Goal: Use online tool/utility: Use online tool/utility

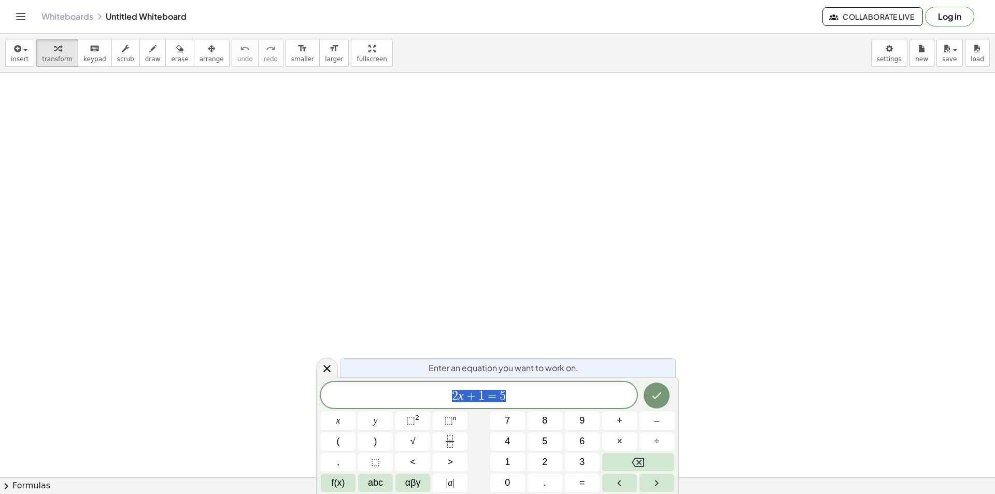
drag, startPoint x: 490, startPoint y: 392, endPoint x: 447, endPoint y: 404, distance: 44.5
click at [445, 400] on span "2 x + 1 = 5" at bounding box center [479, 396] width 316 height 15
click at [451, 440] on icon "Fraction" at bounding box center [450, 441] width 13 height 13
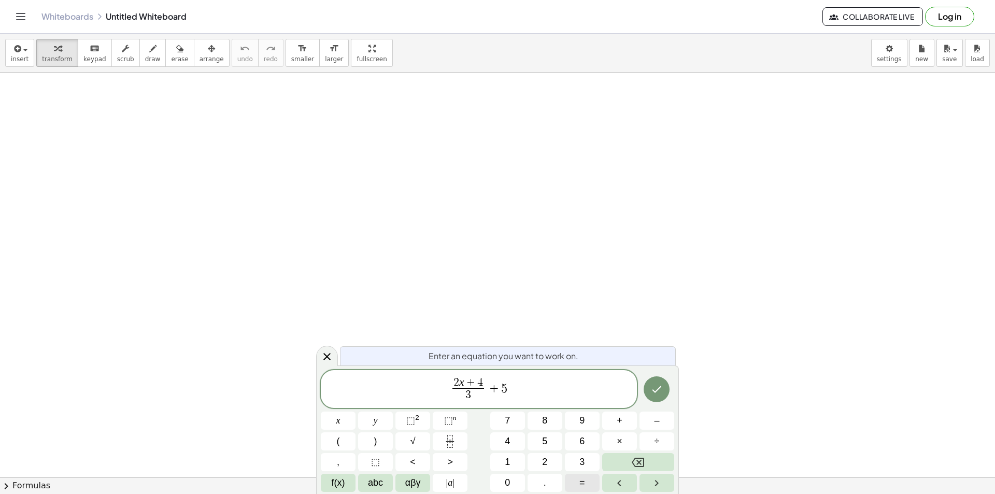
click at [580, 479] on span "=" at bounding box center [582, 483] width 6 height 14
click at [505, 481] on span "0" at bounding box center [507, 483] width 5 height 14
click at [654, 388] on icon "Done" at bounding box center [656, 389] width 12 height 12
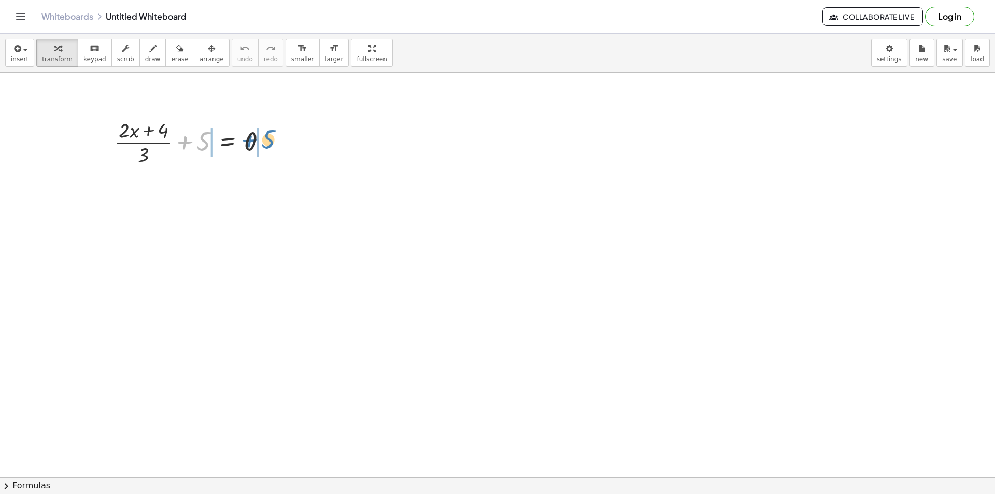
drag, startPoint x: 203, startPoint y: 143, endPoint x: 265, endPoint y: 143, distance: 62.2
click at [265, 143] on div at bounding box center [194, 142] width 171 height 52
drag, startPoint x: 165, startPoint y: 196, endPoint x: 213, endPoint y: 192, distance: 48.4
click at [213, 192] on div at bounding box center [182, 193] width 222 height 52
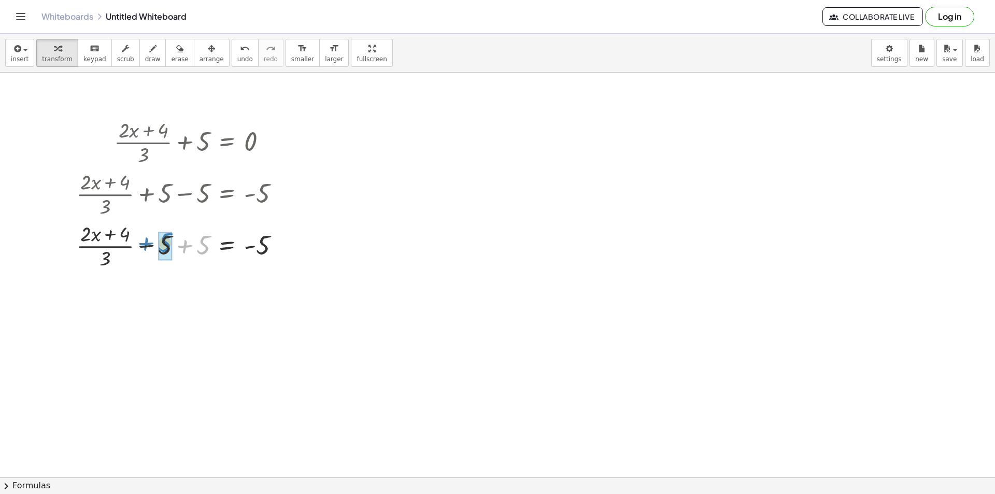
drag, startPoint x: 196, startPoint y: 249, endPoint x: 163, endPoint y: 241, distance: 33.6
drag, startPoint x: 183, startPoint y: 311, endPoint x: 273, endPoint y: 297, distance: 90.2
click at [273, 297] on div at bounding box center [182, 297] width 222 height 52
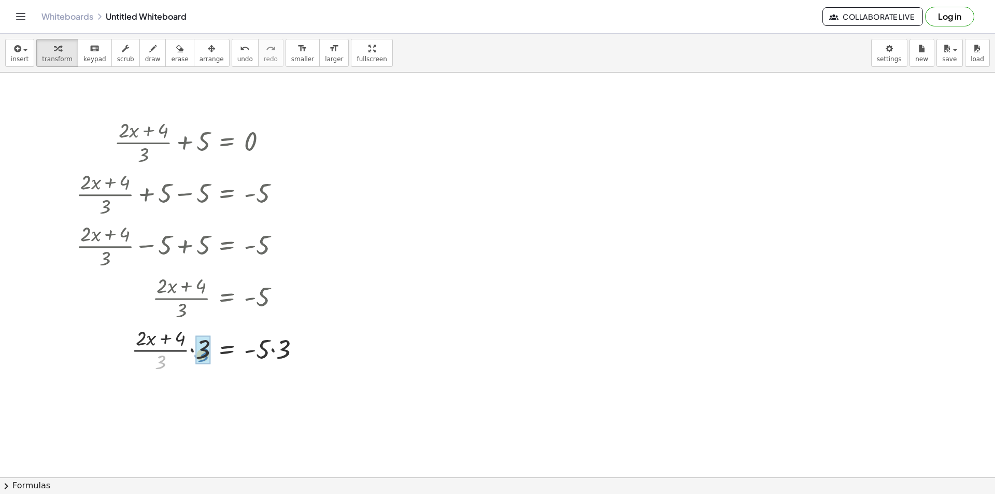
drag, startPoint x: 160, startPoint y: 363, endPoint x: 203, endPoint y: 354, distance: 43.3
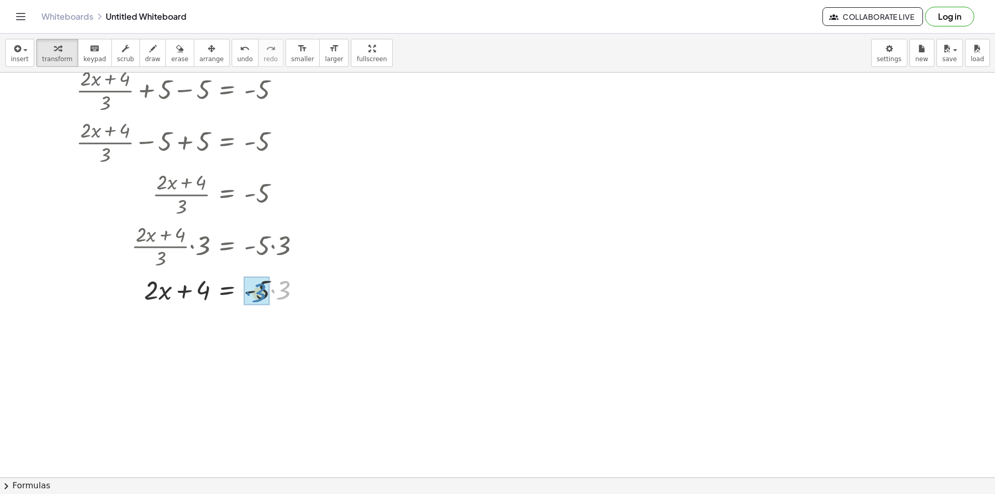
drag, startPoint x: 282, startPoint y: 287, endPoint x: 258, endPoint y: 289, distance: 24.4
drag, startPoint x: 198, startPoint y: 327, endPoint x: 281, endPoint y: 335, distance: 83.3
click at [281, 335] on div at bounding box center [192, 324] width 243 height 35
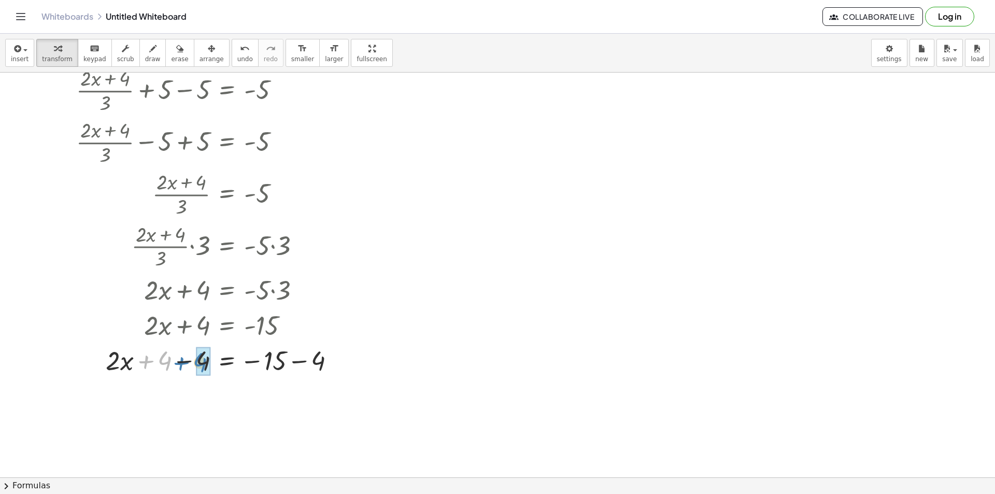
drag, startPoint x: 160, startPoint y: 359, endPoint x: 195, endPoint y: 360, distance: 35.3
click at [195, 360] on div at bounding box center [209, 359] width 277 height 35
drag, startPoint x: 271, startPoint y: 397, endPoint x: 312, endPoint y: 400, distance: 41.0
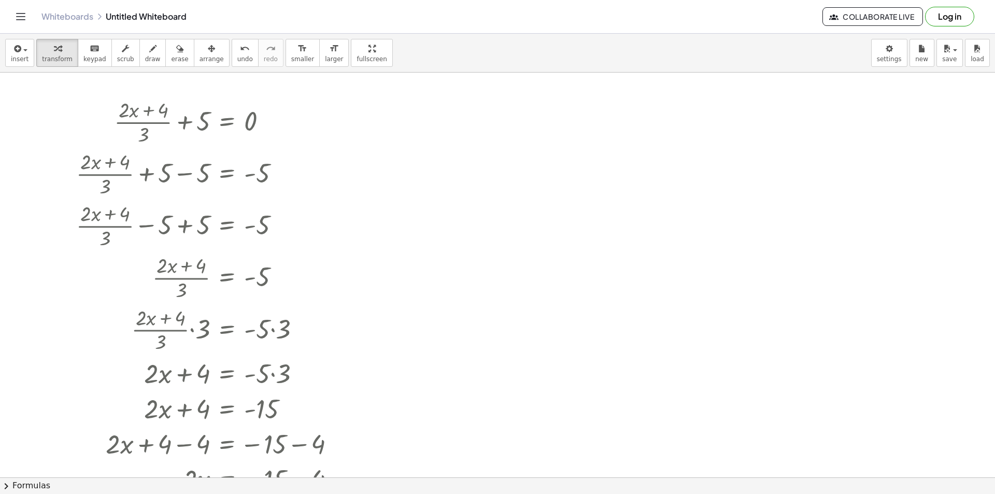
scroll to position [0, 0]
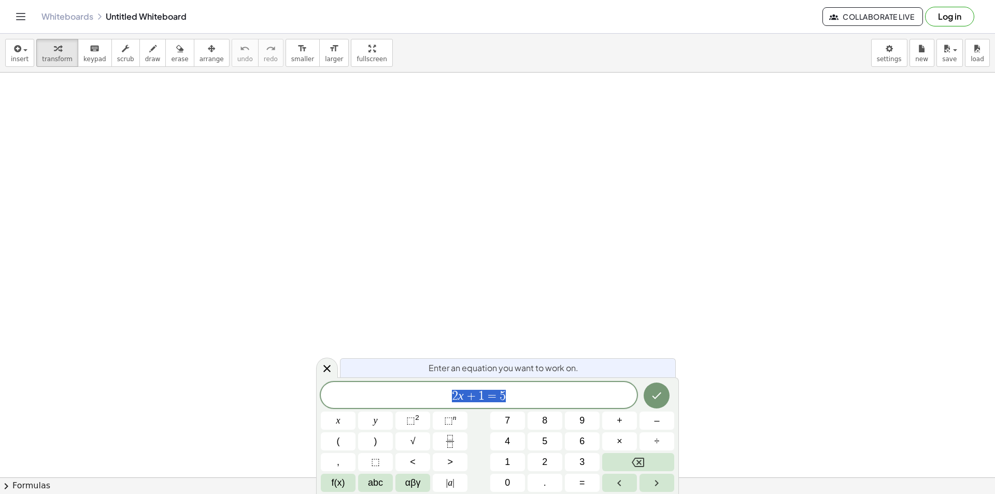
click at [451, 437] on icon "Fraction" at bounding box center [450, 441] width 13 height 13
click at [459, 435] on button "Fraction" at bounding box center [450, 441] width 35 height 18
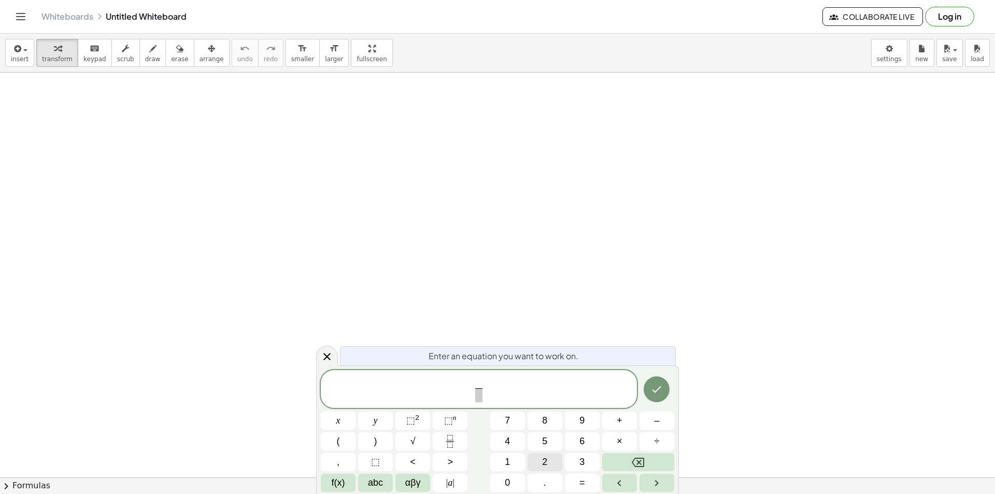
click at [546, 462] on span "2" at bounding box center [544, 462] width 5 height 14
click at [586, 483] on button "=" at bounding box center [582, 483] width 35 height 18
click at [519, 480] on button "0" at bounding box center [507, 483] width 35 height 18
click at [661, 383] on icon "Done" at bounding box center [656, 389] width 12 height 12
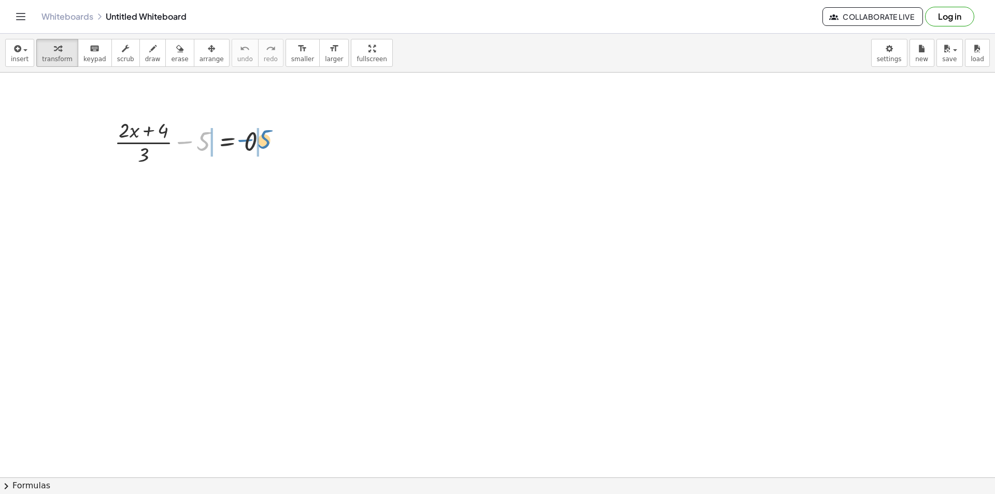
drag, startPoint x: 200, startPoint y: 142, endPoint x: 262, endPoint y: 140, distance: 61.7
click at [262, 140] on div at bounding box center [194, 142] width 171 height 52
drag, startPoint x: 202, startPoint y: 186, endPoint x: 162, endPoint y: 181, distance: 40.7
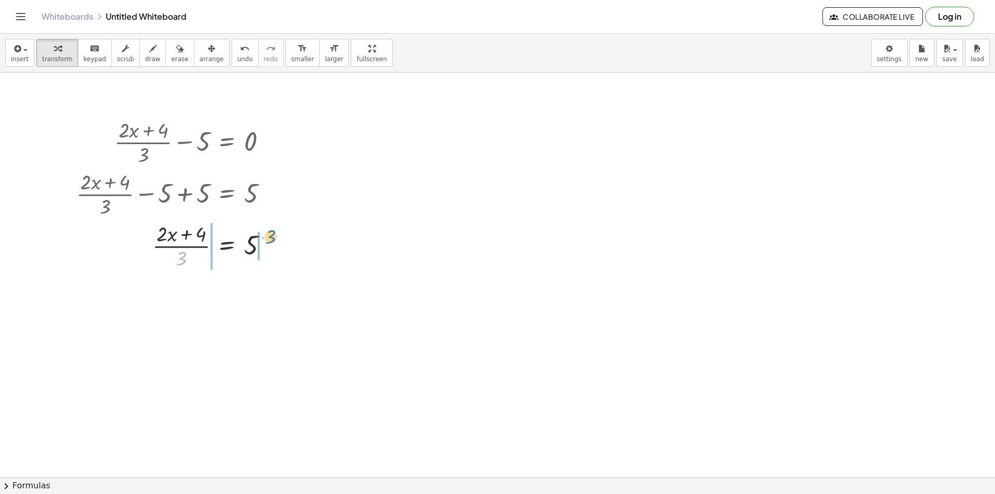
drag, startPoint x: 183, startPoint y: 257, endPoint x: 272, endPoint y: 235, distance: 91.2
click at [272, 235] on div at bounding box center [176, 245] width 210 height 52
drag, startPoint x: 160, startPoint y: 306, endPoint x: 202, endPoint y: 290, distance: 44.9
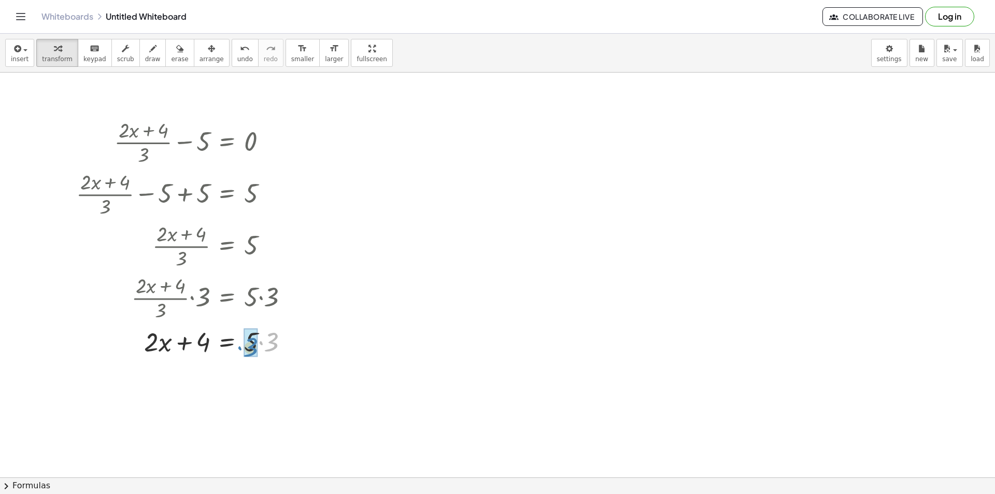
drag, startPoint x: 276, startPoint y: 340, endPoint x: 255, endPoint y: 345, distance: 21.2
drag, startPoint x: 195, startPoint y: 375, endPoint x: 261, endPoint y: 370, distance: 66.4
click at [261, 370] on div at bounding box center [186, 376] width 231 height 35
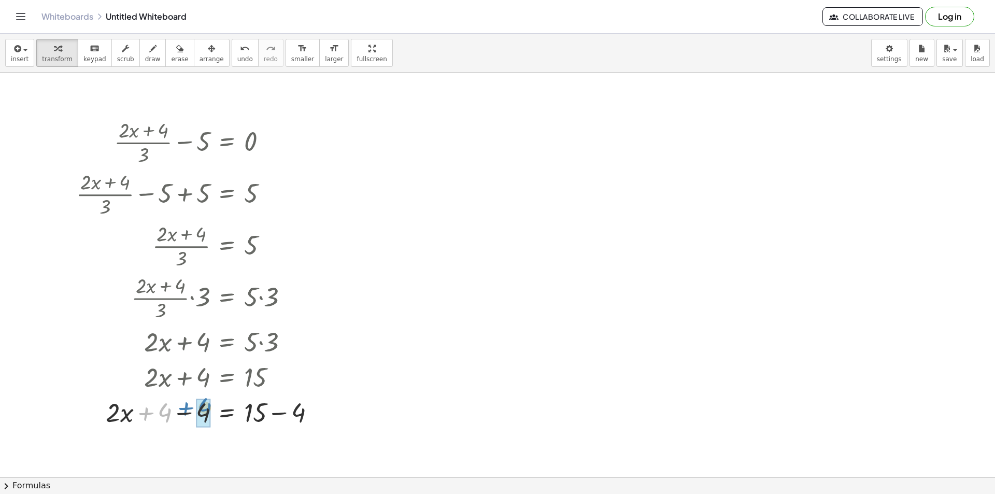
drag, startPoint x: 162, startPoint y: 409, endPoint x: 202, endPoint y: 404, distance: 40.2
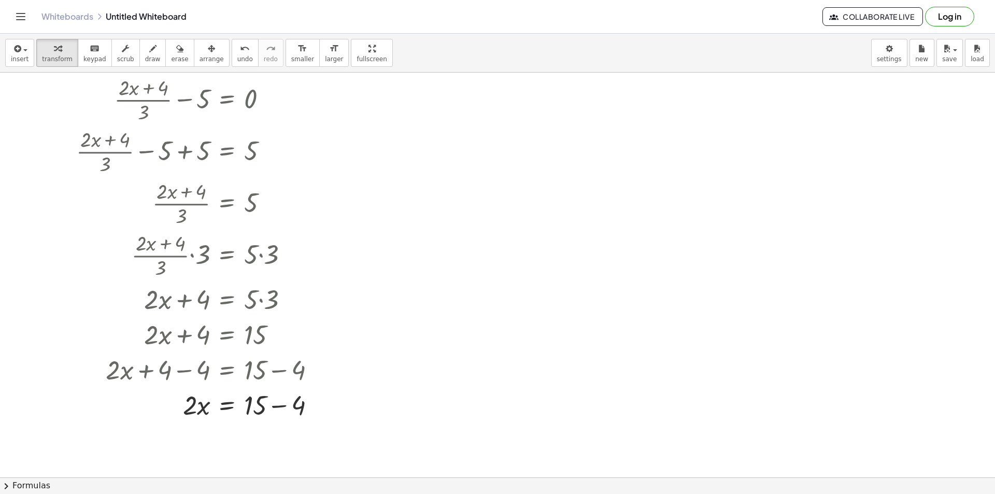
scroll to position [104, 0]
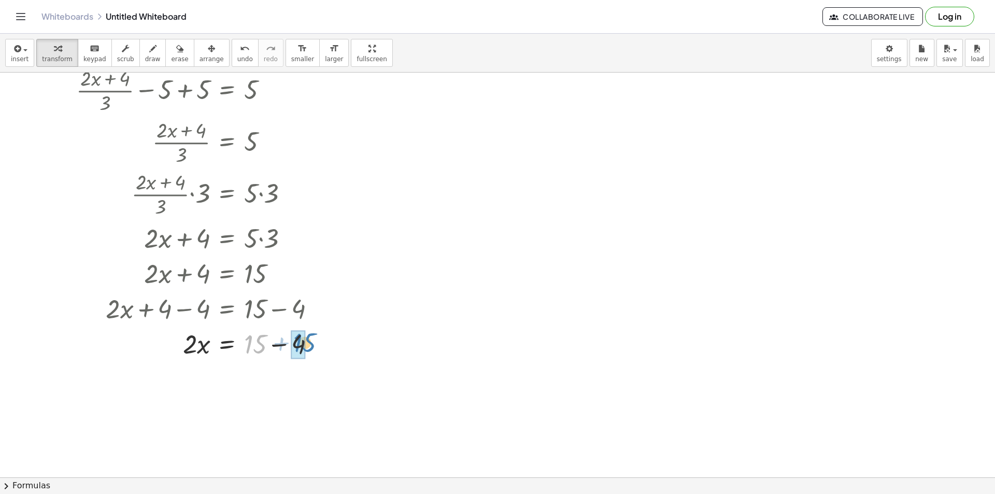
drag, startPoint x: 253, startPoint y: 338, endPoint x: 302, endPoint y: 336, distance: 49.2
drag, startPoint x: 189, startPoint y: 377, endPoint x: 254, endPoint y: 401, distance: 69.0
drag, startPoint x: 192, startPoint y: 406, endPoint x: 199, endPoint y: 433, distance: 27.9
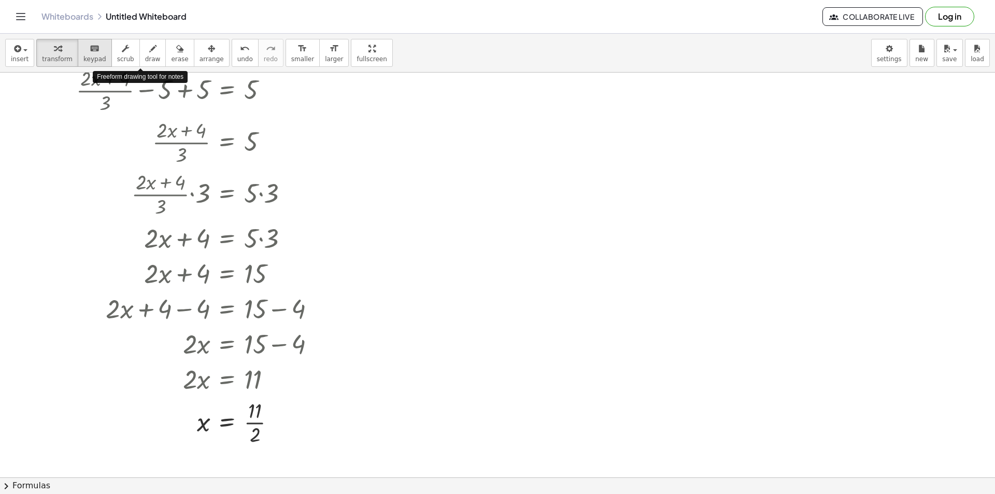
click at [93, 53] on div "keyboard" at bounding box center [94, 48] width 23 height 12
click at [90, 52] on icon "keyboard" at bounding box center [95, 48] width 10 height 12
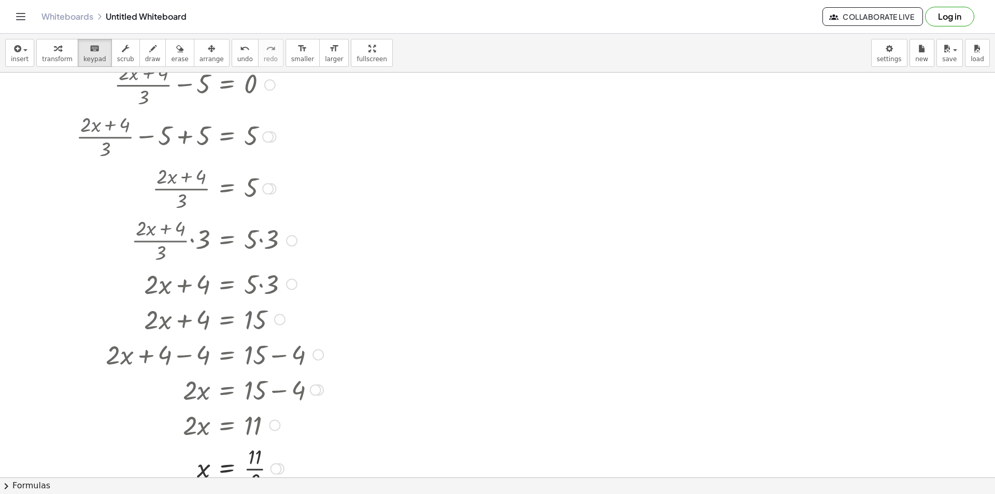
scroll to position [0, 0]
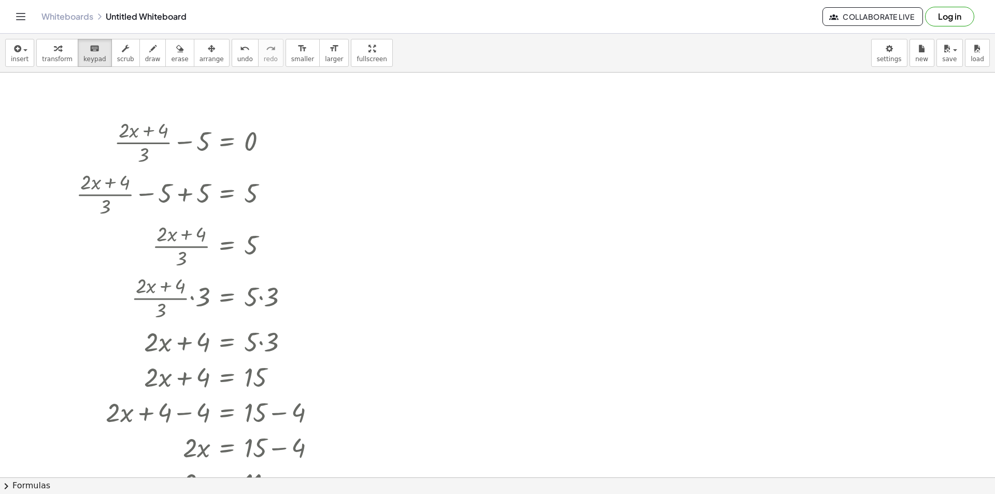
click at [459, 124] on div at bounding box center [497, 477] width 995 height 809
click at [449, 147] on div at bounding box center [497, 477] width 995 height 809
click at [90, 53] on icon "keyboard" at bounding box center [95, 48] width 10 height 12
click at [380, 111] on div at bounding box center [497, 477] width 995 height 809
click at [92, 54] on button "keyboard keypad" at bounding box center [95, 53] width 34 height 28
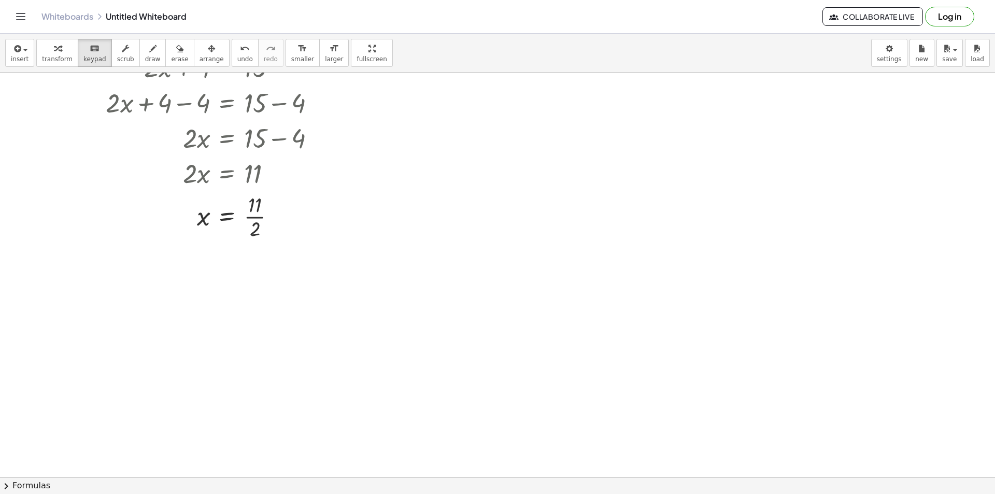
scroll to position [311, 0]
click at [201, 264] on div at bounding box center [497, 166] width 995 height 809
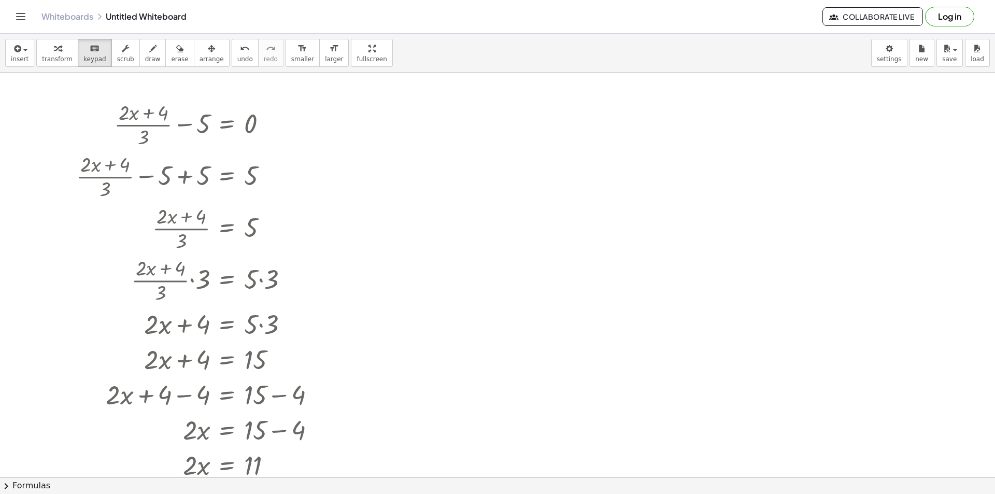
scroll to position [0, 0]
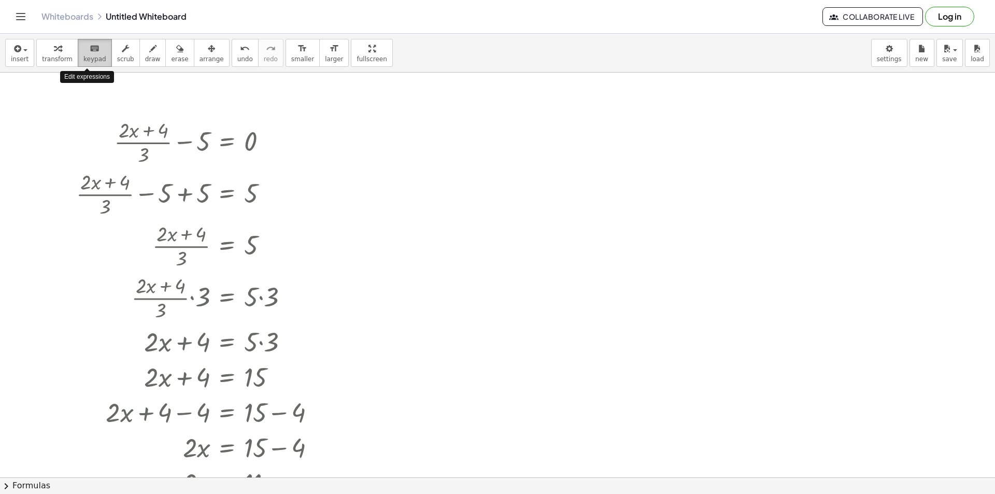
click at [88, 58] on span "keypad" at bounding box center [94, 58] width 23 height 7
click at [948, 20] on button "Log in" at bounding box center [949, 17] width 49 height 20
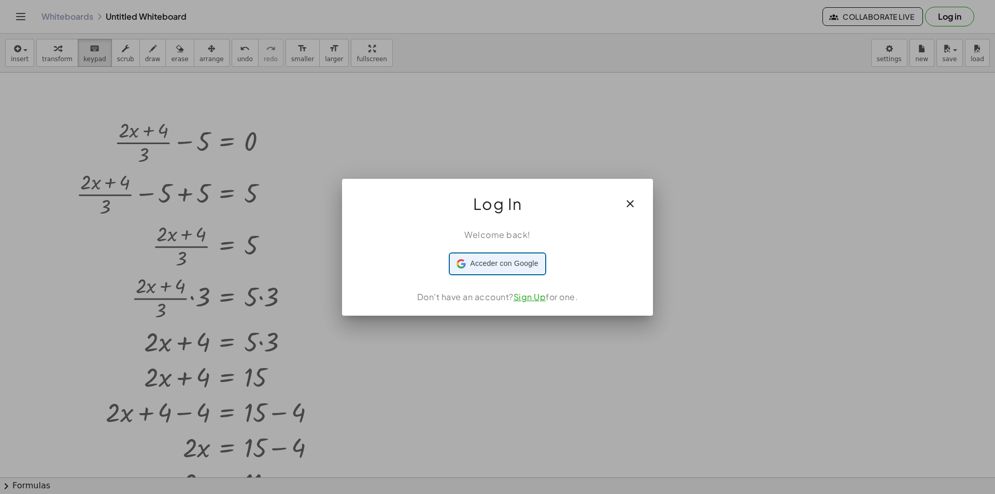
click at [512, 264] on span "Acceder con Google" at bounding box center [504, 263] width 68 height 11
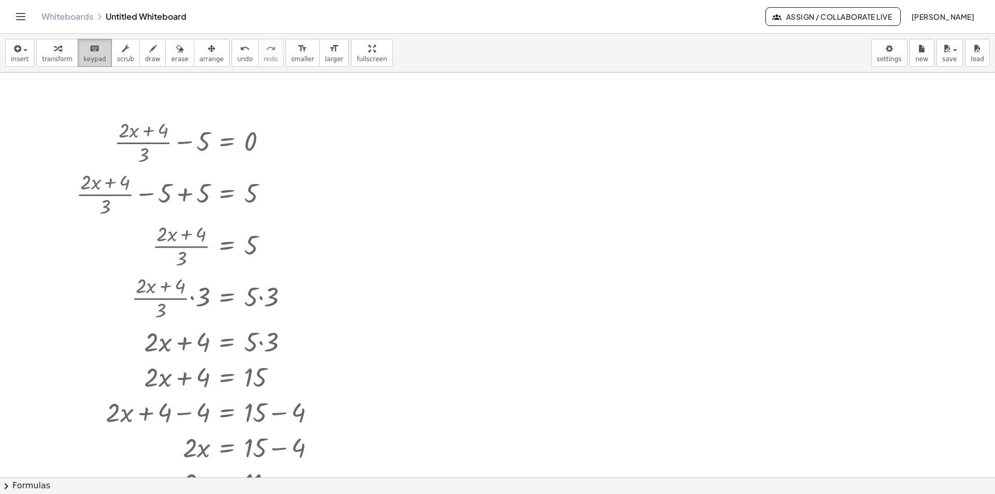
click at [93, 54] on div "keyboard" at bounding box center [94, 48] width 23 height 12
click at [362, 142] on div at bounding box center [497, 477] width 995 height 809
click at [22, 55] on span "insert" at bounding box center [20, 58] width 18 height 7
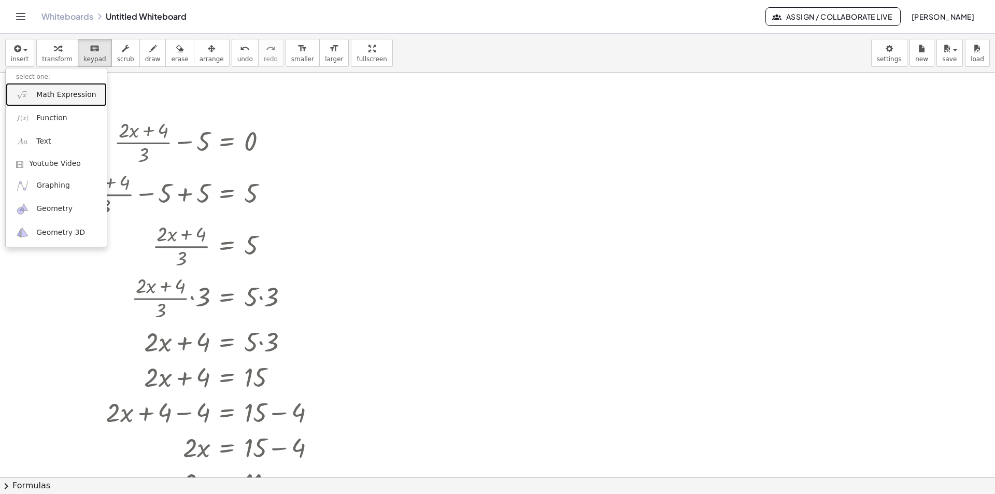
click at [49, 90] on span "Math Expression" at bounding box center [66, 95] width 60 height 10
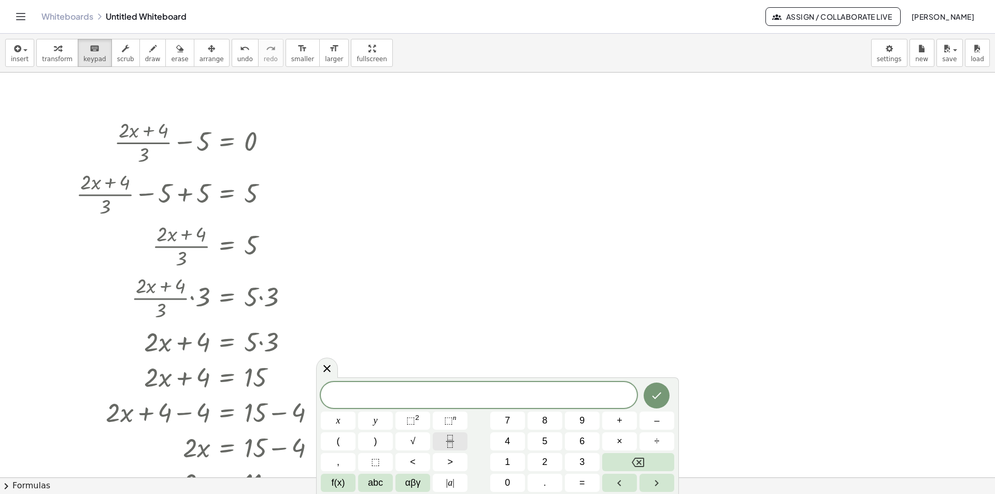
click at [452, 441] on rect "Fraction" at bounding box center [450, 441] width 8 height 1
click at [537, 459] on button "2" at bounding box center [544, 462] width 35 height 18
click at [344, 440] on button "(" at bounding box center [338, 441] width 35 height 18
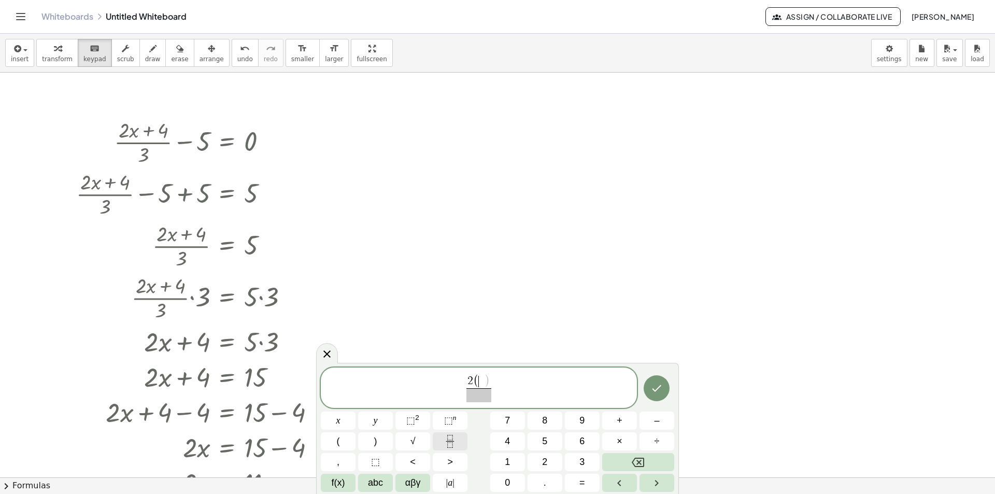
click at [451, 440] on icon "Fraction" at bounding box center [450, 441] width 13 height 13
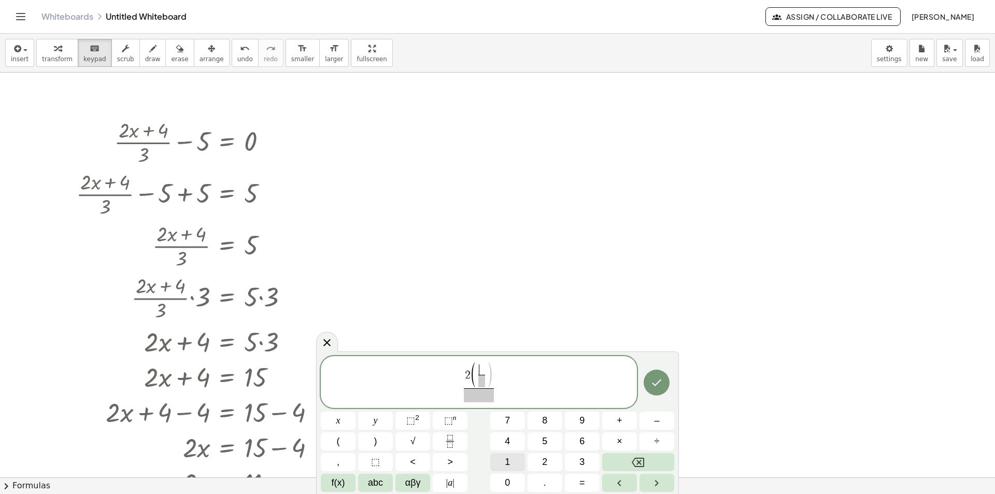
click at [508, 458] on span "1" at bounding box center [507, 462] width 5 height 14
click at [483, 383] on span at bounding box center [482, 381] width 12 height 12
click at [539, 461] on button "2" at bounding box center [544, 462] width 35 height 18
click at [373, 437] on button ")" at bounding box center [375, 441] width 35 height 18
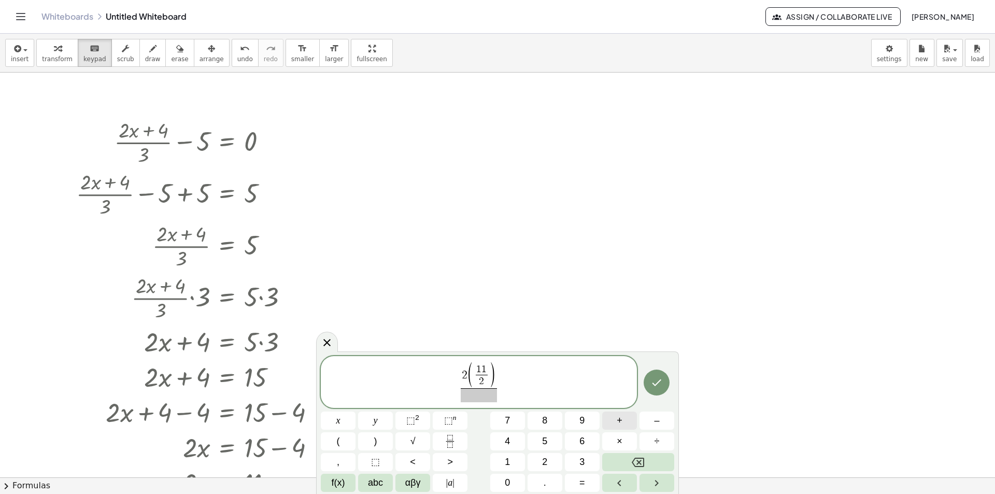
click at [619, 418] on span "+" at bounding box center [620, 420] width 6 height 14
click at [507, 439] on span "4" at bounding box center [507, 441] width 5 height 14
click at [490, 394] on span at bounding box center [478, 395] width 55 height 14
click at [578, 460] on button "3" at bounding box center [582, 462] width 35 height 18
click at [660, 424] on button "–" at bounding box center [656, 420] width 35 height 18
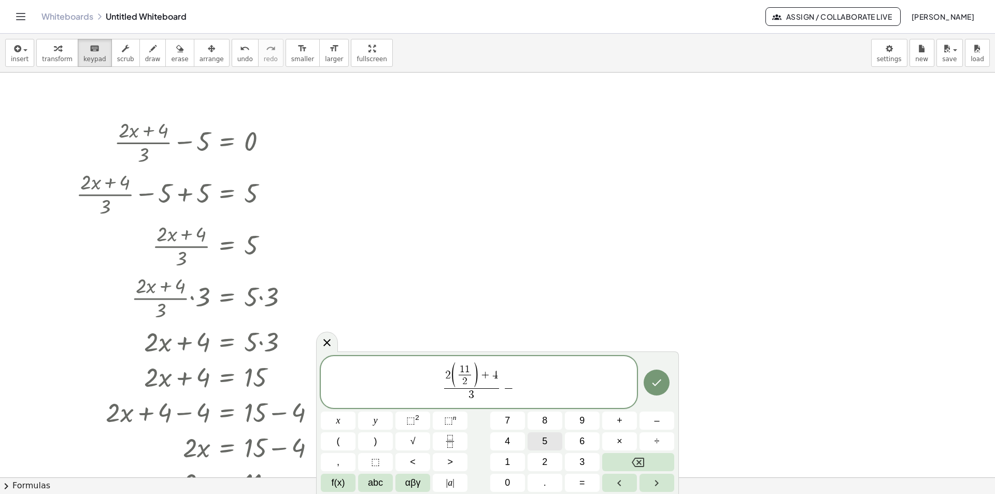
click at [553, 440] on button "5" at bounding box center [544, 441] width 35 height 18
click at [581, 479] on span "=" at bounding box center [582, 483] width 6 height 14
click at [507, 480] on span "0" at bounding box center [507, 483] width 5 height 14
click at [654, 385] on icon "Done" at bounding box center [656, 382] width 12 height 12
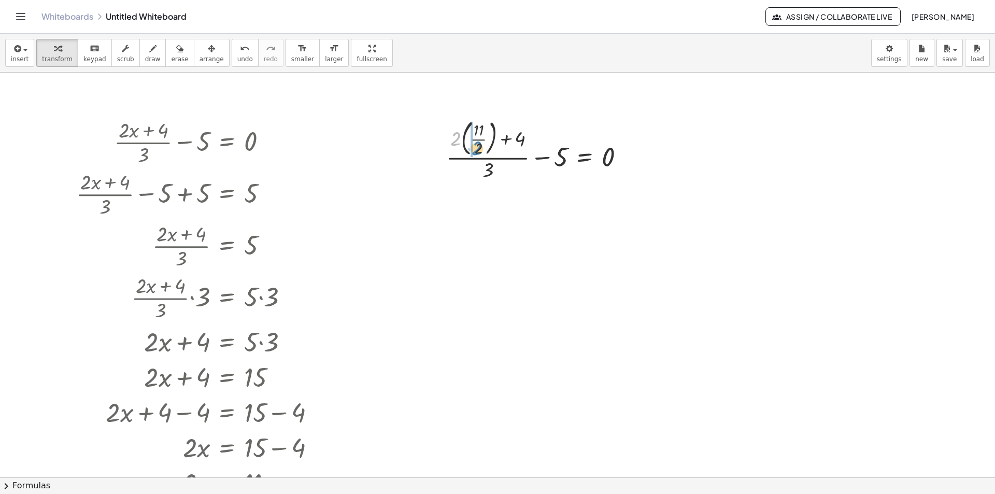
drag, startPoint x: 454, startPoint y: 137, endPoint x: 475, endPoint y: 147, distance: 23.2
click at [475, 147] on div at bounding box center [539, 149] width 197 height 67
drag, startPoint x: 458, startPoint y: 135, endPoint x: 478, endPoint y: 147, distance: 23.0
click at [478, 147] on div at bounding box center [539, 149] width 197 height 67
drag, startPoint x: 473, startPoint y: 196, endPoint x: 492, endPoint y: 212, distance: 24.7
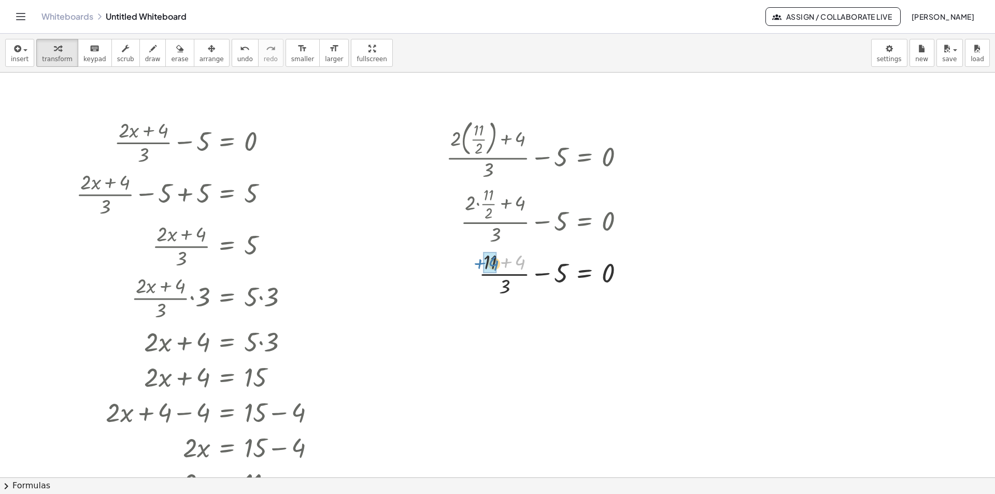
drag, startPoint x: 523, startPoint y: 263, endPoint x: 497, endPoint y: 264, distance: 26.4
click at [497, 264] on div at bounding box center [539, 273] width 197 height 52
click at [19, 49] on icon "button" at bounding box center [16, 48] width 9 height 12
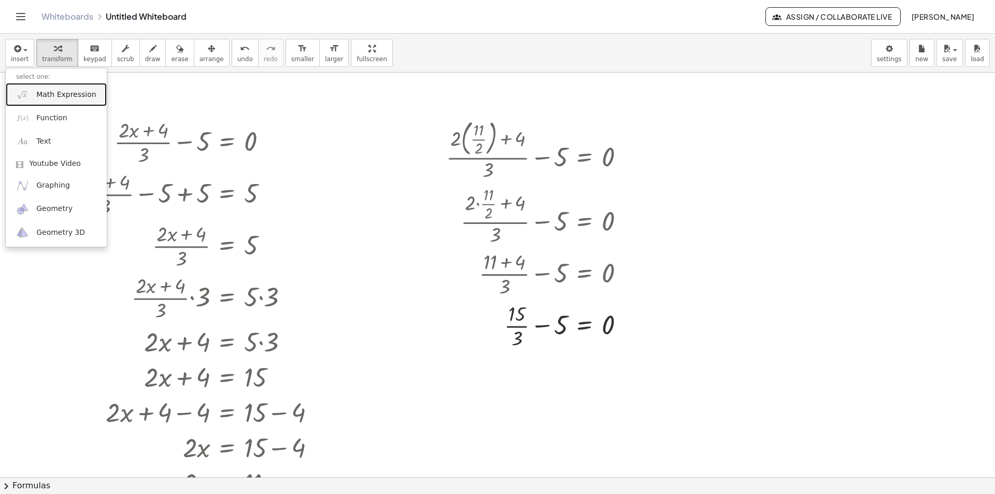
click at [83, 96] on span "Math Expression" at bounding box center [66, 95] width 60 height 10
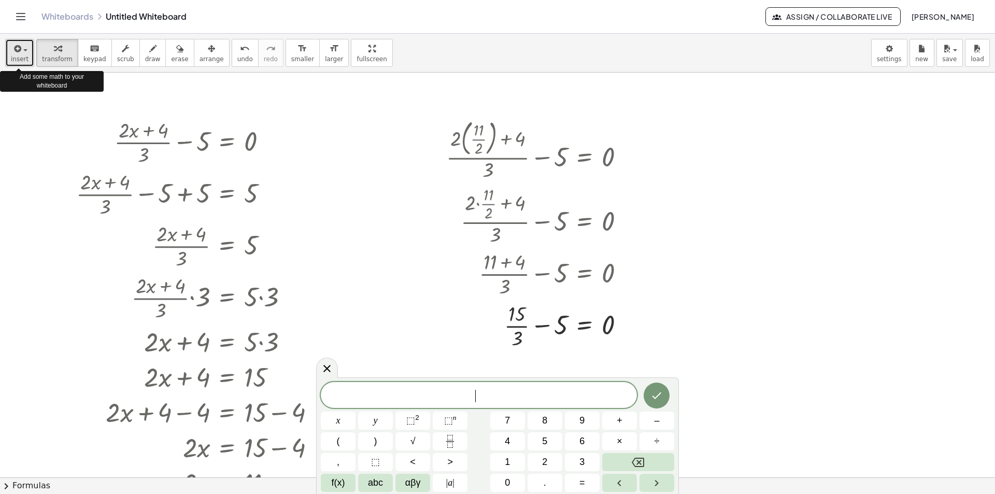
click at [18, 54] on icon "button" at bounding box center [16, 48] width 9 height 12
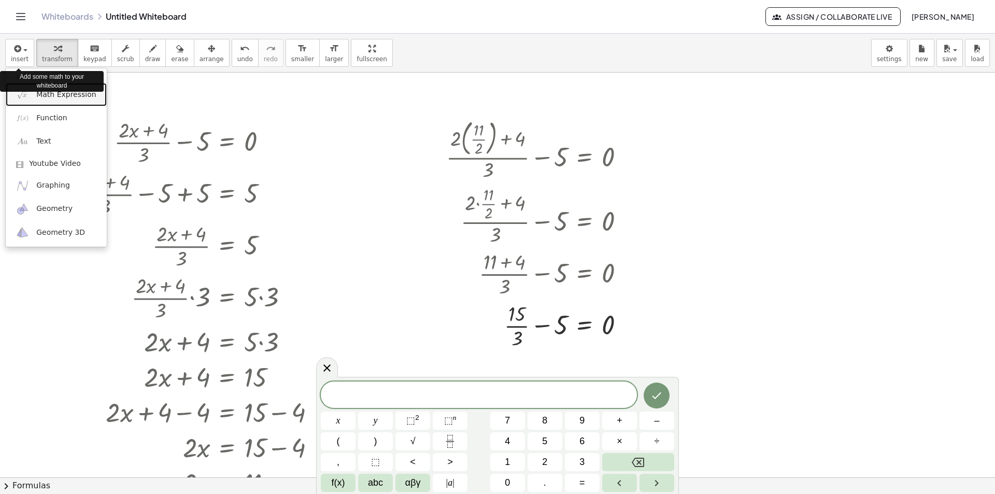
click at [41, 96] on span "Math Expression" at bounding box center [66, 95] width 60 height 10
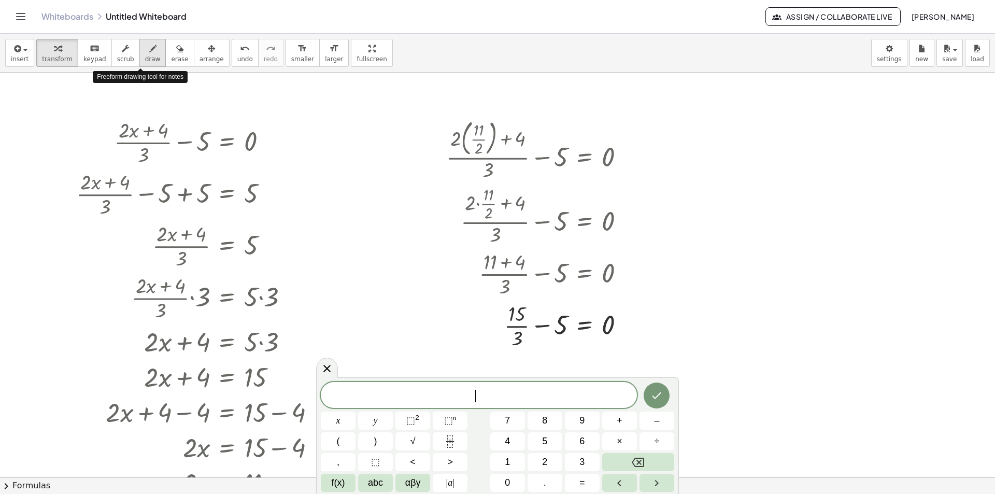
click at [145, 59] on span "draw" at bounding box center [153, 58] width 16 height 7
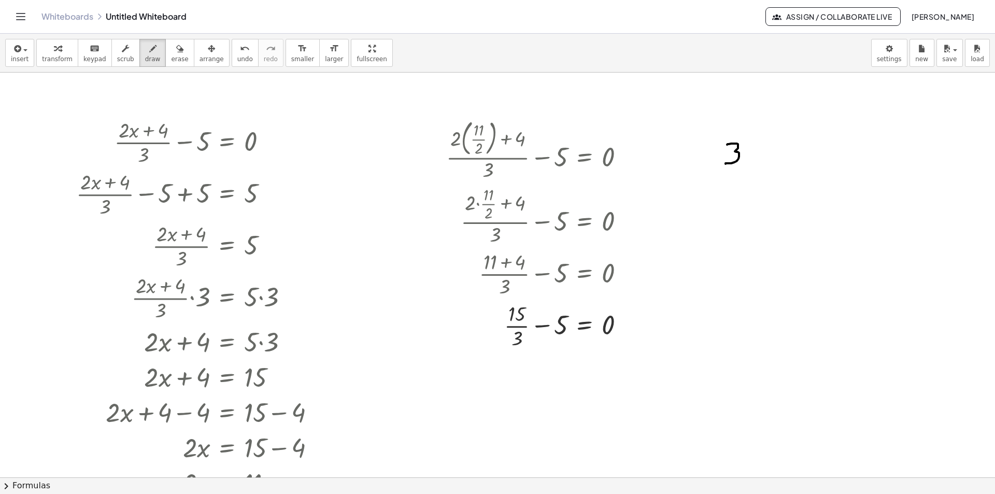
drag, startPoint x: 727, startPoint y: 145, endPoint x: 749, endPoint y: 181, distance: 42.6
click at [729, 167] on div at bounding box center [497, 477] width 995 height 809
drag, startPoint x: 753, startPoint y: 139, endPoint x: 753, endPoint y: 241, distance: 102.1
click at [752, 241] on div at bounding box center [497, 477] width 995 height 809
drag, startPoint x: 836, startPoint y: 135, endPoint x: 837, endPoint y: 151, distance: 16.1
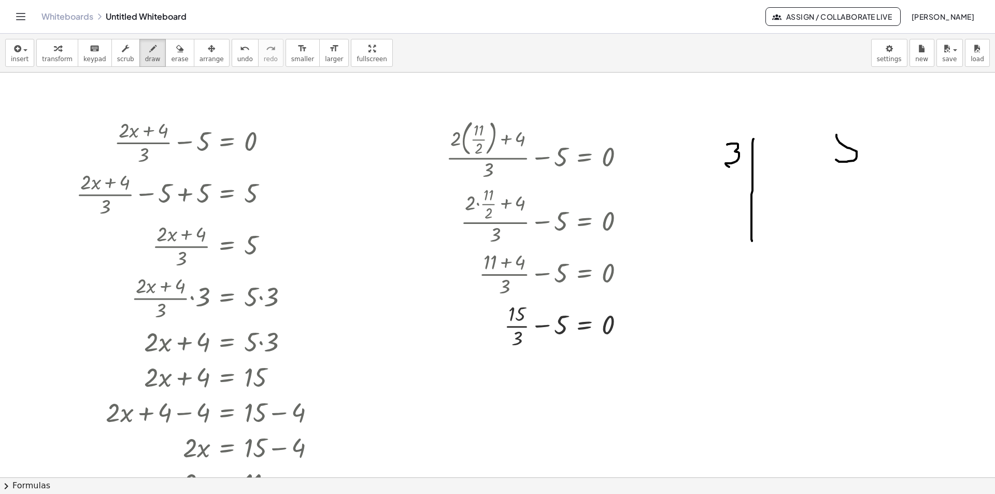
click at [834, 159] on div at bounding box center [497, 477] width 995 height 809
click at [171, 56] on span "erase" at bounding box center [179, 58] width 17 height 7
click at [849, 146] on div at bounding box center [497, 477] width 995 height 809
click at [149, 54] on icon "button" at bounding box center [152, 48] width 7 height 12
drag, startPoint x: 836, startPoint y: 134, endPoint x: 833, endPoint y: 159, distance: 24.6
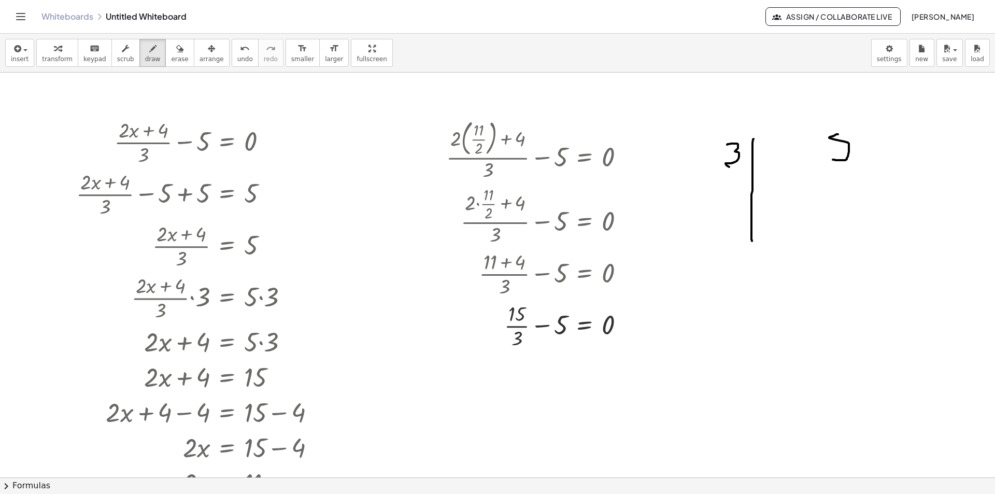
click at [833, 159] on div at bounding box center [497, 477] width 995 height 809
click at [173, 60] on button "erase" at bounding box center [179, 53] width 28 height 28
drag, startPoint x: 838, startPoint y: 133, endPoint x: 832, endPoint y: 152, distance: 20.2
click at [839, 150] on div at bounding box center [497, 477] width 995 height 809
click at [148, 55] on button "draw" at bounding box center [152, 53] width 27 height 28
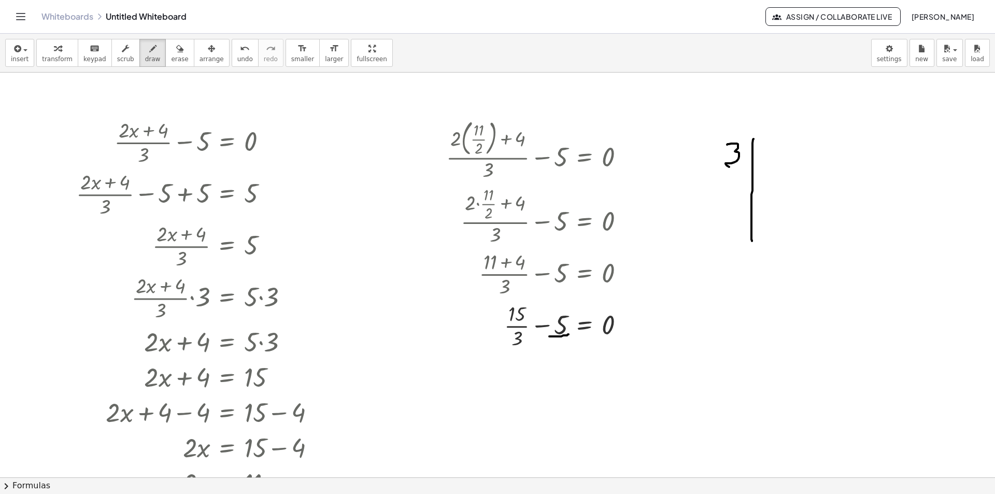
drag, startPoint x: 566, startPoint y: 335, endPoint x: 561, endPoint y: 346, distance: 11.8
click at [549, 336] on div at bounding box center [497, 477] width 995 height 809
click at [558, 342] on div at bounding box center [497, 477] width 995 height 809
drag, startPoint x: 560, startPoint y: 337, endPoint x: 562, endPoint y: 351, distance: 14.1
click at [562, 351] on div at bounding box center [497, 477] width 995 height 809
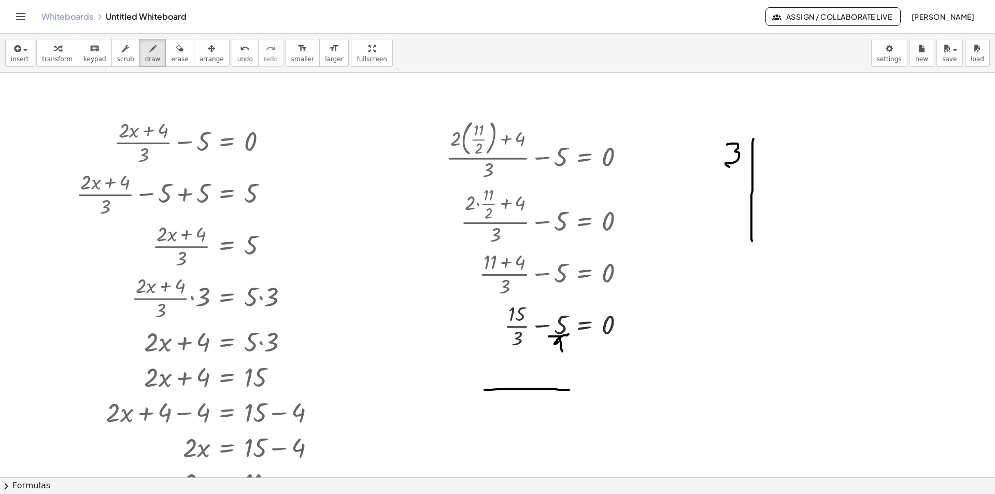
drag, startPoint x: 484, startPoint y: 390, endPoint x: 540, endPoint y: 404, distance: 57.7
click at [566, 391] on div at bounding box center [497, 477] width 995 height 809
drag, startPoint x: 520, startPoint y: 391, endPoint x: 523, endPoint y: 410, distance: 18.9
click at [523, 410] on div at bounding box center [497, 477] width 995 height 809
drag, startPoint x: 504, startPoint y: 365, endPoint x: 496, endPoint y: 368, distance: 8.2
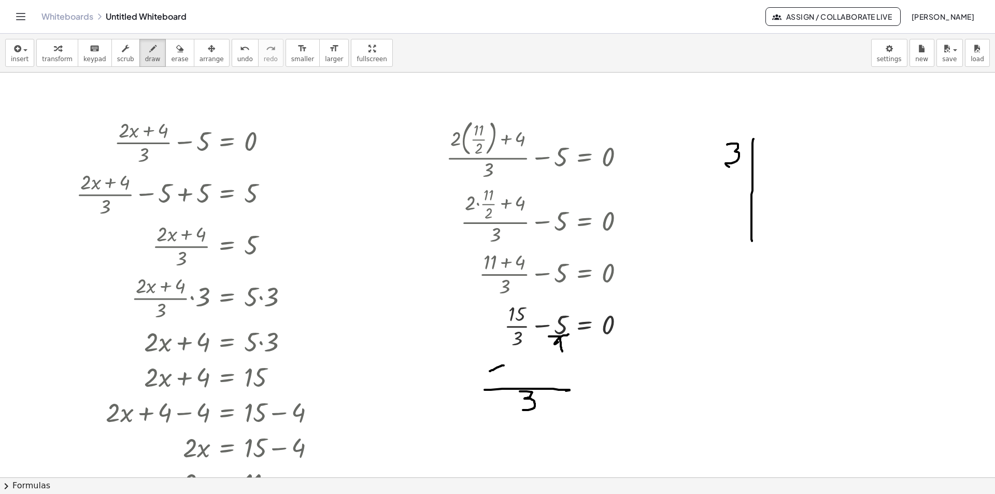
click at [492, 370] on div at bounding box center [497, 477] width 995 height 809
drag, startPoint x: 502, startPoint y: 364, endPoint x: 513, endPoint y: 368, distance: 12.1
click at [504, 378] on div at bounding box center [497, 477] width 995 height 809
drag, startPoint x: 516, startPoint y: 364, endPoint x: 511, endPoint y: 375, distance: 12.1
click at [511, 375] on div at bounding box center [497, 477] width 995 height 809
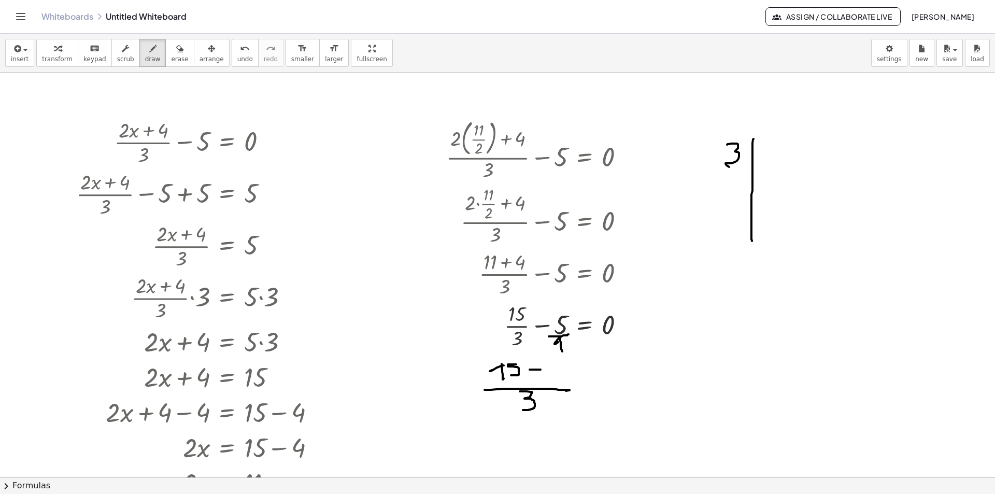
drag, startPoint x: 530, startPoint y: 369, endPoint x: 540, endPoint y: 369, distance: 10.9
click at [540, 369] on div at bounding box center [497, 477] width 995 height 809
click at [552, 363] on div at bounding box center [497, 477] width 995 height 809
drag, startPoint x: 557, startPoint y: 358, endPoint x: 571, endPoint y: 363, distance: 14.9
click at [563, 376] on div at bounding box center [497, 477] width 995 height 809
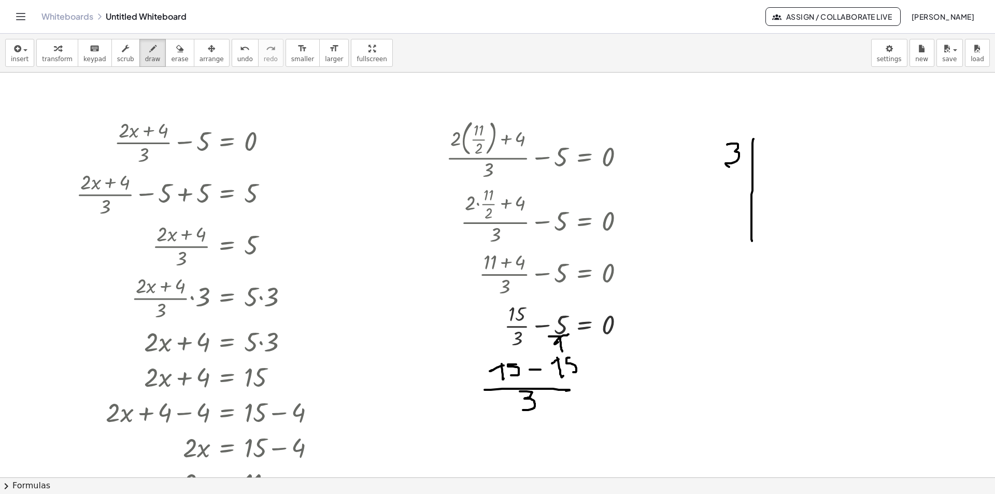
drag, startPoint x: 568, startPoint y: 358, endPoint x: 569, endPoint y: 372, distance: 14.5
click at [569, 372] on div at bounding box center [497, 477] width 995 height 809
drag, startPoint x: 597, startPoint y: 374, endPoint x: 599, endPoint y: 366, distance: 7.5
click at [612, 373] on div at bounding box center [497, 477] width 995 height 809
drag, startPoint x: 599, startPoint y: 366, endPoint x: 616, endPoint y: 364, distance: 17.2
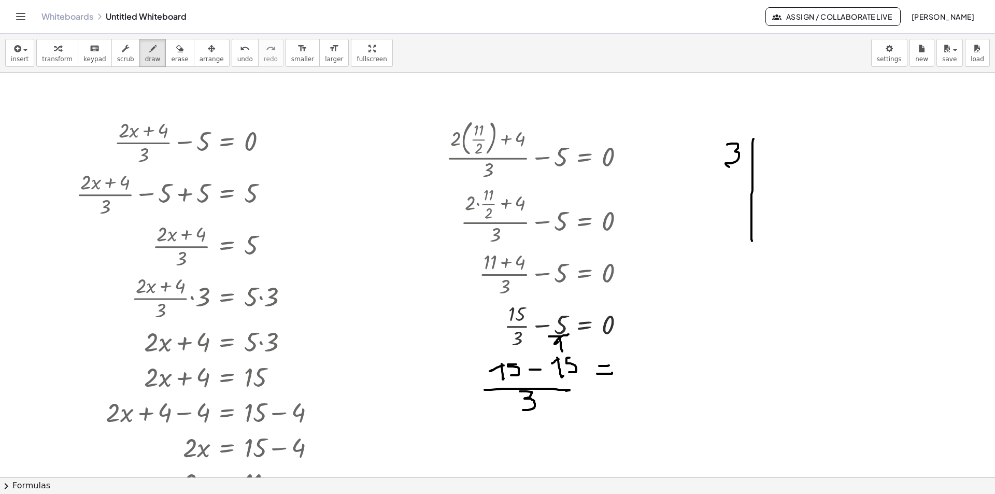
click at [616, 364] on div at bounding box center [497, 477] width 995 height 809
click at [629, 362] on div at bounding box center [497, 477] width 995 height 809
drag, startPoint x: 534, startPoint y: 428, endPoint x: 521, endPoint y: 436, distance: 15.4
click at [536, 425] on div at bounding box center [497, 477] width 995 height 809
drag, startPoint x: 525, startPoint y: 447, endPoint x: 568, endPoint y: 441, distance: 43.4
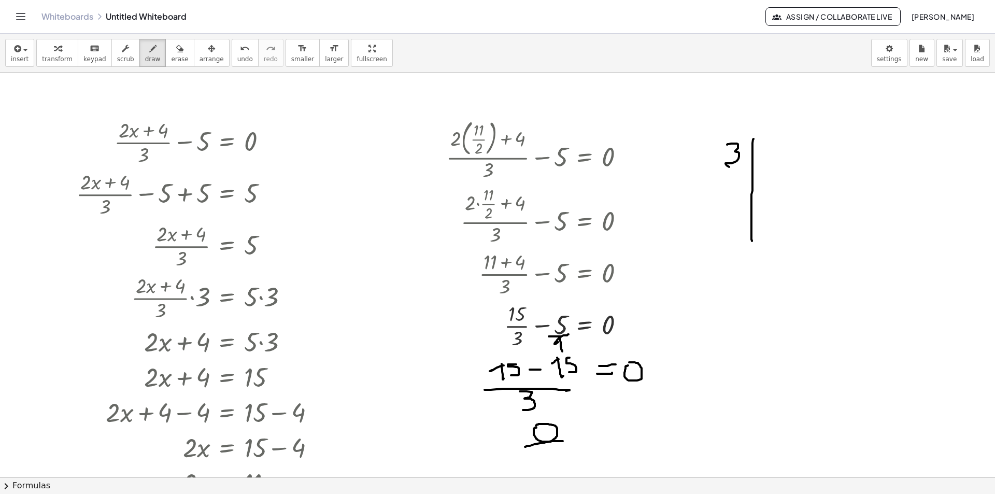
click at [568, 441] on div at bounding box center [497, 477] width 995 height 809
drag, startPoint x: 546, startPoint y: 448, endPoint x: 568, endPoint y: 464, distance: 27.2
click at [549, 463] on div at bounding box center [497, 477] width 995 height 809
drag, startPoint x: 591, startPoint y: 439, endPoint x: 584, endPoint y: 429, distance: 12.4
click at [592, 435] on div at bounding box center [497, 477] width 995 height 809
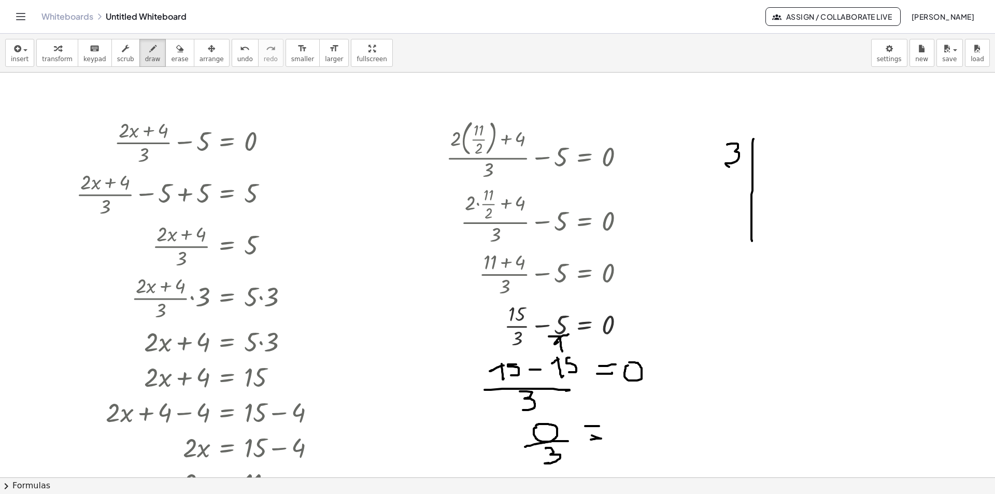
click at [599, 426] on div at bounding box center [497, 477] width 995 height 809
drag, startPoint x: 623, startPoint y: 427, endPoint x: 629, endPoint y: 431, distance: 6.8
click at [630, 426] on div at bounding box center [497, 477] width 995 height 809
drag, startPoint x: 711, startPoint y: 411, endPoint x: 704, endPoint y: 426, distance: 16.7
click at [711, 408] on div at bounding box center [497, 477] width 995 height 809
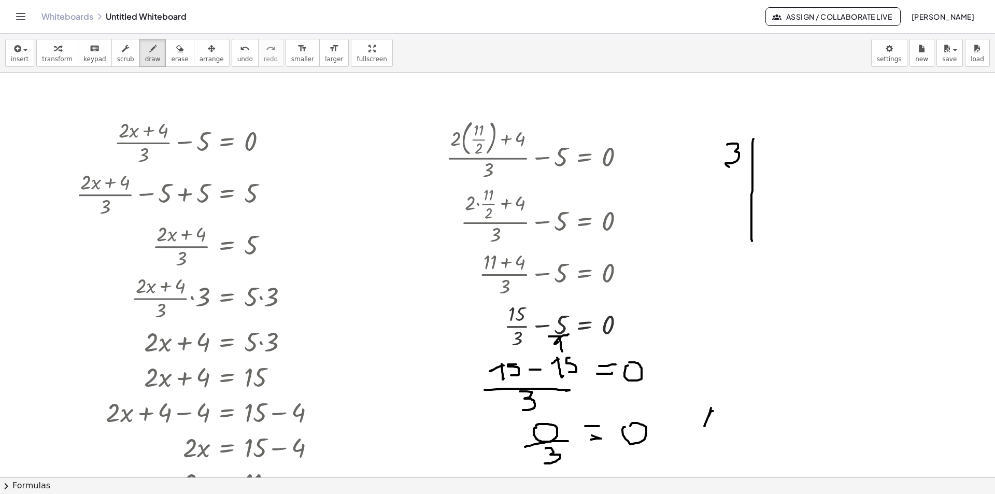
click at [706, 423] on div at bounding box center [497, 477] width 995 height 809
click at [171, 52] on div "button" at bounding box center [179, 48] width 17 height 12
click at [716, 409] on div at bounding box center [497, 477] width 995 height 809
click at [749, 328] on div at bounding box center [497, 477] width 995 height 809
click at [149, 51] on icon "button" at bounding box center [152, 48] width 7 height 12
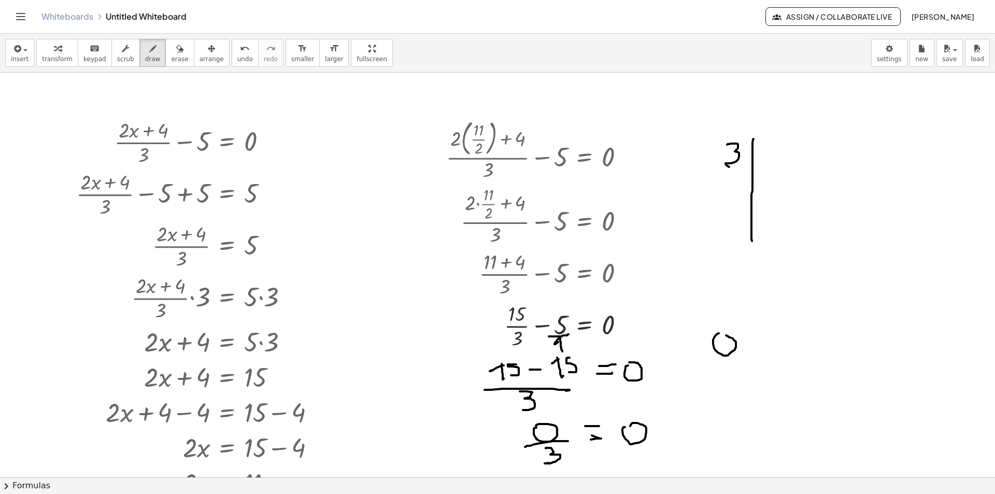
click at [717, 336] on div at bounding box center [497, 477] width 995 height 809
drag, startPoint x: 752, startPoint y: 351, endPoint x: 766, endPoint y: 347, distance: 14.6
click at [767, 349] on div at bounding box center [497, 477] width 995 height 809
drag, startPoint x: 752, startPoint y: 342, endPoint x: 790, endPoint y: 339, distance: 38.5
click at [769, 339] on div at bounding box center [497, 477] width 995 height 809
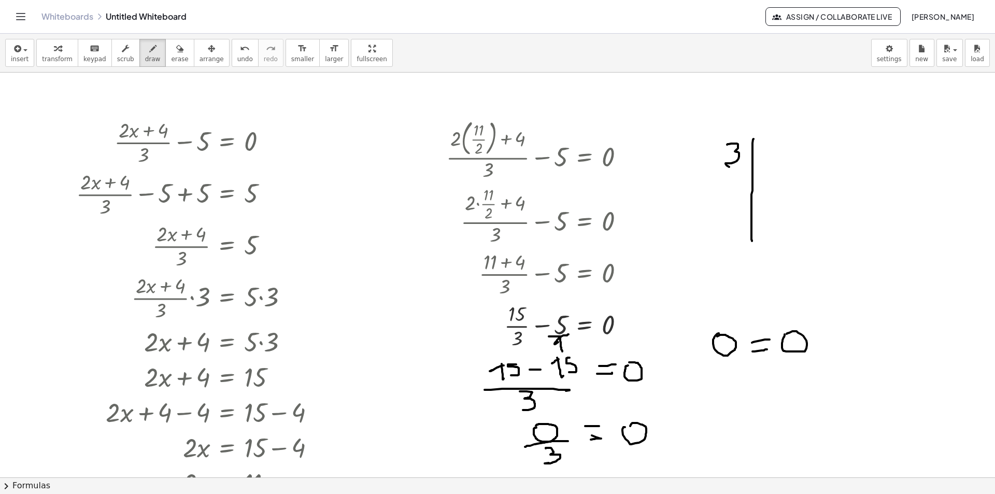
click at [785, 335] on div at bounding box center [497, 477] width 995 height 809
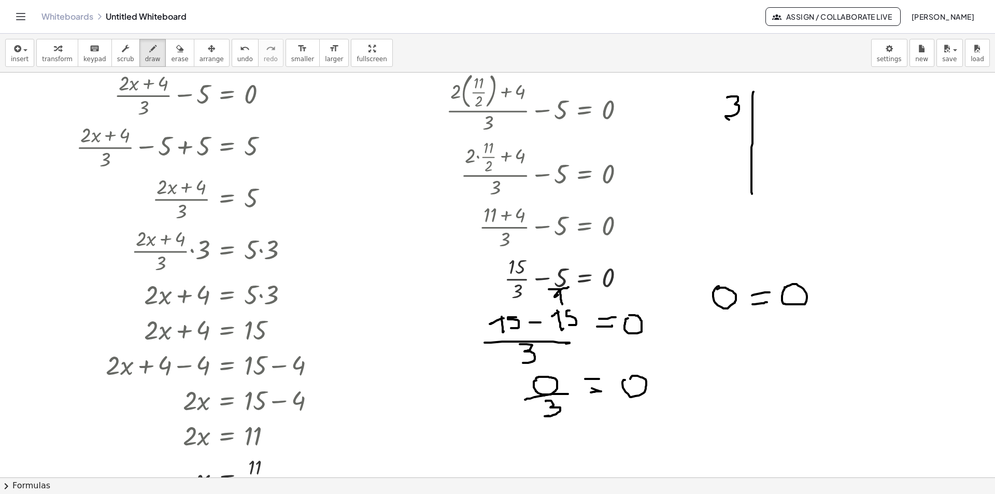
scroll to position [52, 0]
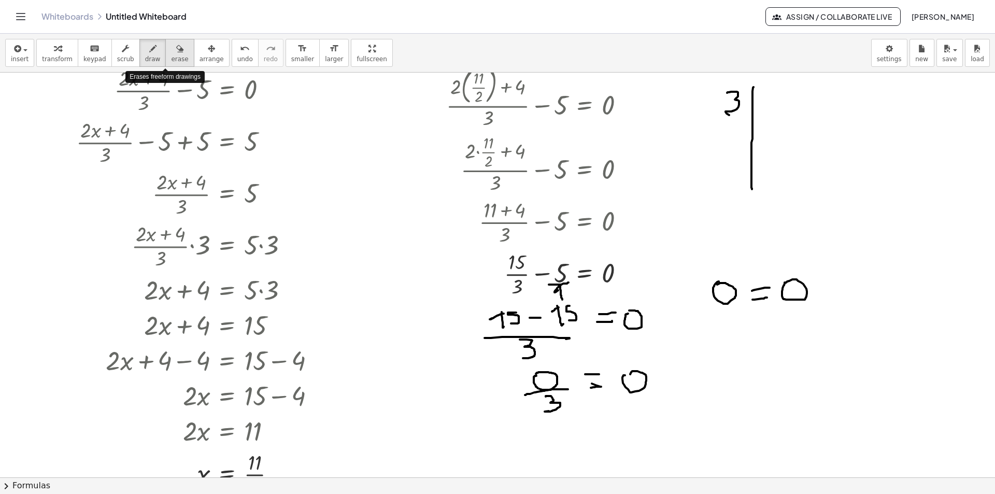
click at [176, 52] on icon "button" at bounding box center [179, 48] width 7 height 12
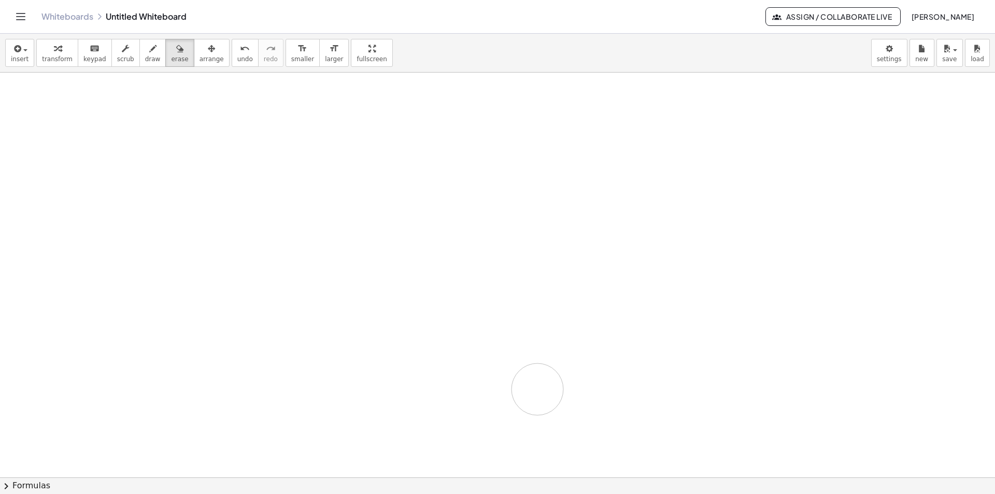
drag, startPoint x: 165, startPoint y: 102, endPoint x: 64, endPoint y: 153, distance: 113.1
click at [475, 315] on div at bounding box center [497, 425] width 995 height 809
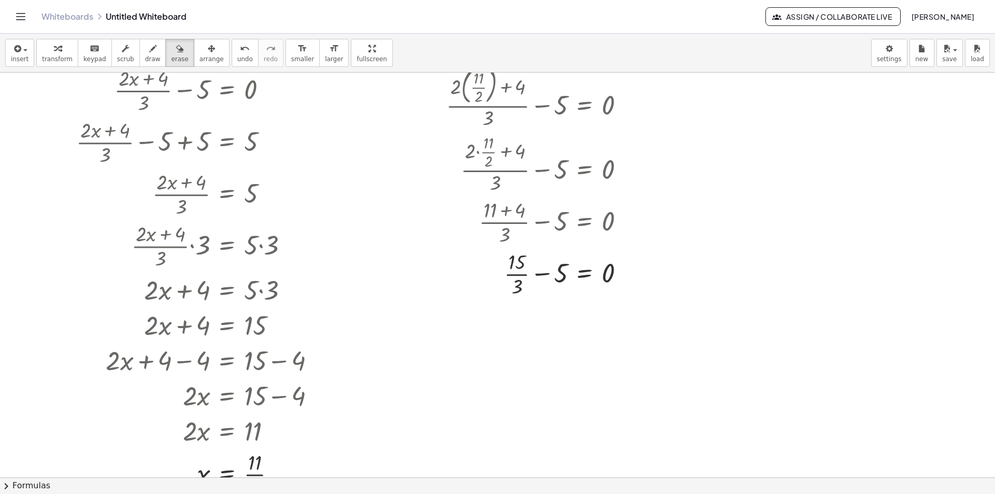
scroll to position [0, 0]
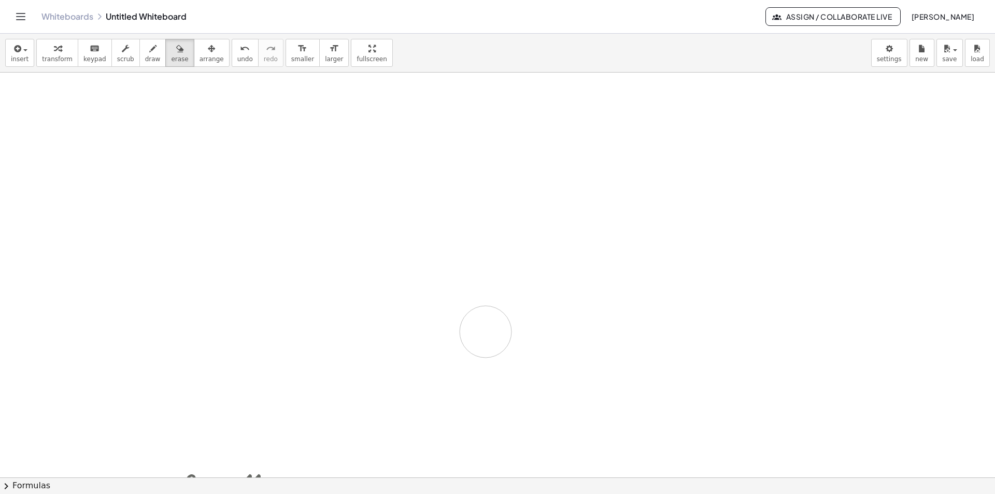
drag, startPoint x: 107, startPoint y: 138, endPoint x: 411, endPoint y: 356, distance: 374.3
click at [413, 357] on div at bounding box center [497, 477] width 995 height 809
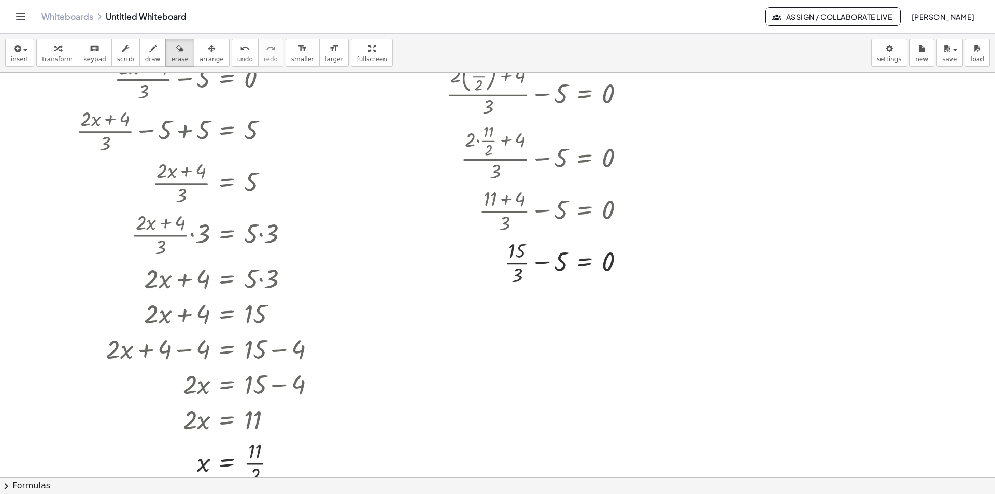
scroll to position [104, 0]
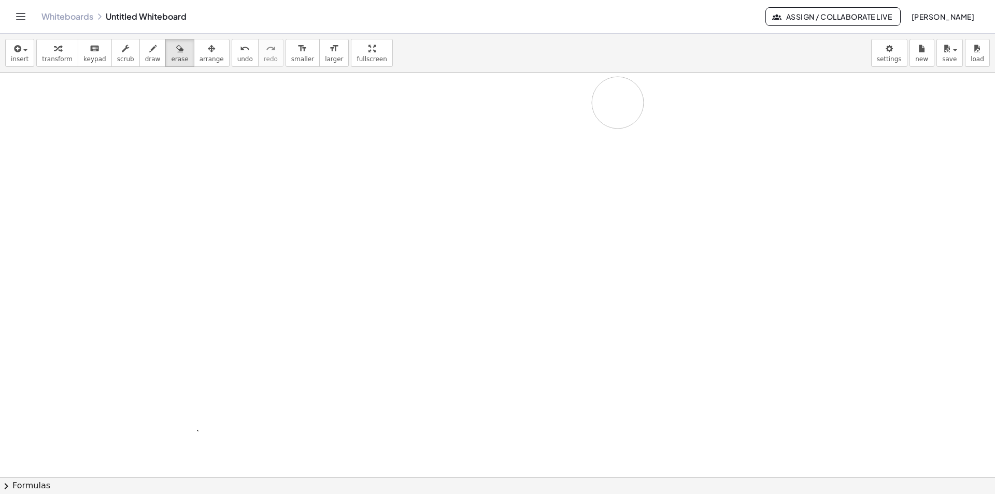
drag, startPoint x: 240, startPoint y: 397, endPoint x: 564, endPoint y: 290, distance: 341.1
click at [565, 286] on div at bounding box center [497, 373] width 995 height 809
click at [19, 54] on icon "button" at bounding box center [16, 48] width 9 height 12
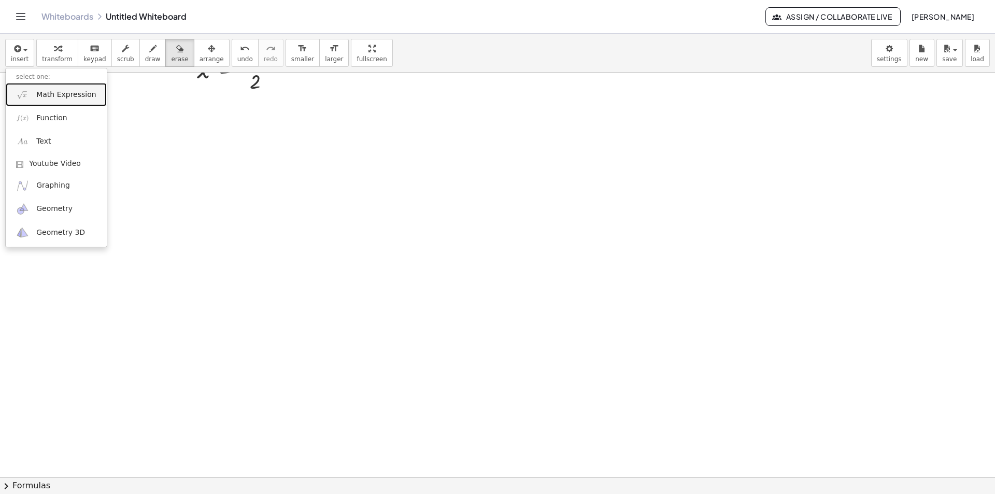
click at [75, 99] on span "Math Expression" at bounding box center [66, 95] width 60 height 10
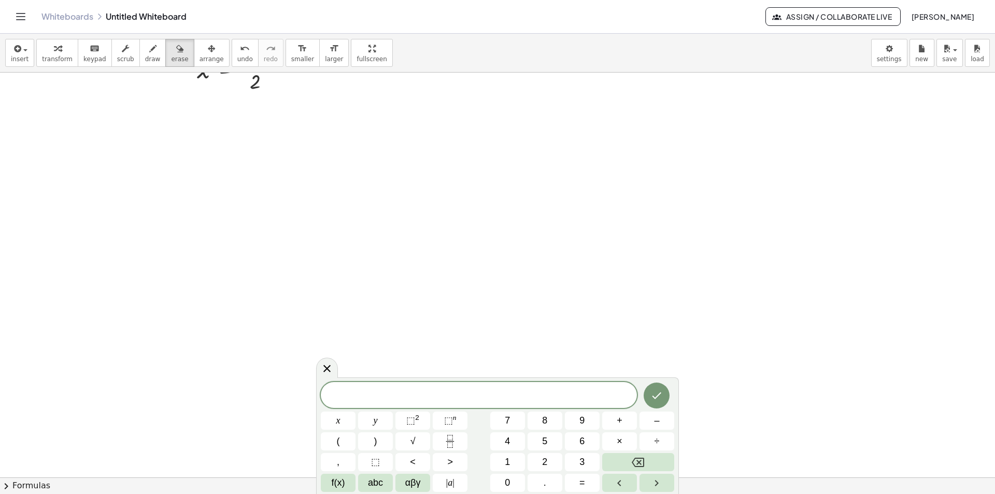
click at [585, 461] on button "3" at bounding box center [582, 462] width 35 height 18
click at [609, 442] on button "×" at bounding box center [619, 441] width 35 height 18
click at [451, 436] on icon "Fraction" at bounding box center [450, 441] width 13 height 13
click at [495, 393] on span at bounding box center [491, 395] width 13 height 14
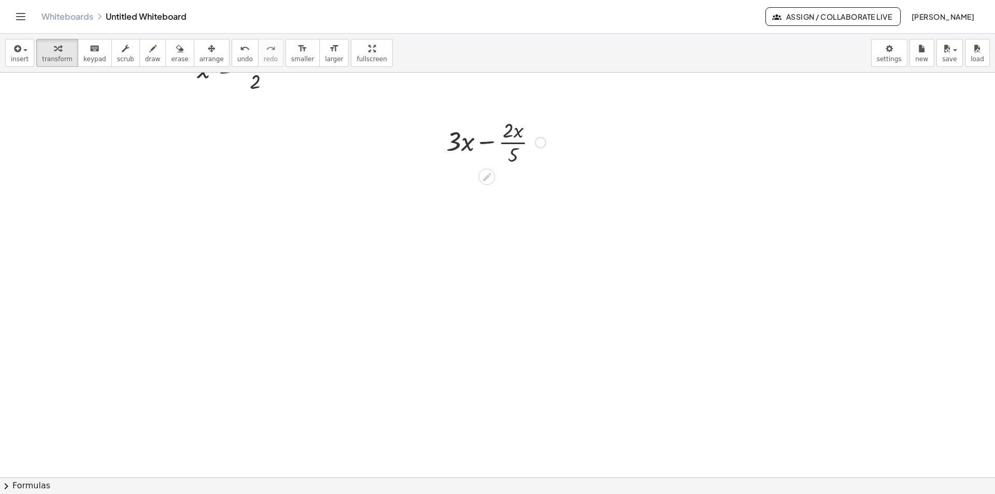
click at [518, 136] on div at bounding box center [496, 142] width 110 height 52
click at [493, 175] on div at bounding box center [487, 176] width 17 height 17
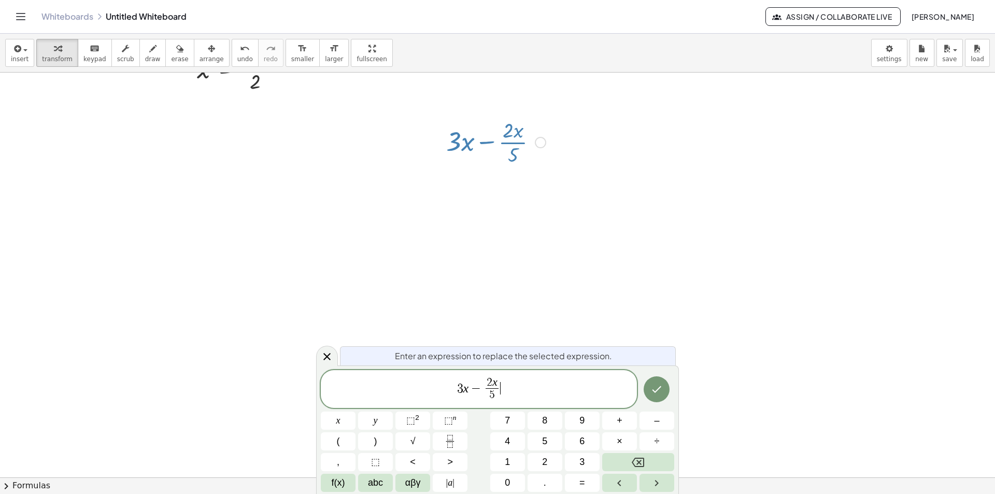
click at [508, 399] on span "3 x − 2 x 5 ​ ​" at bounding box center [479, 389] width 316 height 27
click at [454, 446] on button "Fraction" at bounding box center [450, 441] width 35 height 18
click at [449, 441] on icon "Fraction" at bounding box center [450, 441] width 13 height 13
click at [528, 394] on span "7 ​ ​" at bounding box center [524, 389] width 12 height 25
click at [654, 389] on icon "Done" at bounding box center [656, 389] width 12 height 12
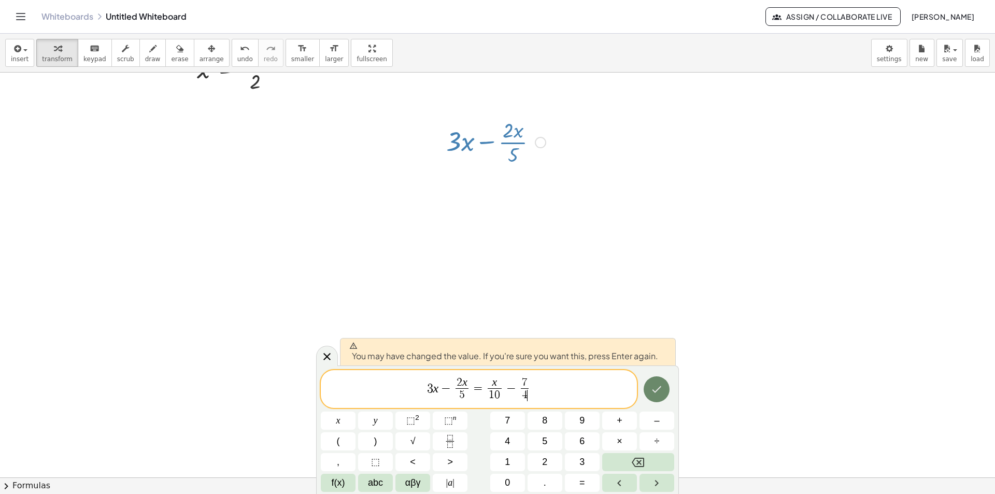
click at [662, 387] on icon "Done" at bounding box center [656, 389] width 12 height 12
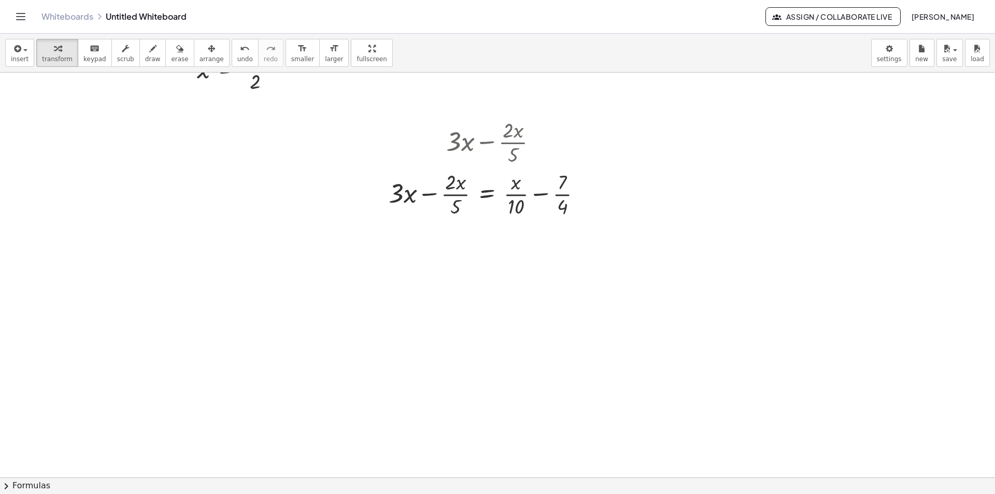
click at [171, 59] on span "erase" at bounding box center [179, 58] width 17 height 7
drag, startPoint x: 479, startPoint y: 142, endPoint x: 512, endPoint y: 122, distance: 38.6
click at [511, 126] on div at bounding box center [497, 223] width 995 height 1214
click at [145, 59] on span "draw" at bounding box center [153, 58] width 16 height 7
drag, startPoint x: 370, startPoint y: 239, endPoint x: 376, endPoint y: 265, distance: 27.1
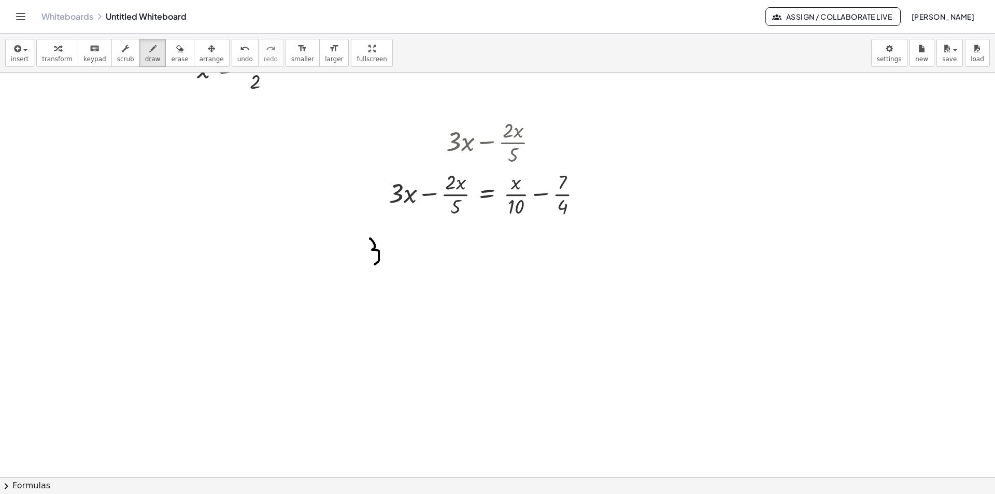
click at [370, 264] on div at bounding box center [497, 223] width 995 height 1214
drag, startPoint x: 401, startPoint y: 249, endPoint x: 382, endPoint y: 247, distance: 18.7
click at [387, 259] on div at bounding box center [497, 223] width 995 height 1214
drag, startPoint x: 387, startPoint y: 249, endPoint x: 394, endPoint y: 261, distance: 14.7
click at [394, 261] on div at bounding box center [497, 223] width 995 height 1214
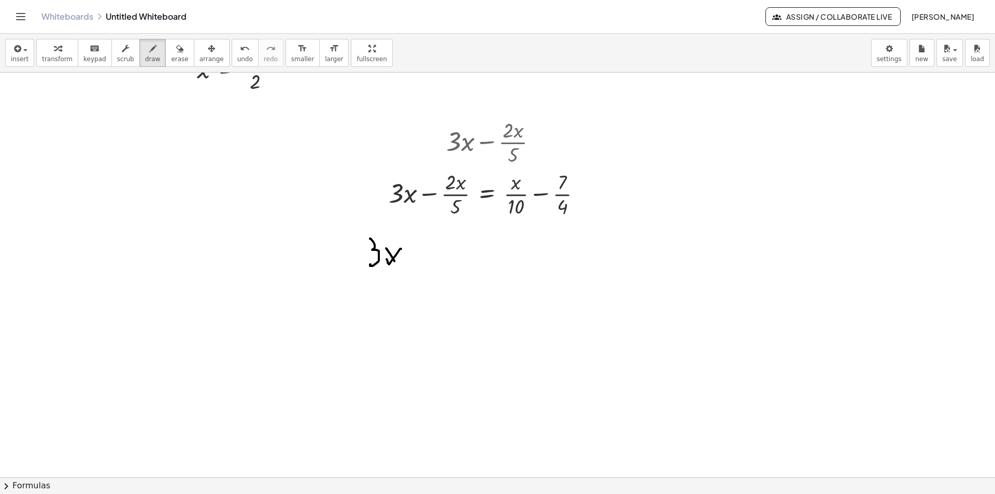
drag, startPoint x: 415, startPoint y: 254, endPoint x: 426, endPoint y: 254, distance: 11.4
click at [426, 254] on div at bounding box center [497, 223] width 995 height 1214
drag, startPoint x: 437, startPoint y: 236, endPoint x: 450, endPoint y: 255, distance: 23.1
click at [450, 255] on div at bounding box center [497, 223] width 995 height 1214
drag, startPoint x: 473, startPoint y: 240, endPoint x: 461, endPoint y: 239, distance: 12.0
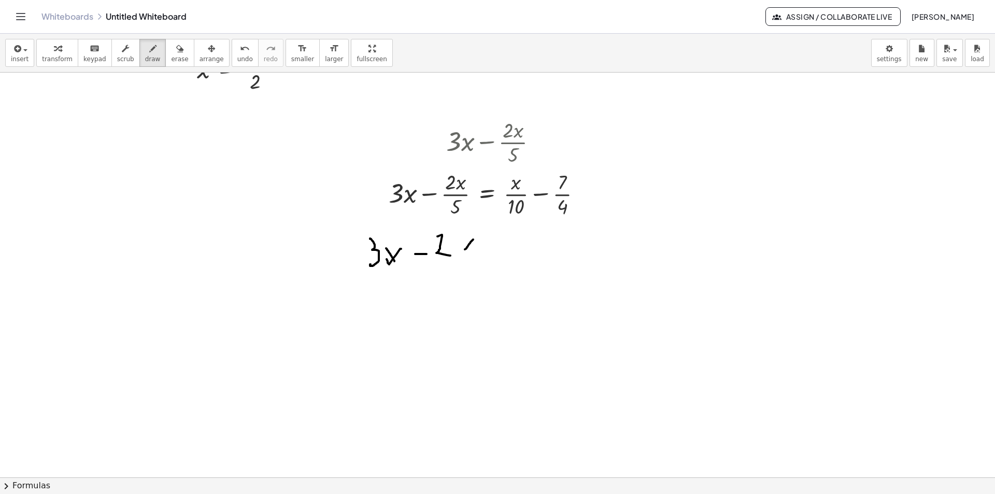
click at [463, 247] on div at bounding box center [497, 223] width 995 height 1214
drag, startPoint x: 468, startPoint y: 241, endPoint x: 477, endPoint y: 250, distance: 13.2
click at [477, 250] on div at bounding box center [497, 223] width 995 height 1214
drag, startPoint x: 467, startPoint y: 265, endPoint x: 437, endPoint y: 265, distance: 30.1
click at [437, 265] on div at bounding box center [497, 223] width 995 height 1214
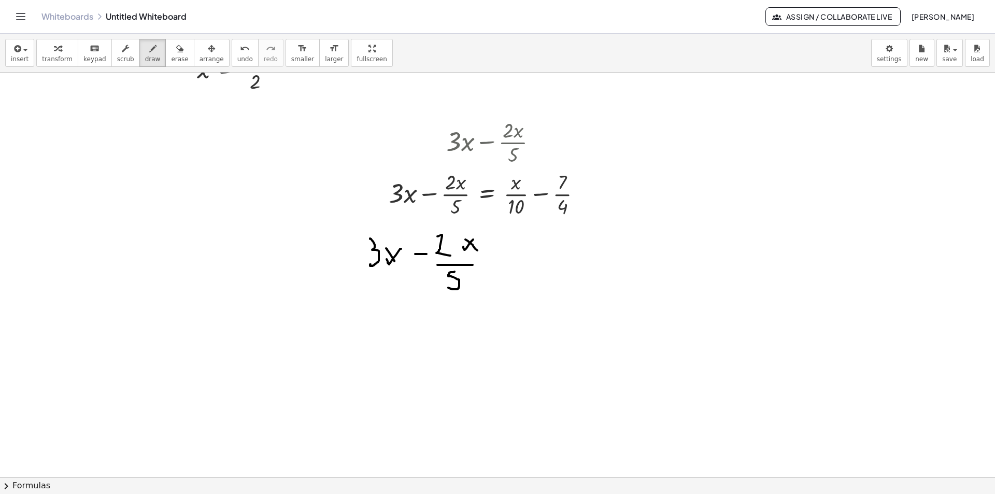
drag, startPoint x: 454, startPoint y: 272, endPoint x: 448, endPoint y: 288, distance: 16.6
click at [448, 288] on div at bounding box center [497, 223] width 995 height 1214
click at [494, 259] on div at bounding box center [497, 223] width 995 height 1214
drag, startPoint x: 519, startPoint y: 248, endPoint x: 514, endPoint y: 246, distance: 5.8
click at [514, 250] on div at bounding box center [497, 223] width 995 height 1214
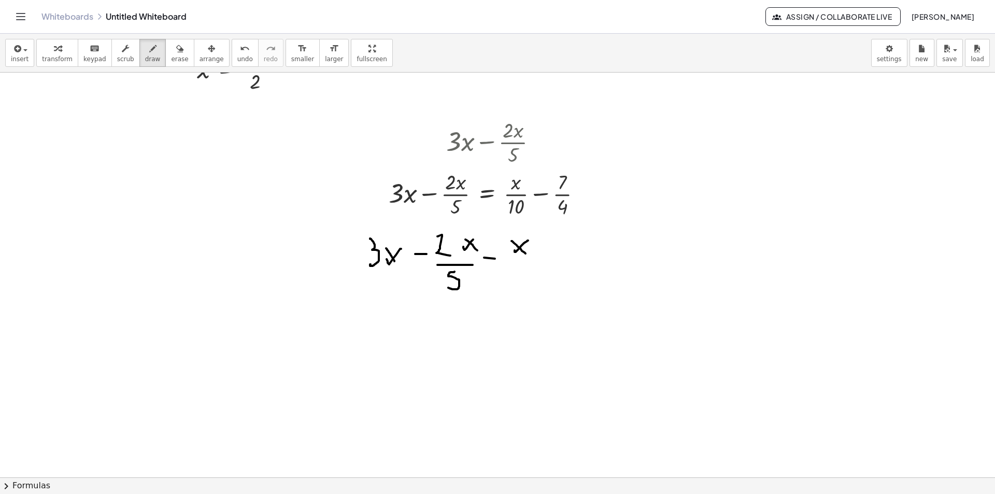
drag, startPoint x: 511, startPoint y: 241, endPoint x: 526, endPoint y: 253, distance: 19.1
click at [526, 253] on div at bounding box center [497, 223] width 995 height 1214
drag, startPoint x: 522, startPoint y: 258, endPoint x: 512, endPoint y: 259, distance: 10.4
click at [512, 259] on div at bounding box center [497, 223] width 995 height 1214
drag, startPoint x: 518, startPoint y: 264, endPoint x: 518, endPoint y: 282, distance: 18.1
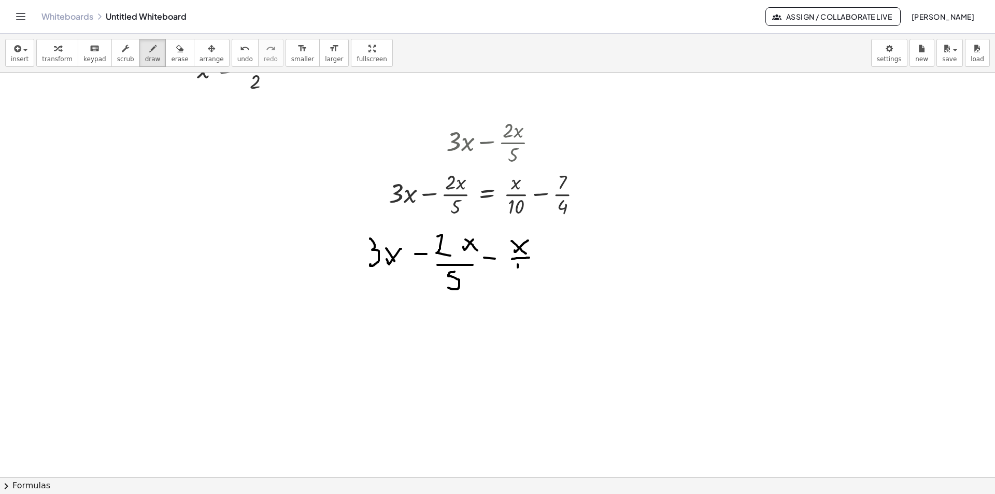
click at [518, 283] on div at bounding box center [497, 223] width 995 height 1214
click at [528, 269] on div at bounding box center [497, 223] width 995 height 1214
drag, startPoint x: 548, startPoint y: 251, endPoint x: 555, endPoint y: 252, distance: 7.3
click at [557, 251] on div at bounding box center [497, 223] width 995 height 1214
drag, startPoint x: 551, startPoint y: 254, endPoint x: 562, endPoint y: 255, distance: 10.9
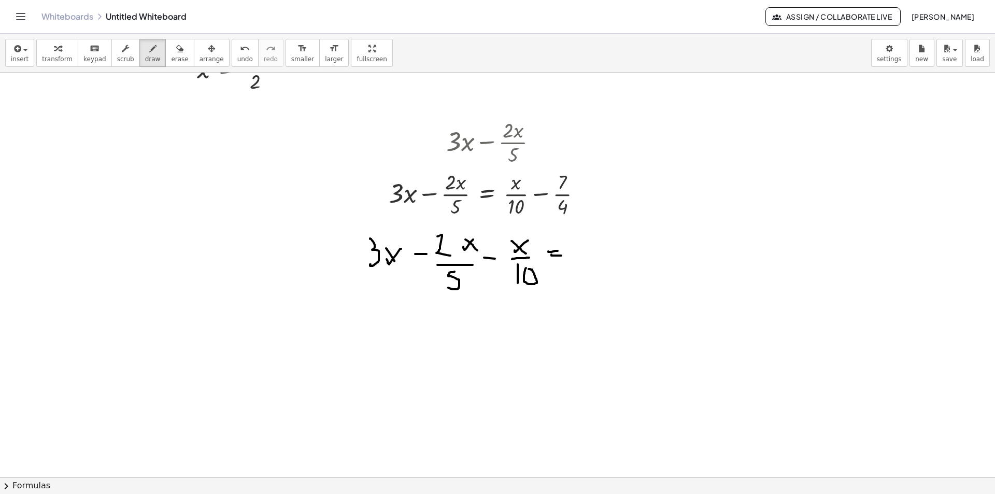
click at [562, 255] on div at bounding box center [497, 223] width 995 height 1214
drag, startPoint x: 578, startPoint y: 249, endPoint x: 589, endPoint y: 249, distance: 10.9
click at [589, 249] on div at bounding box center [497, 223] width 995 height 1214
drag, startPoint x: 601, startPoint y: 232, endPoint x: 619, endPoint y: 248, distance: 24.2
click at [619, 248] on div at bounding box center [497, 223] width 995 height 1214
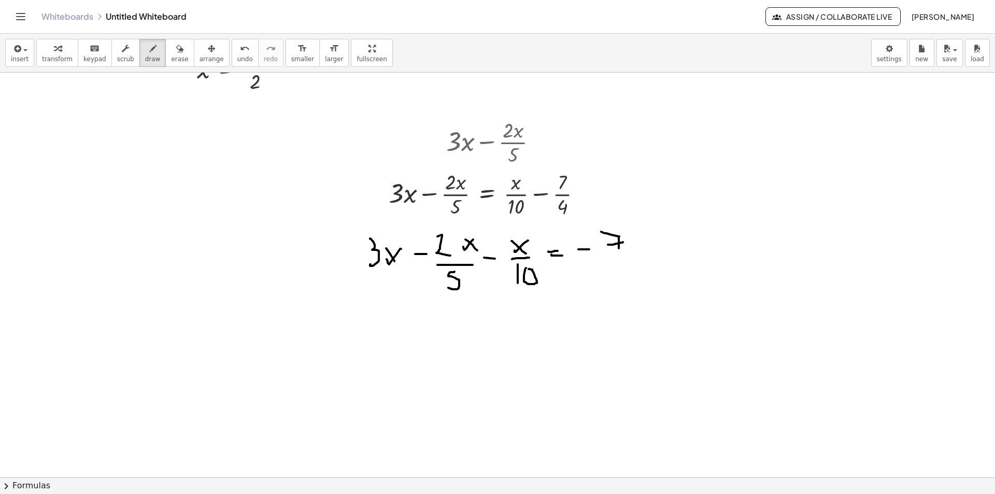
drag, startPoint x: 622, startPoint y: 242, endPoint x: 611, endPoint y: 252, distance: 14.7
click at [608, 245] on div at bounding box center [497, 223] width 995 height 1214
drag, startPoint x: 620, startPoint y: 256, endPoint x: 599, endPoint y: 258, distance: 21.3
click at [597, 257] on div at bounding box center [497, 223] width 995 height 1214
drag, startPoint x: 607, startPoint y: 271, endPoint x: 614, endPoint y: 278, distance: 10.6
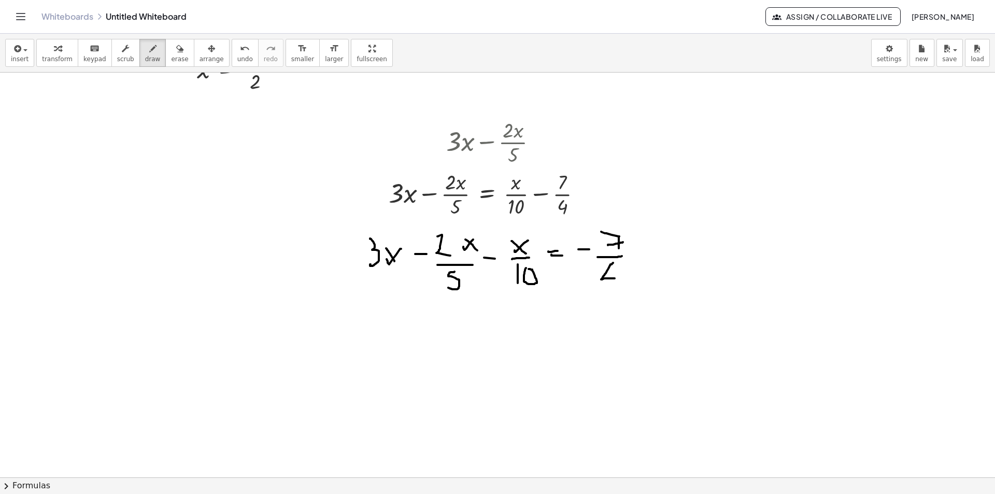
click at [614, 278] on div at bounding box center [497, 223] width 995 height 1214
drag, startPoint x: 613, startPoint y: 262, endPoint x: 613, endPoint y: 287, distance: 25.4
click at [613, 287] on div at bounding box center [497, 223] width 995 height 1214
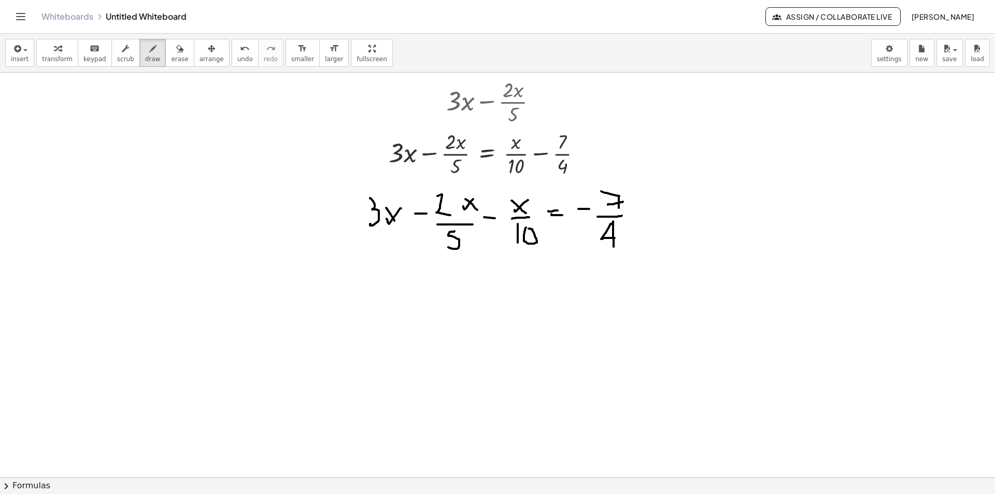
scroll to position [508, 0]
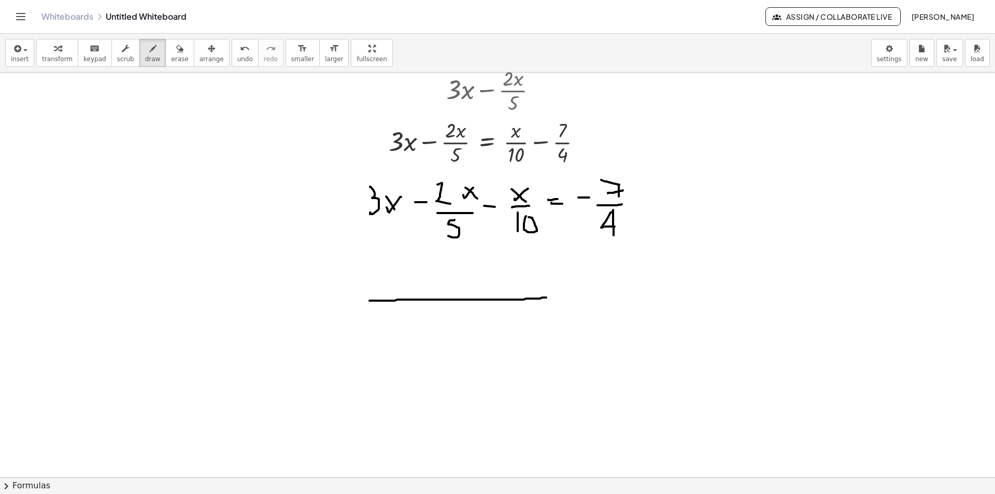
drag, startPoint x: 369, startPoint y: 301, endPoint x: 547, endPoint y: 297, distance: 177.2
click at [547, 297] on div at bounding box center [497, 171] width 995 height 1214
drag, startPoint x: 41, startPoint y: 111, endPoint x: 64, endPoint y: 108, distance: 23.6
click at [56, 115] on div at bounding box center [497, 171] width 995 height 1214
drag, startPoint x: 66, startPoint y: 104, endPoint x: 74, endPoint y: 111, distance: 10.6
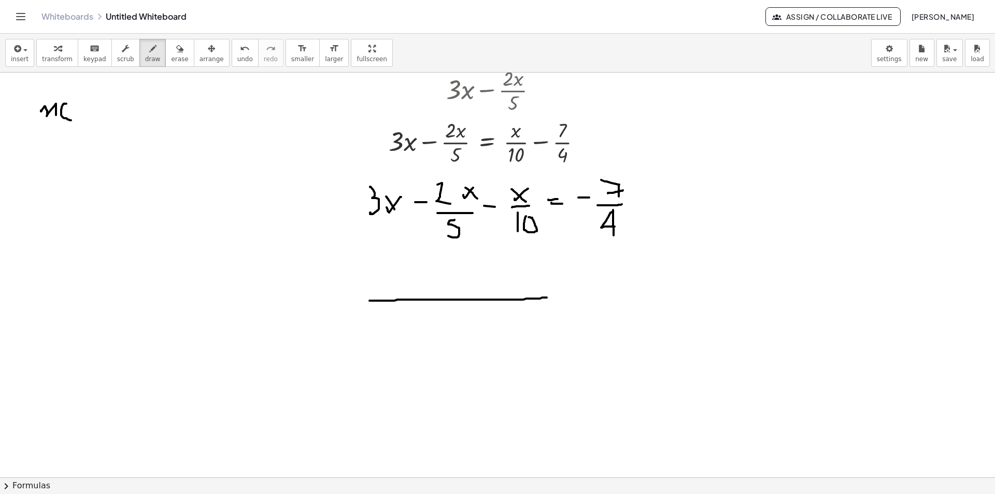
click at [70, 115] on div at bounding box center [497, 171] width 995 height 1214
drag, startPoint x: 75, startPoint y: 109, endPoint x: 79, endPoint y: 101, distance: 9.7
click at [75, 104] on div at bounding box center [497, 171] width 995 height 1214
drag, startPoint x: 87, startPoint y: 96, endPoint x: 77, endPoint y: 125, distance: 30.6
click at [87, 121] on div at bounding box center [497, 171] width 995 height 1214
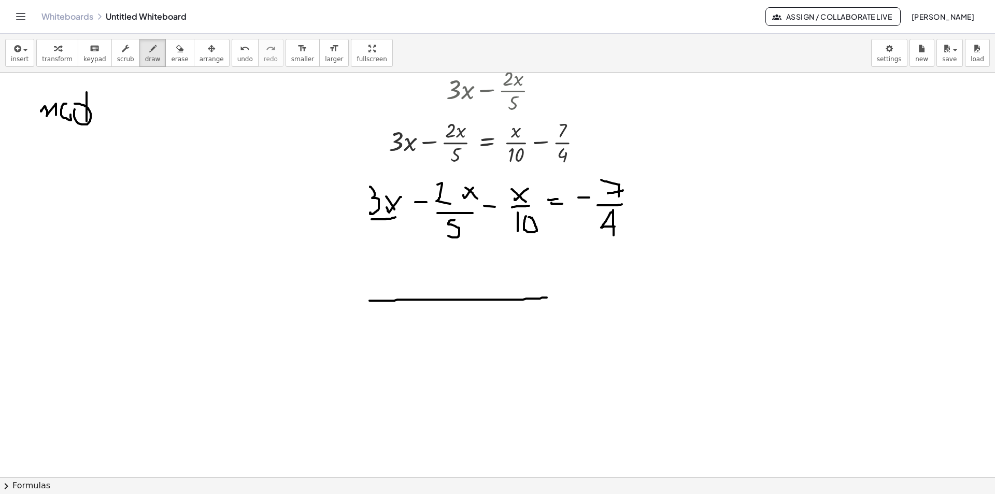
drag, startPoint x: 394, startPoint y: 218, endPoint x: 368, endPoint y: 220, distance: 26.6
click at [365, 220] on div at bounding box center [497, 171] width 995 height 1214
drag, startPoint x: 380, startPoint y: 222, endPoint x: 375, endPoint y: 227, distance: 7.4
click at [375, 227] on div at bounding box center [497, 171] width 995 height 1214
drag, startPoint x: 381, startPoint y: 223, endPoint x: 383, endPoint y: 242, distance: 19.9
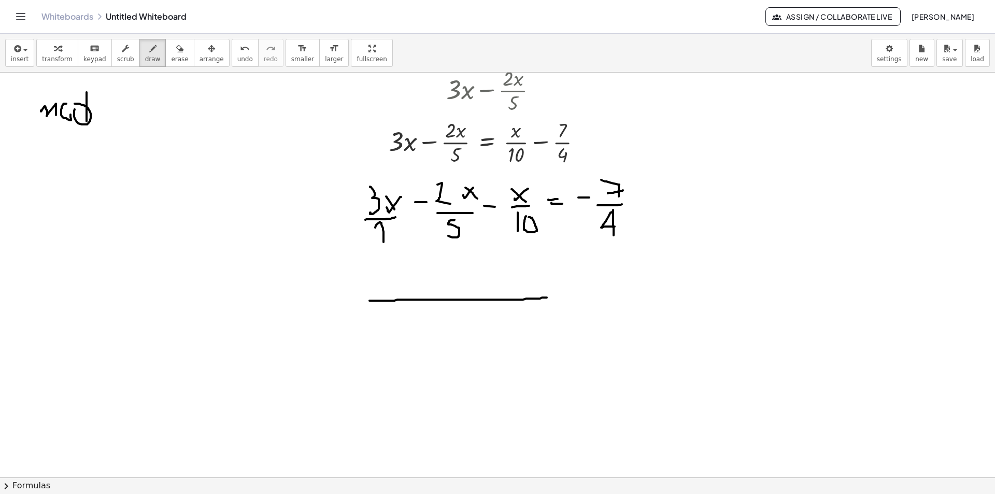
click at [383, 242] on div at bounding box center [497, 171] width 995 height 1214
drag, startPoint x: 56, startPoint y: 150, endPoint x: 48, endPoint y: 184, distance: 35.7
click at [47, 178] on div at bounding box center [497, 171] width 995 height 1214
drag, startPoint x: 80, startPoint y: 146, endPoint x: 81, endPoint y: 251, distance: 105.2
click at [81, 251] on div at bounding box center [497, 171] width 995 height 1214
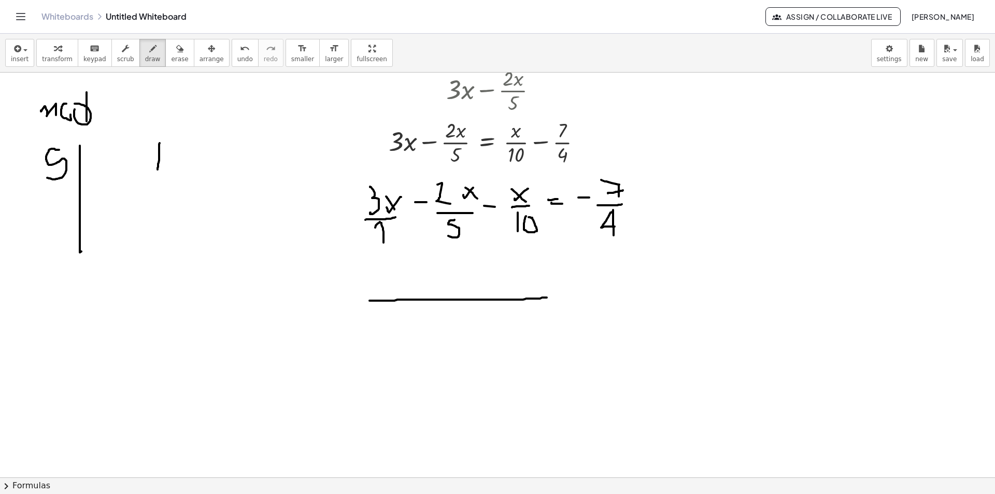
drag, startPoint x: 160, startPoint y: 143, endPoint x: 174, endPoint y: 149, distance: 15.8
click at [158, 168] on div at bounding box center [497, 171] width 995 height 1214
click at [183, 156] on div at bounding box center [497, 171] width 995 height 1214
drag, startPoint x: 182, startPoint y: 168, endPoint x: 174, endPoint y: 142, distance: 27.7
click at [176, 142] on div at bounding box center [497, 171] width 995 height 1214
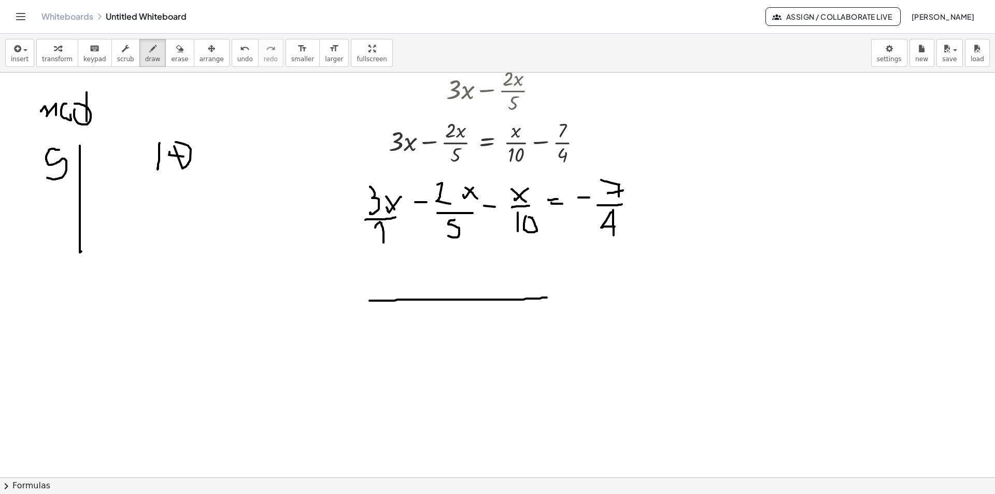
drag, startPoint x: 167, startPoint y: 55, endPoint x: 180, endPoint y: 153, distance: 99.3
click at [171, 63] on span "erase" at bounding box center [179, 58] width 17 height 7
drag, startPoint x: 180, startPoint y: 151, endPoint x: 186, endPoint y: 150, distance: 5.8
click at [183, 150] on div at bounding box center [497, 171] width 995 height 1214
drag, startPoint x: 162, startPoint y: 161, endPoint x: 179, endPoint y: 84, distance: 78.5
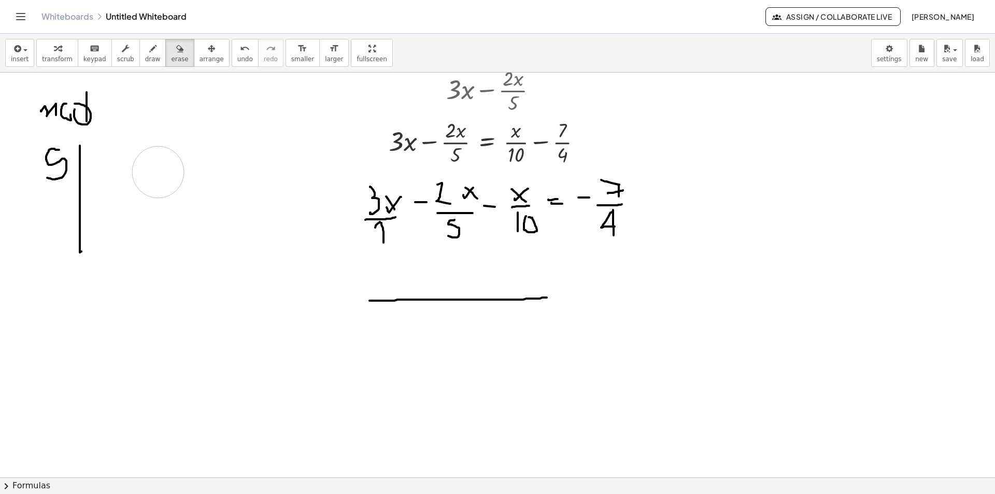
click at [160, 161] on div at bounding box center [497, 171] width 995 height 1214
click at [145, 56] on span "draw" at bounding box center [153, 58] width 16 height 7
drag, startPoint x: 145, startPoint y: 141, endPoint x: 151, endPoint y: 154, distance: 14.6
click at [147, 161] on div at bounding box center [497, 171] width 995 height 1214
drag, startPoint x: 154, startPoint y: 151, endPoint x: 155, endPoint y: 141, distance: 9.3
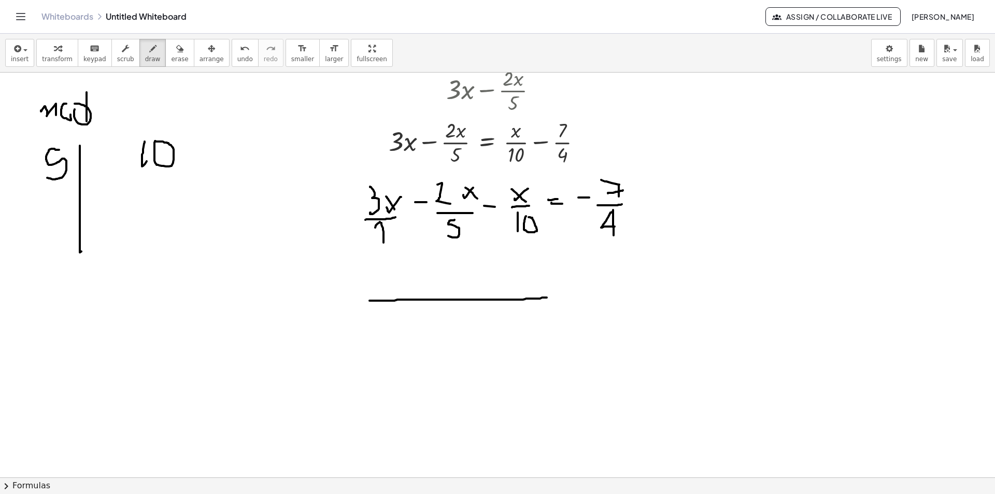
click at [155, 141] on div at bounding box center [497, 171] width 995 height 1214
drag, startPoint x: 183, startPoint y: 152, endPoint x: 189, endPoint y: 248, distance: 95.5
click at [190, 246] on div at bounding box center [497, 171] width 995 height 1214
drag, startPoint x: 99, startPoint y: 146, endPoint x: 96, endPoint y: 182, distance: 35.9
click at [95, 181] on div at bounding box center [497, 171] width 995 height 1214
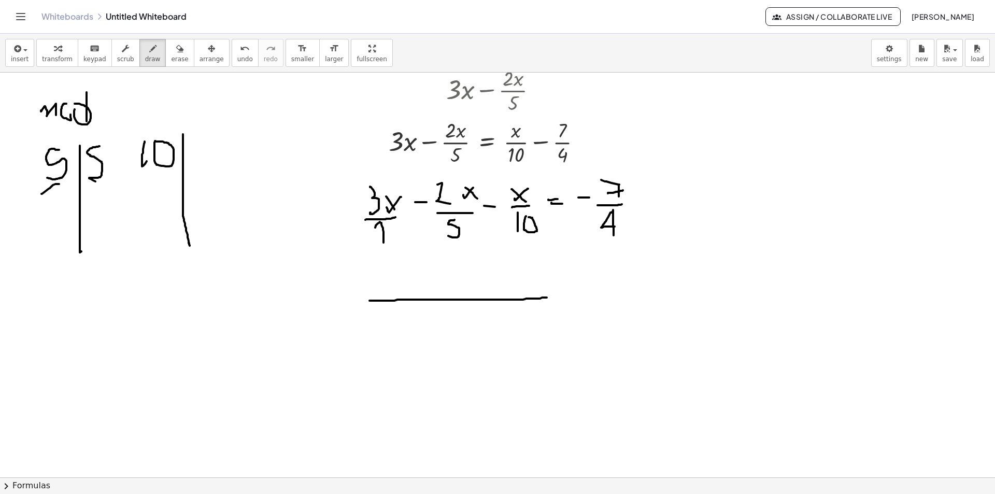
drag, startPoint x: 49, startPoint y: 189, endPoint x: 41, endPoint y: 194, distance: 8.9
click at [41, 194] on div at bounding box center [497, 171] width 995 height 1214
drag, startPoint x: 57, startPoint y: 183, endPoint x: 84, endPoint y: 201, distance: 32.2
click at [64, 217] on div at bounding box center [497, 171] width 995 height 1214
click at [204, 139] on div at bounding box center [497, 171] width 995 height 1214
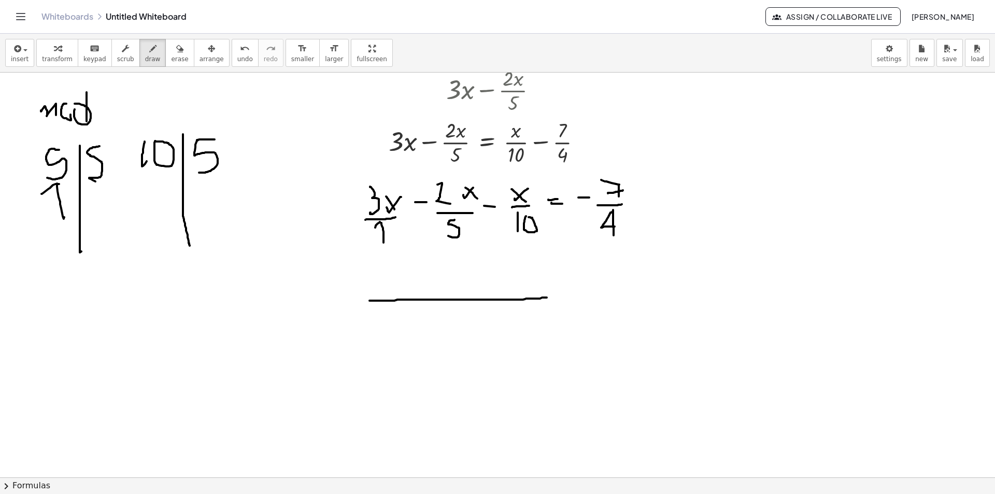
drag, startPoint x: 198, startPoint y: 140, endPoint x: 199, endPoint y: 173, distance: 32.7
click at [199, 173] on div at bounding box center [497, 171] width 995 height 1214
drag, startPoint x: 150, startPoint y: 182, endPoint x: 169, endPoint y: 211, distance: 35.2
click at [169, 211] on div at bounding box center [497, 171] width 995 height 1214
drag, startPoint x: 229, startPoint y: 178, endPoint x: 193, endPoint y: 182, distance: 36.4
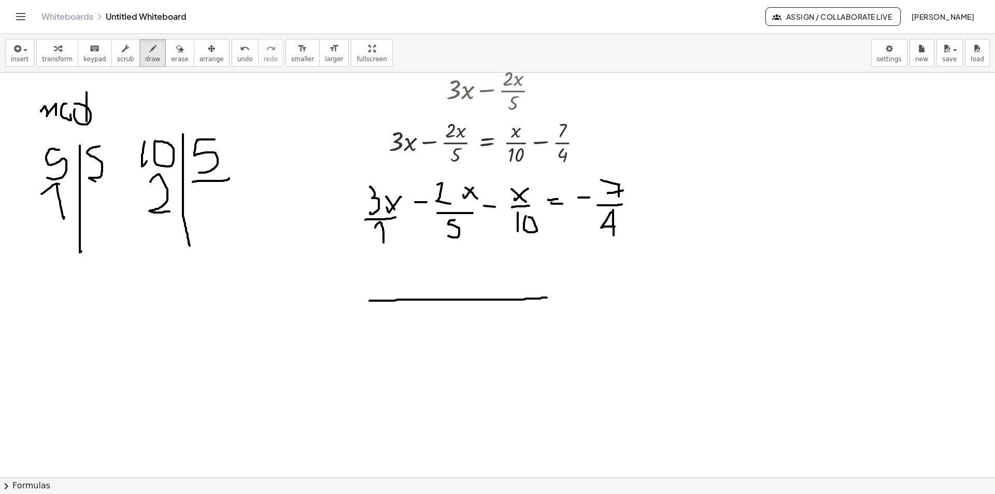
click at [193, 182] on div at bounding box center [497, 171] width 995 height 1214
drag, startPoint x: 107, startPoint y: 182, endPoint x: 86, endPoint y: 185, distance: 21.6
click at [86, 185] on div at bounding box center [497, 171] width 995 height 1214
drag, startPoint x: 199, startPoint y: 188, endPoint x: 163, endPoint y: 241, distance: 65.0
click at [226, 209] on div at bounding box center [497, 171] width 995 height 1214
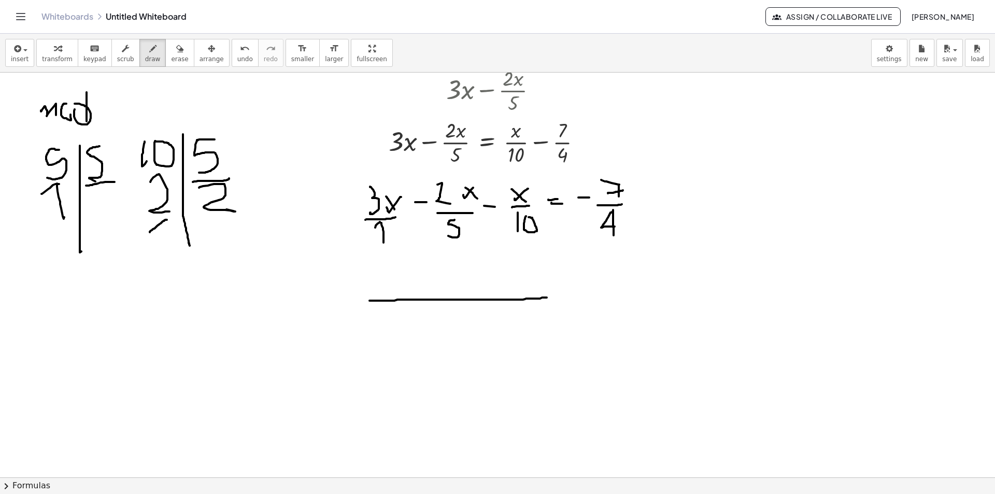
drag, startPoint x: 167, startPoint y: 220, endPoint x: 158, endPoint y: 224, distance: 10.4
click at [154, 230] on div at bounding box center [497, 171] width 995 height 1214
drag, startPoint x: 166, startPoint y: 218, endPoint x: 169, endPoint y: 256, distance: 37.9
click at [169, 255] on div at bounding box center [497, 171] width 995 height 1214
click at [171, 57] on span "erase" at bounding box center [179, 58] width 17 height 7
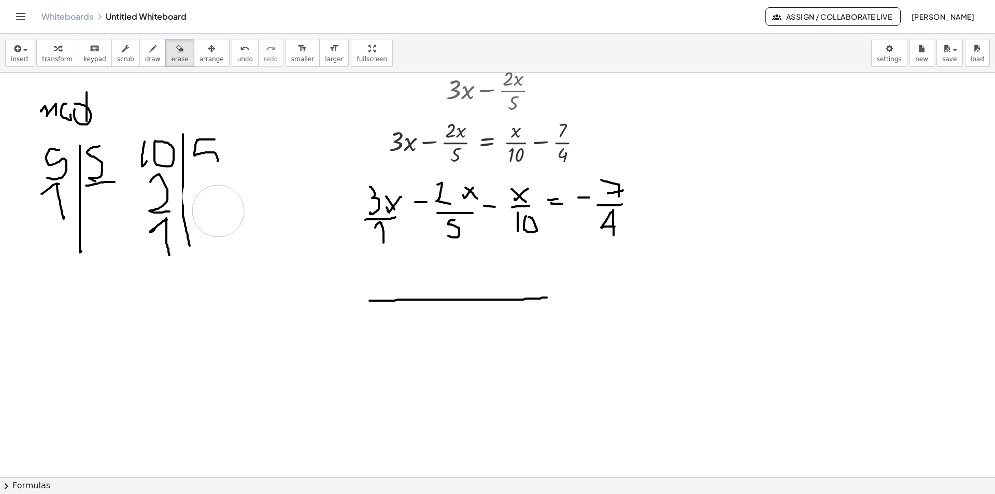
drag, startPoint x: 222, startPoint y: 188, endPoint x: 187, endPoint y: 207, distance: 40.1
click at [219, 211] on div at bounding box center [497, 171] width 995 height 1214
drag, startPoint x: 158, startPoint y: 177, endPoint x: 227, endPoint y: 37, distance: 156.4
click at [185, 240] on div at bounding box center [497, 171] width 995 height 1214
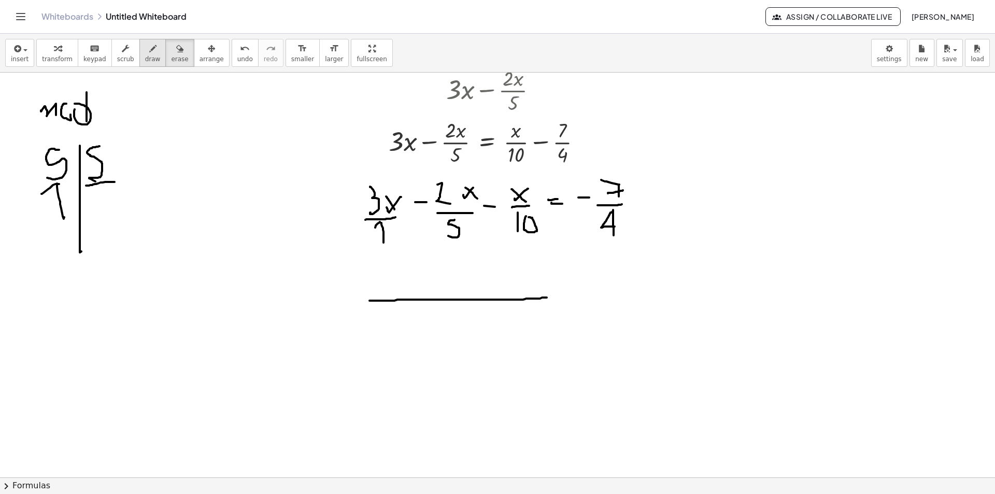
click at [147, 58] on button "draw" at bounding box center [152, 53] width 27 height 28
drag, startPoint x: 166, startPoint y: 135, endPoint x: 180, endPoint y: 141, distance: 15.3
click at [166, 167] on div at bounding box center [497, 171] width 995 height 1214
drag, startPoint x: 177, startPoint y: 151, endPoint x: 198, endPoint y: 155, distance: 22.2
click at [191, 152] on div at bounding box center [497, 171] width 995 height 1214
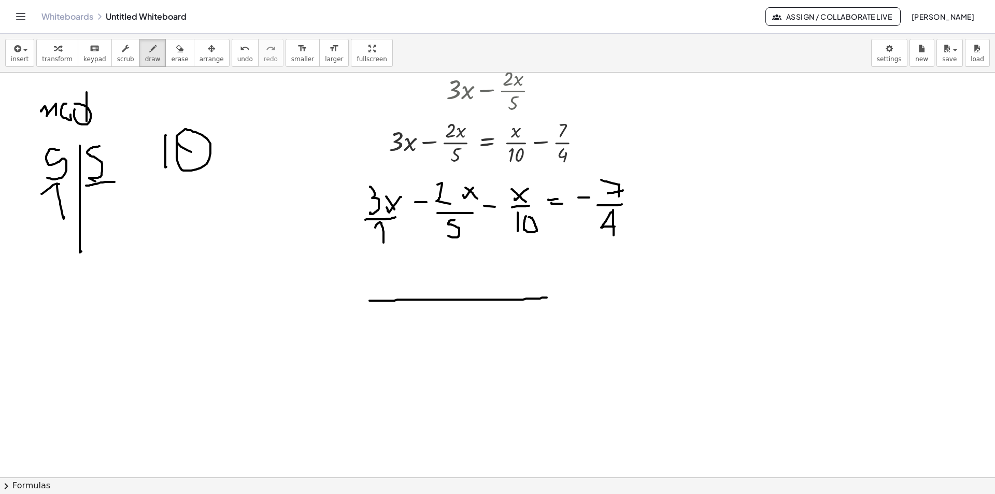
click at [223, 123] on div at bounding box center [497, 171] width 995 height 1214
drag, startPoint x: 223, startPoint y: 123, endPoint x: 205, endPoint y: 240, distance: 118.5
click at [206, 244] on div at bounding box center [497, 171] width 995 height 1214
drag, startPoint x: 236, startPoint y: 133, endPoint x: 233, endPoint y: 184, distance: 50.9
click at [258, 166] on div at bounding box center [497, 171] width 995 height 1214
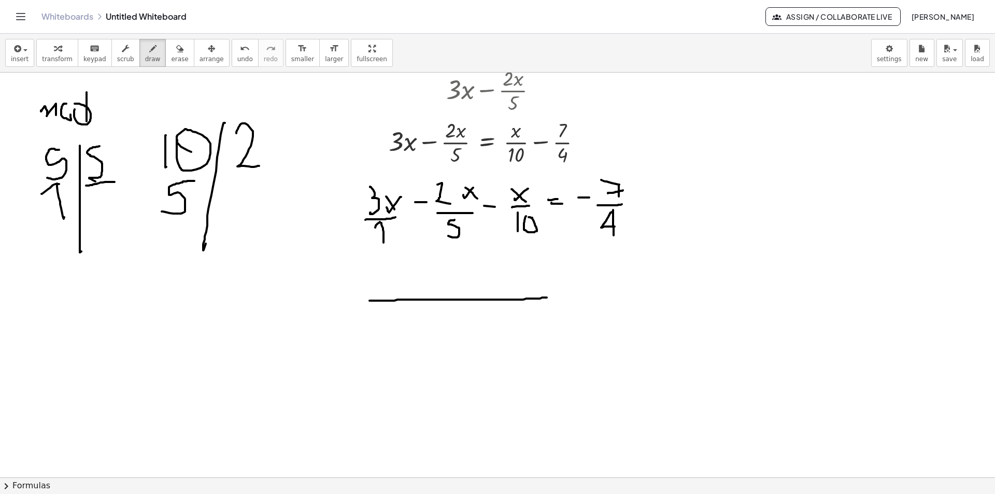
drag, startPoint x: 194, startPoint y: 181, endPoint x: 179, endPoint y: 222, distance: 44.3
click at [168, 215] on div at bounding box center [497, 171] width 995 height 1214
drag, startPoint x: 241, startPoint y: 185, endPoint x: 225, endPoint y: 221, distance: 39.9
click at [226, 221] on div at bounding box center [497, 171] width 995 height 1214
click at [164, 237] on div at bounding box center [497, 171] width 995 height 1214
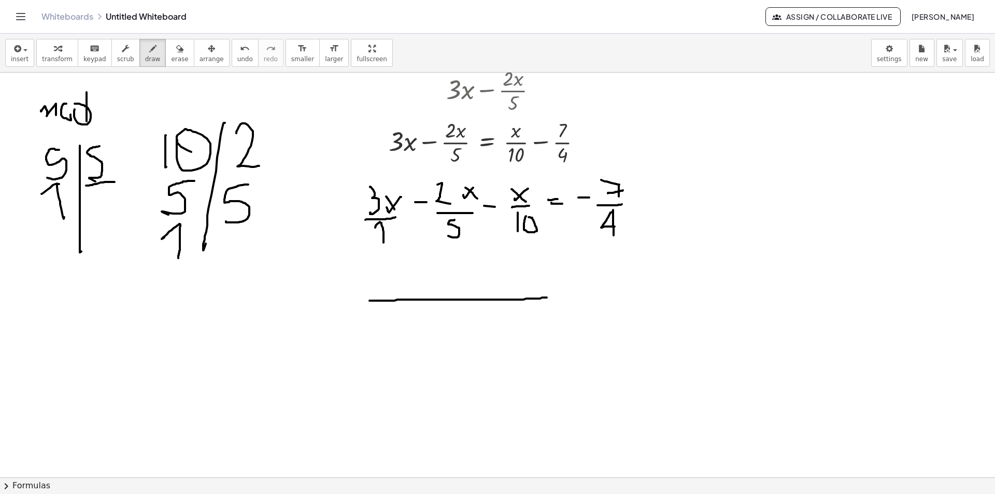
drag, startPoint x: 180, startPoint y: 224, endPoint x: 178, endPoint y: 261, distance: 36.3
click at [178, 261] on div at bounding box center [497, 171] width 995 height 1214
drag, startPoint x: 105, startPoint y: 113, endPoint x: 119, endPoint y: 113, distance: 14.0
click at [119, 113] on div at bounding box center [497, 171] width 995 height 1214
drag, startPoint x: 107, startPoint y: 104, endPoint x: 118, endPoint y: 104, distance: 10.9
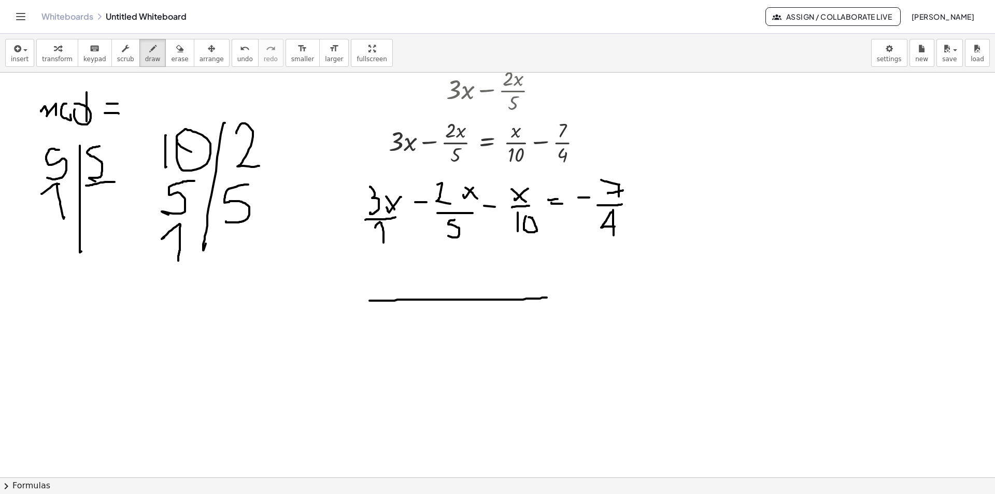
click at [118, 104] on div at bounding box center [497, 171] width 995 height 1214
drag, startPoint x: 135, startPoint y: 91, endPoint x: 125, endPoint y: 107, distance: 18.4
click at [124, 109] on div at bounding box center [497, 171] width 995 height 1214
drag, startPoint x: 134, startPoint y: 89, endPoint x: 145, endPoint y: 90, distance: 10.9
click at [145, 90] on div at bounding box center [497, 171] width 995 height 1214
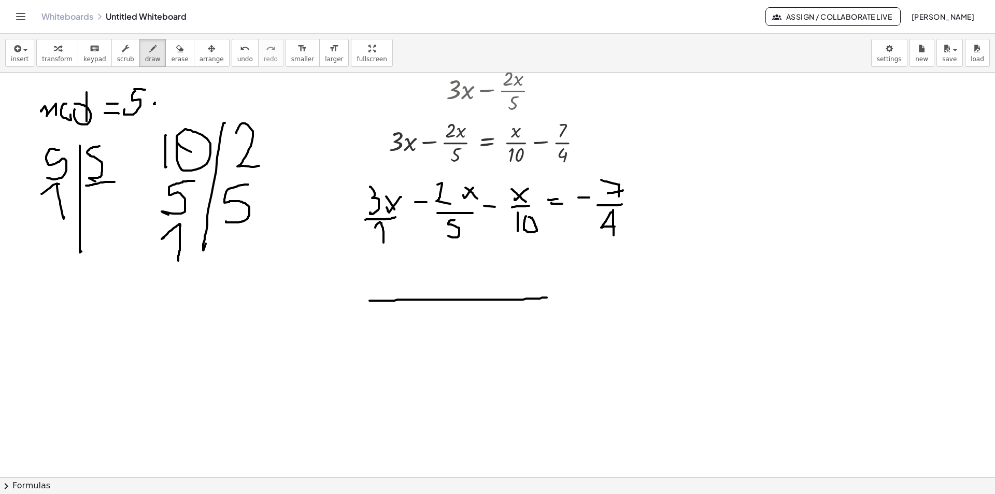
drag, startPoint x: 155, startPoint y: 103, endPoint x: 155, endPoint y: 110, distance: 7.8
click at [154, 104] on div at bounding box center [497, 171] width 995 height 1214
drag, startPoint x: 166, startPoint y: 92, endPoint x: 167, endPoint y: 116, distance: 23.9
click at [176, 113] on div at bounding box center [497, 171] width 995 height 1214
drag, startPoint x: 187, startPoint y: 103, endPoint x: 204, endPoint y: 103, distance: 17.1
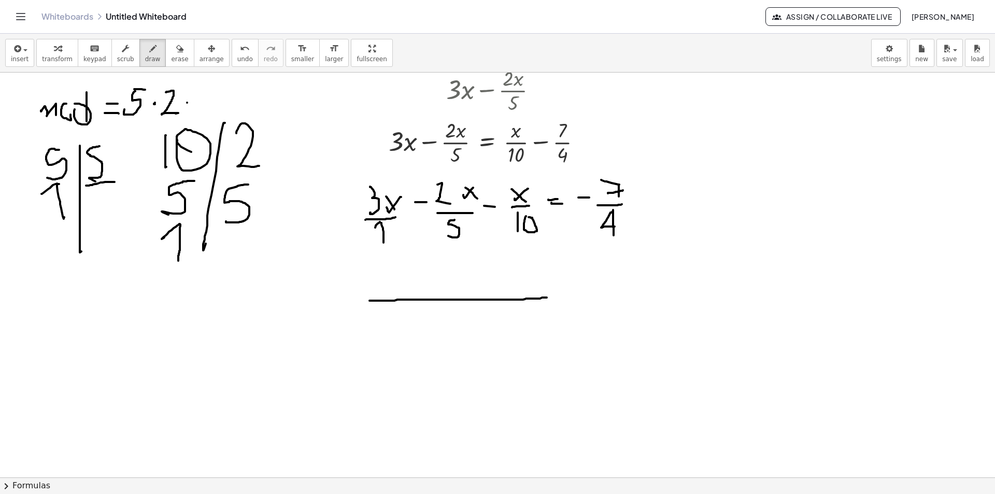
click at [204, 103] on div at bounding box center [497, 171] width 995 height 1214
drag, startPoint x: 192, startPoint y: 93, endPoint x: 209, endPoint y: 93, distance: 17.1
click at [209, 93] on div at bounding box center [497, 171] width 995 height 1214
click at [215, 98] on div at bounding box center [497, 171] width 995 height 1214
drag, startPoint x: 225, startPoint y: 109, endPoint x: 237, endPoint y: 97, distance: 16.5
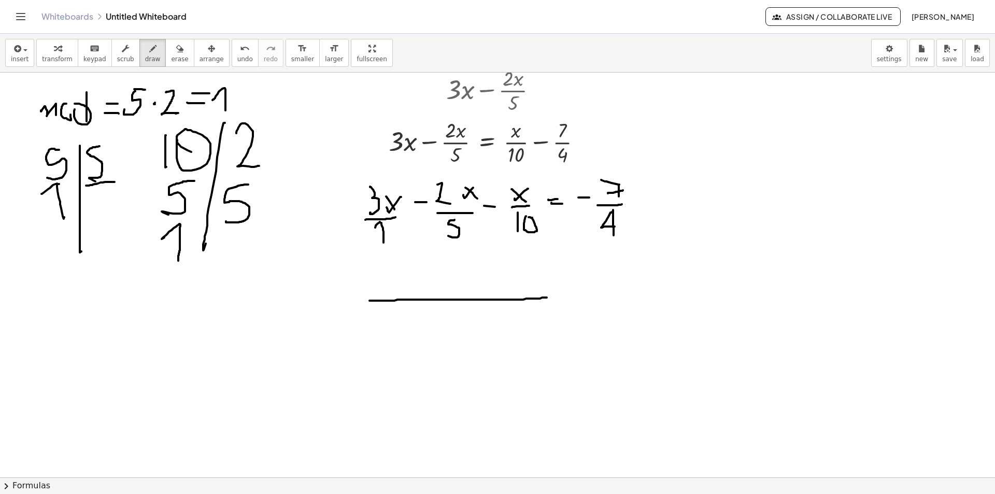
click at [228, 106] on div at bounding box center [497, 171] width 995 height 1214
click at [240, 92] on div at bounding box center [497, 171] width 995 height 1214
click at [430, 325] on div at bounding box center [497, 171] width 995 height 1214
drag, startPoint x: 441, startPoint y: 311, endPoint x: 441, endPoint y: 335, distance: 23.8
click at [441, 335] on div at bounding box center [497, 171] width 995 height 1214
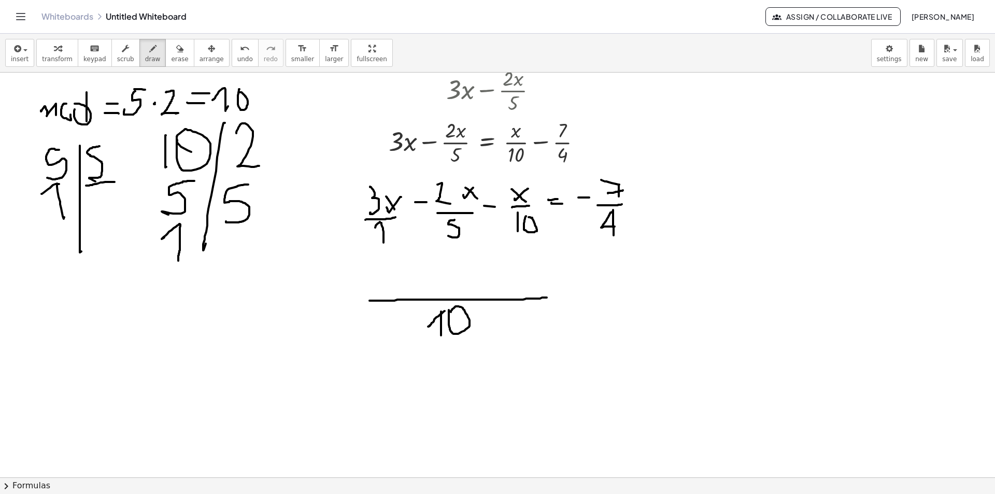
drag, startPoint x: 449, startPoint y: 313, endPoint x: 453, endPoint y: 324, distance: 12.3
click at [448, 318] on div at bounding box center [497, 171] width 995 height 1214
drag, startPoint x: 769, startPoint y: 97, endPoint x: 791, endPoint y: 119, distance: 30.8
click at [791, 119] on div at bounding box center [497, 171] width 995 height 1214
drag, startPoint x: 797, startPoint y: 112, endPoint x: 796, endPoint y: 124, distance: 11.9
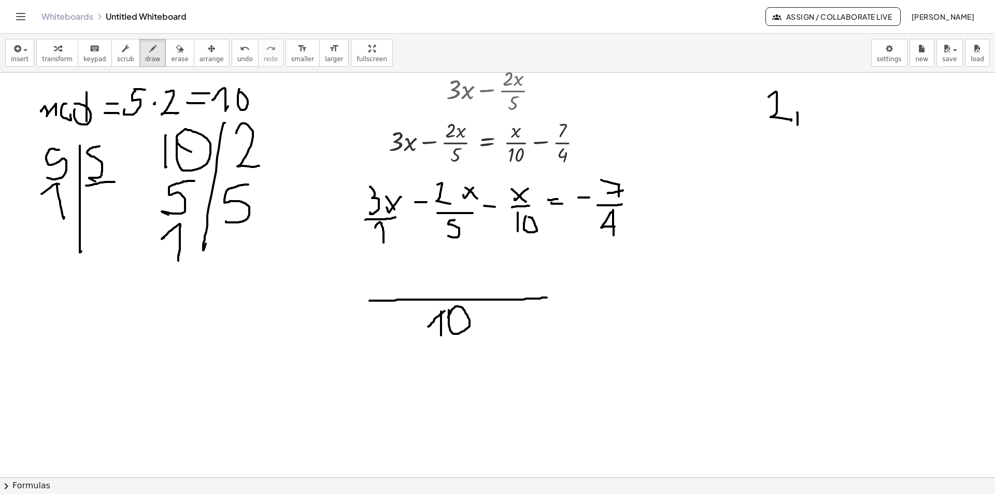
click at [796, 126] on div at bounding box center [497, 171] width 995 height 1214
drag, startPoint x: 810, startPoint y: 90, endPoint x: 814, endPoint y: 116, distance: 26.2
click at [812, 118] on div at bounding box center [497, 171] width 995 height 1214
click at [176, 51] on icon "button" at bounding box center [179, 48] width 7 height 12
drag, startPoint x: 820, startPoint y: 97, endPoint x: 851, endPoint y: 88, distance: 32.5
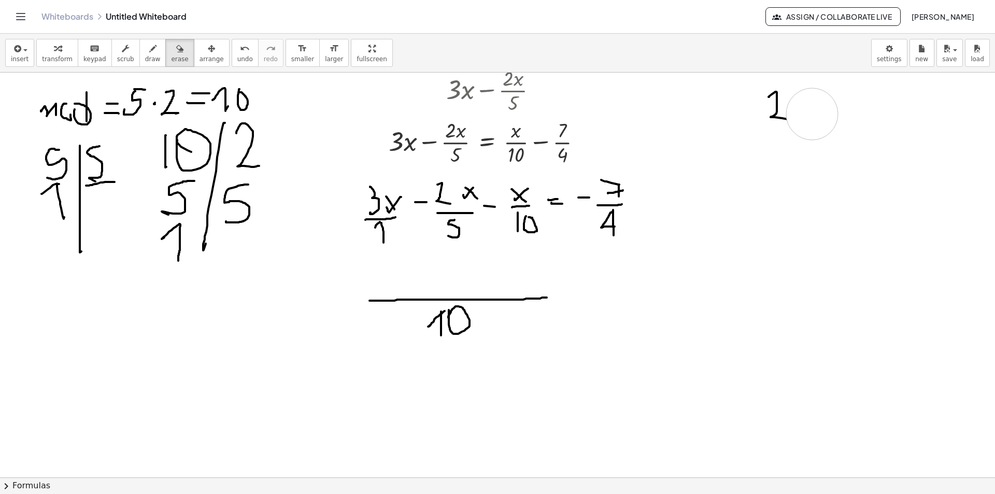
click at [824, 109] on div at bounding box center [497, 171] width 995 height 1214
drag, startPoint x: 807, startPoint y: 87, endPoint x: 830, endPoint y: 93, distance: 23.0
click at [829, 93] on div at bounding box center [497, 171] width 995 height 1214
click at [149, 50] on icon "button" at bounding box center [152, 48] width 7 height 12
drag, startPoint x: 805, startPoint y: 91, endPoint x: 808, endPoint y: 121, distance: 29.7
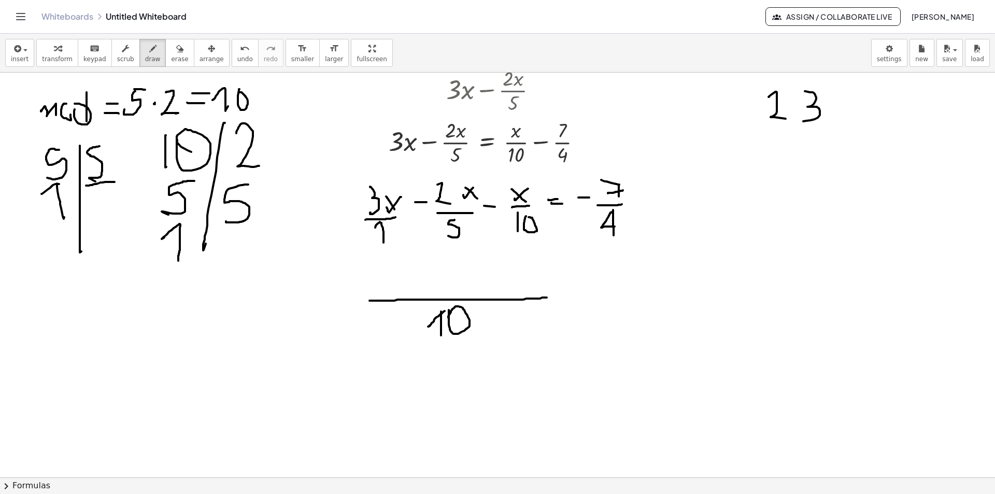
click at [799, 121] on div at bounding box center [497, 171] width 995 height 1214
drag, startPoint x: 842, startPoint y: 89, endPoint x: 845, endPoint y: 118, distance: 29.1
click at [839, 112] on div at bounding box center [497, 171] width 995 height 1214
drag, startPoint x: 870, startPoint y: 89, endPoint x: 889, endPoint y: 107, distance: 26.4
click at [889, 107] on div at bounding box center [497, 171] width 995 height 1214
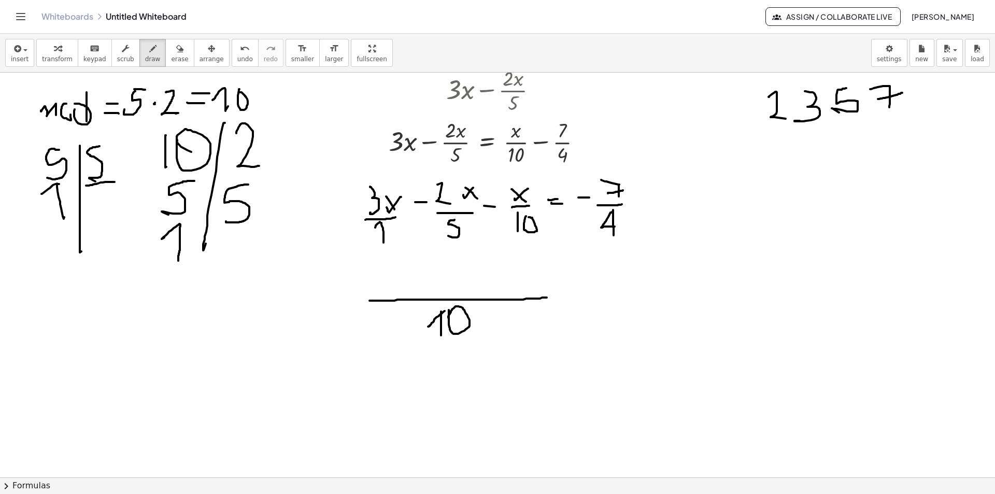
drag, startPoint x: 896, startPoint y: 95, endPoint x: 877, endPoint y: 99, distance: 19.6
click at [877, 99] on div at bounding box center [497, 171] width 995 height 1214
drag, startPoint x: 19, startPoint y: 278, endPoint x: 29, endPoint y: 297, distance: 21.6
click at [29, 297] on div at bounding box center [497, 171] width 995 height 1214
click at [15, 299] on div at bounding box center [497, 171] width 995 height 1214
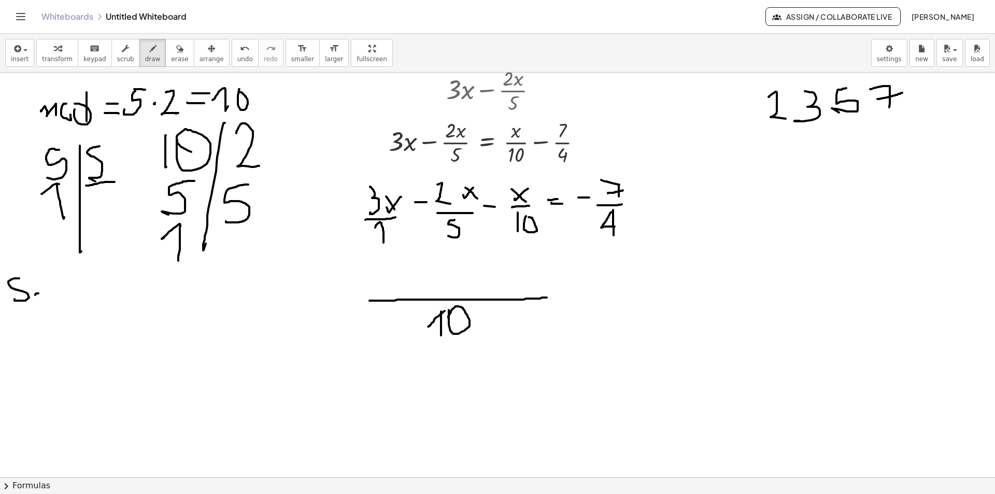
drag, startPoint x: 35, startPoint y: 295, endPoint x: 48, endPoint y: 293, distance: 12.5
click at [48, 293] on div at bounding box center [497, 171] width 995 height 1214
click at [36, 278] on div at bounding box center [497, 171] width 995 height 1214
drag, startPoint x: 52, startPoint y: 277, endPoint x: 38, endPoint y: 279, distance: 14.1
click at [38, 279] on div at bounding box center [497, 171] width 995 height 1214
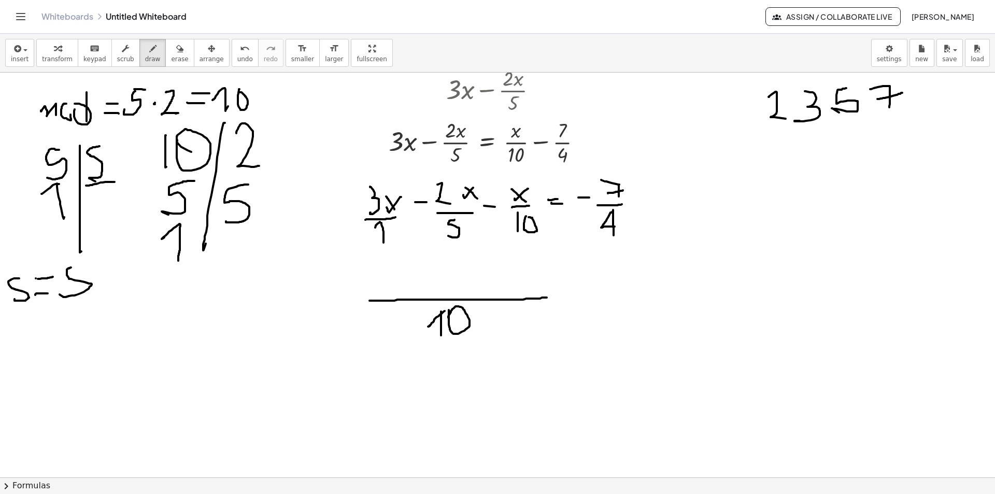
drag, startPoint x: 68, startPoint y: 268, endPoint x: 74, endPoint y: 292, distance: 24.1
click at [66, 292] on div at bounding box center [497, 171] width 995 height 1214
click at [105, 280] on div at bounding box center [497, 171] width 995 height 1214
click at [101, 285] on div at bounding box center [497, 171] width 995 height 1214
drag, startPoint x: 99, startPoint y: 271, endPoint x: 130, endPoint y: 250, distance: 37.7
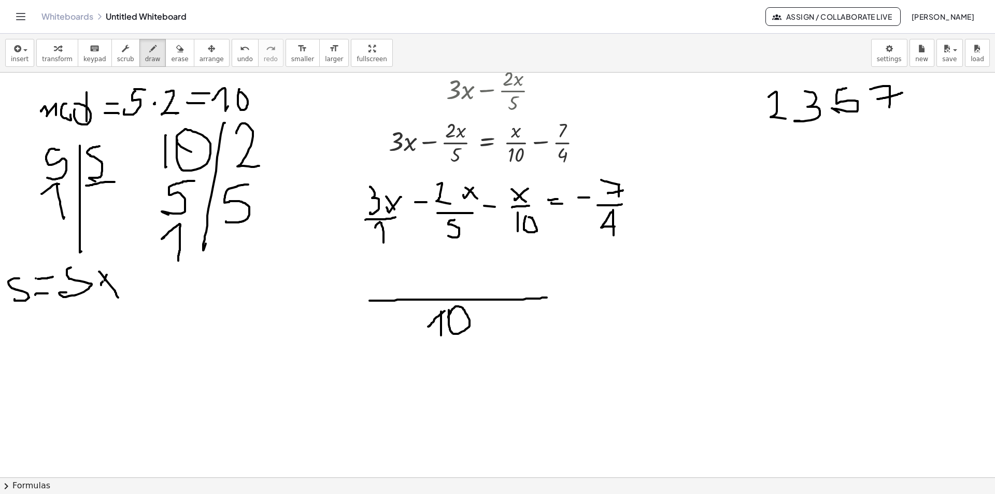
click at [124, 285] on div at bounding box center [497, 171] width 995 height 1214
click at [171, 55] on span "erase" at bounding box center [179, 58] width 17 height 7
drag, startPoint x: 63, startPoint y: 278, endPoint x: 22, endPoint y: 331, distance: 66.4
click at [43, 312] on div at bounding box center [497, 171] width 995 height 1214
drag, startPoint x: 26, startPoint y: 284, endPoint x: 36, endPoint y: 285, distance: 10.4
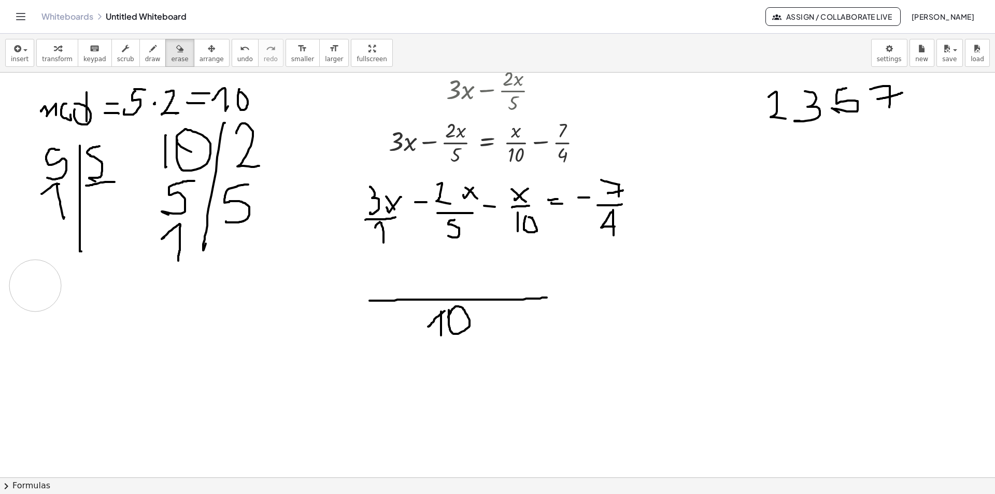
click at [36, 285] on div at bounding box center [497, 171] width 995 height 1214
click at [149, 47] on icon "button" at bounding box center [152, 48] width 7 height 12
drag, startPoint x: 43, startPoint y: 285, endPoint x: 58, endPoint y: 301, distance: 21.3
click at [27, 310] on div at bounding box center [497, 171] width 995 height 1214
click at [67, 307] on div at bounding box center [497, 171] width 995 height 1214
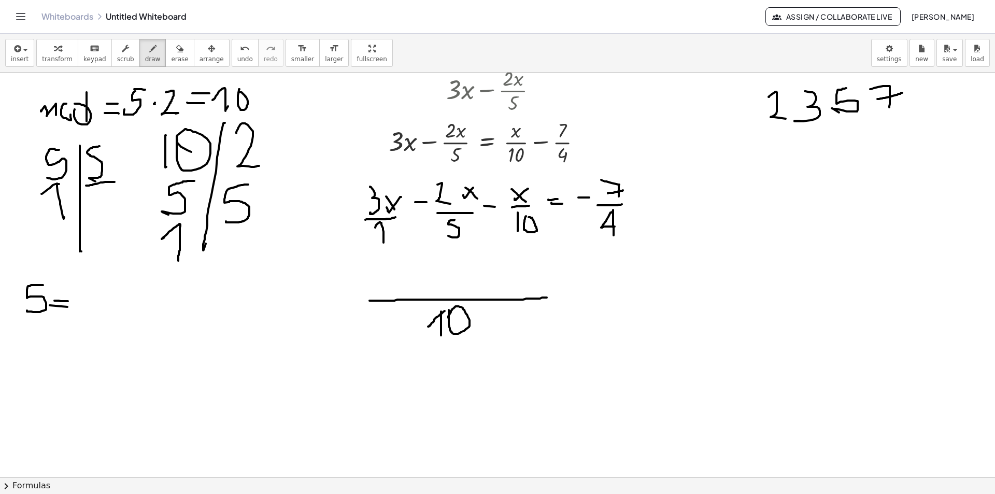
drag, startPoint x: 58, startPoint y: 301, endPoint x: 68, endPoint y: 301, distance: 10.4
click at [68, 301] on div at bounding box center [497, 171] width 995 height 1214
drag, startPoint x: 91, startPoint y: 278, endPoint x: 93, endPoint y: 312, distance: 34.8
click at [93, 312] on div at bounding box center [497, 171] width 995 height 1214
drag, startPoint x: 90, startPoint y: 278, endPoint x: 97, endPoint y: 280, distance: 8.0
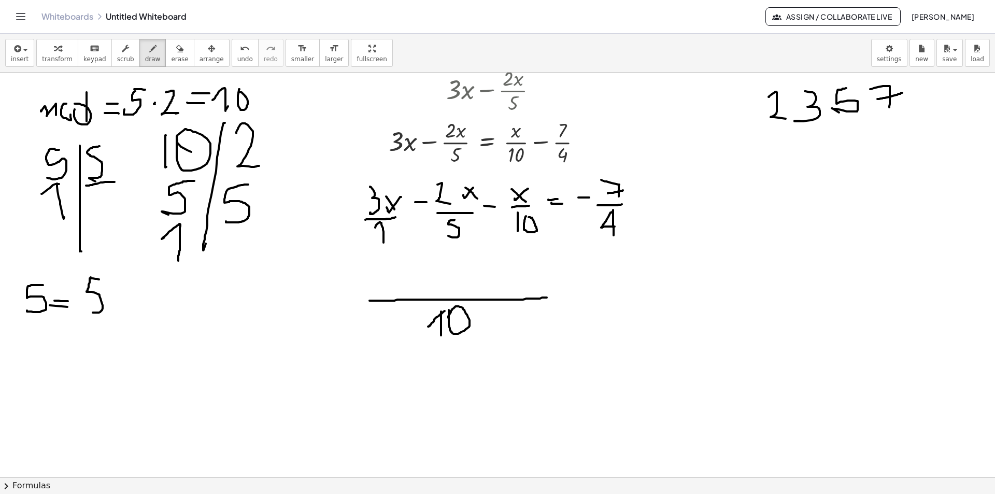
click at [99, 280] on div at bounding box center [497, 171] width 995 height 1214
drag, startPoint x: 127, startPoint y: 288, endPoint x: 109, endPoint y: 292, distance: 19.1
click at [109, 300] on div at bounding box center [497, 171] width 995 height 1214
drag, startPoint x: 109, startPoint y: 289, endPoint x: 135, endPoint y: 312, distance: 35.2
click at [135, 316] on div at bounding box center [497, 171] width 995 height 1214
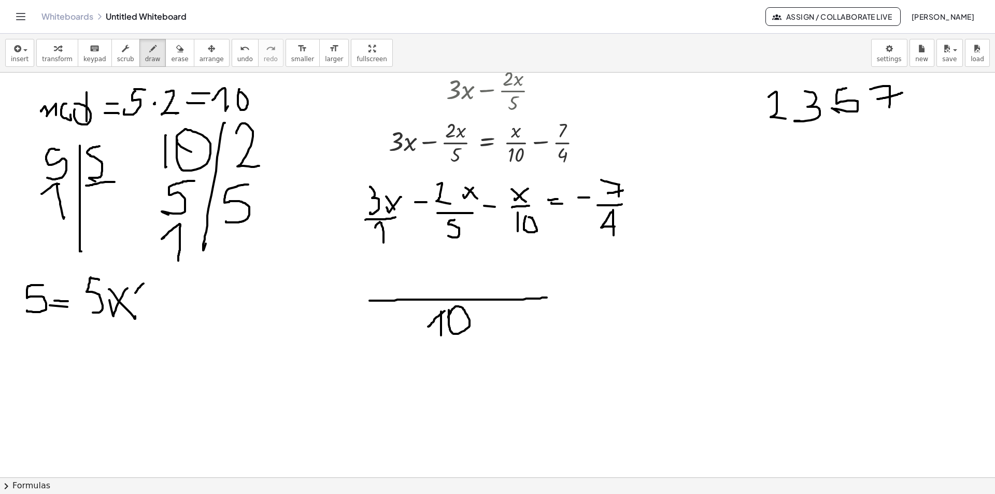
click at [143, 288] on div at bounding box center [497, 171] width 995 height 1214
drag, startPoint x: 147, startPoint y: 283, endPoint x: 147, endPoint y: 314, distance: 31.6
click at [150, 320] on div at bounding box center [497, 171] width 995 height 1214
drag, startPoint x: 28, startPoint y: 349, endPoint x: 27, endPoint y: 377, distance: 28.0
click at [27, 377] on div at bounding box center [497, 171] width 995 height 1214
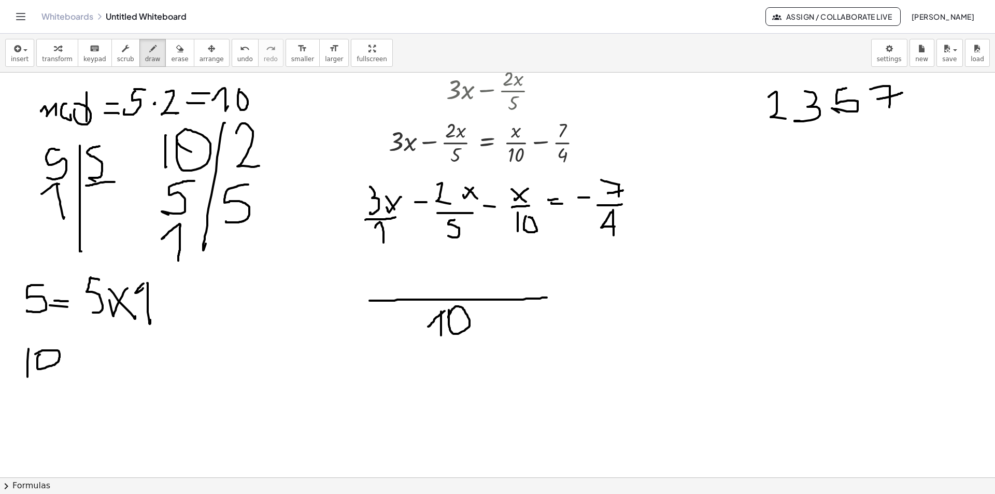
drag, startPoint x: 40, startPoint y: 354, endPoint x: 32, endPoint y: 355, distance: 8.3
click at [32, 355] on div at bounding box center [497, 171] width 995 height 1214
drag, startPoint x: 68, startPoint y: 363, endPoint x: 62, endPoint y: 349, distance: 16.0
click at [77, 363] on div at bounding box center [497, 171] width 995 height 1214
drag, startPoint x: 66, startPoint y: 348, endPoint x: 91, endPoint y: 353, distance: 25.4
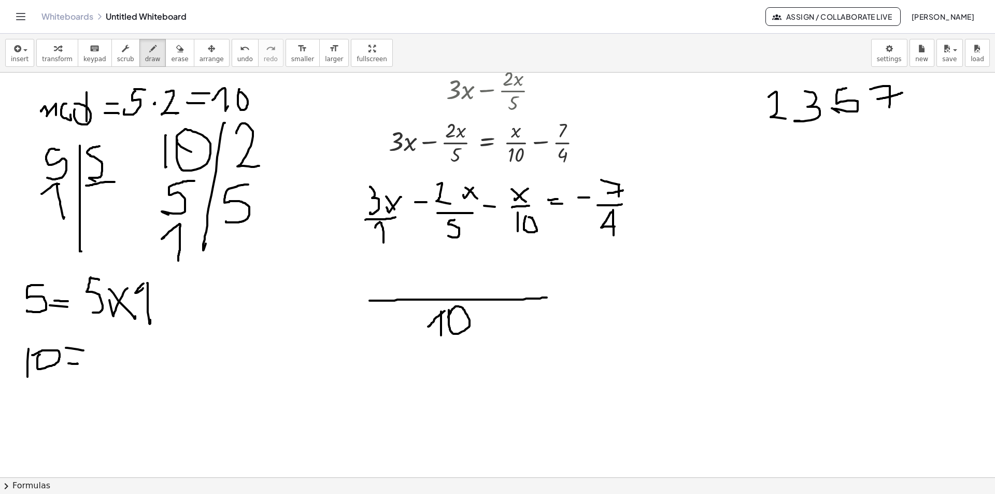
click at [83, 351] on div at bounding box center [497, 171] width 995 height 1214
drag, startPoint x: 105, startPoint y: 335, endPoint x: 107, endPoint y: 368, distance: 32.7
click at [107, 368] on div at bounding box center [497, 171] width 995 height 1214
drag, startPoint x: 138, startPoint y: 355, endPoint x: 129, endPoint y: 348, distance: 11.8
click at [126, 361] on div at bounding box center [497, 171] width 995 height 1214
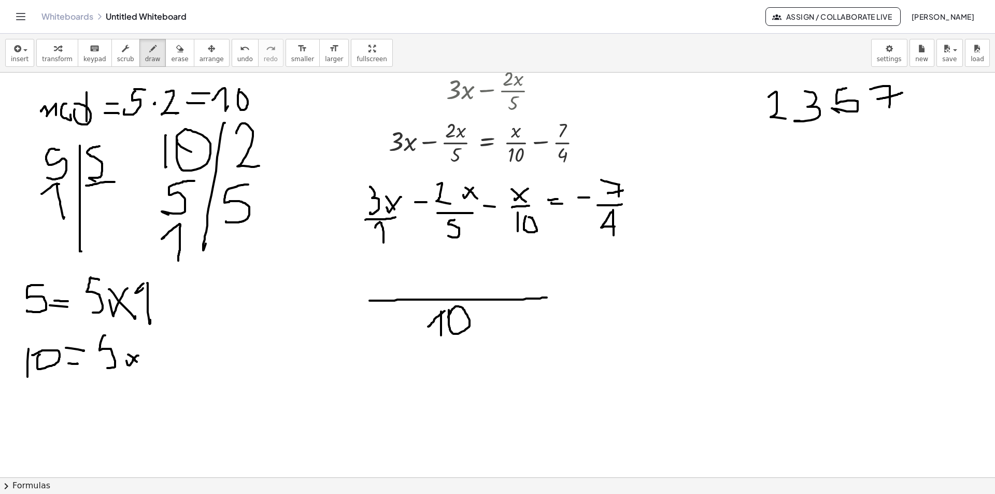
drag, startPoint x: 130, startPoint y: 355, endPoint x: 137, endPoint y: 362, distance: 9.2
click at [137, 362] on div at bounding box center [497, 171] width 995 height 1214
drag, startPoint x: 150, startPoint y: 340, endPoint x: 173, endPoint y: 365, distance: 33.0
click at [173, 365] on div at bounding box center [497, 171] width 995 height 1214
drag, startPoint x: 374, startPoint y: 265, endPoint x: 365, endPoint y: 281, distance: 18.3
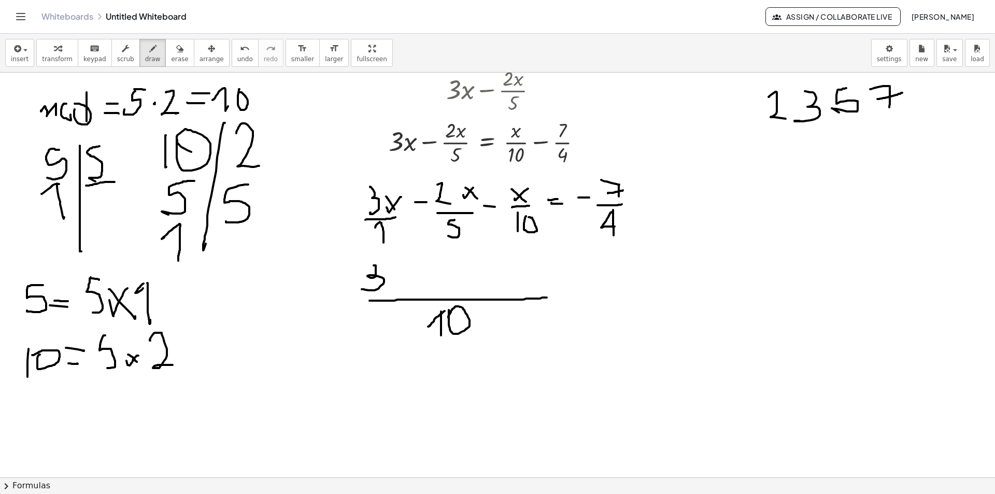
click at [362, 289] on div at bounding box center [497, 171] width 995 height 1214
drag, startPoint x: 365, startPoint y: 262, endPoint x: 375, endPoint y: 265, distance: 10.7
click at [375, 265] on div at bounding box center [497, 171] width 995 height 1214
drag, startPoint x: 394, startPoint y: 262, endPoint x: 435, endPoint y: 274, distance: 43.1
click at [394, 261] on div at bounding box center [497, 171] width 995 height 1214
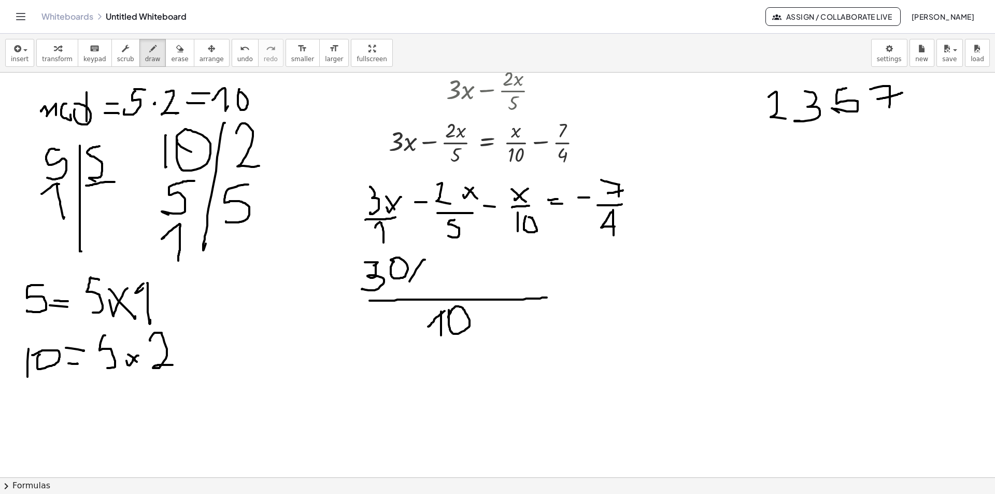
drag, startPoint x: 425, startPoint y: 260, endPoint x: 405, endPoint y: 259, distance: 20.2
click at [408, 279] on div at bounding box center [497, 171] width 995 height 1214
drag, startPoint x: 406, startPoint y: 255, endPoint x: 420, endPoint y: 279, distance: 28.1
click at [420, 279] on div at bounding box center [497, 171] width 995 height 1214
drag, startPoint x: 430, startPoint y: 271, endPoint x: 439, endPoint y: 268, distance: 9.2
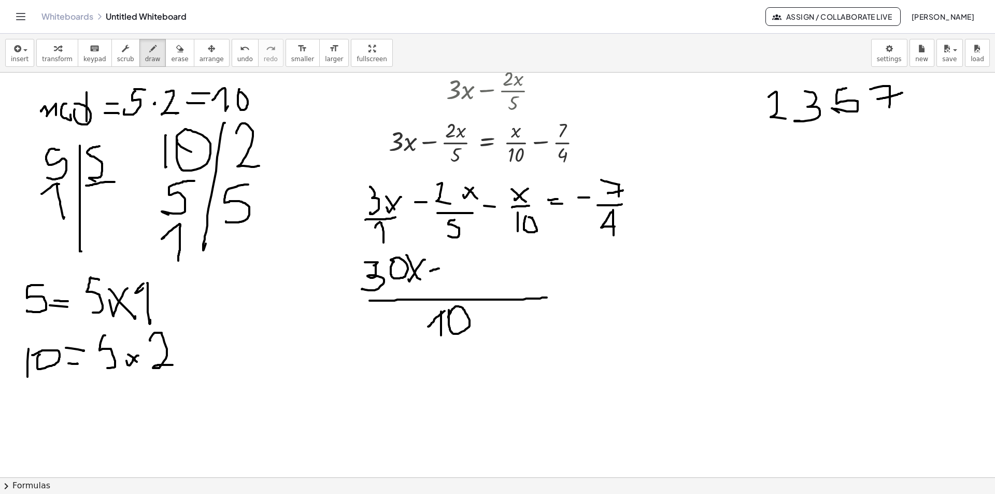
click at [439, 268] on div at bounding box center [497, 171] width 995 height 1214
drag, startPoint x: 462, startPoint y: 256, endPoint x: 455, endPoint y: 268, distance: 14.0
click at [452, 269] on div at bounding box center [497, 171] width 995 height 1214
drag, startPoint x: 447, startPoint y: 270, endPoint x: 469, endPoint y: 262, distance: 23.3
click at [466, 270] on div at bounding box center [497, 171] width 995 height 1214
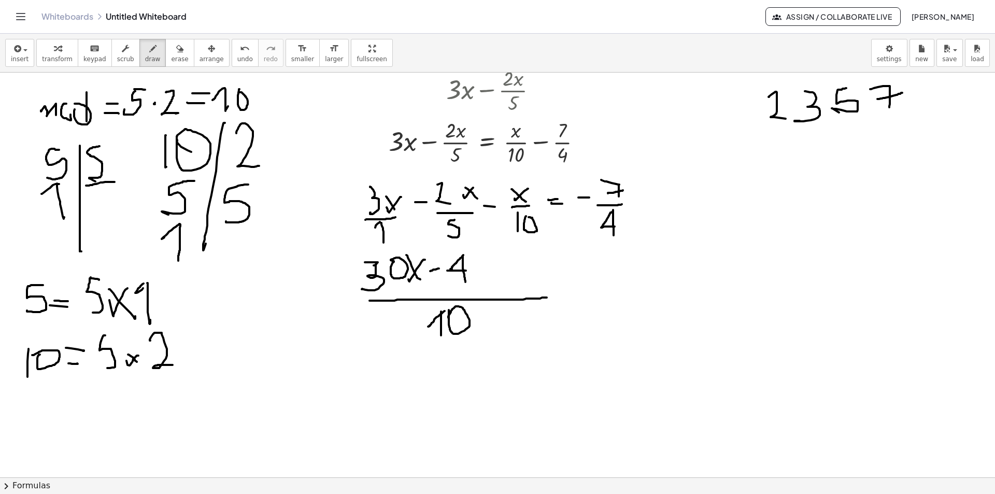
drag, startPoint x: 463, startPoint y: 255, endPoint x: 468, endPoint y: 280, distance: 25.3
click at [467, 283] on div at bounding box center [497, 171] width 995 height 1214
drag, startPoint x: 479, startPoint y: 261, endPoint x: 472, endPoint y: 271, distance: 12.6
click at [472, 276] on div at bounding box center [497, 171] width 995 height 1214
drag, startPoint x: 471, startPoint y: 263, endPoint x: 488, endPoint y: 276, distance: 21.0
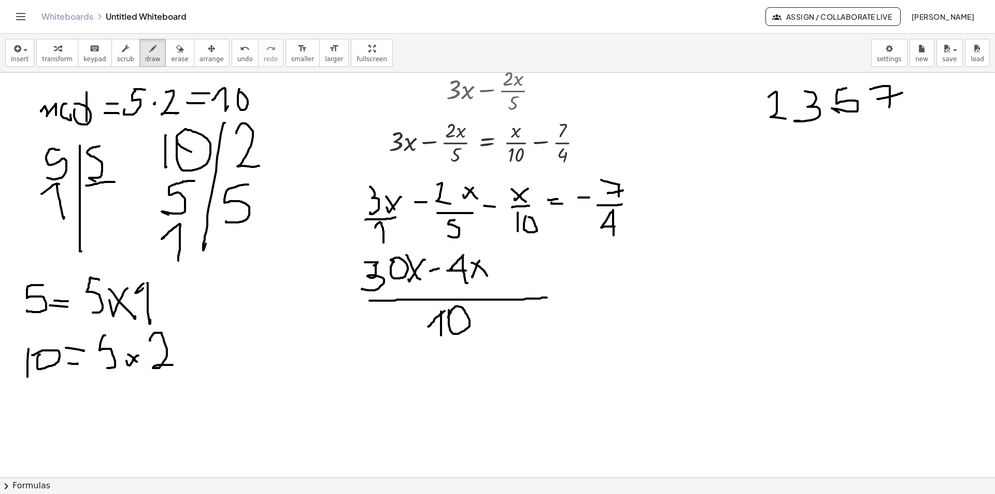
click at [488, 276] on div at bounding box center [497, 171] width 995 height 1214
drag, startPoint x: 494, startPoint y: 265, endPoint x: 506, endPoint y: 265, distance: 11.9
click at [506, 265] on div at bounding box center [497, 171] width 995 height 1214
drag, startPoint x: 541, startPoint y: 255, endPoint x: 520, endPoint y: 258, distance: 21.4
click at [525, 271] on div at bounding box center [497, 171] width 995 height 1214
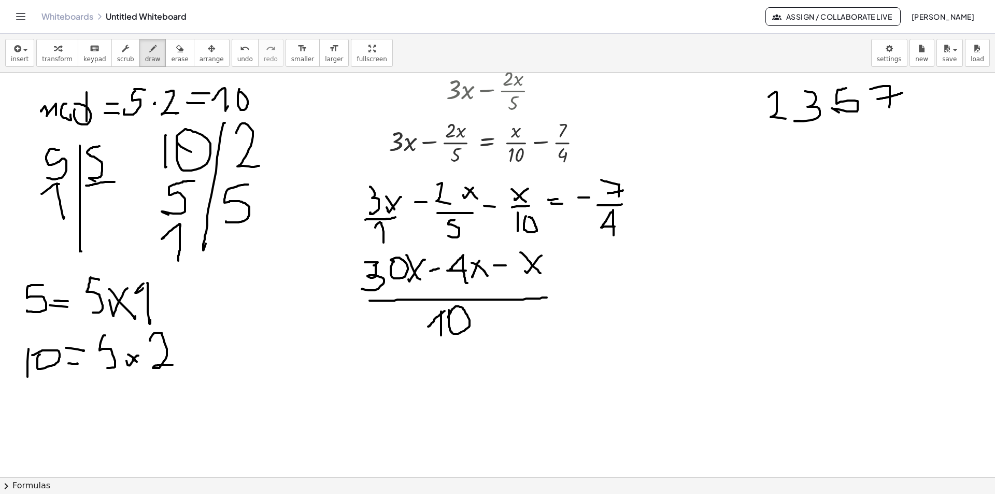
drag, startPoint x: 520, startPoint y: 252, endPoint x: 540, endPoint y: 273, distance: 28.9
click at [540, 273] on div at bounding box center [497, 171] width 995 height 1214
drag, startPoint x: 573, startPoint y: 280, endPoint x: 578, endPoint y: 273, distance: 9.2
click at [584, 278] on div at bounding box center [497, 171] width 995 height 1214
click at [584, 270] on div at bounding box center [497, 171] width 995 height 1214
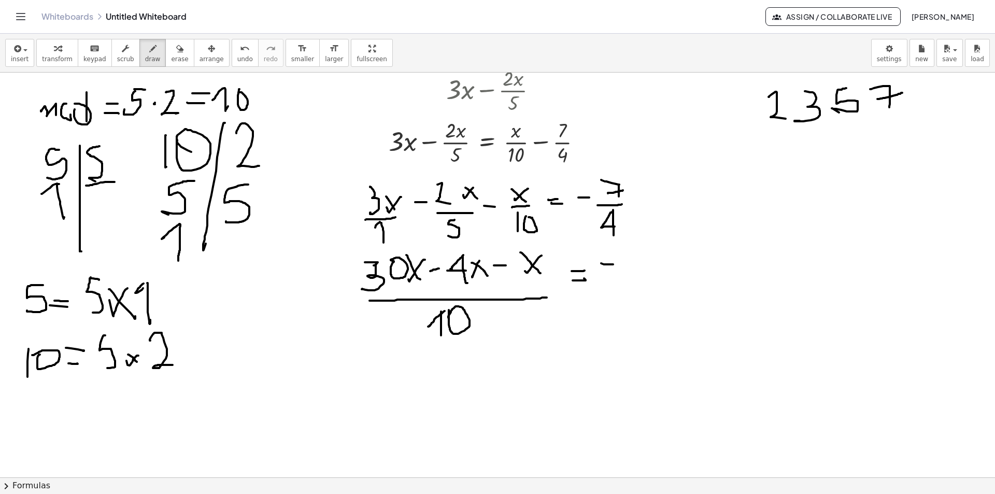
drag, startPoint x: 601, startPoint y: 263, endPoint x: 617, endPoint y: 264, distance: 16.1
click at [616, 264] on div at bounding box center [497, 171] width 995 height 1214
drag, startPoint x: 626, startPoint y: 247, endPoint x: 648, endPoint y: 263, distance: 26.7
click at [645, 268] on div at bounding box center [497, 171] width 995 height 1214
drag, startPoint x: 640, startPoint y: 260, endPoint x: 638, endPoint y: 278, distance: 18.2
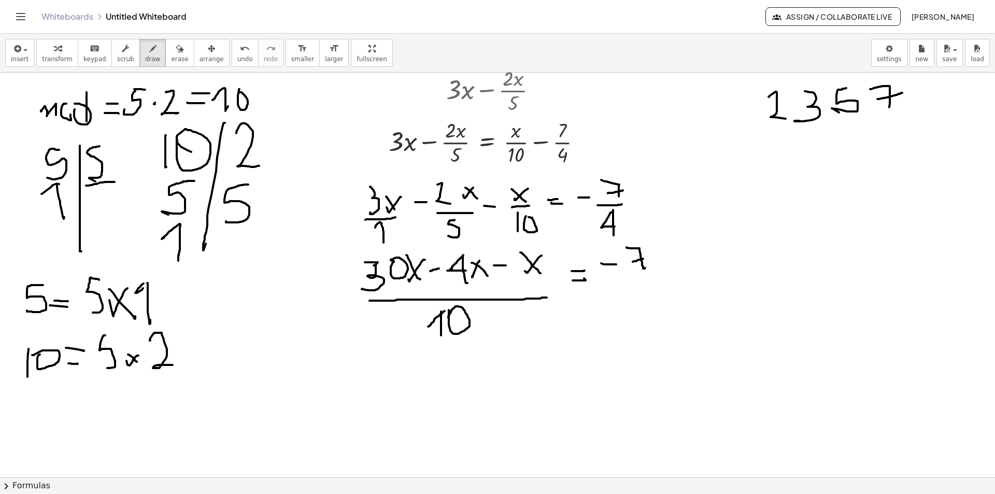
click at [631, 267] on div at bounding box center [497, 171] width 995 height 1214
drag, startPoint x: 636, startPoint y: 282, endPoint x: 636, endPoint y: 295, distance: 13.5
click at [612, 289] on div at bounding box center [497, 171] width 995 height 1214
drag, startPoint x: 637, startPoint y: 290, endPoint x: 639, endPoint y: 300, distance: 10.1
click at [639, 300] on div at bounding box center [497, 171] width 995 height 1214
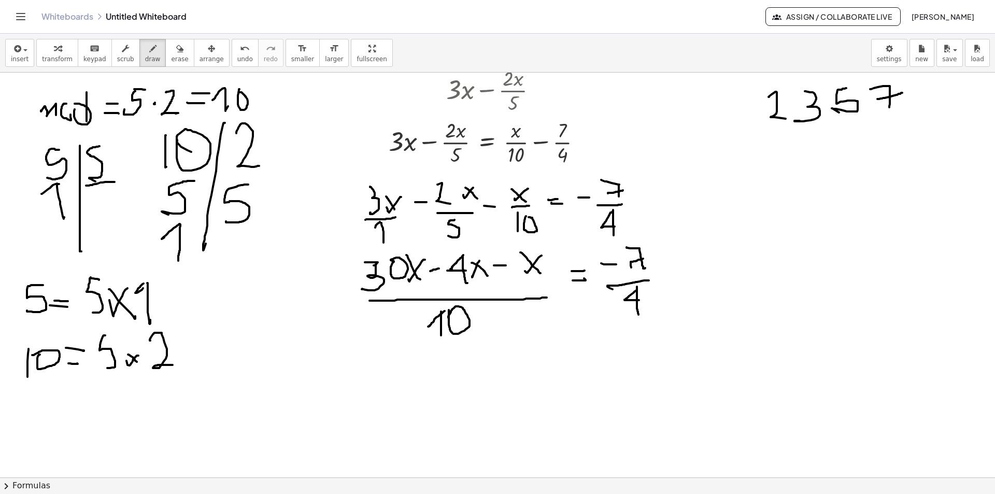
drag, startPoint x: 637, startPoint y: 287, endPoint x: 603, endPoint y: 324, distance: 50.6
click at [633, 318] on div at bounding box center [497, 171] width 995 height 1214
drag, startPoint x: 384, startPoint y: 369, endPoint x: 417, endPoint y: 396, distance: 42.3
click at [389, 400] on div at bounding box center [497, 171] width 995 height 1214
drag, startPoint x: 410, startPoint y: 384, endPoint x: 442, endPoint y: 380, distance: 31.9
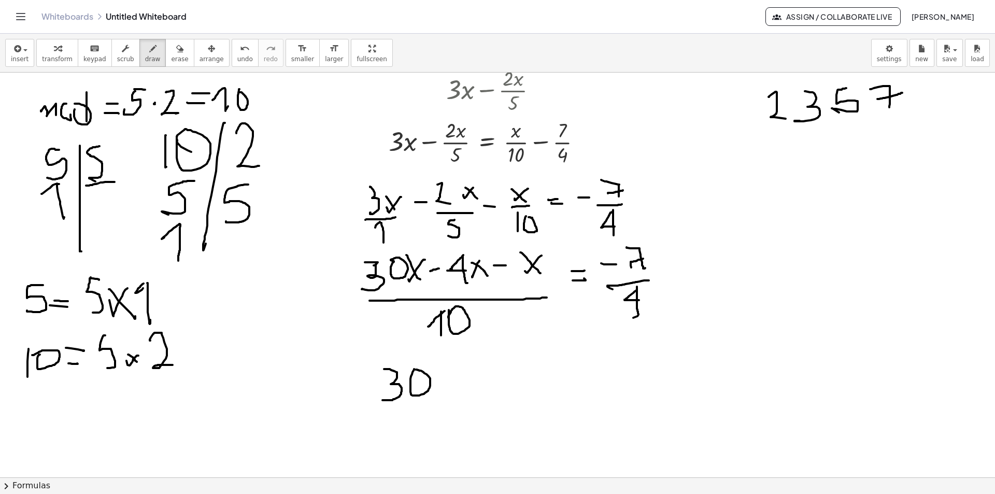
click at [409, 370] on div at bounding box center [497, 171] width 995 height 1214
drag, startPoint x: 455, startPoint y: 375, endPoint x: 439, endPoint y: 373, distance: 16.7
click at [445, 392] on div at bounding box center [497, 171] width 995 height 1214
drag, startPoint x: 452, startPoint y: 382, endPoint x: 461, endPoint y: 391, distance: 12.1
click at [461, 391] on div at bounding box center [497, 171] width 995 height 1214
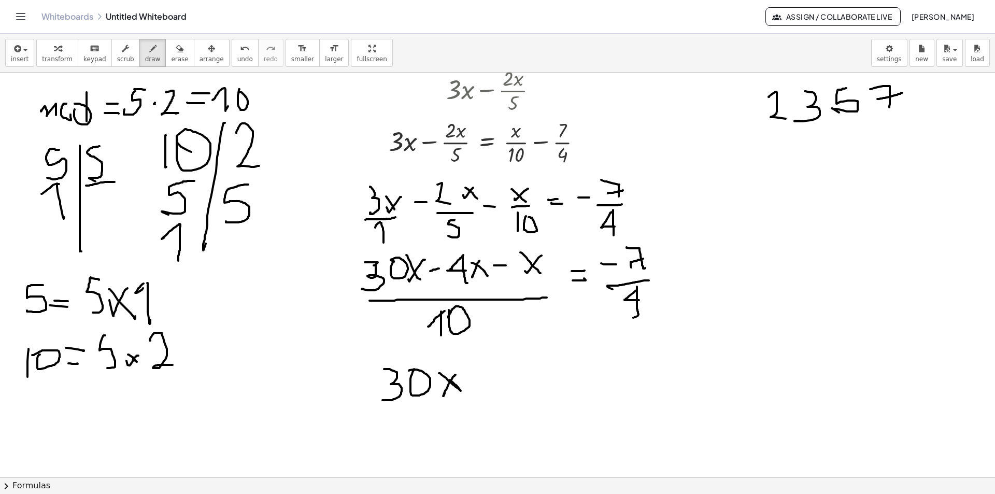
drag, startPoint x: 439, startPoint y: 373, endPoint x: 461, endPoint y: 391, distance: 28.4
click at [461, 391] on div at bounding box center [497, 171] width 995 height 1214
drag, startPoint x: 500, startPoint y: 363, endPoint x: 512, endPoint y: 361, distance: 12.6
click at [512, 361] on div at bounding box center [497, 171] width 995 height 1214
drag, startPoint x: 501, startPoint y: 362, endPoint x: 496, endPoint y: 389, distance: 26.7
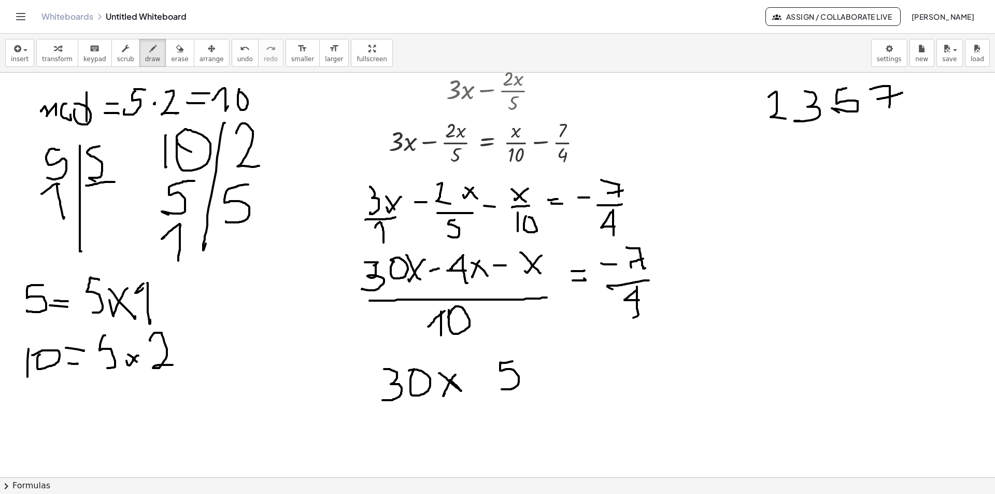
click at [496, 389] on div at bounding box center [497, 171] width 995 height 1214
drag, startPoint x: 548, startPoint y: 363, endPoint x: 532, endPoint y: 373, distance: 18.6
click at [532, 377] on div at bounding box center [497, 171] width 995 height 1214
drag, startPoint x: 529, startPoint y: 359, endPoint x: 510, endPoint y: 347, distance: 22.1
click at [545, 386] on div at bounding box center [497, 171] width 995 height 1214
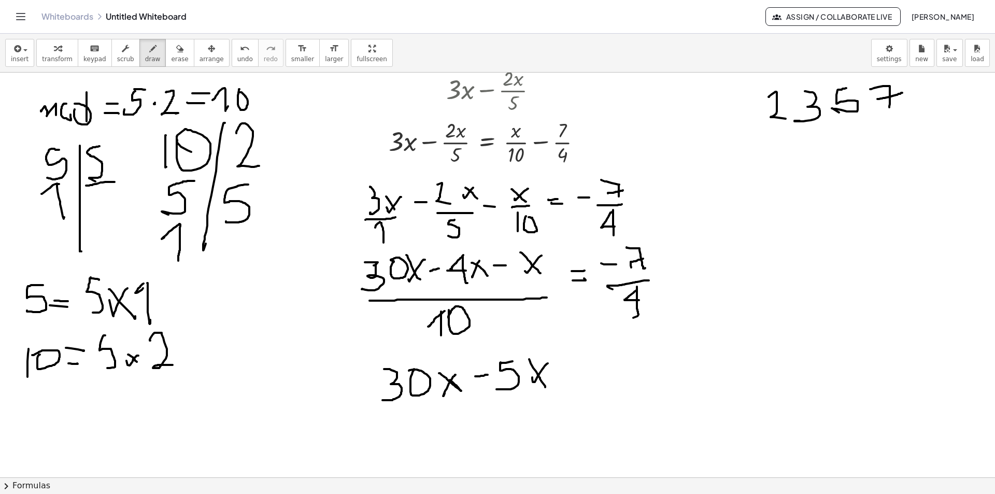
drag, startPoint x: 488, startPoint y: 375, endPoint x: 475, endPoint y: 376, distance: 12.5
click at [475, 376] on div at bounding box center [497, 171] width 995 height 1214
drag, startPoint x: 380, startPoint y: 411, endPoint x: 500, endPoint y: 421, distance: 120.1
click at [545, 406] on div at bounding box center [497, 171] width 995 height 1214
drag, startPoint x: 461, startPoint y: 422, endPoint x: 448, endPoint y: 428, distance: 14.4
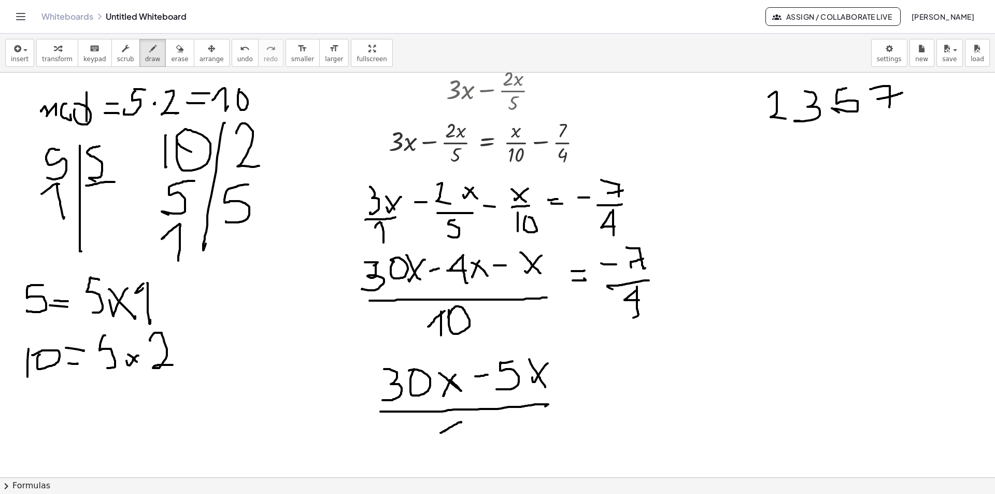
click at [445, 432] on div at bounding box center [497, 171] width 995 height 1214
drag, startPoint x: 461, startPoint y: 422, endPoint x: 465, endPoint y: 442, distance: 21.0
click at [462, 445] on div at bounding box center [497, 171] width 995 height 1214
drag, startPoint x: 469, startPoint y: 436, endPoint x: 470, endPoint y: 425, distance: 11.0
click at [470, 425] on div at bounding box center [497, 171] width 995 height 1214
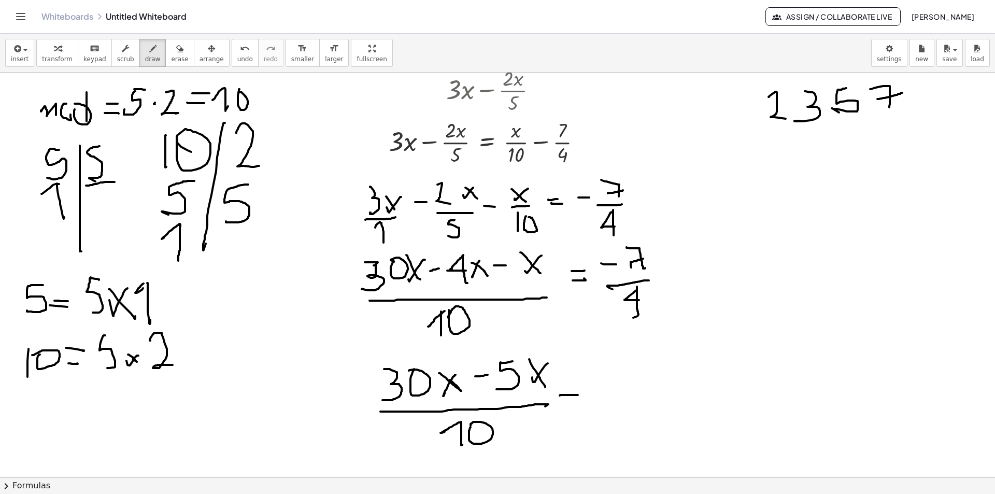
drag, startPoint x: 560, startPoint y: 395, endPoint x: 575, endPoint y: 380, distance: 21.6
click at [576, 385] on div at bounding box center [497, 171] width 995 height 1214
drag, startPoint x: 563, startPoint y: 376, endPoint x: 574, endPoint y: 377, distance: 11.4
click at [574, 377] on div at bounding box center [497, 171] width 995 height 1214
drag, startPoint x: 596, startPoint y: 360, endPoint x: 613, endPoint y: 353, distance: 18.1
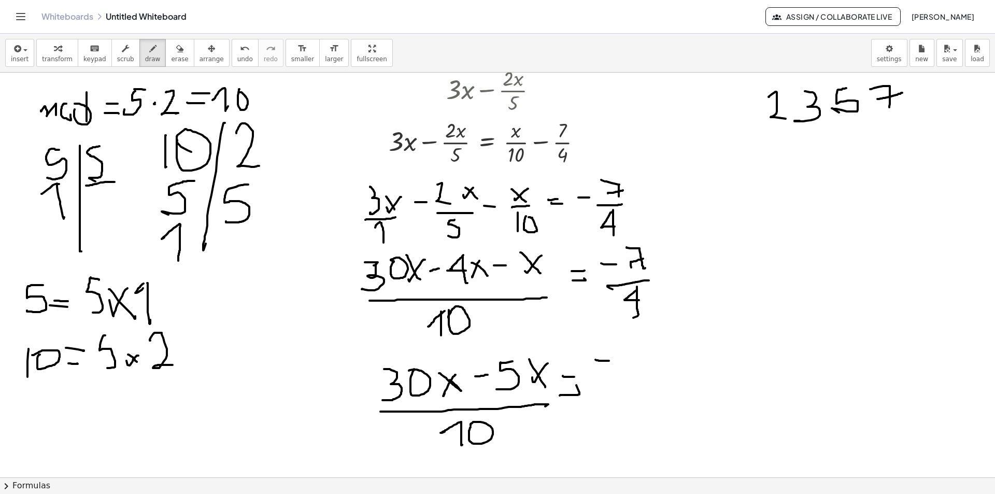
click at [609, 360] on div at bounding box center [497, 171] width 995 height 1214
drag, startPoint x: 619, startPoint y: 348, endPoint x: 620, endPoint y: 370, distance: 22.3
click at [622, 373] on div at bounding box center [497, 171] width 995 height 1214
drag, startPoint x: 628, startPoint y: 361, endPoint x: 627, endPoint y: 382, distance: 20.8
click at [614, 361] on div at bounding box center [497, 171] width 995 height 1214
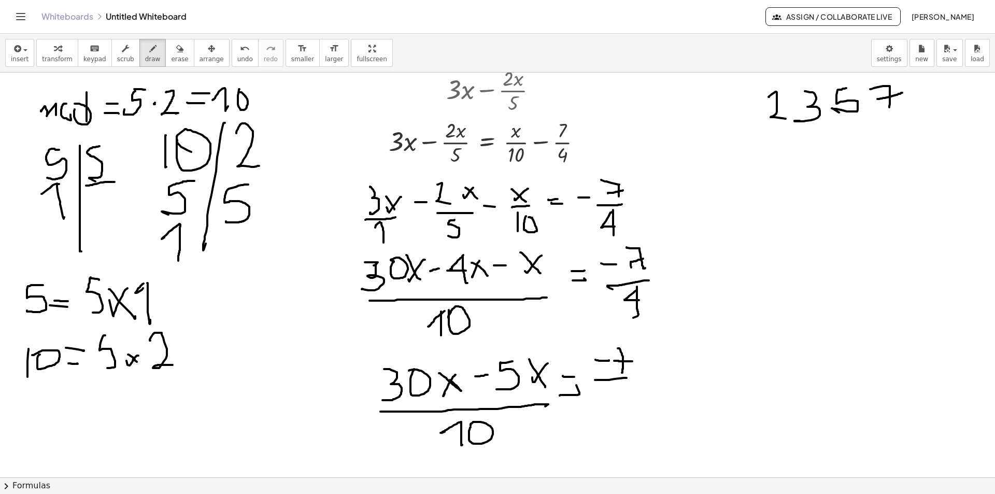
drag, startPoint x: 601, startPoint y: 380, endPoint x: 625, endPoint y: 385, distance: 25.0
click at [599, 381] on div at bounding box center [497, 171] width 995 height 1214
drag, startPoint x: 623, startPoint y: 386, endPoint x: 627, endPoint y: 392, distance: 7.5
click at [628, 401] on div at bounding box center [497, 171] width 995 height 1214
drag, startPoint x: 625, startPoint y: 387, endPoint x: 625, endPoint y: 417, distance: 29.5
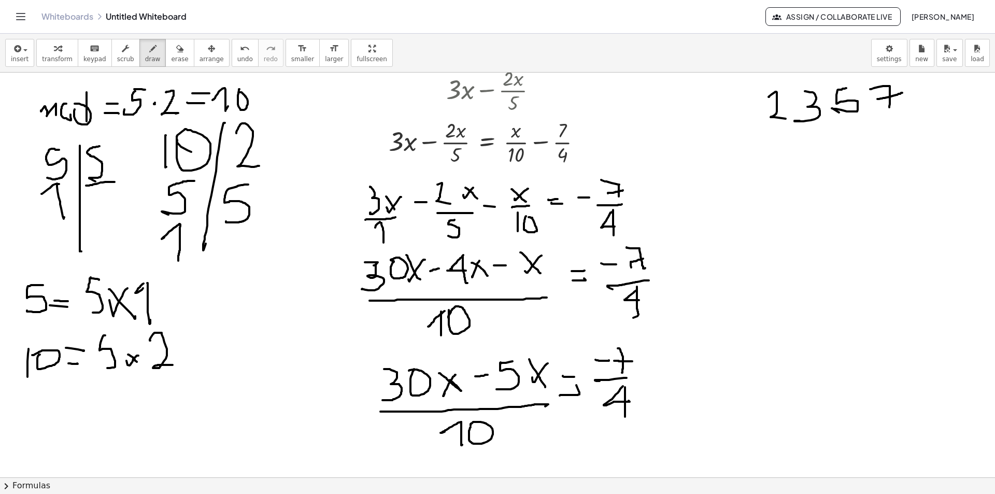
click at [625, 417] on div at bounding box center [497, 171] width 995 height 1214
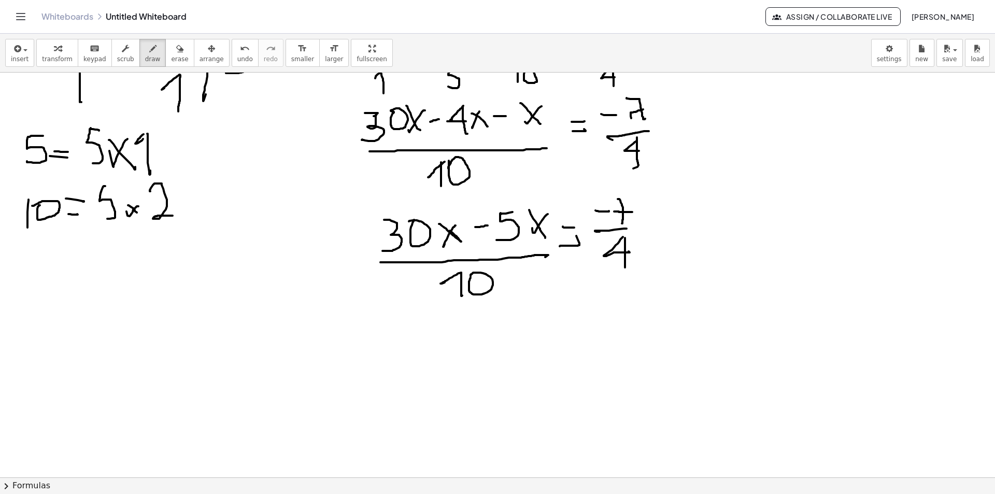
scroll to position [664, 0]
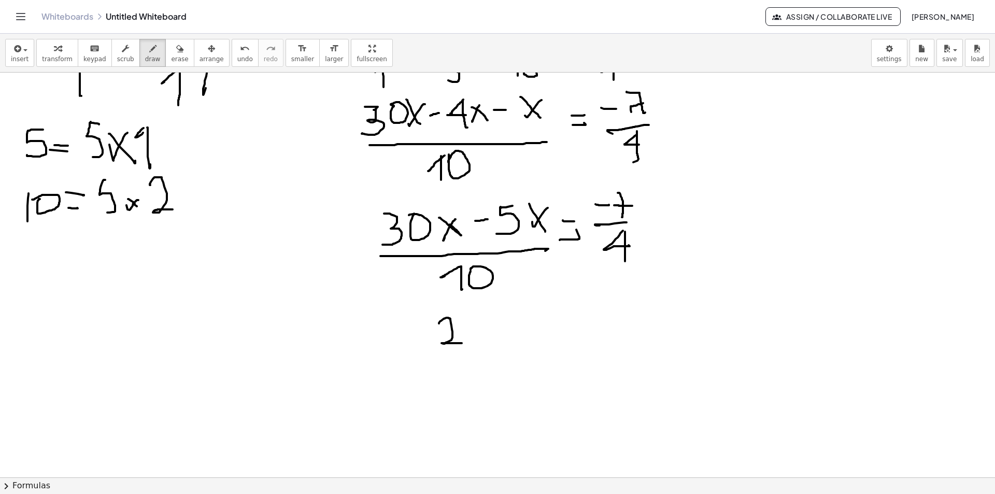
drag, startPoint x: 439, startPoint y: 323, endPoint x: 463, endPoint y: 335, distance: 26.4
click at [462, 337] on div at bounding box center [497, 16] width 995 height 1214
drag, startPoint x: 468, startPoint y: 322, endPoint x: 475, endPoint y: 338, distance: 17.4
click at [475, 338] on div at bounding box center [497, 16] width 995 height 1214
click at [489, 316] on div at bounding box center [497, 16] width 995 height 1214
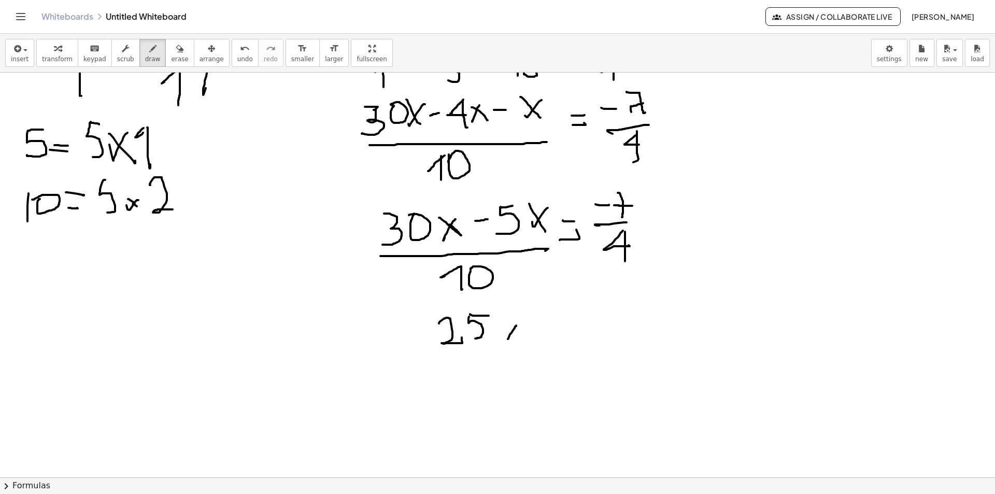
drag, startPoint x: 509, startPoint y: 337, endPoint x: 504, endPoint y: 321, distance: 16.2
click at [507, 334] on div at bounding box center [497, 16] width 995 height 1214
drag, startPoint x: 512, startPoint y: 331, endPoint x: 520, endPoint y: 341, distance: 12.6
click at [520, 341] on div at bounding box center [497, 16] width 995 height 1214
drag, startPoint x: 512, startPoint y: 360, endPoint x: 446, endPoint y: 371, distance: 66.8
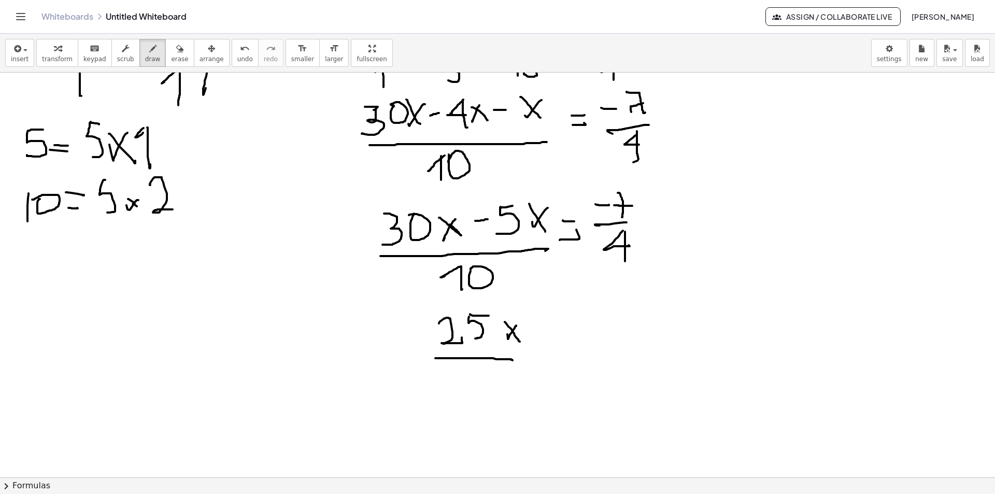
click at [435, 358] on div at bounding box center [497, 16] width 995 height 1214
drag, startPoint x: 455, startPoint y: 363, endPoint x: 449, endPoint y: 363, distance: 6.2
click at [443, 369] on div at bounding box center [497, 16] width 995 height 1214
drag, startPoint x: 453, startPoint y: 362, endPoint x: 484, endPoint y: 374, distance: 34.0
click at [471, 386] on div at bounding box center [497, 16] width 995 height 1214
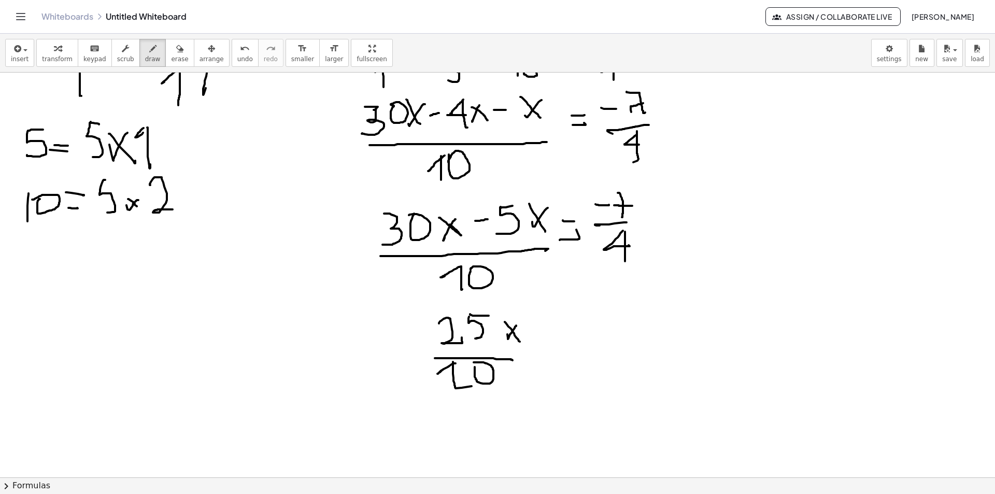
drag, startPoint x: 476, startPoint y: 378, endPoint x: 495, endPoint y: 374, distance: 20.1
click at [479, 370] on div at bounding box center [497, 16] width 995 height 1214
drag, startPoint x: 533, startPoint y: 338, endPoint x: 540, endPoint y: 332, distance: 10.3
click at [541, 333] on div at bounding box center [497, 16] width 995 height 1214
drag, startPoint x: 532, startPoint y: 323, endPoint x: 580, endPoint y: 312, distance: 48.9
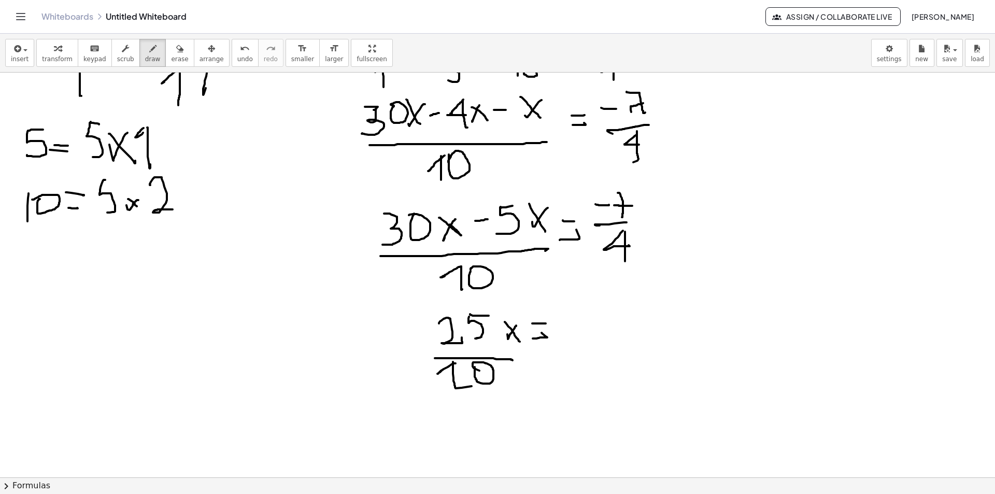
click at [543, 322] on div at bounding box center [497, 16] width 995 height 1214
click at [585, 312] on div at bounding box center [497, 16] width 995 height 1214
drag, startPoint x: 580, startPoint y: 312, endPoint x: 579, endPoint y: 306, distance: 6.8
click at [574, 310] on div at bounding box center [497, 16] width 995 height 1214
drag, startPoint x: 591, startPoint y: 288, endPoint x: 602, endPoint y: 314, distance: 28.8
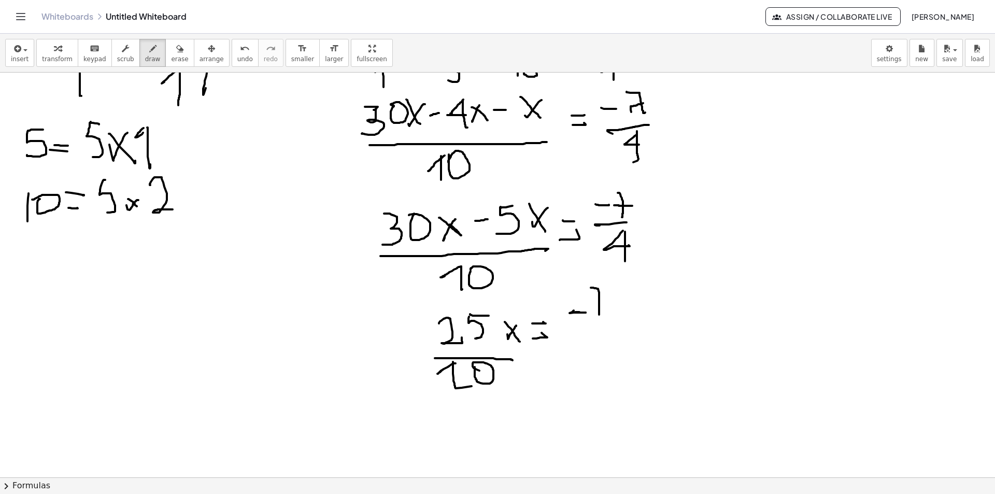
click at [602, 320] on div at bounding box center [497, 16] width 995 height 1214
drag, startPoint x: 596, startPoint y: 307, endPoint x: 590, endPoint y: 307, distance: 5.7
click at [590, 307] on div at bounding box center [497, 16] width 995 height 1214
drag
click at [578, 333] on div at bounding box center [497, 16] width 995 height 1214
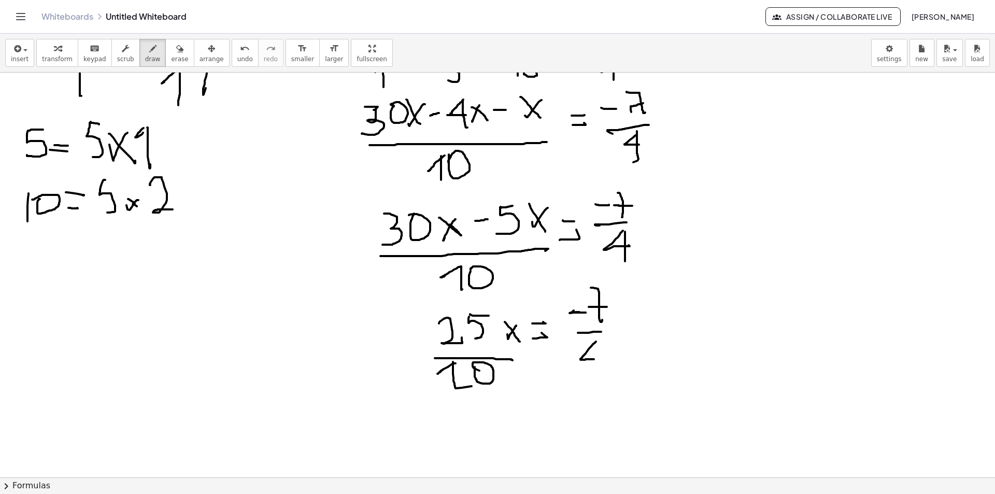
click at [594, 359] on div at bounding box center [497, 16] width 995 height 1214
click at [598, 380] on div at bounding box center [497, 16] width 995 height 1214
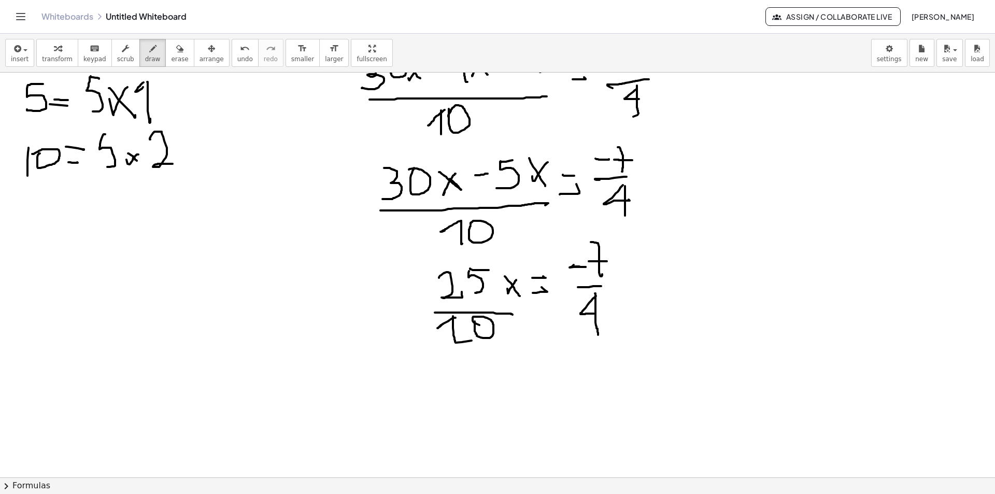
scroll to position [767, 0]
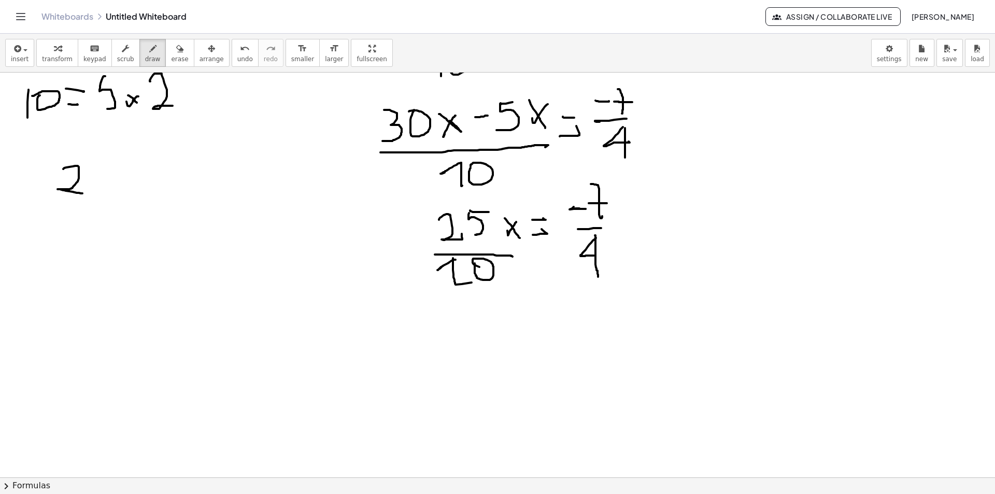
drag, startPoint x: 63, startPoint y: 169, endPoint x: 86, endPoint y: 180, distance: 25.3
drag, startPoint x: 91, startPoint y: 173, endPoint x: 90, endPoint y: 183, distance: 10.5
drag, startPoint x: 92, startPoint y: 165, endPoint x: 109, endPoint y: 200, distance: 38.7
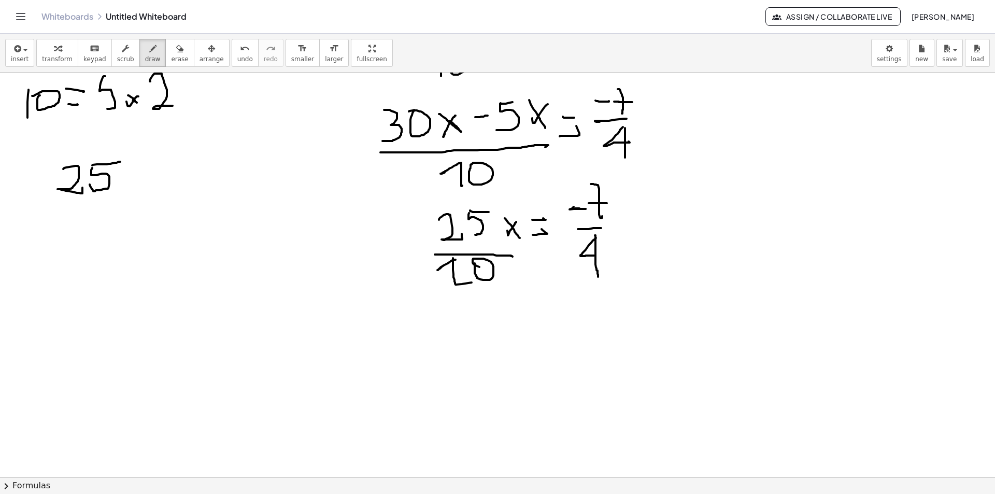
drag, startPoint x: 104, startPoint y: 202, endPoint x: 65, endPoint y: 204, distance: 38.9
drag, startPoint x: 76, startPoint y: 210, endPoint x: 85, endPoint y: 220, distance: 12.8
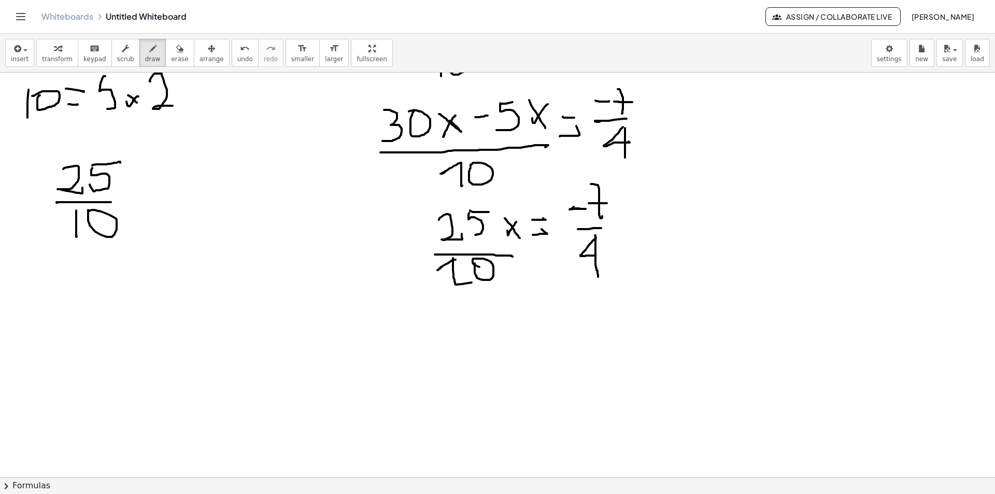
drag, startPoint x: 96, startPoint y: 164, endPoint x: 63, endPoint y: 193, distance: 43.7
drag, startPoint x: 80, startPoint y: 124, endPoint x: 89, endPoint y: 124, distance: 8.8
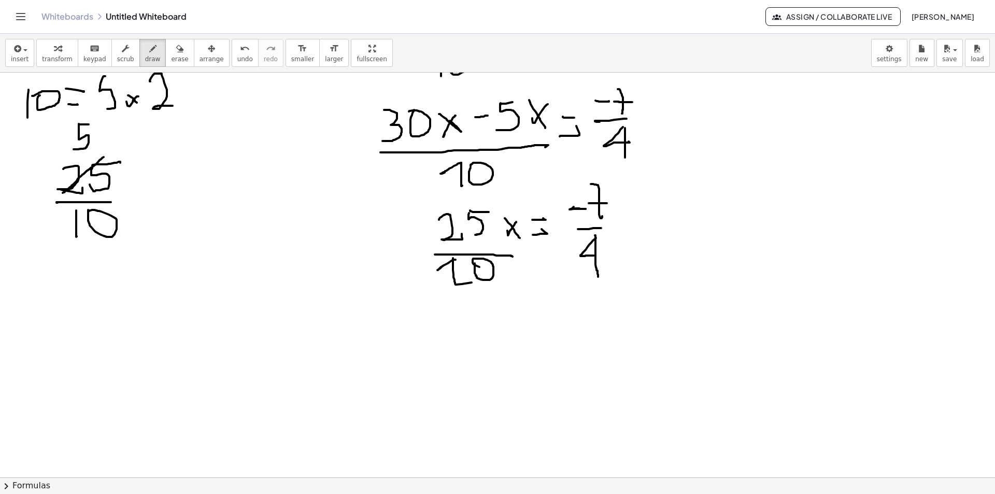
drag, startPoint x: 79, startPoint y: 139, endPoint x: 74, endPoint y: 149, distance: 11.6
drag, startPoint x: 91, startPoint y: 225, endPoint x: 58, endPoint y: 240, distance: 36.6
drag, startPoint x: 88, startPoint y: 259, endPoint x: 113, endPoint y: 277, distance: 31.5
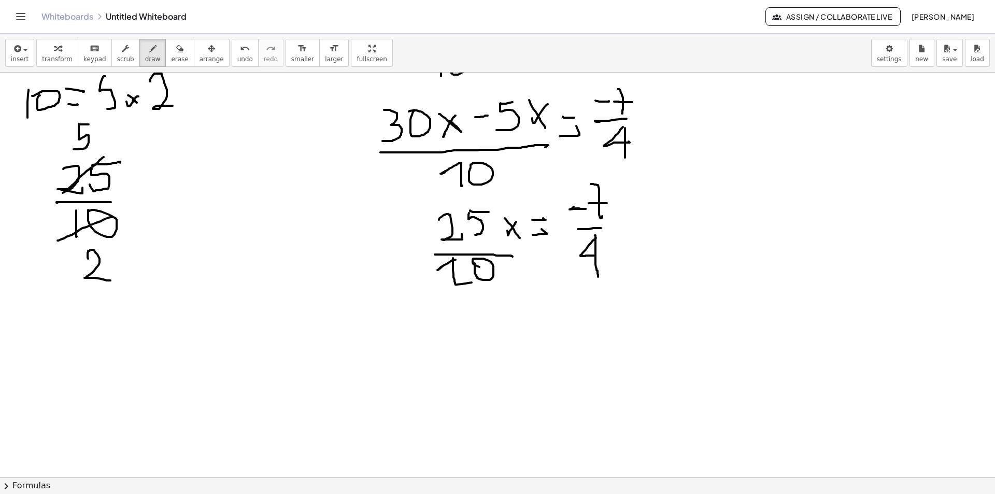
drag, startPoint x: 470, startPoint y: 224, endPoint x: 441, endPoint y: 249, distance: 37.9
drag, startPoint x: 491, startPoint y: 266, endPoint x: 450, endPoint y: 267, distance: 41.5
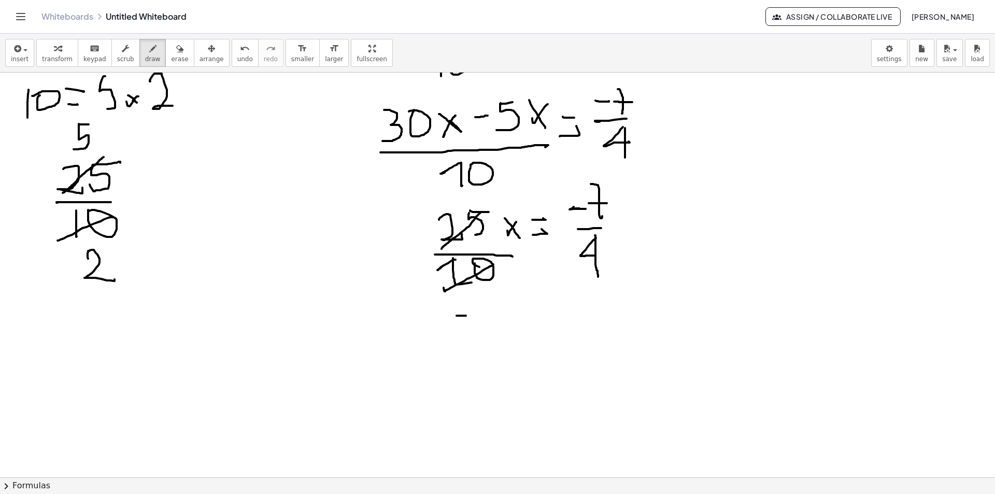
drag, startPoint x: 456, startPoint y: 316, endPoint x: 469, endPoint y: 316, distance: 13.0
drag, startPoint x: 457, startPoint y: 314, endPoint x: 455, endPoint y: 340, distance: 26.5
drag, startPoint x: 477, startPoint y: 345, endPoint x: 445, endPoint y: 351, distance: 33.1
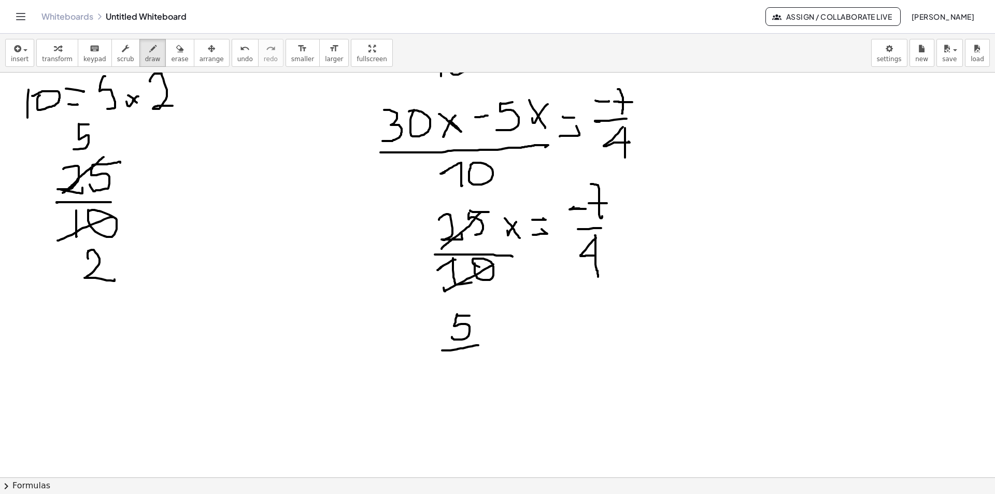
drag, startPoint x: 455, startPoint y: 357, endPoint x: 472, endPoint y: 363, distance: 18.2
drag, startPoint x: 492, startPoint y: 334, endPoint x: 486, endPoint y: 322, distance: 13.2
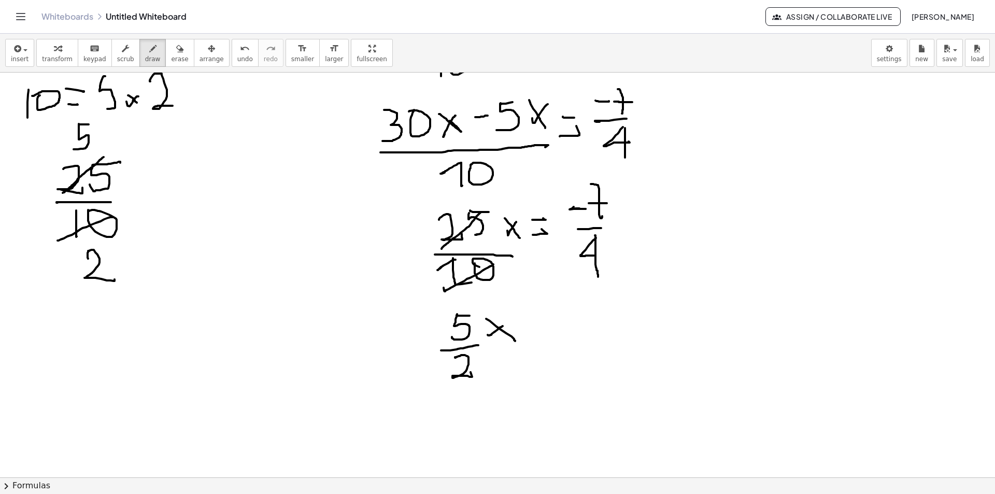
drag, startPoint x: 490, startPoint y: 321, endPoint x: 515, endPoint y: 341, distance: 32.4
drag, startPoint x: 543, startPoint y: 323, endPoint x: 536, endPoint y: 324, distance: 6.9
drag, startPoint x: 553, startPoint y: 334, endPoint x: 543, endPoint y: 324, distance: 14.3
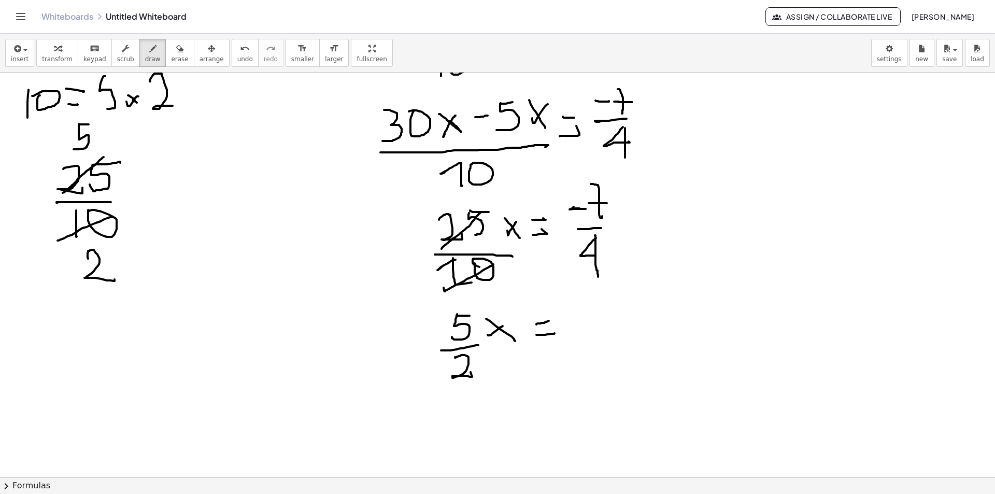
drag, startPoint x: 572, startPoint y: 318, endPoint x: 594, endPoint y: 316, distance: 21.8
drag, startPoint x: 618, startPoint y: 304, endPoint x: 619, endPoint y: 319, distance: 14.6
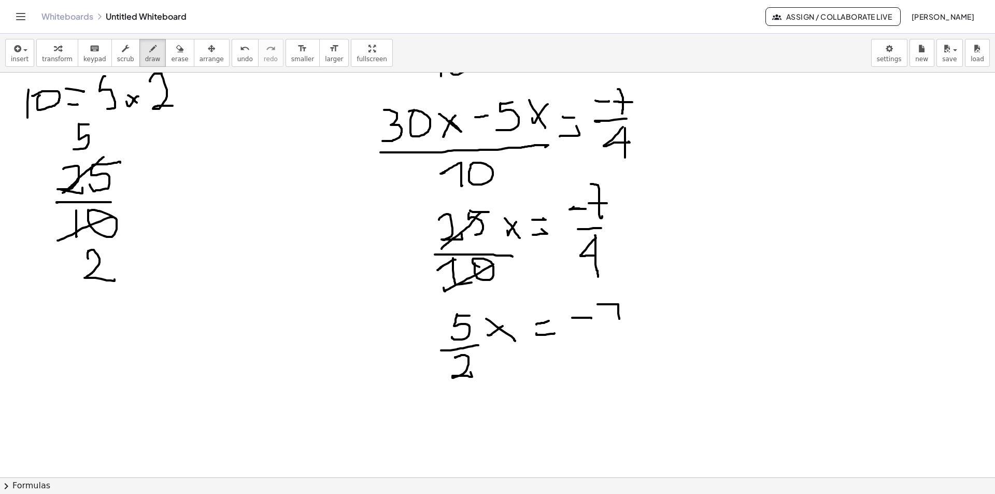
drag, startPoint x: 619, startPoint y: 319, endPoint x: 619, endPoint y: 327, distance: 8.8
drag, startPoint x: 622, startPoint y: 315, endPoint x: 612, endPoint y: 316, distance: 9.9
drag, startPoint x: 583, startPoint y: 339, endPoint x: 625, endPoint y: 335, distance: 42.2
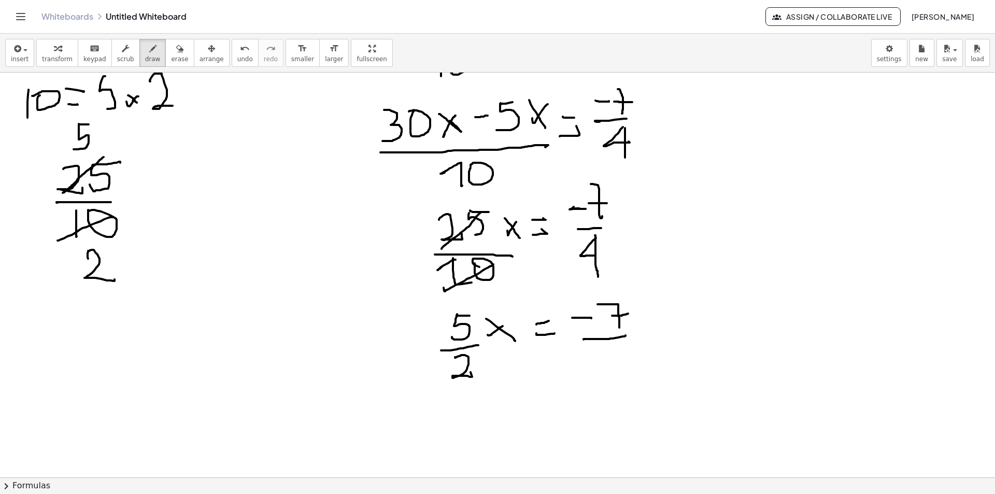
drag, startPoint x: 593, startPoint y: 359, endPoint x: 616, endPoint y: 363, distance: 22.7
drag, startPoint x: 611, startPoint y: 349, endPoint x: 606, endPoint y: 376, distance: 27.3
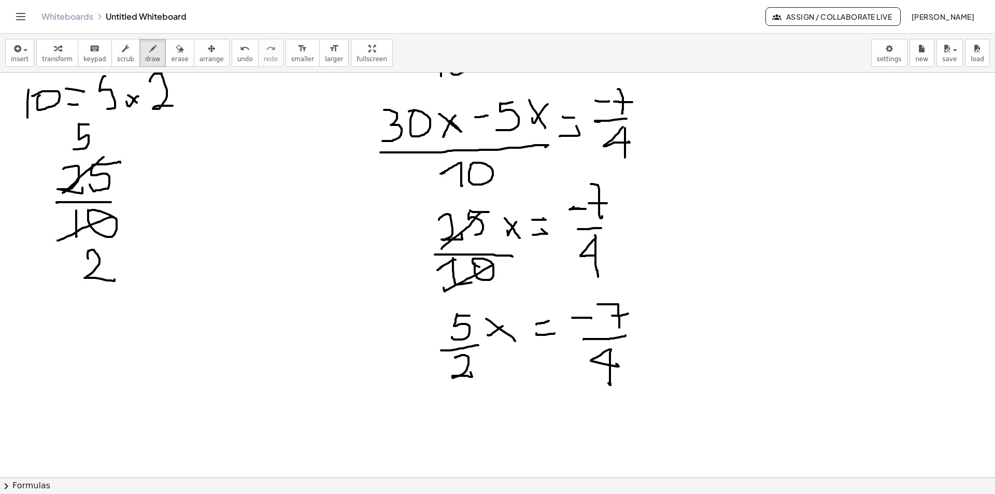
scroll to position [809, 0]
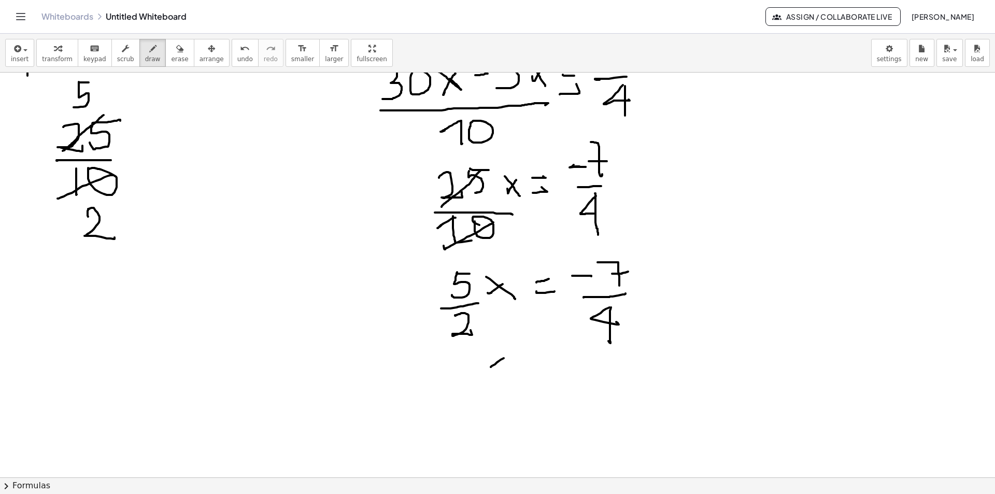
drag, startPoint x: 504, startPoint y: 358, endPoint x: 483, endPoint y: 363, distance: 21.2
click at [483, 365] on div at bounding box center [497, 72] width 995 height 1619
drag, startPoint x: 492, startPoint y: 367, endPoint x: 508, endPoint y: 383, distance: 22.7
click at [507, 384] on div at bounding box center [497, 72] width 995 height 1619
drag, startPoint x: 546, startPoint y: 367, endPoint x: 532, endPoint y: 362, distance: 15.4
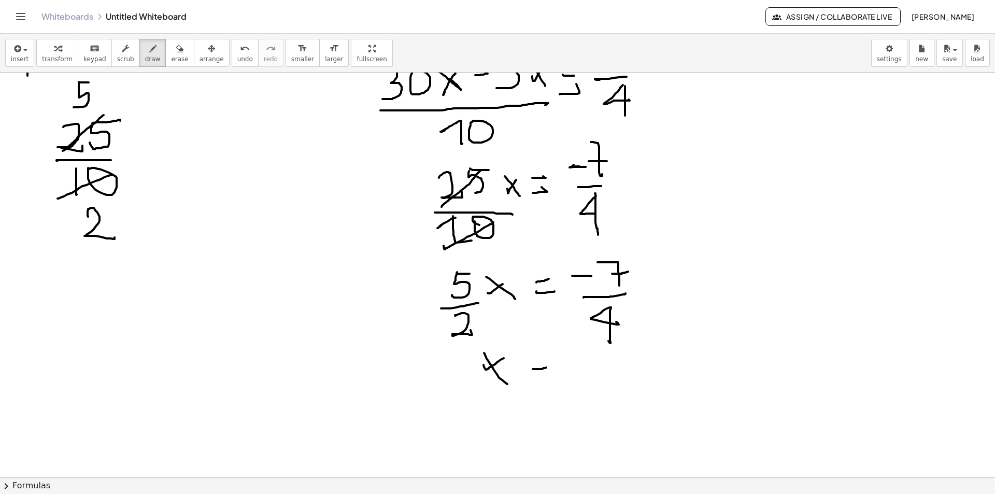
click at [531, 365] on div at bounding box center [497, 72] width 995 height 1619
drag, startPoint x: 542, startPoint y: 351, endPoint x: 553, endPoint y: 361, distance: 14.3
click at [528, 355] on div at bounding box center [497, 72] width 995 height 1619
drag, startPoint x: 570, startPoint y: 359, endPoint x: 583, endPoint y: 359, distance: 13.0
click at [583, 359] on div at bounding box center [497, 72] width 995 height 1619
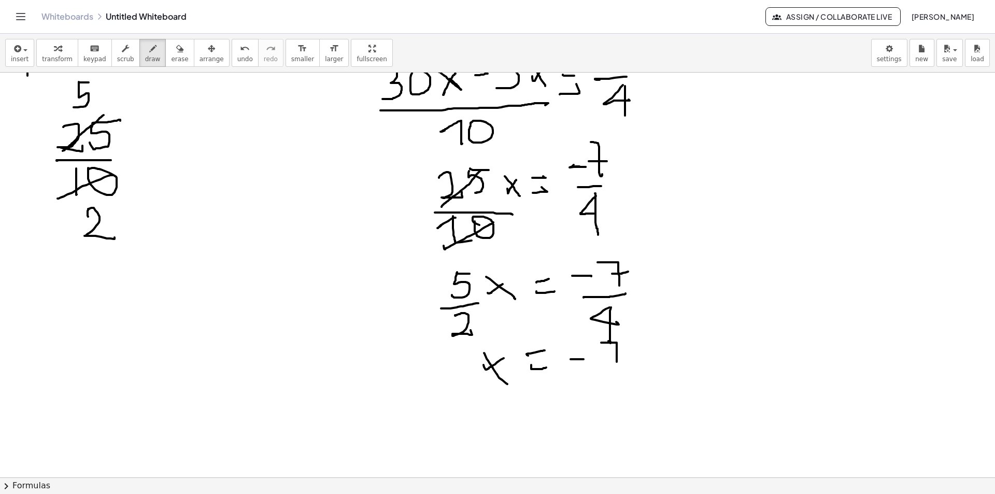
drag, startPoint x: 603, startPoint y: 342, endPoint x: 617, endPoint y: 363, distance: 24.6
click at [617, 364] on div at bounding box center [497, 72] width 995 height 1619
drag, startPoint x: 617, startPoint y: 356, endPoint x: 608, endPoint y: 359, distance: 9.8
click at [607, 356] on div at bounding box center [497, 72] width 995 height 1619
click at [589, 370] on div at bounding box center [497, 72] width 995 height 1619
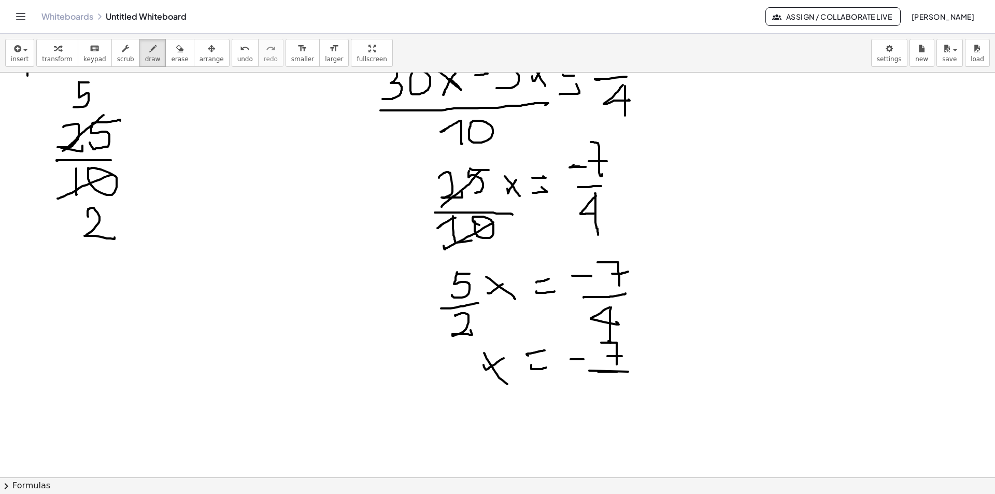
drag, startPoint x: 615, startPoint y: 371, endPoint x: 598, endPoint y: 371, distance: 17.1
click at [598, 371] on div at bounding box center [497, 72] width 995 height 1619
click at [611, 387] on div at bounding box center [497, 72] width 995 height 1619
click at [609, 399] on div at bounding box center [497, 72] width 995 height 1619
click at [642, 396] on div at bounding box center [497, 72] width 995 height 1619
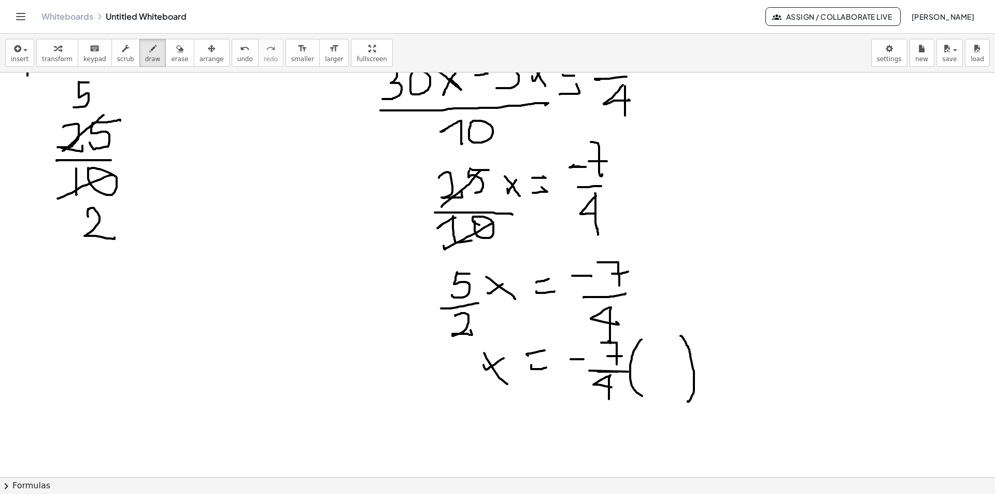
click at [688, 400] on div at bounding box center [497, 72] width 995 height 1619
drag, startPoint x: 647, startPoint y: 349, endPoint x: 659, endPoint y: 370, distance: 24.8
click at [664, 370] on div at bounding box center [497, 72] width 995 height 1619
click at [637, 374] on div at bounding box center [497, 72] width 995 height 1619
drag, startPoint x: 664, startPoint y: 377, endPoint x: 650, endPoint y: 395, distance: 23.3
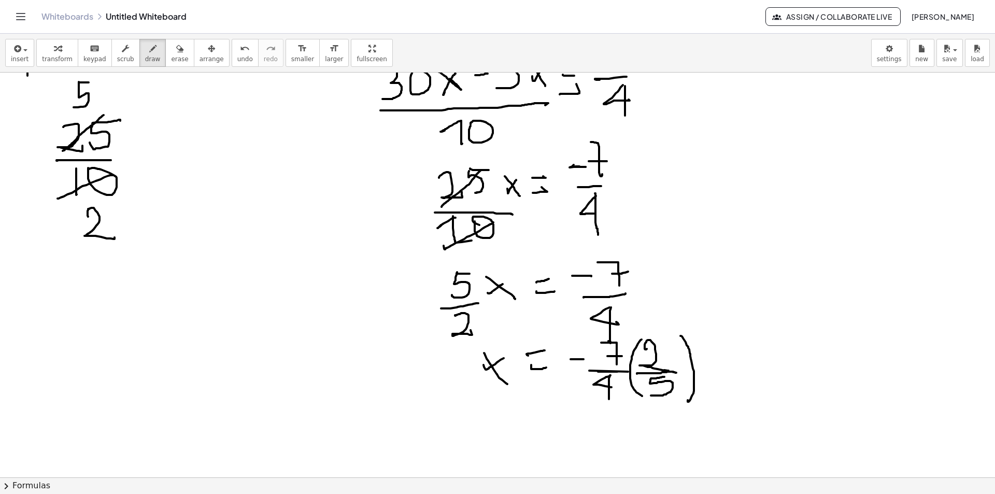
click at [650, 395] on div at bounding box center [497, 72] width 995 height 1619
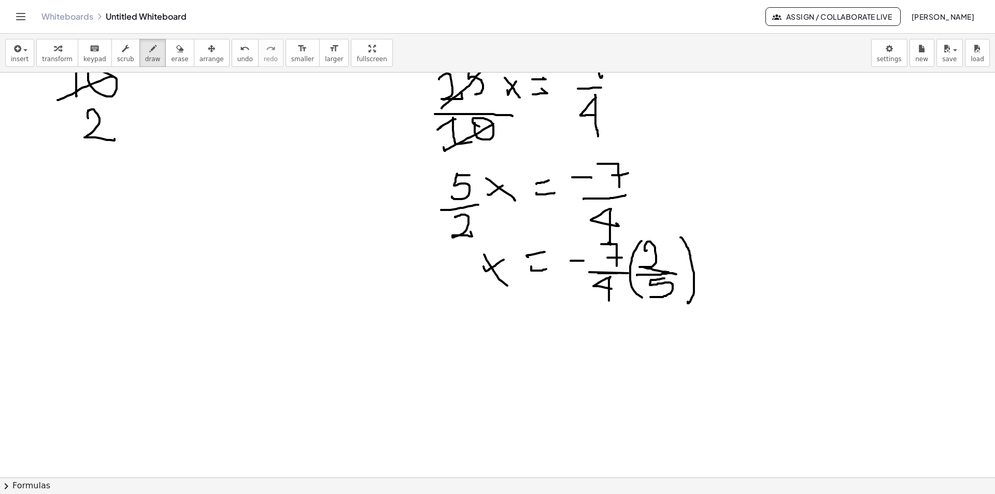
scroll to position [913, 0]
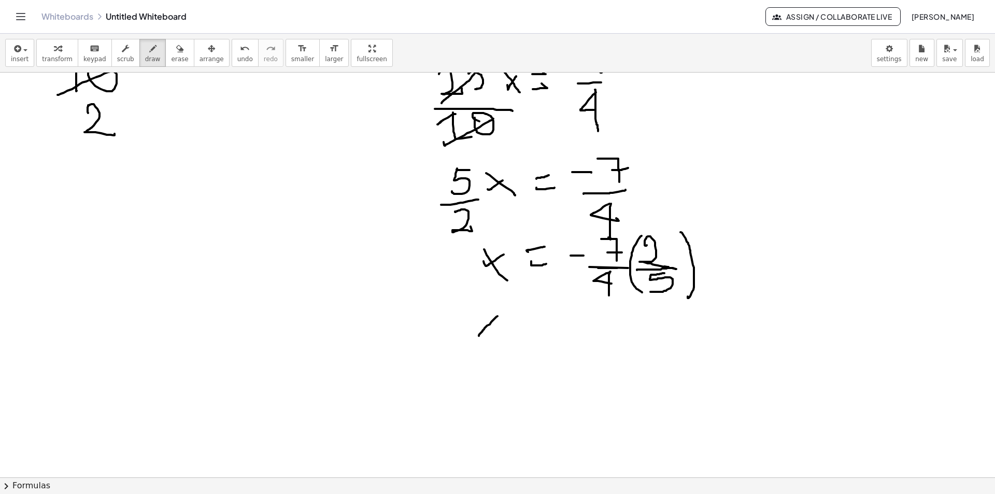
drag, startPoint x: 487, startPoint y: 325, endPoint x: 479, endPoint y: 336, distance: 13.3
drag, startPoint x: 477, startPoint y: 317, endPoint x: 494, endPoint y: 338, distance: 27.2
drag, startPoint x: 515, startPoint y: 330, endPoint x: 527, endPoint y: 330, distance: 12.4
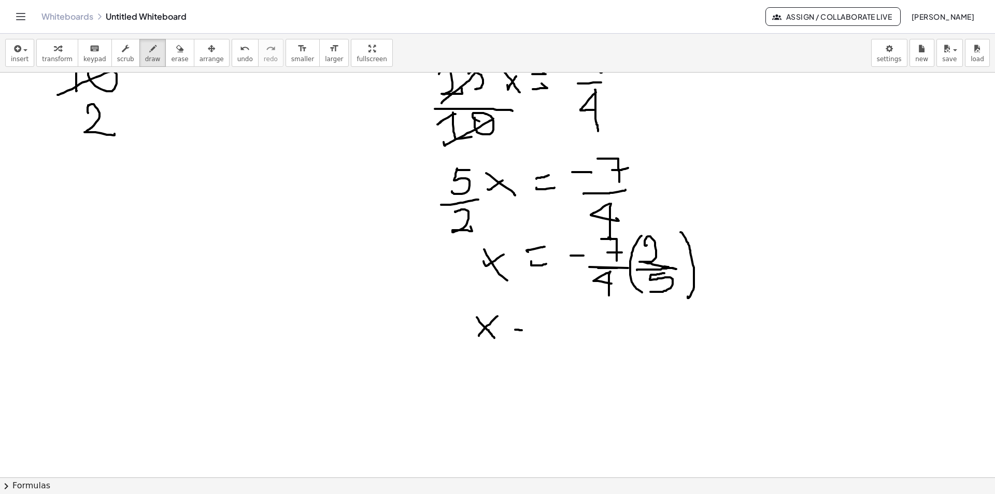
drag, startPoint x: 514, startPoint y: 316, endPoint x: 532, endPoint y: 317, distance: 17.1
drag, startPoint x: 593, startPoint y: 305, endPoint x: 588, endPoint y: 306, distance: 5.3
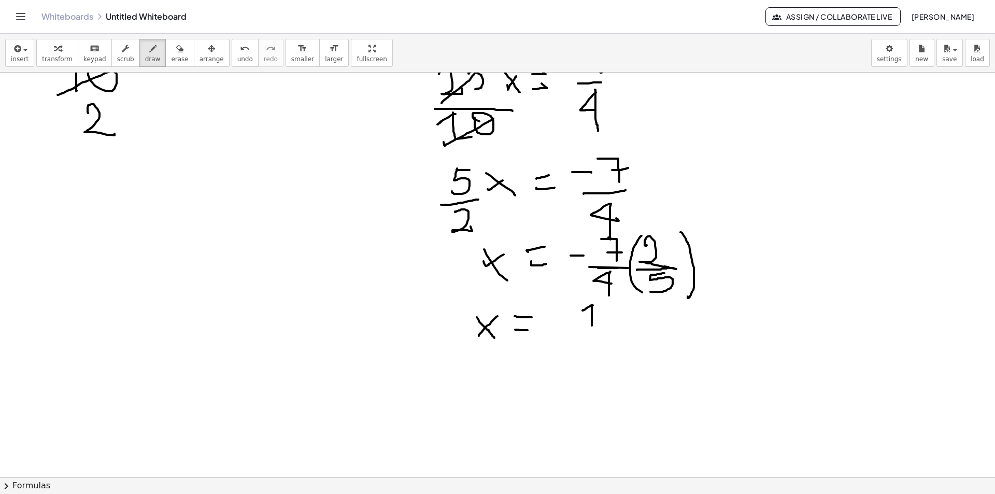
drag, startPoint x: 591, startPoint y: 306, endPoint x: 604, endPoint y: 320, distance: 19.1
drag, startPoint x: 612, startPoint y: 304, endPoint x: 618, endPoint y: 309, distance: 7.3
drag, startPoint x: 612, startPoint y: 303, endPoint x: 617, endPoint y: 324, distance: 21.7
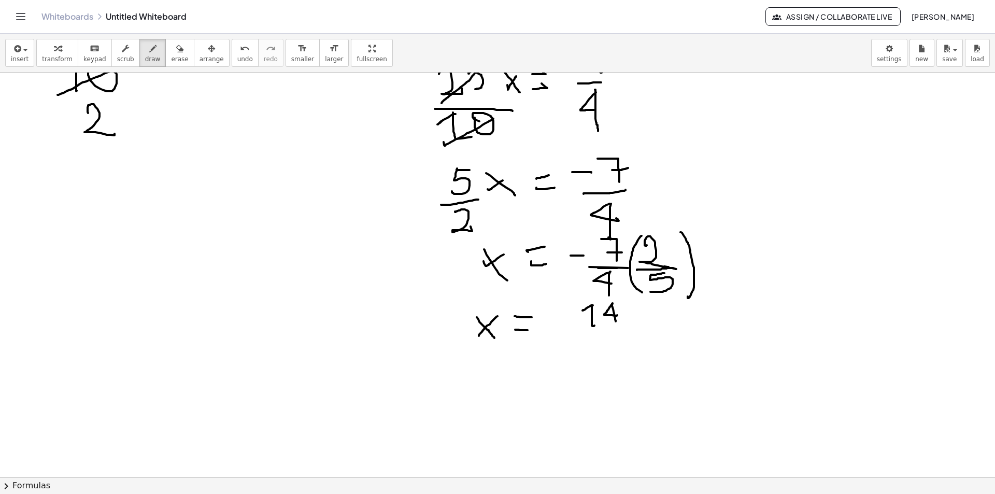
drag, startPoint x: 625, startPoint y: 332, endPoint x: 596, endPoint y: 311, distance: 35.7
drag, startPoint x: 598, startPoint y: 341, endPoint x: 616, endPoint y: 347, distance: 18.9
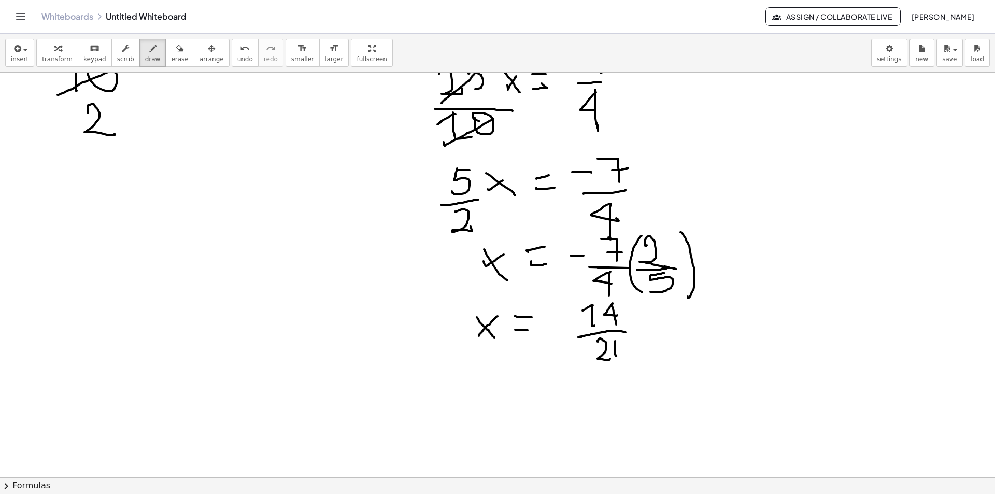
drag, startPoint x: 614, startPoint y: 343, endPoint x: 618, endPoint y: 337, distance: 6.5
drag, startPoint x: 616, startPoint y: 338, endPoint x: 621, endPoint y: 337, distance: 5.8
drag, startPoint x: 556, startPoint y: 323, endPoint x: 570, endPoint y: 324, distance: 14.0
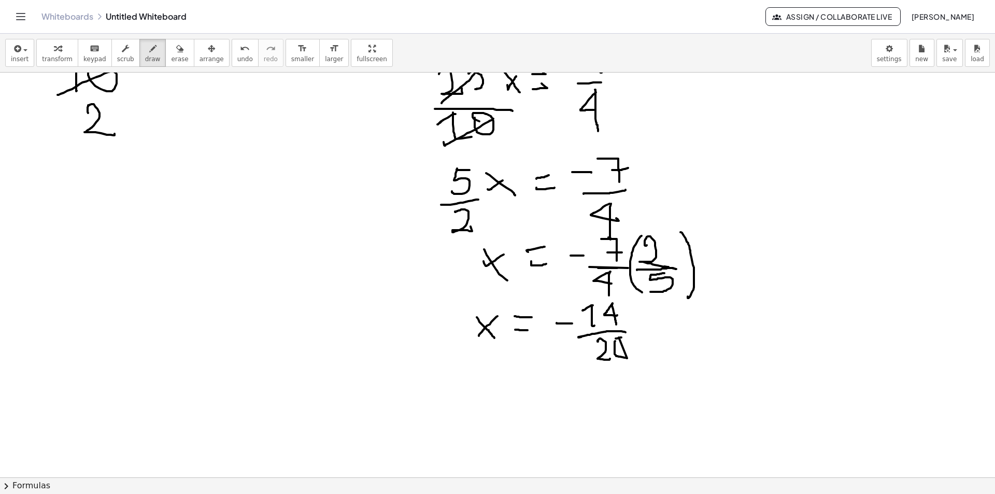
drag, startPoint x: 504, startPoint y: 371, endPoint x: 482, endPoint y: 384, distance: 25.6
drag, startPoint x: 481, startPoint y: 369, endPoint x: 499, endPoint y: 384, distance: 23.2
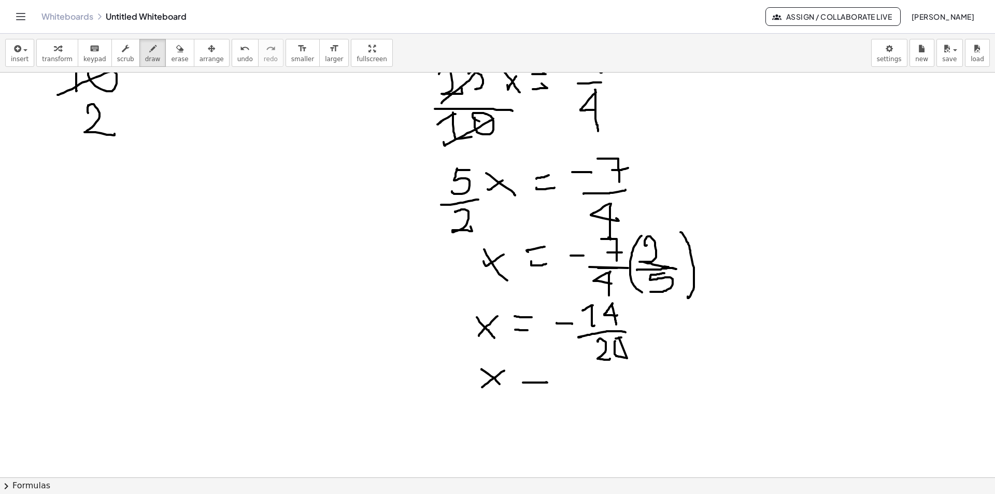
drag, startPoint x: 523, startPoint y: 382, endPoint x: 546, endPoint y: 382, distance: 23.3
drag, startPoint x: 532, startPoint y: 368, endPoint x: 541, endPoint y: 368, distance: 8.8
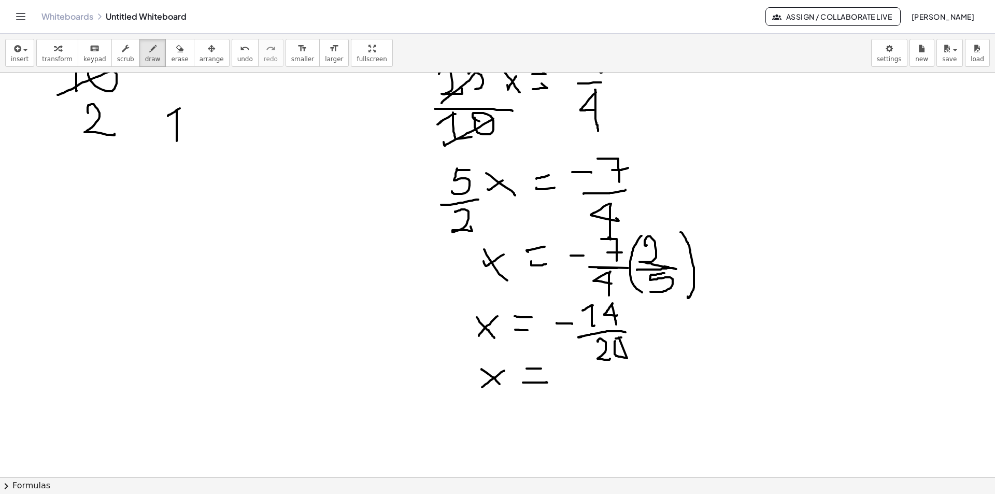
drag, startPoint x: 177, startPoint y: 110, endPoint x: 182, endPoint y: 127, distance: 18.2
drag, startPoint x: 195, startPoint y: 110, endPoint x: 210, endPoint y: 117, distance: 16.7
drag, startPoint x: 201, startPoint y: 108, endPoint x: 197, endPoint y: 164, distance: 56.0
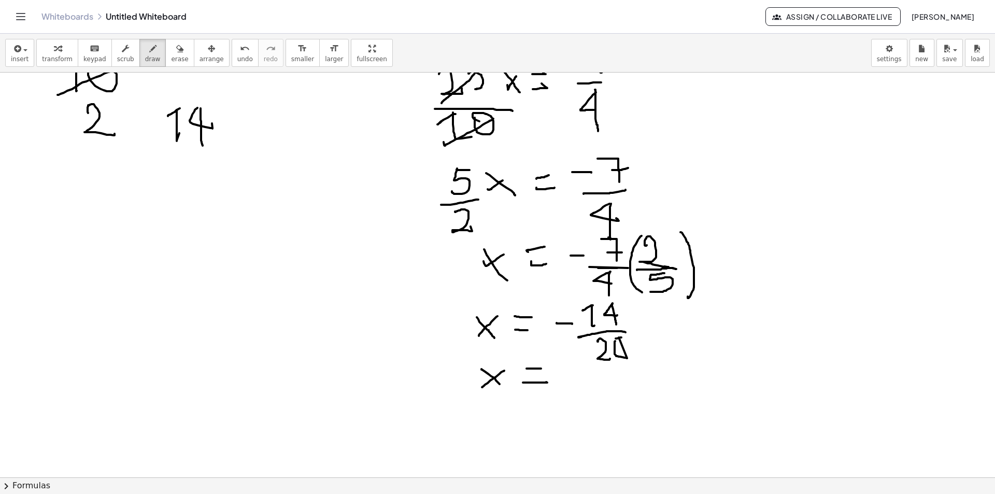
drag, startPoint x: 191, startPoint y: 158, endPoint x: 162, endPoint y: 158, distance: 29.0
drag, startPoint x: 163, startPoint y: 164, endPoint x: 165, endPoint y: 178, distance: 14.1
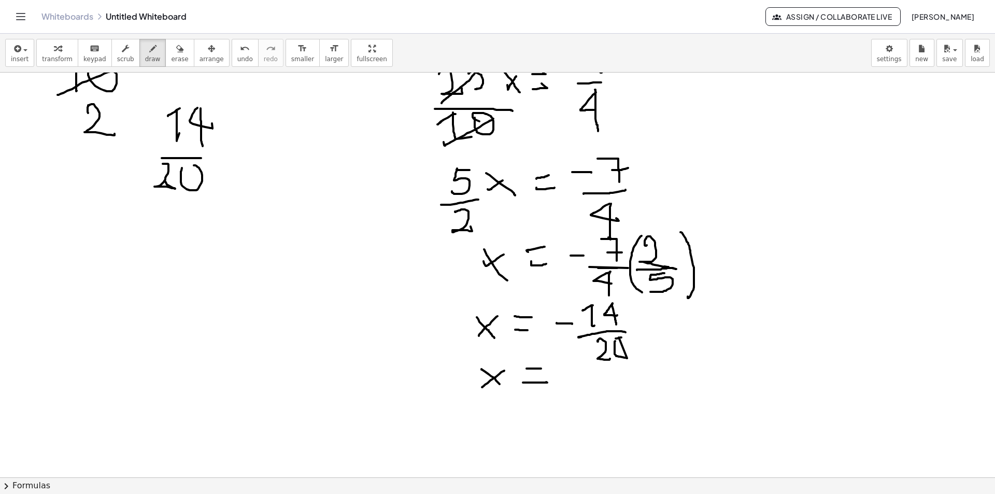
drag, startPoint x: 181, startPoint y: 171, endPoint x: 192, endPoint y: 164, distance: 13.5
drag, startPoint x: 202, startPoint y: 106, endPoint x: 167, endPoint y: 136, distance: 45.2
drag, startPoint x: 182, startPoint y: 78, endPoint x: 198, endPoint y: 91, distance: 21.0
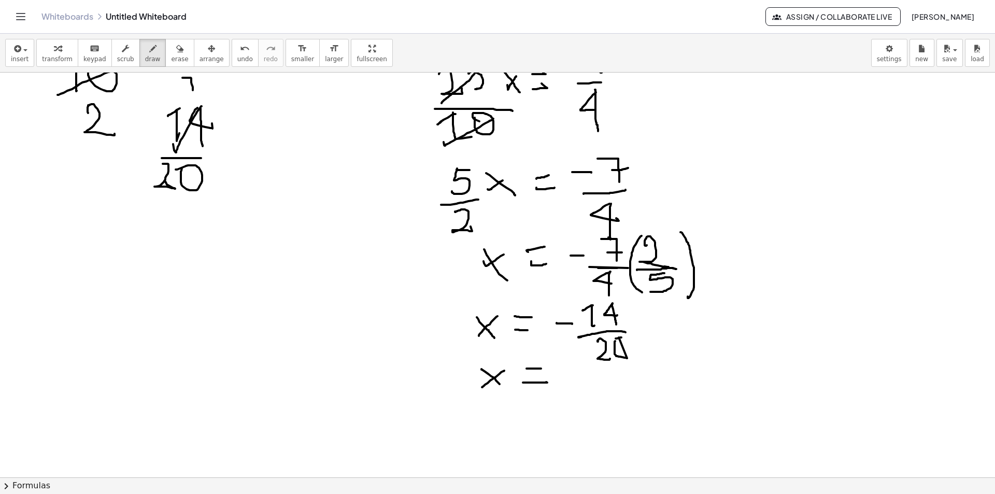
drag, startPoint x: 200, startPoint y: 86, endPoint x: 199, endPoint y: 135, distance: 48.7
drag, startPoint x: 163, startPoint y: 186, endPoint x: 148, endPoint y: 198, distance: 19.2
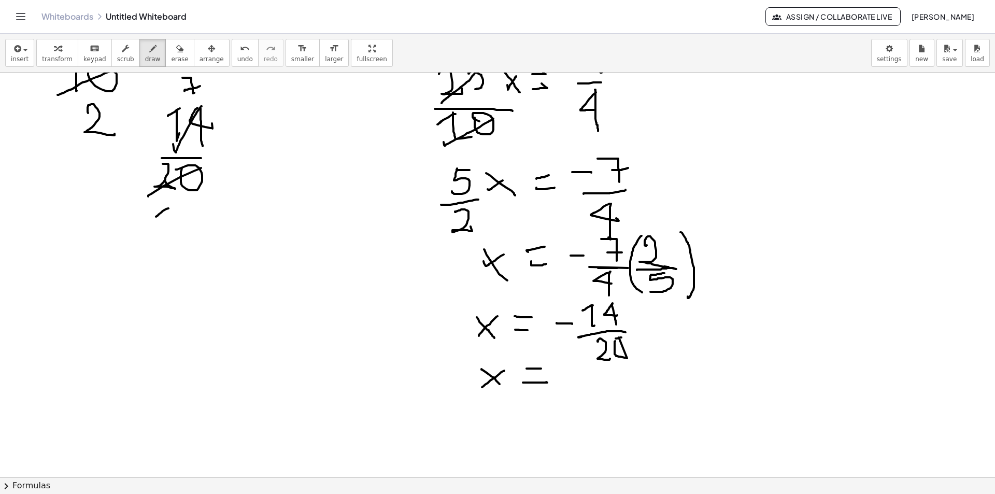
drag, startPoint x: 156, startPoint y: 217, endPoint x: 165, endPoint y: 206, distance: 13.6
drag, startPoint x: 172, startPoint y: 236, endPoint x: 178, endPoint y: 225, distance: 12.1
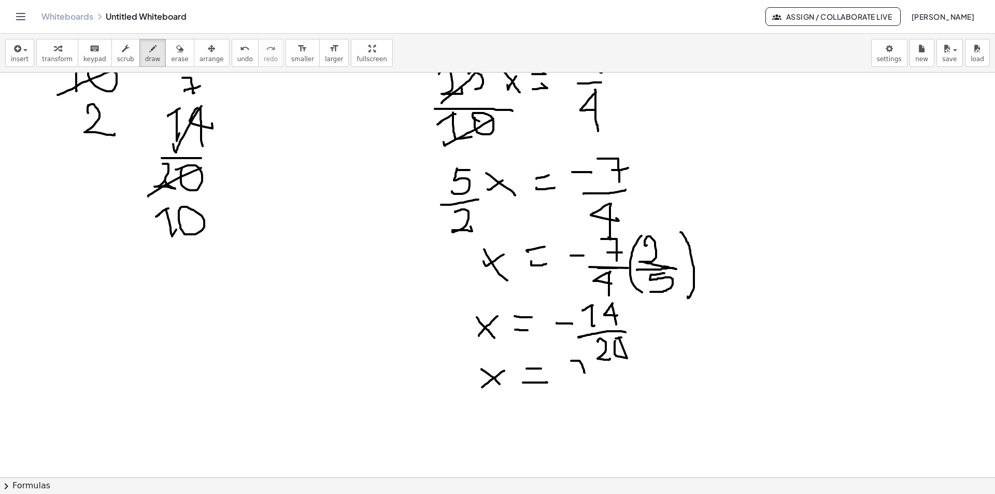
drag, startPoint x: 571, startPoint y: 361, endPoint x: 585, endPoint y: 375, distance: 20.2
drag, startPoint x: 588, startPoint y: 369, endPoint x: 578, endPoint y: 377, distance: 12.1
drag, startPoint x: 592, startPoint y: 385, endPoint x: 571, endPoint y: 394, distance: 22.7
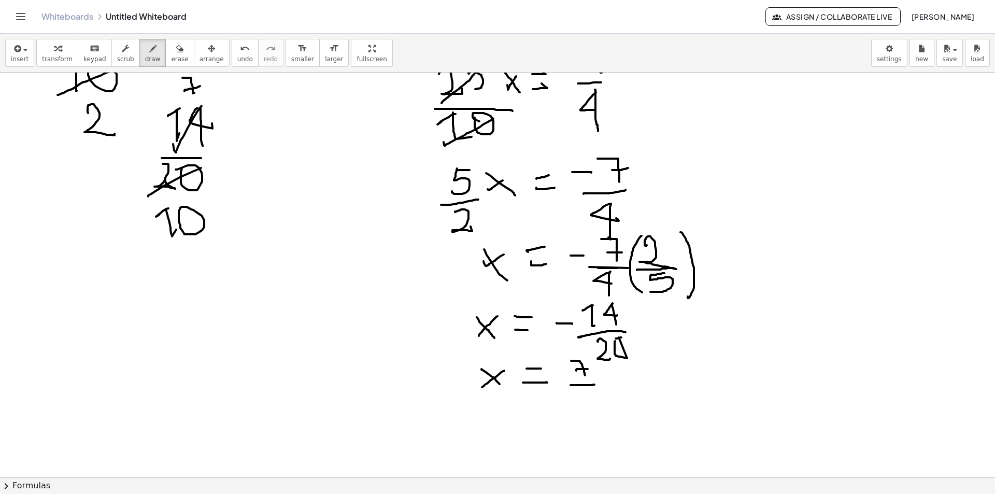
drag, startPoint x: 577, startPoint y: 395, endPoint x: 569, endPoint y: 395, distance: 7.8
drag, startPoint x: 577, startPoint y: 394, endPoint x: 582, endPoint y: 401, distance: 8.1
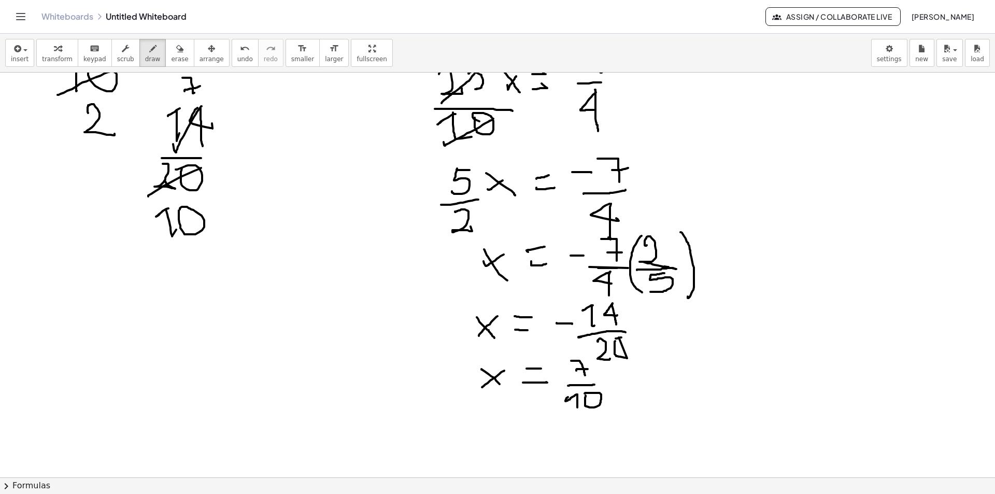
drag, startPoint x: 585, startPoint y: 403, endPoint x: 587, endPoint y: 384, distance: 18.8
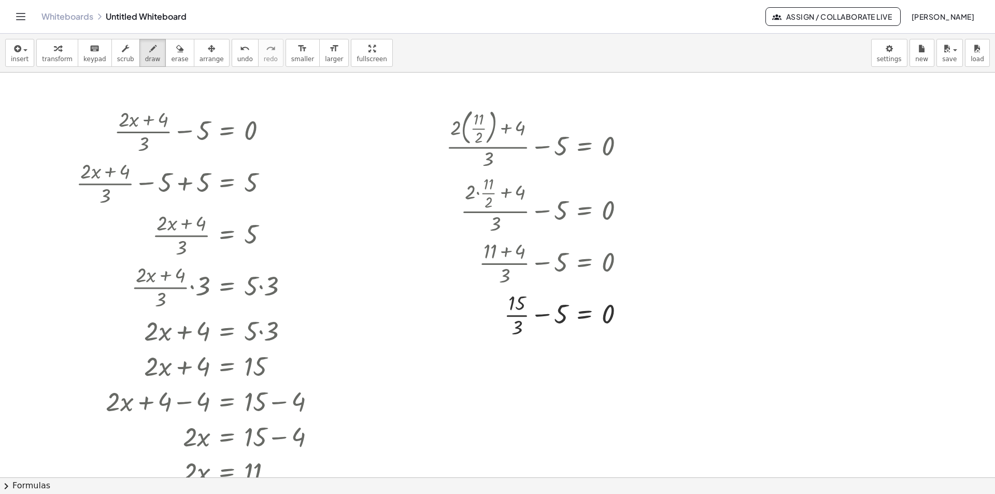
scroll to position [0, 0]
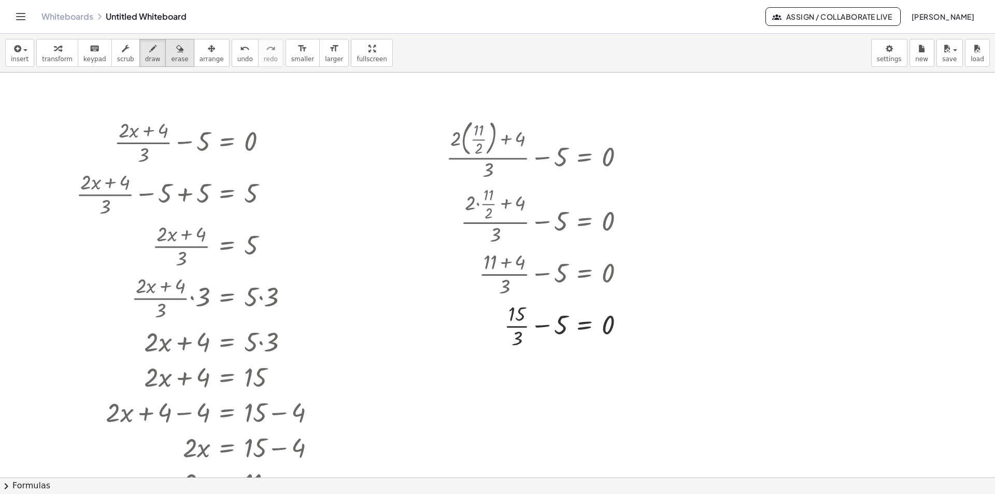
click at [171, 58] on span "erase" at bounding box center [179, 58] width 17 height 7
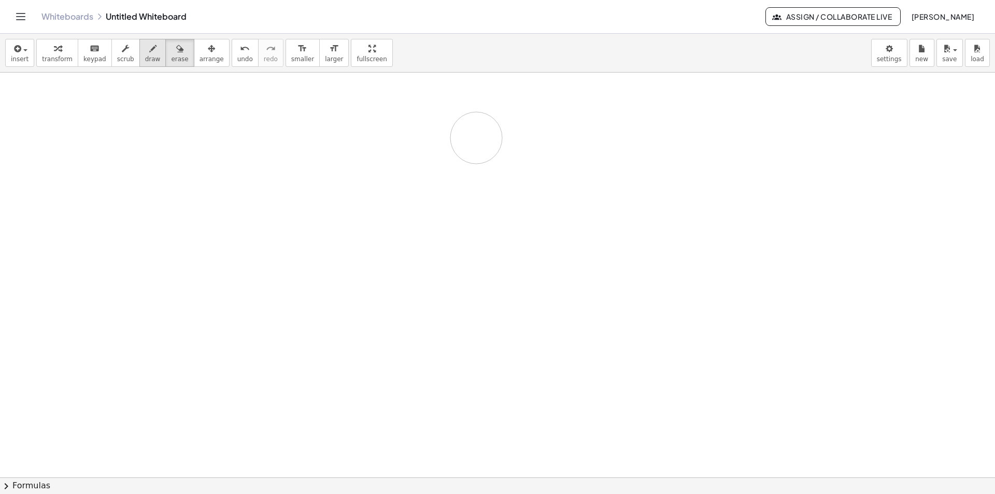
drag, startPoint x: 207, startPoint y: 126, endPoint x: 134, endPoint y: 51, distance: 104.8
click at [149, 51] on icon "button" at bounding box center [152, 48] width 7 height 12
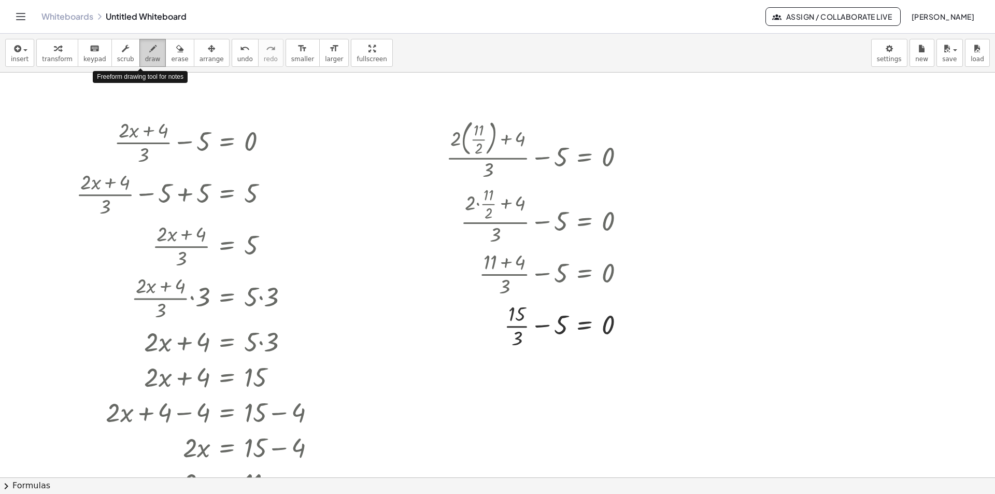
click at [149, 52] on icon "button" at bounding box center [152, 48] width 7 height 12
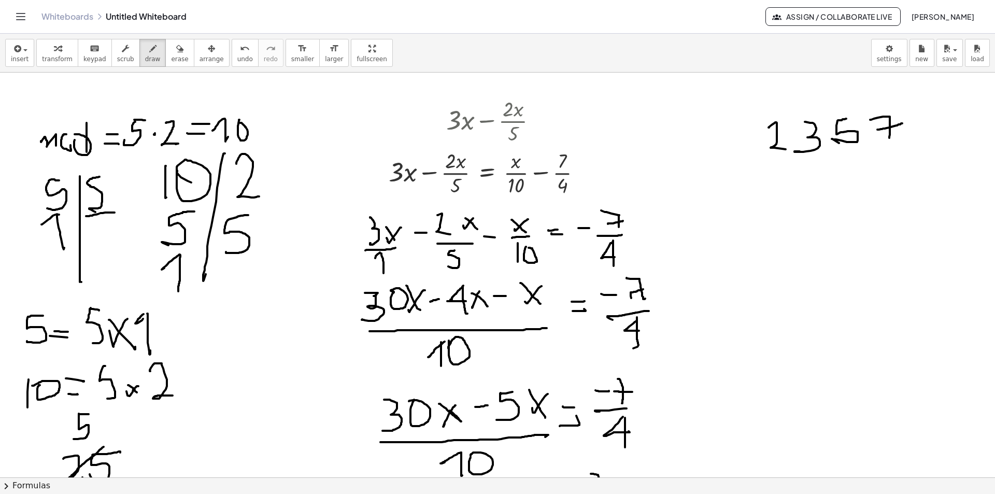
scroll to position [466, 0]
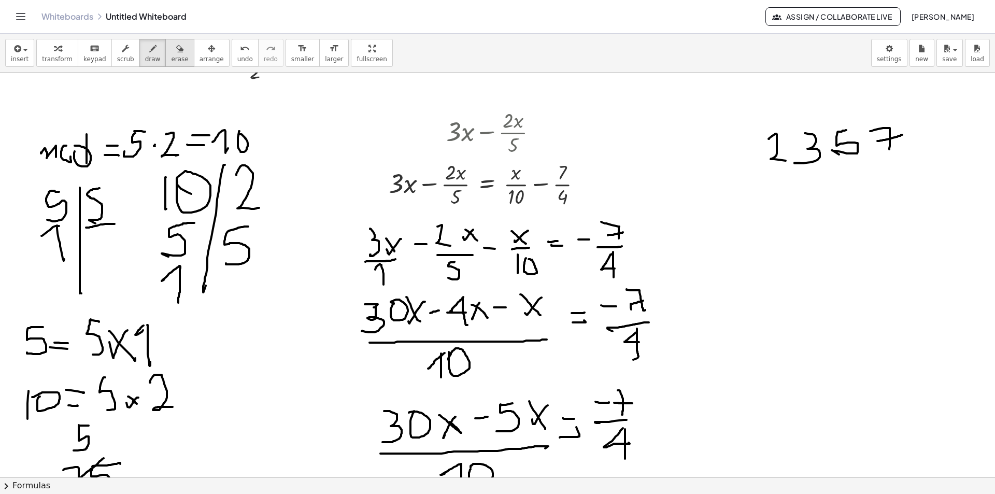
click at [171, 55] on span "erase" at bounding box center [179, 58] width 17 height 7
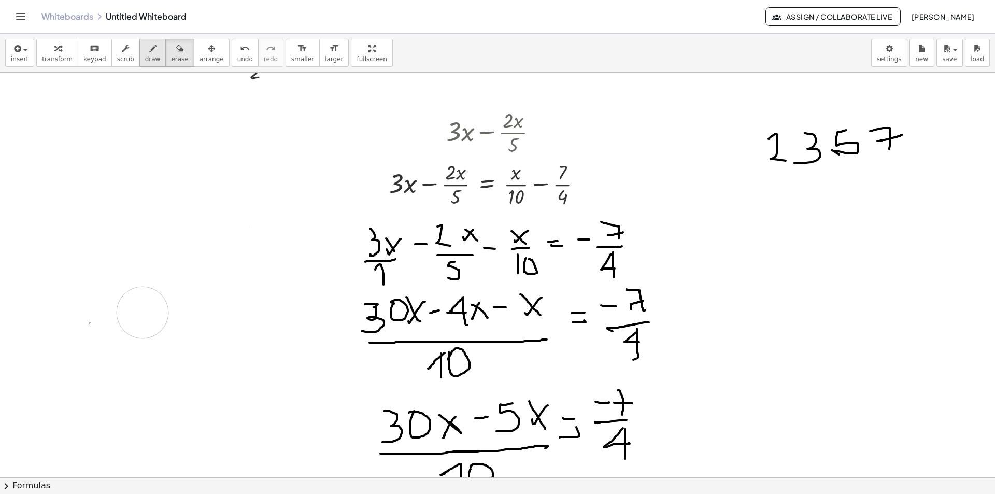
drag, startPoint x: 217, startPoint y: 144, endPoint x: 135, endPoint y: 55, distance: 120.6
click at [164, 297] on div at bounding box center [497, 415] width 995 height 1619
click at [145, 61] on span "draw" at bounding box center [153, 58] width 16 height 7
click at [145, 55] on span "draw" at bounding box center [153, 58] width 16 height 7
click at [18, 48] on icon "button" at bounding box center [16, 48] width 9 height 12
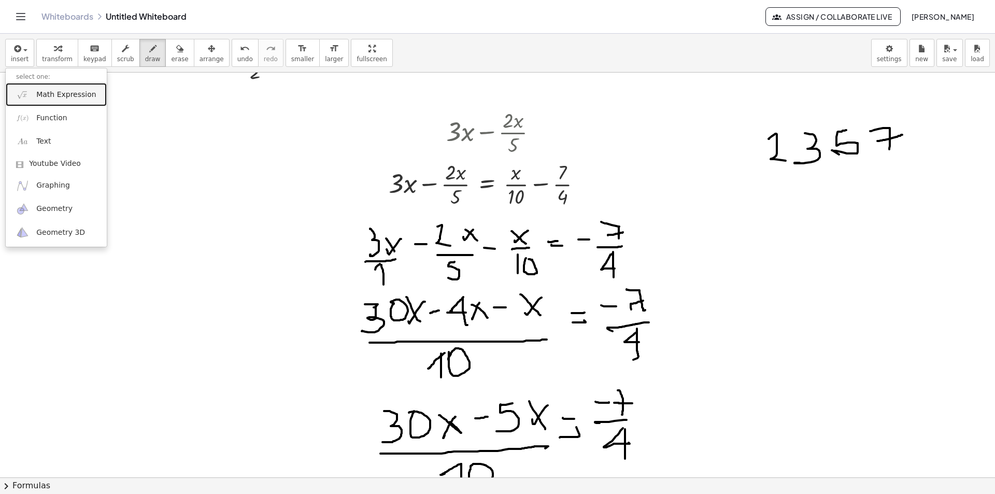
click at [53, 97] on span "Math Expression" at bounding box center [66, 95] width 60 height 10
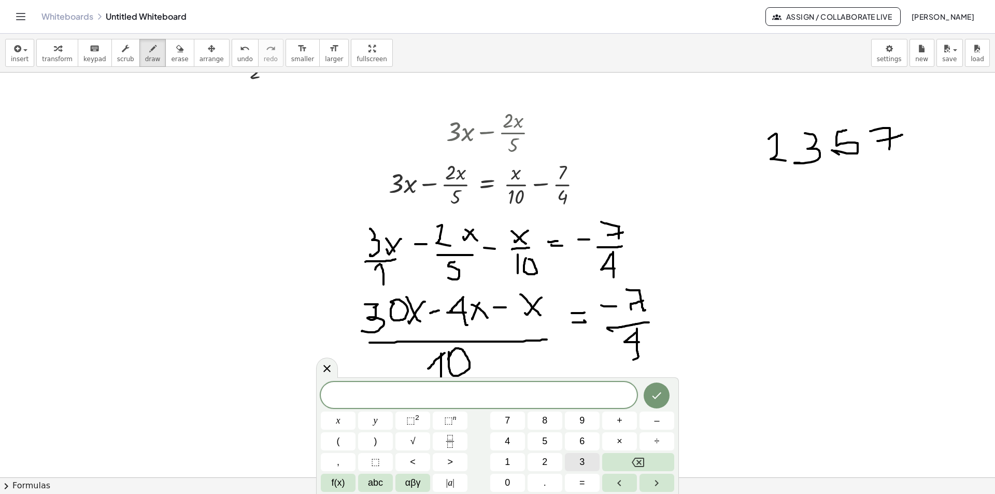
click at [577, 459] on button "3" at bounding box center [582, 462] width 35 height 18
click at [341, 443] on button "(" at bounding box center [338, 441] width 35 height 18
click at [447, 436] on icon "Fraction" at bounding box center [450, 441] width 13 height 13
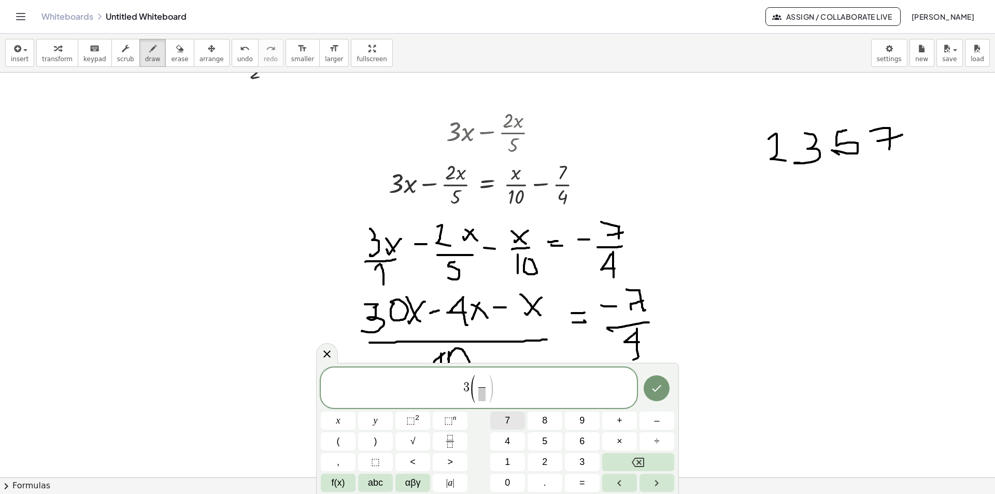
click at [506, 423] on span "7" at bounding box center [507, 420] width 5 height 14
click at [482, 394] on span "​" at bounding box center [482, 394] width 8 height 14
click at [508, 462] on span "1" at bounding box center [507, 462] width 5 height 14
click at [509, 477] on span "0" at bounding box center [507, 483] width 5 height 14
click at [475, 387] on span "​ 1 0" at bounding box center [481, 394] width 13 height 14
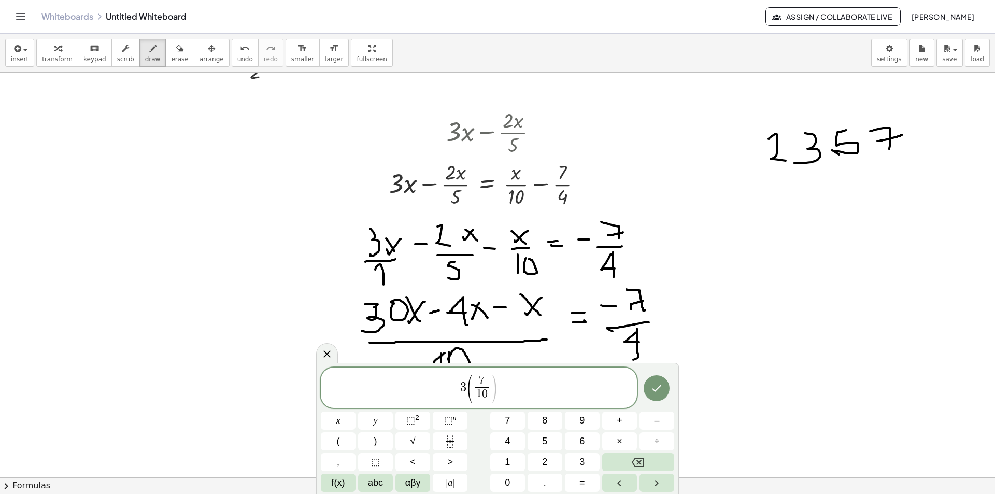
click at [475, 387] on span "​ 1 0" at bounding box center [481, 394] width 13 height 14
click at [475, 383] on span "​ 7" at bounding box center [481, 381] width 13 height 11
click at [505, 388] on span "3 ( − ​ 7 1 0 ​ )" at bounding box center [479, 389] width 316 height 30
click at [375, 438] on span ")" at bounding box center [375, 441] width 3 height 14
click at [653, 424] on button "–" at bounding box center [656, 420] width 35 height 18
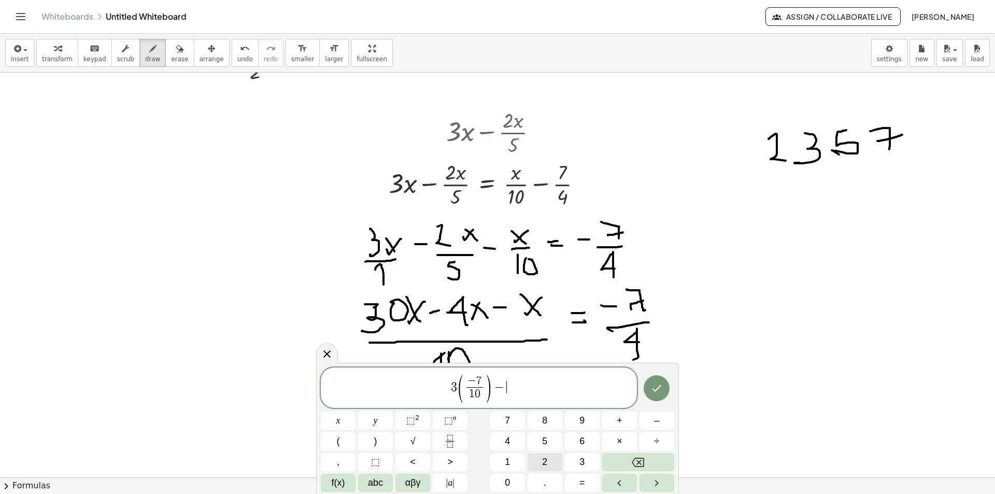
click at [550, 459] on button "2" at bounding box center [544, 462] width 35 height 18
click at [447, 440] on icon "Fraction" at bounding box center [450, 441] width 13 height 13
click at [551, 444] on button "5" at bounding box center [544, 441] width 35 height 18
click at [579, 479] on button "=" at bounding box center [582, 483] width 35 height 18
click at [582, 483] on span "=" at bounding box center [582, 483] width 6 height 14
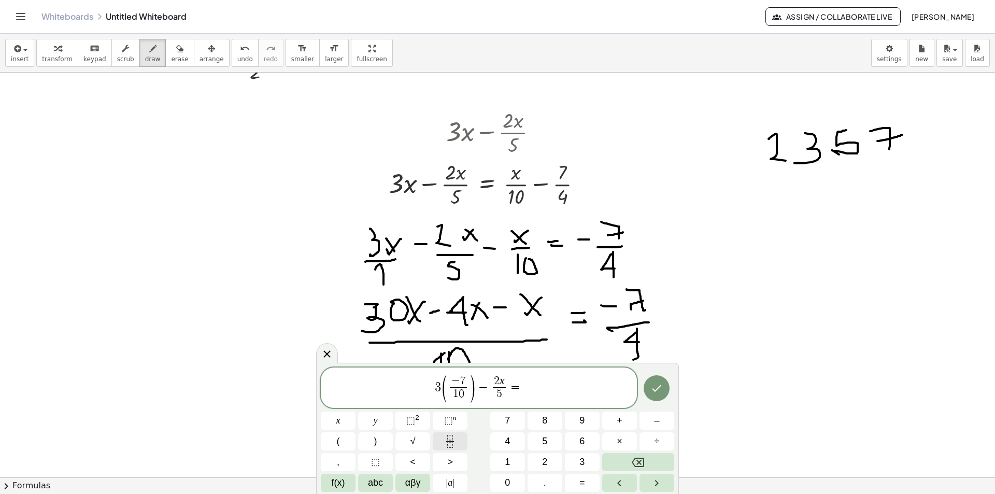
click at [450, 435] on icon "Fraction" at bounding box center [450, 441] width 13 height 13
click at [346, 440] on button "(" at bounding box center [338, 441] width 35 height 18
click at [456, 438] on icon "Fraction" at bounding box center [450, 441] width 13 height 13
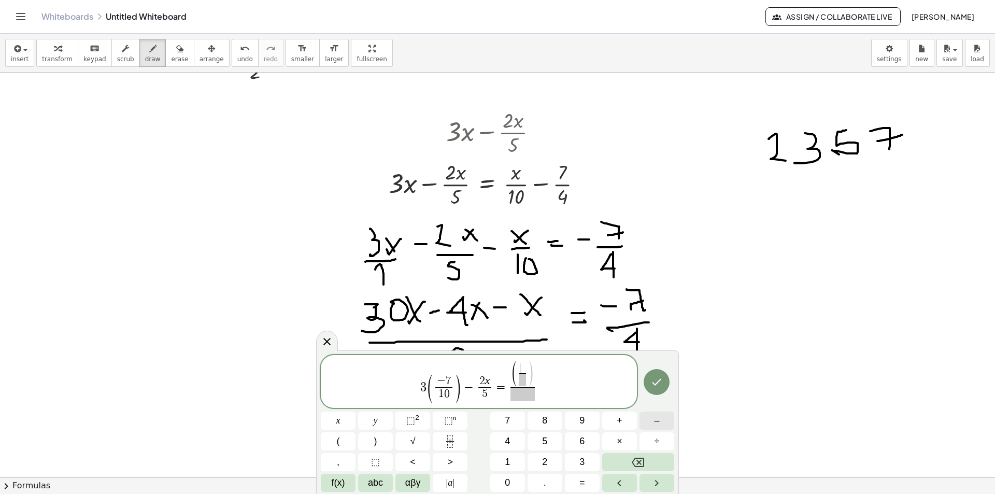
click at [649, 418] on button "–" at bounding box center [656, 420] width 35 height 18
click at [506, 423] on span "7" at bounding box center [507, 420] width 5 height 14
click at [521, 380] on span at bounding box center [522, 379] width 15 height 12
click at [509, 454] on button "1" at bounding box center [507, 462] width 35 height 18
click at [510, 478] on span "0" at bounding box center [507, 483] width 5 height 14
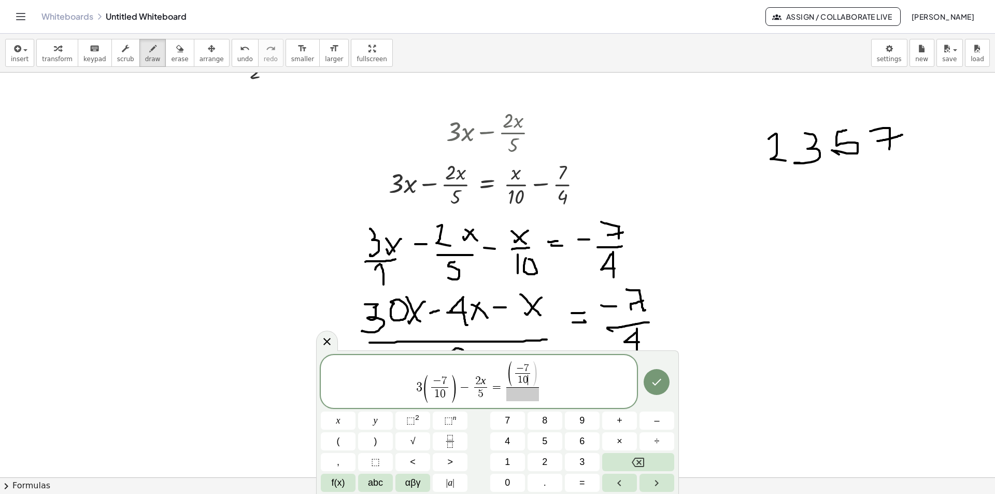
click at [532, 396] on span at bounding box center [522, 394] width 33 height 14
click at [509, 460] on span "1" at bounding box center [507, 462] width 5 height 14
click at [511, 480] on button "0" at bounding box center [507, 483] width 35 height 18
click at [656, 423] on span "–" at bounding box center [656, 420] width 5 height 14
click at [447, 444] on icon "Fraction" at bounding box center [450, 441] width 13 height 13
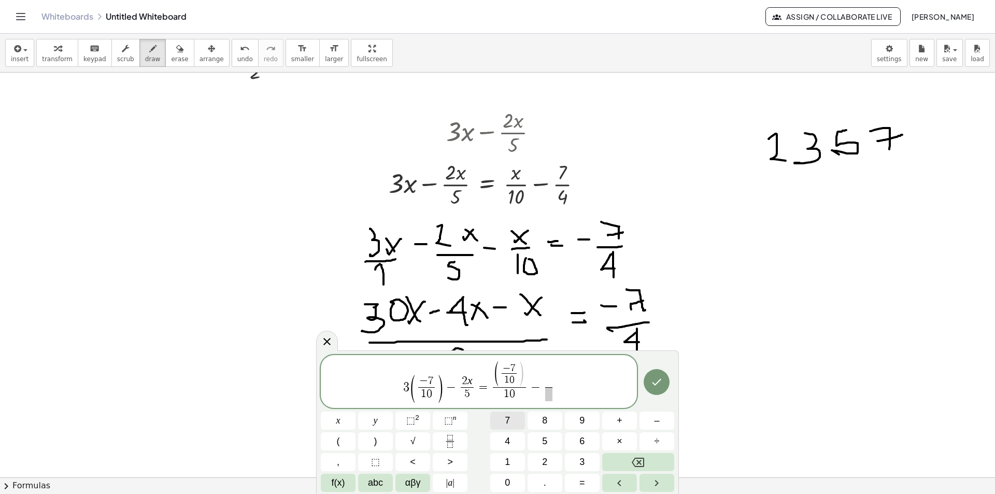
click at [507, 420] on span "7" at bounding box center [507, 420] width 5 height 14
click at [513, 437] on button "4" at bounding box center [507, 441] width 35 height 18
click at [550, 395] on span "​" at bounding box center [549, 394] width 8 height 14
click at [505, 445] on span "4" at bounding box center [507, 441] width 5 height 14
click at [21, 118] on div at bounding box center [497, 415] width 995 height 1619
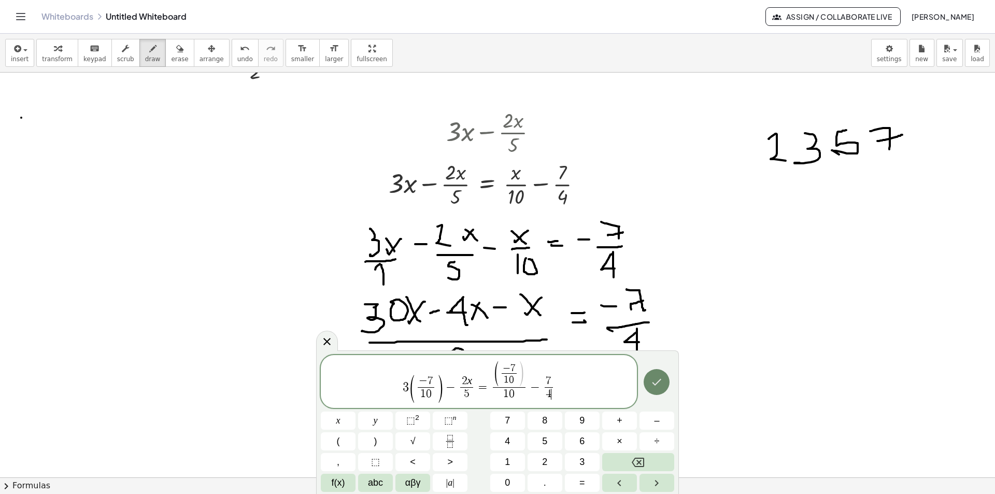
click at [655, 383] on icon "Done" at bounding box center [656, 382] width 12 height 12
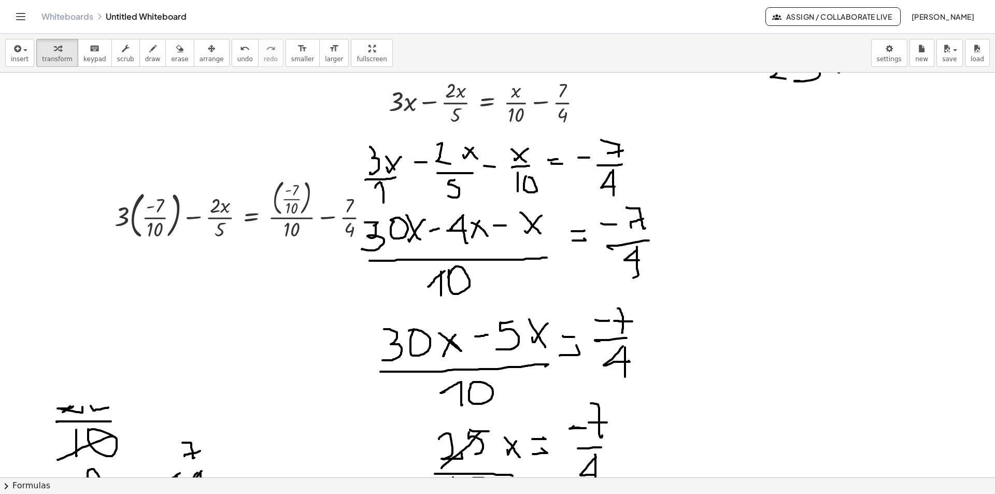
scroll to position [570, 0]
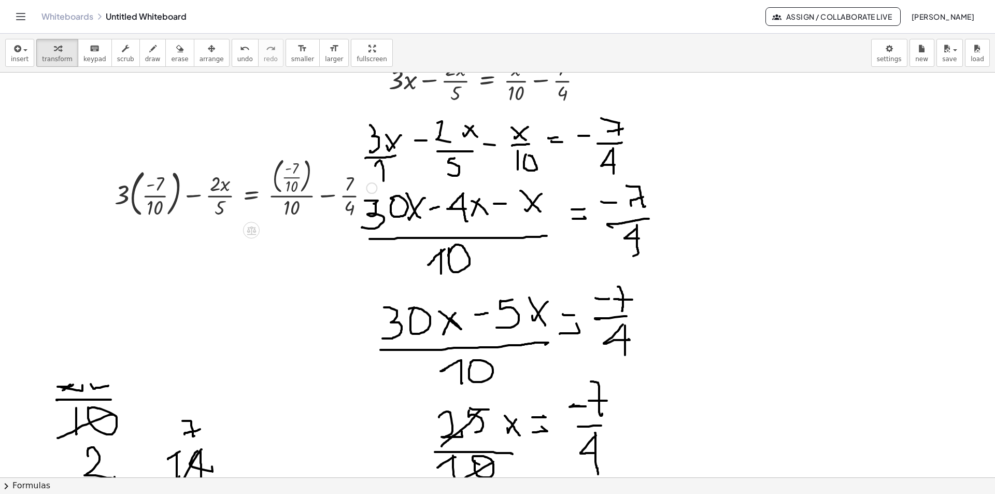
click at [256, 229] on icon at bounding box center [251, 230] width 11 height 11
click at [270, 205] on div at bounding box center [245, 186] width 273 height 67
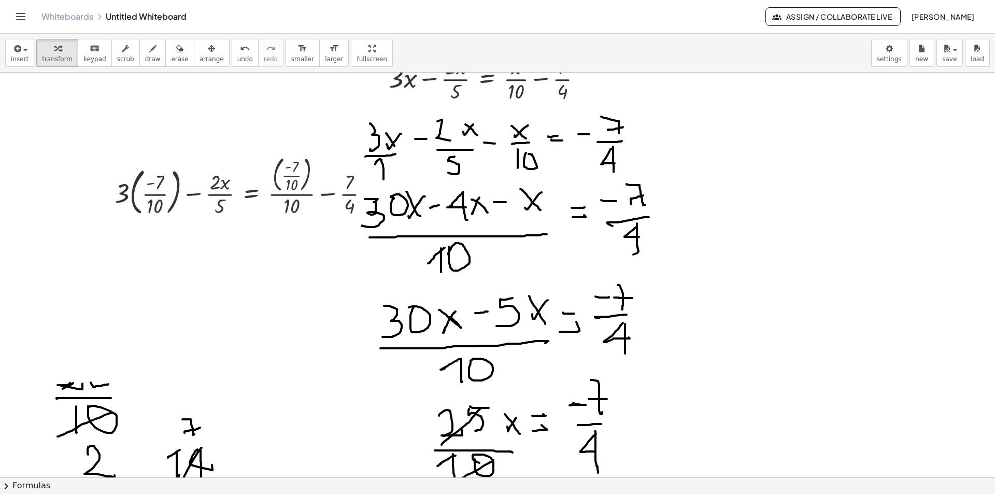
scroll to position [622, 0]
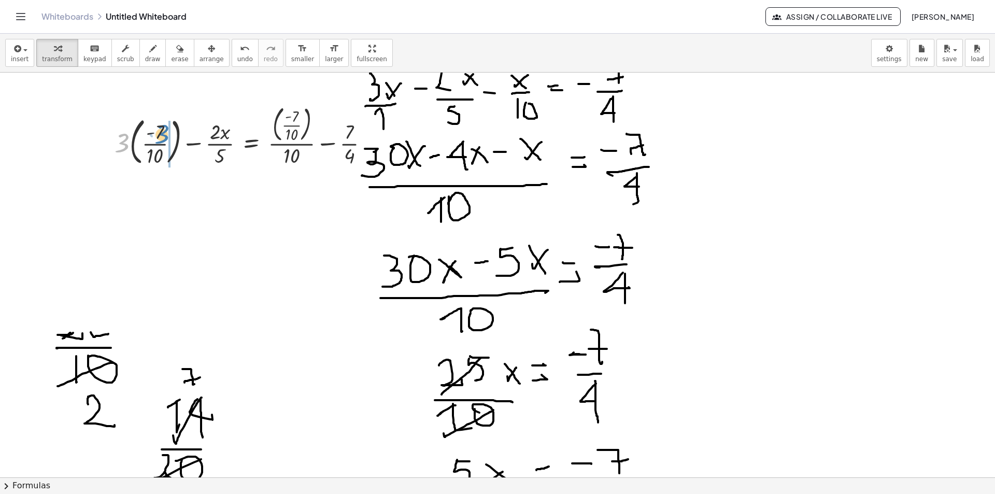
drag, startPoint x: 124, startPoint y: 140, endPoint x: 164, endPoint y: 131, distance: 40.9
click at [164, 131] on div at bounding box center [245, 135] width 273 height 67
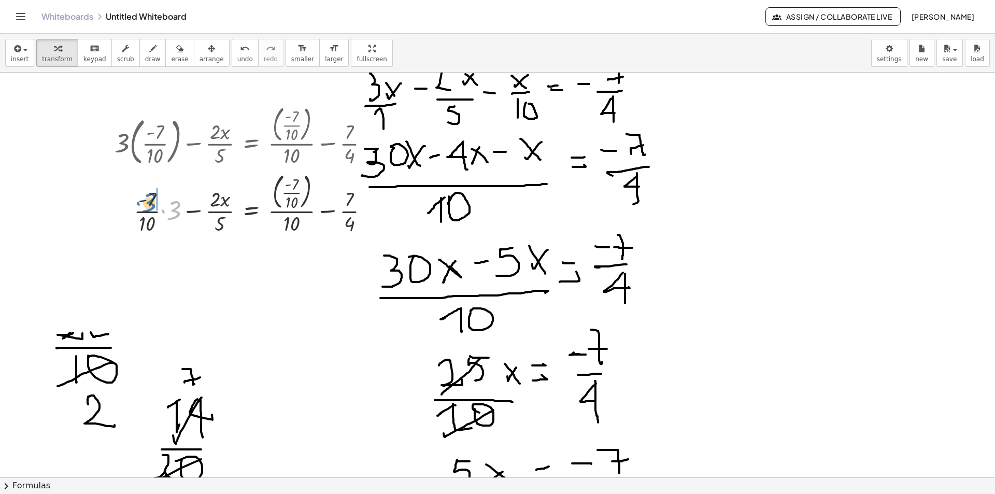
drag, startPoint x: 172, startPoint y: 211, endPoint x: 147, endPoint y: 203, distance: 26.1
click at [147, 203] on div at bounding box center [245, 202] width 273 height 67
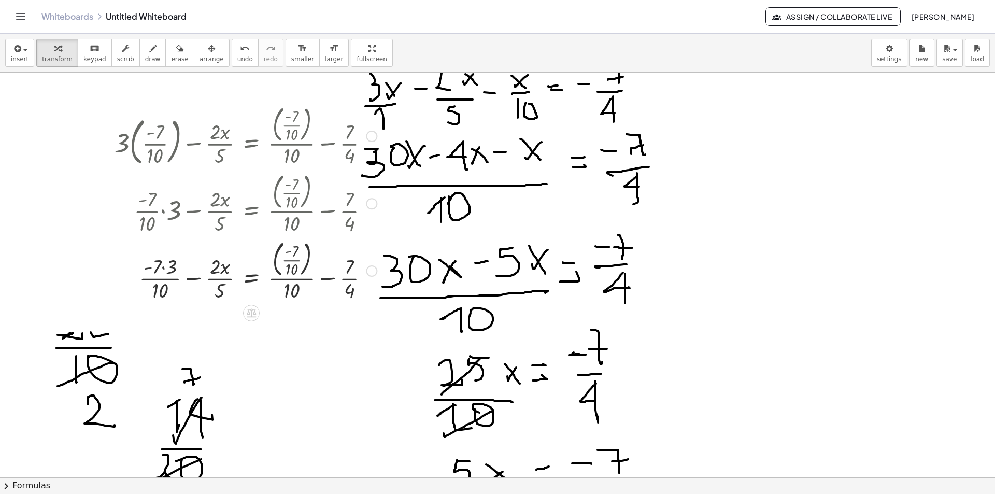
click at [227, 270] on div at bounding box center [245, 269] width 273 height 67
drag, startPoint x: 227, startPoint y: 270, endPoint x: 224, endPoint y: 359, distance: 88.6
click at [224, 359] on div at bounding box center [497, 260] width 995 height 1619
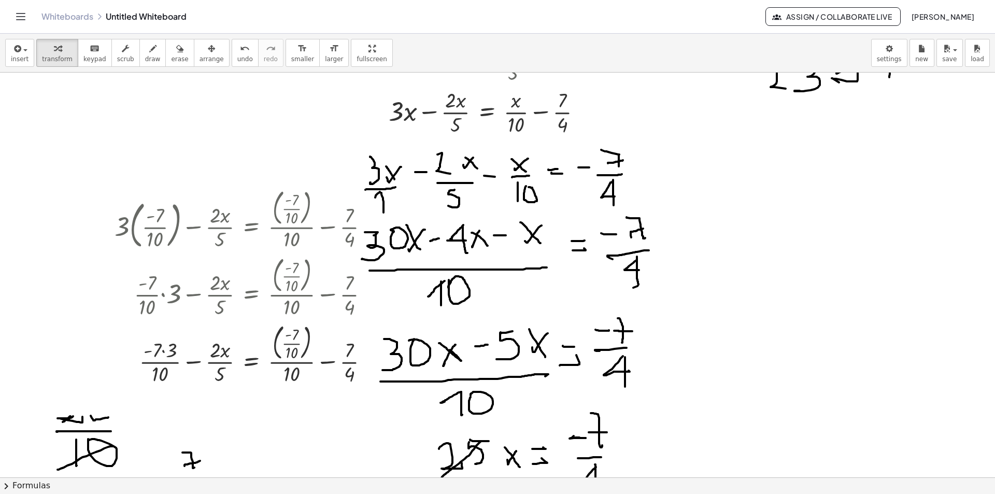
scroll to position [570, 0]
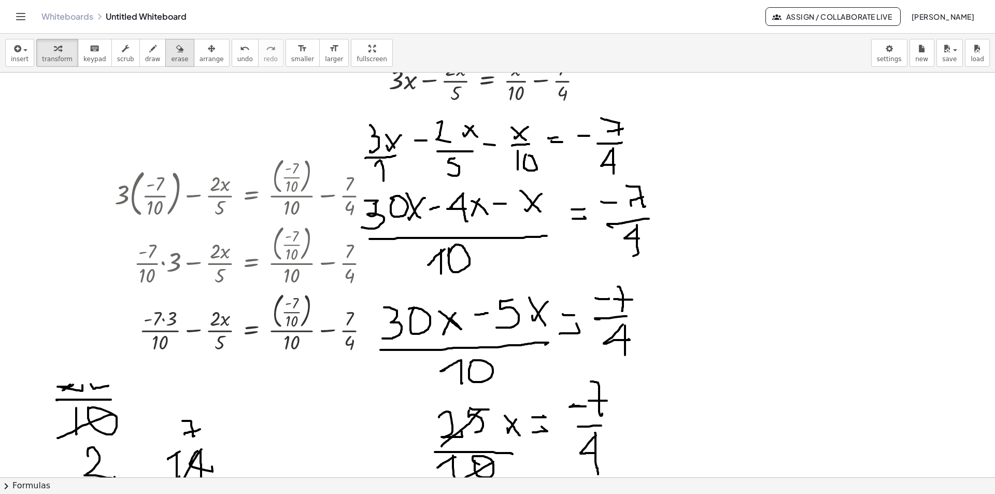
click at [171, 58] on span "erase" at bounding box center [179, 58] width 17 height 7
click at [216, 184] on div at bounding box center [497, 312] width 995 height 1619
click at [221, 186] on div at bounding box center [497, 312] width 995 height 1619
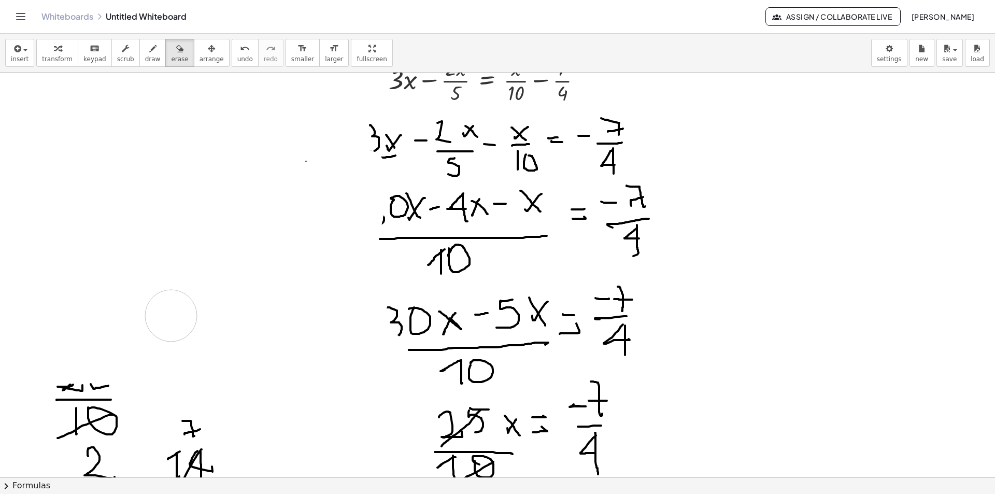
drag, startPoint x: 216, startPoint y: 172, endPoint x: 356, endPoint y: 182, distance: 140.2
click at [174, 301] on div at bounding box center [497, 312] width 995 height 1619
click at [145, 51] on div "button" at bounding box center [153, 48] width 16 height 12
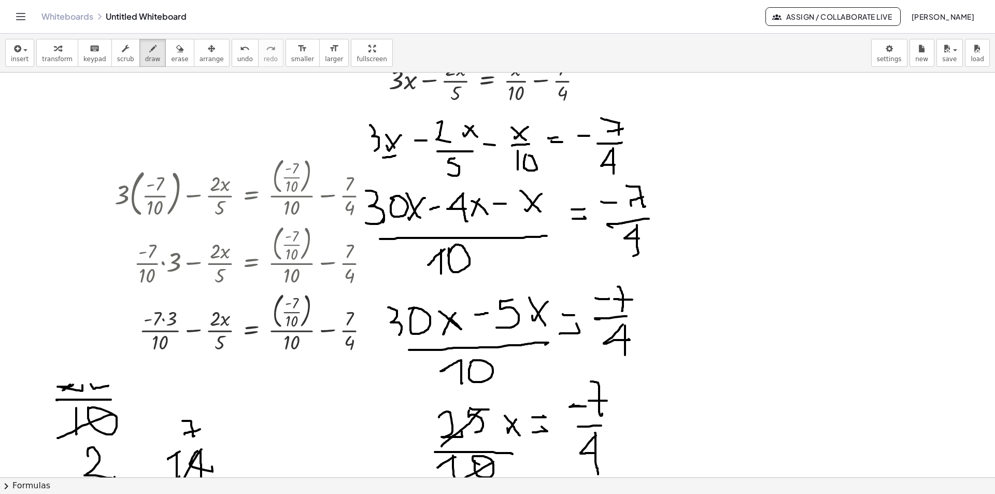
drag, startPoint x: 366, startPoint y: 191, endPoint x: 366, endPoint y: 223, distance: 32.1
click at [366, 223] on div at bounding box center [497, 312] width 995 height 1619
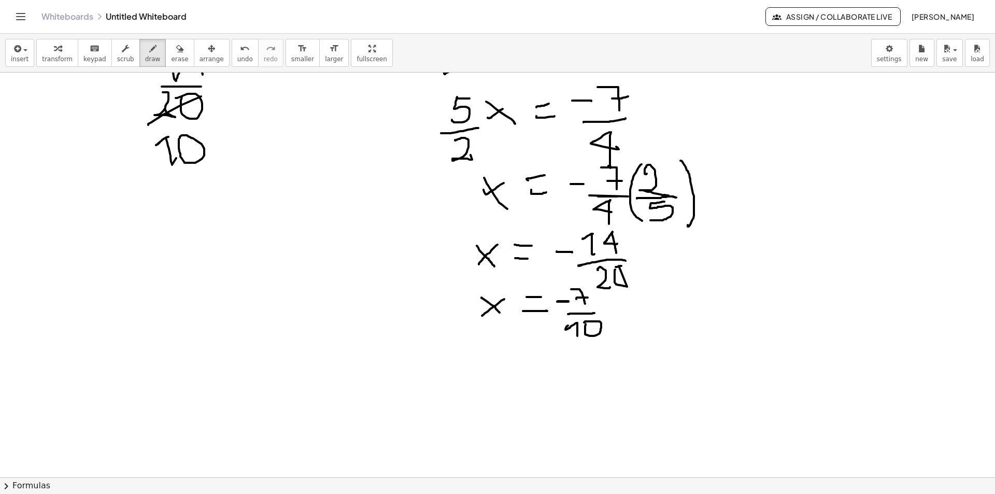
scroll to position [1088, 0]
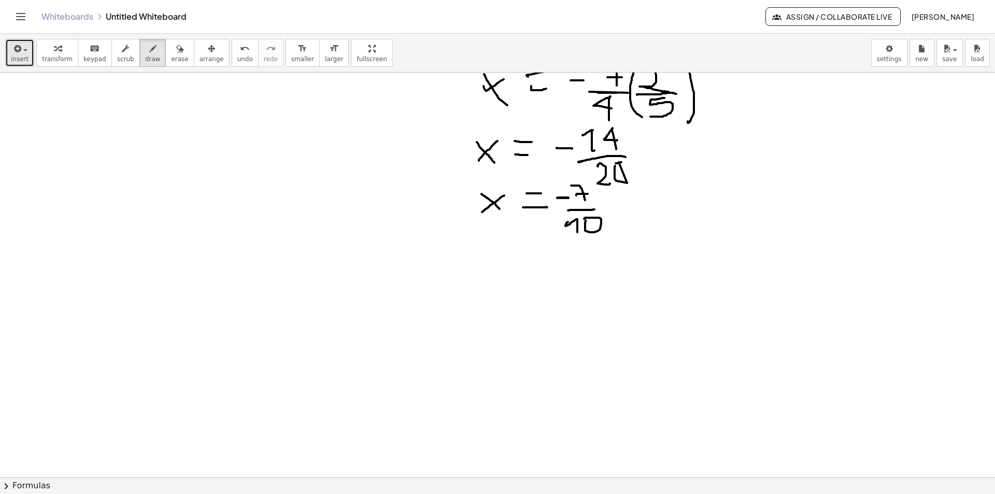
click at [12, 46] on icon "button" at bounding box center [16, 48] width 9 height 12
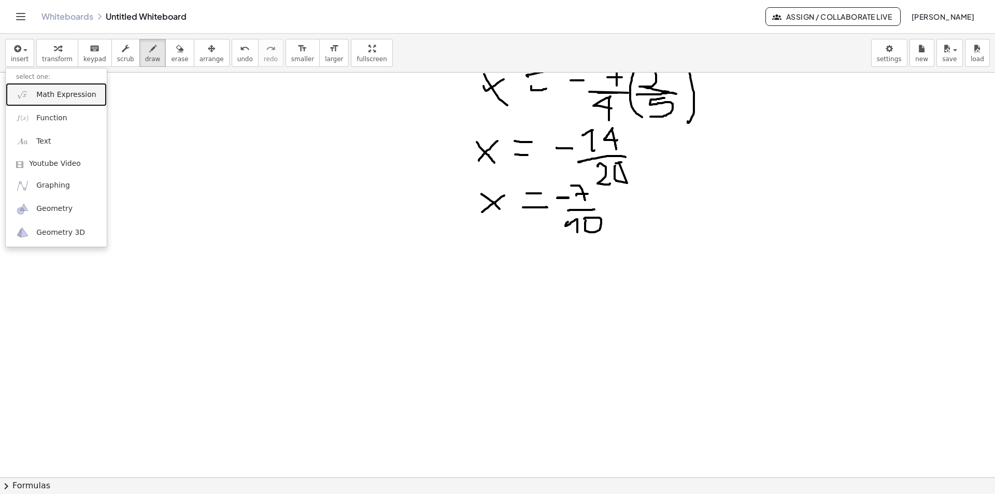
click at [51, 96] on span "Math Expression" at bounding box center [66, 95] width 60 height 10
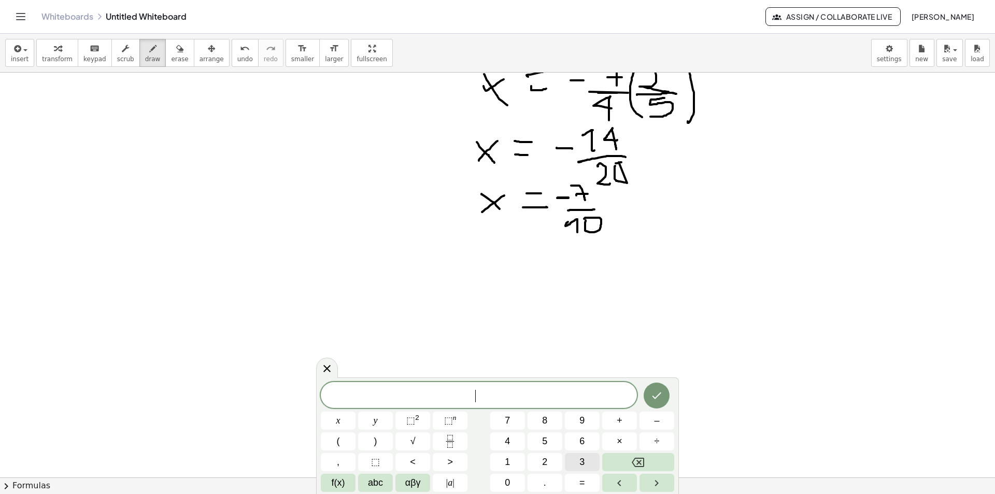
click at [582, 462] on span "3" at bounding box center [581, 462] width 5 height 14
click at [339, 440] on span "(" at bounding box center [338, 441] width 3 height 14
click at [441, 441] on button "Fraction" at bounding box center [450, 441] width 35 height 18
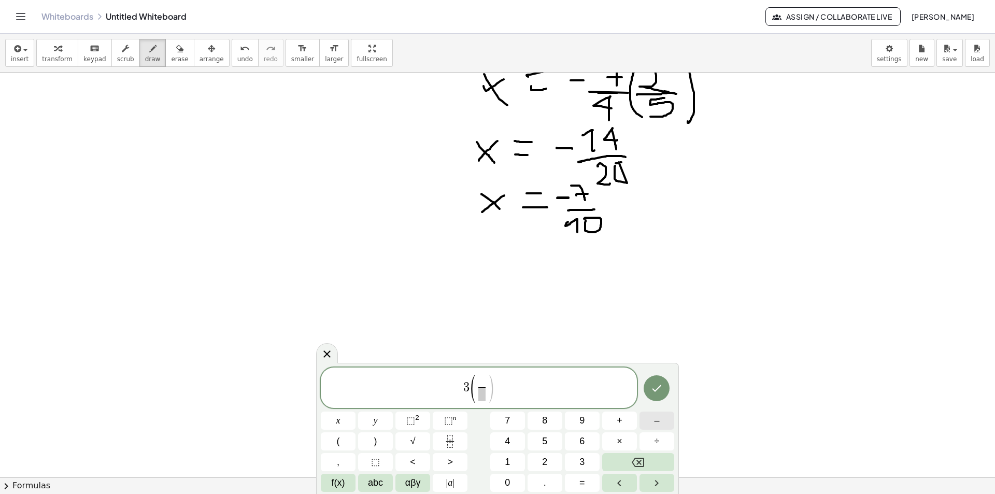
click at [652, 420] on button "–" at bounding box center [656, 420] width 35 height 18
click at [507, 421] on span "7" at bounding box center [507, 420] width 5 height 14
click at [489, 392] on span "​" at bounding box center [482, 394] width 17 height 14
click at [504, 456] on button "1" at bounding box center [507, 462] width 35 height 18
click at [508, 478] on span "0" at bounding box center [507, 483] width 5 height 14
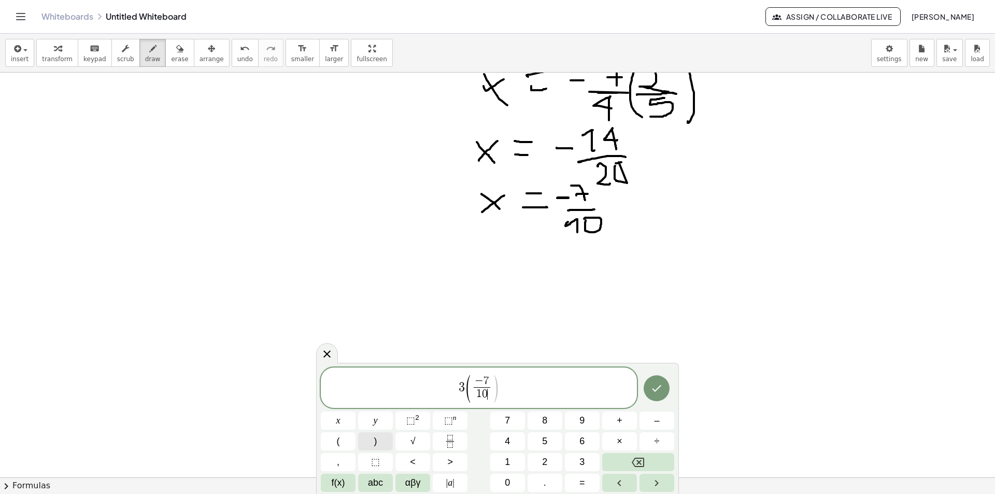
click at [378, 440] on button ")" at bounding box center [375, 441] width 35 height 18
click at [510, 383] on span "3 ( − 7 ( 1 0 ) ​ ) ​" at bounding box center [479, 387] width 316 height 32
click at [380, 438] on button ")" at bounding box center [375, 441] width 35 height 18
click at [647, 421] on button "–" at bounding box center [656, 420] width 35 height 18
click at [548, 462] on button "2" at bounding box center [544, 462] width 35 height 18
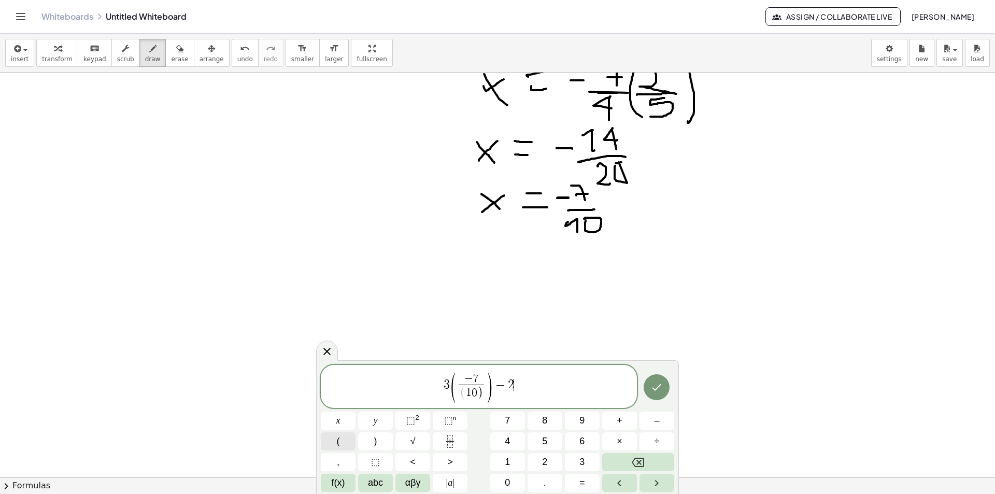
click at [347, 441] on button "(" at bounding box center [338, 441] width 35 height 18
click at [454, 440] on icon "Fraction" at bounding box center [450, 441] width 13 height 13
click at [656, 418] on span "–" at bounding box center [656, 420] width 5 height 14
click at [515, 420] on button "7" at bounding box center [507, 420] width 35 height 18
click at [514, 395] on span "​" at bounding box center [514, 391] width 17 height 14
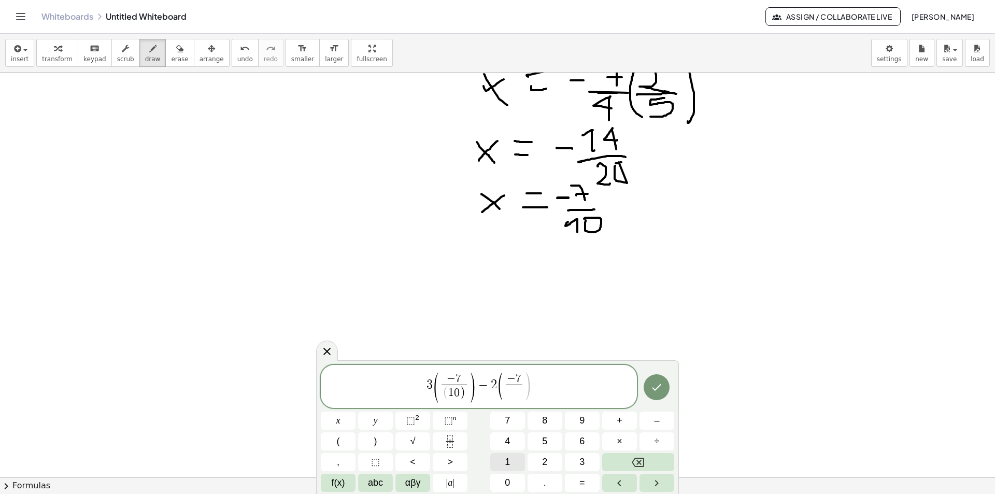
click at [514, 458] on button "1" at bounding box center [507, 462] width 35 height 18
click at [514, 462] on button "1" at bounding box center [507, 462] width 35 height 18
click at [648, 463] on button "Backspace" at bounding box center [638, 462] width 72 height 18
click at [506, 480] on span "0" at bounding box center [507, 483] width 5 height 14
click at [383, 435] on button ")" at bounding box center [375, 441] width 35 height 18
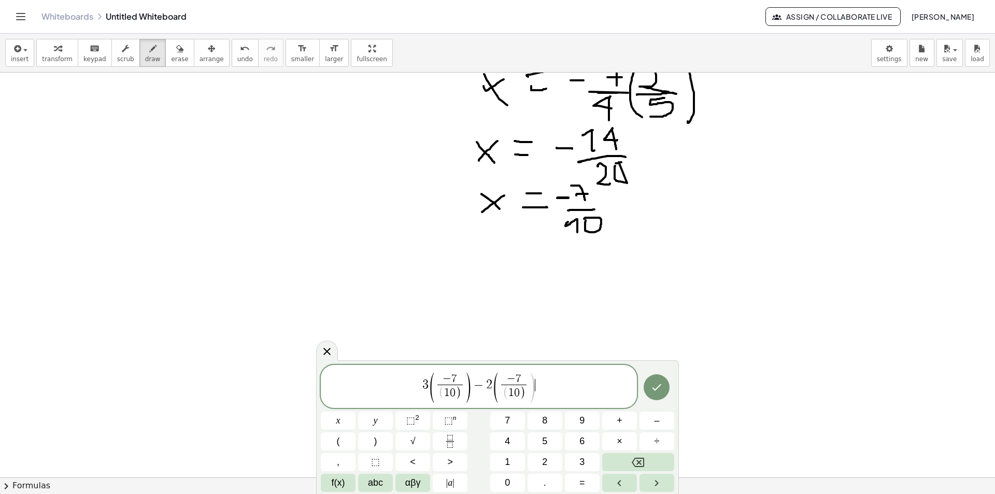
click at [542, 382] on span "3 ( − 7 ( 1 0 ) ​ ) − 2 ( − 7 ( 1 0 ) ​ ) ​" at bounding box center [479, 387] width 316 height 32
click at [374, 440] on span ")" at bounding box center [375, 441] width 3 height 14
click at [449, 440] on icon "Fraction" at bounding box center [450, 441] width 13 height 13
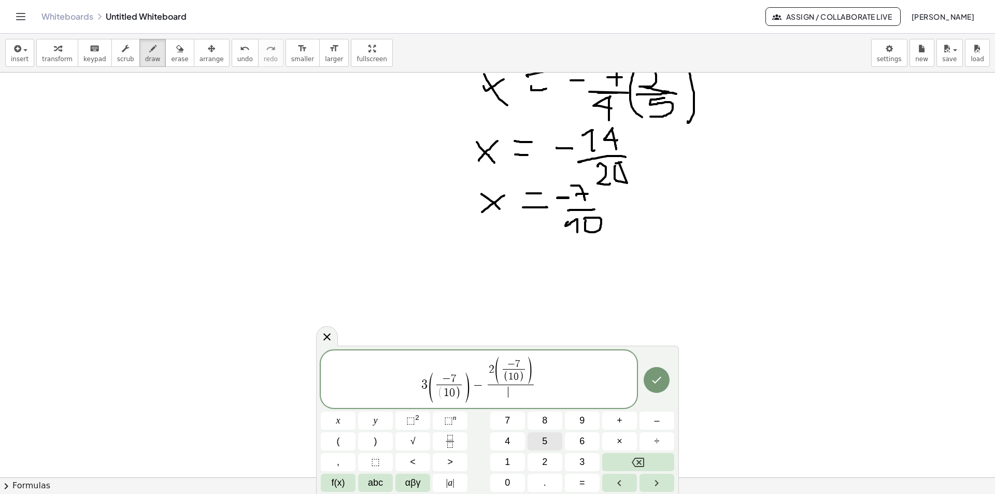
click at [534, 442] on button "5" at bounding box center [544, 441] width 35 height 18
click at [582, 477] on span "=" at bounding box center [582, 483] width 6 height 14
click at [338, 441] on span "(" at bounding box center [338, 441] width 3 height 14
click at [450, 444] on icon "Fraction" at bounding box center [450, 441] width 13 height 13
click at [650, 423] on button "–" at bounding box center [656, 420] width 35 height 18
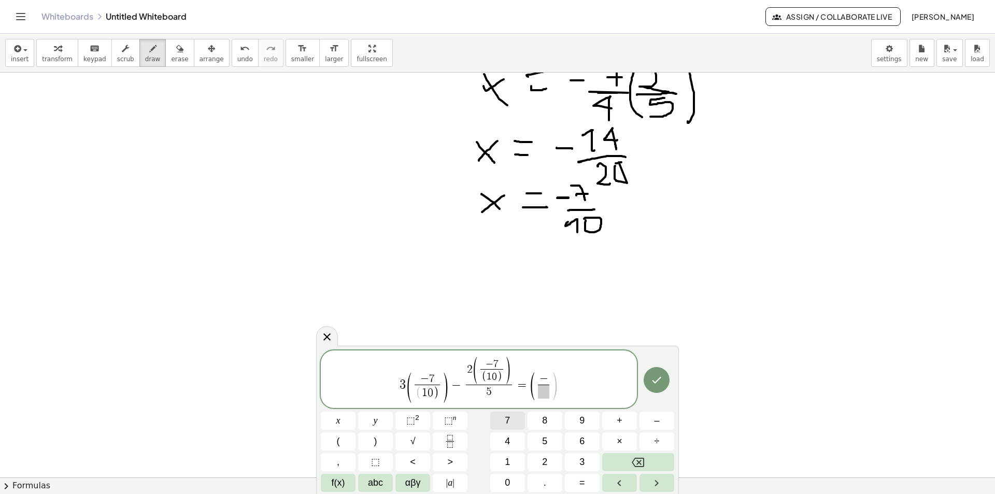
click at [501, 419] on button "7" at bounding box center [507, 420] width 35 height 18
click at [545, 395] on span at bounding box center [543, 391] width 17 height 14
click at [508, 460] on span "1" at bounding box center [507, 462] width 5 height 14
click at [510, 477] on span "0" at bounding box center [507, 483] width 5 height 14
click at [381, 443] on button ")" at bounding box center [375, 441] width 35 height 18
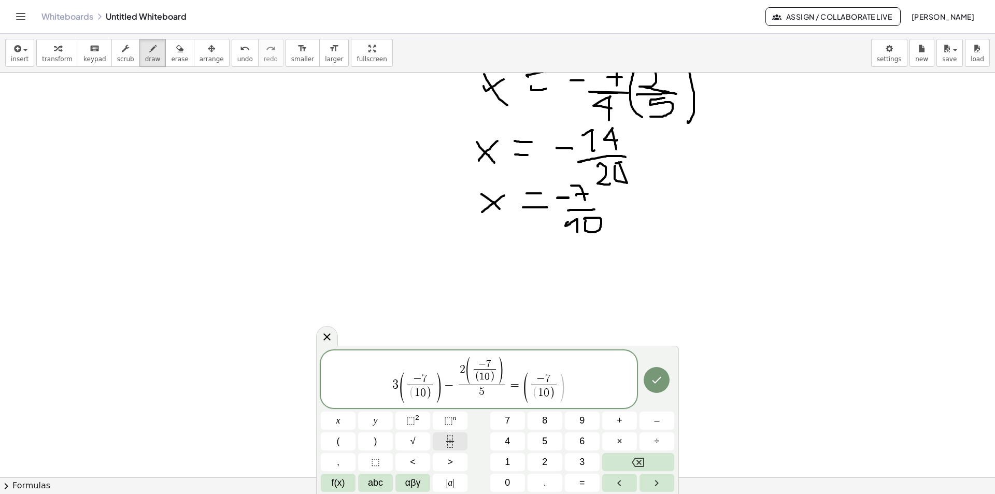
click at [453, 439] on icon "Fraction" at bounding box center [450, 441] width 13 height 13
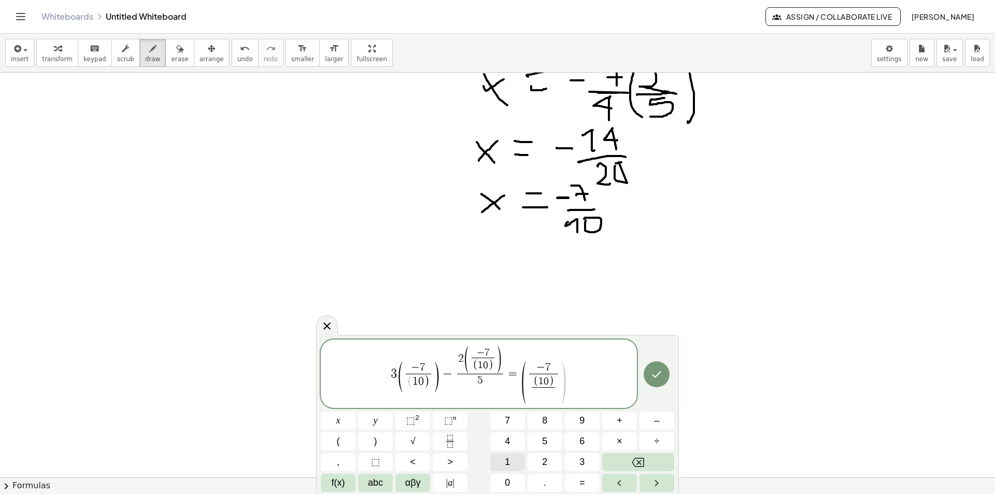
click at [504, 461] on button "1" at bounding box center [507, 462] width 35 height 18
click at [509, 487] on span "0" at bounding box center [507, 483] width 5 height 14
click at [380, 439] on button ")" at bounding box center [375, 441] width 35 height 18
click at [657, 420] on span "–" at bounding box center [656, 420] width 5 height 14
click at [451, 441] on icon "Fraction" at bounding box center [450, 441] width 13 height 13
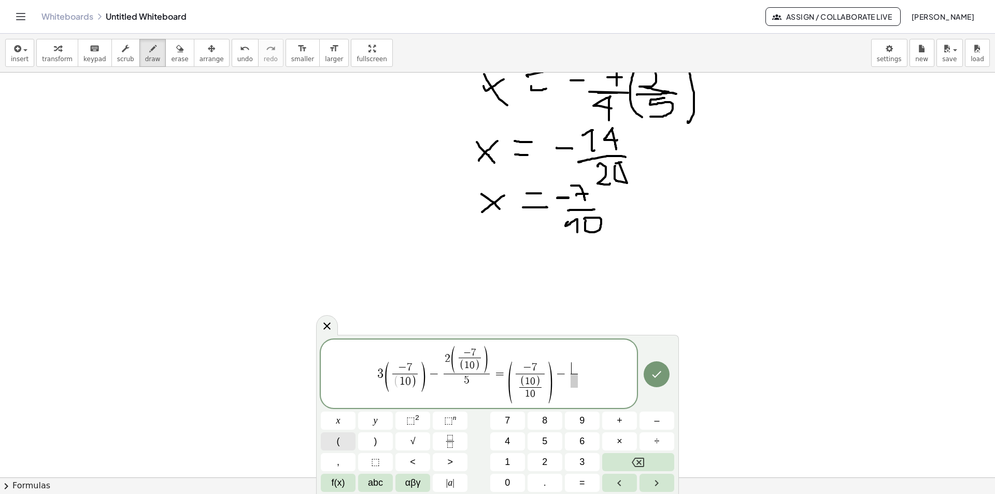
click at [343, 438] on button "(" at bounding box center [338, 441] width 35 height 18
click at [581, 379] on span "3 ( − 7 ( 1 0 ) ​ ) − 2 ( − 7 ( 1 0 ) ​ ) 5 ​ = ( − 7 ( 1 0 ) 1 0 ​ ​ ) − 7 ​ ​" at bounding box center [479, 375] width 316 height 58
click at [573, 381] on span "​" at bounding box center [574, 381] width 8 height 14
click at [149, 53] on icon "button" at bounding box center [152, 48] width 7 height 12
drag, startPoint x: 53, startPoint y: 113, endPoint x: 72, endPoint y: 114, distance: 18.1
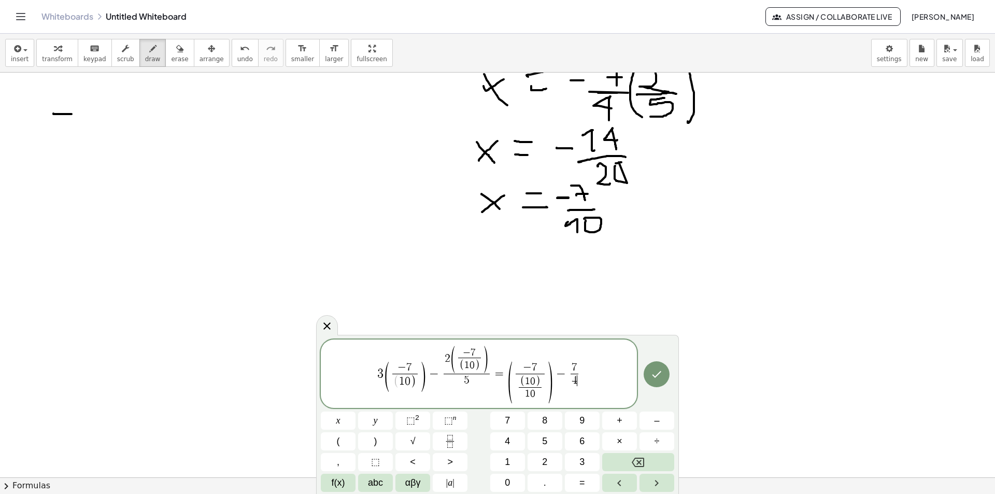
drag, startPoint x: 96, startPoint y: 99, endPoint x: 104, endPoint y: 115, distance: 17.2
drag, startPoint x: 116, startPoint y: 108, endPoint x: 108, endPoint y: 116, distance: 11.0
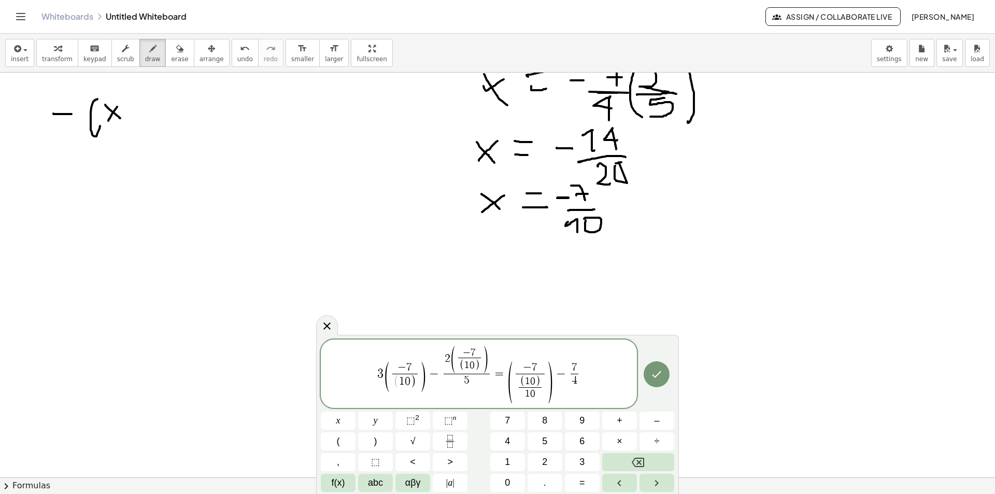
drag, startPoint x: 120, startPoint y: 118, endPoint x: 125, endPoint y: 117, distance: 5.3
drag, startPoint x: 128, startPoint y: 92, endPoint x: 141, endPoint y: 136, distance: 45.8
drag, startPoint x: 174, startPoint y: 107, endPoint x: 185, endPoint y: 107, distance: 11.4
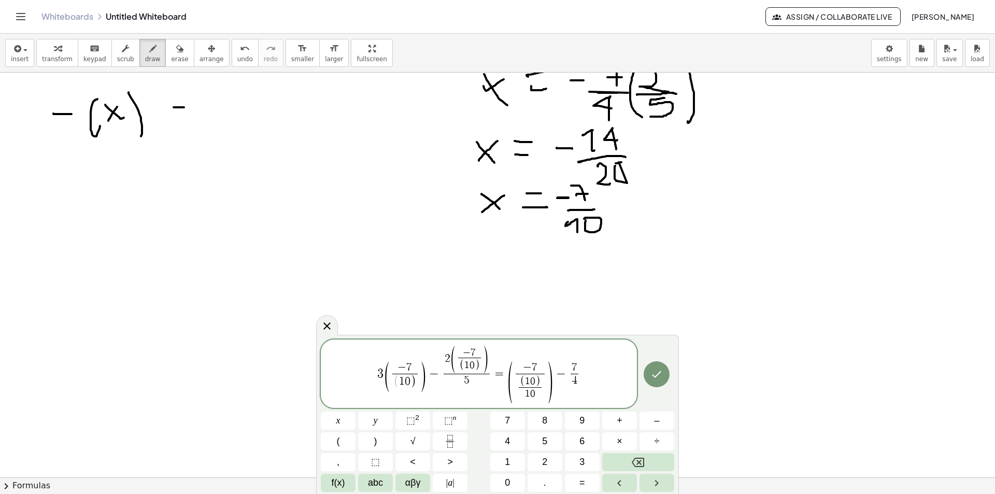
drag, startPoint x: 222, startPoint y: 91, endPoint x: 226, endPoint y: 119, distance: 28.4
drag, startPoint x: 230, startPoint y: 104, endPoint x: 238, endPoint y: 104, distance: 8.3
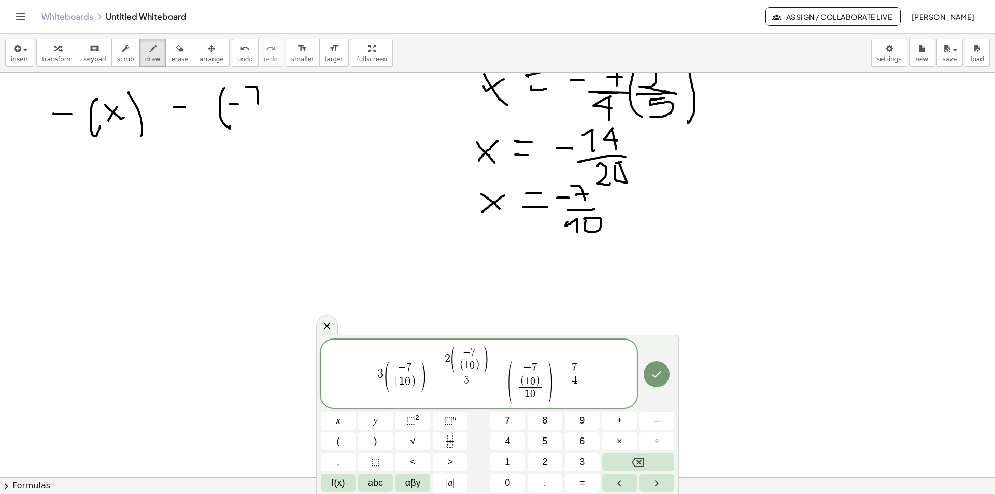
drag, startPoint x: 246, startPoint y: 87, endPoint x: 258, endPoint y: 104, distance: 20.8
drag, startPoint x: 261, startPoint y: 95, endPoint x: 256, endPoint y: 104, distance: 9.7
drag, startPoint x: 255, startPoint y: 112, endPoint x: 244, endPoint y: 114, distance: 11.0
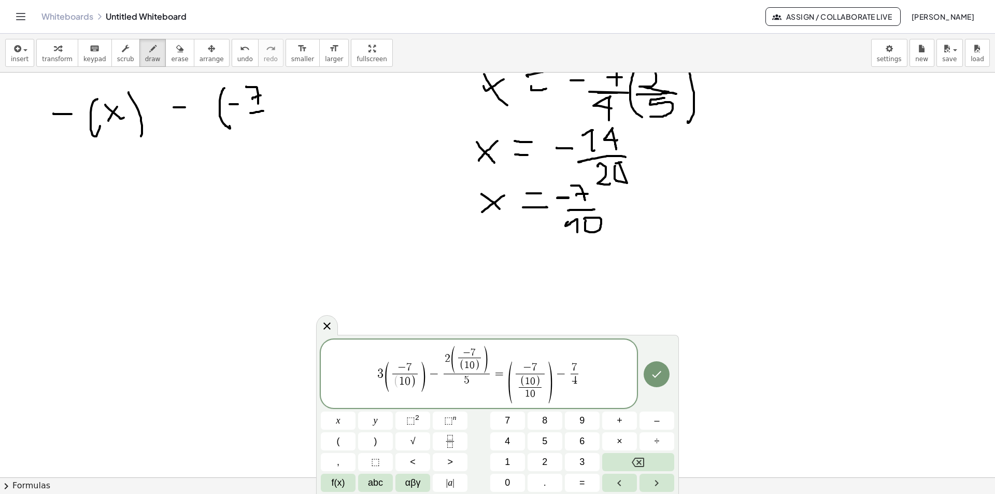
drag, startPoint x: 254, startPoint y: 142, endPoint x: 258, endPoint y: 131, distance: 12.0
drag, startPoint x: 260, startPoint y: 81, endPoint x: 287, endPoint y: 141, distance: 65.9
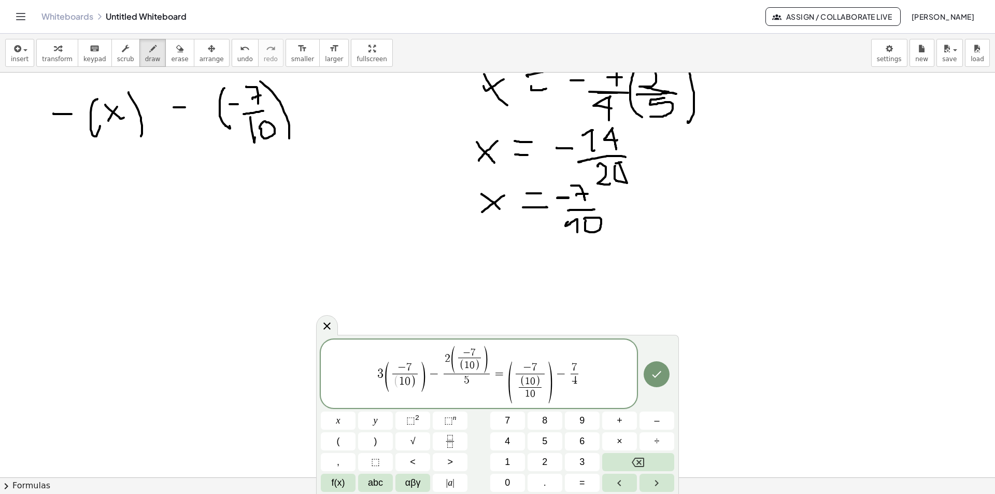
drag, startPoint x: 301, startPoint y: 100, endPoint x: 312, endPoint y: 100, distance: 11.4
drag, startPoint x: 327, startPoint y: 87, endPoint x: 344, endPoint y: 102, distance: 22.0
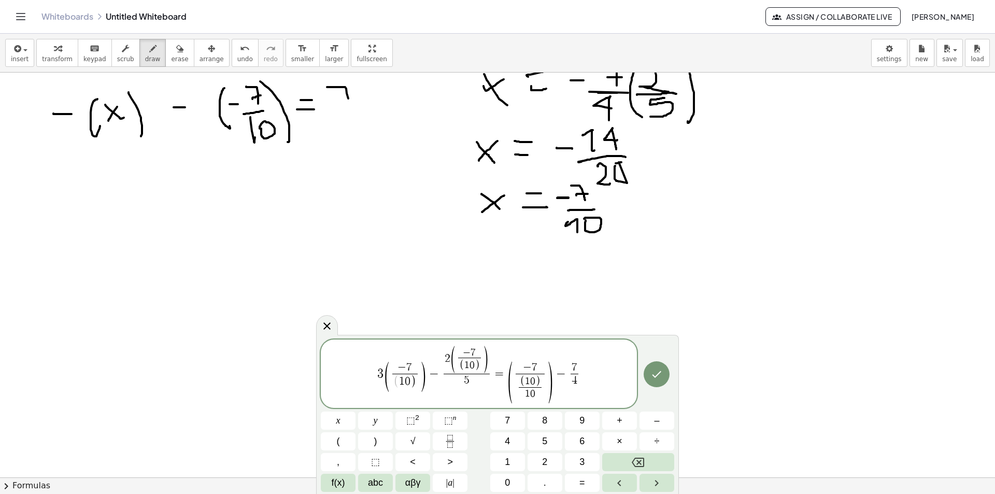
drag, startPoint x: 369, startPoint y: 122, endPoint x: 342, endPoint y: 122, distance: 26.4
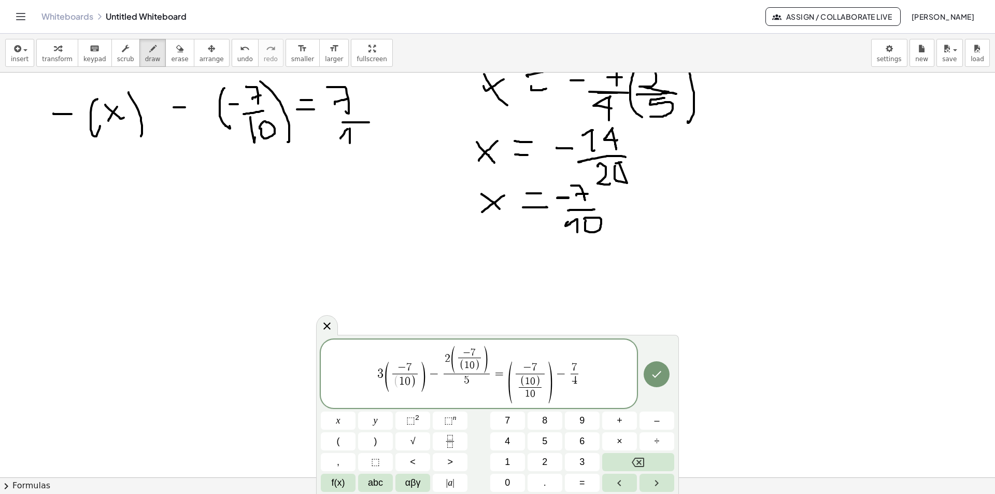
drag, startPoint x: 350, startPoint y: 129, endPoint x: 350, endPoint y: 144, distance: 14.5
click at [651, 375] on icon "Done" at bounding box center [656, 374] width 12 height 12
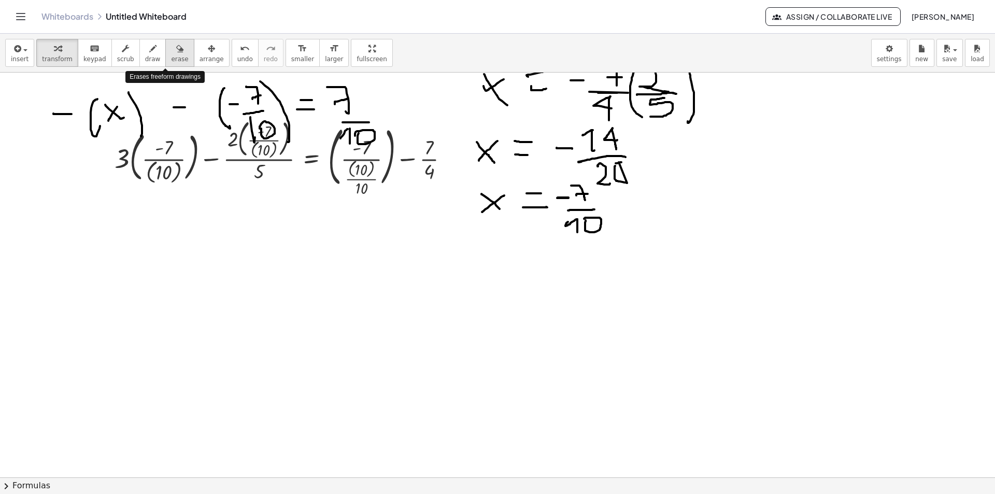
click at [176, 54] on icon "button" at bounding box center [179, 48] width 7 height 12
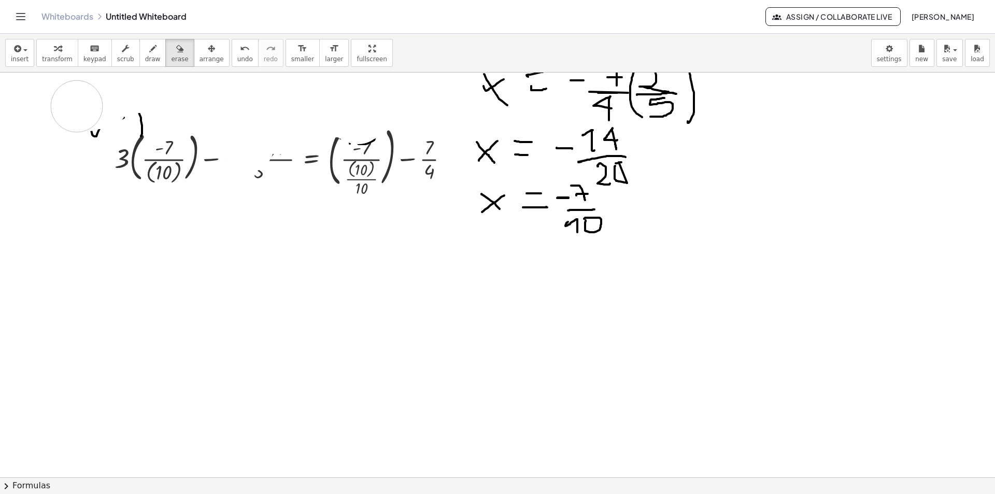
drag, startPoint x: 227, startPoint y: 95, endPoint x: 95, endPoint y: 106, distance: 132.1
click at [237, 61] on span "undo" at bounding box center [245, 58] width 16 height 7
click at [240, 50] on icon "undo" at bounding box center [245, 48] width 10 height 12
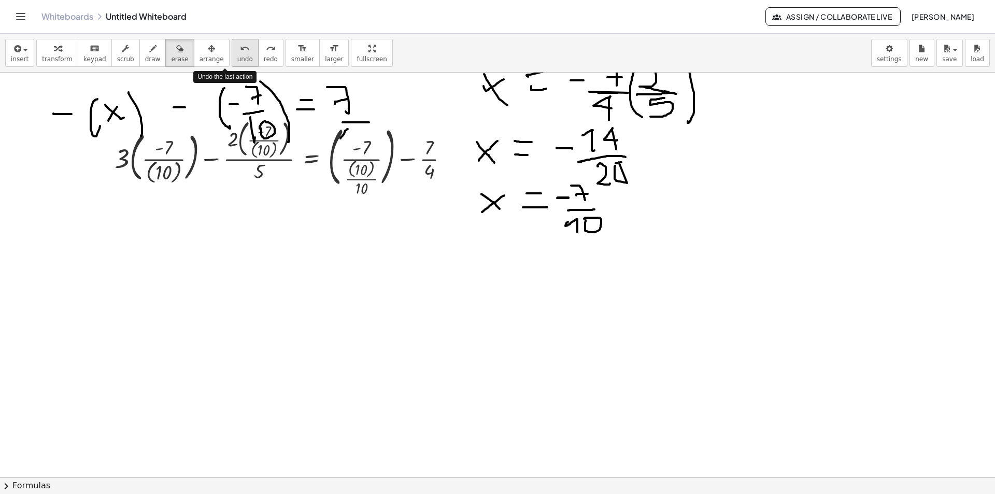
click at [240, 50] on icon "undo" at bounding box center [245, 48] width 10 height 12
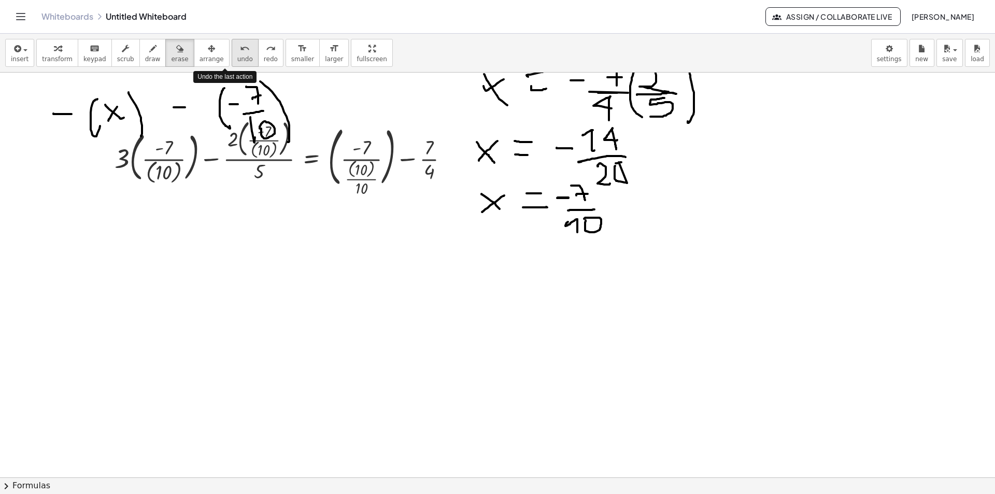
click at [240, 50] on icon "undo" at bounding box center [245, 48] width 10 height 12
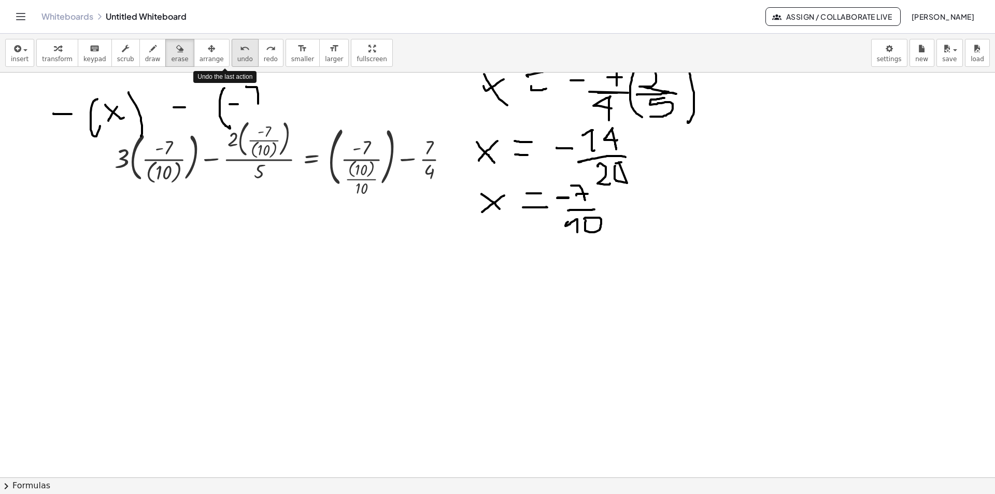
click at [240, 50] on icon "undo" at bounding box center [245, 48] width 10 height 12
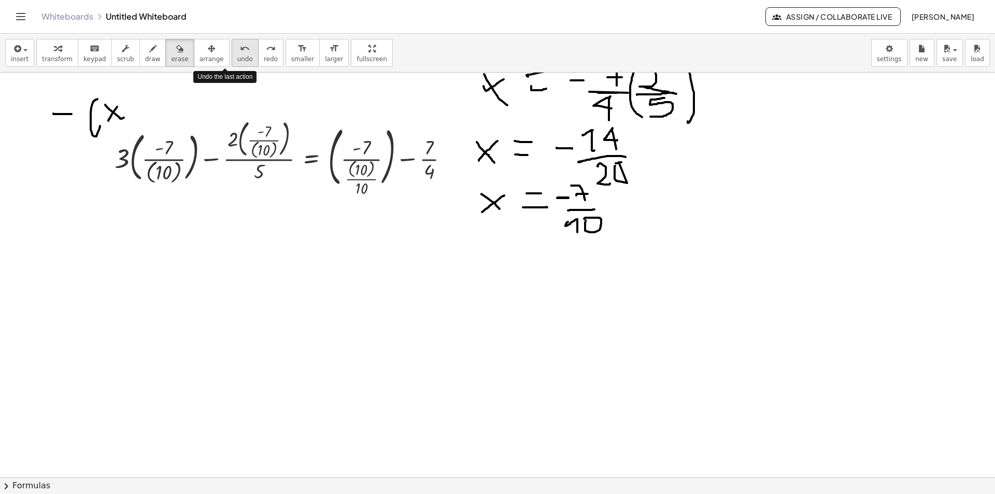
click at [240, 50] on icon "undo" at bounding box center [245, 48] width 10 height 12
click at [149, 53] on icon "button" at bounding box center [152, 48] width 7 height 12
drag, startPoint x: 120, startPoint y: 157, endPoint x: 128, endPoint y: 149, distance: 11.4
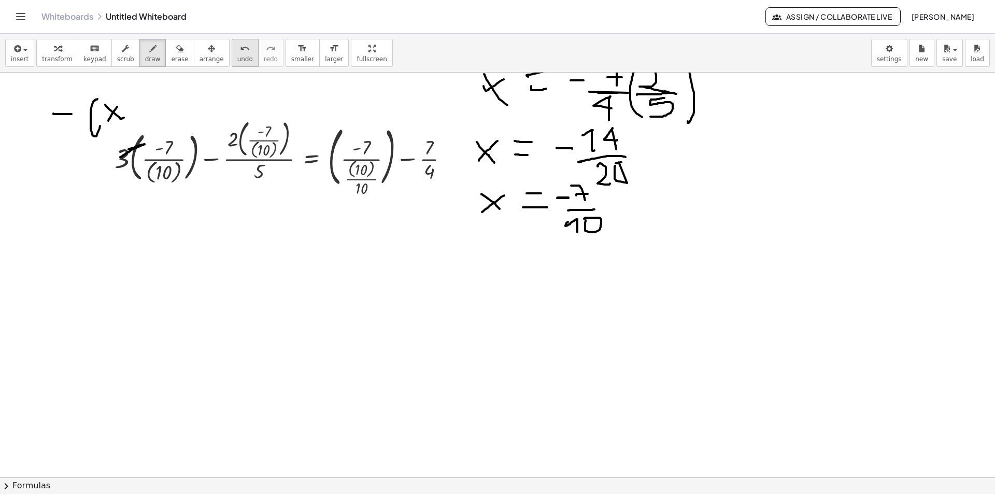
click at [237, 58] on span "undo" at bounding box center [245, 58] width 16 height 7
click at [83, 51] on div "keyboard" at bounding box center [94, 48] width 23 height 12
drag, startPoint x: 123, startPoint y: 159, endPoint x: 156, endPoint y: 155, distance: 33.9
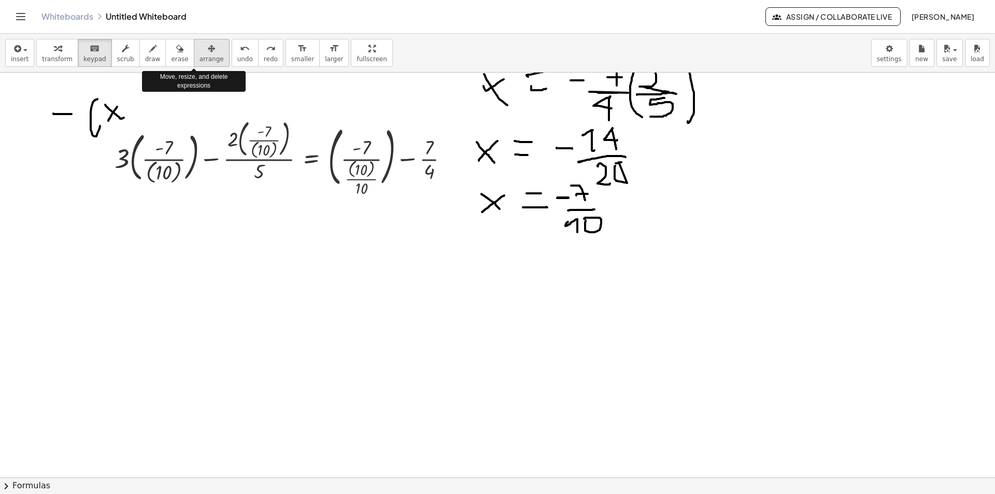
click at [199, 58] on span "arrange" at bounding box center [211, 58] width 24 height 7
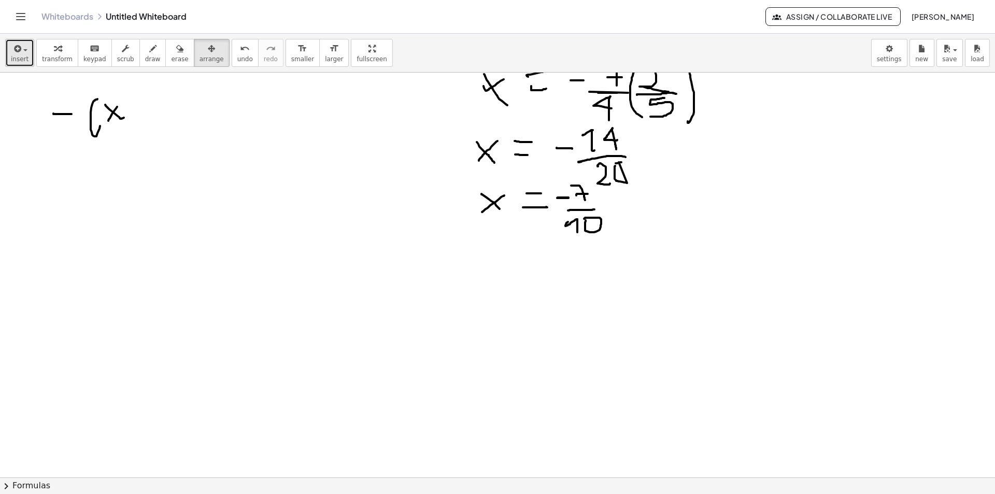
click at [17, 60] on span "insert" at bounding box center [20, 58] width 18 height 7
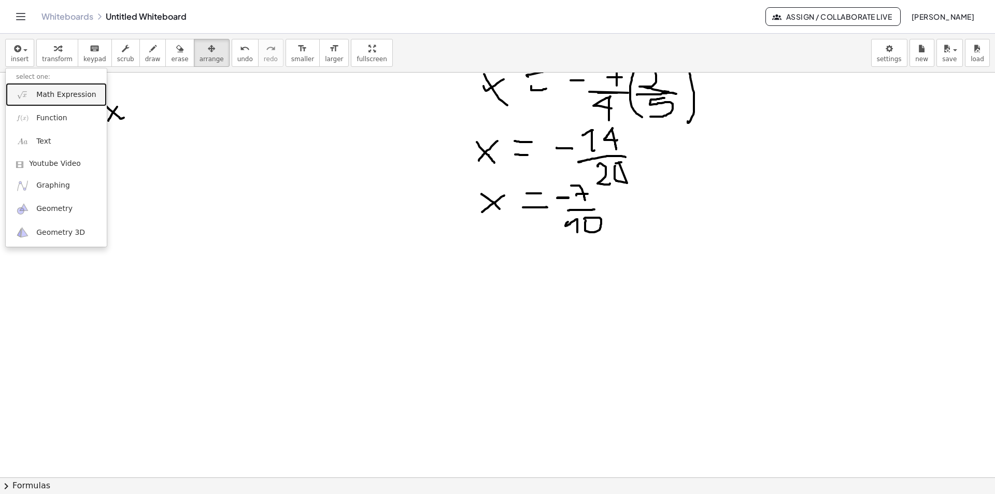
click at [56, 98] on span "Math Expression" at bounding box center [66, 95] width 60 height 10
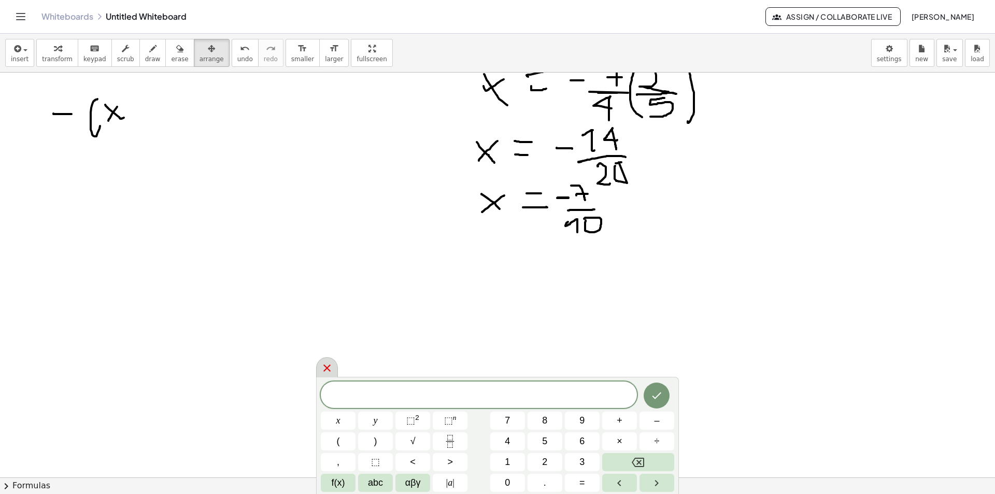
click at [322, 368] on icon at bounding box center [327, 368] width 12 height 12
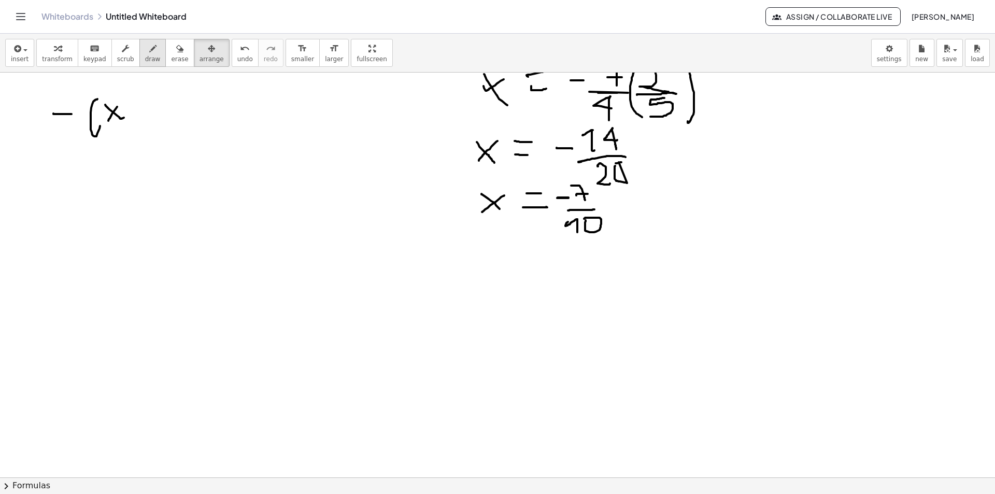
click at [145, 56] on span "draw" at bounding box center [153, 58] width 16 height 7
drag, startPoint x: 31, startPoint y: 167, endPoint x: 25, endPoint y: 184, distance: 17.9
drag, startPoint x: 65, startPoint y: 163, endPoint x: 63, endPoint y: 200, distance: 36.8
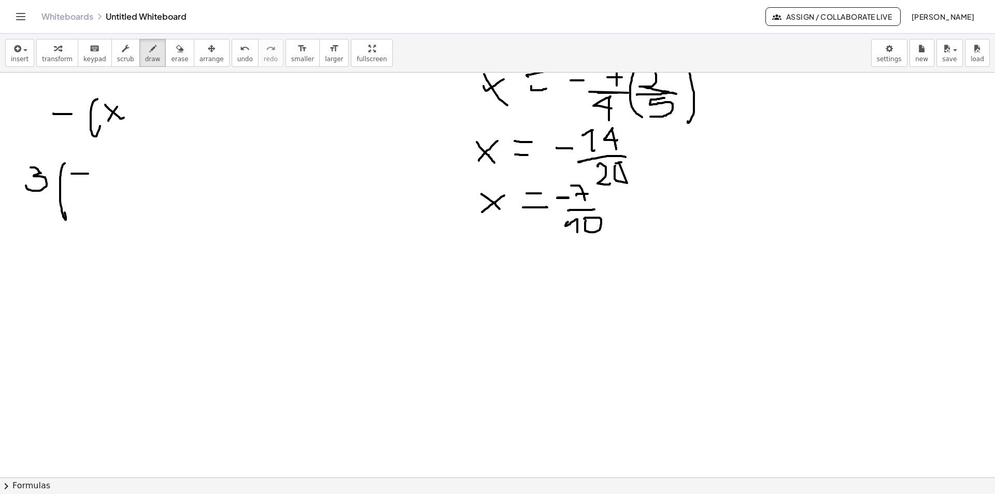
drag, startPoint x: 72, startPoint y: 174, endPoint x: 88, endPoint y: 174, distance: 16.6
drag, startPoint x: 88, startPoint y: 161, endPoint x: 105, endPoint y: 180, distance: 26.0
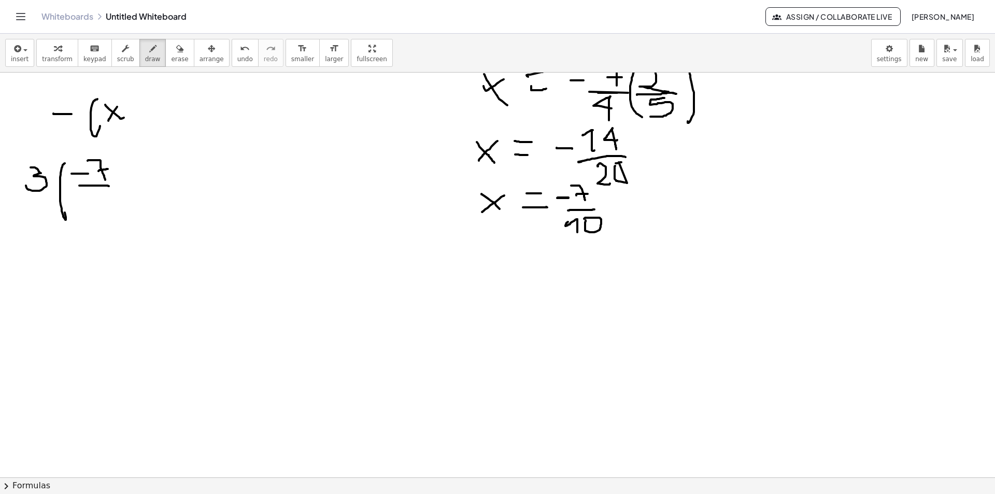
drag, startPoint x: 102, startPoint y: 185, endPoint x: 79, endPoint y: 189, distance: 23.1
drag, startPoint x: 82, startPoint y: 194, endPoint x: 89, endPoint y: 211, distance: 18.2
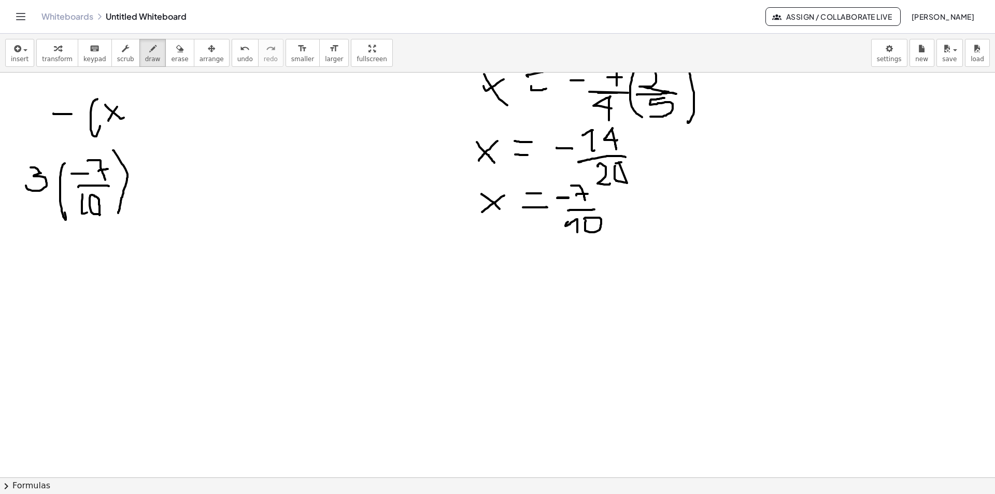
drag, startPoint x: 113, startPoint y: 150, endPoint x: 110, endPoint y: 205, distance: 55.0
drag, startPoint x: 138, startPoint y: 176, endPoint x: 149, endPoint y: 161, distance: 19.0
drag, startPoint x: 149, startPoint y: 154, endPoint x: 165, endPoint y: 175, distance: 26.2
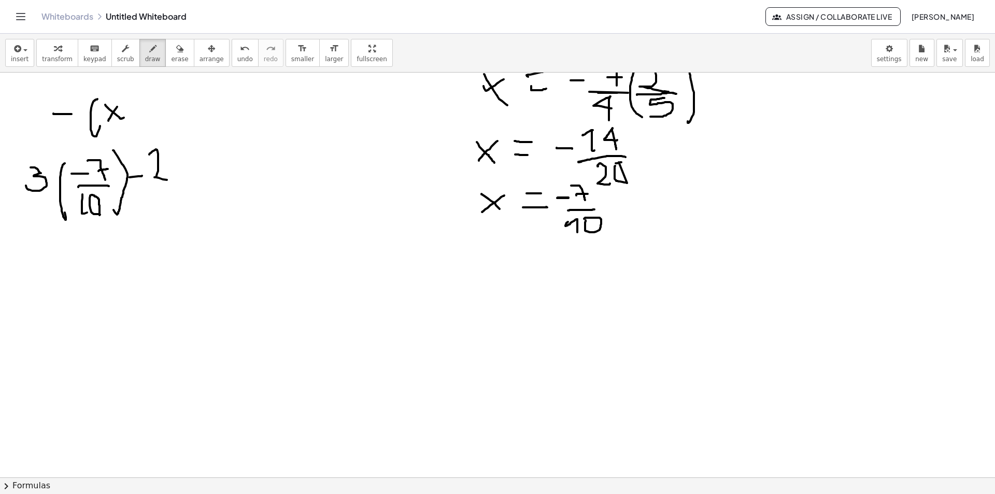
drag, startPoint x: 186, startPoint y: 141, endPoint x: 199, endPoint y: 169, distance: 31.1
drag, startPoint x: 194, startPoint y: 151, endPoint x: 206, endPoint y: 148, distance: 13.0
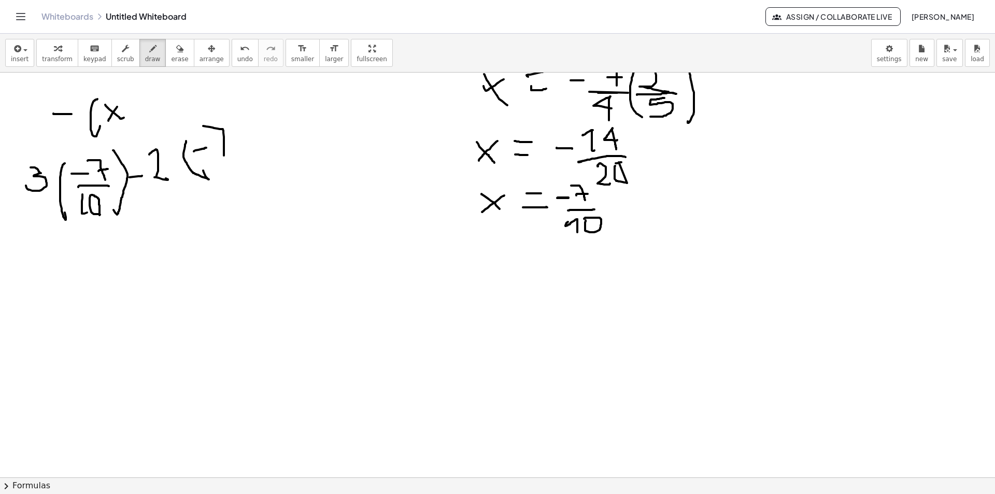
drag, startPoint x: 220, startPoint y: 129, endPoint x: 220, endPoint y: 145, distance: 16.1
drag, startPoint x: 222, startPoint y: 144, endPoint x: 216, endPoint y: 144, distance: 6.2
drag, startPoint x: 221, startPoint y: 163, endPoint x: 215, endPoint y: 164, distance: 6.3
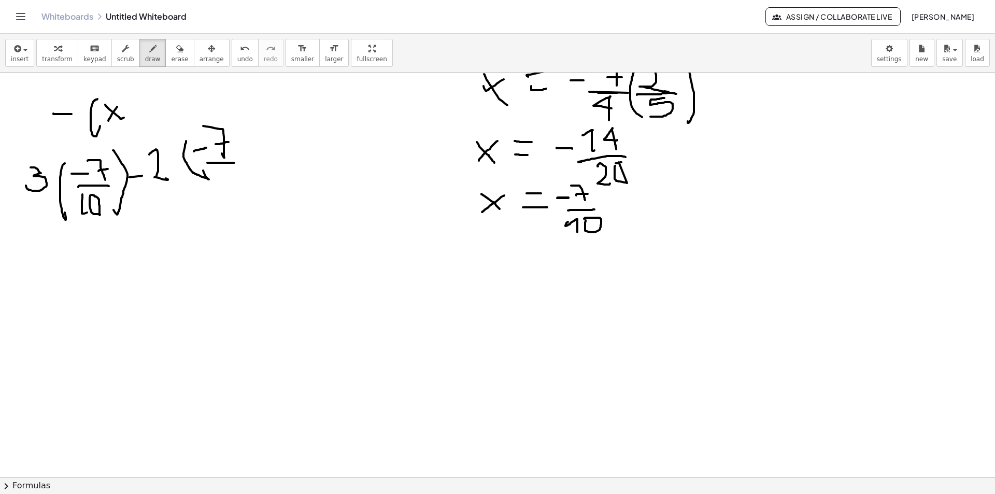
drag, startPoint x: 228, startPoint y: 185, endPoint x: 228, endPoint y: 170, distance: 15.0
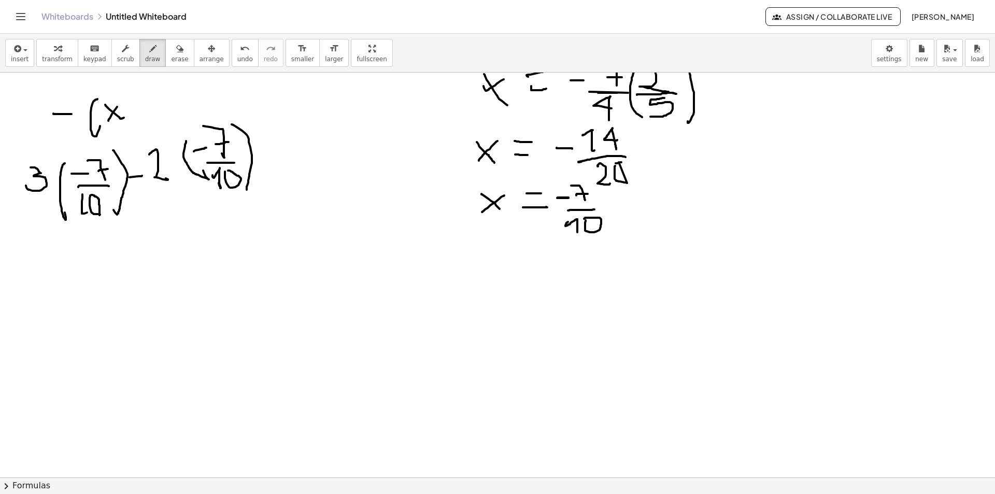
drag, startPoint x: 232, startPoint y: 124, endPoint x: 247, endPoint y: 195, distance: 72.6
drag, startPoint x: 232, startPoint y: 198, endPoint x: 170, endPoint y: 196, distance: 61.7
drag, startPoint x: 189, startPoint y: 202, endPoint x: 192, endPoint y: 228, distance: 27.1
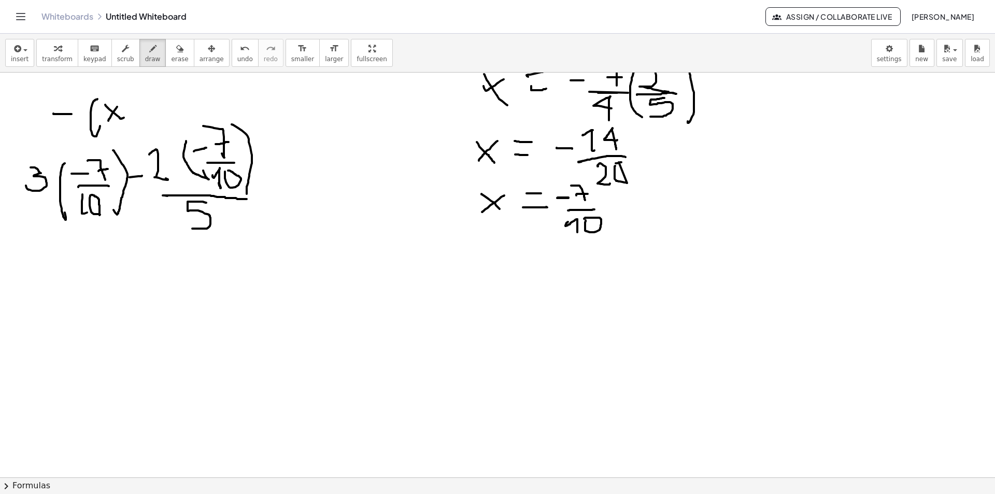
drag, startPoint x: 265, startPoint y: 177, endPoint x: 264, endPoint y: 159, distance: 18.2
drag, startPoint x: 263, startPoint y: 155, endPoint x: 285, endPoint y: 154, distance: 21.8
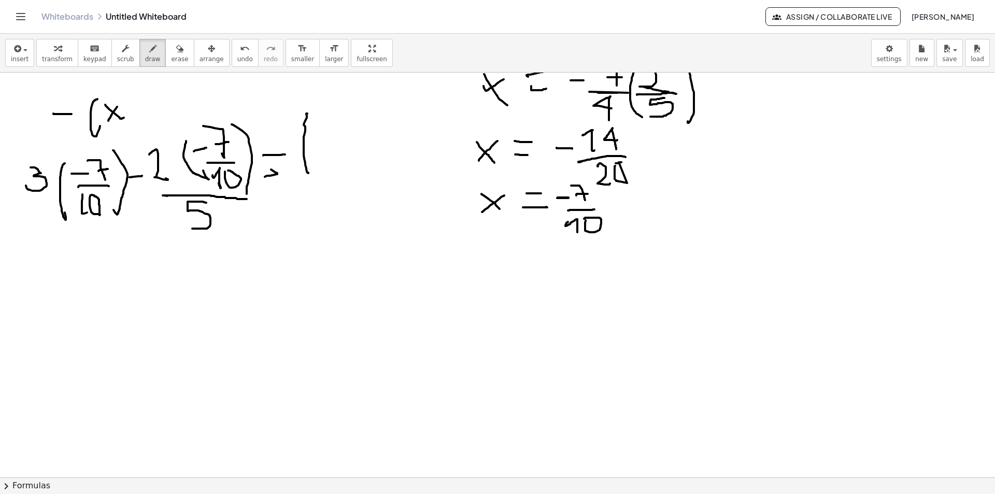
drag, startPoint x: 307, startPoint y: 113, endPoint x: 284, endPoint y: 164, distance: 55.7
drag, startPoint x: 313, startPoint y: 132, endPoint x: 324, endPoint y: 132, distance: 11.4
drag, startPoint x: 328, startPoint y: 115, endPoint x: 339, endPoint y: 140, distance: 27.1
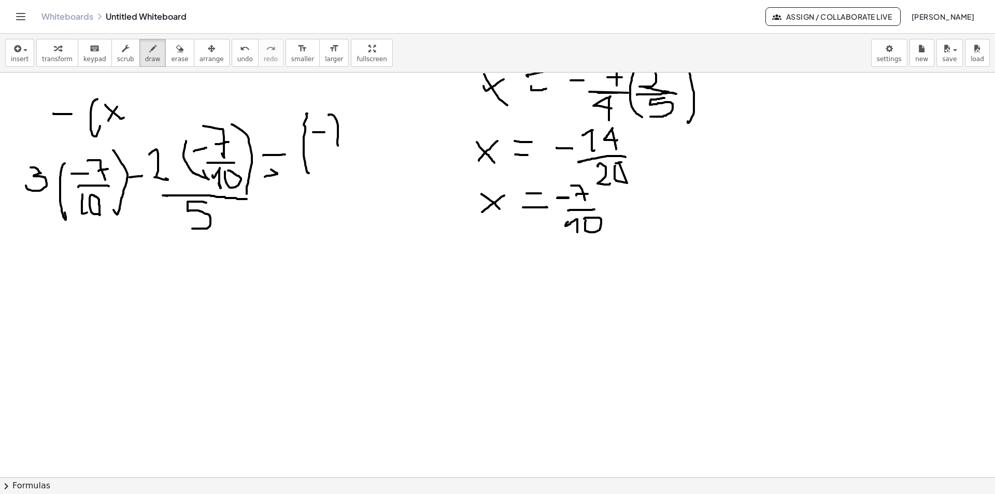
drag, startPoint x: 339, startPoint y: 130, endPoint x: 328, endPoint y: 142, distance: 16.9
drag, startPoint x: 322, startPoint y: 147, endPoint x: 334, endPoint y: 160, distance: 18.0
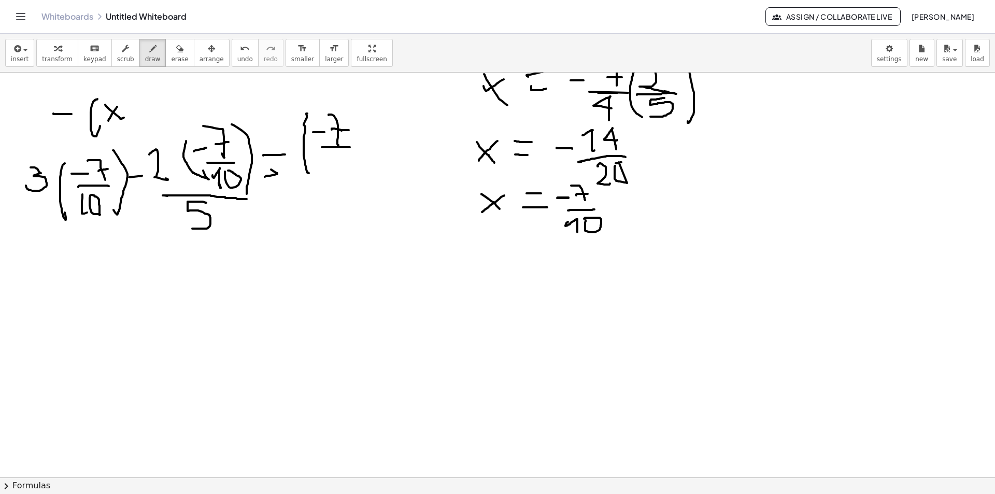
drag, startPoint x: 335, startPoint y: 160, endPoint x: 350, endPoint y: 156, distance: 15.3
drag, startPoint x: 348, startPoint y: 157, endPoint x: 357, endPoint y: 148, distance: 12.8
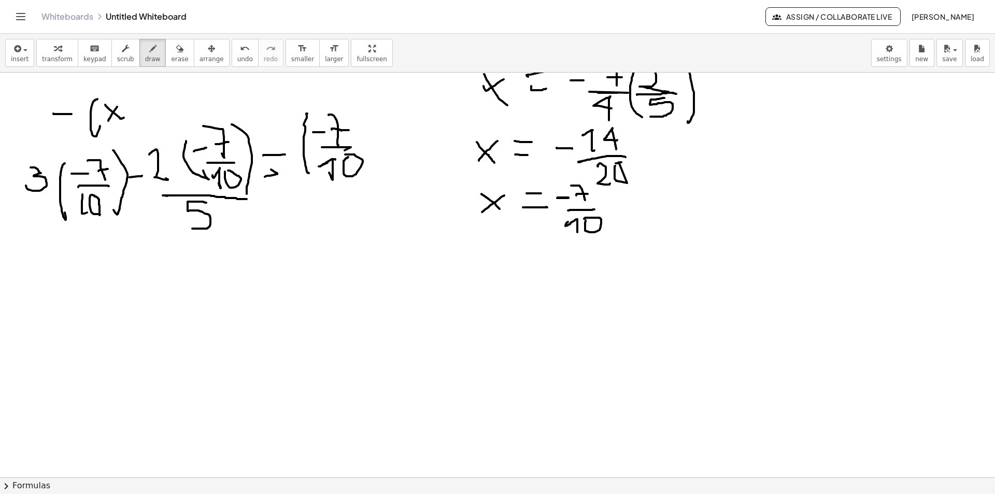
drag, startPoint x: 348, startPoint y: 108, endPoint x: 376, endPoint y: 191, distance: 87.3
drag, startPoint x: 362, startPoint y: 194, endPoint x: 296, endPoint y: 194, distance: 66.3
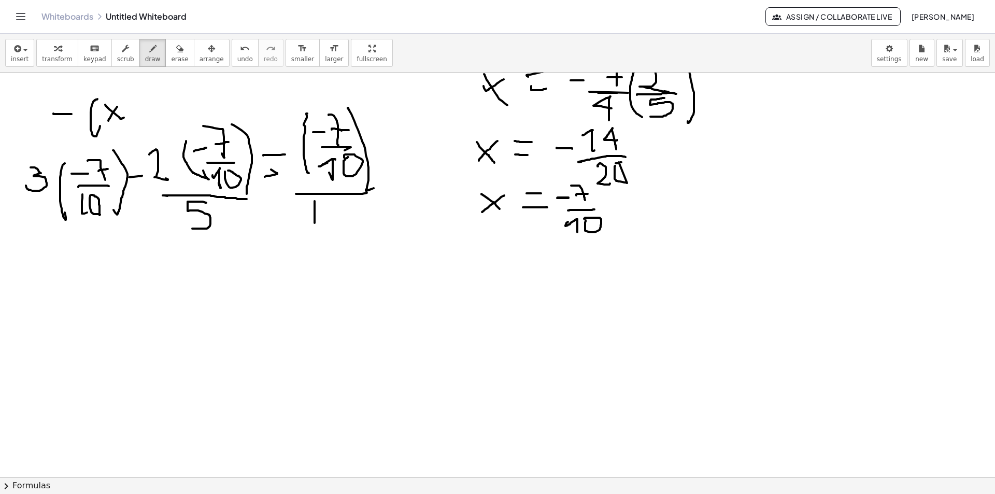
drag, startPoint x: 314, startPoint y: 219, endPoint x: 323, endPoint y: 221, distance: 9.2
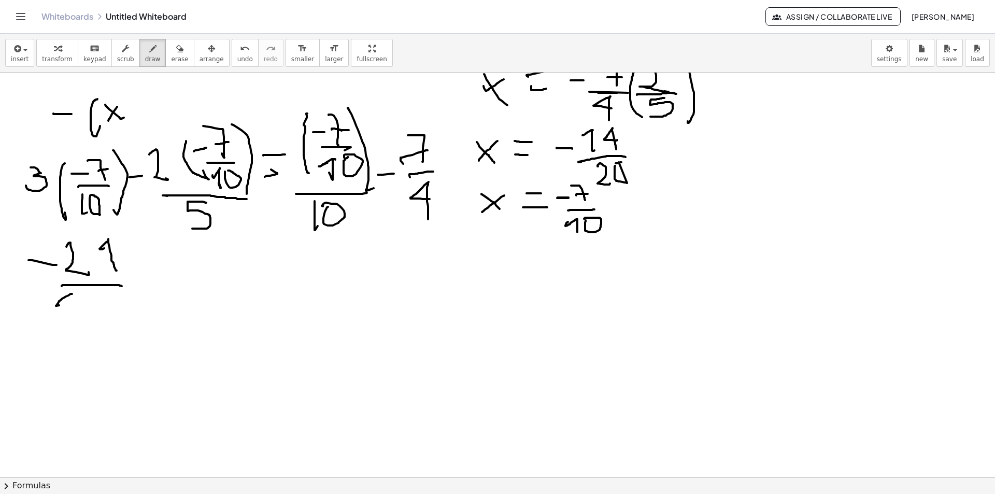
drag, startPoint x: 156, startPoint y: 247, endPoint x: 156, endPoint y: 272, distance: 24.9
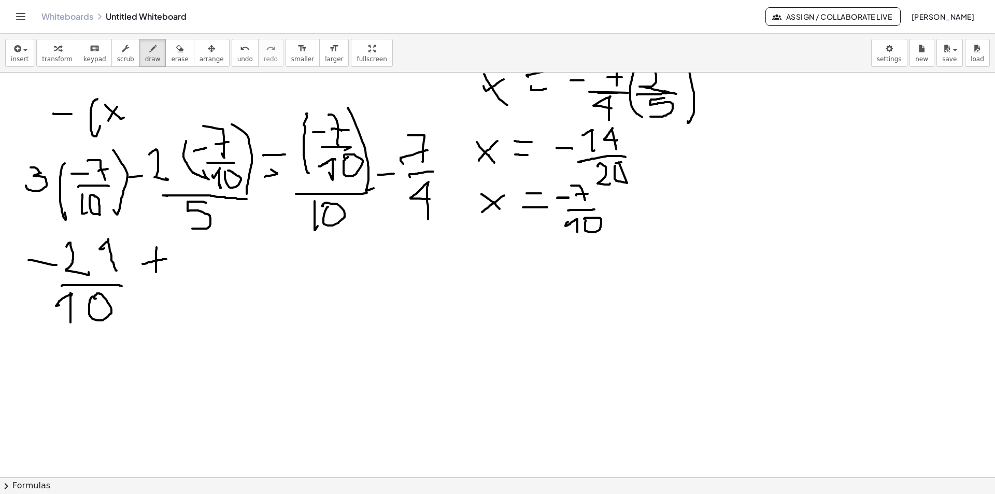
drag, startPoint x: 163, startPoint y: 259, endPoint x: 147, endPoint y: 263, distance: 16.0
drag, startPoint x: 195, startPoint y: 239, endPoint x: 221, endPoint y: 239, distance: 25.4
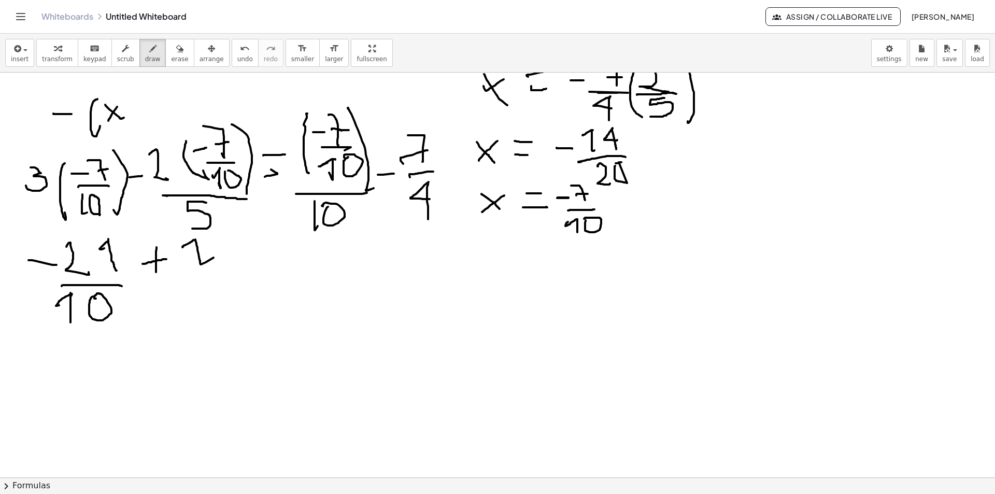
click at [171, 55] on span "erase" at bounding box center [179, 58] width 17 height 7
drag, startPoint x: 144, startPoint y: 55, endPoint x: 148, endPoint y: 69, distance: 15.0
click at [145, 56] on span "draw" at bounding box center [153, 58] width 16 height 7
drag, startPoint x: 199, startPoint y: 244, endPoint x: 205, endPoint y: 245, distance: 5.8
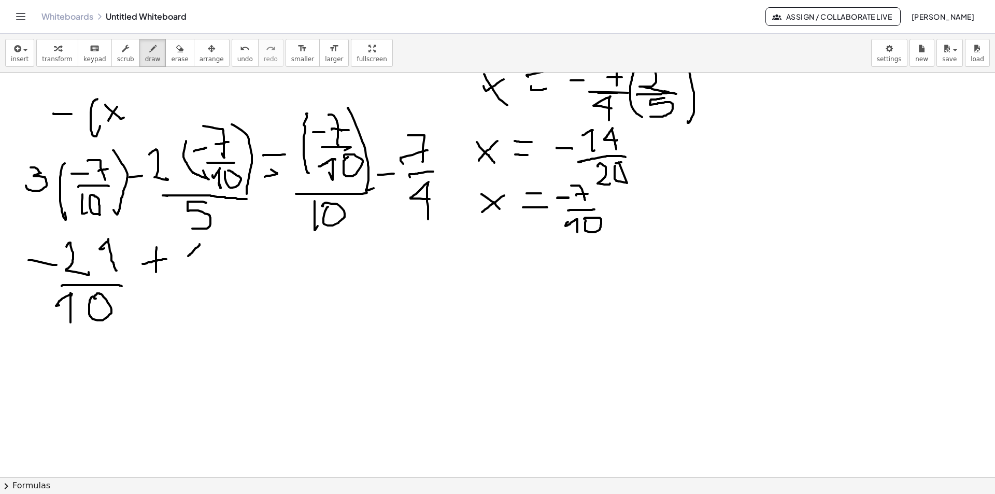
drag, startPoint x: 198, startPoint y: 245, endPoint x: 206, endPoint y: 270, distance: 26.1
drag, startPoint x: 225, startPoint y: 243, endPoint x: 240, endPoint y: 262, distance: 23.6
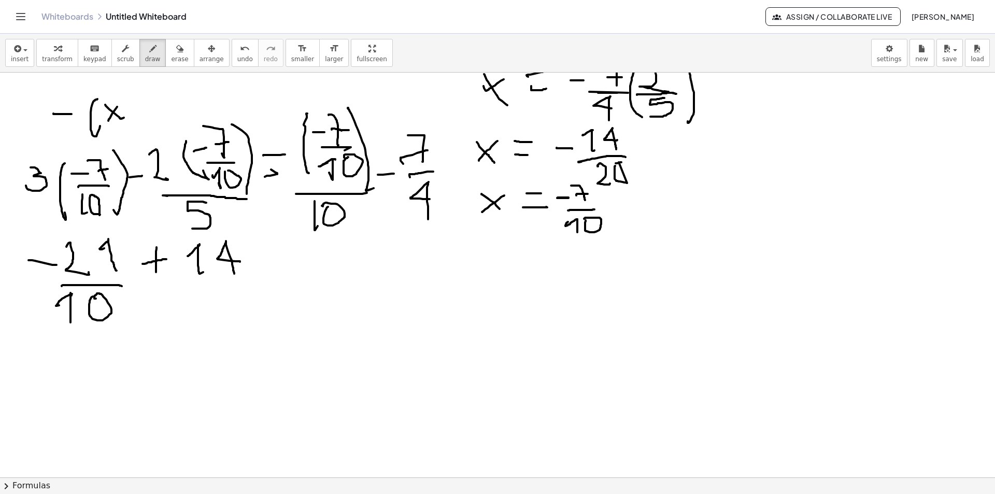
drag, startPoint x: 226, startPoint y: 241, endPoint x: 234, endPoint y: 274, distance: 33.7
drag, startPoint x: 240, startPoint y: 273, endPoint x: 192, endPoint y: 234, distance: 61.8
drag, startPoint x: 206, startPoint y: 285, endPoint x: 201, endPoint y: 285, distance: 5.7
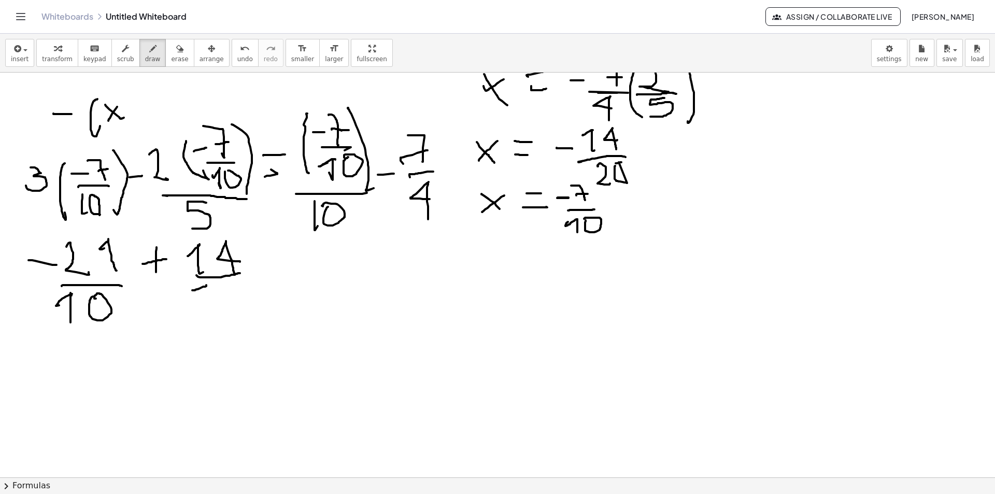
drag, startPoint x: 206, startPoint y: 285, endPoint x: 206, endPoint y: 306, distance: 20.7
drag, startPoint x: 216, startPoint y: 291, endPoint x: 210, endPoint y: 296, distance: 7.3
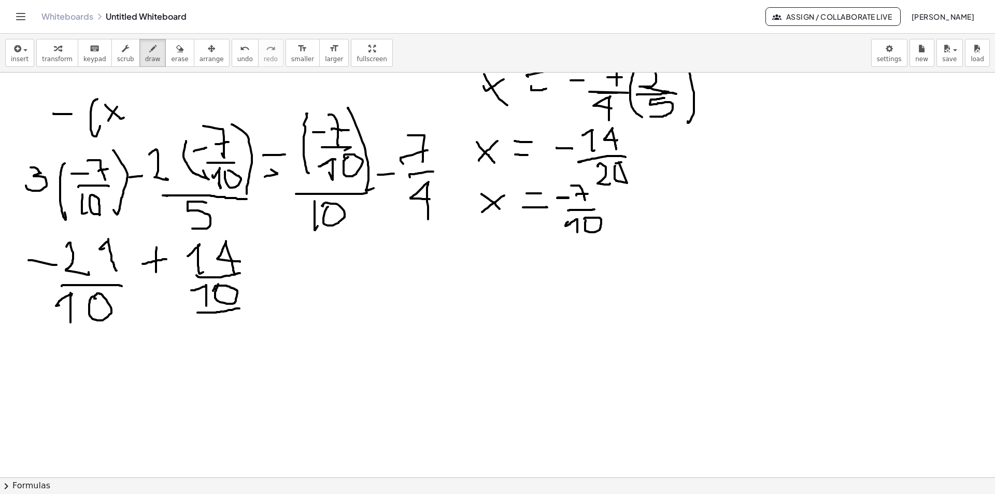
drag, startPoint x: 239, startPoint y: 308, endPoint x: 185, endPoint y: 289, distance: 57.7
drag, startPoint x: 223, startPoint y: 321, endPoint x: 234, endPoint y: 353, distance: 34.1
drag, startPoint x: 280, startPoint y: 279, endPoint x: 289, endPoint y: 280, distance: 8.4
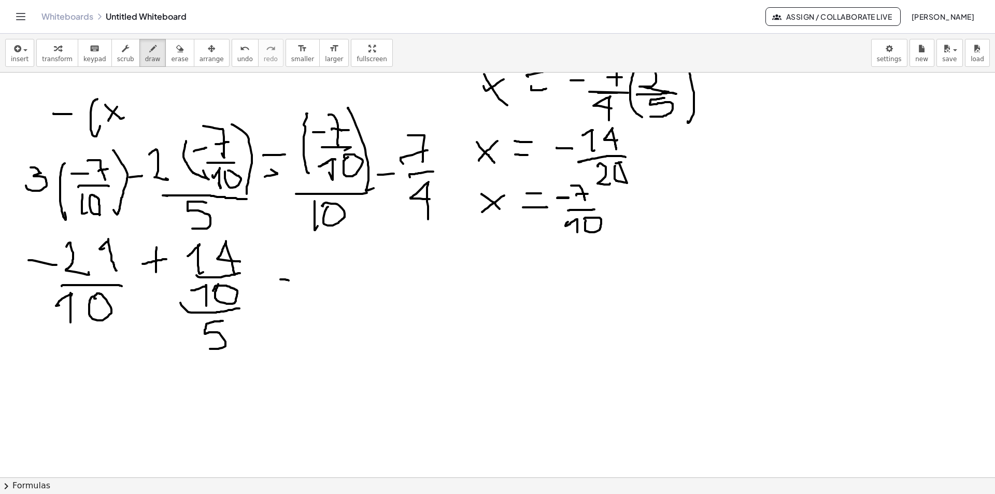
drag, startPoint x: 279, startPoint y: 267, endPoint x: 287, endPoint y: 266, distance: 8.3
drag, startPoint x: 287, startPoint y: 266, endPoint x: 276, endPoint y: 273, distance: 12.5
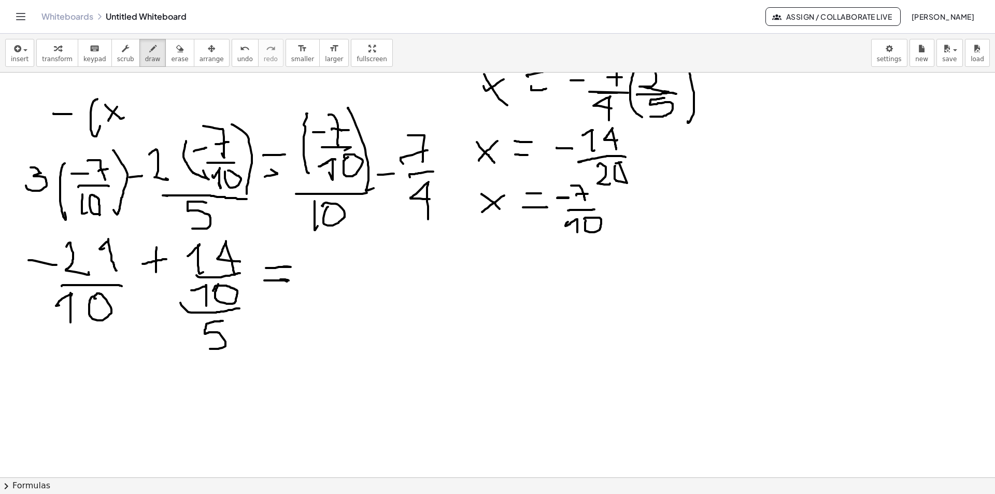
drag, startPoint x: 287, startPoint y: 281, endPoint x: 267, endPoint y: 276, distance: 20.9
drag, startPoint x: 308, startPoint y: 256, endPoint x: 322, endPoint y: 256, distance: 14.5
drag, startPoint x: 331, startPoint y: 239, endPoint x: 341, endPoint y: 260, distance: 23.2
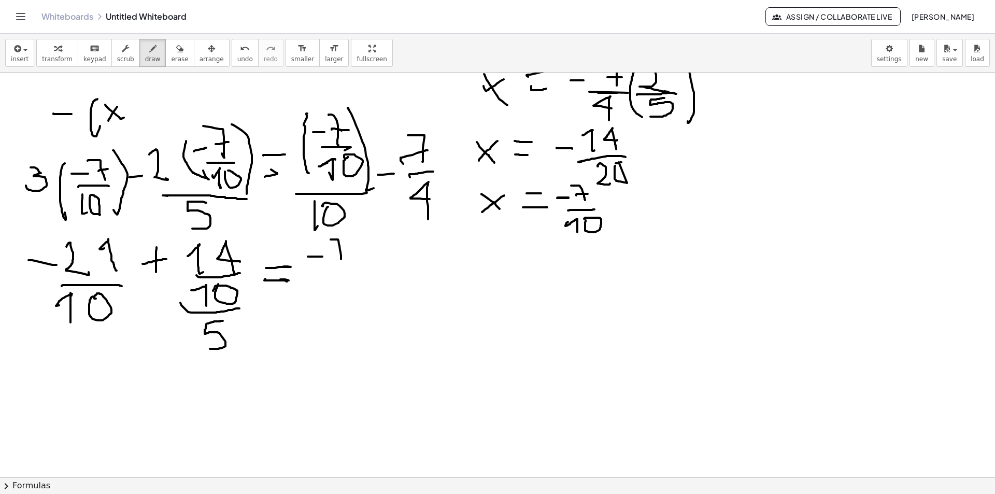
drag, startPoint x: 338, startPoint y: 250, endPoint x: 328, endPoint y: 252, distance: 9.6
drag, startPoint x: 340, startPoint y: 267, endPoint x: 327, endPoint y: 279, distance: 18.0
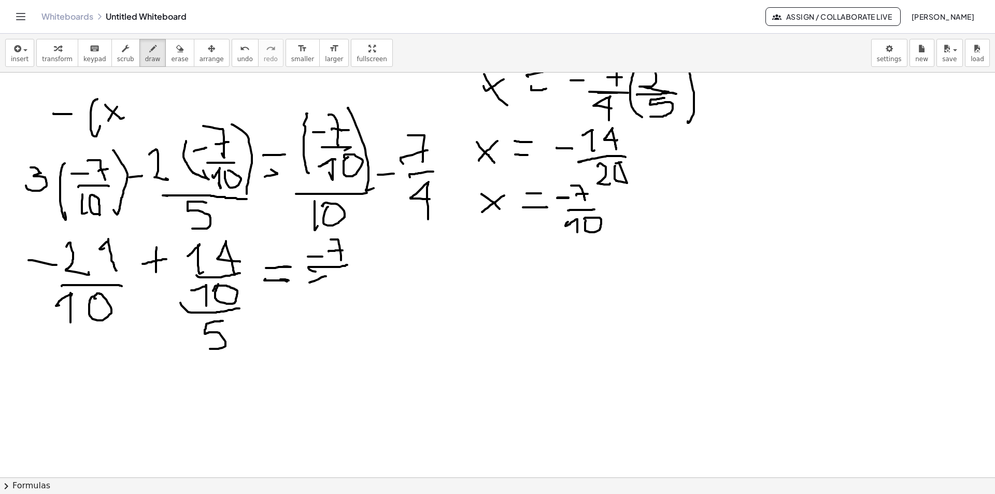
drag, startPoint x: 312, startPoint y: 281, endPoint x: 321, endPoint y: 275, distance: 10.8
drag, startPoint x: 321, startPoint y: 275, endPoint x: 336, endPoint y: 292, distance: 22.0
drag, startPoint x: 334, startPoint y: 290, endPoint x: 347, endPoint y: 290, distance: 12.4
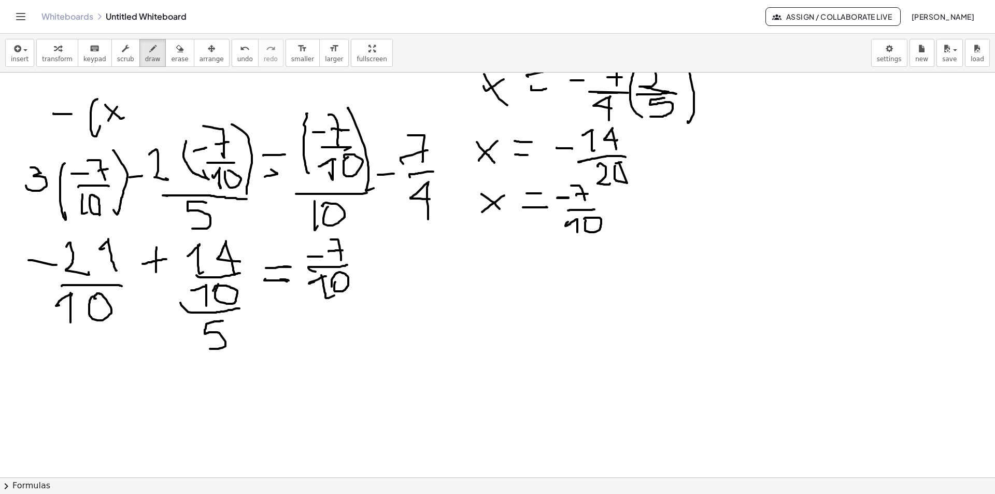
drag, startPoint x: 346, startPoint y: 299, endPoint x: 319, endPoint y: 279, distance: 34.4
drag, startPoint x: 323, startPoint y: 310, endPoint x: 327, endPoint y: 330, distance: 19.5
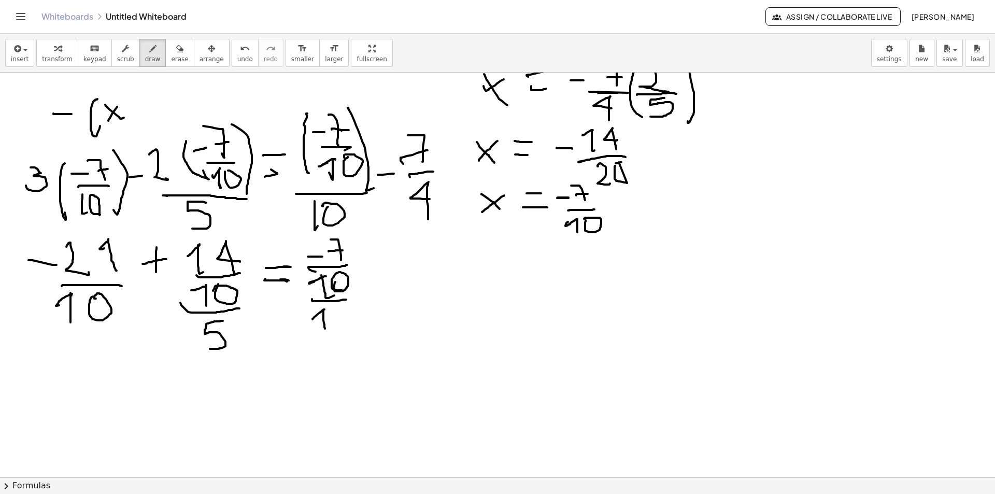
drag, startPoint x: 335, startPoint y: 314, endPoint x: 351, endPoint y: 306, distance: 18.5
drag, startPoint x: 365, startPoint y: 270, endPoint x: 397, endPoint y: 245, distance: 40.2
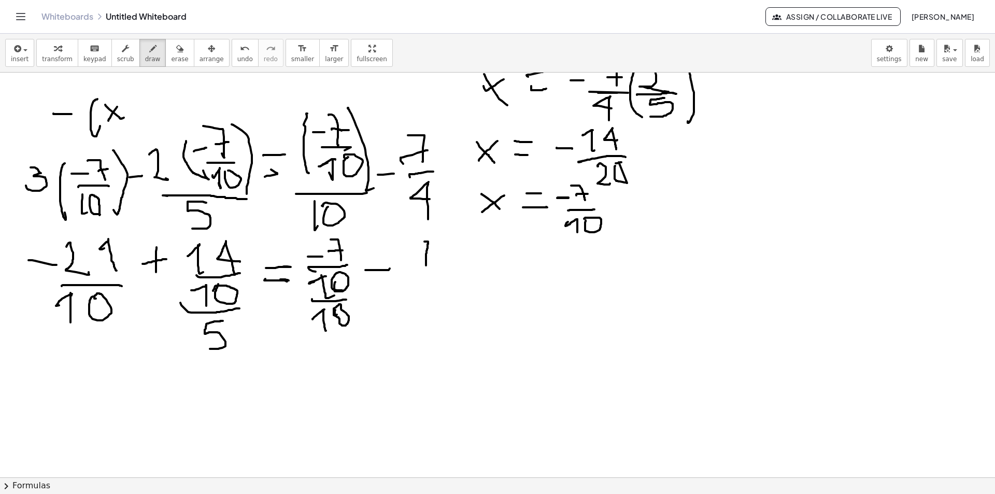
drag, startPoint x: 428, startPoint y: 241, endPoint x: 424, endPoint y: 266, distance: 25.1
drag, startPoint x: 437, startPoint y: 256, endPoint x: 421, endPoint y: 254, distance: 16.7
drag, startPoint x: 424, startPoint y: 240, endPoint x: 412, endPoint y: 242, distance: 12.6
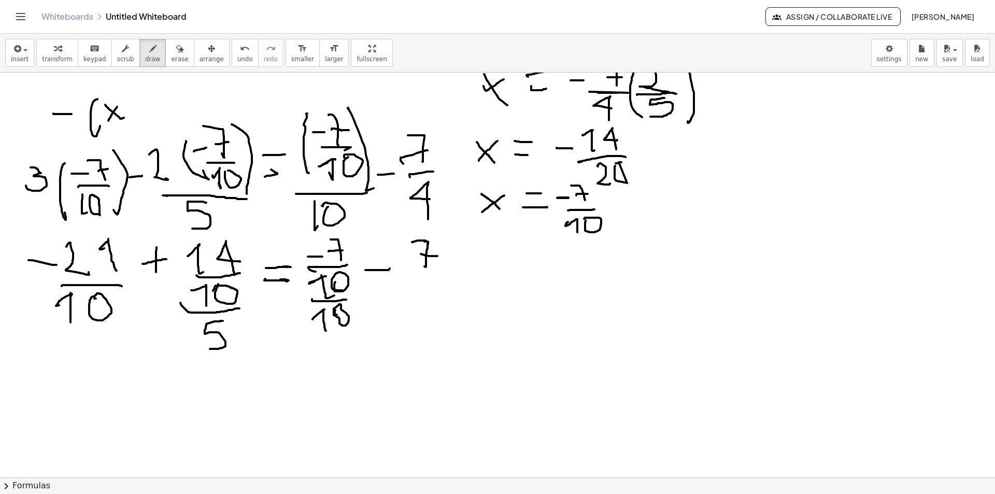
drag, startPoint x: 438, startPoint y: 270, endPoint x: 423, endPoint y: 281, distance: 18.1
drag, startPoint x: 432, startPoint y: 280, endPoint x: 428, endPoint y: 309, distance: 29.3
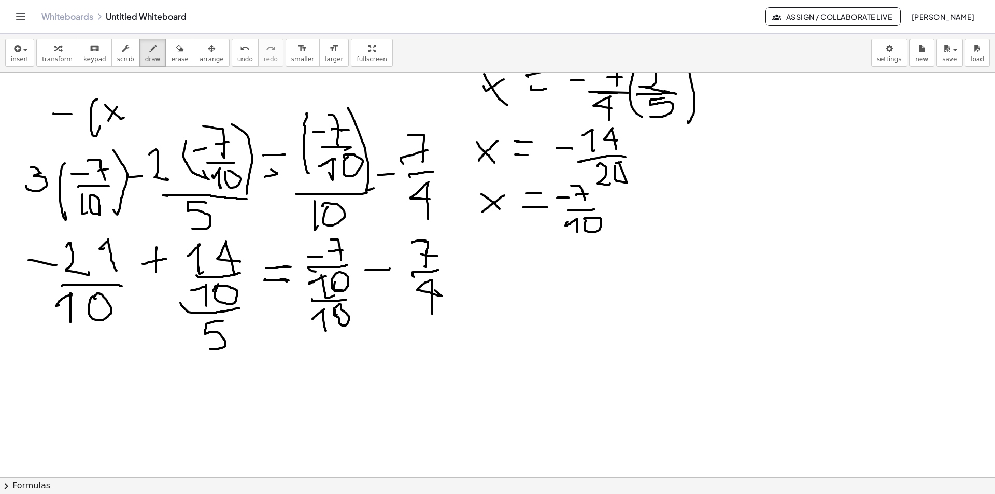
drag, startPoint x: 757, startPoint y: 118, endPoint x: 767, endPoint y: 120, distance: 10.6
drag, startPoint x: 769, startPoint y: 113, endPoint x: 776, endPoint y: 137, distance: 24.6
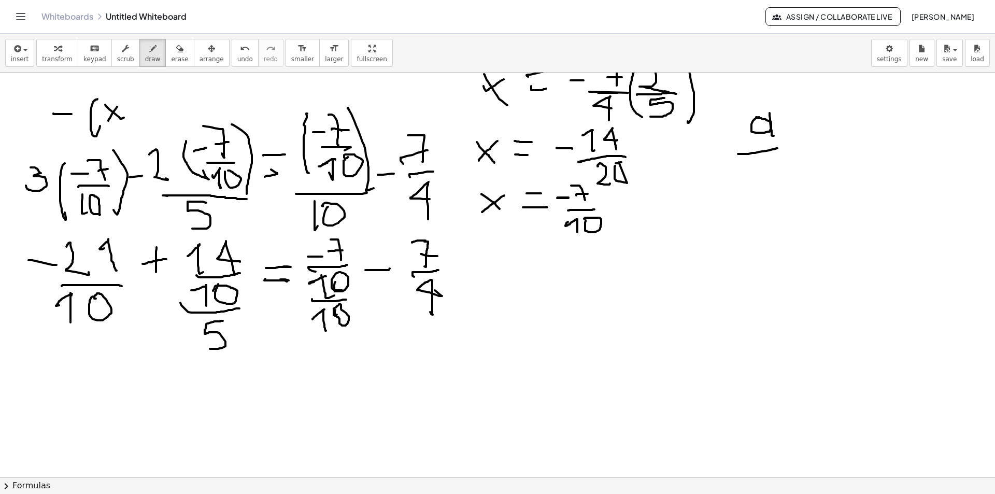
drag, startPoint x: 777, startPoint y: 148, endPoint x: 743, endPoint y: 156, distance: 34.6
drag, startPoint x: 756, startPoint y: 160, endPoint x: 758, endPoint y: 197, distance: 37.4
drag, startPoint x: 778, startPoint y: 206, endPoint x: 760, endPoint y: 214, distance: 19.9
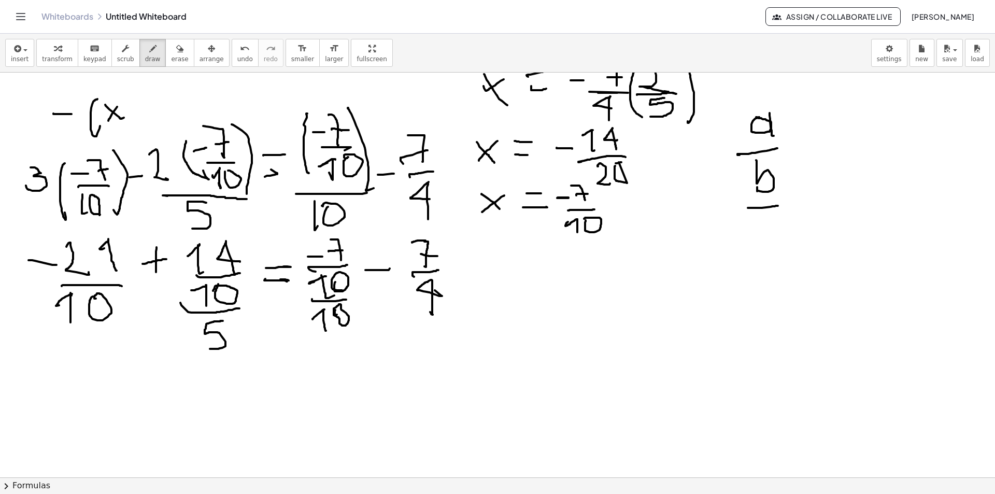
drag, startPoint x: 773, startPoint y: 221, endPoint x: 781, endPoint y: 239, distance: 19.3
drag, startPoint x: 772, startPoint y: 253, endPoint x: 768, endPoint y: 267, distance: 15.1
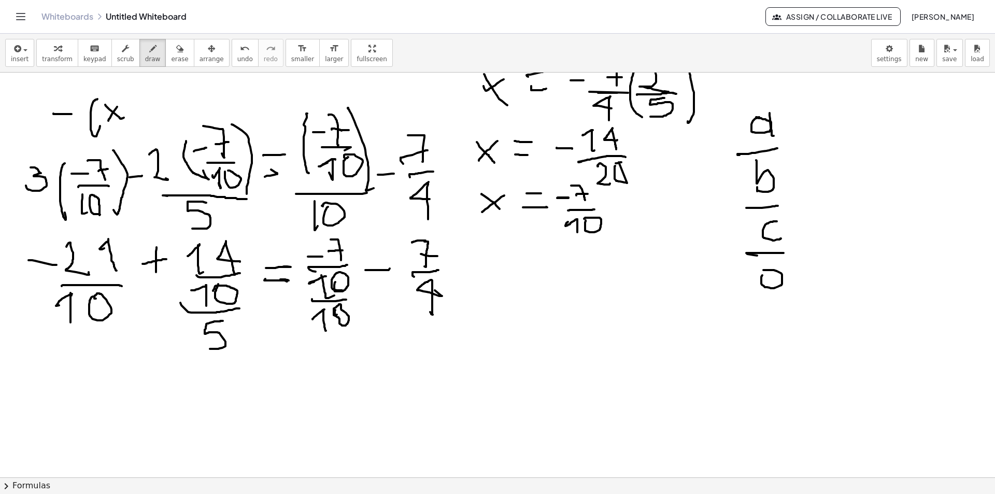
drag, startPoint x: 762, startPoint y: 275, endPoint x: 756, endPoint y: 271, distance: 6.8
drag, startPoint x: 784, startPoint y: 283, endPoint x: 785, endPoint y: 261, distance: 21.8
drag, startPoint x: 801, startPoint y: 132, endPoint x: 812, endPoint y: 119, distance: 17.3
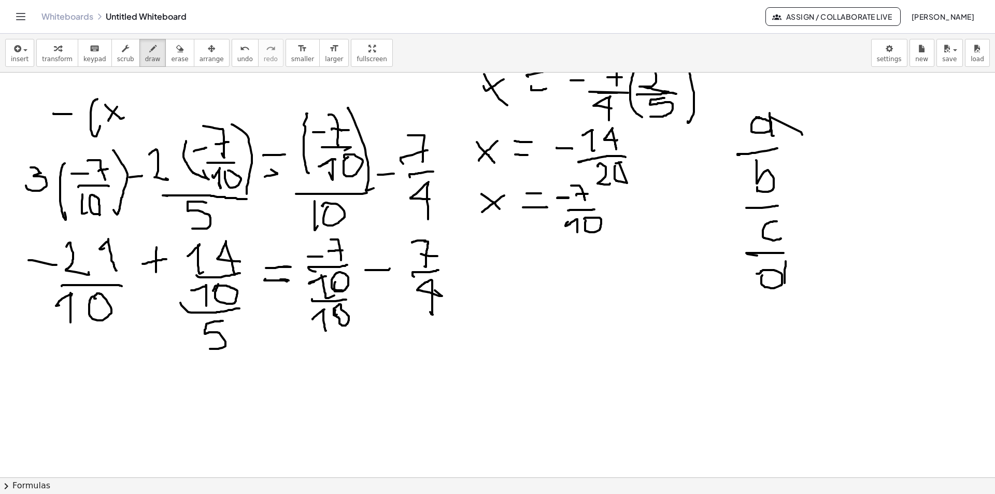
drag, startPoint x: 771, startPoint y: 120, endPoint x: 808, endPoint y: 271, distance: 155.7
drag, startPoint x: 776, startPoint y: 174, endPoint x: 806, endPoint y: 238, distance: 70.9
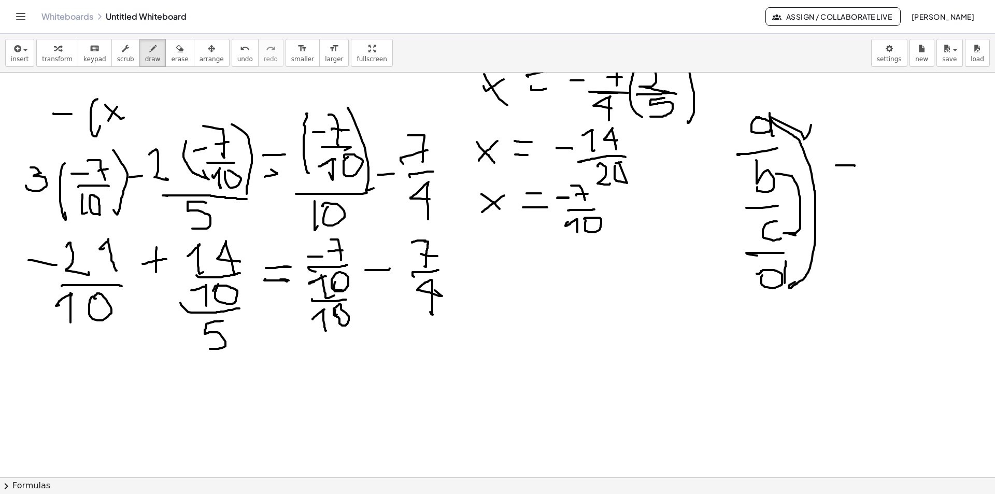
drag, startPoint x: 854, startPoint y: 166, endPoint x: 853, endPoint y: 152, distance: 14.0
drag, startPoint x: 873, startPoint y: 146, endPoint x: 881, endPoint y: 148, distance: 8.0
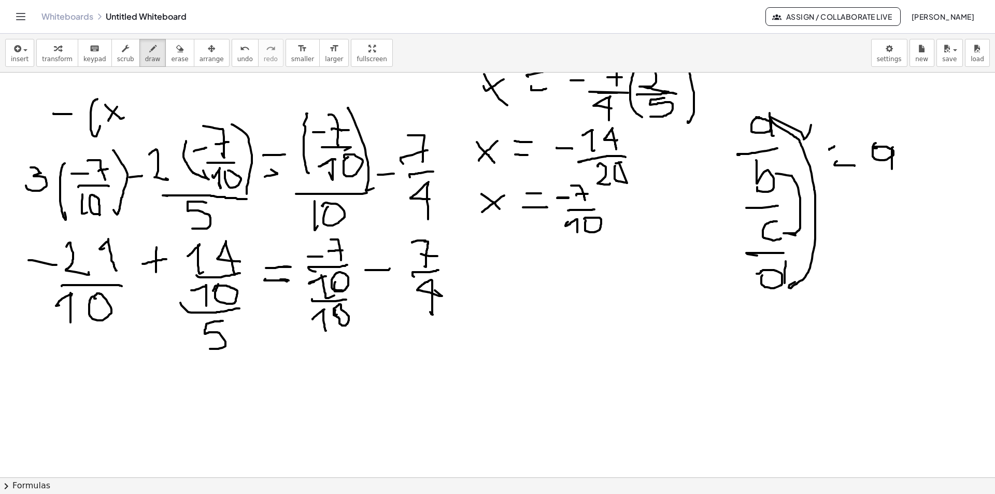
drag, startPoint x: 892, startPoint y: 148, endPoint x: 901, endPoint y: 154, distance: 11.5
drag, startPoint x: 908, startPoint y: 151, endPoint x: 909, endPoint y: 145, distance: 5.8
drag, startPoint x: 906, startPoint y: 136, endPoint x: 892, endPoint y: 209, distance: 74.4
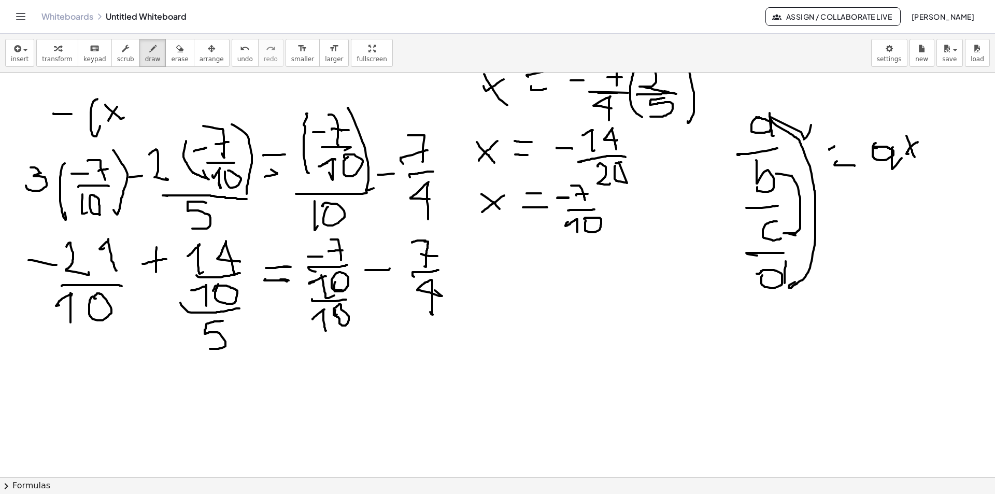
drag, startPoint x: 938, startPoint y: 141, endPoint x: 948, endPoint y: 140, distance: 9.5
drag, startPoint x: 958, startPoint y: 145, endPoint x: 957, endPoint y: 103, distance: 41.5
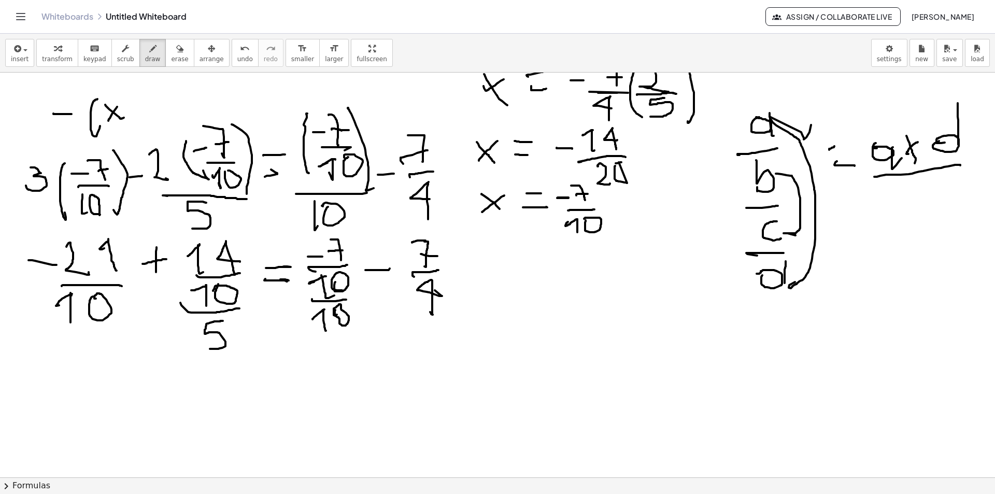
drag, startPoint x: 960, startPoint y: 165, endPoint x: 874, endPoint y: 177, distance: 87.3
drag, startPoint x: 874, startPoint y: 180, endPoint x: 878, endPoint y: 208, distance: 28.3
drag, startPoint x: 914, startPoint y: 190, endPoint x: 902, endPoint y: 192, distance: 12.5
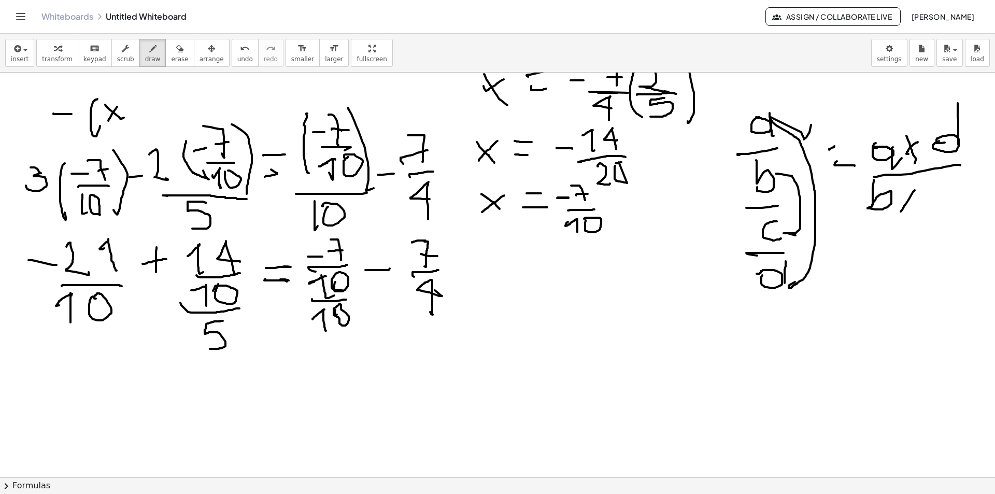
drag, startPoint x: 902, startPoint y: 188, endPoint x: 926, endPoint y: 198, distance: 25.8
drag, startPoint x: 936, startPoint y: 189, endPoint x: 945, endPoint y: 207, distance: 19.9
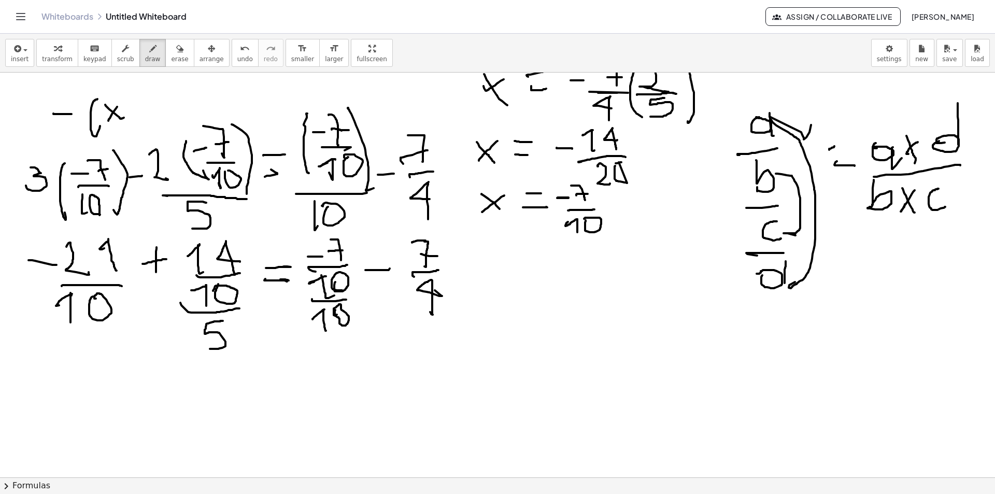
scroll to position [1192, 0]
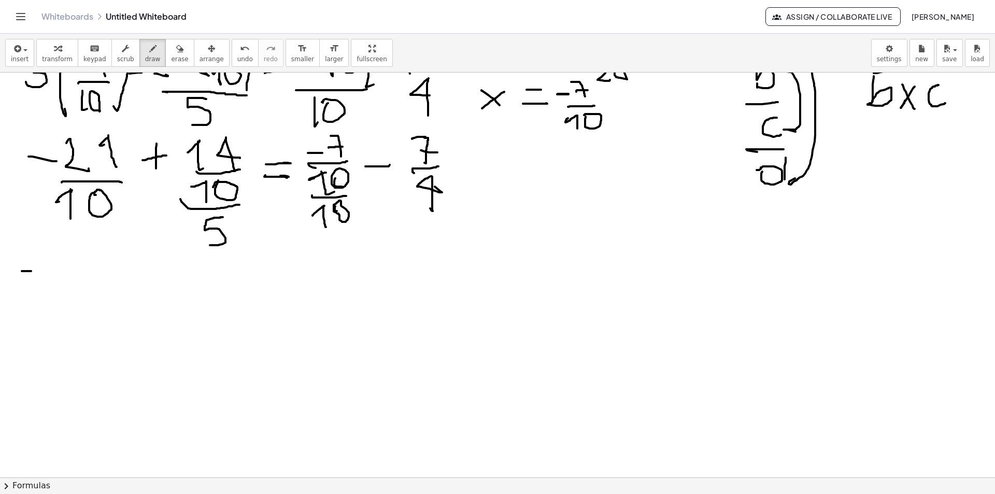
drag, startPoint x: 22, startPoint y: 271, endPoint x: 27, endPoint y: 263, distance: 9.5
drag, startPoint x: 37, startPoint y: 251, endPoint x: 46, endPoint y: 268, distance: 19.0
drag, startPoint x: 76, startPoint y: 250, endPoint x: 81, endPoint y: 247, distance: 6.0
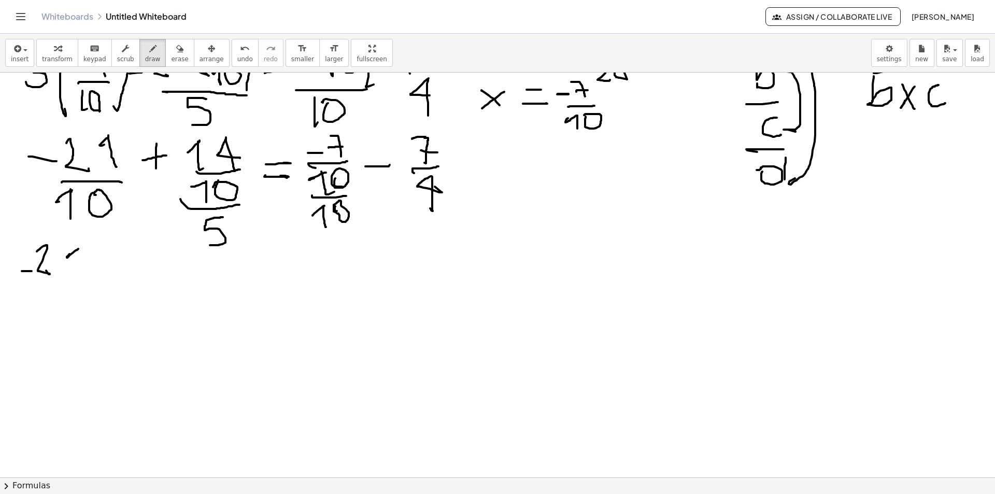
drag, startPoint x: 81, startPoint y: 247, endPoint x: 82, endPoint y: 294, distance: 47.7
drag, startPoint x: 78, startPoint y: 290, endPoint x: 38, endPoint y: 298, distance: 40.7
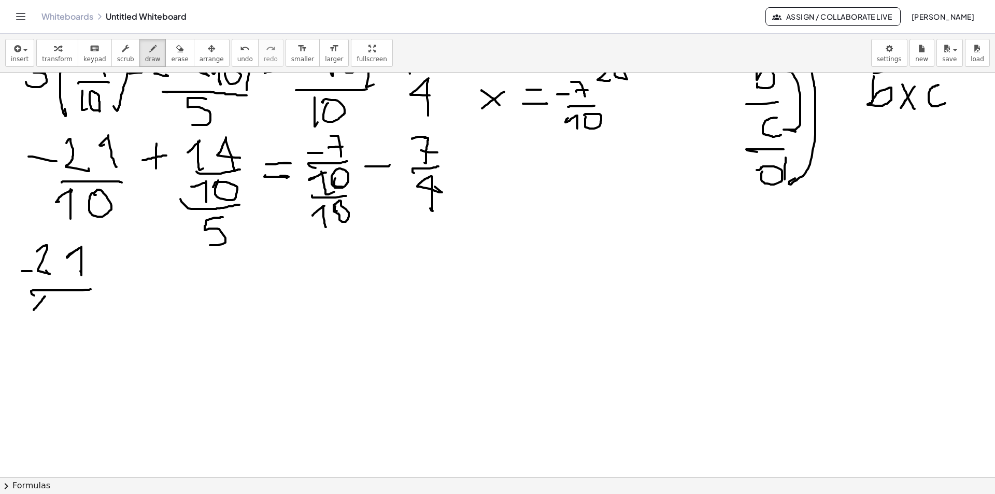
drag, startPoint x: 45, startPoint y: 296, endPoint x: 42, endPoint y: 303, distance: 7.0
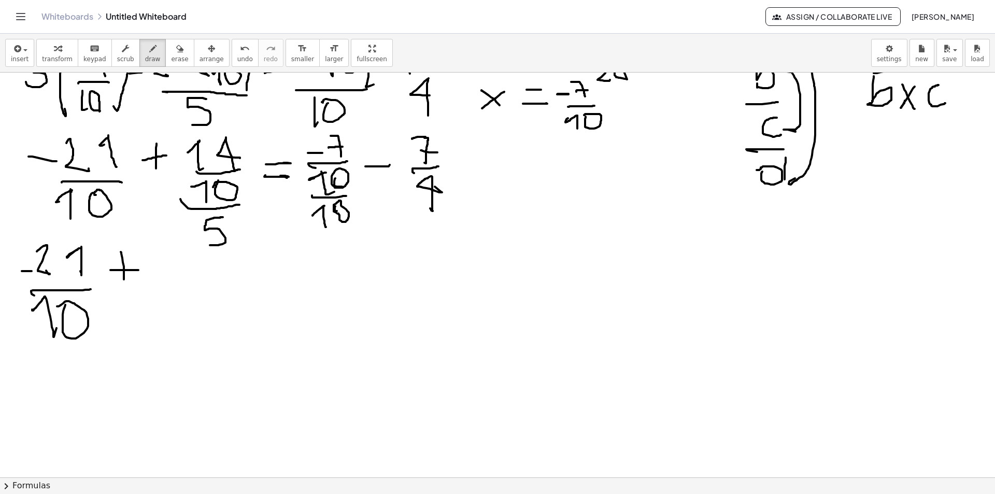
drag, startPoint x: 213, startPoint y: 258, endPoint x: 213, endPoint y: 266, distance: 8.3
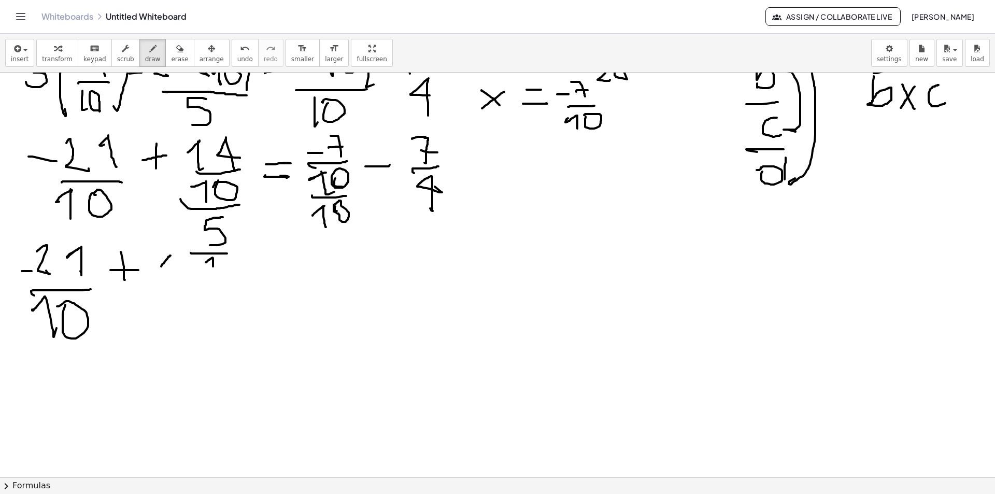
drag, startPoint x: 170, startPoint y: 255, endPoint x: 158, endPoint y: 263, distance: 14.7
drag, startPoint x: 168, startPoint y: 254, endPoint x: 169, endPoint y: 279, distance: 24.4
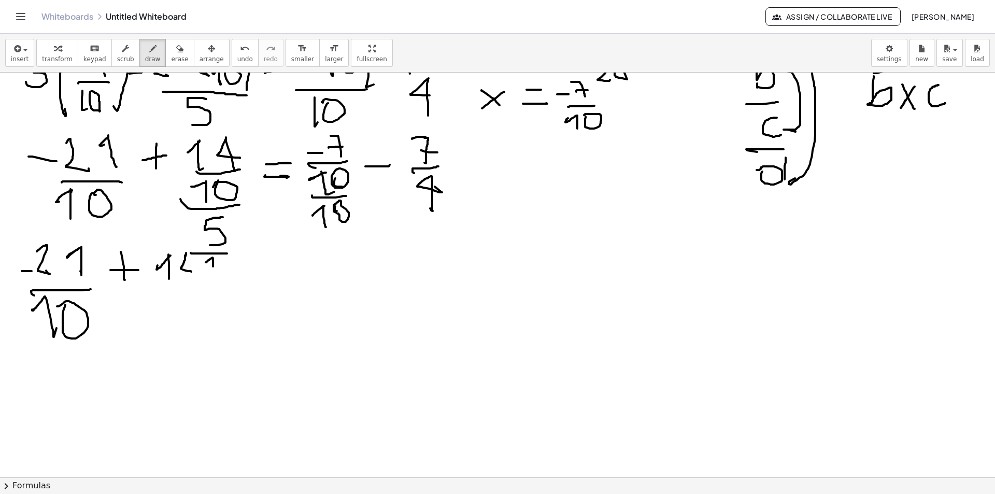
drag, startPoint x: 186, startPoint y: 253, endPoint x: 185, endPoint y: 263, distance: 10.4
drag, startPoint x: 188, startPoint y: 250, endPoint x: 195, endPoint y: 280, distance: 30.9
drag, startPoint x: 240, startPoint y: 145, endPoint x: 245, endPoint y: 252, distance: 107.9
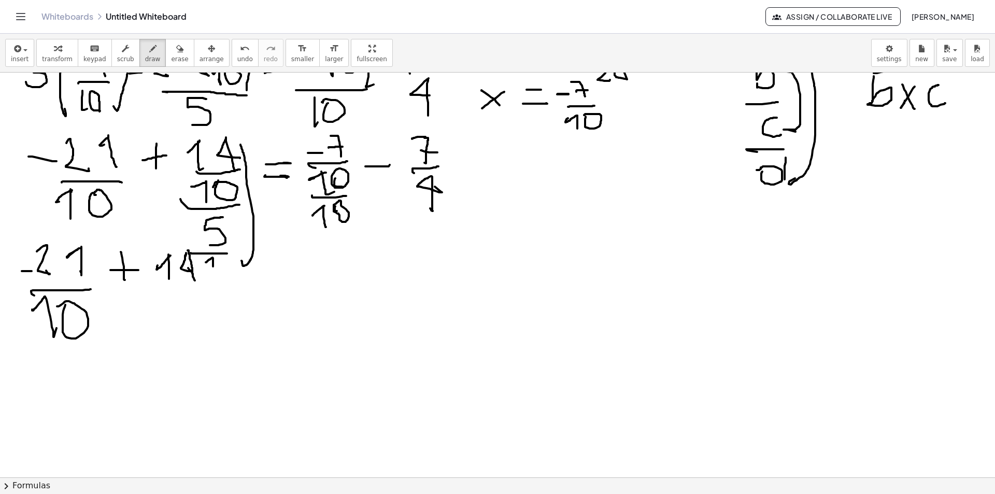
drag, startPoint x: 239, startPoint y: 183, endPoint x: 235, endPoint y: 235, distance: 52.0
drag, startPoint x: 198, startPoint y: 285, endPoint x: 159, endPoint y: 292, distance: 40.4
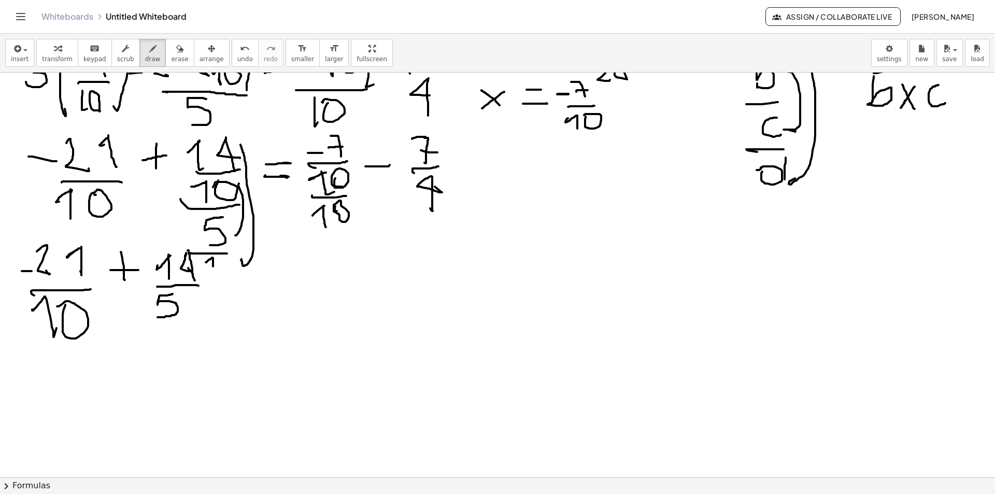
drag, startPoint x: 169, startPoint y: 295, endPoint x: 178, endPoint y: 313, distance: 19.9
drag, startPoint x: 188, startPoint y: 296, endPoint x: 195, endPoint y: 291, distance: 8.6
click at [176, 52] on icon "button" at bounding box center [179, 48] width 7 height 12
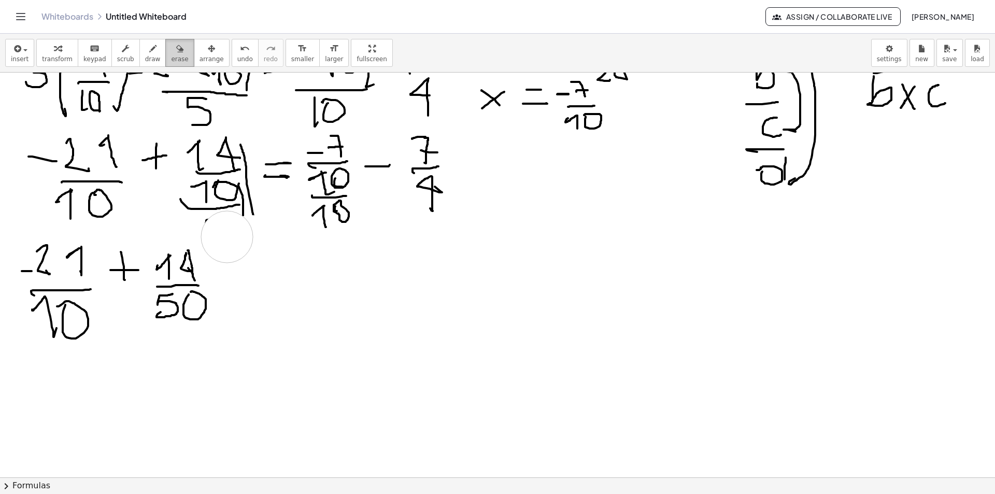
drag, startPoint x: 233, startPoint y: 254, endPoint x: 166, endPoint y: 61, distance: 204.0
click at [145, 49] on div "button" at bounding box center [153, 48] width 16 height 12
drag, startPoint x: 219, startPoint y: 214, endPoint x: 210, endPoint y: 234, distance: 22.0
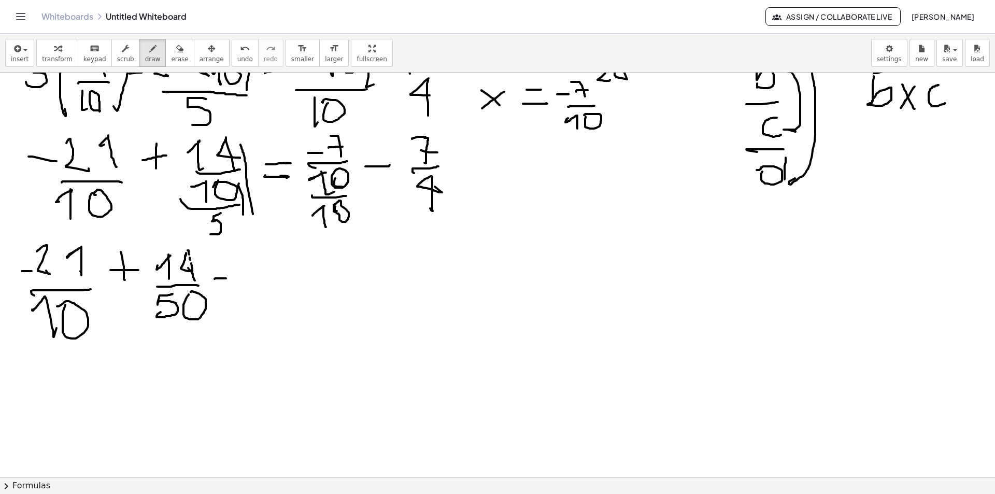
drag, startPoint x: 215, startPoint y: 279, endPoint x: 219, endPoint y: 264, distance: 15.2
drag, startPoint x: 345, startPoint y: 224, endPoint x: 308, endPoint y: 227, distance: 36.4
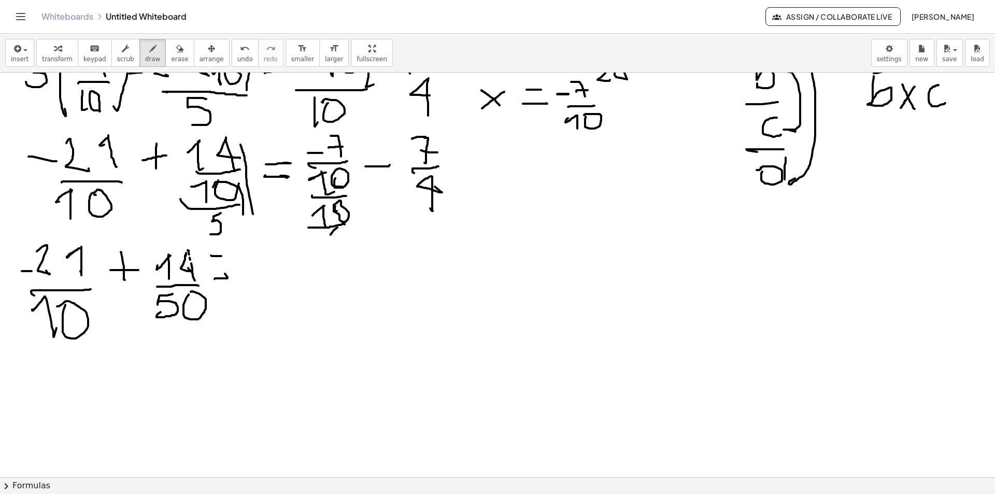
drag, startPoint x: 337, startPoint y: 227, endPoint x: 340, endPoint y: 237, distance: 10.5
drag, startPoint x: 348, startPoint y: 147, endPoint x: 359, endPoint y: 227, distance: 80.6
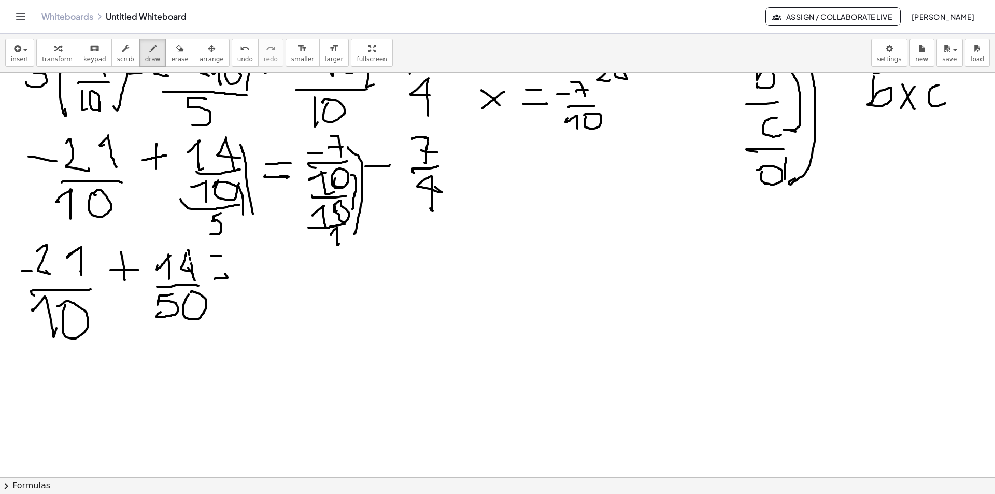
drag, startPoint x: 351, startPoint y: 175, endPoint x: 351, endPoint y: 203, distance: 28.0
drag, startPoint x: 250, startPoint y: 263, endPoint x: 271, endPoint y: 263, distance: 21.2
drag, startPoint x: 275, startPoint y: 247, endPoint x: 295, endPoint y: 267, distance: 29.3
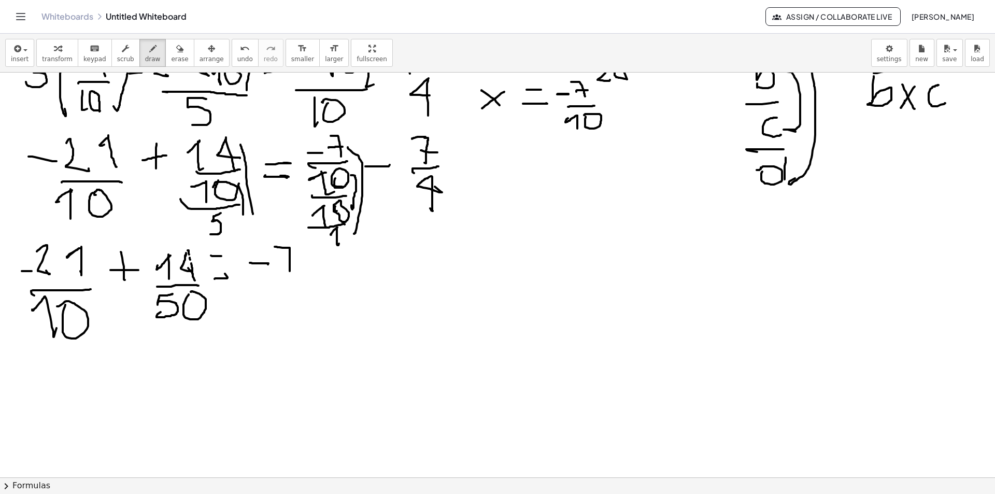
drag, startPoint x: 287, startPoint y: 263, endPoint x: 298, endPoint y: 285, distance: 24.8
drag, startPoint x: 296, startPoint y: 280, endPoint x: 268, endPoint y: 270, distance: 29.7
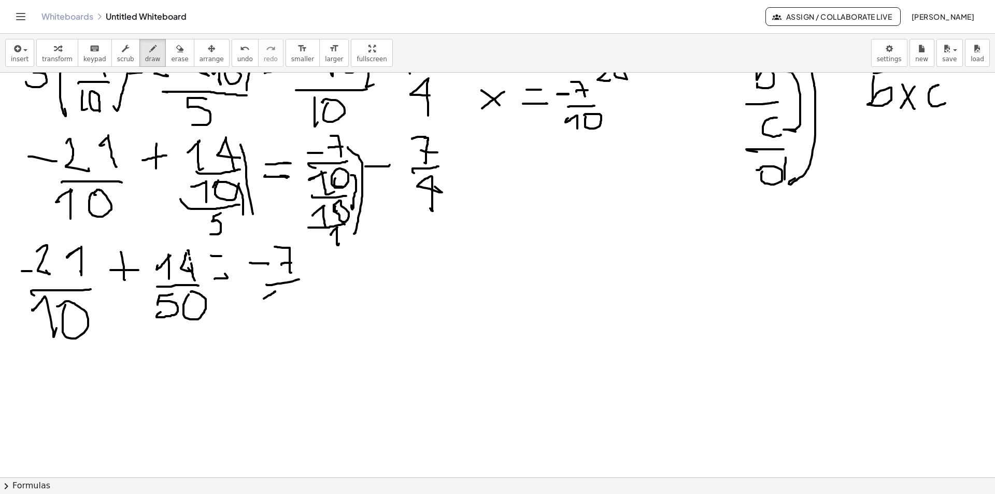
drag, startPoint x: 271, startPoint y: 293, endPoint x: 270, endPoint y: 305, distance: 11.9
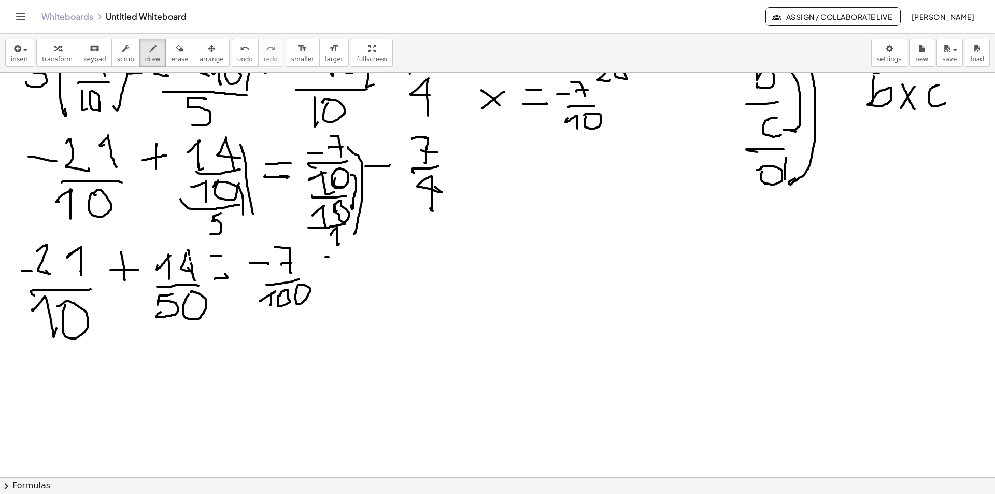
drag, startPoint x: 327, startPoint y: 256, endPoint x: 352, endPoint y: 256, distance: 24.9
drag, startPoint x: 375, startPoint y: 240, endPoint x: 391, endPoint y: 256, distance: 23.1
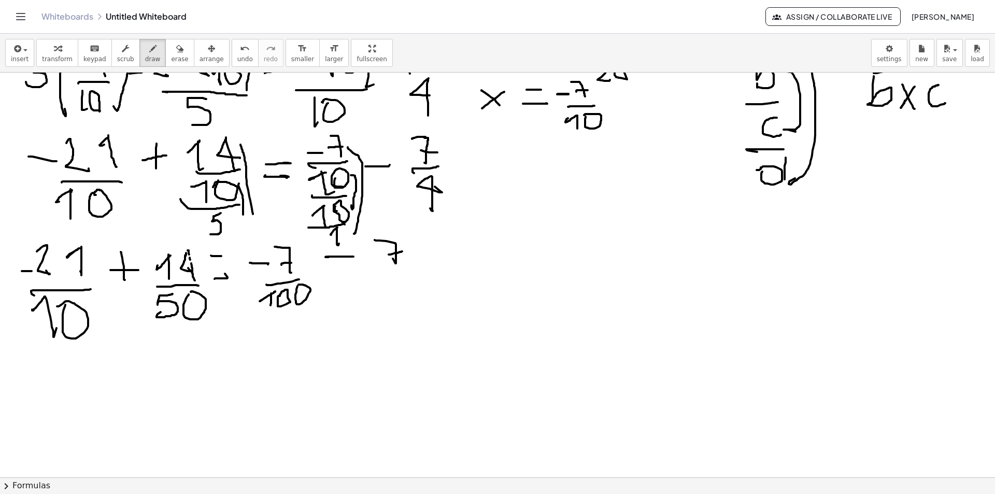
drag, startPoint x: 392, startPoint y: 254, endPoint x: 389, endPoint y: 263, distance: 9.5
drag, startPoint x: 382, startPoint y: 273, endPoint x: 405, endPoint y: 280, distance: 24.1
drag, startPoint x: 398, startPoint y: 284, endPoint x: 397, endPoint y: 291, distance: 6.4
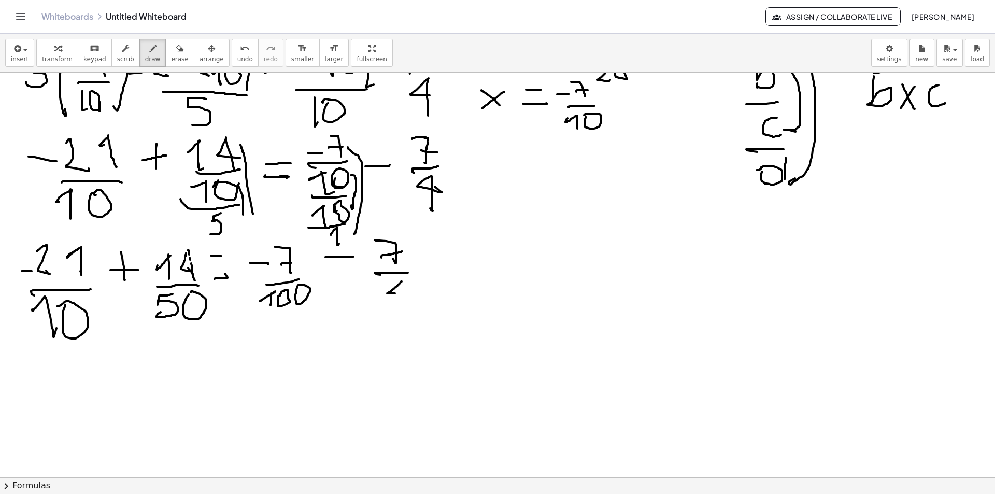
drag, startPoint x: 403, startPoint y: 281, endPoint x: 394, endPoint y: 312, distance: 32.0
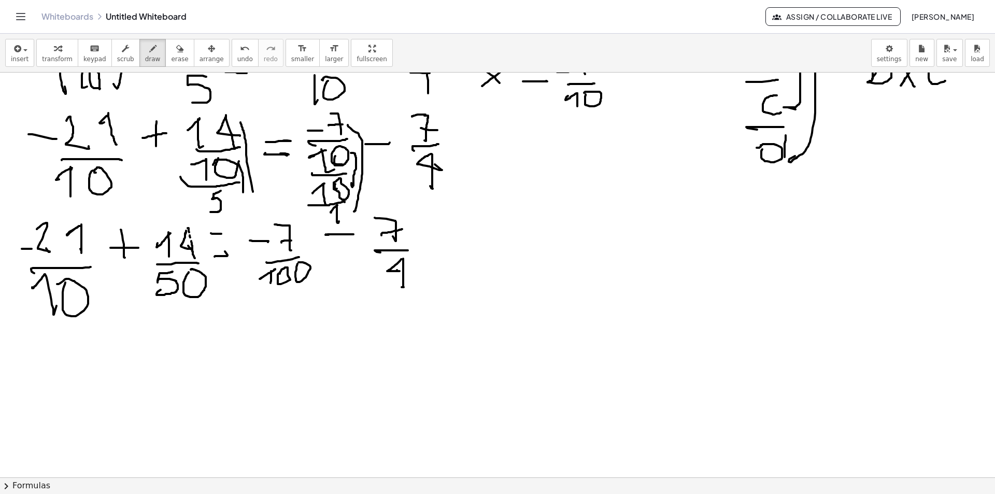
scroll to position [1266, 0]
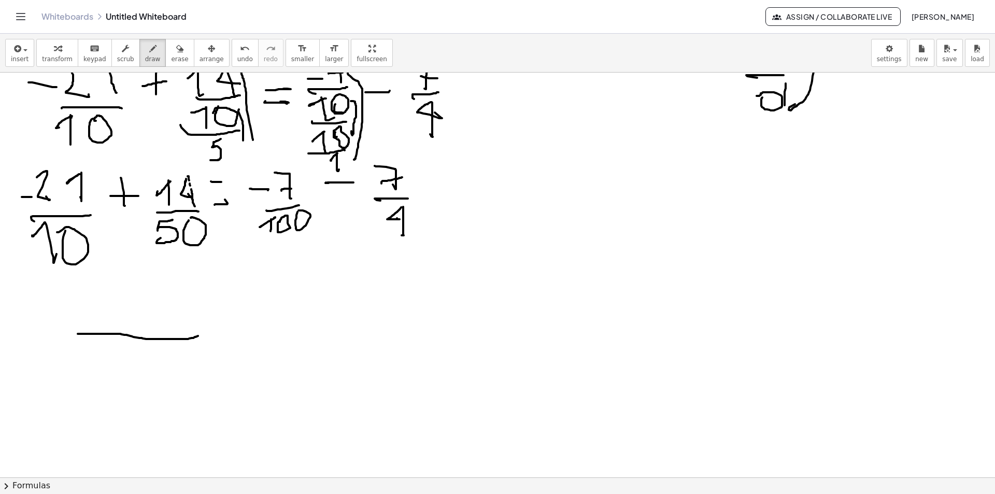
drag, startPoint x: 195, startPoint y: 337, endPoint x: 78, endPoint y: 334, distance: 117.1
drag, startPoint x: 579, startPoint y: 110, endPoint x: 570, endPoint y: 116, distance: 10.4
drag, startPoint x: 582, startPoint y: 105, endPoint x: 577, endPoint y: 136, distance: 31.1
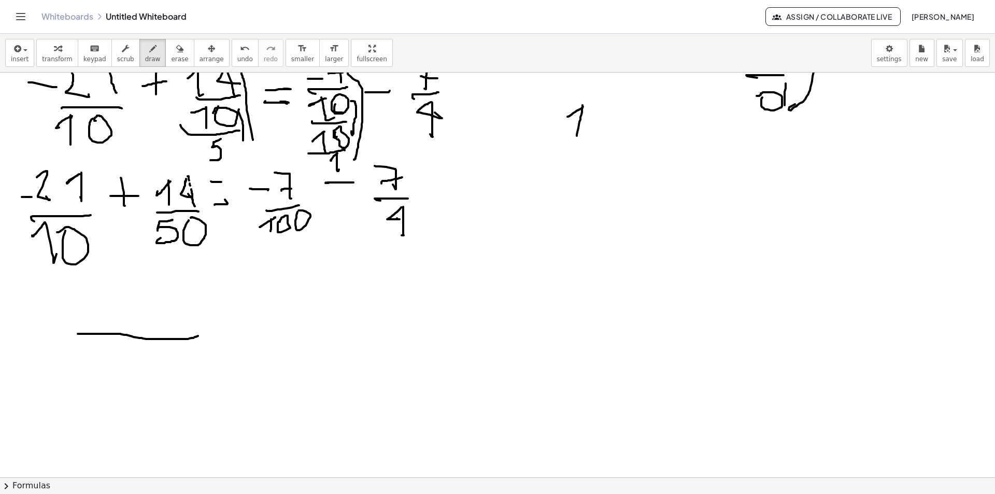
drag, startPoint x: 589, startPoint y: 124, endPoint x: 618, endPoint y: 107, distance: 33.7
drag, startPoint x: 634, startPoint y: 126, endPoint x: 717, endPoint y: 177, distance: 97.7
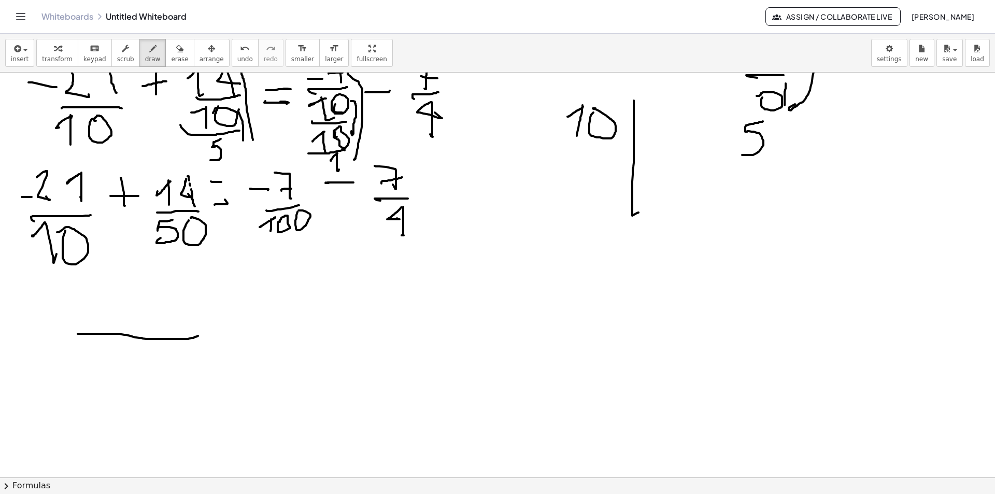
drag, startPoint x: 762, startPoint y: 122, endPoint x: 782, endPoint y: 153, distance: 37.1
drag, startPoint x: 782, startPoint y: 127, endPoint x: 810, endPoint y: 123, distance: 28.4
drag, startPoint x: 809, startPoint y: 116, endPoint x: 761, endPoint y: 247, distance: 139.5
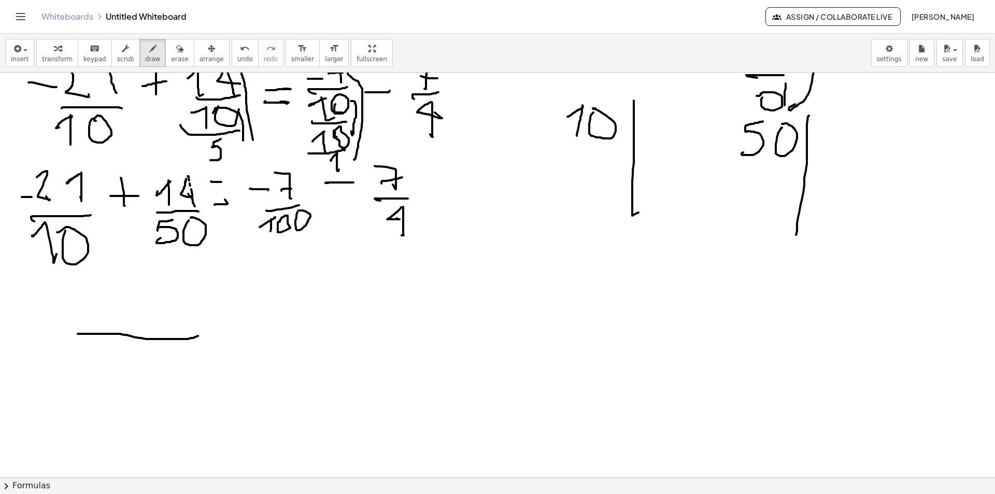
drag, startPoint x: 644, startPoint y: 111, endPoint x: 652, endPoint y: 134, distance: 24.4
drag, startPoint x: 597, startPoint y: 148, endPoint x: 584, endPoint y: 171, distance: 27.4
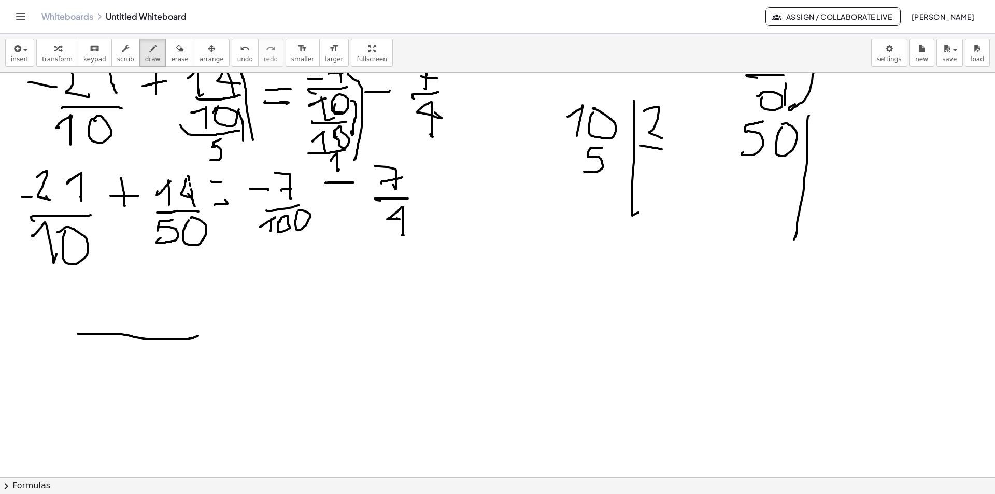
drag, startPoint x: 640, startPoint y: 146, endPoint x: 635, endPoint y: 145, distance: 5.8
drag, startPoint x: 641, startPoint y: 144, endPoint x: 637, endPoint y: 176, distance: 31.9
drag, startPoint x: 600, startPoint y: 178, endPoint x: 590, endPoint y: 186, distance: 13.0
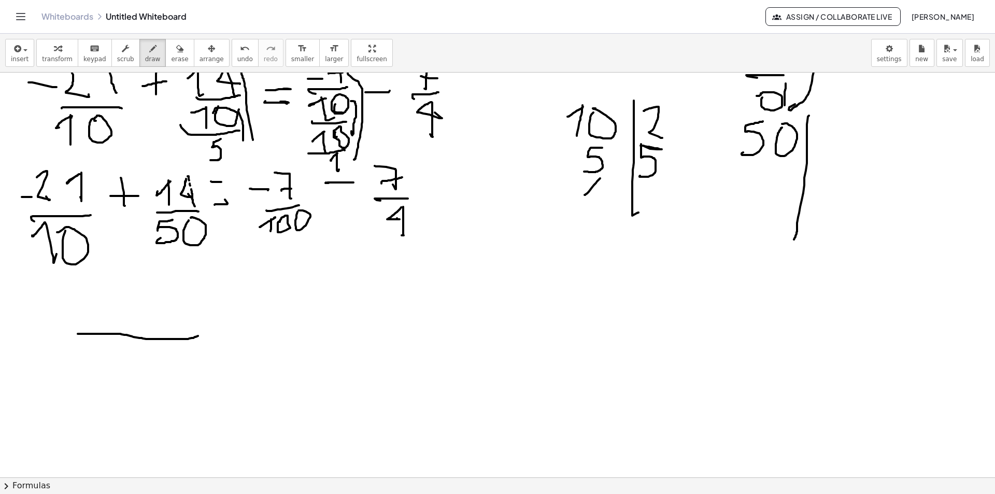
drag, startPoint x: 600, startPoint y: 177, endPoint x: 600, endPoint y: 207, distance: 29.5
drag, startPoint x: 819, startPoint y: 125, endPoint x: 814, endPoint y: 159, distance: 34.1
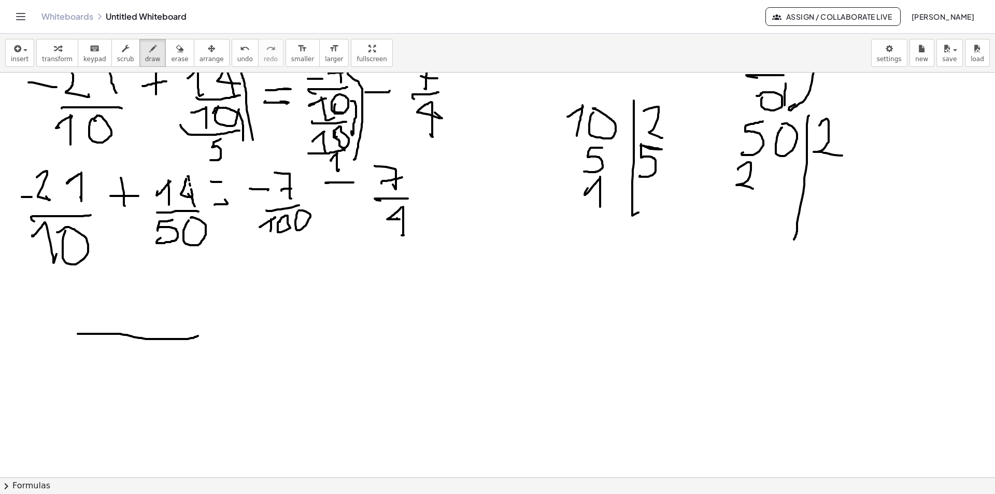
drag, startPoint x: 738, startPoint y: 169, endPoint x: 758, endPoint y: 180, distance: 22.7
drag, startPoint x: 780, startPoint y: 163, endPoint x: 786, endPoint y: 200, distance: 37.3
drag, startPoint x: 838, startPoint y: 164, endPoint x: 818, endPoint y: 199, distance: 40.9
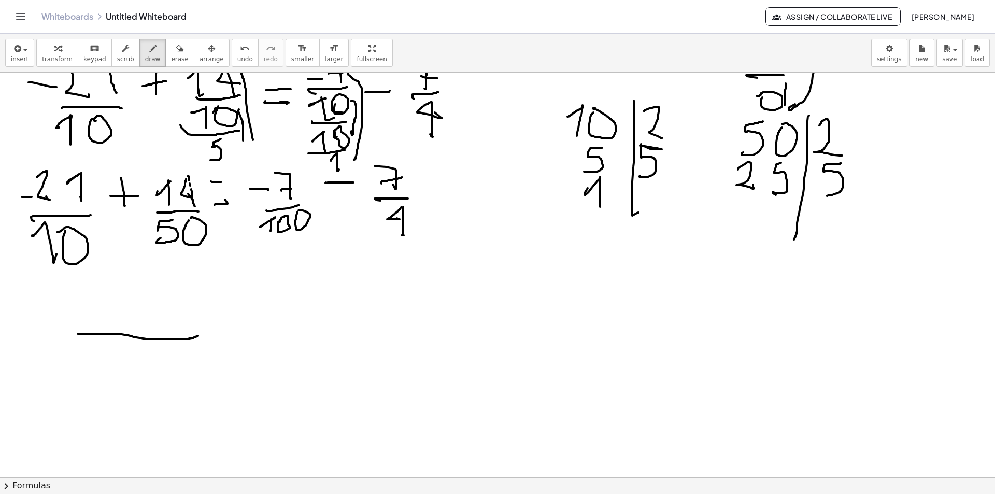
drag, startPoint x: 767, startPoint y: 198, endPoint x: 787, endPoint y: 202, distance: 19.9
drag, startPoint x: 764, startPoint y: 208, endPoint x: 770, endPoint y: 231, distance: 23.0
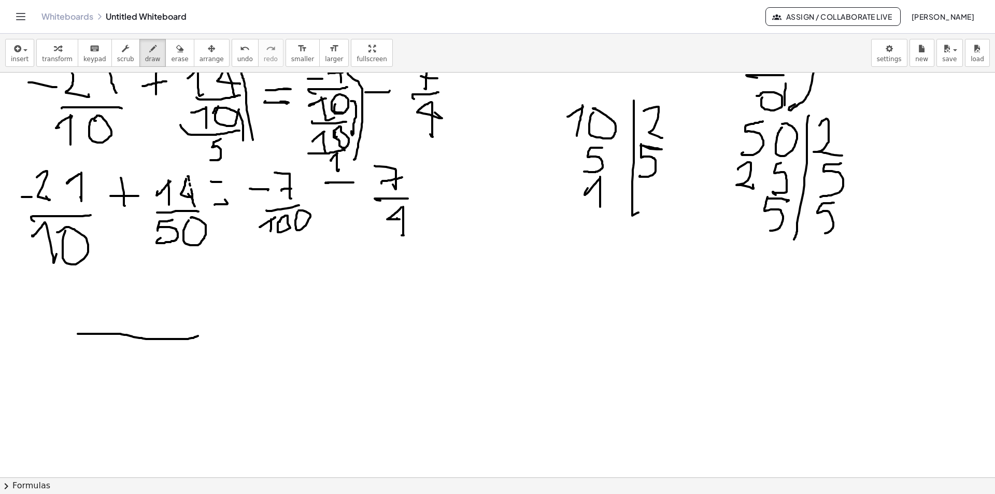
drag, startPoint x: 828, startPoint y: 203, endPoint x: 811, endPoint y: 239, distance: 39.6
drag, startPoint x: 780, startPoint y: 240, endPoint x: 767, endPoint y: 241, distance: 13.0
drag, startPoint x: 767, startPoint y: 241, endPoint x: 769, endPoint y: 235, distance: 7.0
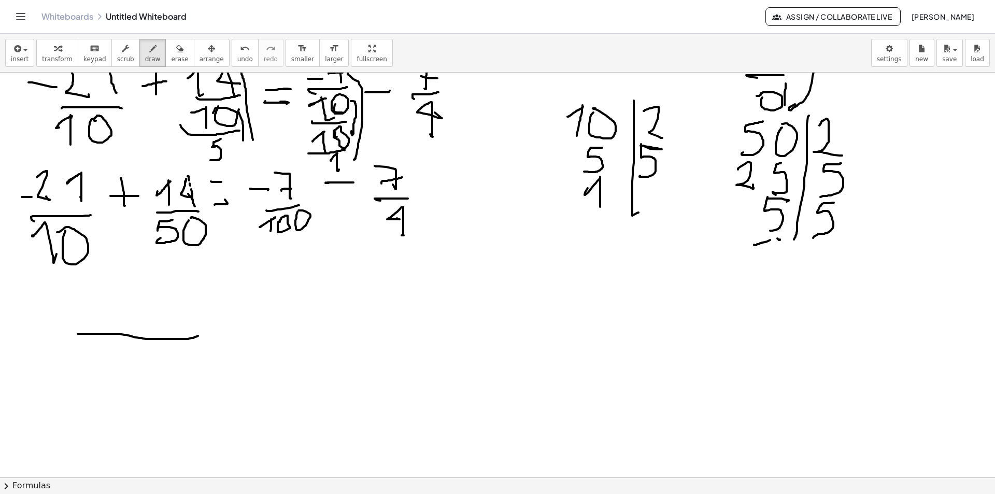
drag, startPoint x: 773, startPoint y: 234, endPoint x: 771, endPoint y: 261, distance: 26.5
drag, startPoint x: 566, startPoint y: 275, endPoint x: 604, endPoint y: 275, distance: 37.8
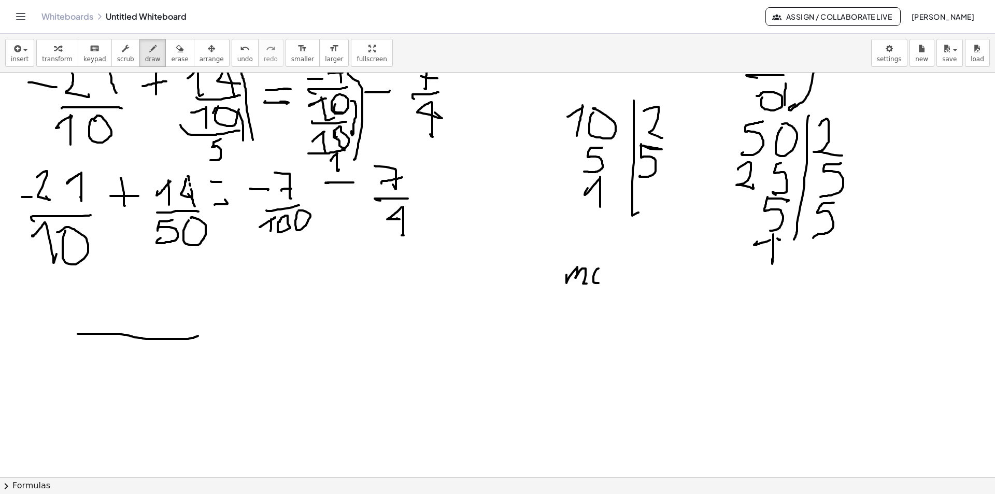
drag, startPoint x: 597, startPoint y: 269, endPoint x: 606, endPoint y: 280, distance: 14.0
drag, startPoint x: 608, startPoint y: 288, endPoint x: 612, endPoint y: 274, distance: 14.0
drag, startPoint x: 622, startPoint y: 277, endPoint x: 628, endPoint y: 285, distance: 10.0
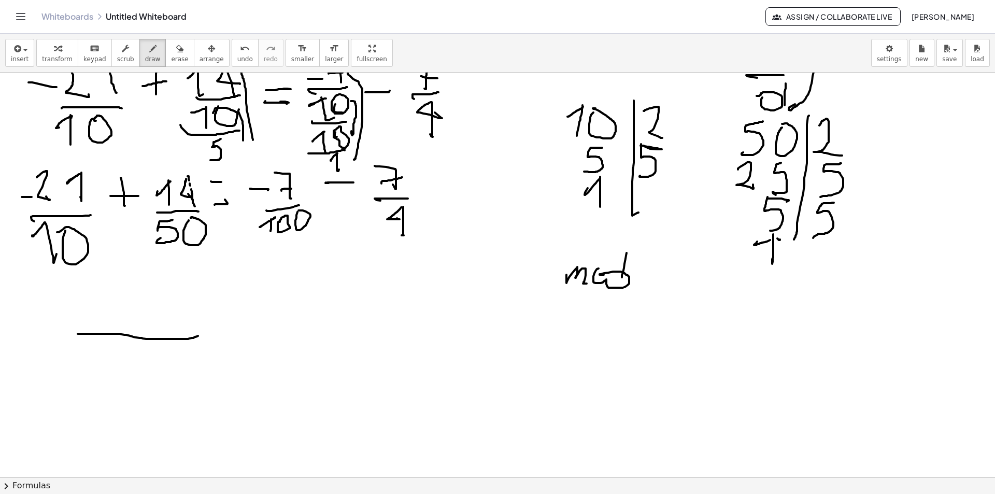
drag, startPoint x: 637, startPoint y: 281, endPoint x: 649, endPoint y: 281, distance: 11.4
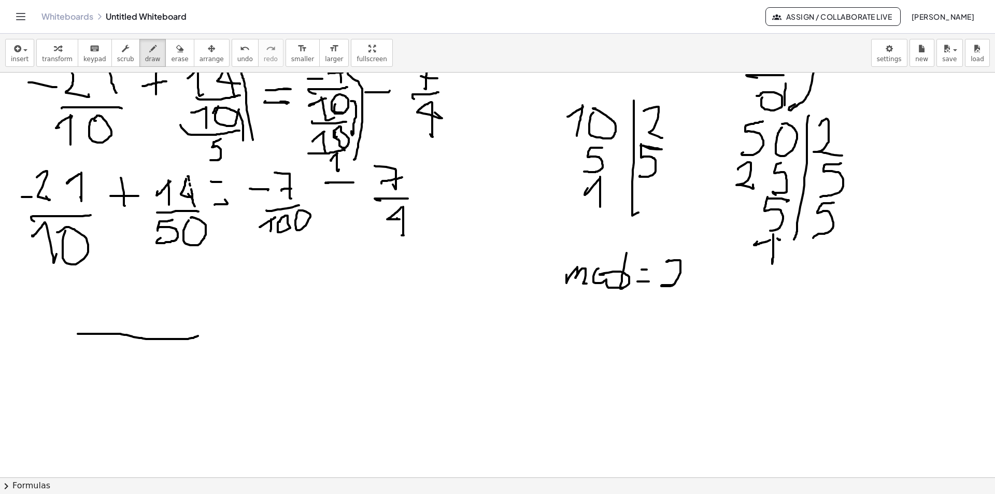
drag, startPoint x: 666, startPoint y: 262, endPoint x: 676, endPoint y: 274, distance: 15.5
drag, startPoint x: 670, startPoint y: 281, endPoint x: 684, endPoint y: 284, distance: 15.0
click at [176, 54] on icon "button" at bounding box center [179, 48] width 7 height 12
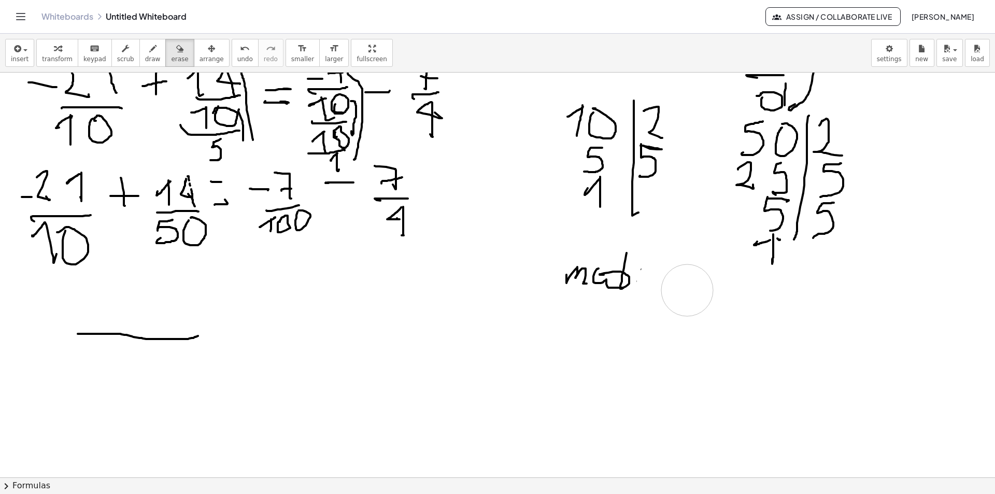
drag, startPoint x: 679, startPoint y: 258, endPoint x: 358, endPoint y: 124, distance: 348.1
click at [145, 48] on div "button" at bounding box center [153, 48] width 16 height 12
drag, startPoint x: 665, startPoint y: 264, endPoint x: 676, endPoint y: 277, distance: 17.3
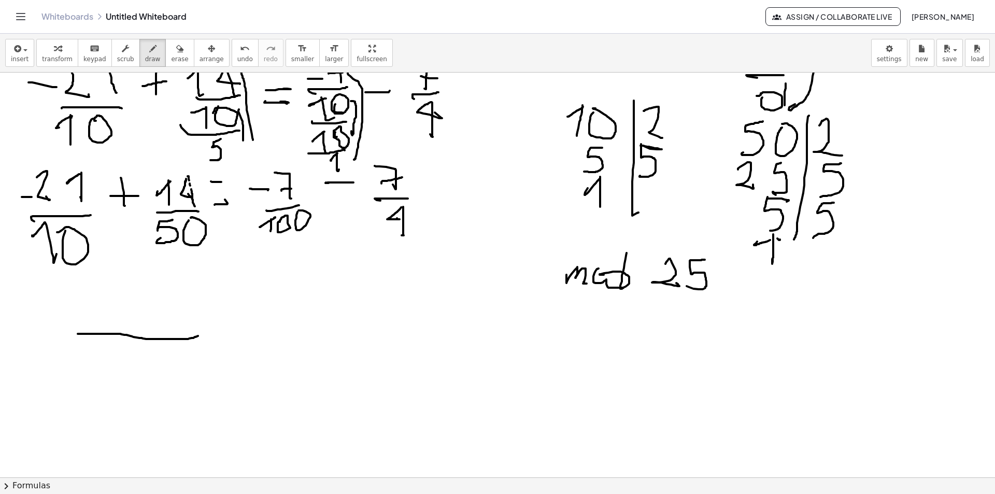
drag, startPoint x: 704, startPoint y: 260, endPoint x: 703, endPoint y: 291, distance: 31.1
drag, startPoint x: 724, startPoint y: 281, endPoint x: 720, endPoint y: 287, distance: 7.2
drag, startPoint x: 716, startPoint y: 280, endPoint x: 734, endPoint y: 291, distance: 21.4
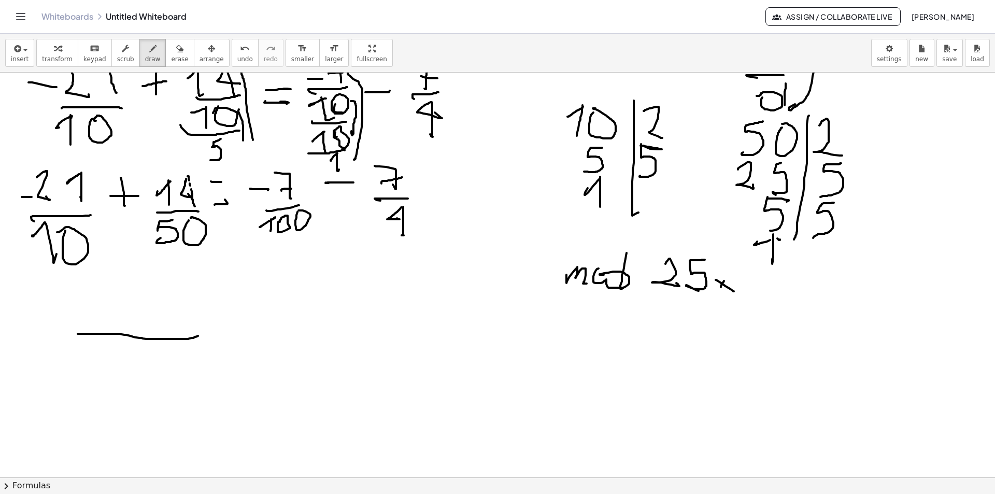
drag, startPoint x: 754, startPoint y: 264, endPoint x: 769, endPoint y: 284, distance: 25.2
drag, startPoint x: 789, startPoint y: 286, endPoint x: 800, endPoint y: 285, distance: 11.4
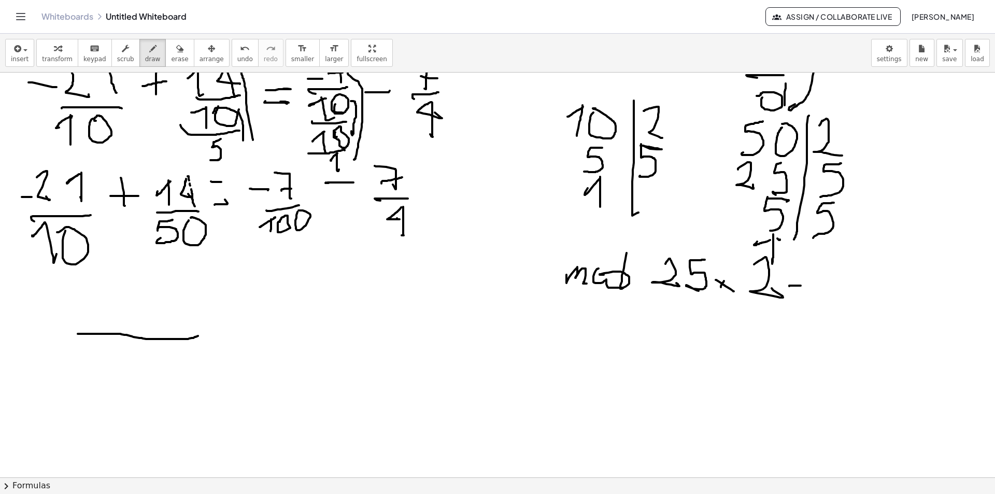
drag, startPoint x: 791, startPoint y: 268, endPoint x: 807, endPoint y: 263, distance: 16.6
drag, startPoint x: 126, startPoint y: 349, endPoint x: 138, endPoint y: 368, distance: 22.3
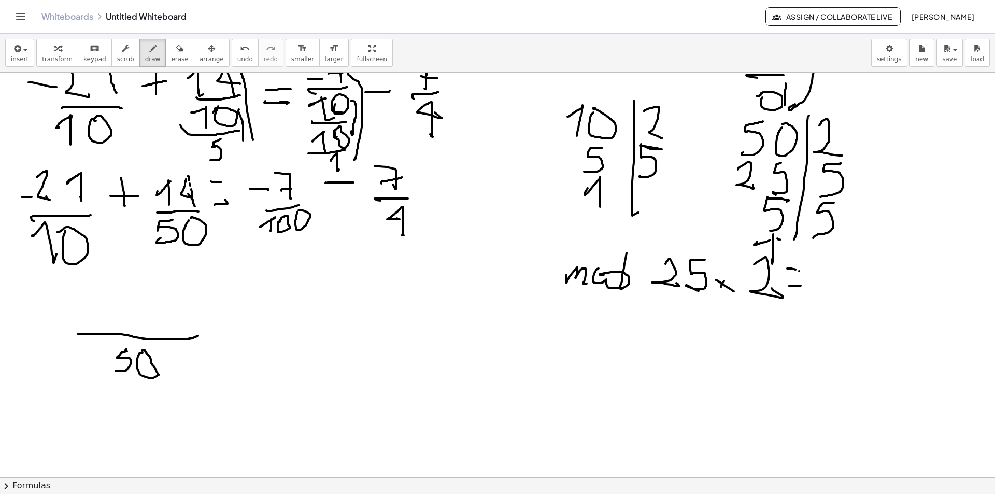
drag, startPoint x: 142, startPoint y: 352, endPoint x: 133, endPoint y: 345, distance: 11.8
drag, startPoint x: 570, startPoint y: 324, endPoint x: 592, endPoint y: 344, distance: 29.0
drag, startPoint x: 601, startPoint y: 325, endPoint x: 603, endPoint y: 347, distance: 21.9
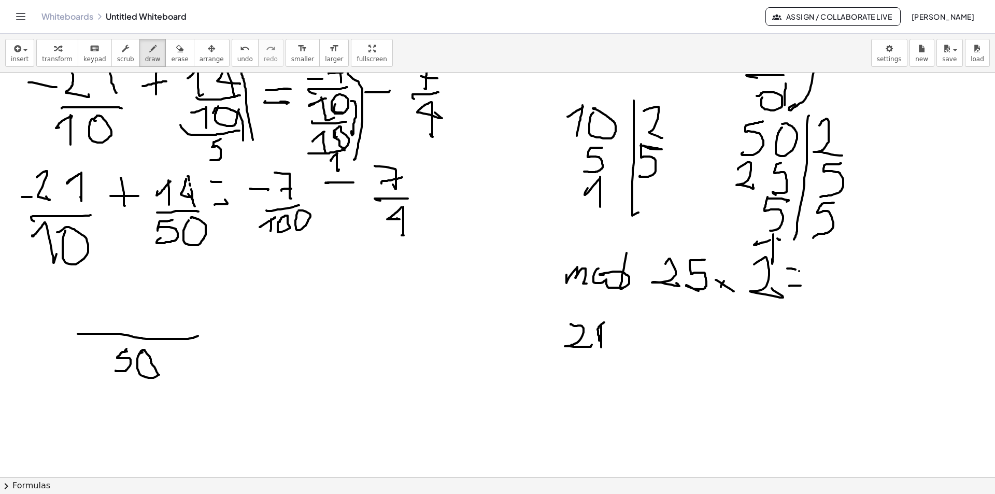
drag, startPoint x: 595, startPoint y: 354, endPoint x: 583, endPoint y: 377, distance: 26.2
drag, startPoint x: 604, startPoint y: 388, endPoint x: 598, endPoint y: 370, distance: 18.5
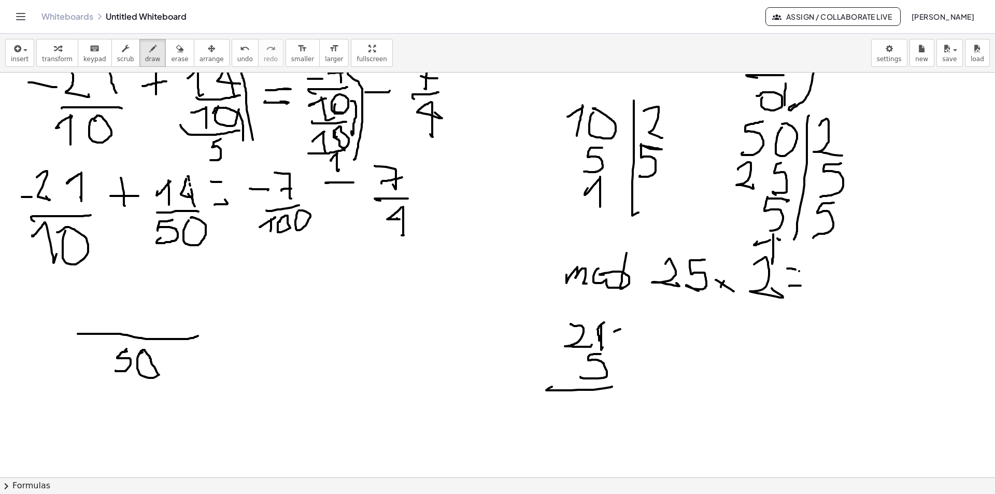
drag, startPoint x: 614, startPoint y: 332, endPoint x: 617, endPoint y: 323, distance: 9.2
drag, startPoint x: 617, startPoint y: 320, endPoint x: 626, endPoint y: 337, distance: 19.5
drag, startPoint x: 604, startPoint y: 397, endPoint x: 620, endPoint y: 410, distance: 21.4
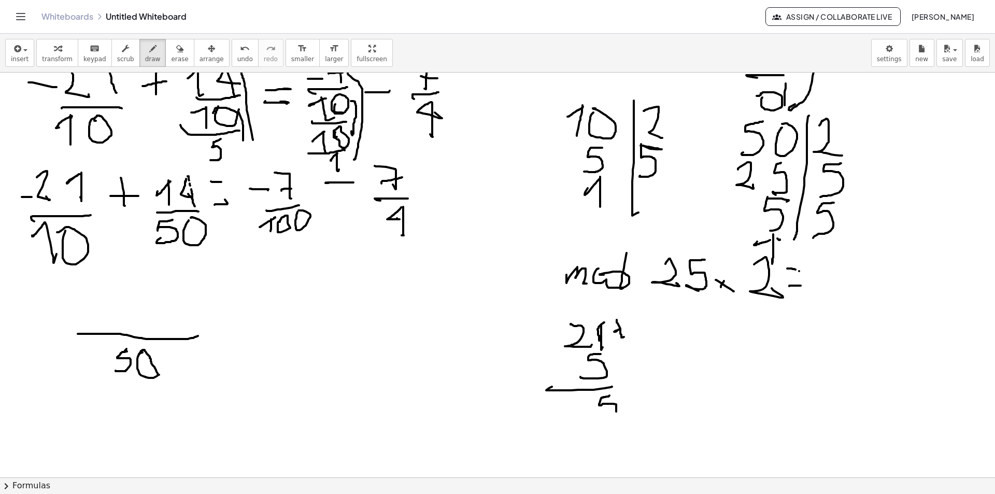
drag, startPoint x: 558, startPoint y: 395, endPoint x: 560, endPoint y: 407, distance: 12.1
drag, startPoint x: 614, startPoint y: 409, endPoint x: 590, endPoint y: 417, distance: 26.2
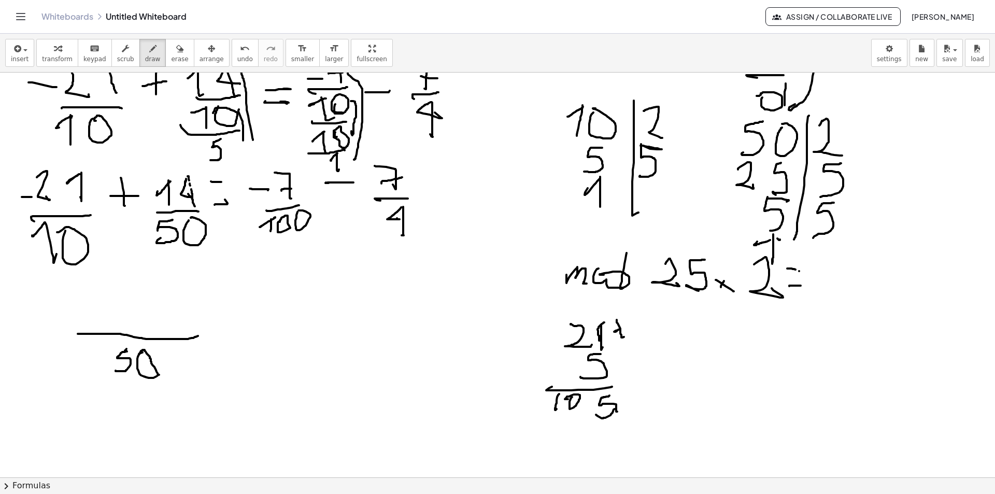
drag, startPoint x: 94, startPoint y: 302, endPoint x: 104, endPoint y: 314, distance: 15.5
drag, startPoint x: 106, startPoint y: 301, endPoint x: 119, endPoint y: 303, distance: 12.6
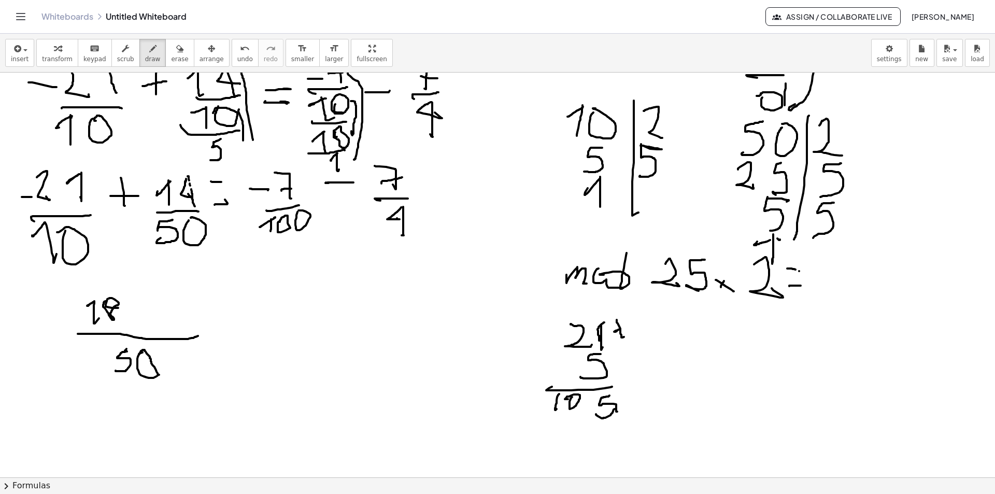
drag, startPoint x: 166, startPoint y: 60, endPoint x: 96, endPoint y: 252, distance: 204.7
click at [171, 61] on span "erase" at bounding box center [179, 58] width 17 height 7
drag, startPoint x: 104, startPoint y: 308, endPoint x: 149, endPoint y: 41, distance: 270.5
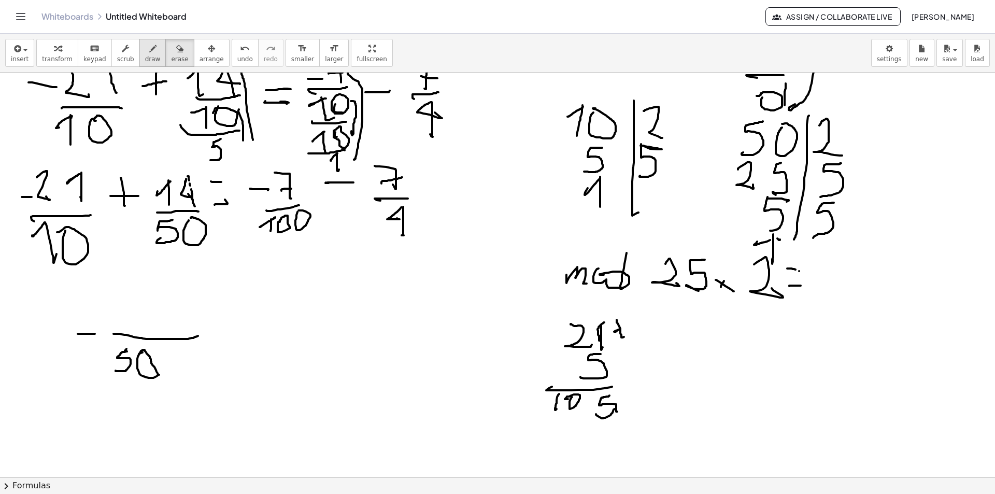
click at [145, 60] on span "draw" at bounding box center [153, 58] width 16 height 7
drag, startPoint x: 116, startPoint y: 333, endPoint x: 117, endPoint y: 321, distance: 12.5
drag, startPoint x: 88, startPoint y: 295, endPoint x: 99, endPoint y: 298, distance: 11.3
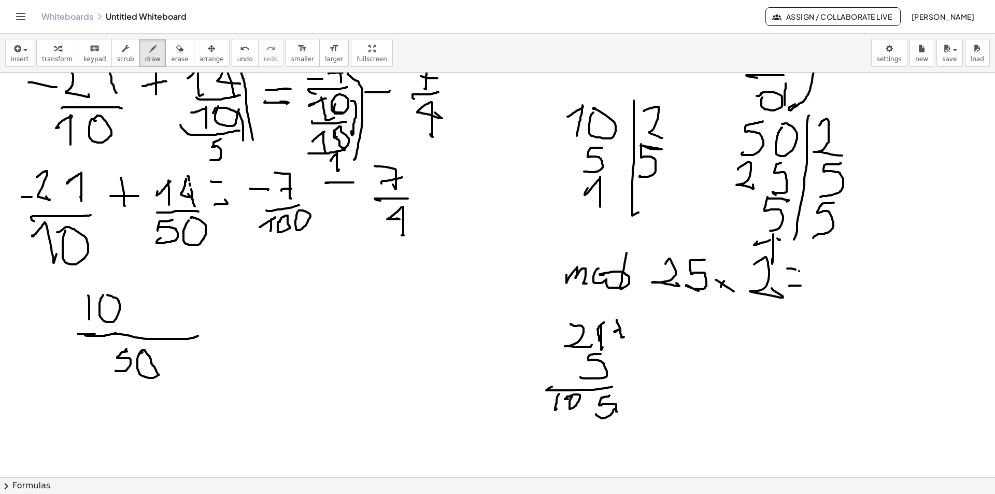
drag, startPoint x: 103, startPoint y: 296, endPoint x: 110, endPoint y: 297, distance: 7.8
drag, startPoint x: 135, startPoint y: 293, endPoint x: 141, endPoint y: 317, distance: 24.6
drag, startPoint x: 131, startPoint y: 290, endPoint x: 137, endPoint y: 292, distance: 6.6
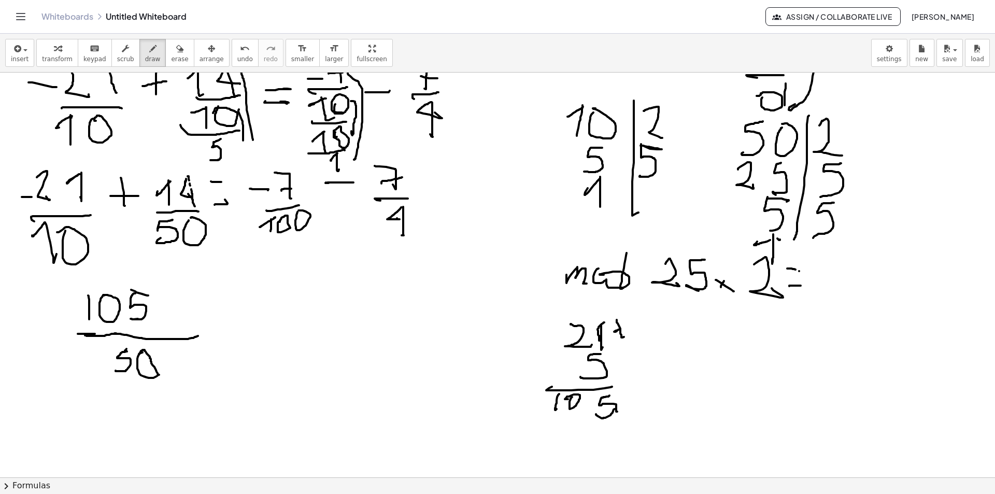
drag, startPoint x: 77, startPoint y: 306, endPoint x: 64, endPoint y: 309, distance: 13.2
drag, startPoint x: 167, startPoint y: 297, endPoint x: 164, endPoint y: 319, distance: 22.0
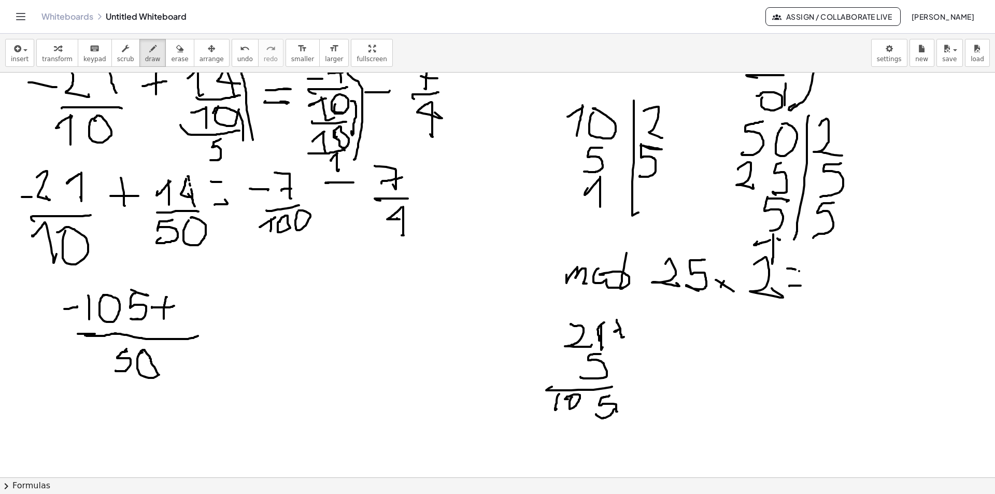
drag, startPoint x: 174, startPoint y: 306, endPoint x: 153, endPoint y: 319, distance: 24.7
drag, startPoint x: 198, startPoint y: 291, endPoint x: 191, endPoint y: 294, distance: 7.2
drag, startPoint x: 198, startPoint y: 291, endPoint x: 198, endPoint y: 300, distance: 9.3
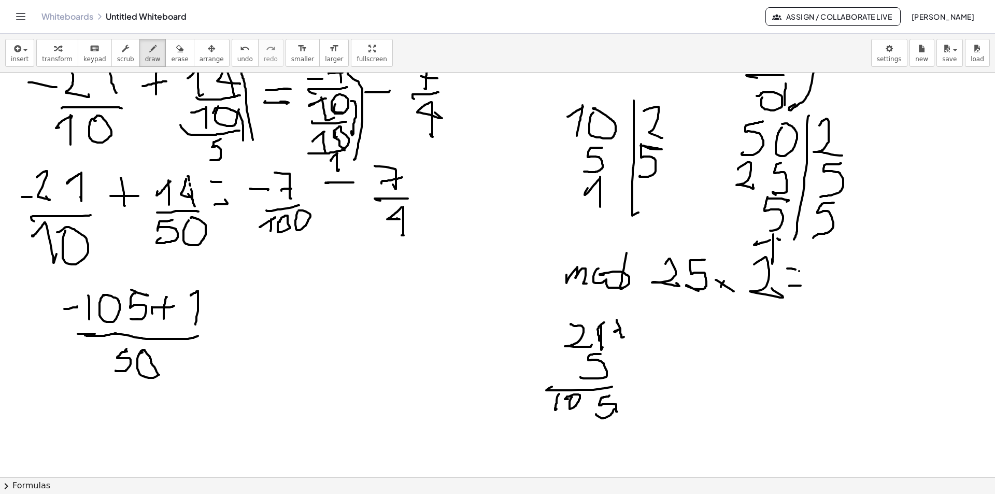
drag, startPoint x: 219, startPoint y: 301, endPoint x: 226, endPoint y: 310, distance: 12.2
drag, startPoint x: 225, startPoint y: 292, endPoint x: 222, endPoint y: 328, distance: 36.4
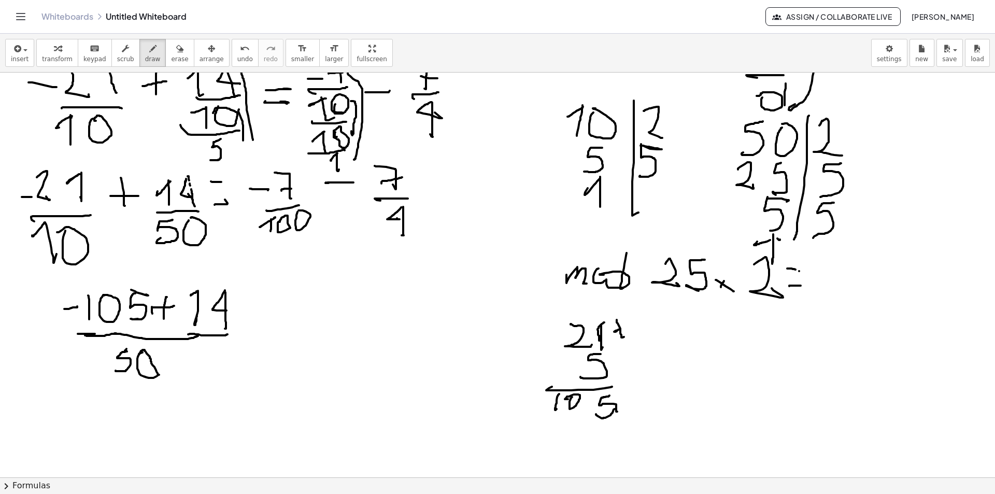
drag, startPoint x: 227, startPoint y: 334, endPoint x: 244, endPoint y: 332, distance: 16.7
drag, startPoint x: 256, startPoint y: 323, endPoint x: 252, endPoint y: 309, distance: 14.3
drag, startPoint x: 253, startPoint y: 307, endPoint x: 246, endPoint y: 308, distance: 7.3
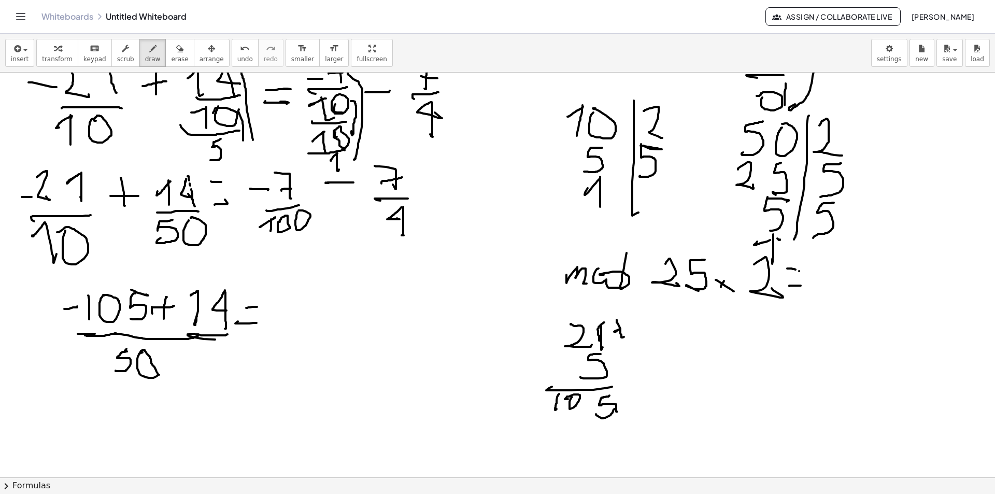
drag, startPoint x: 278, startPoint y: 316, endPoint x: 409, endPoint y: 317, distance: 130.6
drag, startPoint x: 334, startPoint y: 330, endPoint x: 321, endPoint y: 340, distance: 16.6
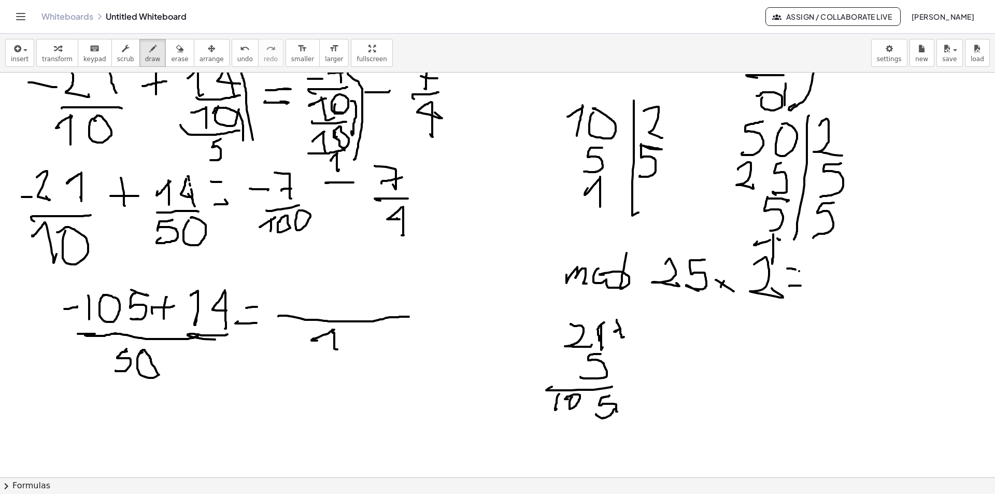
drag, startPoint x: 333, startPoint y: 330, endPoint x: 344, endPoint y: 338, distance: 13.7
drag, startPoint x: 346, startPoint y: 333, endPoint x: 378, endPoint y: 341, distance: 33.7
drag, startPoint x: 376, startPoint y: 337, endPoint x: 396, endPoint y: 360, distance: 31.2
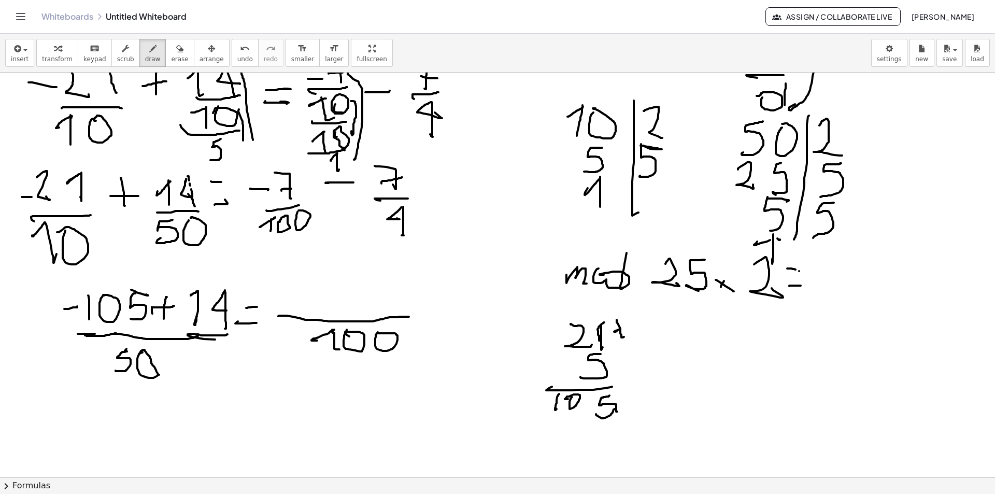
drag, startPoint x: 277, startPoint y: 289, endPoint x: 297, endPoint y: 289, distance: 20.2
drag, startPoint x: 295, startPoint y: 266, endPoint x: 317, endPoint y: 296, distance: 36.8
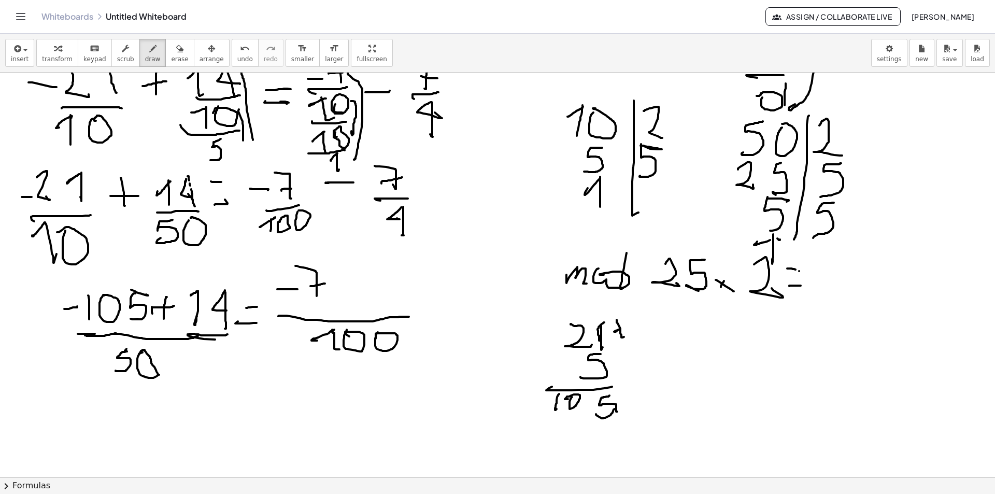
drag, startPoint x: 324, startPoint y: 283, endPoint x: 310, endPoint y: 286, distance: 13.7
drag, startPoint x: 692, startPoint y: 336, endPoint x: 700, endPoint y: 338, distance: 8.5
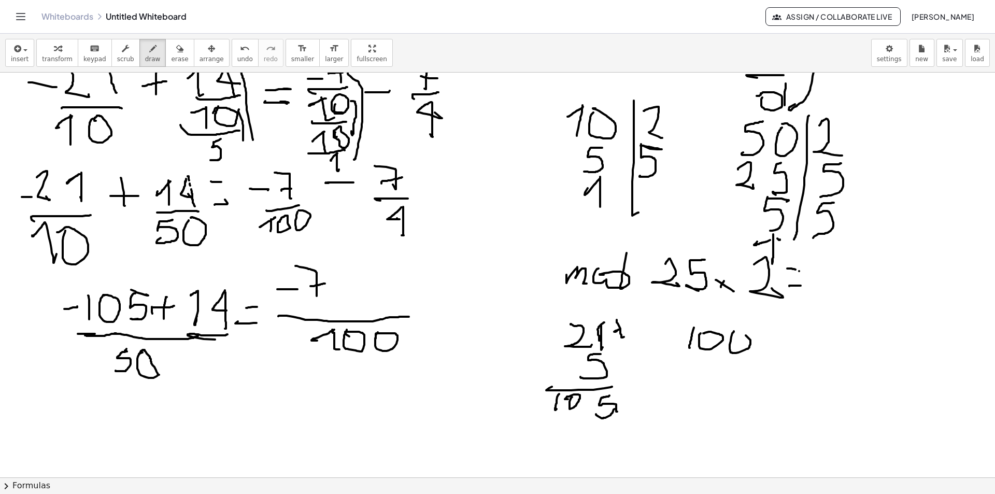
drag, startPoint x: 732, startPoint y: 333, endPoint x: 745, endPoint y: 330, distance: 13.0
drag, startPoint x: 764, startPoint y: 356, endPoint x: 807, endPoint y: 330, distance: 50.2
drag, startPoint x: 781, startPoint y: 329, endPoint x: 792, endPoint y: 327, distance: 11.6
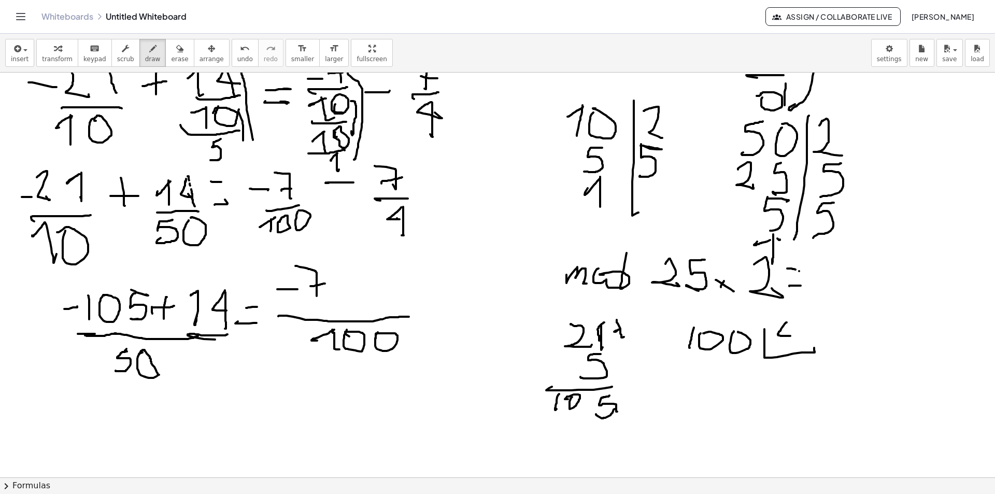
drag, startPoint x: 790, startPoint y: 321, endPoint x: 787, endPoint y: 346, distance: 24.5
drag, startPoint x: 773, startPoint y: 366, endPoint x: 785, endPoint y: 356, distance: 15.8
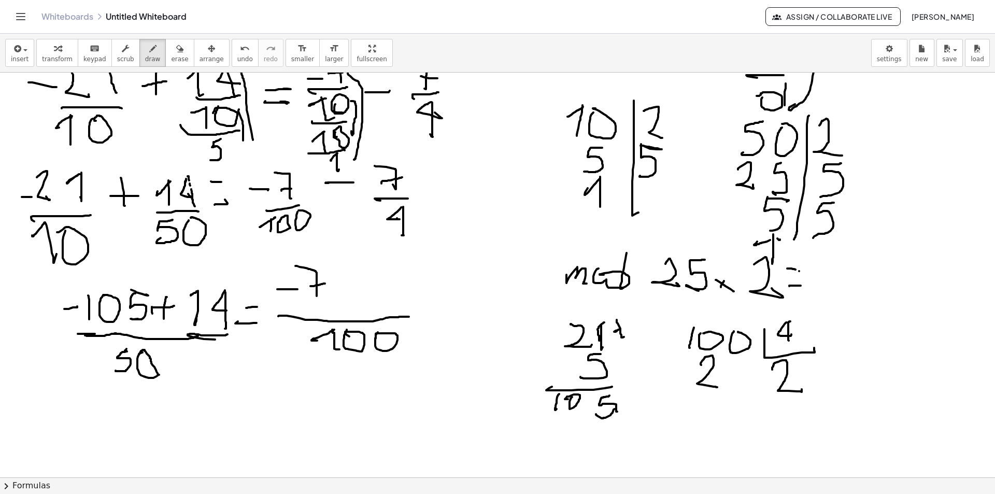
drag, startPoint x: 701, startPoint y: 365, endPoint x: 719, endPoint y: 361, distance: 18.6
drag, startPoint x: 738, startPoint y: 322, endPoint x: 745, endPoint y: 359, distance: 37.4
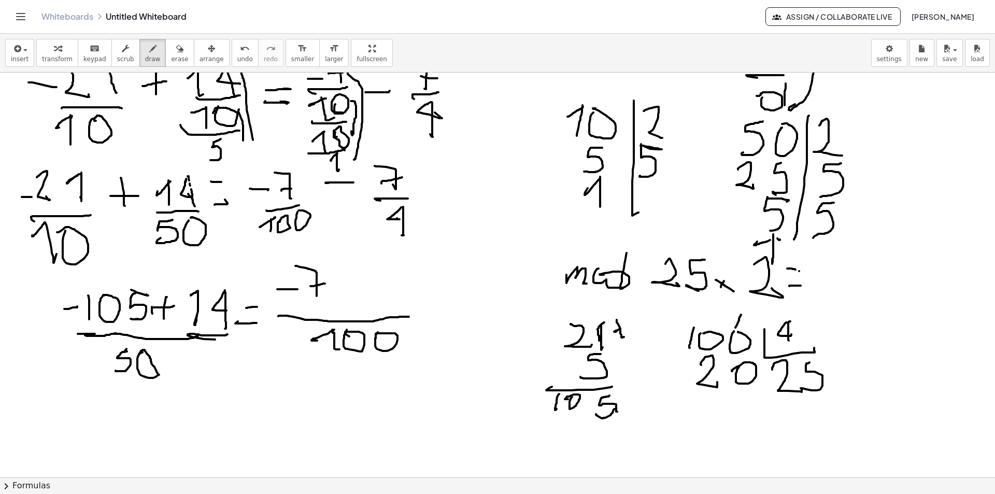
drag, startPoint x: 806, startPoint y: 364, endPoint x: 800, endPoint y: 388, distance: 25.0
drag, startPoint x: 733, startPoint y: 404, endPoint x: 783, endPoint y: 398, distance: 50.1
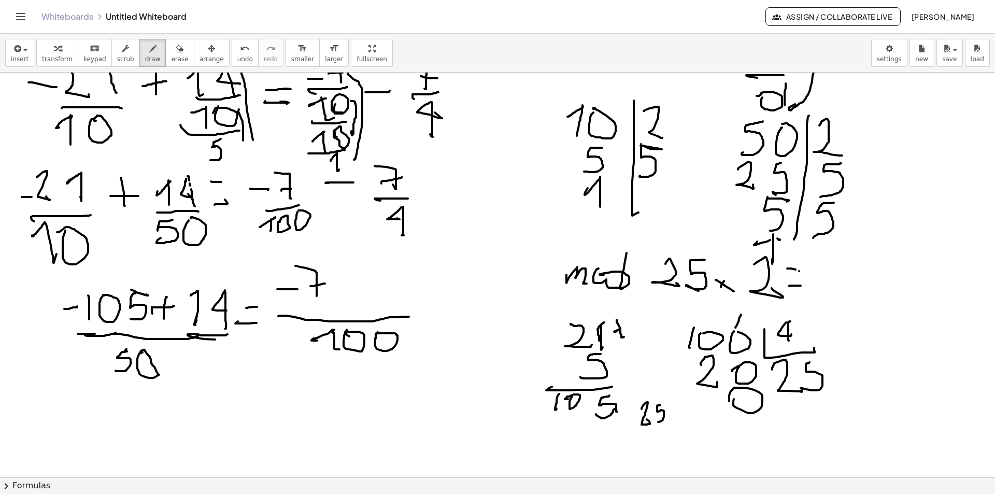
drag, startPoint x: 659, startPoint y: 405, endPoint x: 652, endPoint y: 431, distance: 26.3
drag, startPoint x: 663, startPoint y: 430, endPoint x: 658, endPoint y: 430, distance: 5.2
drag, startPoint x: 666, startPoint y: 430, endPoint x: 666, endPoint y: 444, distance: 14.0
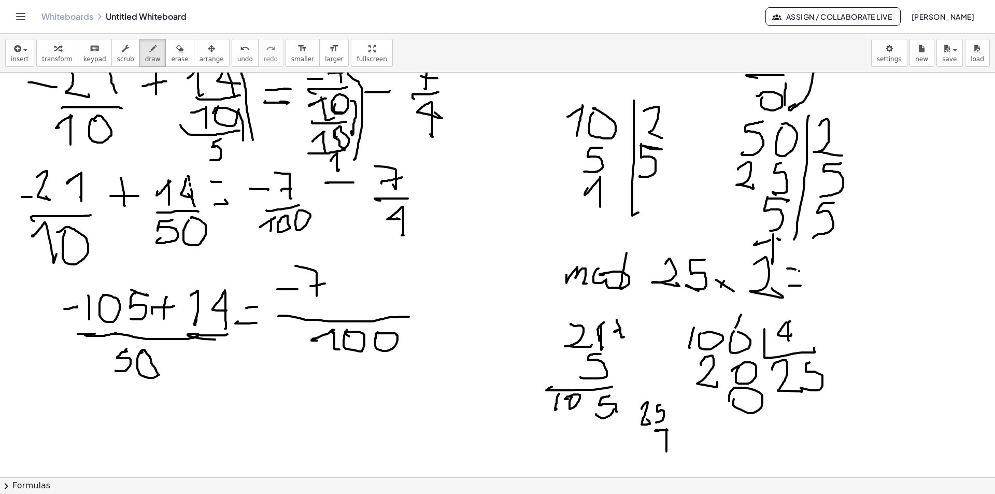
drag, startPoint x: 667, startPoint y: 439, endPoint x: 653, endPoint y: 442, distance: 14.3
drag, startPoint x: 664, startPoint y: 453, endPoint x: 626, endPoint y: 439, distance: 40.6
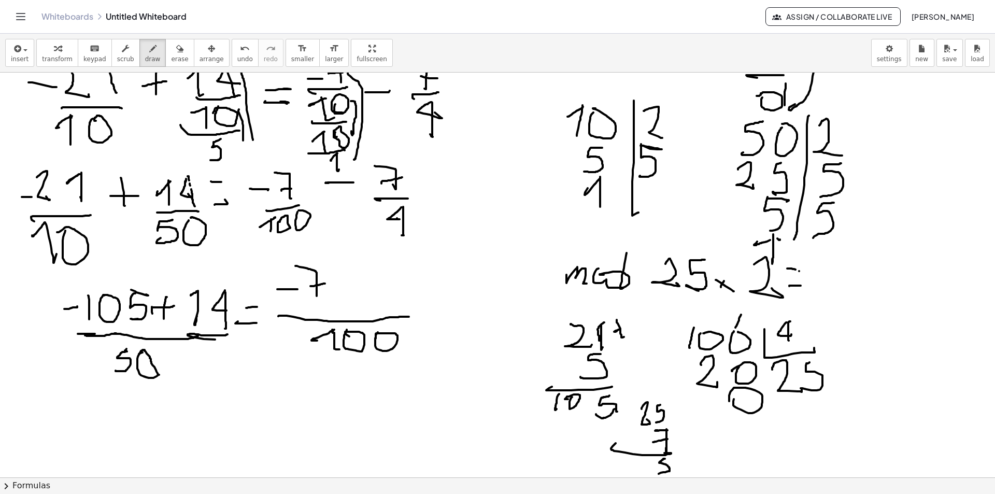
drag, startPoint x: 665, startPoint y: 459, endPoint x: 657, endPoint y: 468, distance: 12.1
drag, startPoint x: 664, startPoint y: 459, endPoint x: 673, endPoint y: 458, distance: 8.8
drag, startPoint x: 617, startPoint y: 456, endPoint x: 613, endPoint y: 475, distance: 19.5
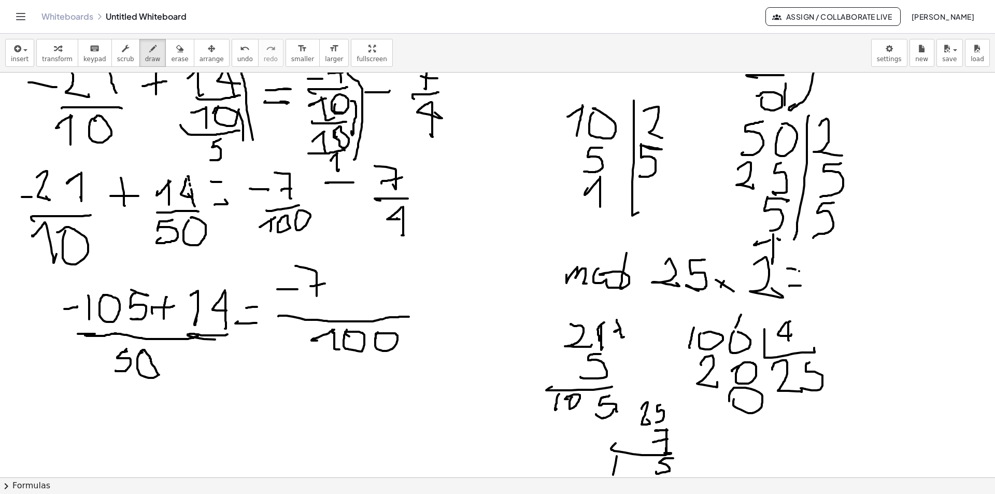
drag, startPoint x: 638, startPoint y: 457, endPoint x: 640, endPoint y: 468, distance: 11.1
click at [636, 478] on div "insert select one: Math Expression Function Text Youtube Video Graphing Geometr…" at bounding box center [497, 264] width 995 height 460
drag, startPoint x: 638, startPoint y: 468, endPoint x: 627, endPoint y: 471, distance: 11.3
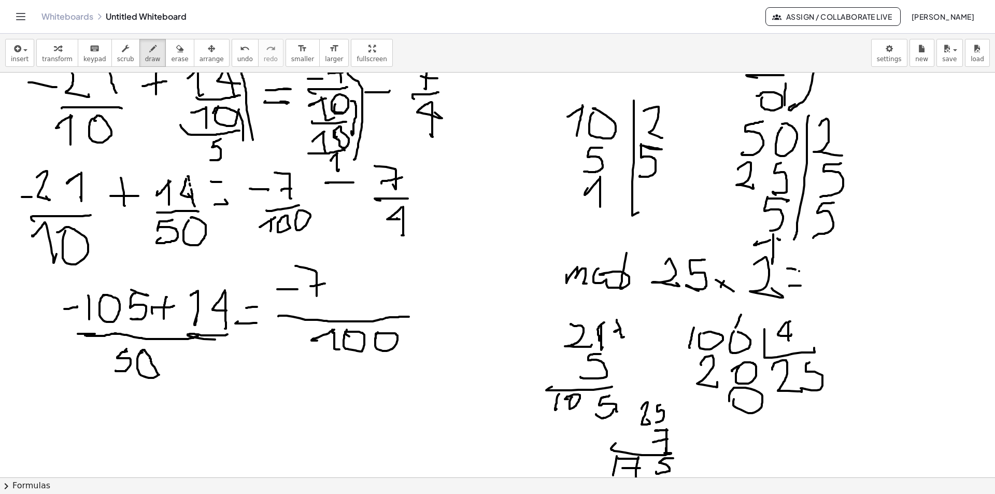
drag, startPoint x: 341, startPoint y: 285, endPoint x: 334, endPoint y: 287, distance: 7.9
drag, startPoint x: 364, startPoint y: 269, endPoint x: 360, endPoint y: 297, distance: 28.8
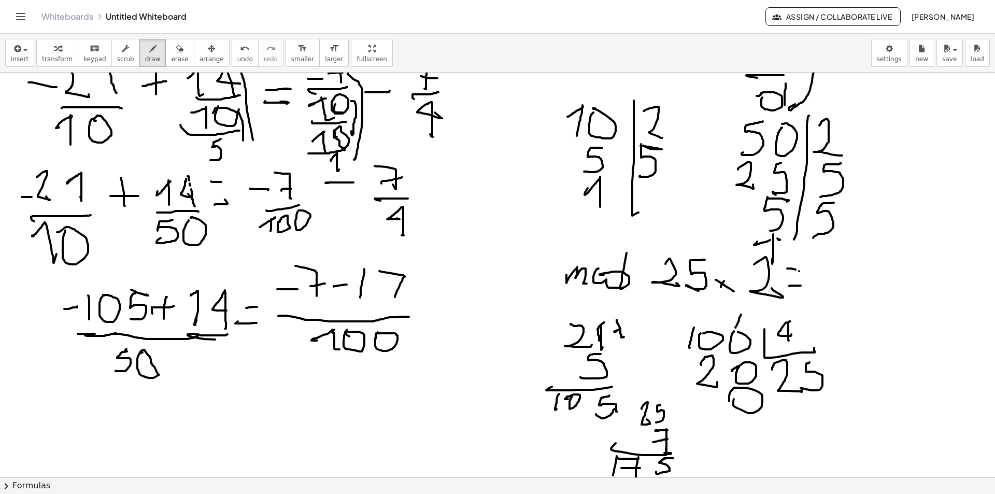
drag, startPoint x: 379, startPoint y: 271, endPoint x: 391, endPoint y: 290, distance: 21.9
drag, startPoint x: 411, startPoint y: 289, endPoint x: 405, endPoint y: 280, distance: 10.4
drag, startPoint x: 441, startPoint y: 272, endPoint x: 420, endPoint y: 298, distance: 33.9
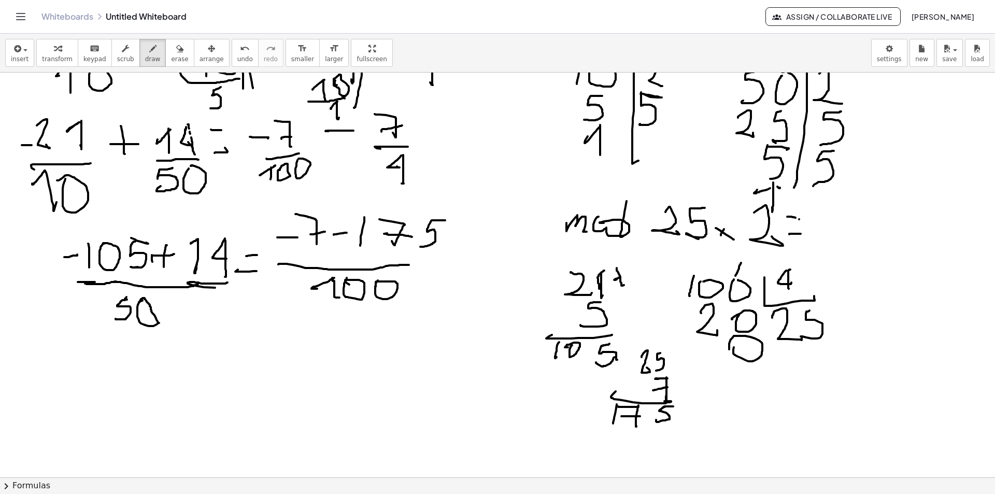
scroll to position [1369, 0]
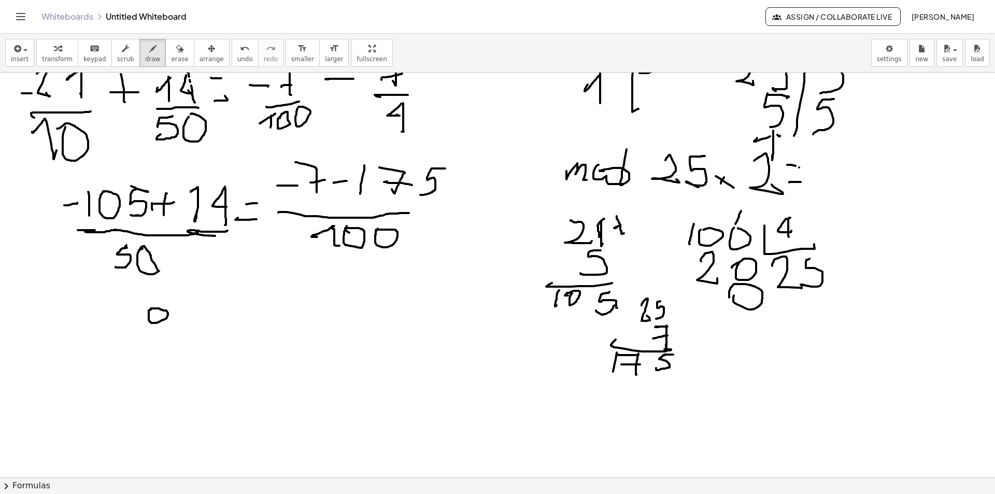
drag, startPoint x: 150, startPoint y: 310, endPoint x: 157, endPoint y: 308, distance: 7.0
drag, startPoint x: 164, startPoint y: 310, endPoint x: 175, endPoint y: 315, distance: 11.4
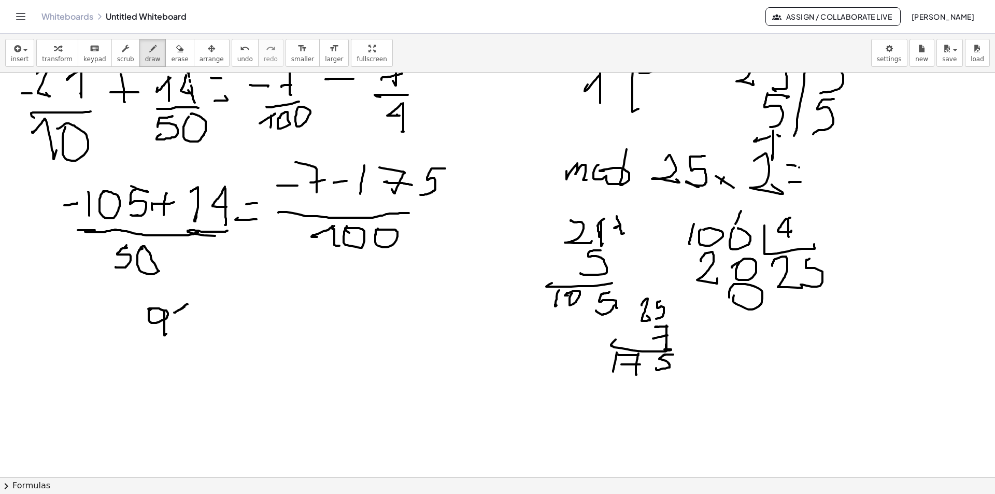
drag, startPoint x: 185, startPoint y: 303, endPoint x: 185, endPoint y: 328, distance: 24.9
drag, startPoint x: 198, startPoint y: 338, endPoint x: 152, endPoint y: 348, distance: 47.2
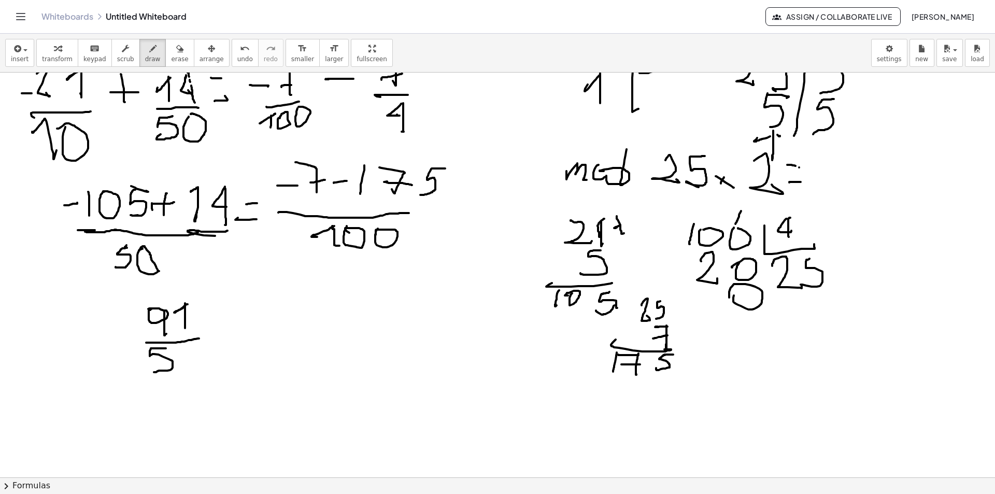
drag, startPoint x: 166, startPoint y: 348, endPoint x: 150, endPoint y: 371, distance: 28.3
drag, startPoint x: 135, startPoint y: 325, endPoint x: 121, endPoint y: 329, distance: 14.5
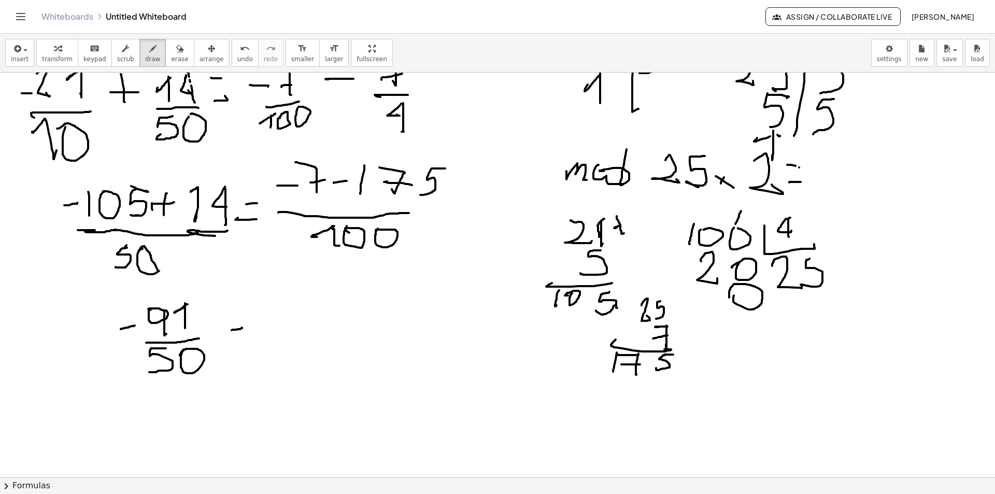
drag, startPoint x: 242, startPoint y: 327, endPoint x: 230, endPoint y: 330, distance: 12.2
drag, startPoint x: 233, startPoint y: 315, endPoint x: 261, endPoint y: 323, distance: 29.7
drag, startPoint x: 295, startPoint y: 298, endPoint x: 285, endPoint y: 308, distance: 13.9
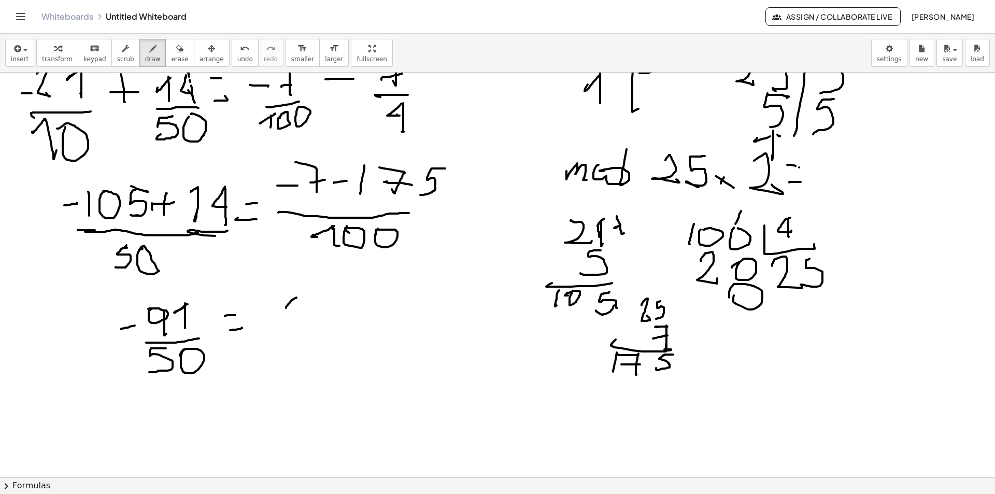
drag, startPoint x: 295, startPoint y: 296, endPoint x: 297, endPoint y: 314, distance: 18.3
drag, startPoint x: 307, startPoint y: 307, endPoint x: 332, endPoint y: 302, distance: 25.9
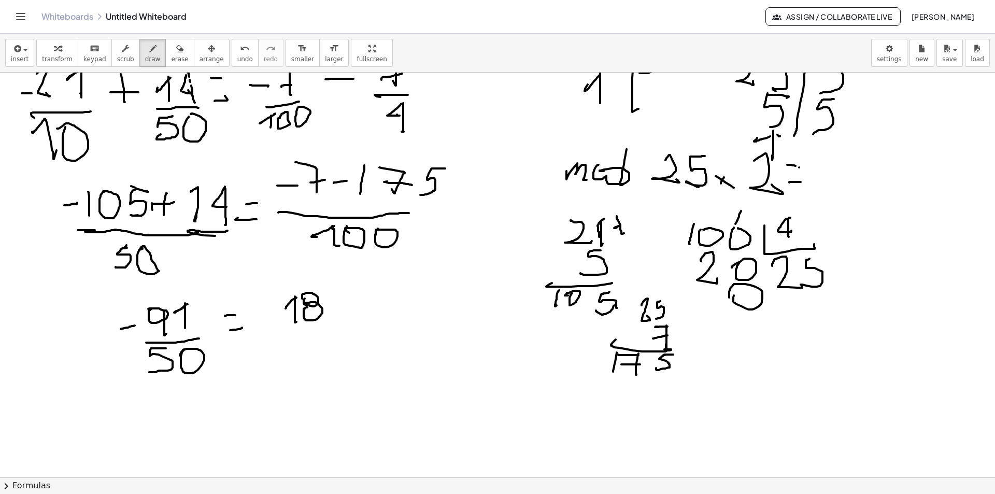
drag, startPoint x: 334, startPoint y: 291, endPoint x: 336, endPoint y: 339, distance: 48.2
drag, startPoint x: 348, startPoint y: 329, endPoint x: 290, endPoint y: 335, distance: 57.8
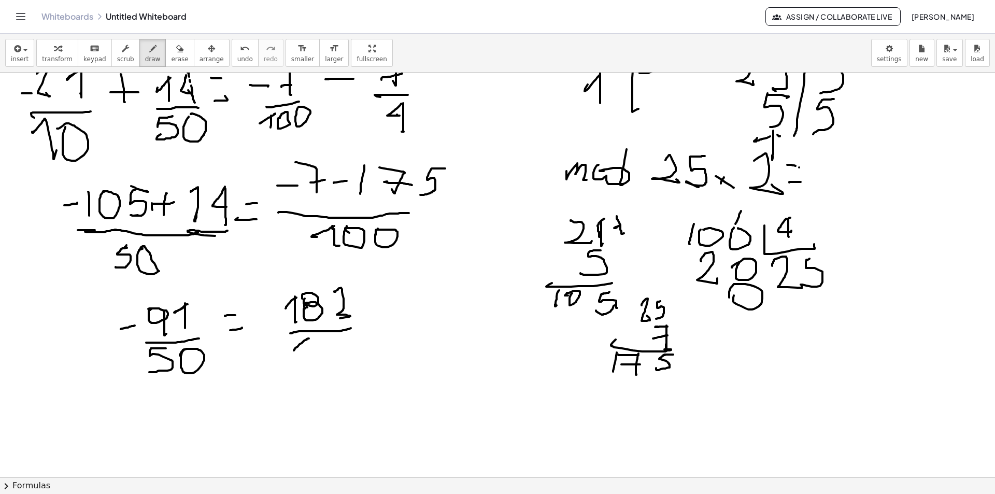
drag, startPoint x: 306, startPoint y: 339, endPoint x: 308, endPoint y: 354, distance: 15.1
drag, startPoint x: 312, startPoint y: 353, endPoint x: 310, endPoint y: 345, distance: 8.7
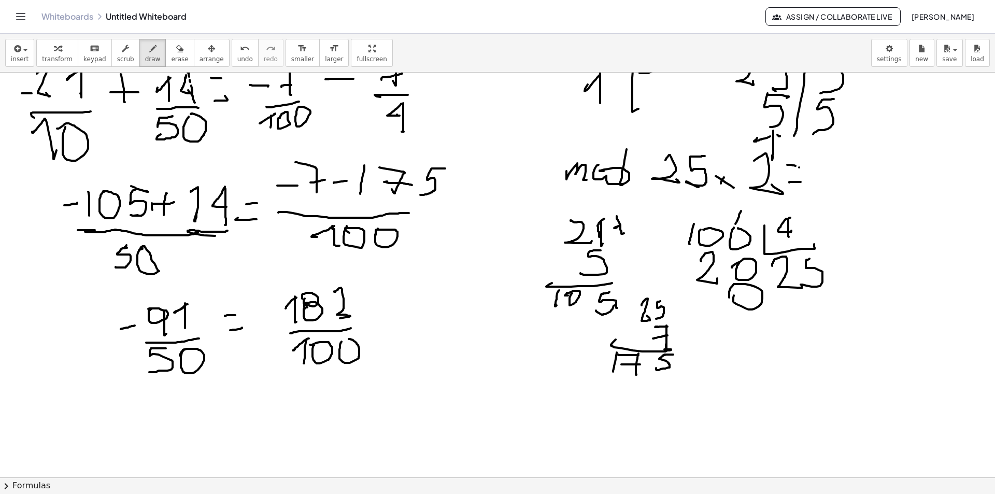
drag, startPoint x: 279, startPoint y: 314, endPoint x: 299, endPoint y: 339, distance: 32.0
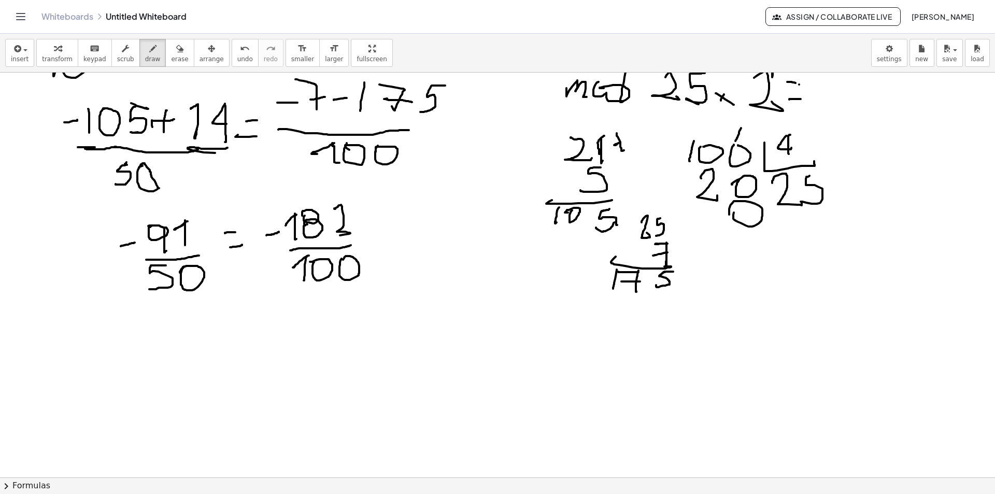
scroll to position [1473, 0]
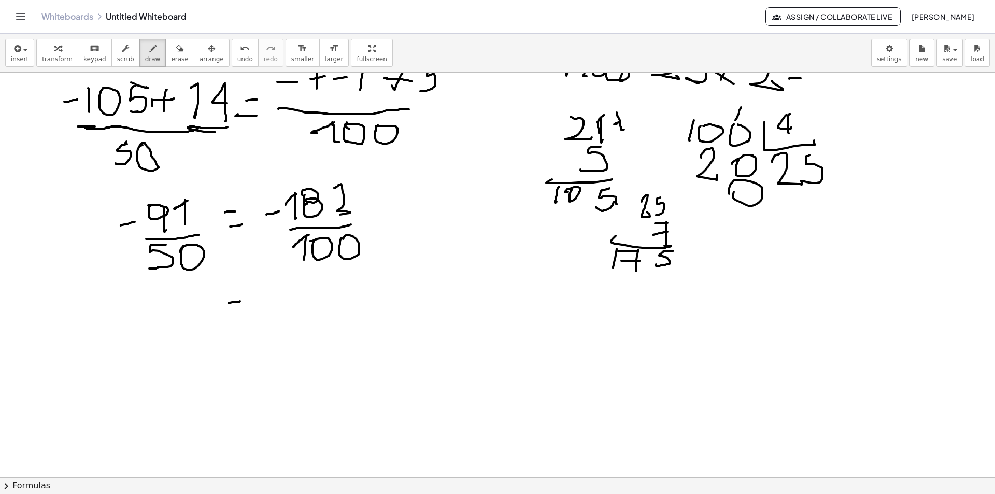
drag, startPoint x: 236, startPoint y: 302, endPoint x: 228, endPoint y: 303, distance: 7.8
drag, startPoint x: 223, startPoint y: 313, endPoint x: 204, endPoint y: 299, distance: 24.2
drag, startPoint x: 159, startPoint y: 291, endPoint x: 150, endPoint y: 290, distance: 8.4
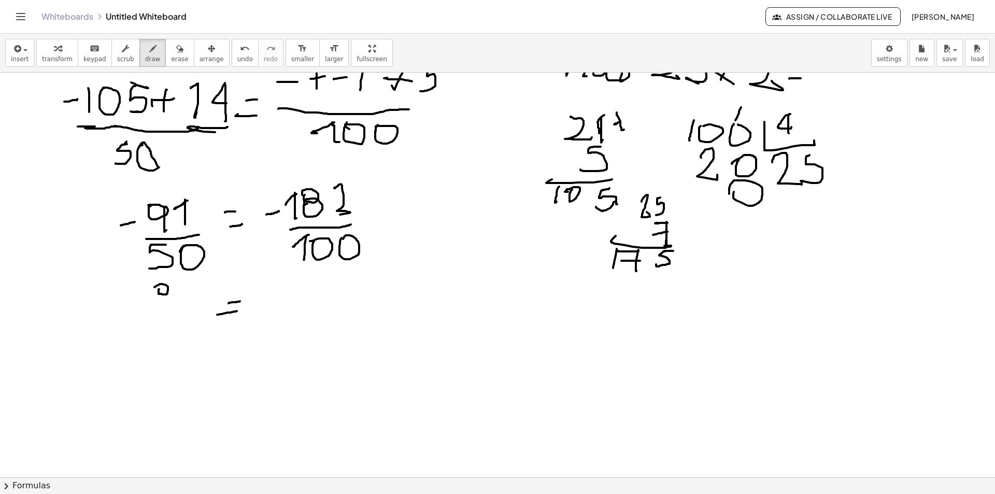
drag, startPoint x: 166, startPoint y: 286, endPoint x: 173, endPoint y: 294, distance: 10.3
drag, startPoint x: 179, startPoint y: 291, endPoint x: 183, endPoint y: 310, distance: 20.2
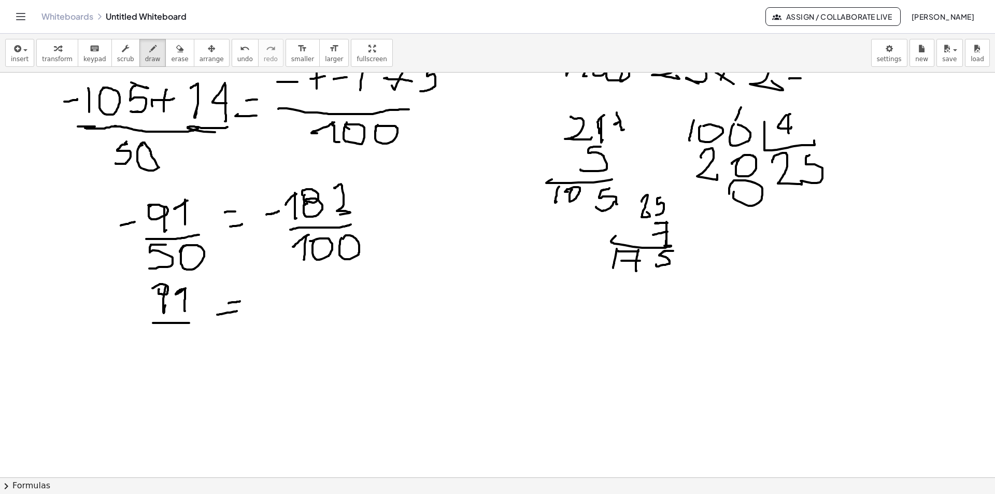
drag, startPoint x: 189, startPoint y: 323, endPoint x: 153, endPoint y: 322, distance: 35.8
drag, startPoint x: 155, startPoint y: 325, endPoint x: 146, endPoint y: 347, distance: 23.2
drag, startPoint x: 152, startPoint y: 330, endPoint x: 180, endPoint y: 339, distance: 29.3
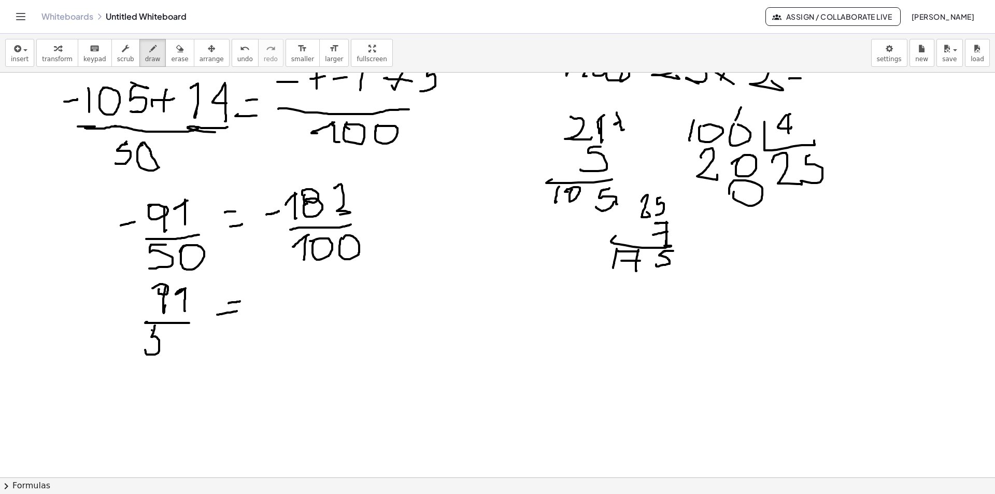
click at [171, 51] on div "button" at bounding box center [179, 48] width 17 height 12
drag, startPoint x: 188, startPoint y: 341, endPoint x: 177, endPoint y: 84, distance: 256.7
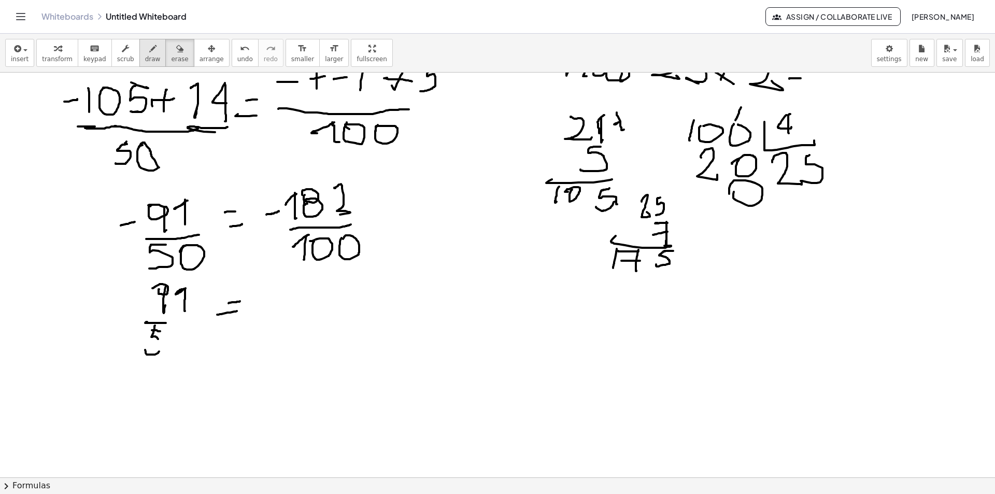
click at [145, 56] on span "draw" at bounding box center [153, 58] width 16 height 7
drag, startPoint x: 155, startPoint y: 336, endPoint x: 162, endPoint y: 346, distance: 11.6
drag, startPoint x: 168, startPoint y: 333, endPoint x: 180, endPoint y: 321, distance: 16.1
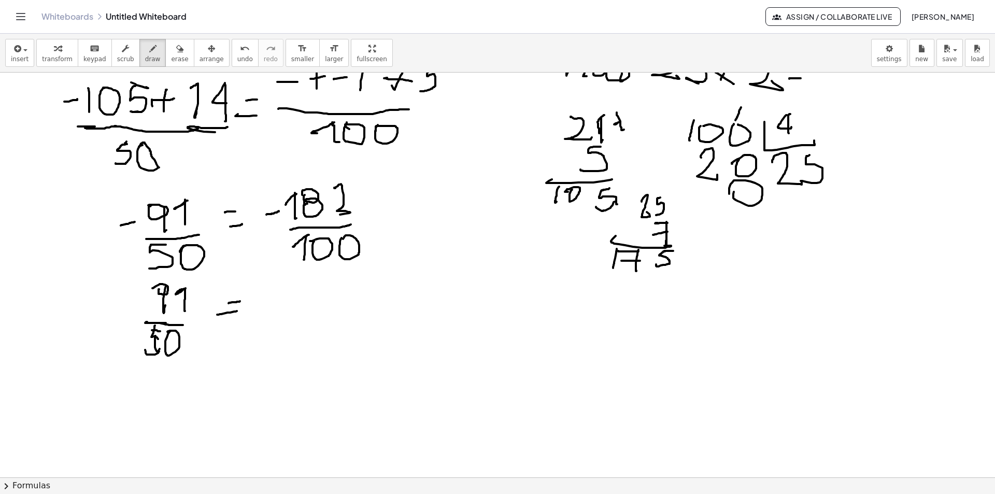
drag, startPoint x: 182, startPoint y: 325, endPoint x: 166, endPoint y: 295, distance: 34.1
drag, startPoint x: 131, startPoint y: 305, endPoint x: 120, endPoint y: 305, distance: 11.4
drag, startPoint x: 269, startPoint y: 307, endPoint x: 250, endPoint y: 307, distance: 18.7
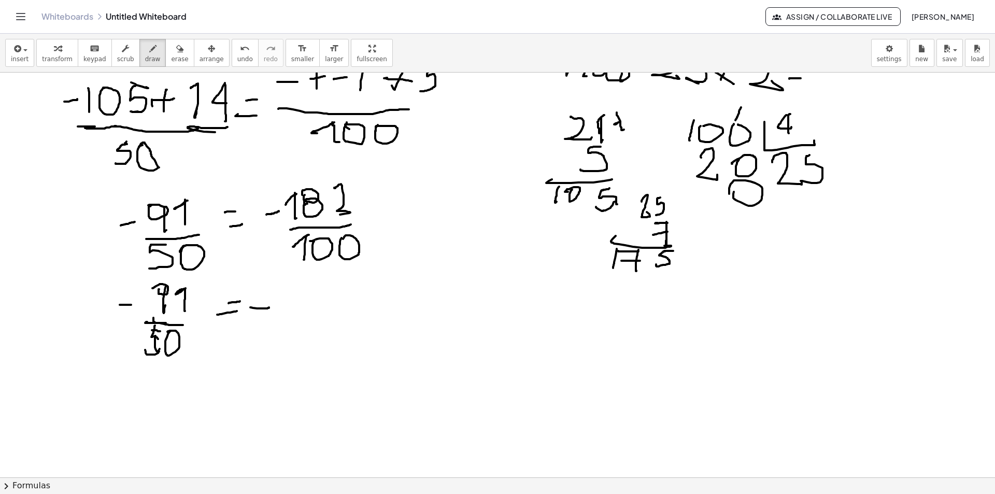
drag, startPoint x: 294, startPoint y: 279, endPoint x: 302, endPoint y: 306, distance: 28.7
drag, startPoint x: 314, startPoint y: 275, endPoint x: 318, endPoint y: 279, distance: 5.5
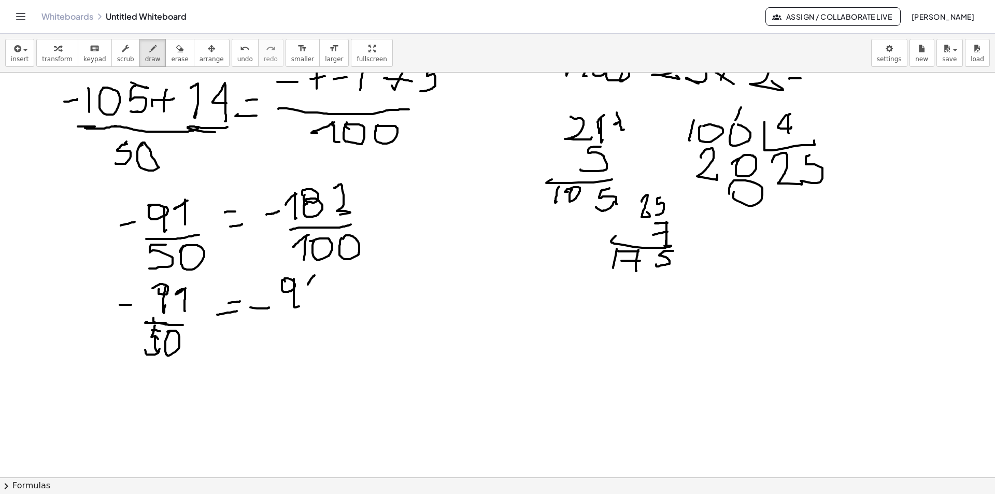
drag, startPoint x: 316, startPoint y: 274, endPoint x: 311, endPoint y: 322, distance: 48.4
drag, startPoint x: 319, startPoint y: 320, endPoint x: 276, endPoint y: 324, distance: 43.8
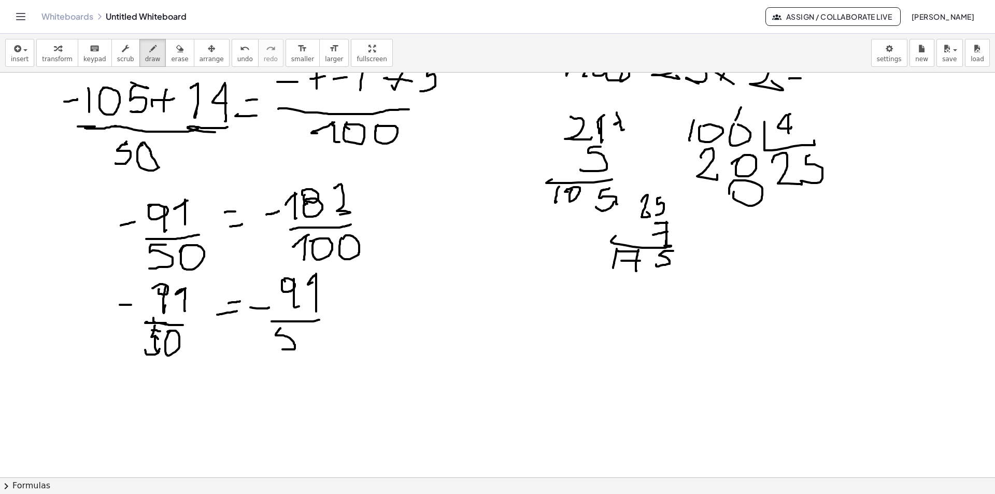
drag, startPoint x: 276, startPoint y: 333, endPoint x: 280, endPoint y: 344, distance: 11.6
drag, startPoint x: 275, startPoint y: 326, endPoint x: 289, endPoint y: 326, distance: 13.5
drag, startPoint x: 299, startPoint y: 339, endPoint x: 317, endPoint y: 339, distance: 17.6
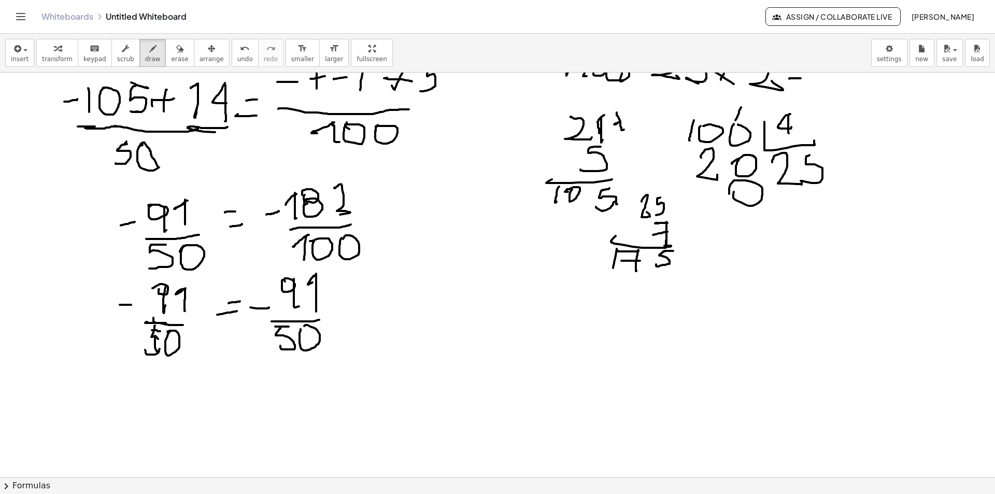
drag, startPoint x: 466, startPoint y: 269, endPoint x: 479, endPoint y: 275, distance: 14.6
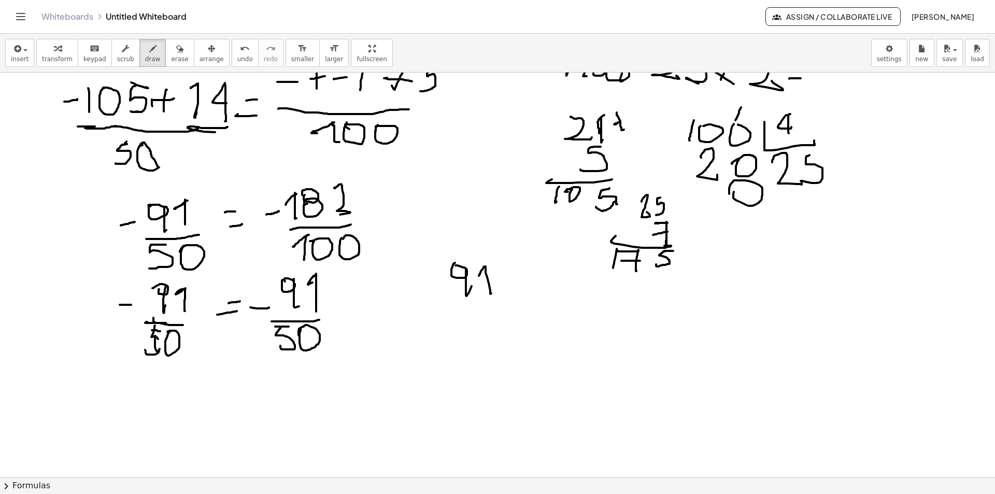
drag, startPoint x: 485, startPoint y: 266, endPoint x: 504, endPoint y: 288, distance: 28.3
drag, startPoint x: 511, startPoint y: 262, endPoint x: 554, endPoint y: 272, distance: 44.2
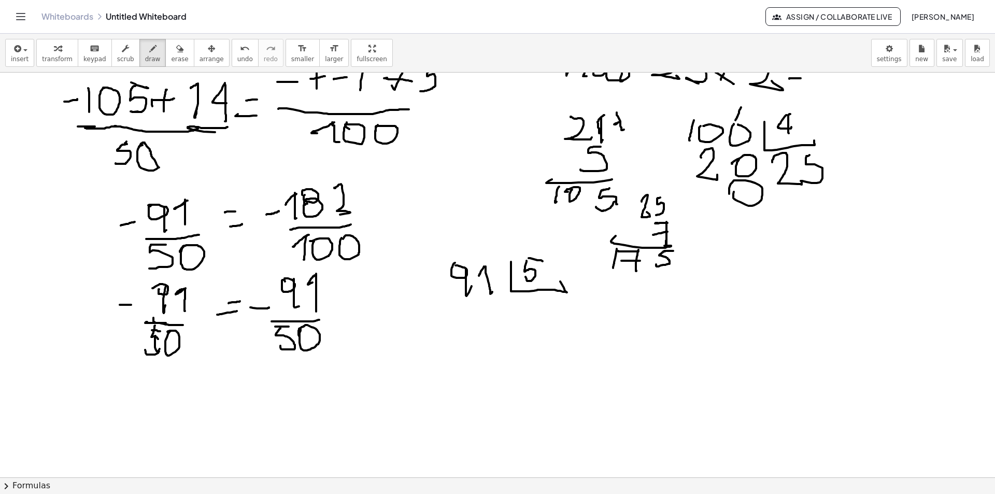
drag, startPoint x: 528, startPoint y: 258, endPoint x: 542, endPoint y: 261, distance: 14.3
drag, startPoint x: 521, startPoint y: 297, endPoint x: 516, endPoint y: 294, distance: 5.3
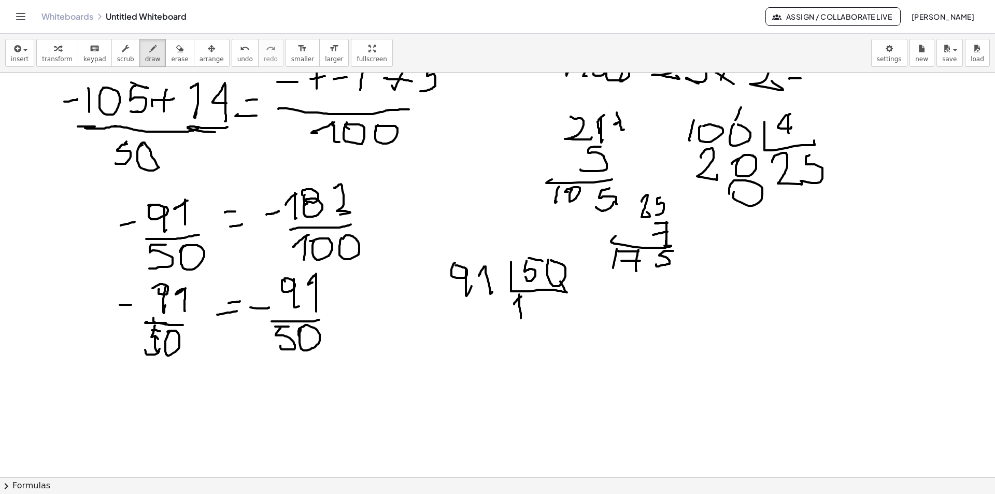
drag, startPoint x: 519, startPoint y: 294, endPoint x: 510, endPoint y: 308, distance: 16.1
drag, startPoint x: 491, startPoint y: 303, endPoint x: 495, endPoint y: 322, distance: 19.6
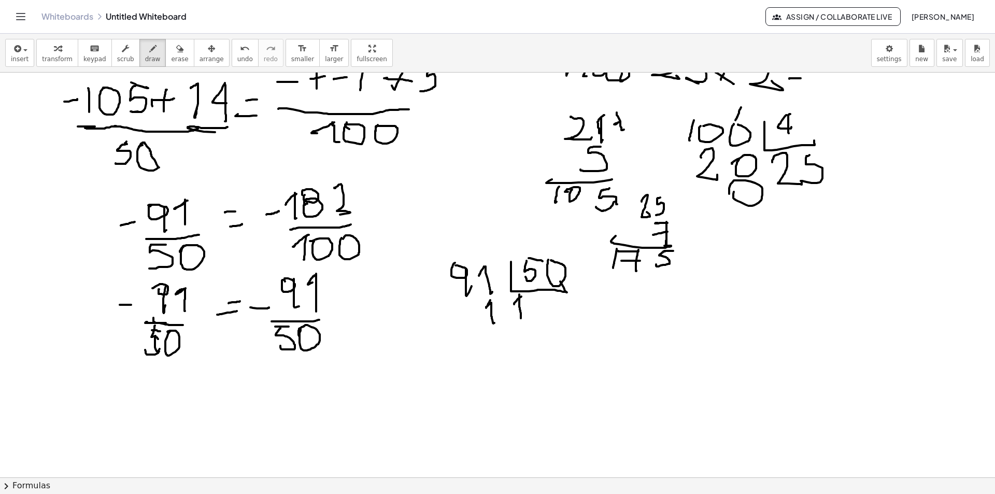
drag, startPoint x: 463, startPoint y: 307, endPoint x: 469, endPoint y: 301, distance: 8.8
drag, startPoint x: 470, startPoint y: 299, endPoint x: 475, endPoint y: 323, distance: 23.8
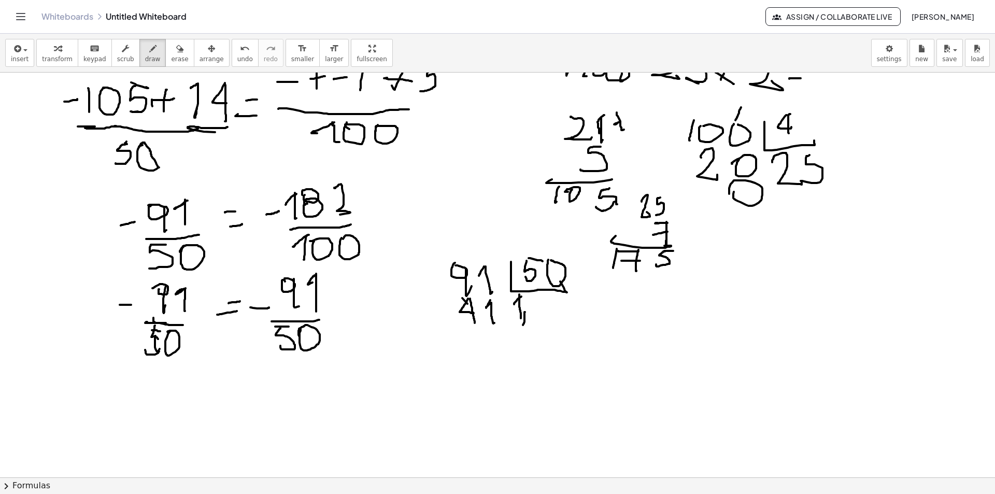
drag, startPoint x: 525, startPoint y: 312, endPoint x: 522, endPoint y: 326, distance: 14.3
drag, startPoint x: 498, startPoint y: 304, endPoint x: 527, endPoint y: 316, distance: 31.4
drag, startPoint x: 510, startPoint y: 289, endPoint x: 518, endPoint y: 340, distance: 51.8
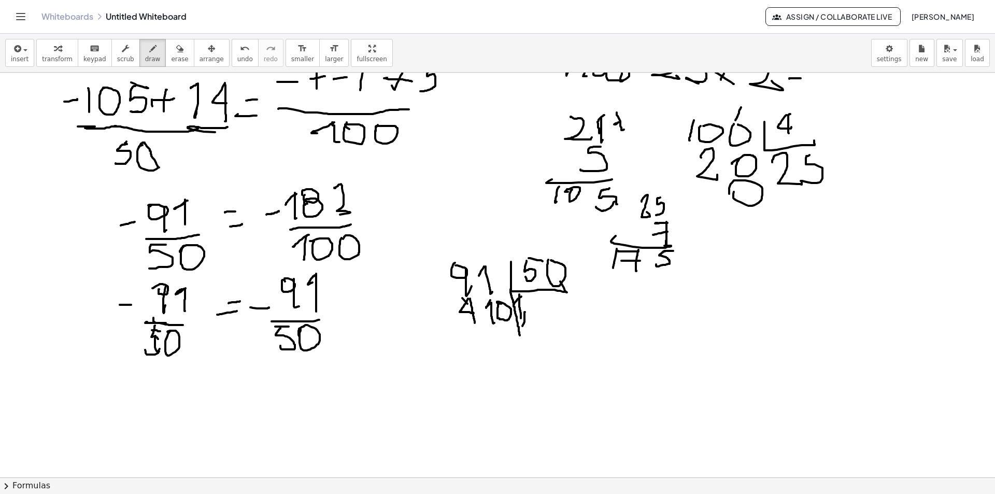
drag, startPoint x: 535, startPoint y: 298, endPoint x: 540, endPoint y: 299, distance: 5.2
drag, startPoint x: 534, startPoint y: 308, endPoint x: 541, endPoint y: 304, distance: 8.1
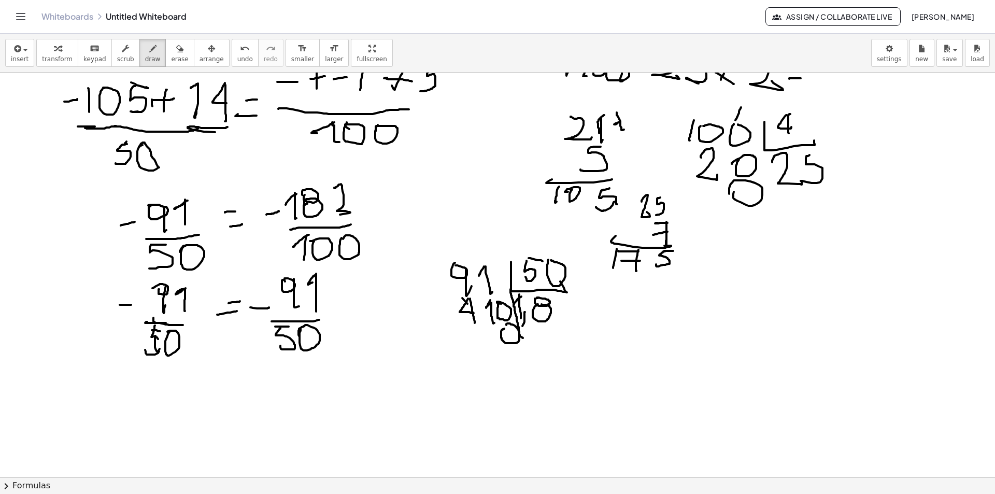
drag, startPoint x: 502, startPoint y: 330, endPoint x: 540, endPoint y: 323, distance: 38.9
drag, startPoint x: 493, startPoint y: 327, endPoint x: 512, endPoint y: 338, distance: 22.3
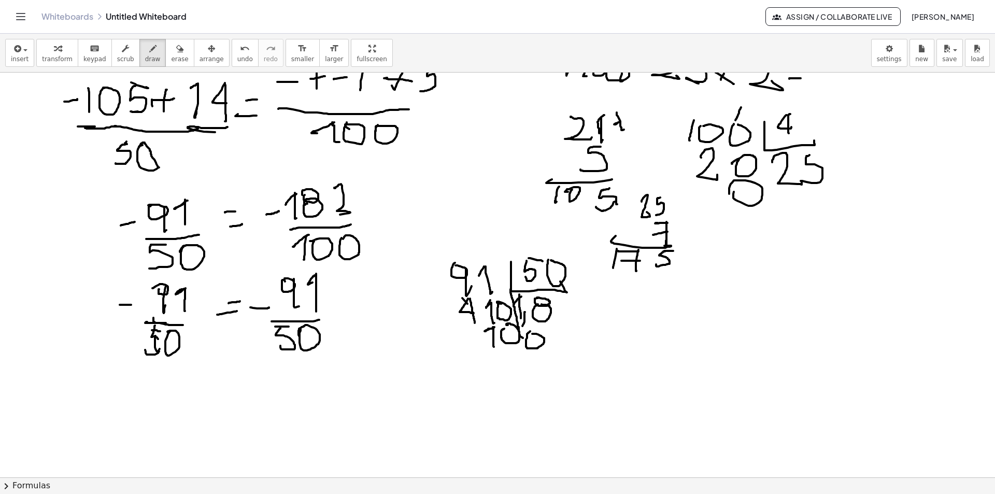
drag, startPoint x: 563, startPoint y: 300, endPoint x: 588, endPoint y: 322, distance: 33.0
drag, startPoint x: 527, startPoint y: 364, endPoint x: 550, endPoint y: 358, distance: 23.5
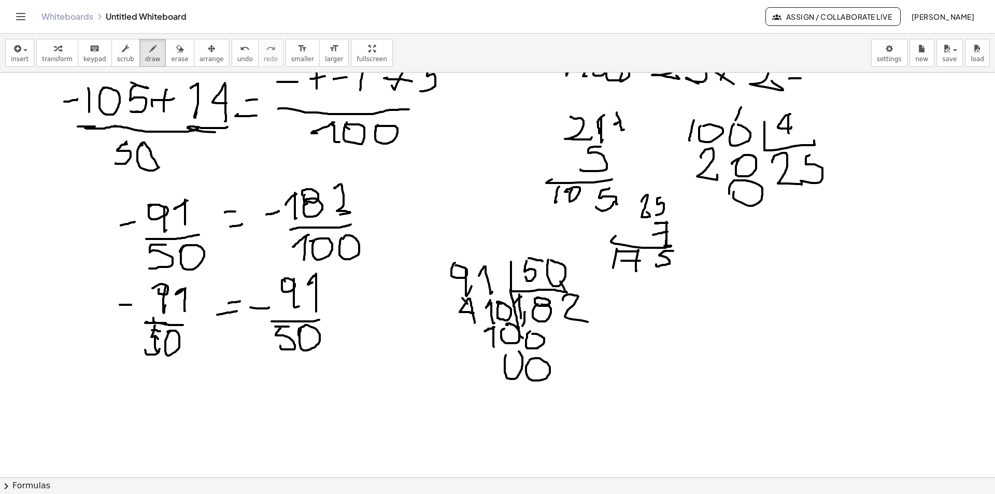
drag, startPoint x: 199, startPoint y: 389, endPoint x: 204, endPoint y: 387, distance: 5.4
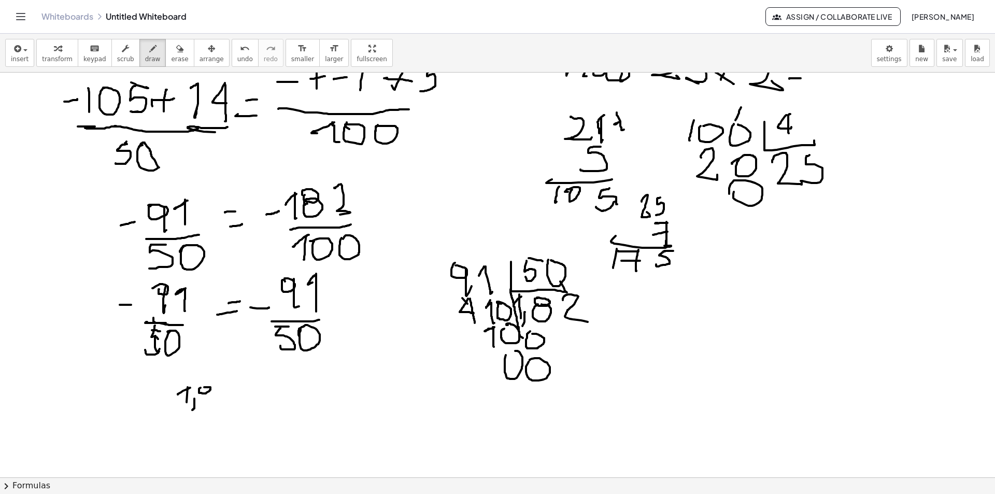
drag, startPoint x: 194, startPoint y: 398, endPoint x: 200, endPoint y: 401, distance: 6.3
drag, startPoint x: 198, startPoint y: 393, endPoint x: 208, endPoint y: 383, distance: 14.3
drag, startPoint x: 221, startPoint y: 387, endPoint x: 227, endPoint y: 397, distance: 11.8
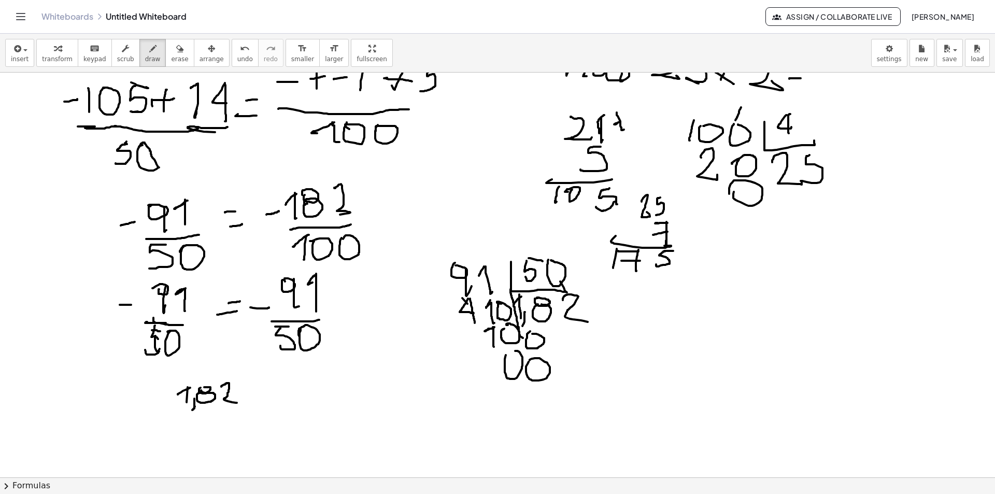
drag, startPoint x: 251, startPoint y: 398, endPoint x: 259, endPoint y: 396, distance: 8.4
drag, startPoint x: 250, startPoint y: 387, endPoint x: 302, endPoint y: 342, distance: 67.9
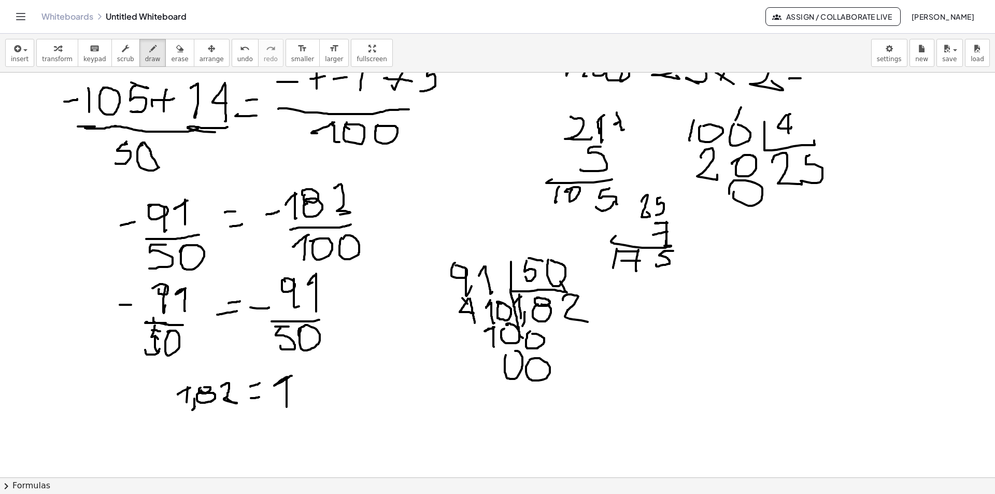
drag, startPoint x: 292, startPoint y: 376, endPoint x: 285, endPoint y: 388, distance: 13.7
drag, startPoint x: 305, startPoint y: 379, endPoint x: 317, endPoint y: 377, distance: 12.1
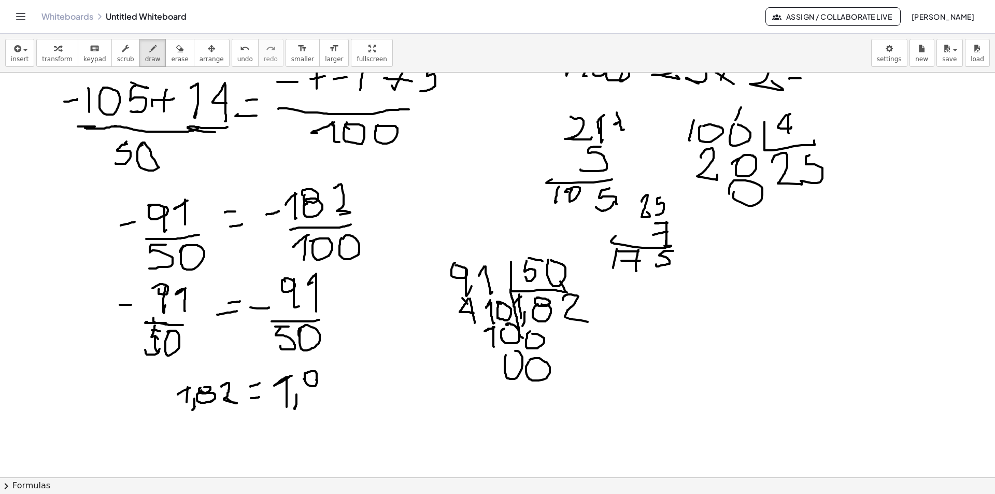
drag, startPoint x: 316, startPoint y: 380, endPoint x: 304, endPoint y: 379, distance: 12.5
drag, startPoint x: 306, startPoint y: 386, endPoint x: 335, endPoint y: 379, distance: 29.9
drag, startPoint x: 328, startPoint y: 370, endPoint x: 346, endPoint y: 398, distance: 32.6
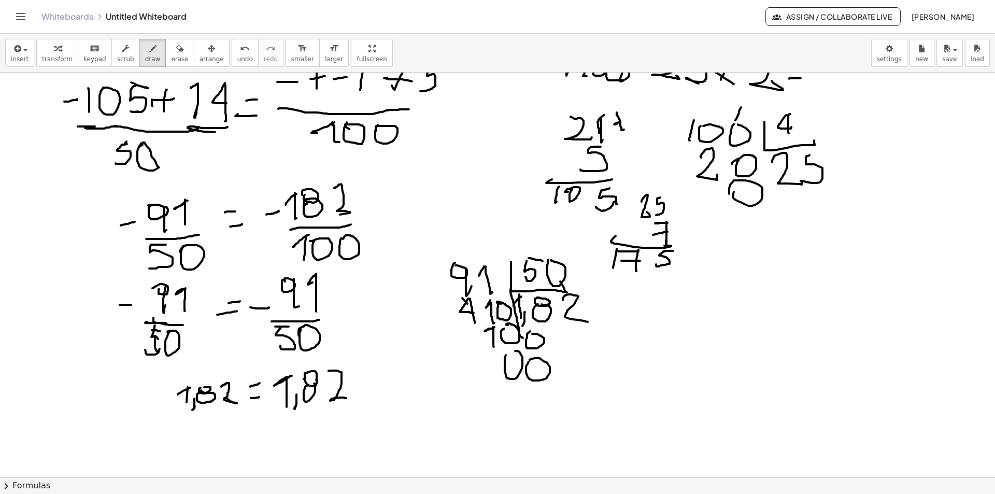
drag, startPoint x: 171, startPoint y: 400, endPoint x: 192, endPoint y: 417, distance: 26.9
drag, startPoint x: 275, startPoint y: 392, endPoint x: 264, endPoint y: 396, distance: 11.0
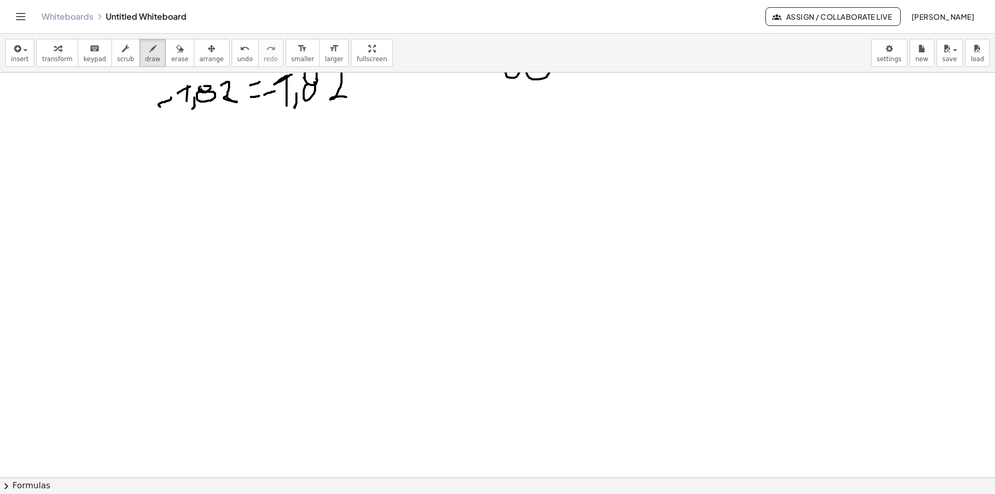
scroll to position [1826, 0]
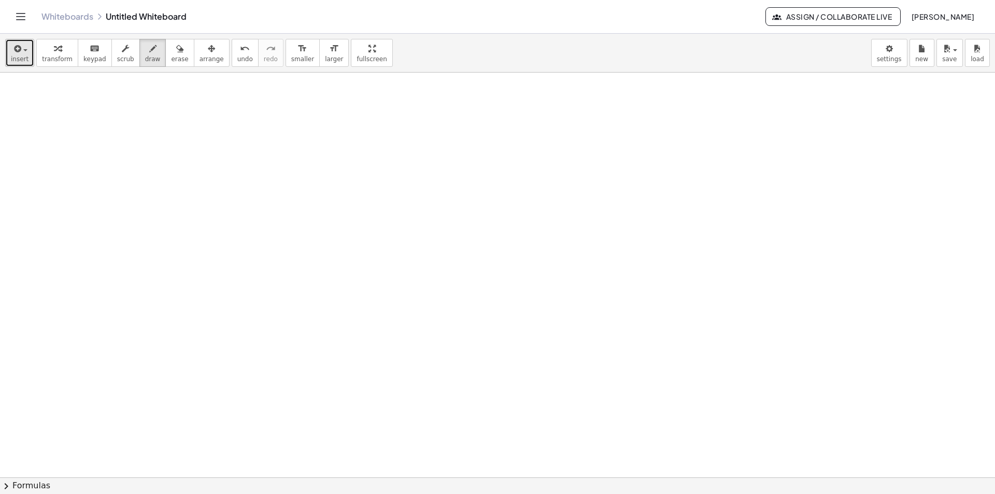
click at [22, 52] on div "button" at bounding box center [20, 48] width 18 height 12
click at [19, 50] on icon "button" at bounding box center [16, 48] width 9 height 12
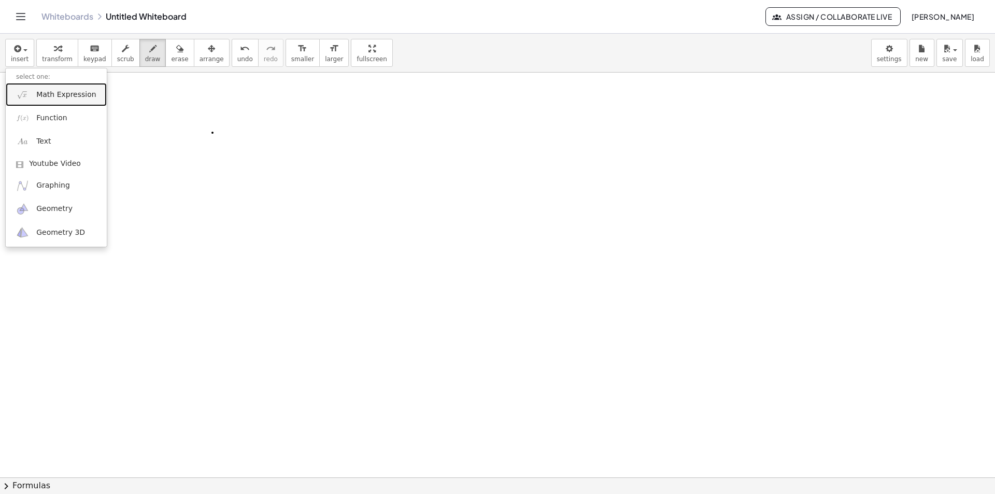
click at [79, 100] on link "Math Expression" at bounding box center [56, 94] width 101 height 23
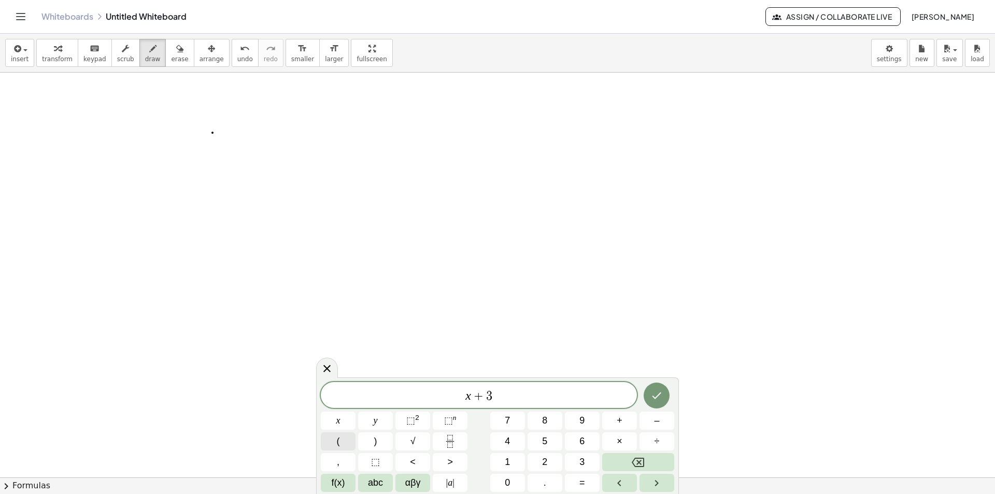
click at [340, 436] on button "(" at bounding box center [338, 441] width 35 height 18
click at [367, 433] on button ")" at bounding box center [375, 441] width 35 height 18
click at [577, 479] on button "=" at bounding box center [582, 483] width 35 height 18
click at [574, 435] on button "6" at bounding box center [582, 441] width 35 height 18
click at [660, 416] on button "–" at bounding box center [656, 420] width 35 height 18
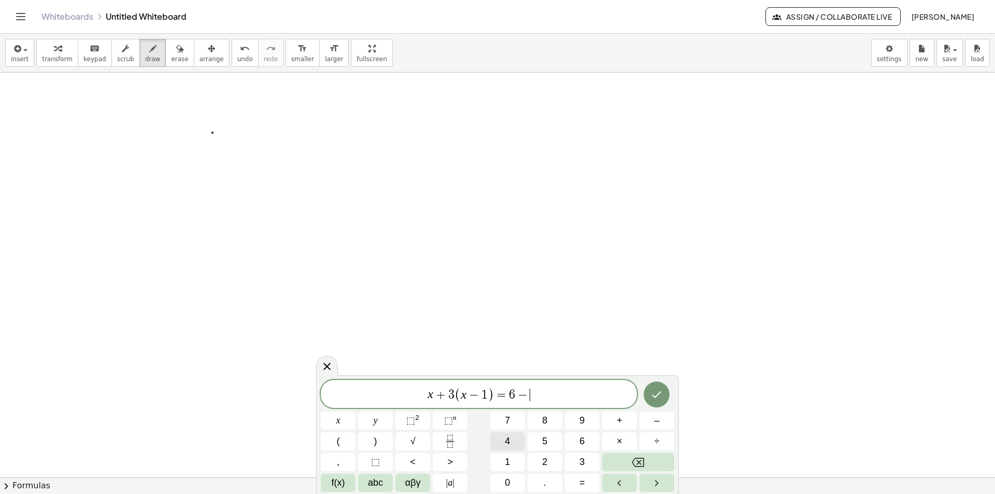
click at [509, 441] on span "4" at bounding box center [507, 441] width 5 height 14
click at [349, 443] on button "(" at bounding box center [338, 441] width 35 height 18
click at [547, 461] on span "2" at bounding box center [544, 462] width 5 height 14
click at [613, 417] on button "+" at bounding box center [619, 420] width 35 height 18
click at [580, 456] on span "3" at bounding box center [581, 462] width 5 height 14
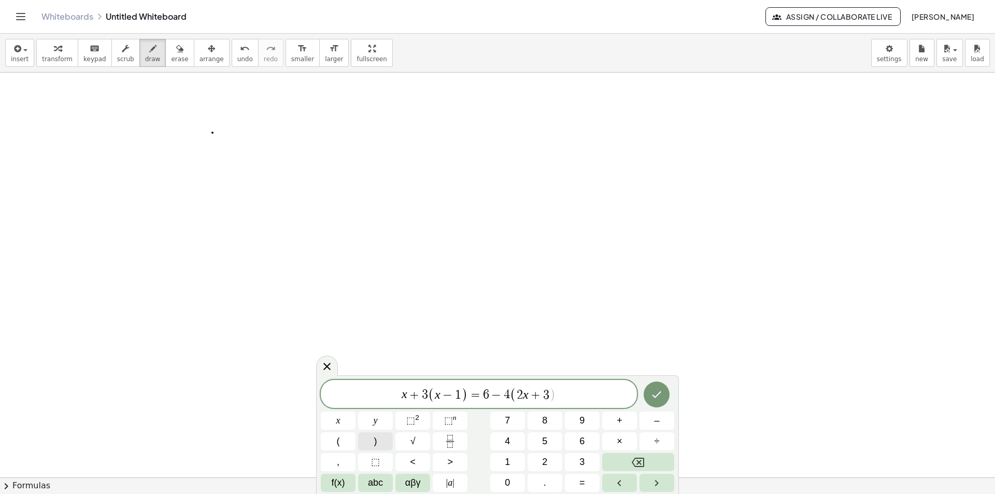
click at [382, 441] on button ")" at bounding box center [375, 441] width 35 height 18
click at [655, 400] on icon "Done" at bounding box center [656, 394] width 12 height 12
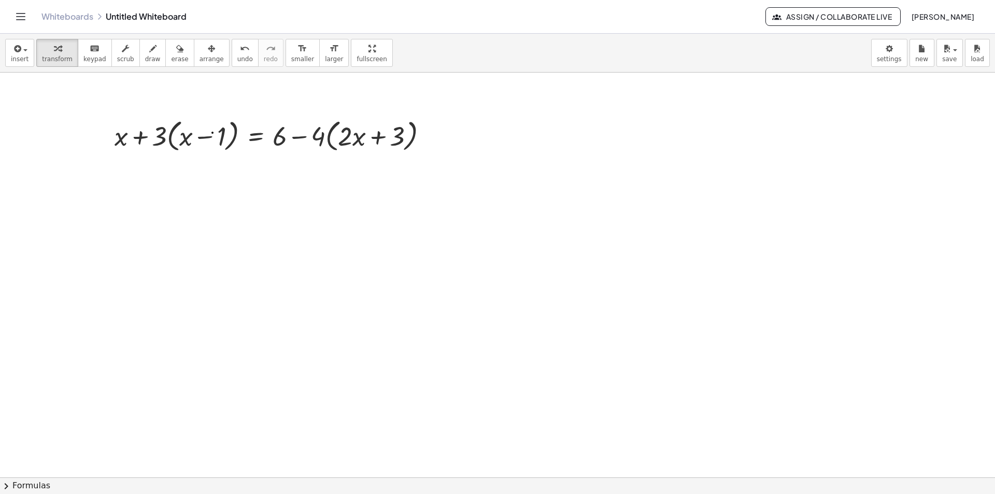
drag, startPoint x: 120, startPoint y: 174, endPoint x: 108, endPoint y: 176, distance: 12.6
click at [145, 58] on span "draw" at bounding box center [153, 58] width 16 height 7
drag, startPoint x: 124, startPoint y: 171, endPoint x: 109, endPoint y: 177, distance: 16.1
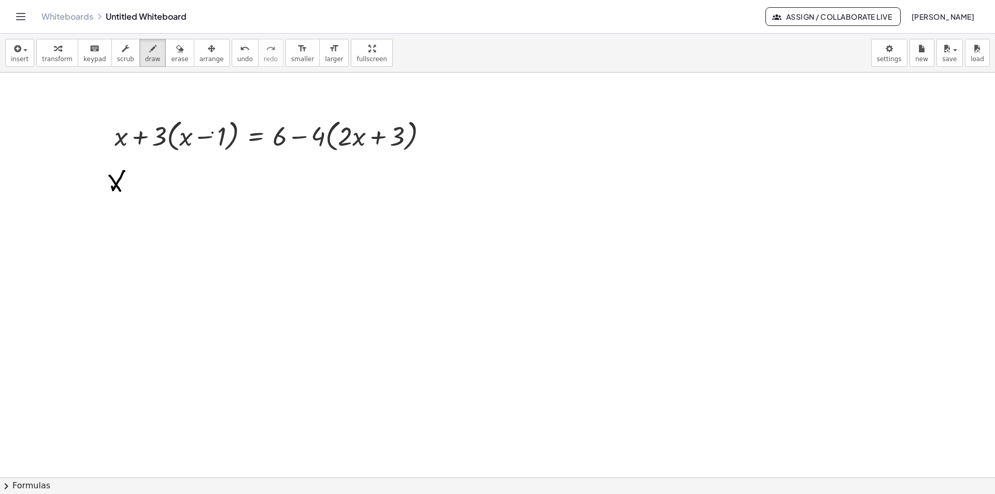
drag, startPoint x: 109, startPoint y: 176, endPoint x: 120, endPoint y: 191, distance: 18.6
drag, startPoint x: 147, startPoint y: 162, endPoint x: 154, endPoint y: 174, distance: 14.2
drag, startPoint x: 151, startPoint y: 172, endPoint x: 144, endPoint y: 169, distance: 7.9
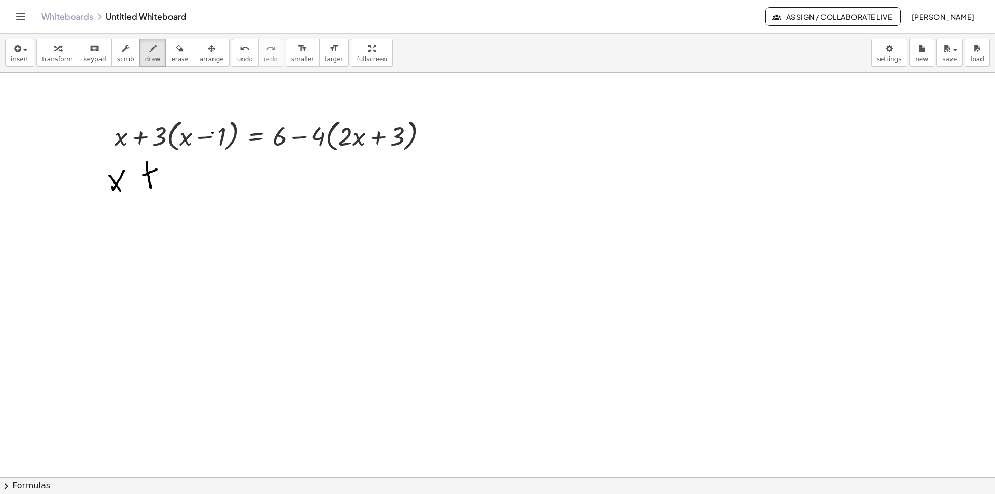
drag, startPoint x: 165, startPoint y: 160, endPoint x: 169, endPoint y: 193, distance: 33.0
drag, startPoint x: 191, startPoint y: 179, endPoint x: 189, endPoint y: 185, distance: 6.6
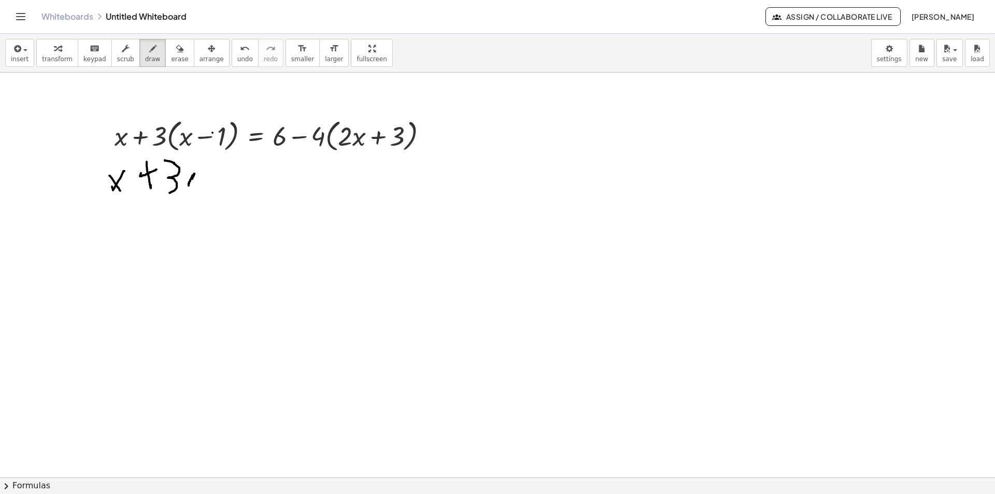
drag, startPoint x: 188, startPoint y: 171, endPoint x: 197, endPoint y: 187, distance: 17.4
drag, startPoint x: 220, startPoint y: 164, endPoint x: 221, endPoint y: 190, distance: 25.9
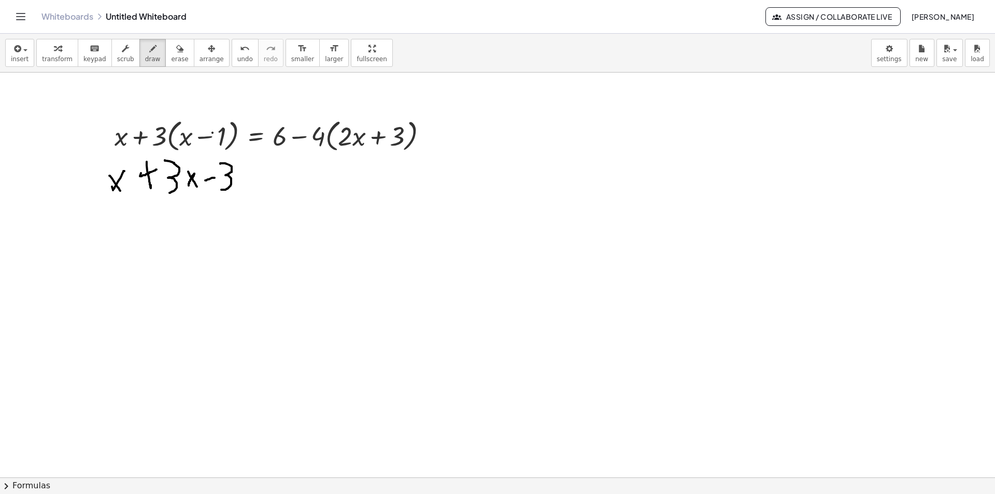
drag, startPoint x: 213, startPoint y: 178, endPoint x: 205, endPoint y: 180, distance: 8.7
drag, startPoint x: 259, startPoint y: 180, endPoint x: 246, endPoint y: 171, distance: 16.0
drag, startPoint x: 254, startPoint y: 169, endPoint x: 248, endPoint y: 170, distance: 6.3
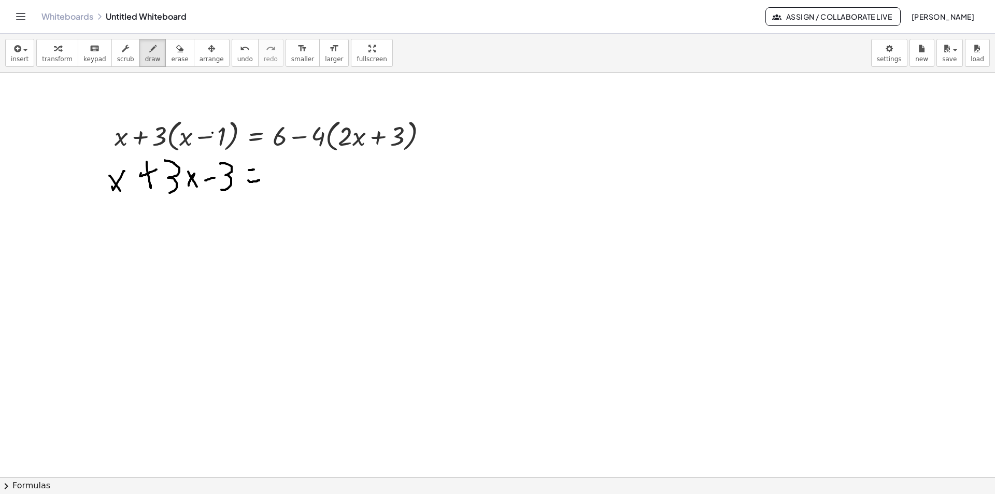
drag, startPoint x: 274, startPoint y: 164, endPoint x: 281, endPoint y: 172, distance: 10.6
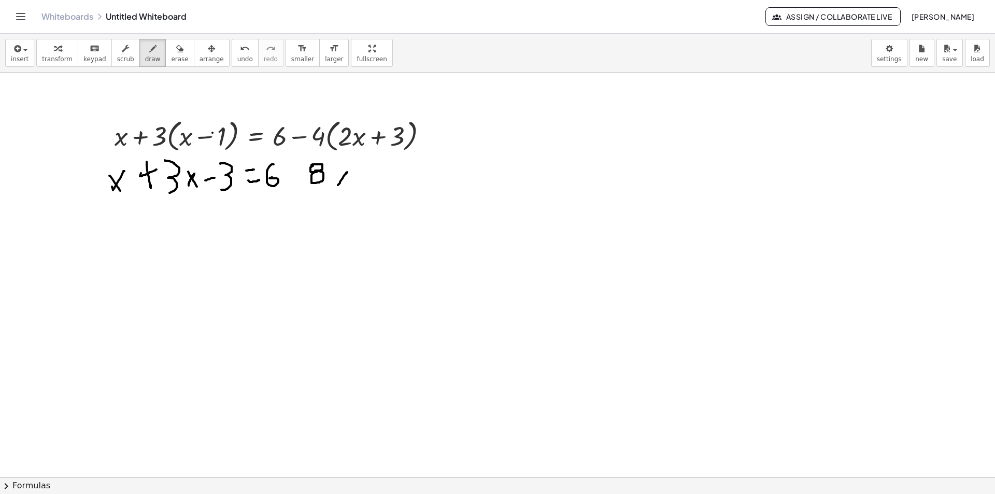
drag, startPoint x: 344, startPoint y: 176, endPoint x: 337, endPoint y: 170, distance: 9.2
drag, startPoint x: 336, startPoint y: 168, endPoint x: 345, endPoint y: 180, distance: 14.8
drag, startPoint x: 299, startPoint y: 175, endPoint x: 290, endPoint y: 176, distance: 9.9
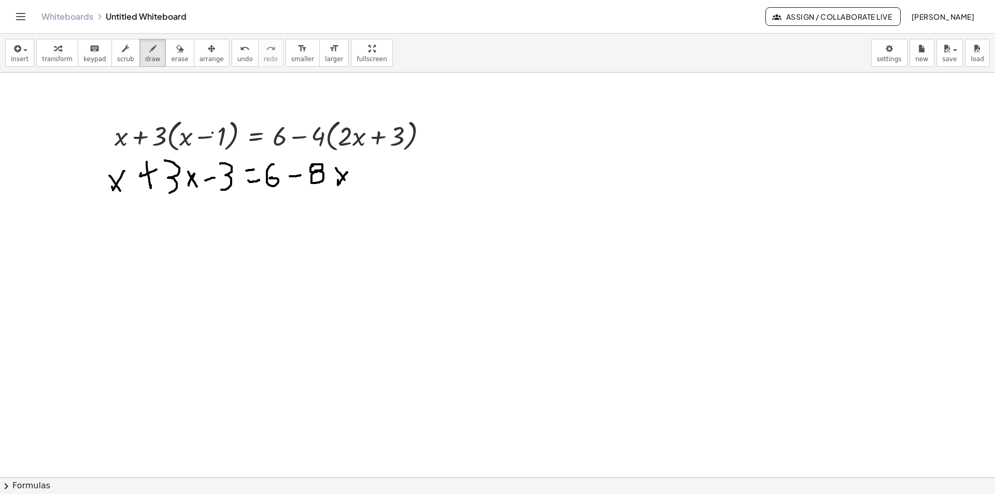
drag, startPoint x: 387, startPoint y: 164, endPoint x: 382, endPoint y: 169, distance: 7.3
drag, startPoint x: 385, startPoint y: 163, endPoint x: 393, endPoint y: 165, distance: 8.5
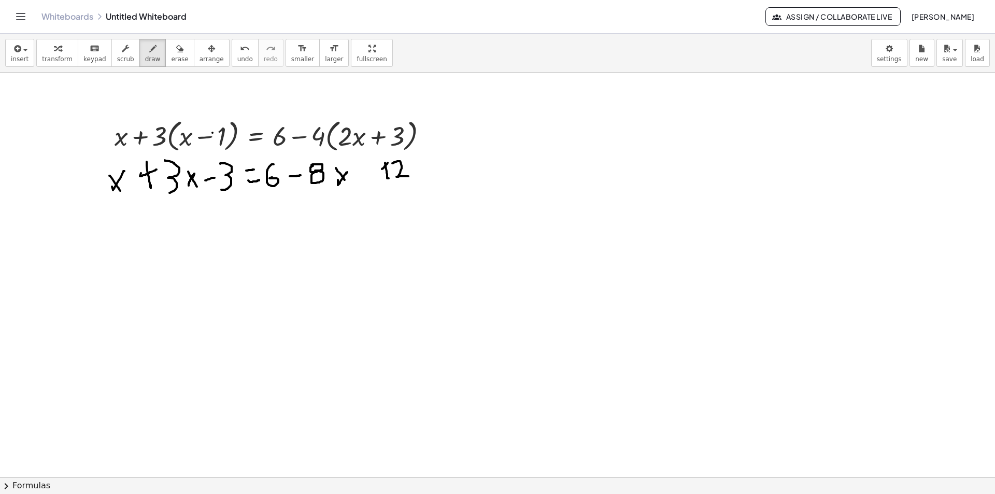
drag, startPoint x: 392, startPoint y: 163, endPoint x: 409, endPoint y: 176, distance: 21.5
drag, startPoint x: 368, startPoint y: 175, endPoint x: 362, endPoint y: 176, distance: 5.9
drag, startPoint x: 162, startPoint y: 212, endPoint x: 159, endPoint y: 219, distance: 7.2
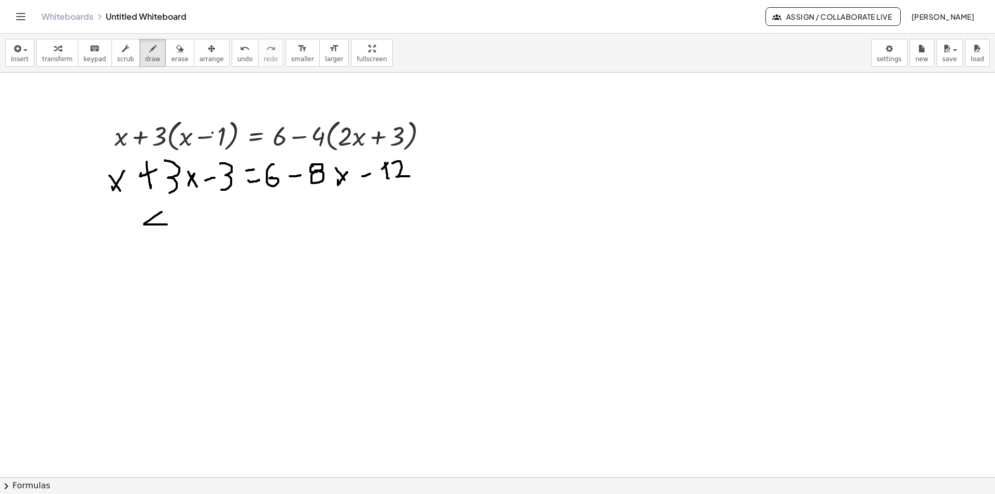
drag, startPoint x: 160, startPoint y: 211, endPoint x: 164, endPoint y: 238, distance: 26.7
drag, startPoint x: 194, startPoint y: 220, endPoint x: 180, endPoint y: 219, distance: 14.5
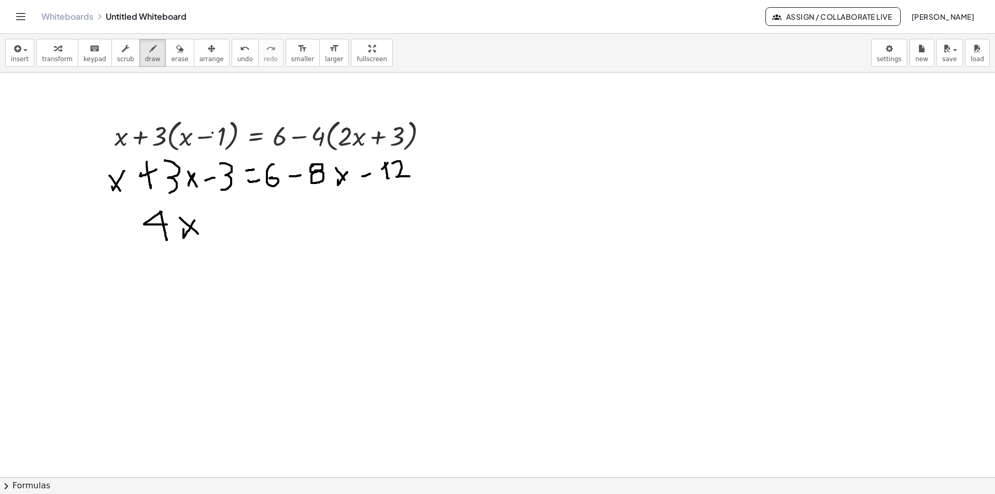
drag, startPoint x: 180, startPoint y: 218, endPoint x: 198, endPoint y: 234, distance: 24.2
drag, startPoint x: 213, startPoint y: 209, endPoint x: 211, endPoint y: 233, distance: 23.9
drag, startPoint x: 221, startPoint y: 218, endPoint x: 204, endPoint y: 218, distance: 16.6
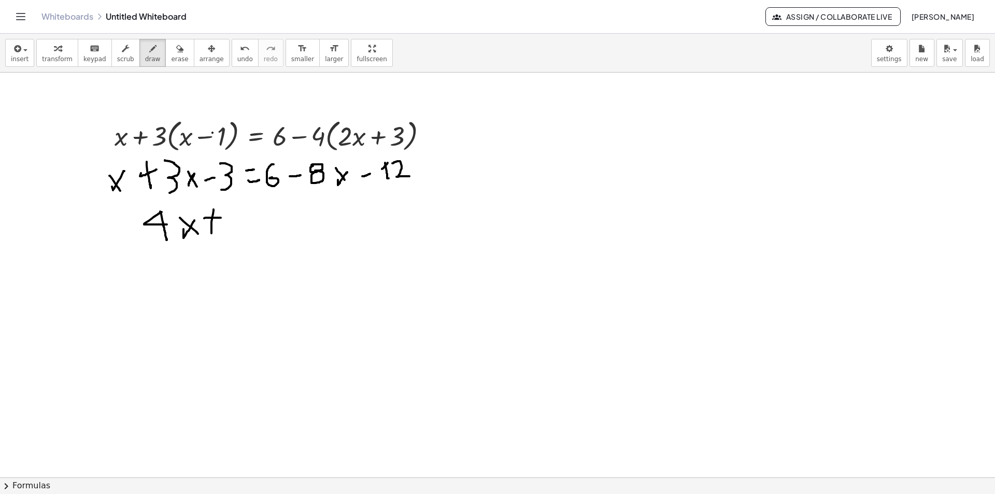
drag, startPoint x: 233, startPoint y: 210, endPoint x: 237, endPoint y: 217, distance: 8.2
drag, startPoint x: 236, startPoint y: 217, endPoint x: 251, endPoint y: 220, distance: 15.3
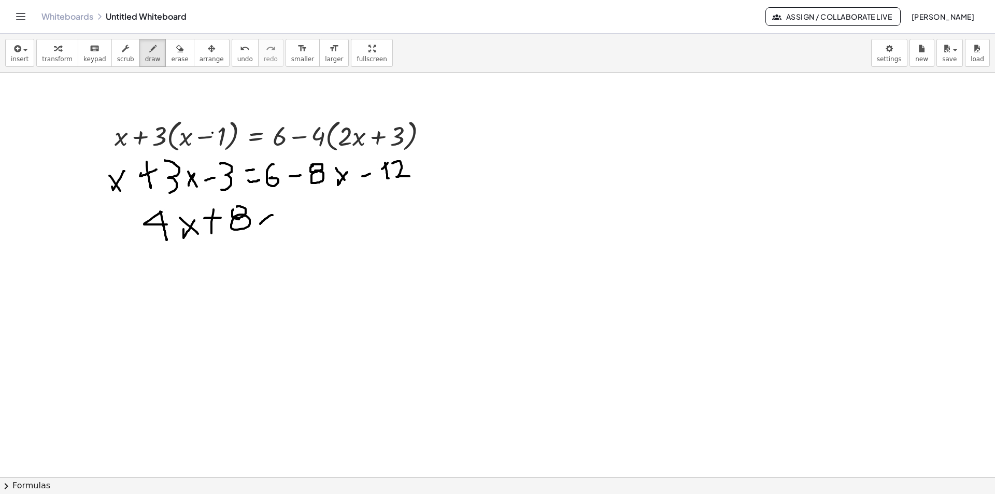
drag, startPoint x: 271, startPoint y: 215, endPoint x: 253, endPoint y: 215, distance: 17.6
drag, startPoint x: 256, startPoint y: 210, endPoint x: 269, endPoint y: 224, distance: 18.3
drag, startPoint x: 286, startPoint y: 218, endPoint x: 297, endPoint y: 216, distance: 11.6
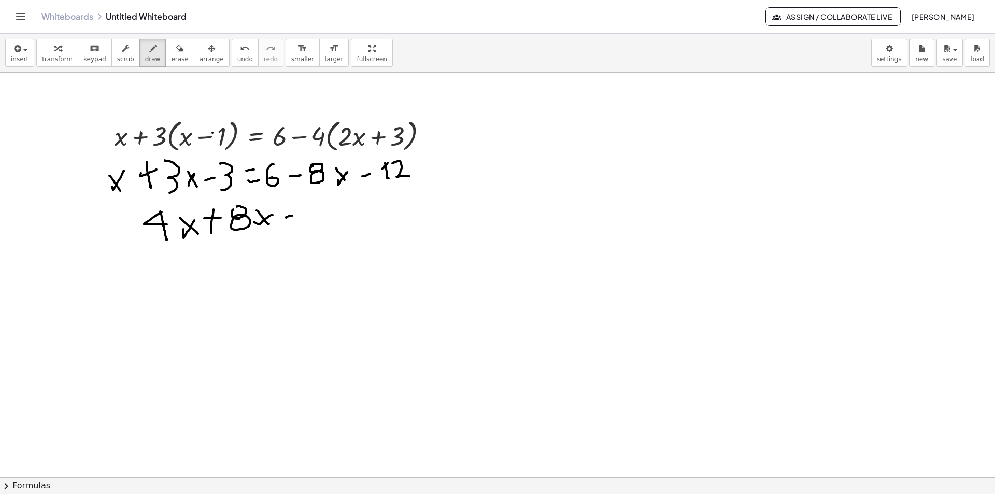
drag, startPoint x: 318, startPoint y: 198, endPoint x: 328, endPoint y: 197, distance: 10.4
drag, startPoint x: 354, startPoint y: 209, endPoint x: 345, endPoint y: 207, distance: 9.0
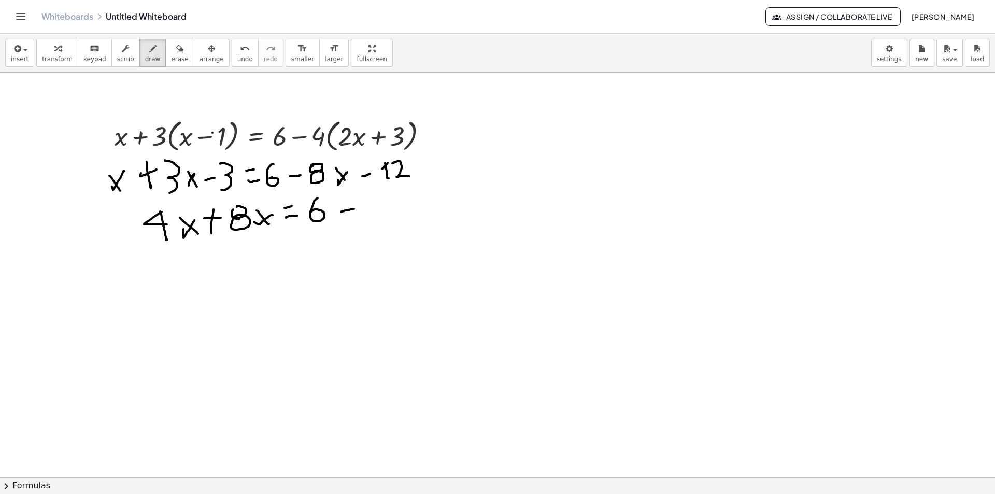
drag, startPoint x: 376, startPoint y: 197, endPoint x: 372, endPoint y: 193, distance: 5.5
drag, startPoint x: 376, startPoint y: 204, endPoint x: 388, endPoint y: 238, distance: 36.7
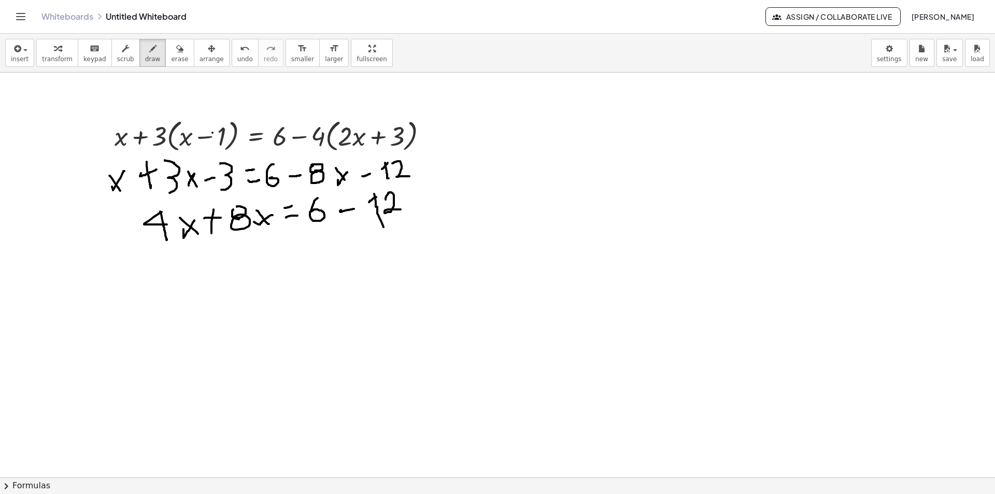
drag, startPoint x: 385, startPoint y: 199, endPoint x: 405, endPoint y: 211, distance: 22.3
drag, startPoint x: 171, startPoint y: 50, endPoint x: 364, endPoint y: 263, distance: 287.2
click at [171, 53] on div "button" at bounding box center [179, 48] width 17 height 12
drag, startPoint x: 389, startPoint y: 226, endPoint x: 148, endPoint y: 62, distance: 292.3
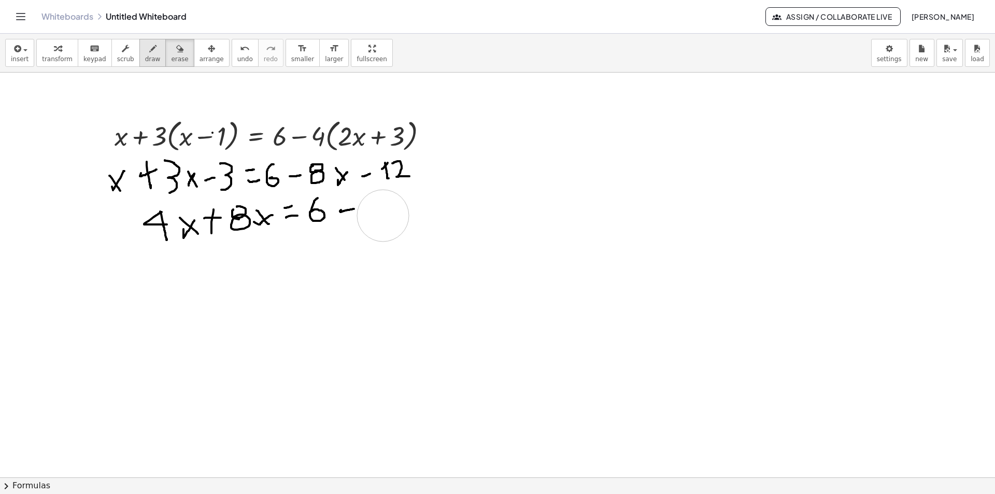
click at [145, 56] on span "draw" at bounding box center [153, 58] width 16 height 7
drag, startPoint x: 382, startPoint y: 193, endPoint x: 385, endPoint y: 211, distance: 17.9
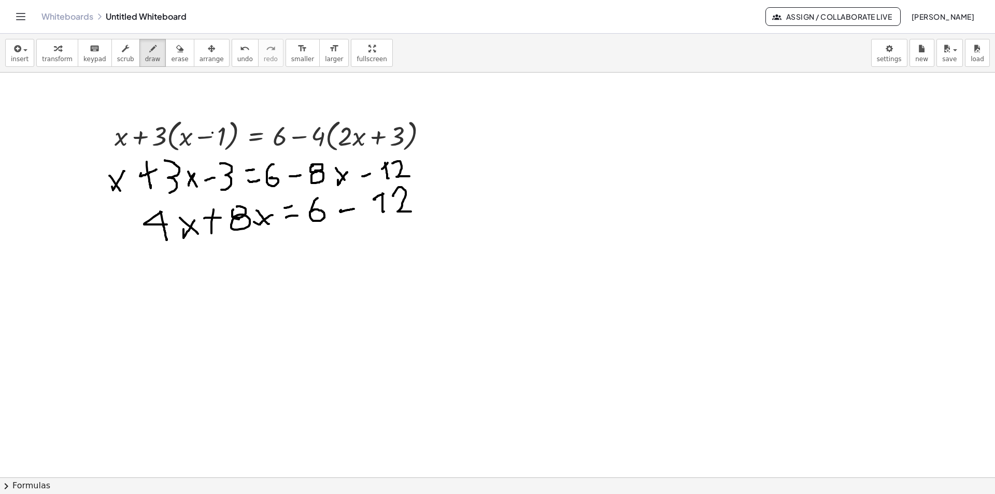
drag, startPoint x: 393, startPoint y: 196, endPoint x: 409, endPoint y: 220, distance: 29.2
drag, startPoint x: 422, startPoint y: 184, endPoint x: 430, endPoint y: 206, distance: 23.8
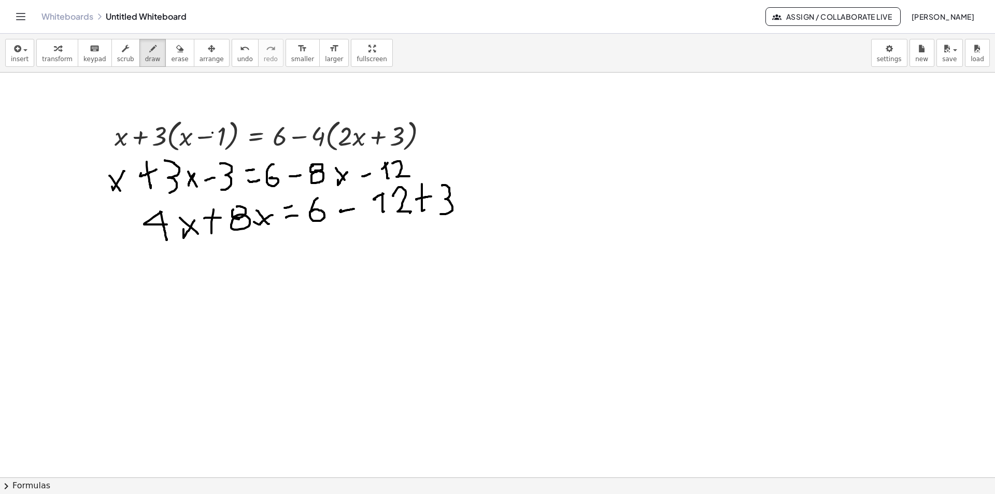
drag, startPoint x: 442, startPoint y: 185, endPoint x: 437, endPoint y: 215, distance: 29.9
drag, startPoint x: 244, startPoint y: 260, endPoint x: 231, endPoint y: 266, distance: 15.1
drag, startPoint x: 244, startPoint y: 258, endPoint x: 242, endPoint y: 271, distance: 13.5
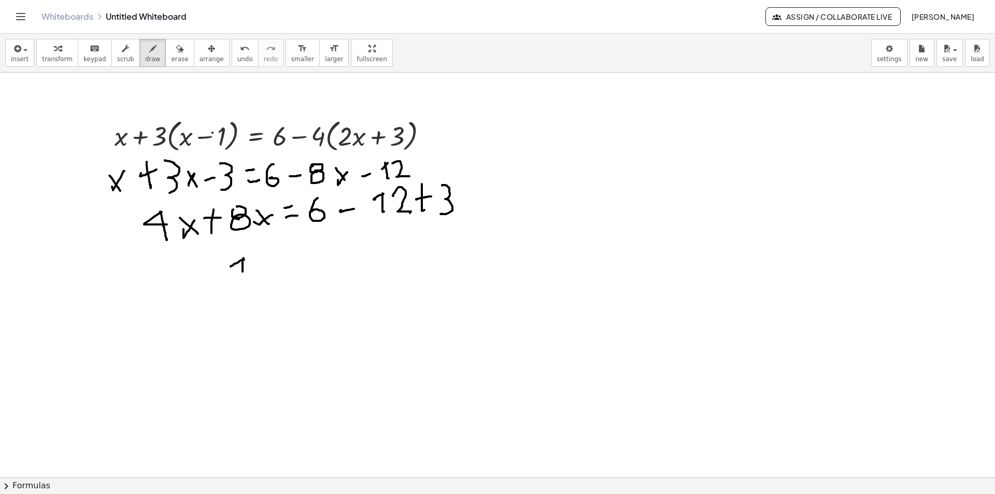
drag, startPoint x: 251, startPoint y: 261, endPoint x: 270, endPoint y: 274, distance: 23.6
drag, startPoint x: 275, startPoint y: 251, endPoint x: 285, endPoint y: 267, distance: 19.1
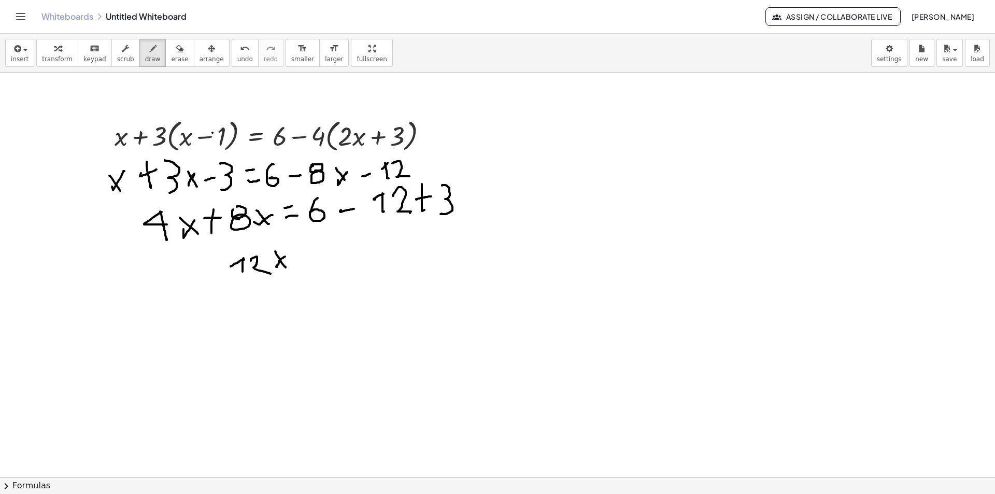
drag, startPoint x: 295, startPoint y: 267, endPoint x: 308, endPoint y: 265, distance: 13.1
drag, startPoint x: 303, startPoint y: 251, endPoint x: 297, endPoint y: 251, distance: 5.2
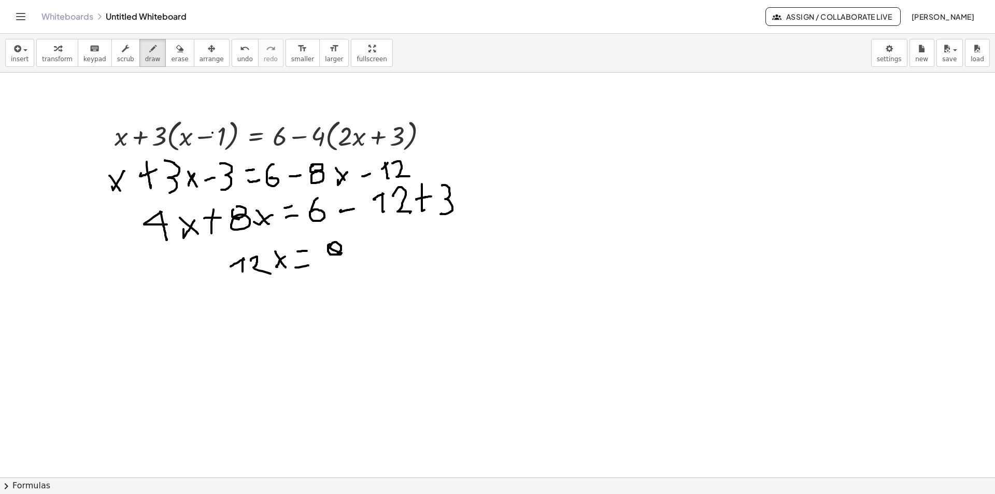
drag, startPoint x: 328, startPoint y: 245, endPoint x: 339, endPoint y: 254, distance: 14.3
drag, startPoint x: 341, startPoint y: 246, endPoint x: 341, endPoint y: 265, distance: 19.2
drag, startPoint x: 374, startPoint y: 251, endPoint x: 392, endPoint y: 234, distance: 25.3
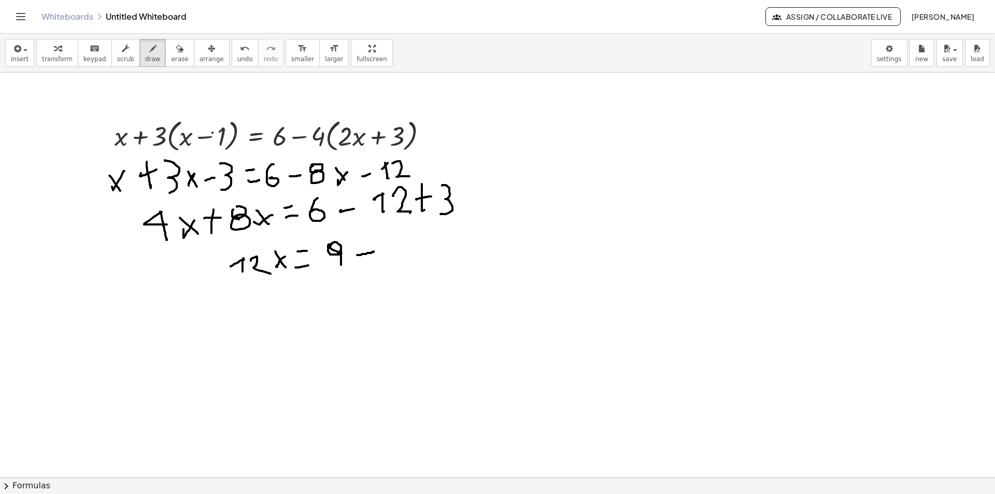
drag, startPoint x: 393, startPoint y: 234, endPoint x: 399, endPoint y: 242, distance: 10.4
drag, startPoint x: 407, startPoint y: 238, endPoint x: 421, endPoint y: 260, distance: 26.6
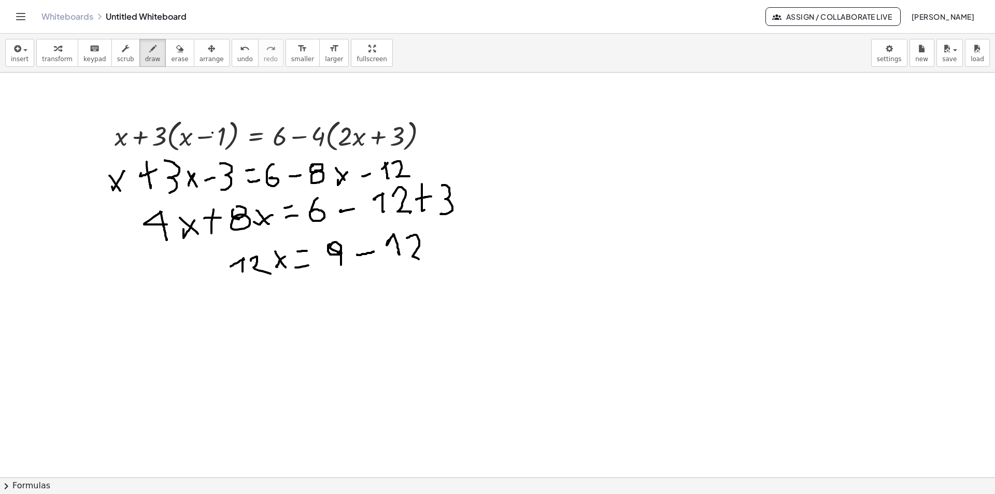
drag, startPoint x: 245, startPoint y: 290, endPoint x: 246, endPoint y: 284, distance: 5.7
drag, startPoint x: 246, startPoint y: 288, endPoint x: 248, endPoint y: 293, distance: 6.1
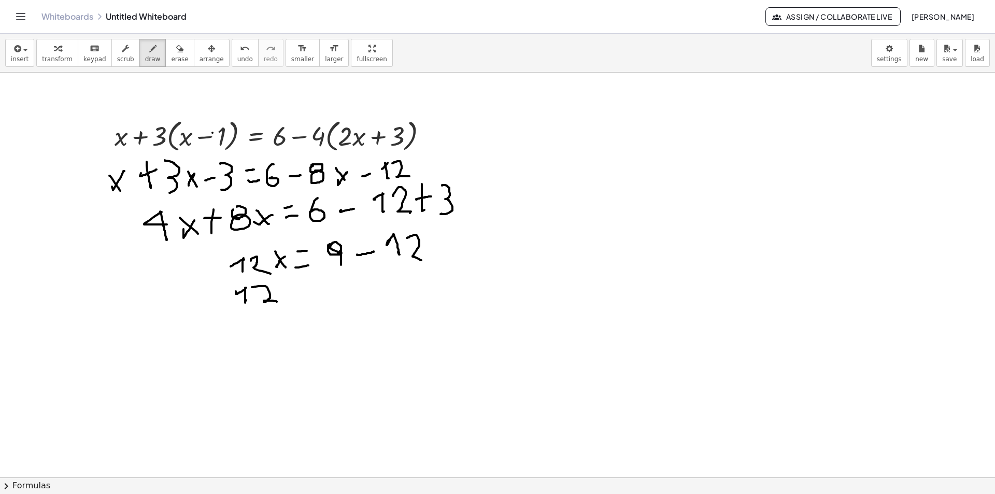
drag, startPoint x: 252, startPoint y: 287, endPoint x: 277, endPoint y: 302, distance: 28.8
drag, startPoint x: 285, startPoint y: 298, endPoint x: 280, endPoint y: 287, distance: 12.5
drag, startPoint x: 281, startPoint y: 286, endPoint x: 307, endPoint y: 296, distance: 28.4
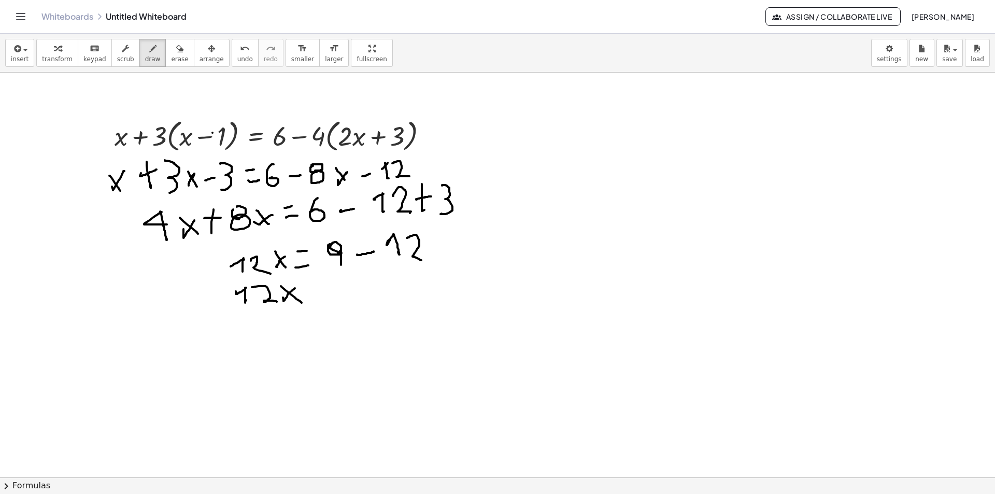
drag, startPoint x: 318, startPoint y: 297, endPoint x: 313, endPoint y: 287, distance: 11.4
drag, startPoint x: 326, startPoint y: 278, endPoint x: 350, endPoint y: 260, distance: 29.9
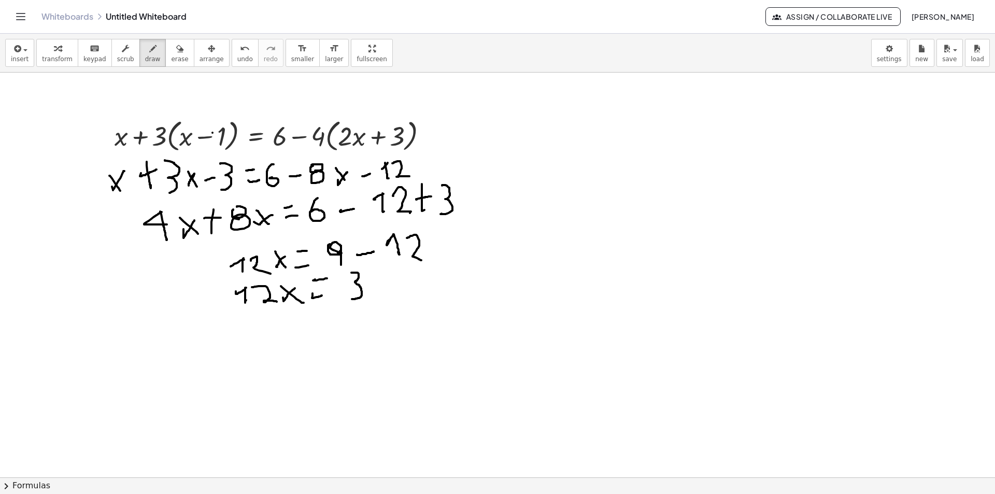
drag, startPoint x: 351, startPoint y: 273, endPoint x: 353, endPoint y: 299, distance: 26.5
drag, startPoint x: 347, startPoint y: 289, endPoint x: 334, endPoint y: 288, distance: 13.0
drag, startPoint x: 295, startPoint y: 327, endPoint x: 276, endPoint y: 341, distance: 23.9
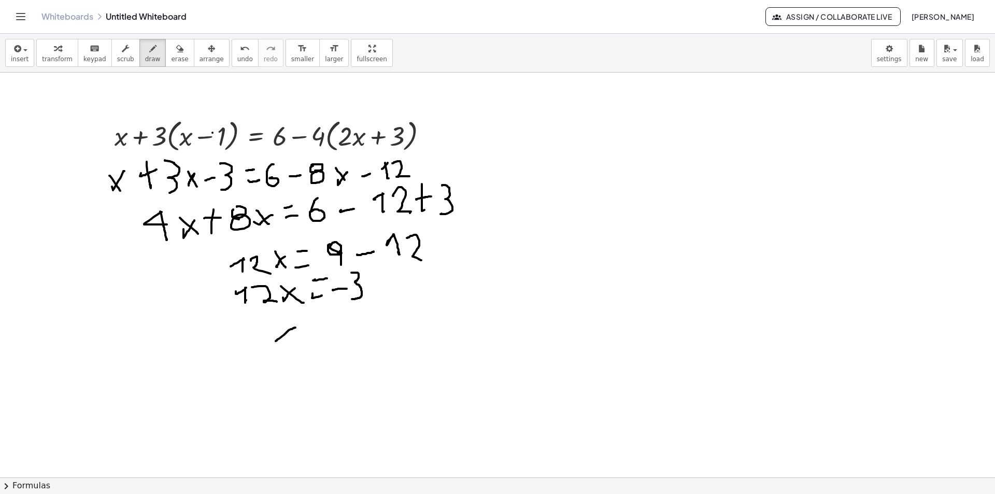
drag, startPoint x: 279, startPoint y: 323, endPoint x: 289, endPoint y: 340, distance: 19.5
drag, startPoint x: 307, startPoint y: 336, endPoint x: 303, endPoint y: 325, distance: 11.2
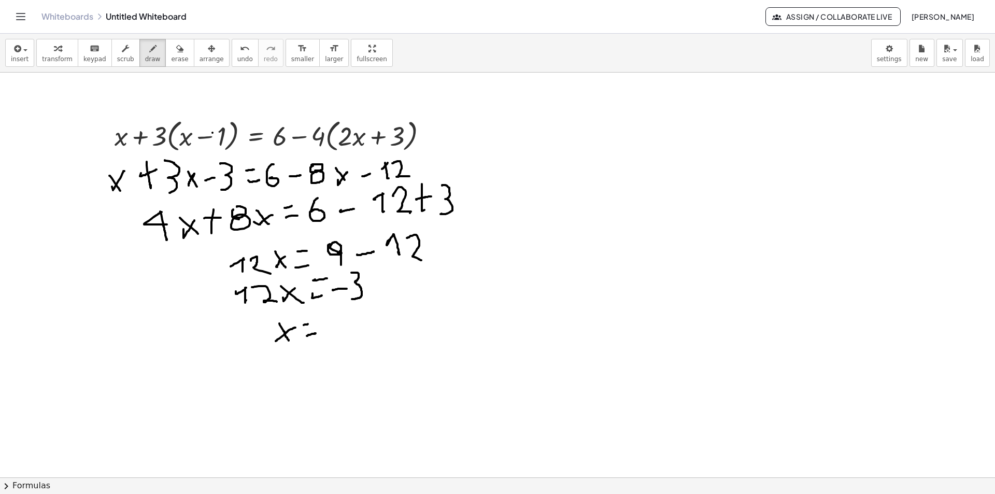
drag, startPoint x: 308, startPoint y: 324, endPoint x: 313, endPoint y: 322, distance: 5.9
drag, startPoint x: 331, startPoint y: 324, endPoint x: 344, endPoint y: 323, distance: 13.0
drag, startPoint x: 349, startPoint y: 309, endPoint x: 349, endPoint y: 336, distance: 26.4
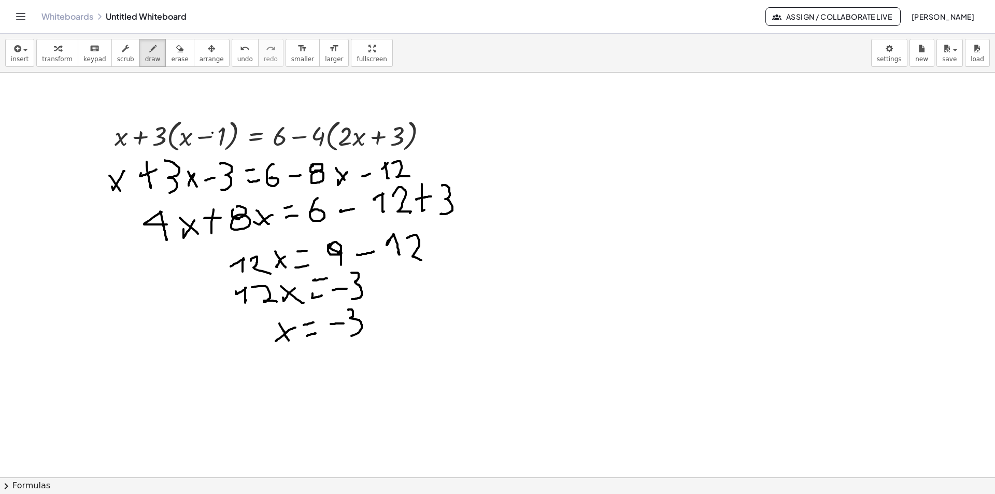
drag, startPoint x: 367, startPoint y: 340, endPoint x: 331, endPoint y: 342, distance: 36.3
drag, startPoint x: 344, startPoint y: 348, endPoint x: 331, endPoint y: 353, distance: 13.3
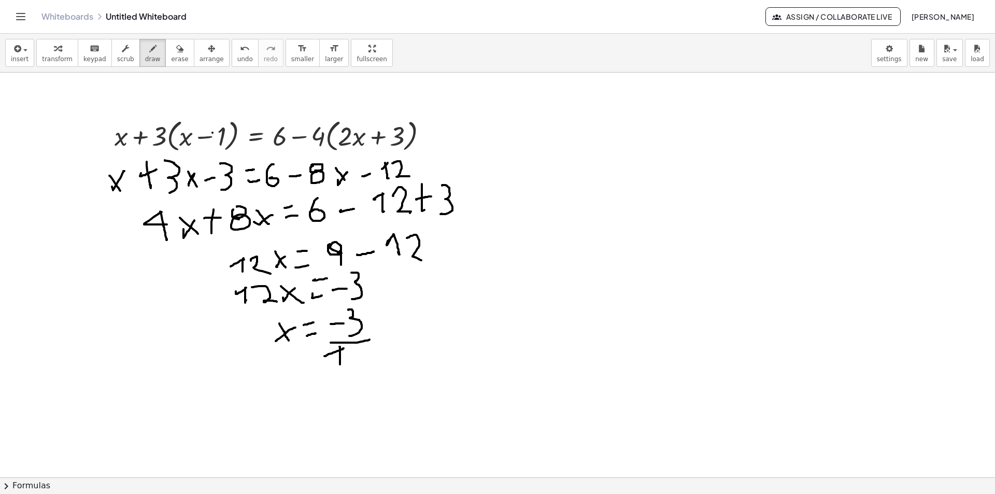
drag, startPoint x: 339, startPoint y: 347, endPoint x: 340, endPoint y: 364, distance: 17.6
drag, startPoint x: 352, startPoint y: 350, endPoint x: 370, endPoint y: 364, distance: 22.2
drag, startPoint x: 293, startPoint y: 380, endPoint x: 277, endPoint y: 381, distance: 16.6
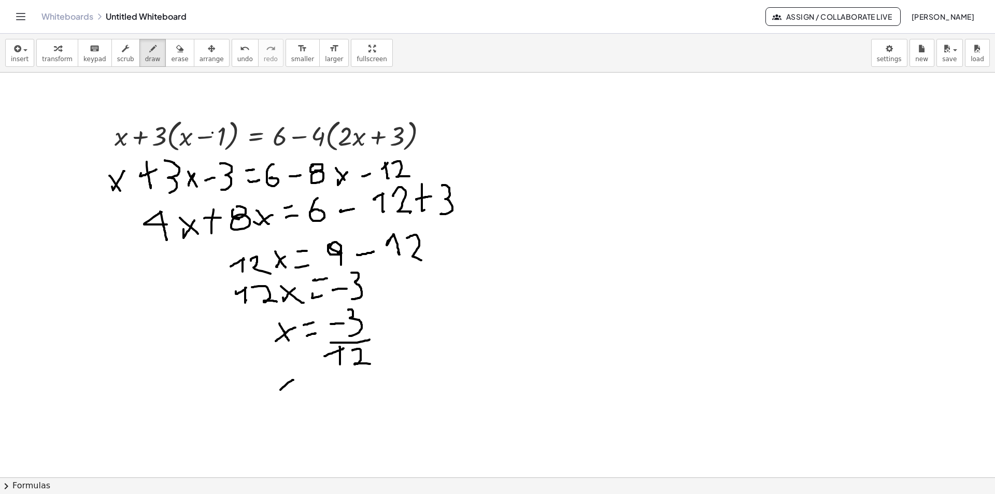
drag, startPoint x: 277, startPoint y: 374, endPoint x: 293, endPoint y: 396, distance: 27.0
drag, startPoint x: 302, startPoint y: 389, endPoint x: 320, endPoint y: 385, distance: 19.1
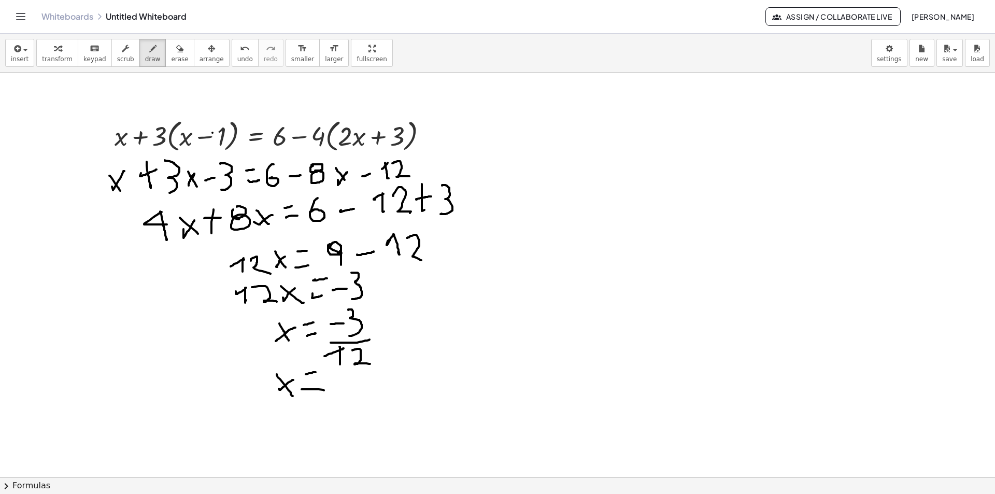
drag, startPoint x: 360, startPoint y: 374, endPoint x: 355, endPoint y: 378, distance: 5.9
drag, startPoint x: 362, startPoint y: 370, endPoint x: 364, endPoint y: 386, distance: 15.7
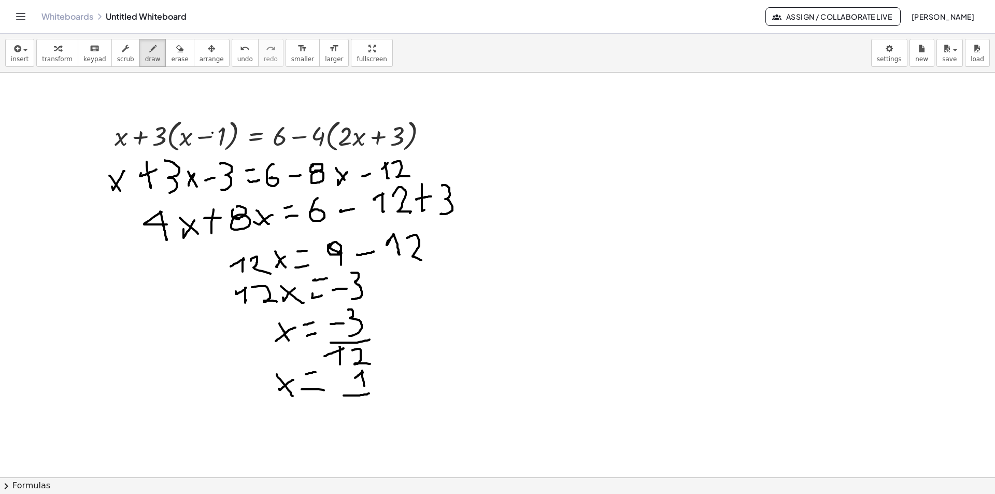
drag, startPoint x: 367, startPoint y: 394, endPoint x: 349, endPoint y: 403, distance: 20.2
drag, startPoint x: 354, startPoint y: 405, endPoint x: 361, endPoint y: 411, distance: 8.8
drag, startPoint x: 363, startPoint y: 399, endPoint x: 370, endPoint y: 409, distance: 13.0
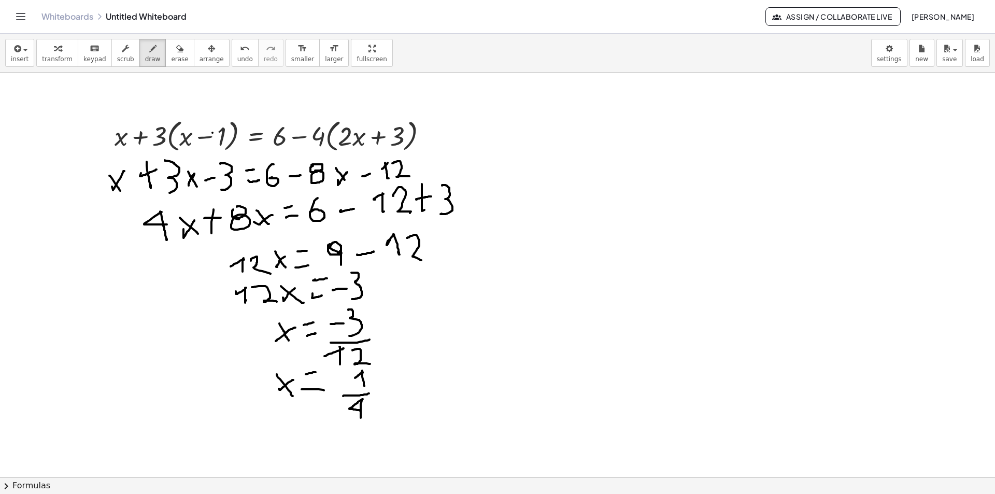
drag, startPoint x: 344, startPoint y: 382, endPoint x: 335, endPoint y: 383, distance: 8.9
drag, startPoint x: 497, startPoint y: 113, endPoint x: 498, endPoint y: 149, distance: 35.8
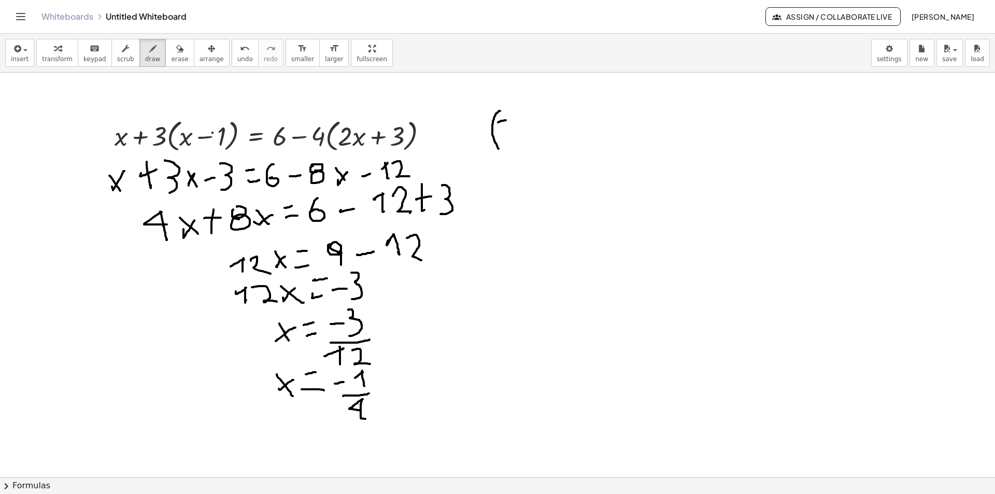
drag, startPoint x: 498, startPoint y: 122, endPoint x: 506, endPoint y: 120, distance: 8.0
drag, startPoint x: 519, startPoint y: 111, endPoint x: 522, endPoint y: 124, distance: 13.8
drag, startPoint x: 519, startPoint y: 131, endPoint x: 509, endPoint y: 138, distance: 12.4
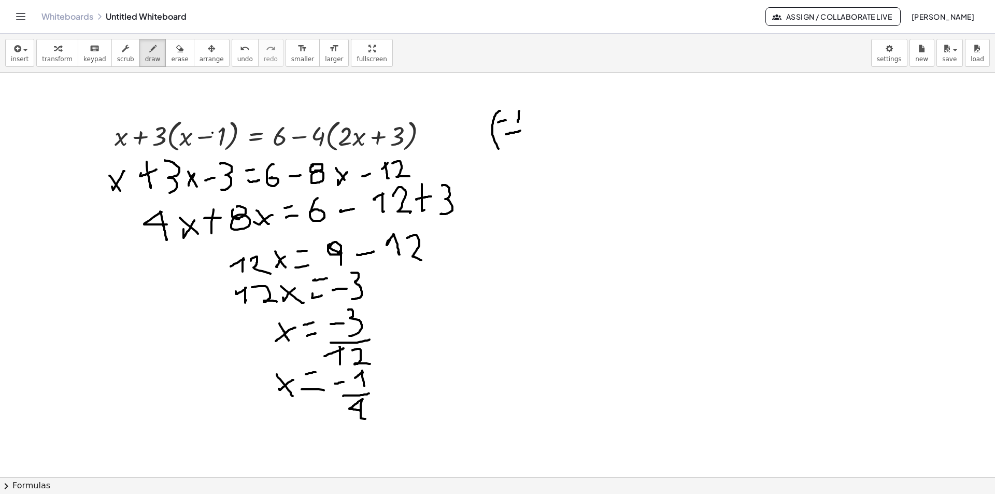
drag, startPoint x: 516, startPoint y: 137, endPoint x: 519, endPoint y: 153, distance: 15.9
drag, startPoint x: 526, startPoint y: 105, endPoint x: 534, endPoint y: 155, distance: 51.4
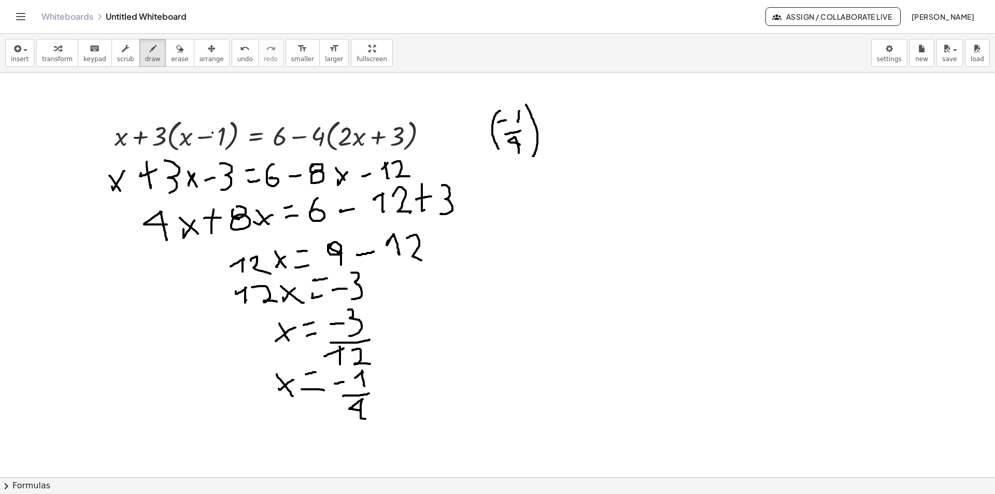
drag, startPoint x: 550, startPoint y: 112, endPoint x: 552, endPoint y: 129, distance: 16.7
drag, startPoint x: 555, startPoint y: 124, endPoint x: 547, endPoint y: 126, distance: 9.0
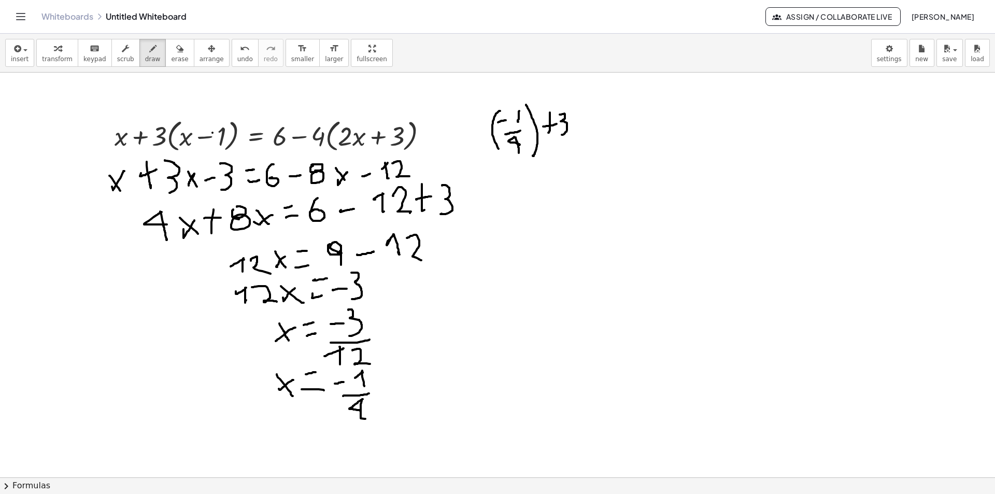
drag, startPoint x: 560, startPoint y: 115, endPoint x: 562, endPoint y: 135, distance: 20.3
drag, startPoint x: 597, startPoint y: 107, endPoint x: 583, endPoint y: 149, distance: 44.2
drag, startPoint x: 599, startPoint y: 120, endPoint x: 606, endPoint y: 143, distance: 24.4
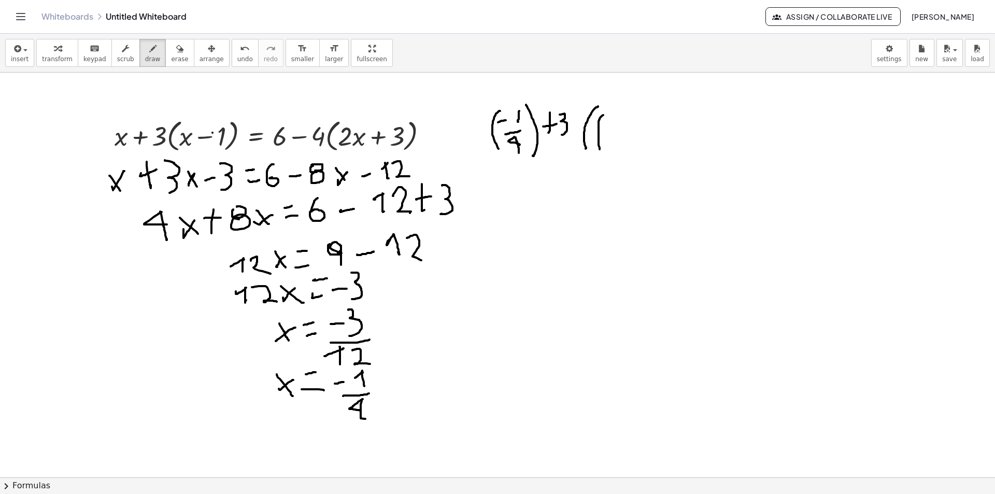
drag, startPoint x: 608, startPoint y: 121, endPoint x: 617, endPoint y: 118, distance: 9.2
drag, startPoint x: 629, startPoint y: 107, endPoint x: 626, endPoint y: 118, distance: 11.3
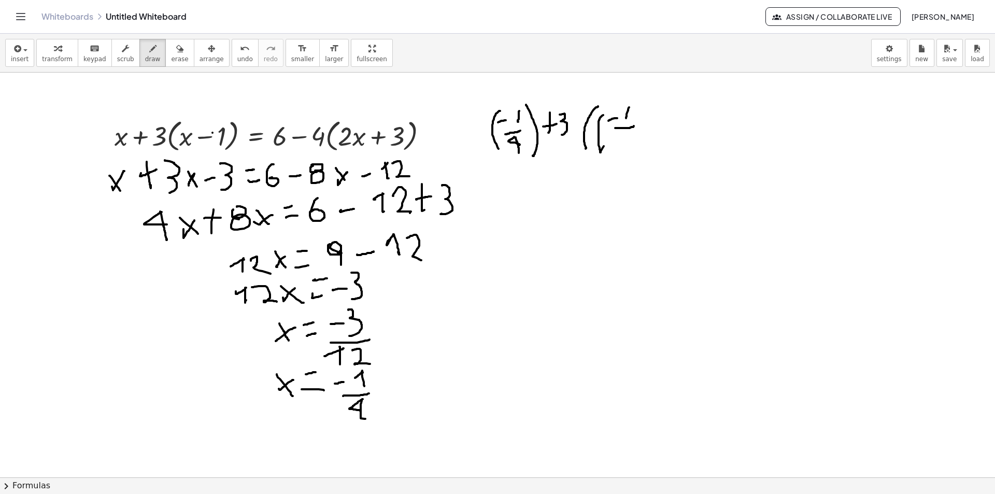
drag, startPoint x: 632, startPoint y: 127, endPoint x: 623, endPoint y: 128, distance: 8.4
drag, startPoint x: 624, startPoint y: 136, endPoint x: 631, endPoint y: 141, distance: 8.9
drag, startPoint x: 628, startPoint y: 131, endPoint x: 632, endPoint y: 145, distance: 14.0
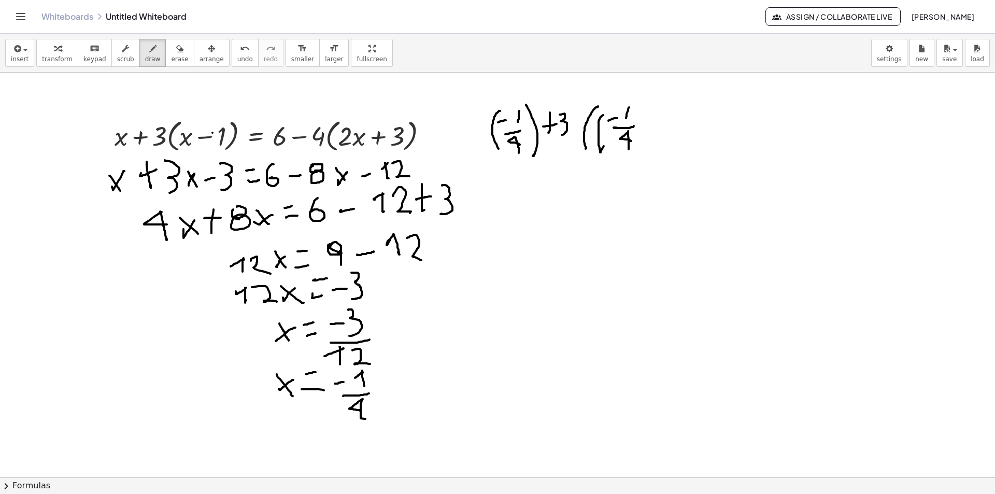
drag, startPoint x: 640, startPoint y: 104, endPoint x: 646, endPoint y: 152, distance: 48.5
drag, startPoint x: 674, startPoint y: 122, endPoint x: 697, endPoint y: 107, distance: 27.3
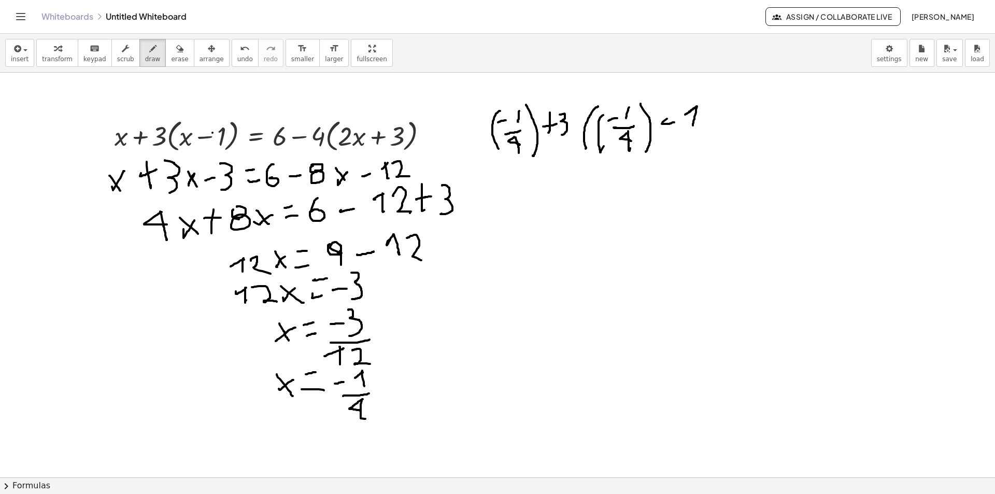
drag, startPoint x: 690, startPoint y: 111, endPoint x: 693, endPoint y: 125, distance: 14.3
drag, startPoint x: 725, startPoint y: 122, endPoint x: 716, endPoint y: 119, distance: 9.3
drag, startPoint x: 719, startPoint y: 110, endPoint x: 710, endPoint y: 110, distance: 8.8
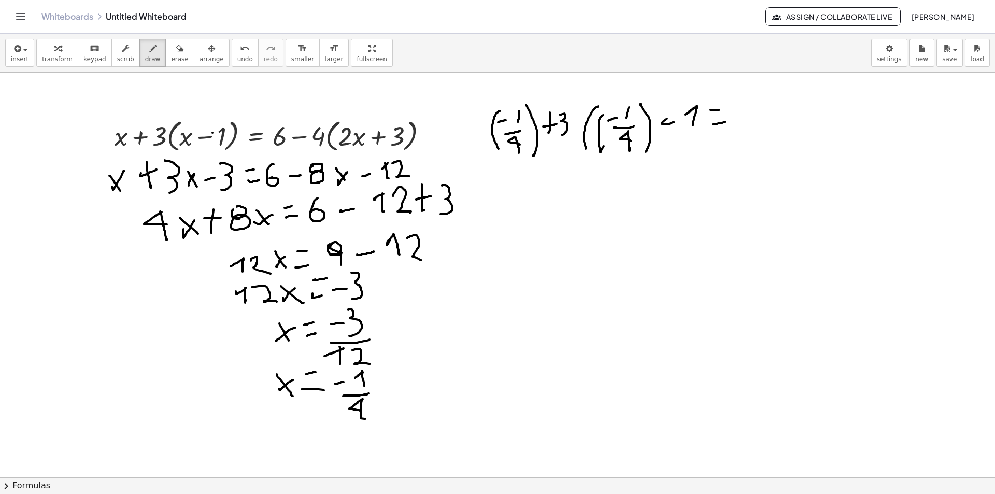
drag, startPoint x: 750, startPoint y: 107, endPoint x: 739, endPoint y: 118, distance: 15.0
drag, startPoint x: 765, startPoint y: 117, endPoint x: 772, endPoint y: 116, distance: 6.8
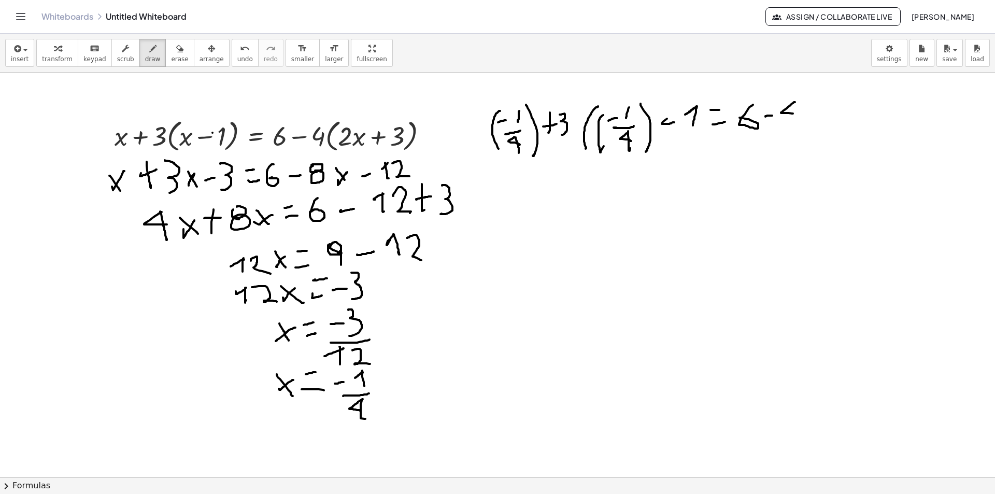
drag, startPoint x: 794, startPoint y: 102, endPoint x: 793, endPoint y: 113, distance: 11.4
drag, startPoint x: 795, startPoint y: 101, endPoint x: 791, endPoint y: 124, distance: 23.6
drag, startPoint x: 819, startPoint y: 96, endPoint x: 809, endPoint y: 128, distance: 34.1
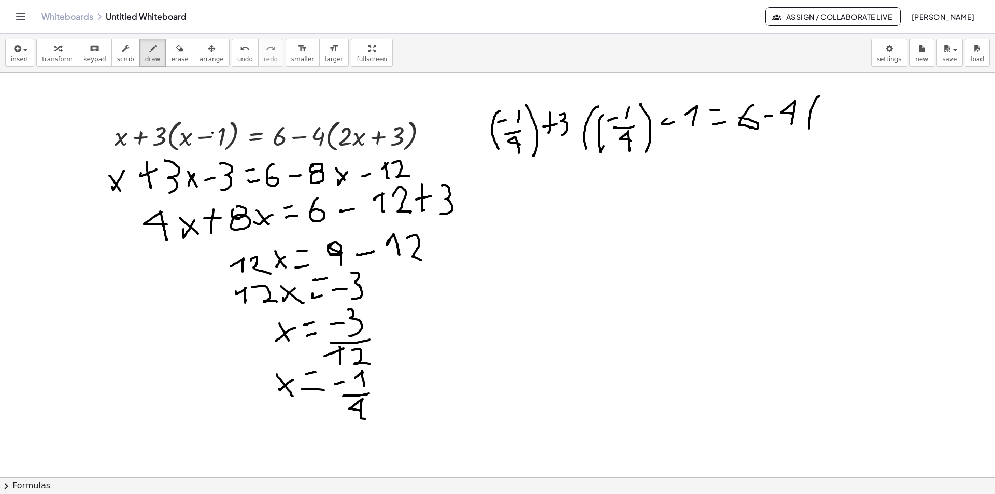
drag, startPoint x: 818, startPoint y: 107, endPoint x: 174, endPoint y: 54, distance: 646.7
drag, startPoint x: 174, startPoint y: 54, endPoint x: 669, endPoint y: 125, distance: 500.4
click at [174, 54] on button "erase" at bounding box center [179, 53] width 28 height 28
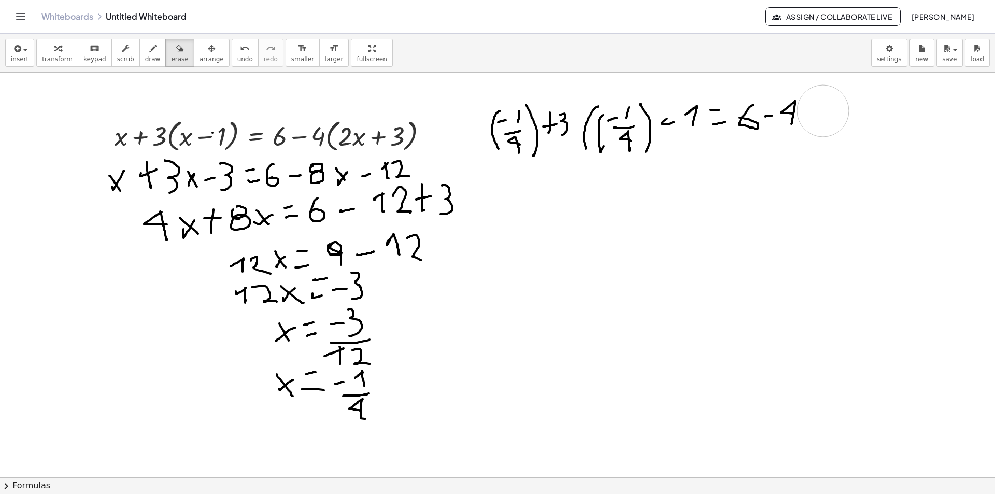
drag, startPoint x: 823, startPoint y: 103, endPoint x: 152, endPoint y: 27, distance: 675.8
click at [152, 49] on button "draw" at bounding box center [152, 53] width 27 height 28
drag, startPoint x: 811, startPoint y: 98, endPoint x: 804, endPoint y: 123, distance: 26.4
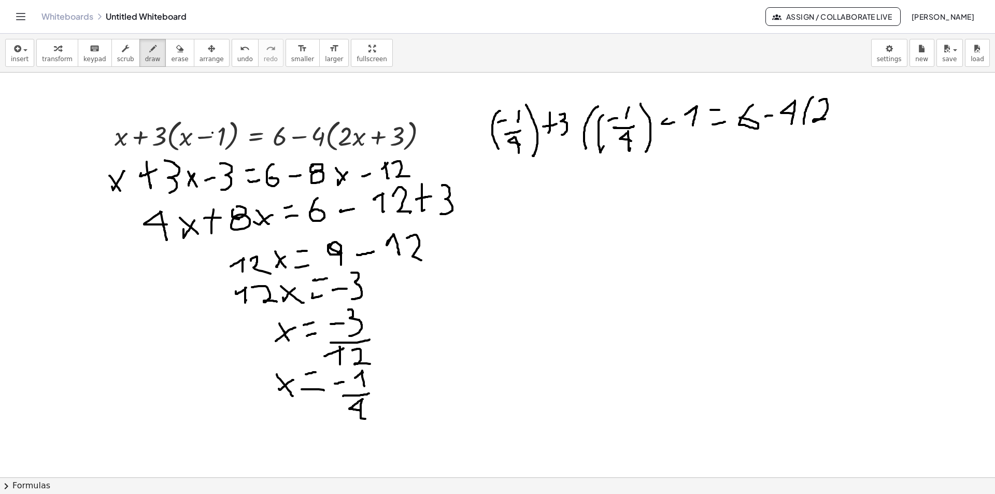
drag, startPoint x: 819, startPoint y: 101, endPoint x: 825, endPoint y: 119, distance: 18.5
drag, startPoint x: 842, startPoint y: 93, endPoint x: 834, endPoint y: 124, distance: 32.2
drag, startPoint x: 843, startPoint y: 105, endPoint x: 857, endPoint y: 105, distance: 13.5
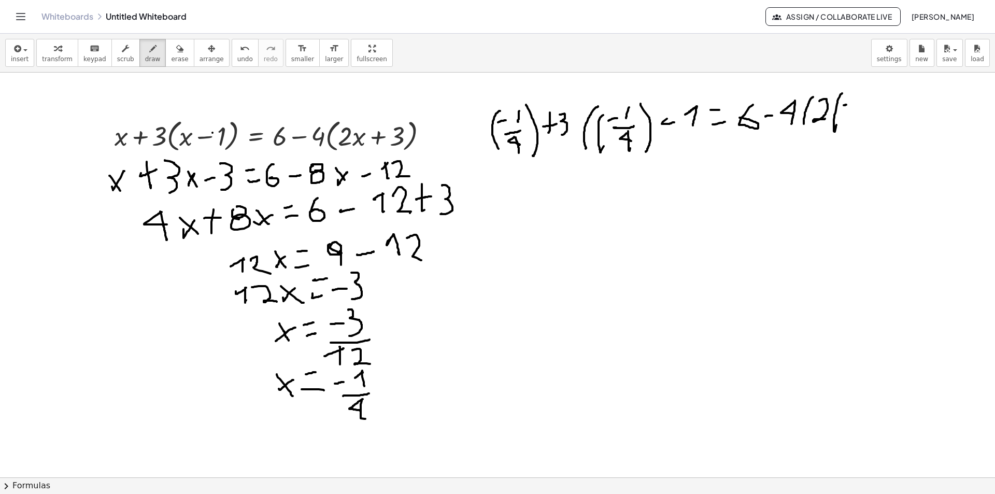
drag, startPoint x: 867, startPoint y: 91, endPoint x: 864, endPoint y: 106, distance: 15.9
drag, startPoint x: 853, startPoint y: 124, endPoint x: 866, endPoint y: 125, distance: 13.0
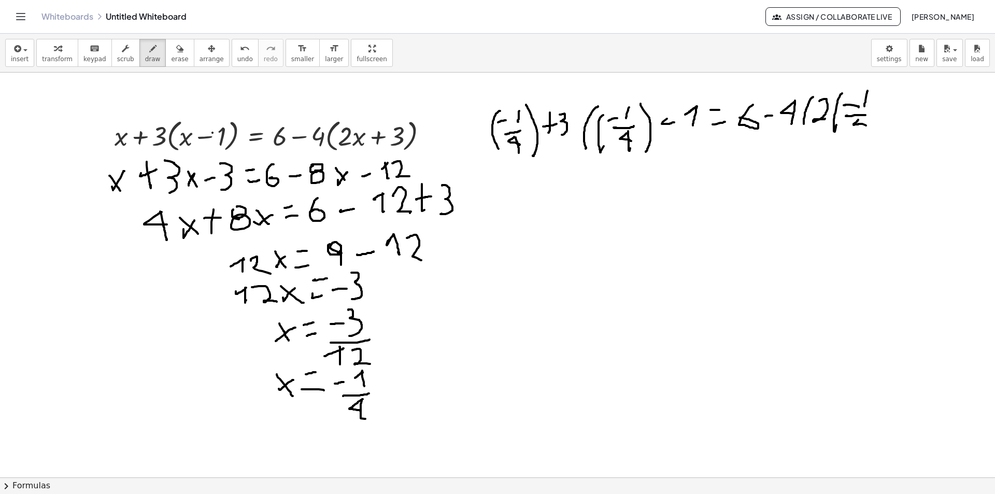
drag, startPoint x: 864, startPoint y: 116, endPoint x: 864, endPoint y: 127, distance: 11.9
drag, startPoint x: 893, startPoint y: 97, endPoint x: 889, endPoint y: 118, distance: 20.6
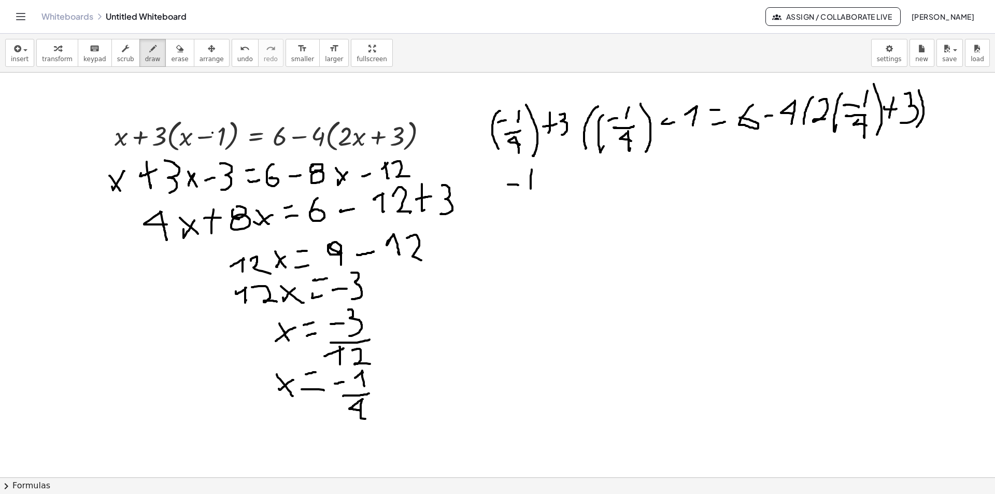
drag, startPoint x: 532, startPoint y: 169, endPoint x: 538, endPoint y: 191, distance: 22.1
drag, startPoint x: 530, startPoint y: 195, endPoint x: 516, endPoint y: 197, distance: 14.1
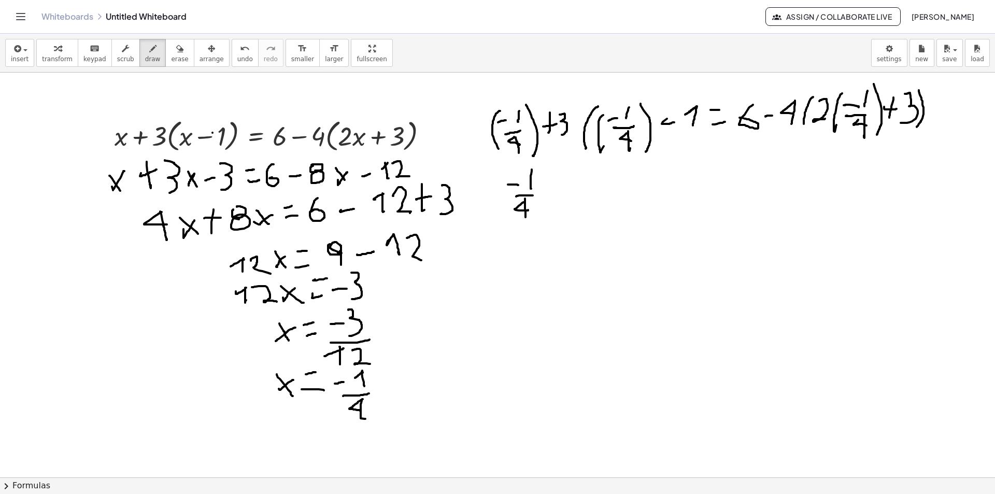
drag, startPoint x: 525, startPoint y: 198, endPoint x: 526, endPoint y: 218, distance: 19.2
drag, startPoint x: 697, startPoint y: 94, endPoint x: 702, endPoint y: 139, distance: 45.3
drag, startPoint x: 546, startPoint y: 181, endPoint x: 551, endPoint y: 177, distance: 6.6
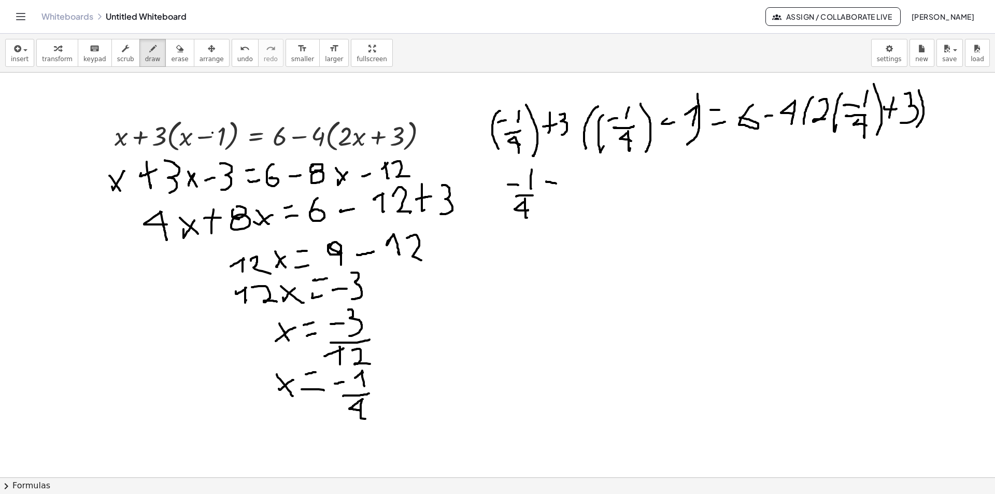
drag, startPoint x: 568, startPoint y: 167, endPoint x: 574, endPoint y: 193, distance: 26.5
drag, startPoint x: 578, startPoint y: 193, endPoint x: 562, endPoint y: 195, distance: 16.2
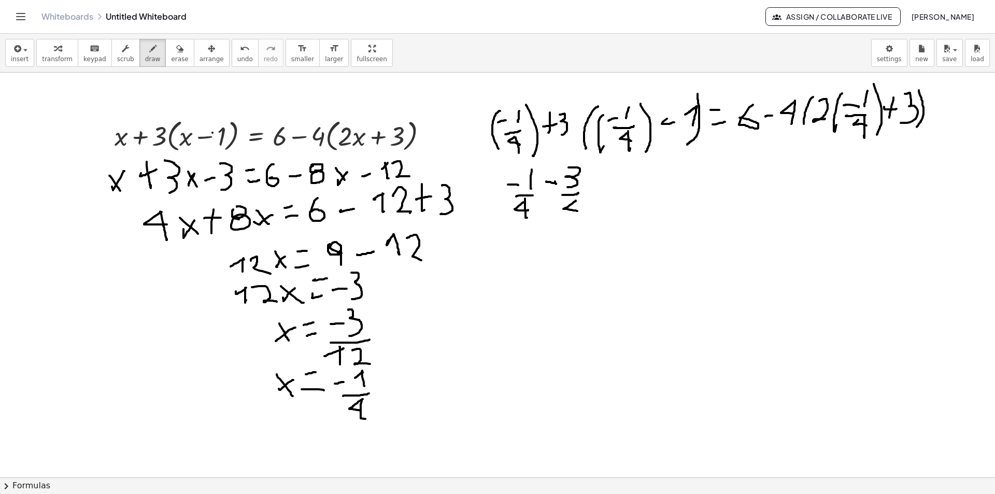
drag, startPoint x: 577, startPoint y: 199, endPoint x: 579, endPoint y: 220, distance: 20.3
drag, startPoint x: 567, startPoint y: 135, endPoint x: 558, endPoint y: 137, distance: 9.5
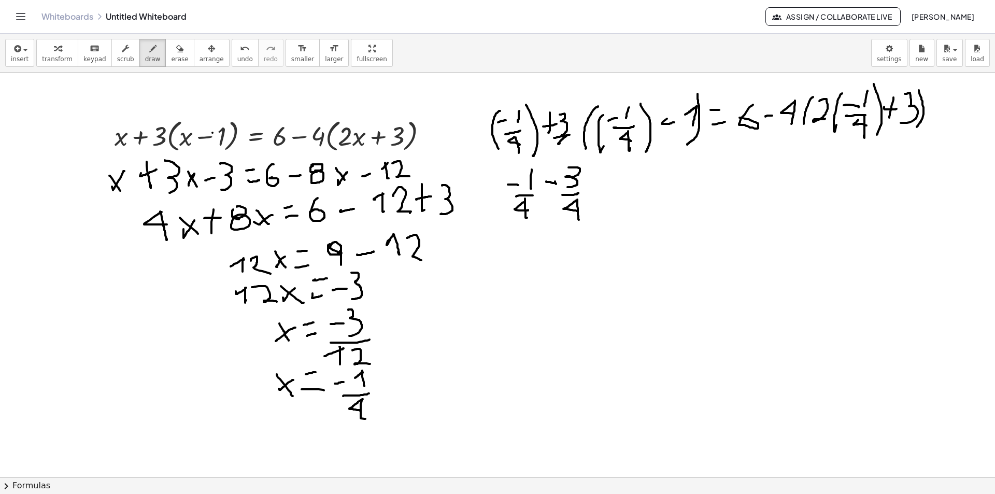
drag, startPoint x: 564, startPoint y: 137, endPoint x: 564, endPoint y: 151, distance: 14.0
drag, startPoint x: 623, startPoint y: 170, endPoint x: 633, endPoint y: 201, distance: 31.6
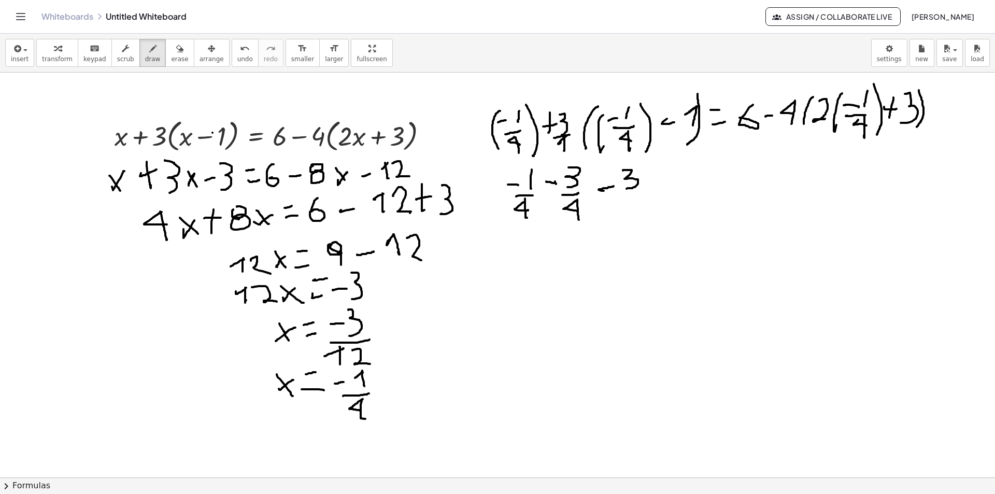
drag, startPoint x: 650, startPoint y: 182, endPoint x: 665, endPoint y: 182, distance: 14.5
drag, startPoint x: 666, startPoint y: 173, endPoint x: 650, endPoint y: 174, distance: 16.1
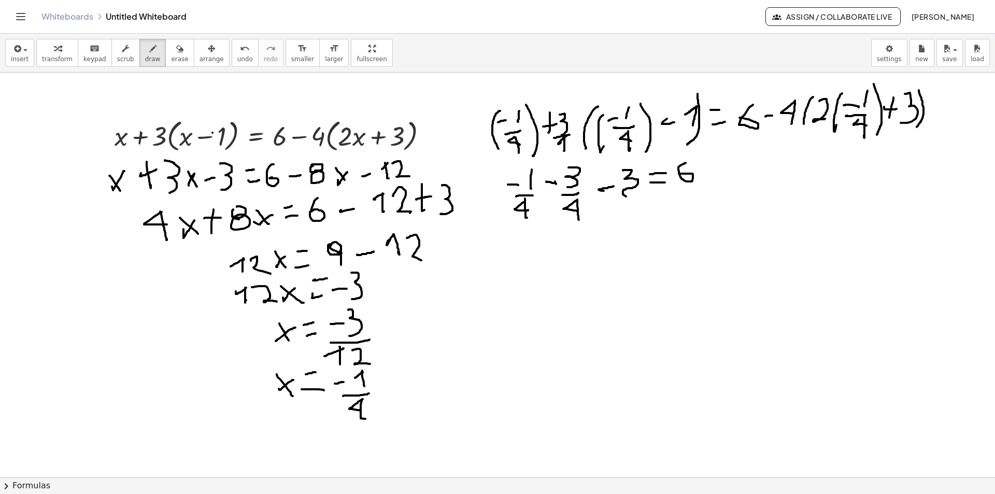
drag, startPoint x: 682, startPoint y: 164, endPoint x: 696, endPoint y: 179, distance: 20.2
drag, startPoint x: 706, startPoint y: 171, endPoint x: 713, endPoint y: 169, distance: 7.5
drag, startPoint x: 747, startPoint y: 153, endPoint x: 744, endPoint y: 164, distance: 11.3
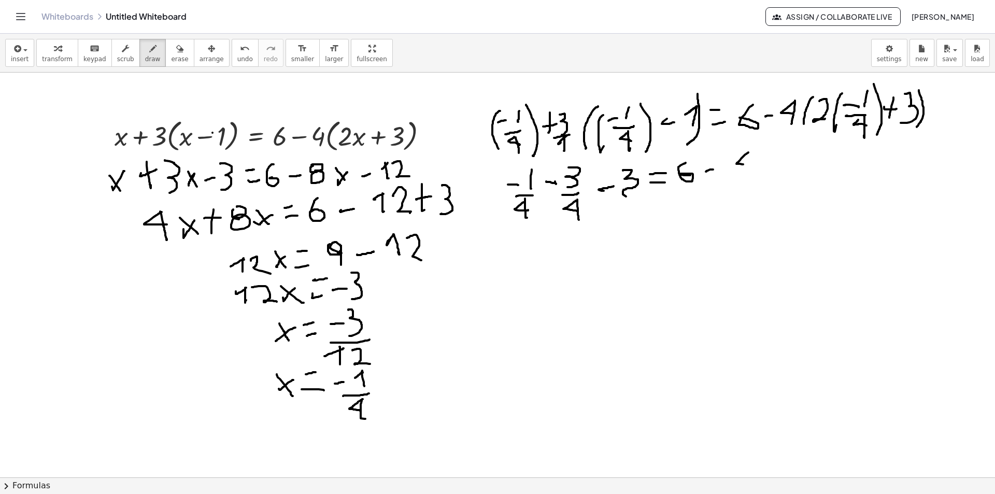
drag, startPoint x: 748, startPoint y: 153, endPoint x: 750, endPoint y: 176, distance: 23.4
drag, startPoint x: 776, startPoint y: 148, endPoint x: 771, endPoint y: 191, distance: 43.3
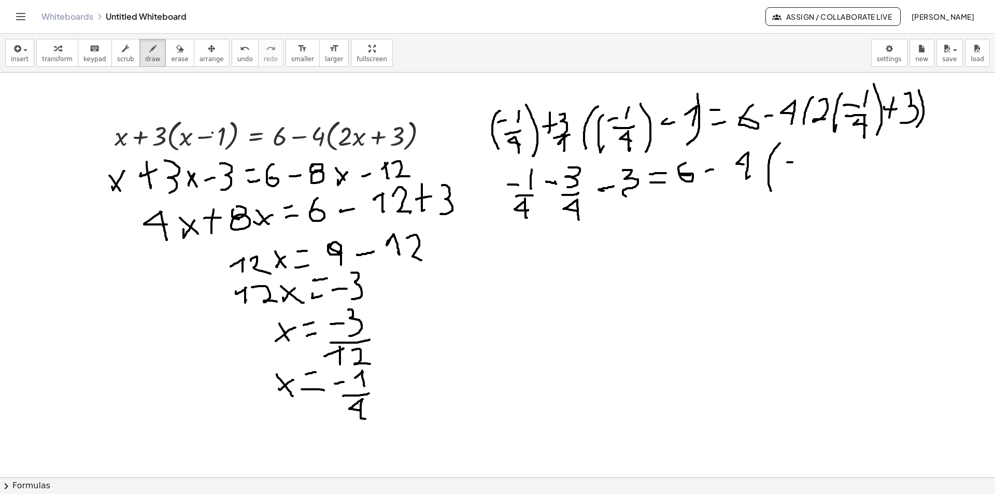
drag, startPoint x: 787, startPoint y: 162, endPoint x: 791, endPoint y: 156, distance: 7.5
drag, startPoint x: 804, startPoint y: 149, endPoint x: 822, endPoint y: 164, distance: 24.0
drag, startPoint x: 822, startPoint y: 171, endPoint x: 792, endPoint y: 176, distance: 30.3
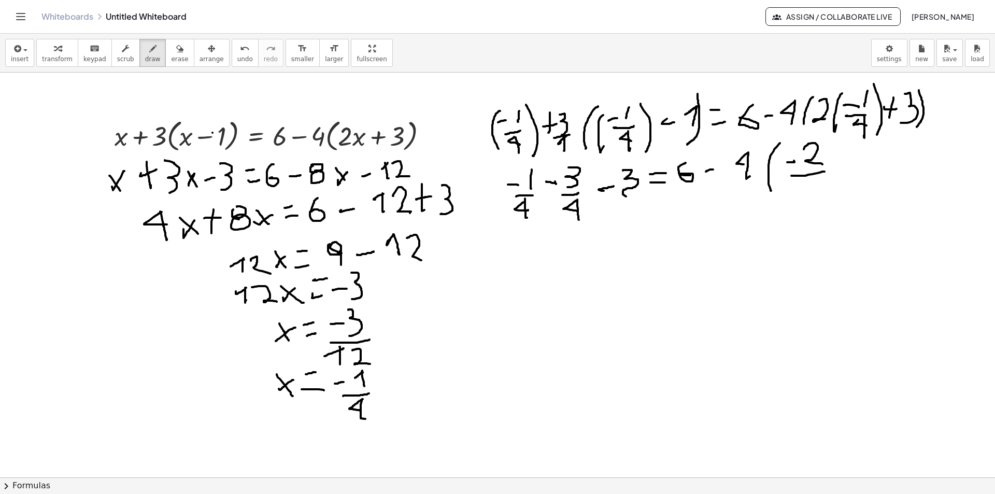
drag, startPoint x: 813, startPoint y: 180, endPoint x: 820, endPoint y: 198, distance: 19.5
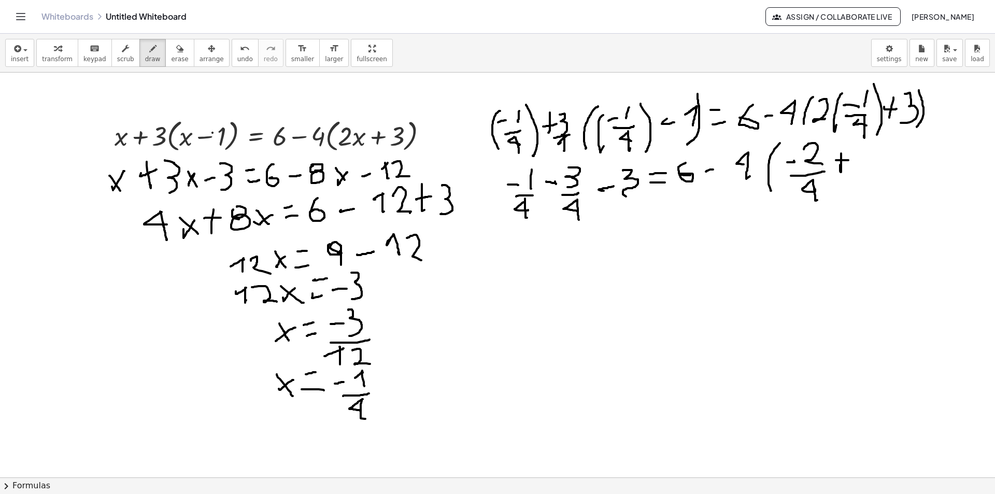
drag, startPoint x: 847, startPoint y: 160, endPoint x: 850, endPoint y: 148, distance: 12.5
drag, startPoint x: 858, startPoint y: 144, endPoint x: 885, endPoint y: 164, distance: 34.1
drag, startPoint x: 869, startPoint y: 142, endPoint x: 874, endPoint y: 185, distance: 42.7
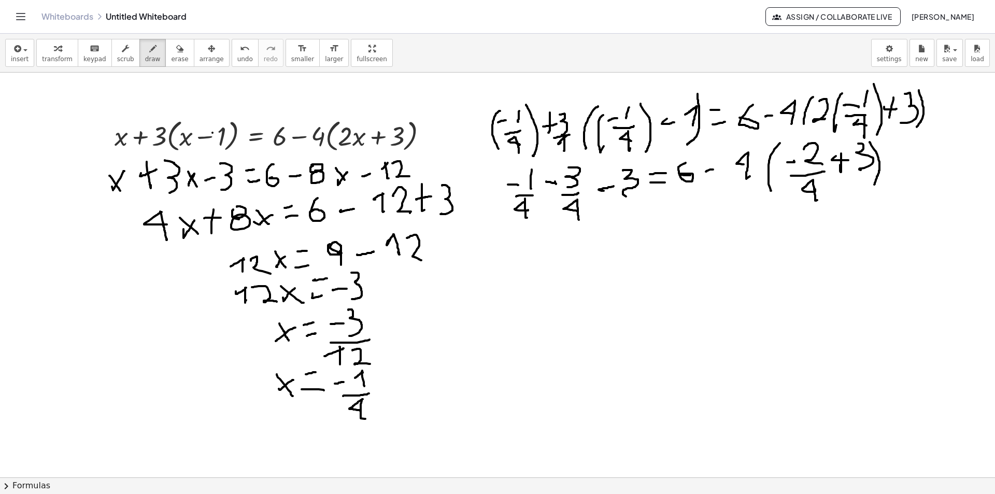
drag, startPoint x: 504, startPoint y: 247, endPoint x: 512, endPoint y: 247, distance: 8.3
drag, startPoint x: 525, startPoint y: 229, endPoint x: 530, endPoint y: 247, distance: 18.2
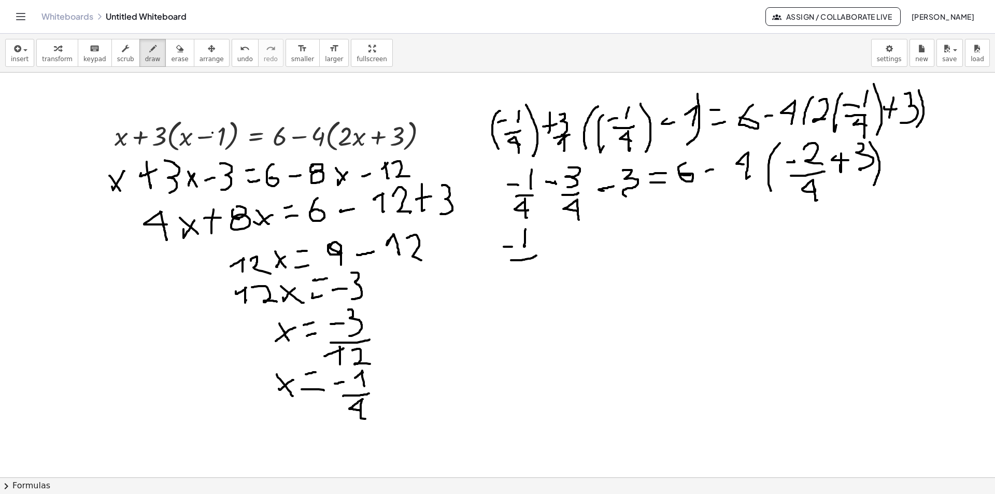
drag, startPoint x: 532, startPoint y: 258, endPoint x: 522, endPoint y: 261, distance: 10.2
drag, startPoint x: 530, startPoint y: 268, endPoint x: 531, endPoint y: 275, distance: 6.3
drag, startPoint x: 531, startPoint y: 268, endPoint x: 540, endPoint y: 257, distance: 14.7
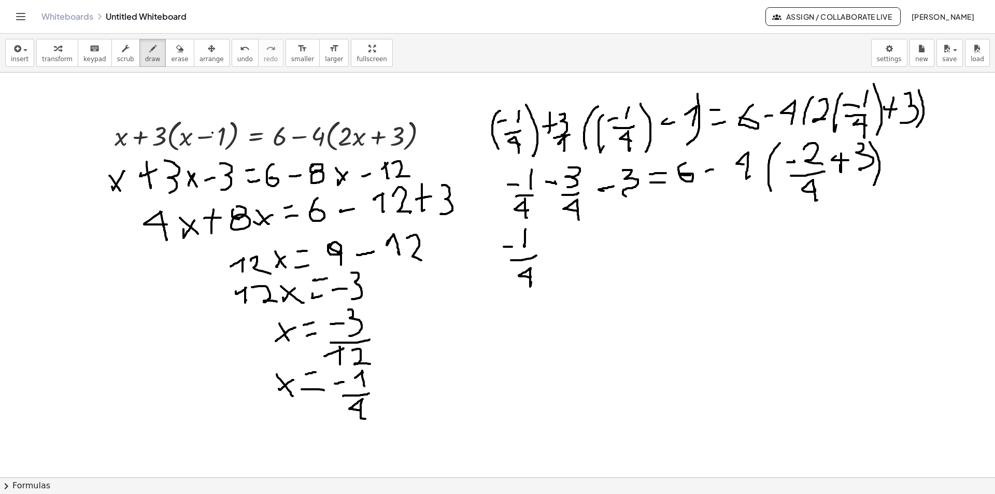
drag, startPoint x: 572, startPoint y: 224, endPoint x: 602, endPoint y: 264, distance: 49.9
drag, startPoint x: 577, startPoint y: 259, endPoint x: 570, endPoint y: 266, distance: 10.3
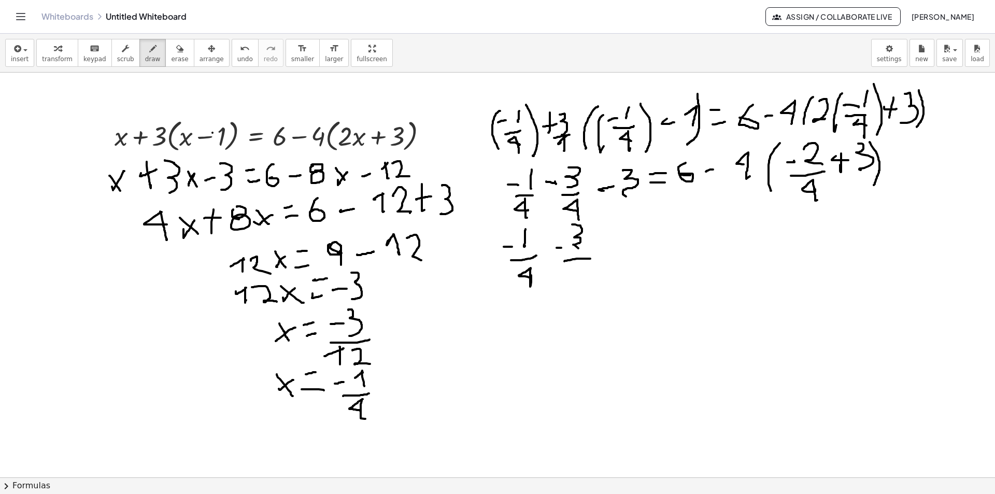
drag, startPoint x: 585, startPoint y: 264, endPoint x: 584, endPoint y: 273, distance: 8.4
drag, startPoint x: 585, startPoint y: 263, endPoint x: 596, endPoint y: 259, distance: 11.8
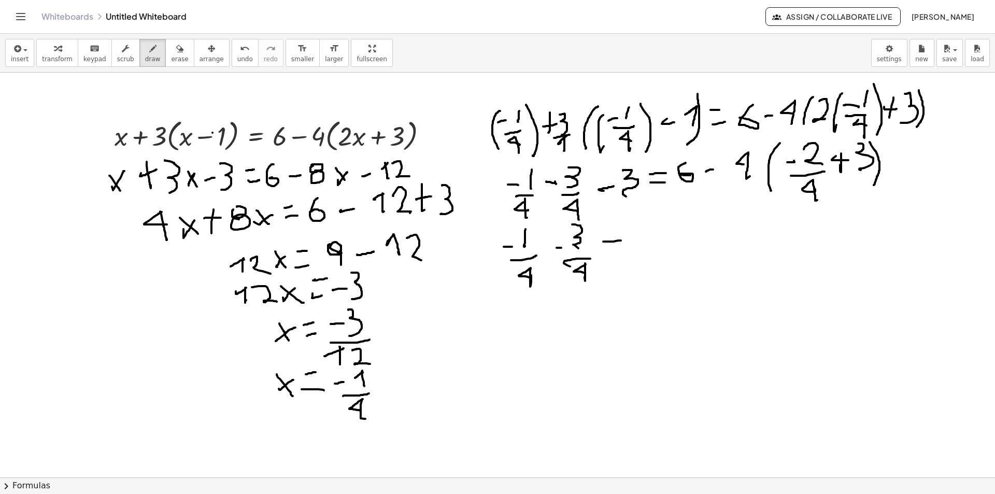
drag, startPoint x: 618, startPoint y: 240, endPoint x: 640, endPoint y: 227, distance: 25.8
drag, startPoint x: 631, startPoint y: 224, endPoint x: 652, endPoint y: 253, distance: 35.5
drag, startPoint x: 661, startPoint y: 242, endPoint x: 663, endPoint y: 232, distance: 11.1
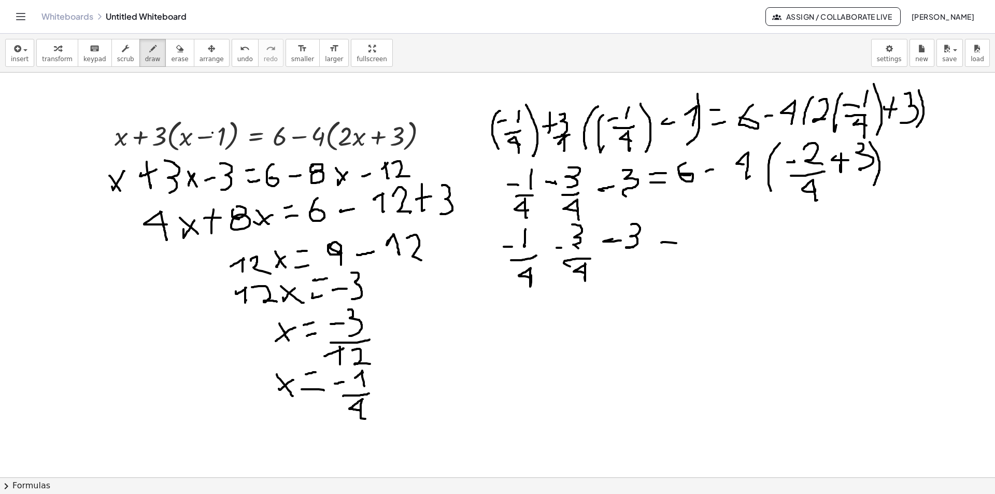
drag, startPoint x: 661, startPoint y: 230, endPoint x: 678, endPoint y: 230, distance: 17.6
drag, startPoint x: 698, startPoint y: 220, endPoint x: 701, endPoint y: 230, distance: 10.7
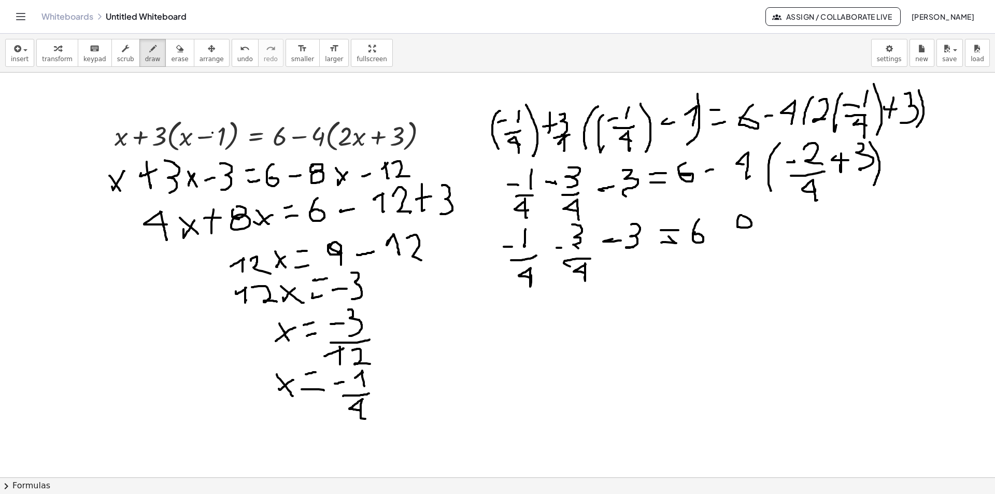
drag, startPoint x: 748, startPoint y: 180, endPoint x: 733, endPoint y: 180, distance: 15.0
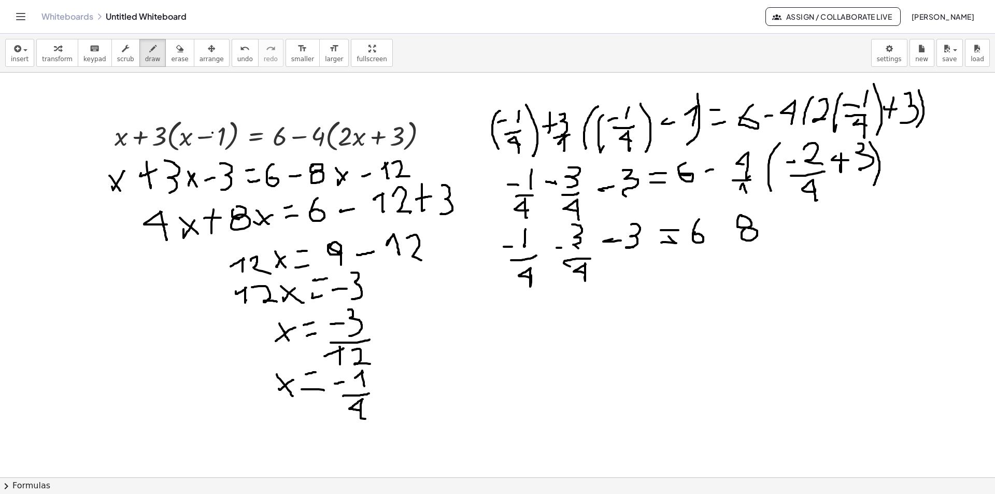
drag, startPoint x: 743, startPoint y: 183, endPoint x: 746, endPoint y: 193, distance: 9.8
drag, startPoint x: 759, startPoint y: 243, endPoint x: 738, endPoint y: 245, distance: 20.8
drag, startPoint x: 750, startPoint y: 251, endPoint x: 750, endPoint y: 258, distance: 7.3
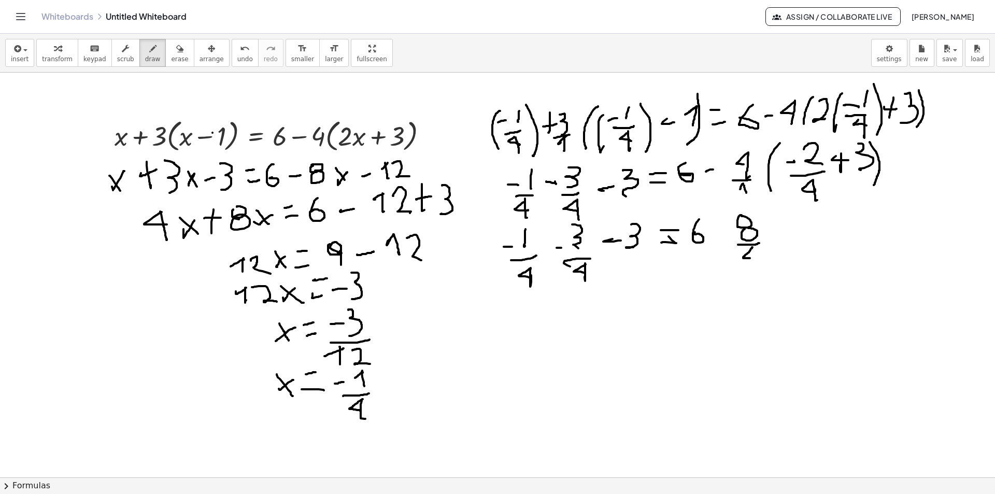
drag, startPoint x: 753, startPoint y: 248, endPoint x: 754, endPoint y: 265, distance: 17.1
drag, startPoint x: 719, startPoint y: 223, endPoint x: 722, endPoint y: 229, distance: 7.0
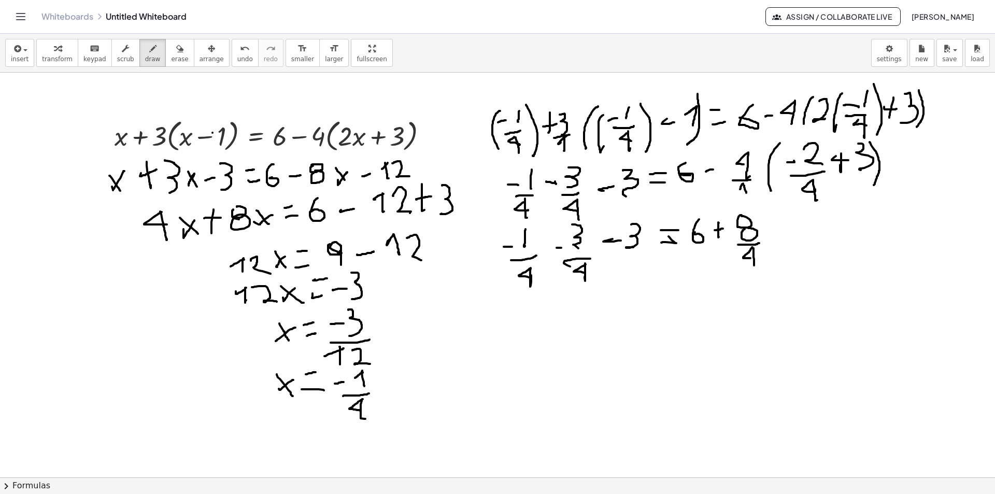
drag, startPoint x: 723, startPoint y: 228, endPoint x: 714, endPoint y: 230, distance: 8.4
drag, startPoint x: 742, startPoint y: 164, endPoint x: 749, endPoint y: 166, distance: 6.6
drag, startPoint x: 795, startPoint y: 219, endPoint x: 790, endPoint y: 223, distance: 6.6
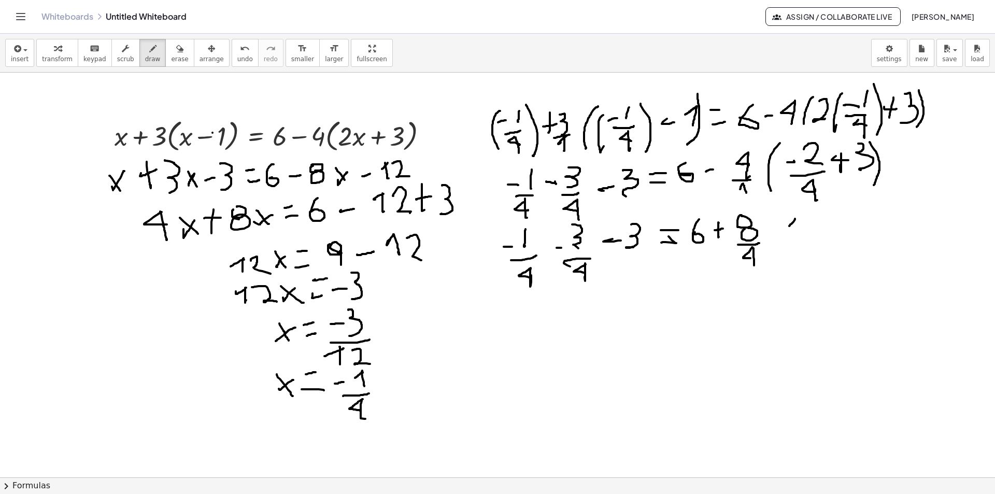
drag, startPoint x: 794, startPoint y: 218, endPoint x: 805, endPoint y: 225, distance: 13.4
drag, startPoint x: 805, startPoint y: 221, endPoint x: 822, endPoint y: 235, distance: 21.8
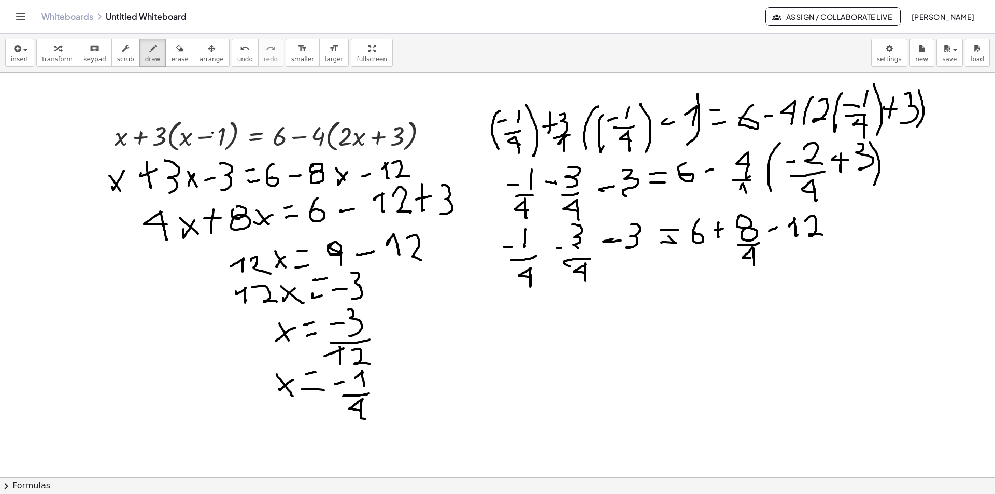
drag, startPoint x: 776, startPoint y: 228, endPoint x: 769, endPoint y: 231, distance: 7.4
drag, startPoint x: 621, startPoint y: 323, endPoint x: 542, endPoint y: 296, distance: 83.7
click at [176, 52] on icon "button" at bounding box center [179, 48] width 7 height 12
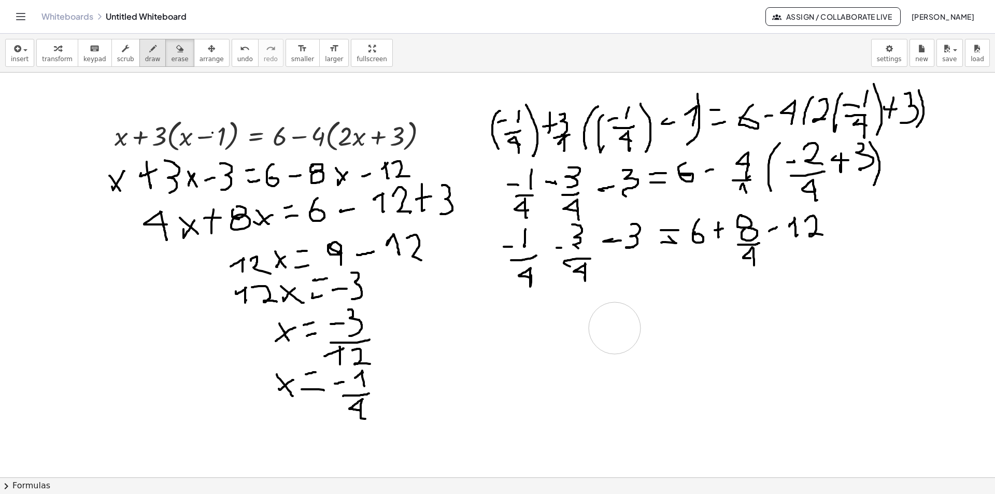
drag, startPoint x: 544, startPoint y: 317, endPoint x: 150, endPoint y: 60, distance: 470.5
click at [149, 54] on icon "button" at bounding box center [152, 48] width 7 height 12
drag, startPoint x: 605, startPoint y: 344, endPoint x: 541, endPoint y: 324, distance: 67.2
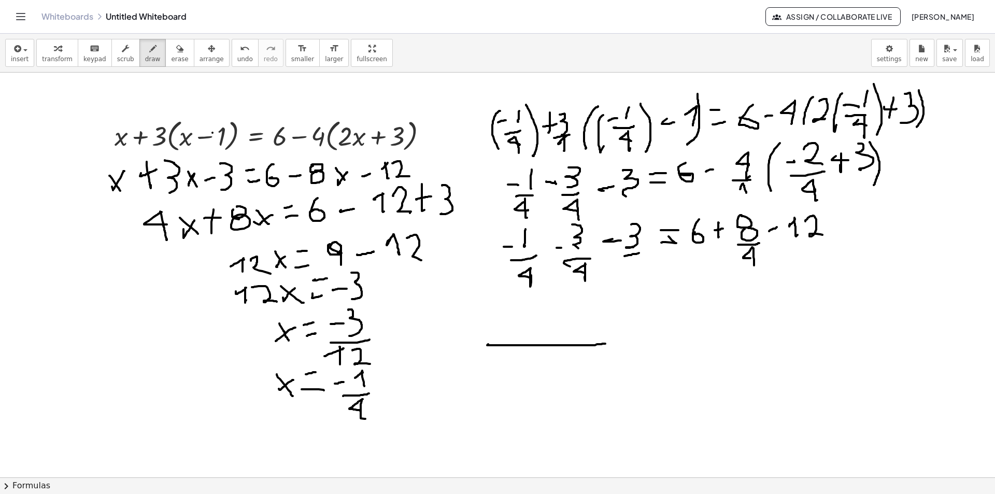
drag, startPoint x: 638, startPoint y: 253, endPoint x: 622, endPoint y: 257, distance: 16.0
drag, startPoint x: 630, startPoint y: 259, endPoint x: 623, endPoint y: 246, distance: 14.8
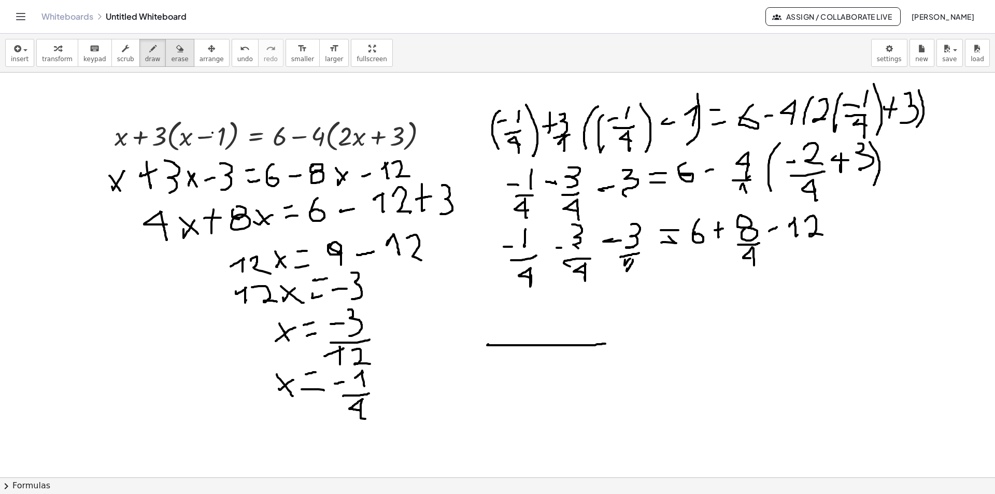
click at [176, 52] on icon "button" at bounding box center [179, 48] width 7 height 12
click at [149, 53] on icon "button" at bounding box center [152, 48] width 7 height 12
drag, startPoint x: 643, startPoint y: 256, endPoint x: 632, endPoint y: 261, distance: 12.5
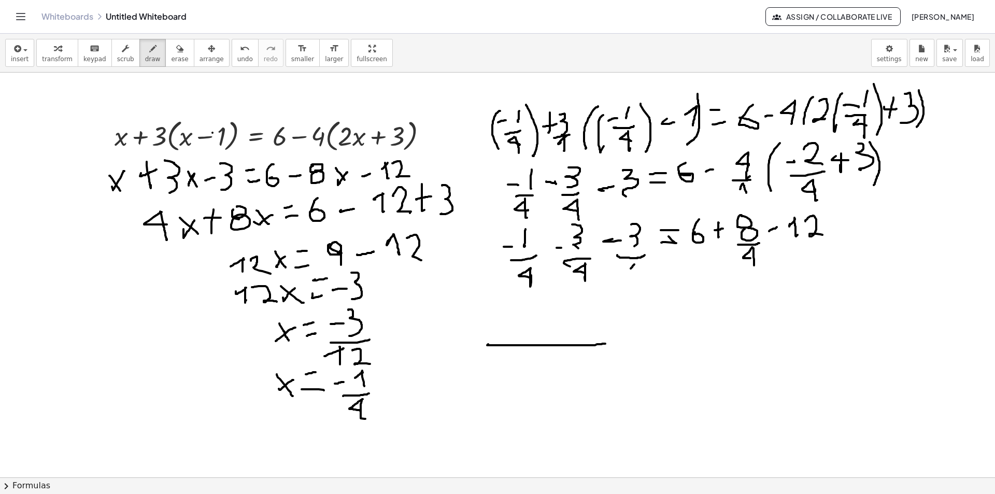
drag, startPoint x: 635, startPoint y: 264, endPoint x: 637, endPoint y: 275, distance: 11.0
drag, startPoint x: 542, startPoint y: 358, endPoint x: 550, endPoint y: 356, distance: 7.9
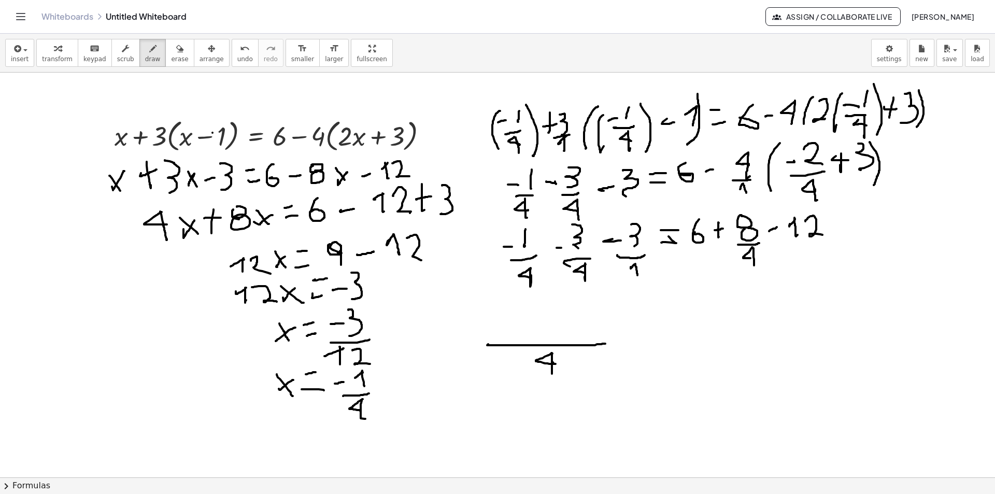
drag, startPoint x: 551, startPoint y: 353, endPoint x: 552, endPoint y: 374, distance: 20.7
drag, startPoint x: 505, startPoint y: 325, endPoint x: 520, endPoint y: 318, distance: 16.7
drag, startPoint x: 519, startPoint y: 313, endPoint x: 528, endPoint y: 329, distance: 17.9
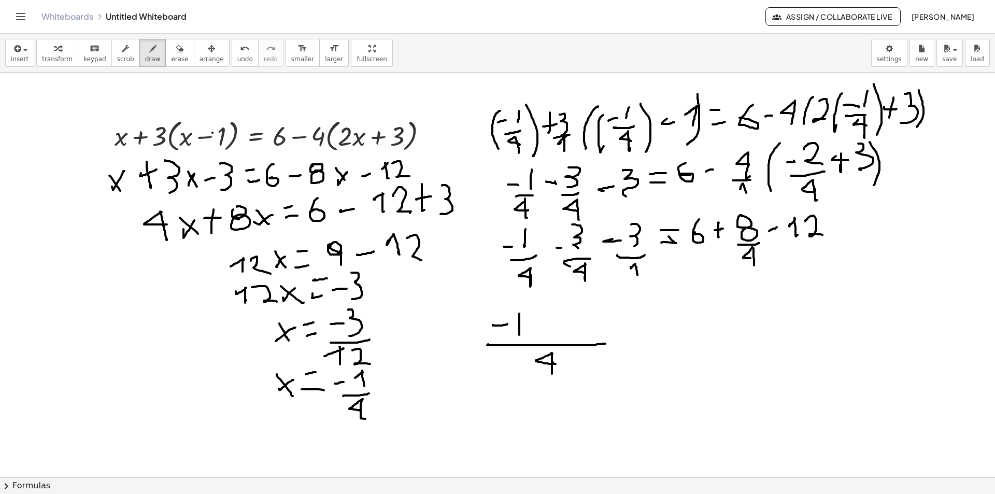
drag, startPoint x: 546, startPoint y: 312, endPoint x: 545, endPoint y: 327, distance: 15.6
drag, startPoint x: 537, startPoint y: 323, endPoint x: 573, endPoint y: 319, distance: 36.0
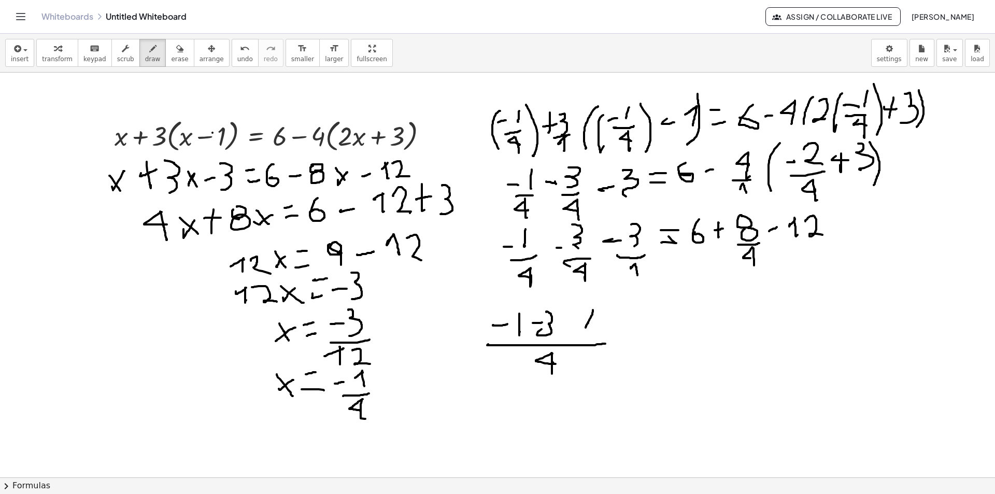
drag, startPoint x: 593, startPoint y: 310, endPoint x: 588, endPoint y: 321, distance: 12.3
drag, startPoint x: 589, startPoint y: 309, endPoint x: 605, endPoint y: 305, distance: 16.6
drag, startPoint x: 604, startPoint y: 309, endPoint x: 617, endPoint y: 329, distance: 23.6
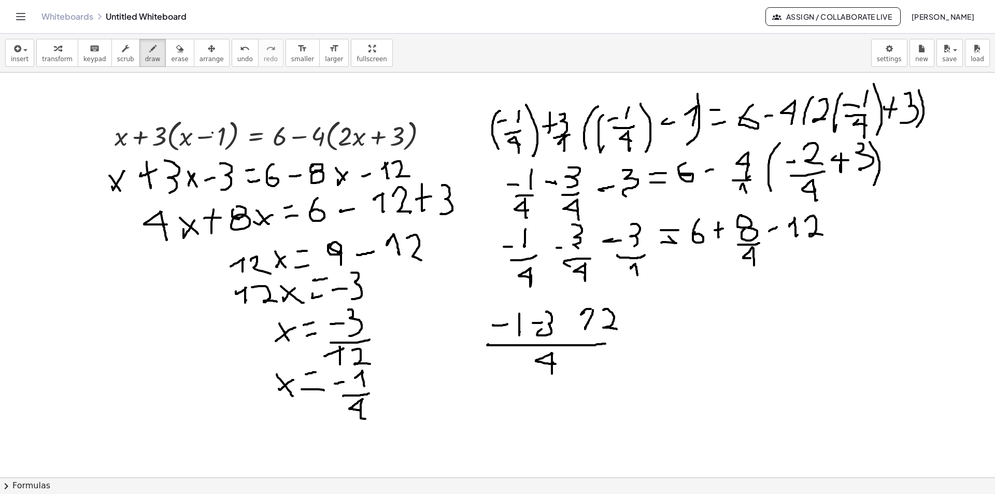
drag, startPoint x: 659, startPoint y: 326, endPoint x: 649, endPoint y: 318, distance: 12.9
drag, startPoint x: 654, startPoint y: 314, endPoint x: 640, endPoint y: 306, distance: 15.8
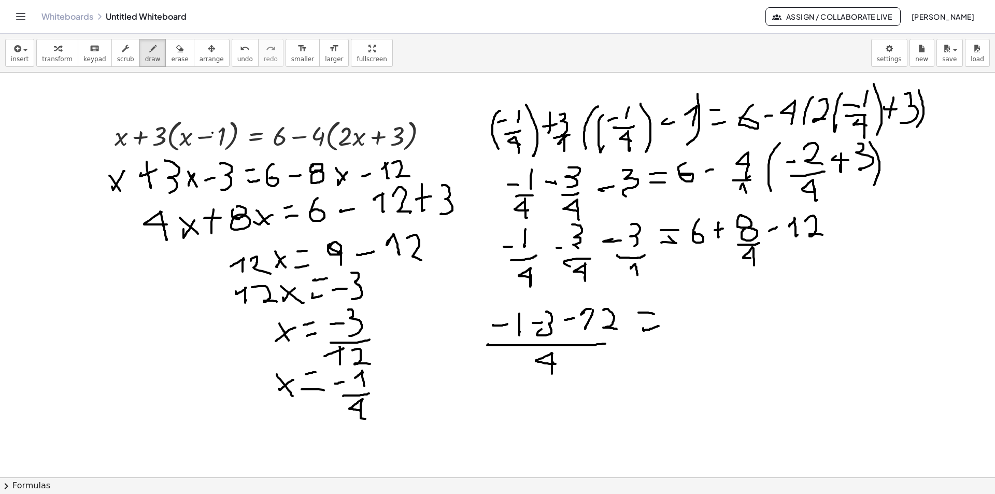
drag, startPoint x: 680, startPoint y: 319, endPoint x: 797, endPoint y: 316, distance: 116.6
drag, startPoint x: 705, startPoint y: 247, endPoint x: 693, endPoint y: 246, distance: 11.9
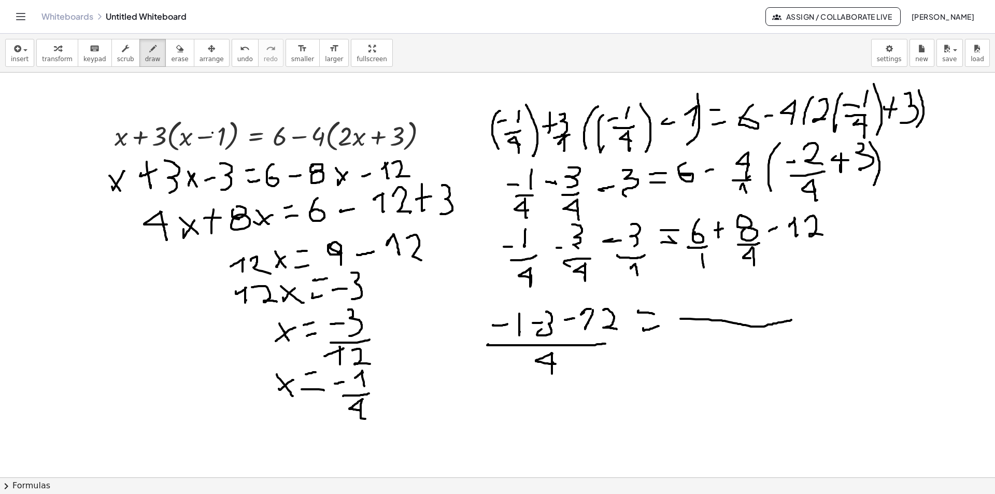
drag, startPoint x: 699, startPoint y: 254, endPoint x: 813, endPoint y: 241, distance: 114.8
drag, startPoint x: 813, startPoint y: 241, endPoint x: 797, endPoint y: 242, distance: 16.1
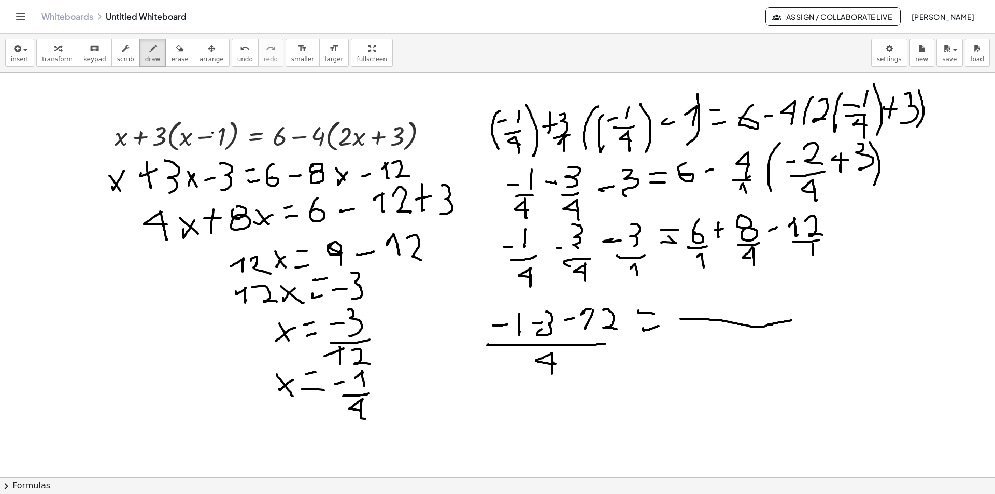
drag, startPoint x: 813, startPoint y: 244, endPoint x: 813, endPoint y: 255, distance: 11.9
drag, startPoint x: 736, startPoint y: 325, endPoint x: 726, endPoint y: 361, distance: 36.9
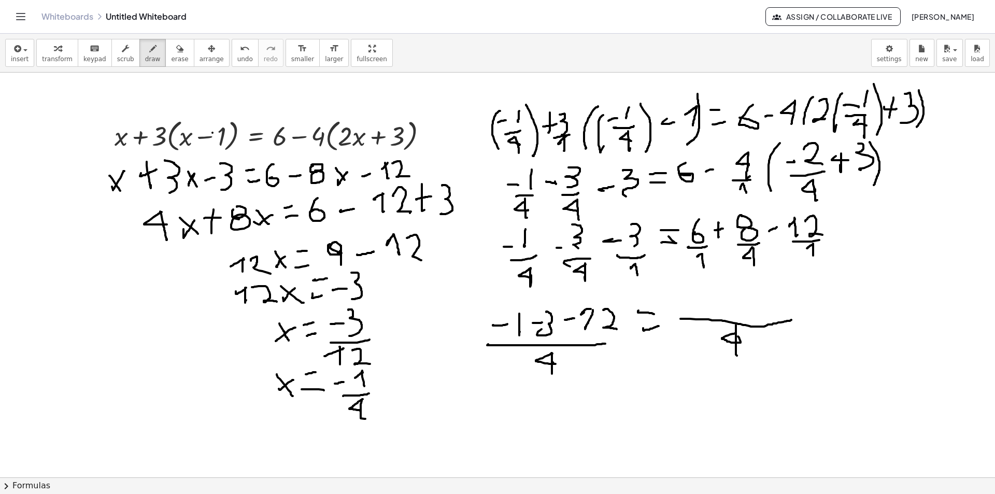
drag, startPoint x: 691, startPoint y: 291, endPoint x: 710, endPoint y: 306, distance: 24.4
drag, startPoint x: 728, startPoint y: 283, endPoint x: 728, endPoint y: 297, distance: 13.5
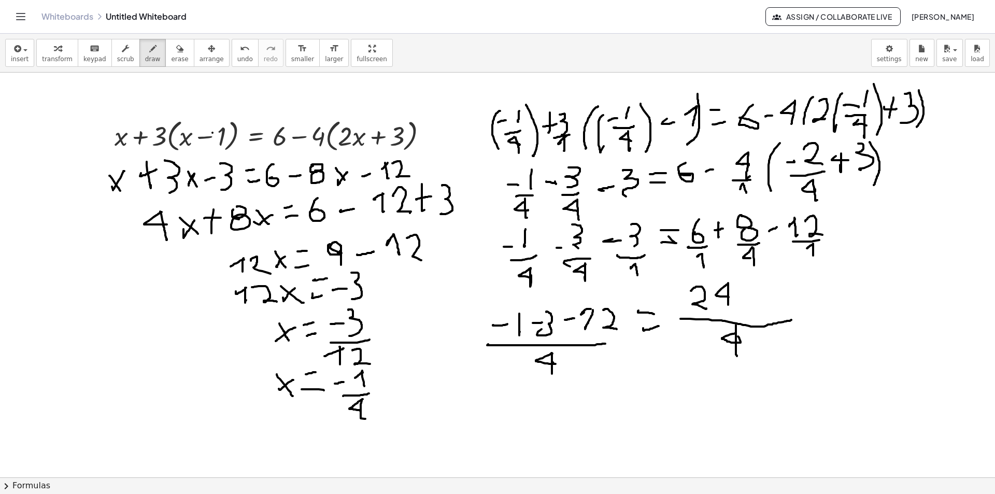
drag, startPoint x: 728, startPoint y: 283, endPoint x: 728, endPoint y: 305, distance: 21.8
click at [171, 62] on span "erase" at bounding box center [179, 58] width 17 height 7
drag, startPoint x: 615, startPoint y: 302, endPoint x: 172, endPoint y: 71, distance: 499.4
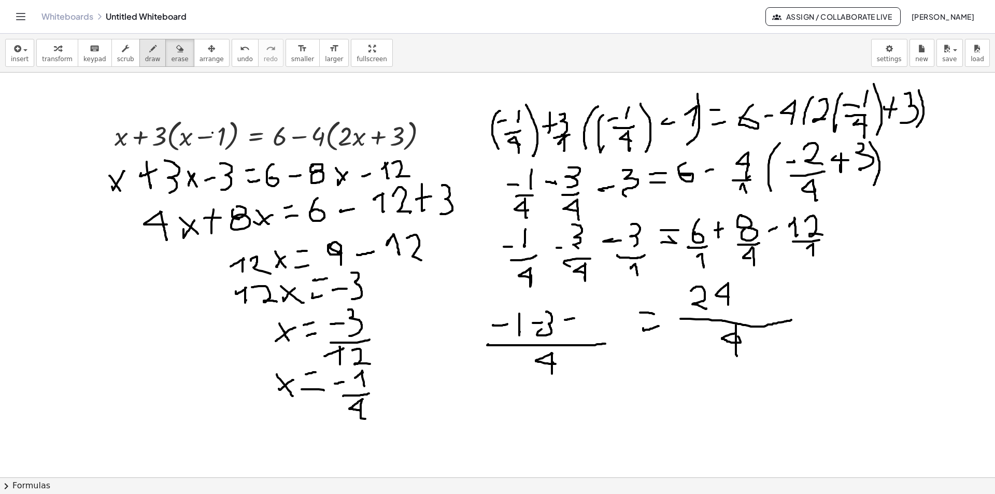
click at [145, 56] on span "draw" at bounding box center [153, 58] width 16 height 7
drag, startPoint x: 592, startPoint y: 329, endPoint x: 594, endPoint y: 313, distance: 15.7
drag, startPoint x: 602, startPoint y: 311, endPoint x: 616, endPoint y: 324, distance: 19.1
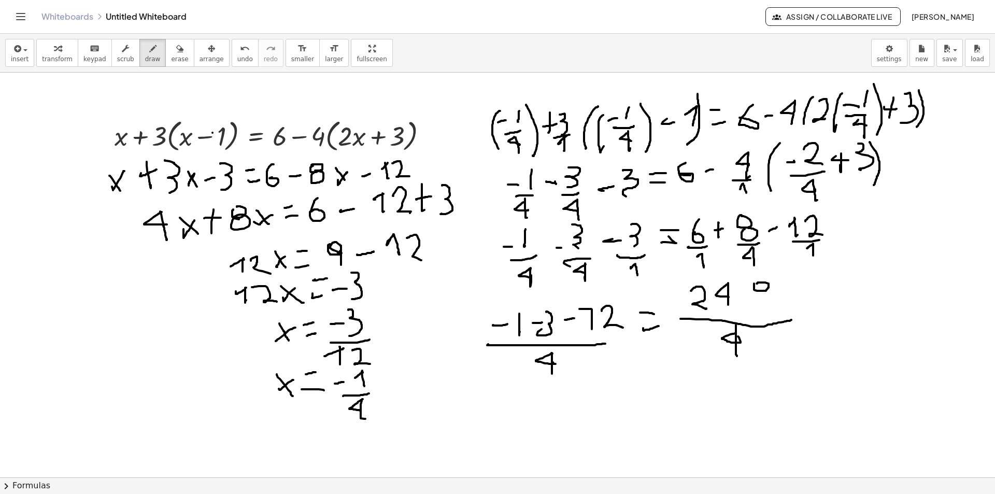
drag, startPoint x: 757, startPoint y: 293, endPoint x: 760, endPoint y: 284, distance: 9.0
drag, startPoint x: 747, startPoint y: 291, endPoint x: 748, endPoint y: 299, distance: 8.4
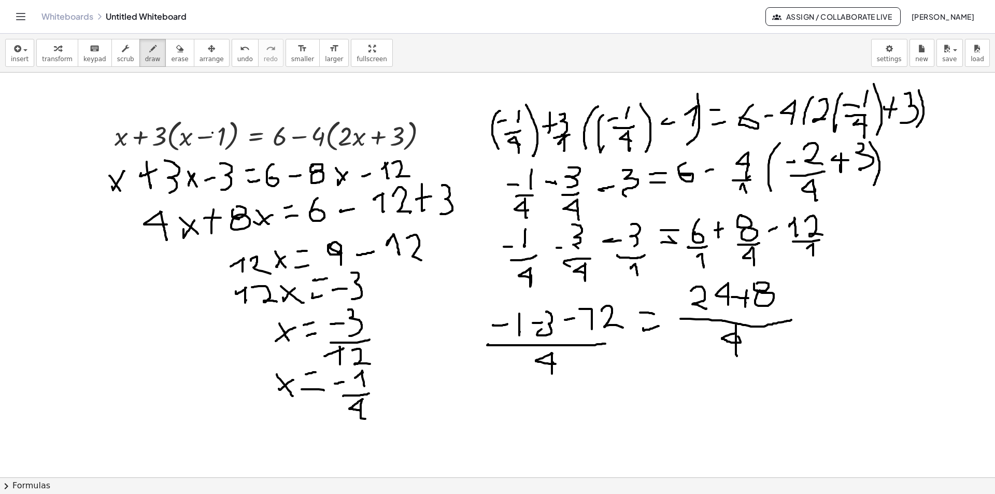
drag, startPoint x: 748, startPoint y: 298, endPoint x: 765, endPoint y: 301, distance: 17.9
drag, startPoint x: 813, startPoint y: 278, endPoint x: 819, endPoint y: 284, distance: 8.4
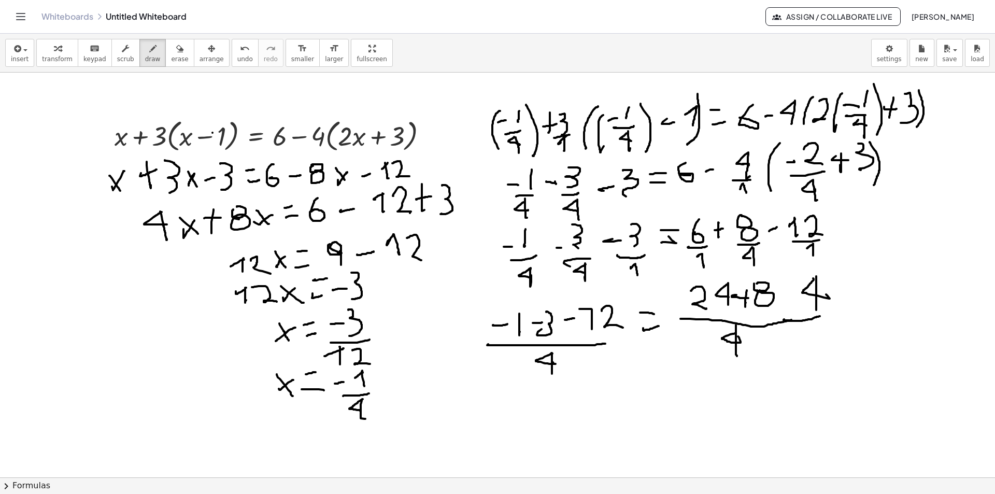
drag, startPoint x: 816, startPoint y: 276, endPoint x: 827, endPoint y: 296, distance: 22.8
drag, startPoint x: 838, startPoint y: 295, endPoint x: 844, endPoint y: 290, distance: 7.7
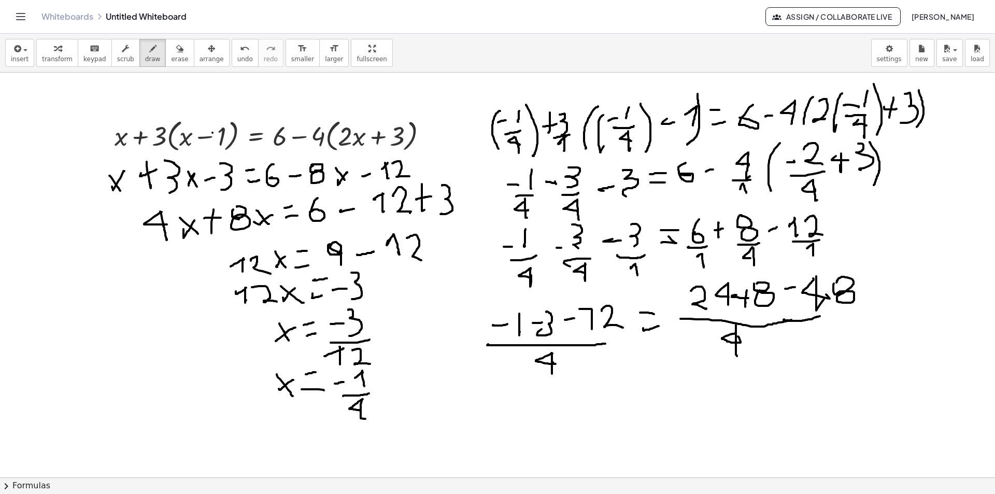
drag, startPoint x: 791, startPoint y: 288, endPoint x: 771, endPoint y: 305, distance: 26.4
drag, startPoint x: 556, startPoint y: 391, endPoint x: 571, endPoint y: 401, distance: 18.3
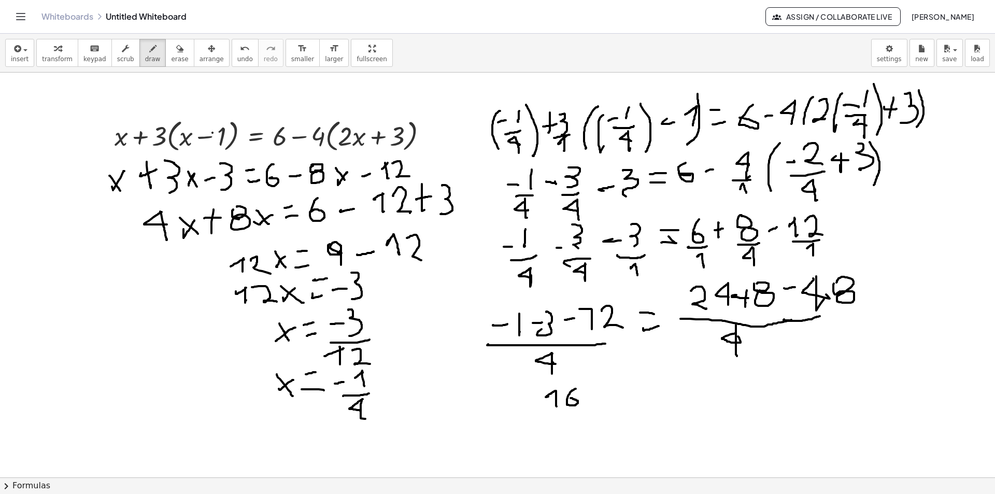
drag, startPoint x: 575, startPoint y: 389, endPoint x: 583, endPoint y: 409, distance: 22.1
drag, startPoint x: 584, startPoint y: 412, endPoint x: 550, endPoint y: 417, distance: 34.6
drag, startPoint x: 564, startPoint y: 423, endPoint x: 573, endPoint y: 428, distance: 9.8
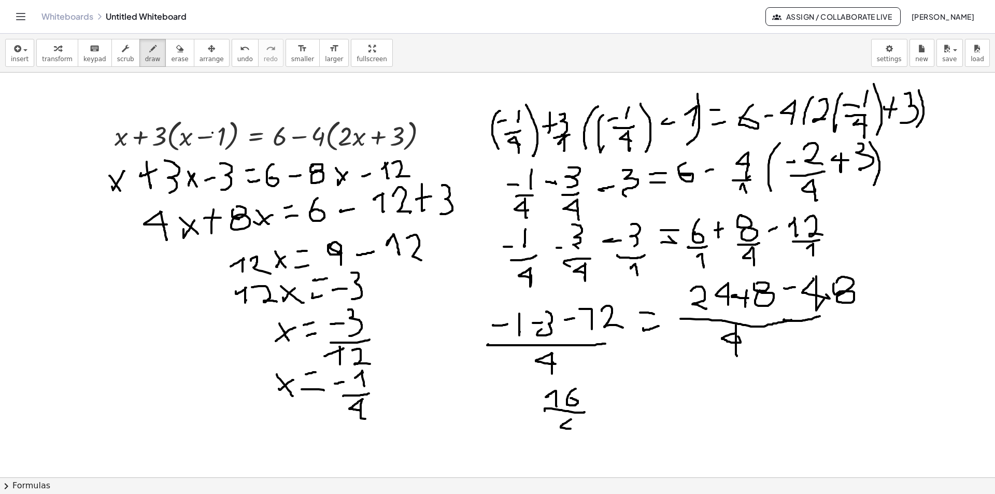
drag, startPoint x: 571, startPoint y: 420, endPoint x: 597, endPoint y: 433, distance: 29.0
drag, startPoint x: 605, startPoint y: 404, endPoint x: 613, endPoint y: 401, distance: 8.4
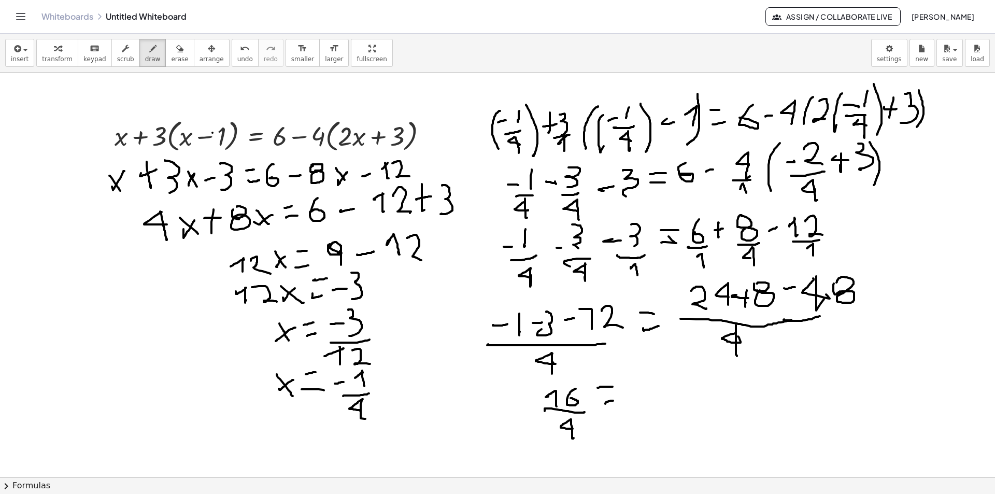
drag, startPoint x: 597, startPoint y: 388, endPoint x: 612, endPoint y: 387, distance: 15.1
drag, startPoint x: 650, startPoint y: 398, endPoint x: 699, endPoint y: 397, distance: 49.2
drag, startPoint x: 679, startPoint y: 403, endPoint x: 681, endPoint y: 409, distance: 6.1
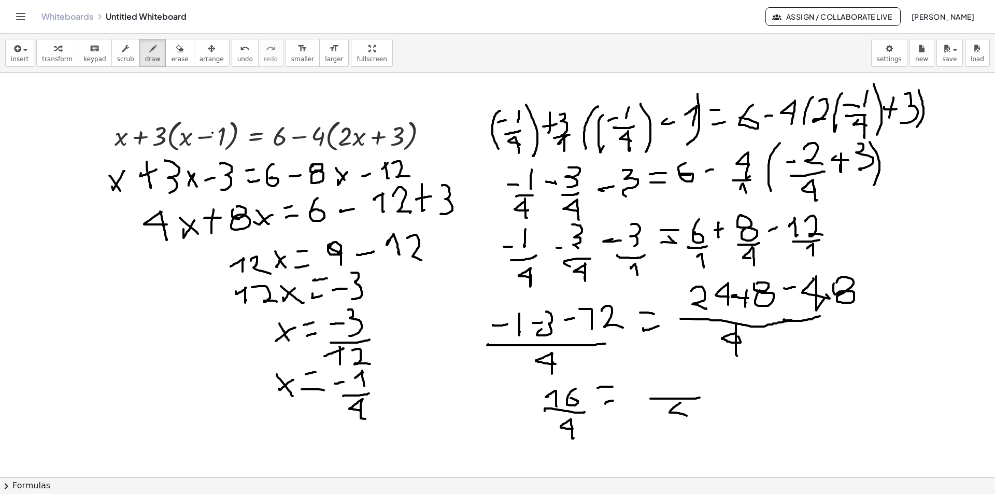
drag, startPoint x: 681, startPoint y: 403, endPoint x: 683, endPoint y: 422, distance: 18.7
drag, startPoint x: 534, startPoint y: 402, endPoint x: 522, endPoint y: 404, distance: 12.2
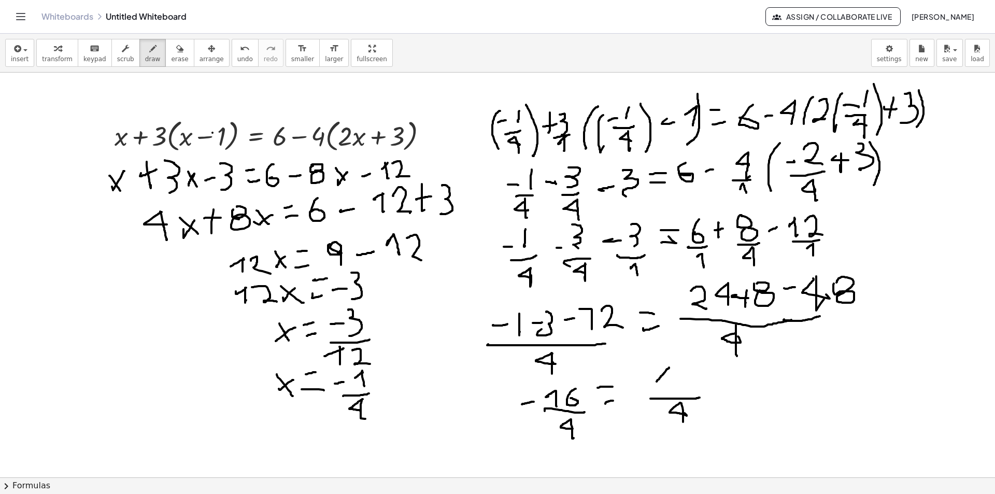
drag, startPoint x: 669, startPoint y: 367, endPoint x: 656, endPoint y: 381, distance: 18.7
drag, startPoint x: 669, startPoint y: 367, endPoint x: 683, endPoint y: 379, distance: 18.4
drag, startPoint x: 688, startPoint y: 367, endPoint x: 771, endPoint y: 413, distance: 95.1
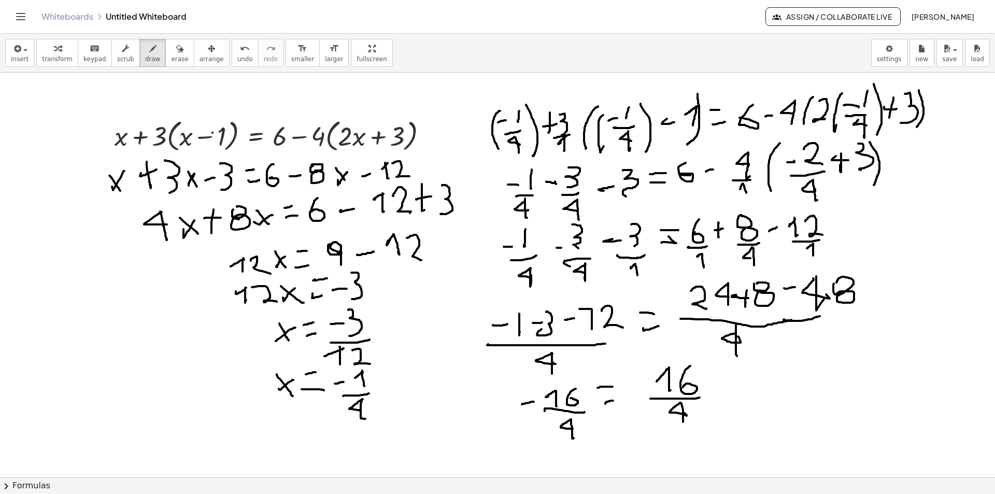
drag, startPoint x: 636, startPoint y: 390, endPoint x: 627, endPoint y: 392, distance: 8.4
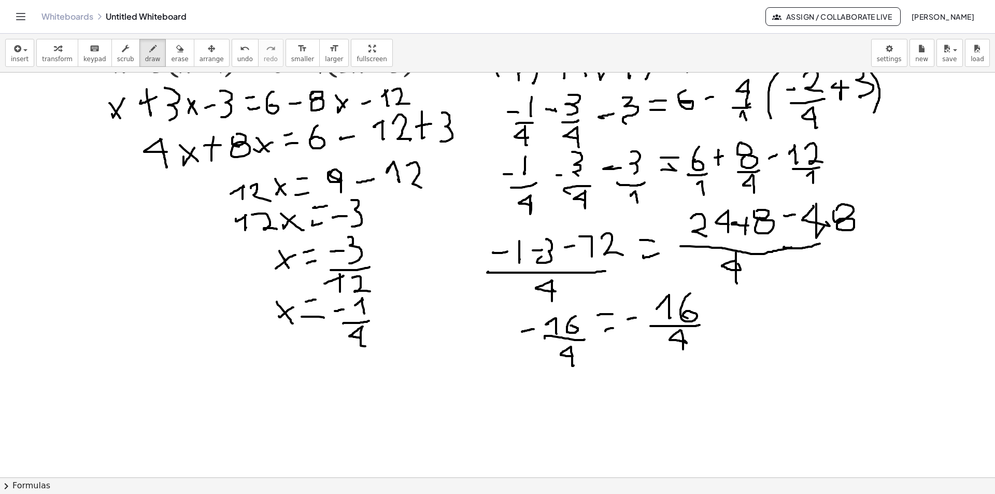
scroll to position [1878, 0]
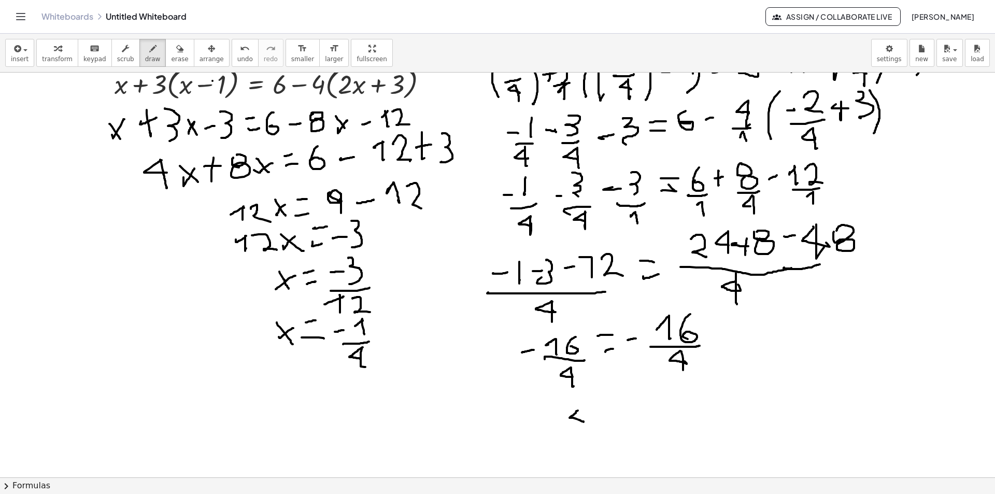
drag, startPoint x: 577, startPoint y: 411, endPoint x: 583, endPoint y: 422, distance: 12.8
drag, startPoint x: 579, startPoint y: 411, endPoint x: 589, endPoint y: 432, distance: 22.7
drag, startPoint x: 604, startPoint y: 418, endPoint x: 614, endPoint y: 428, distance: 14.3
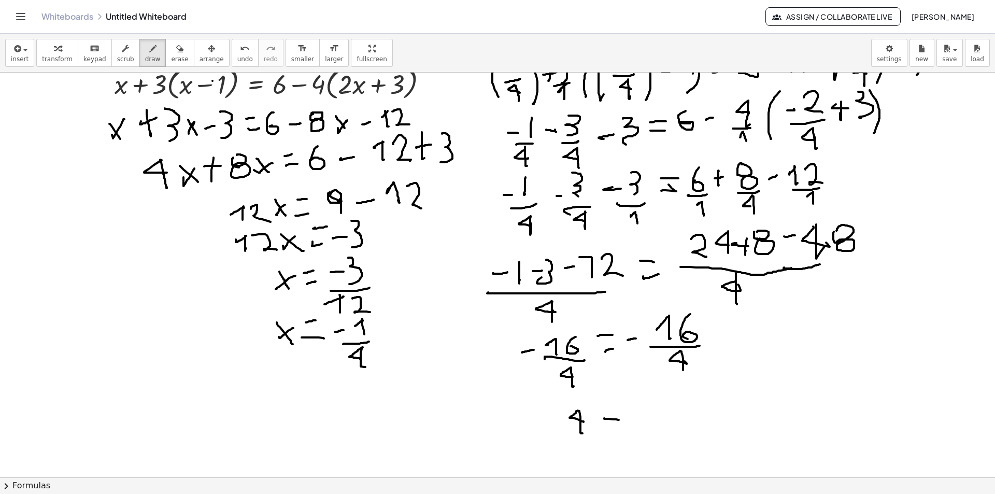
drag, startPoint x: 617, startPoint y: 432, endPoint x: 660, endPoint y: 380, distance: 67.3
drag, startPoint x: 651, startPoint y: 409, endPoint x: 663, endPoint y: 412, distance: 12.2
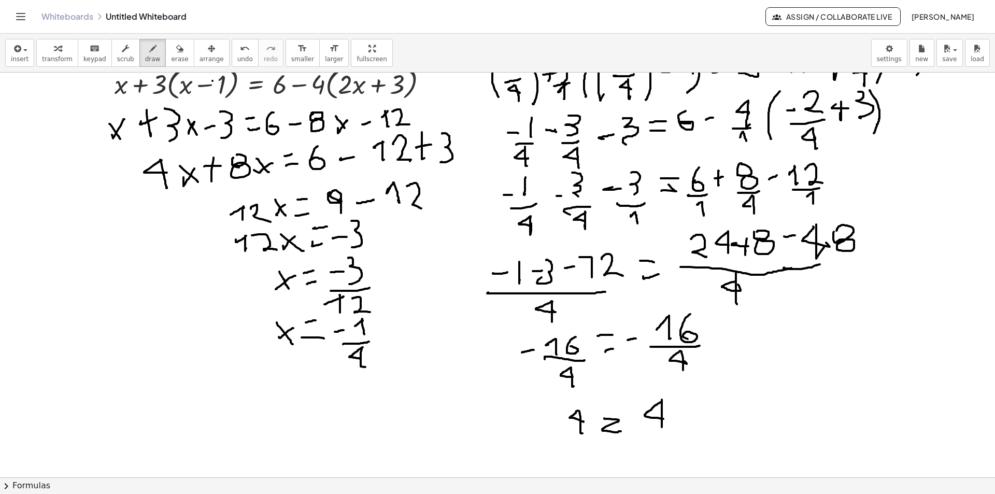
drag, startPoint x: 662, startPoint y: 399, endPoint x: 662, endPoint y: 427, distance: 27.5
drag, startPoint x: 553, startPoint y: 424, endPoint x: 541, endPoint y: 425, distance: 11.4
drag, startPoint x: 639, startPoint y: 420, endPoint x: 628, endPoint y: 424, distance: 12.0
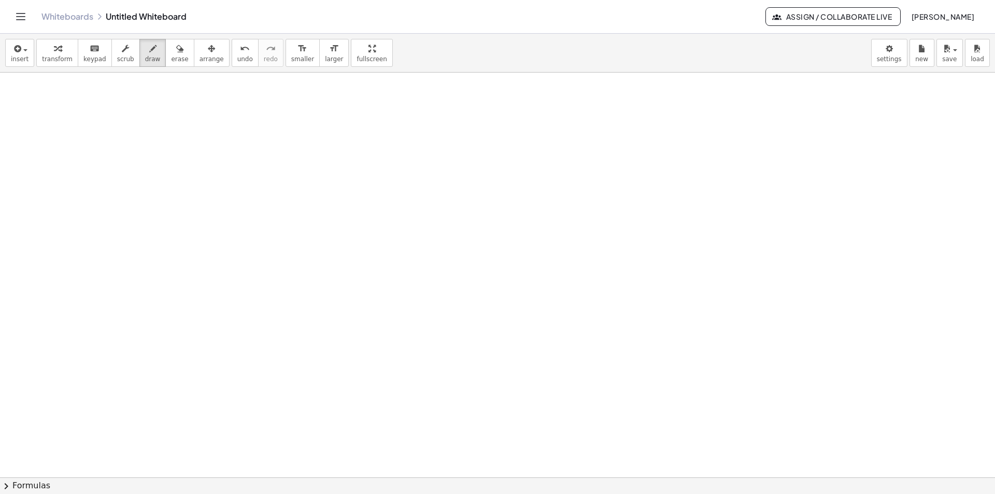
scroll to position [2282, 0]
click at [24, 58] on span "insert" at bounding box center [20, 58] width 18 height 7
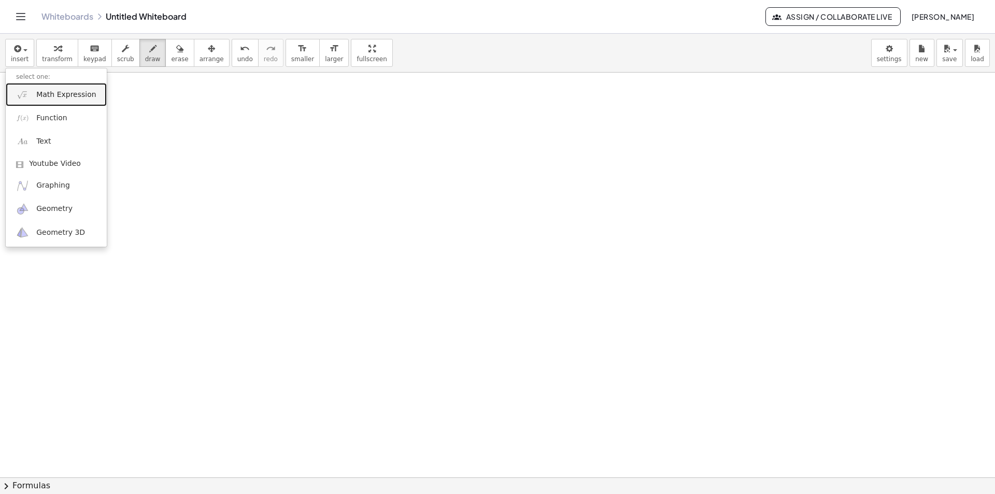
click at [81, 100] on link "Math Expression" at bounding box center [56, 94] width 101 height 23
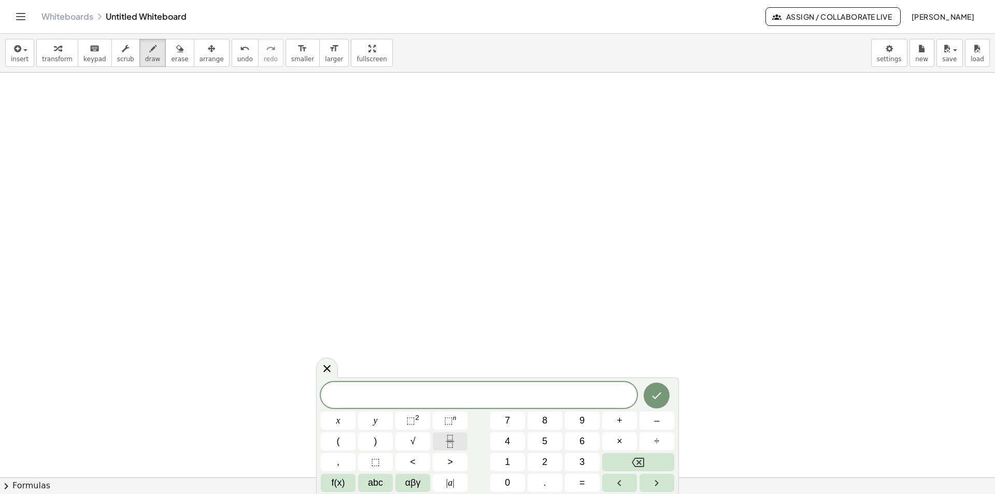
click at [448, 442] on icon "Fraction" at bounding box center [449, 444] width 5 height 5
click at [542, 460] on span "2" at bounding box center [544, 462] width 5 height 14
click at [476, 399] on span at bounding box center [479, 395] width 13 height 14
click at [576, 466] on button "3" at bounding box center [582, 462] width 35 height 18
click at [653, 424] on button "–" at bounding box center [656, 420] width 35 height 18
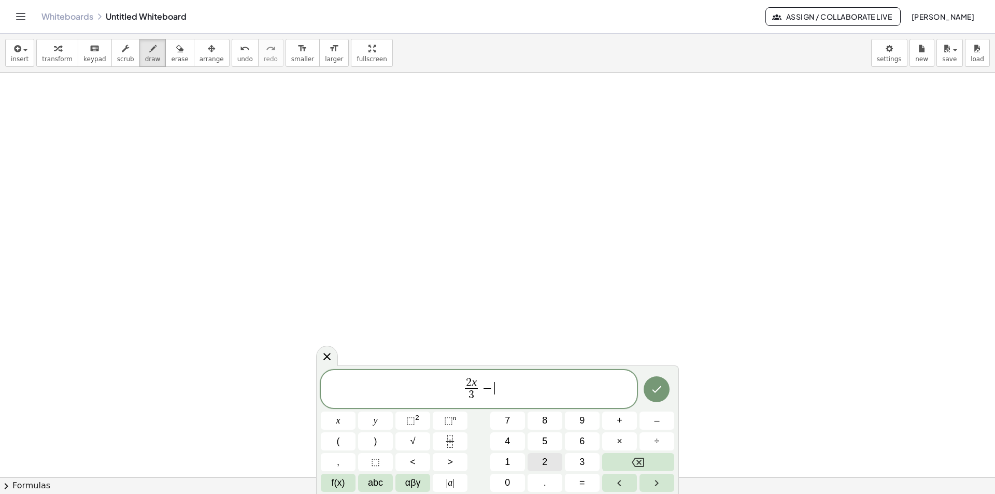
click at [537, 462] on button "2" at bounding box center [544, 462] width 35 height 18
click at [579, 479] on span "=" at bounding box center [582, 483] width 6 height 14
click at [542, 442] on span "5" at bounding box center [544, 441] width 5 height 14
click at [654, 389] on icon "Done" at bounding box center [656, 389] width 12 height 12
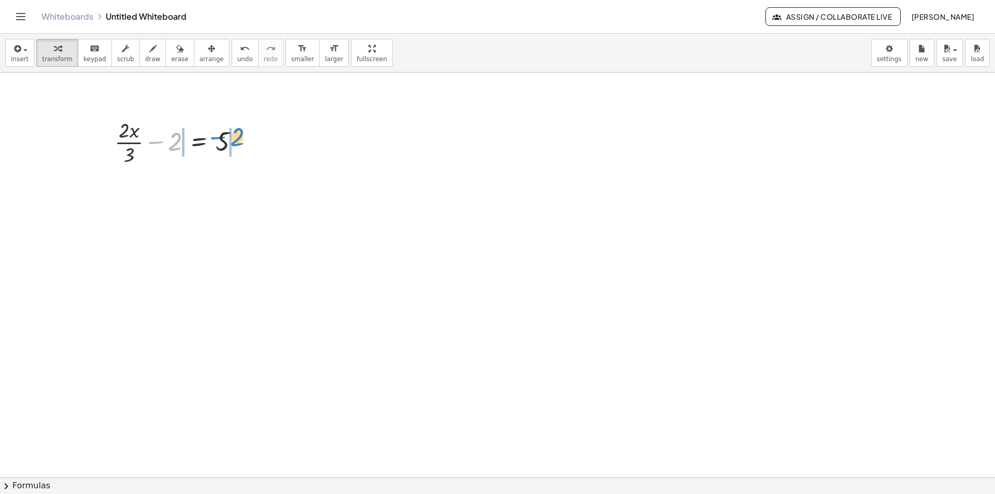
drag, startPoint x: 170, startPoint y: 147, endPoint x: 232, endPoint y: 142, distance: 62.3
click at [232, 142] on div at bounding box center [181, 142] width 144 height 52
drag, startPoint x: 131, startPoint y: 188, endPoint x: 175, endPoint y: 192, distance: 44.8
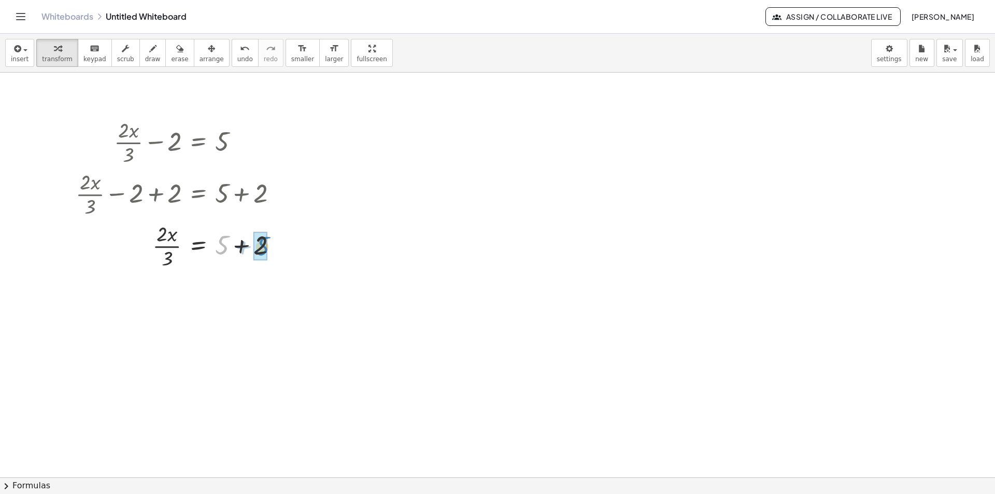
drag, startPoint x: 221, startPoint y: 243, endPoint x: 258, endPoint y: 246, distance: 36.9
drag, startPoint x: 167, startPoint y: 311, endPoint x: 227, endPoint y: 299, distance: 60.8
drag, startPoint x: 148, startPoint y: 362, endPoint x: 178, endPoint y: 347, distance: 33.8
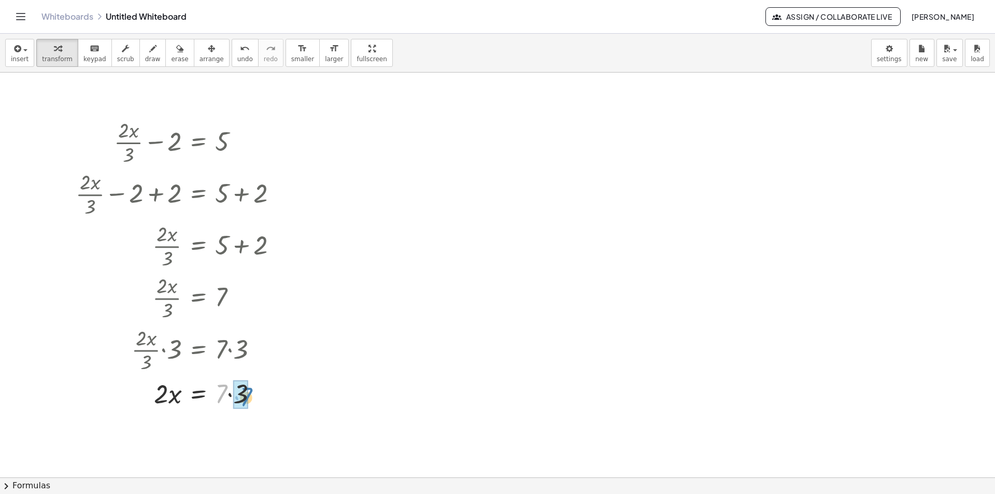
drag, startPoint x: 221, startPoint y: 389, endPoint x: 246, endPoint y: 391, distance: 25.5
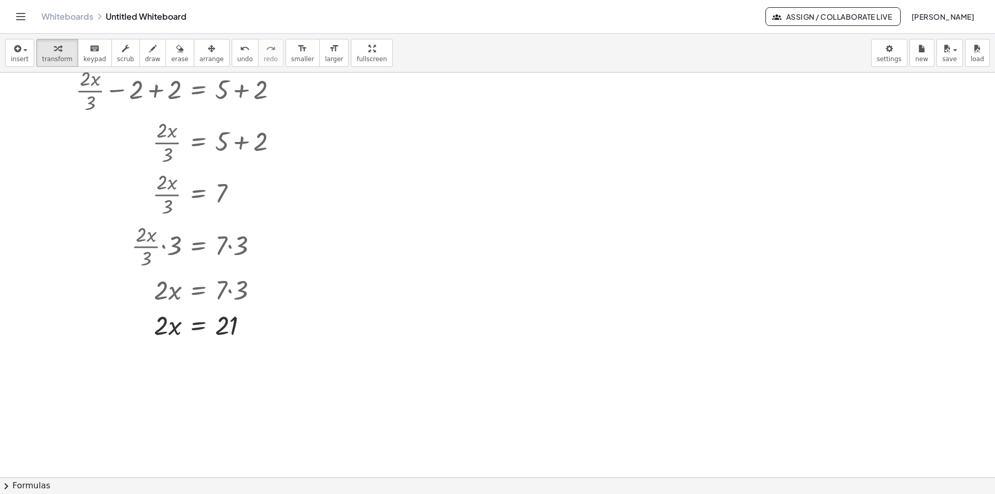
scroll to position [2428, 0]
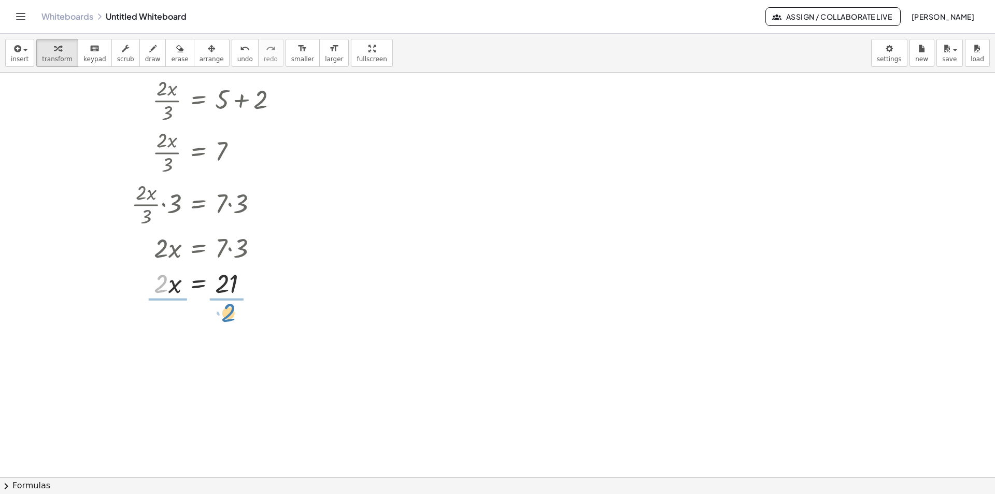
drag, startPoint x: 159, startPoint y: 285, endPoint x: 226, endPoint y: 315, distance: 73.5
drag, startPoint x: 162, startPoint y: 314, endPoint x: 162, endPoint y: 340, distance: 25.9
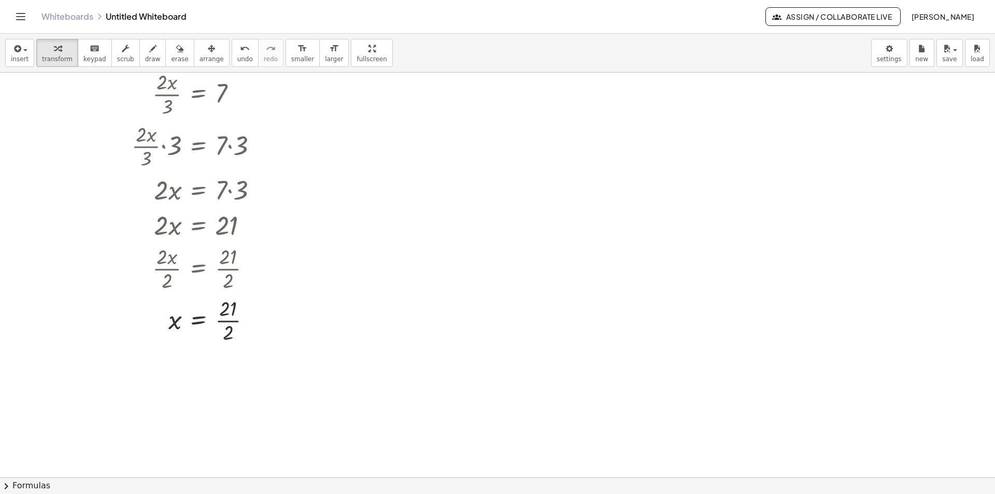
scroll to position [2532, 0]
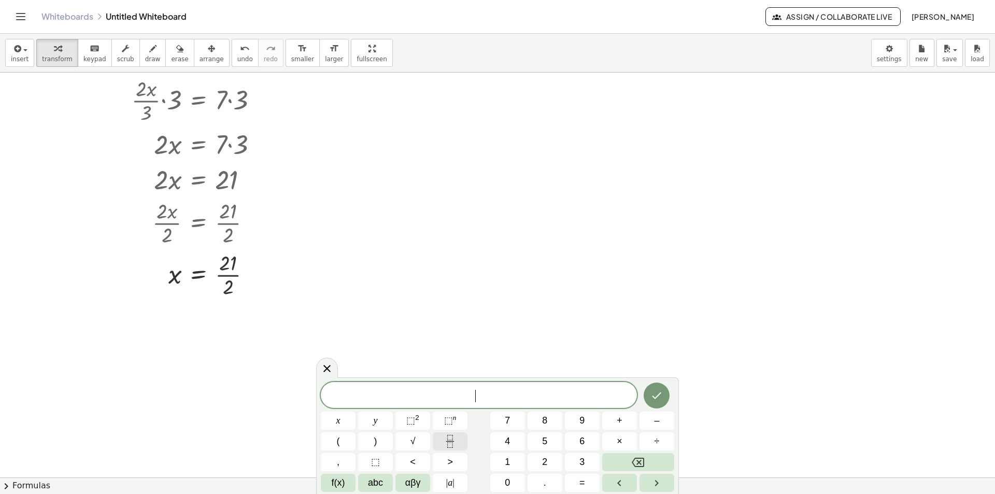
click at [452, 442] on icon "Fraction" at bounding box center [450, 441] width 13 height 13
click at [550, 459] on button "2" at bounding box center [544, 462] width 35 height 18
click at [480, 396] on span at bounding box center [479, 395] width 8 height 14
click at [340, 435] on button "(" at bounding box center [338, 441] width 35 height 18
click at [543, 460] on span "2" at bounding box center [544, 462] width 5 height 14
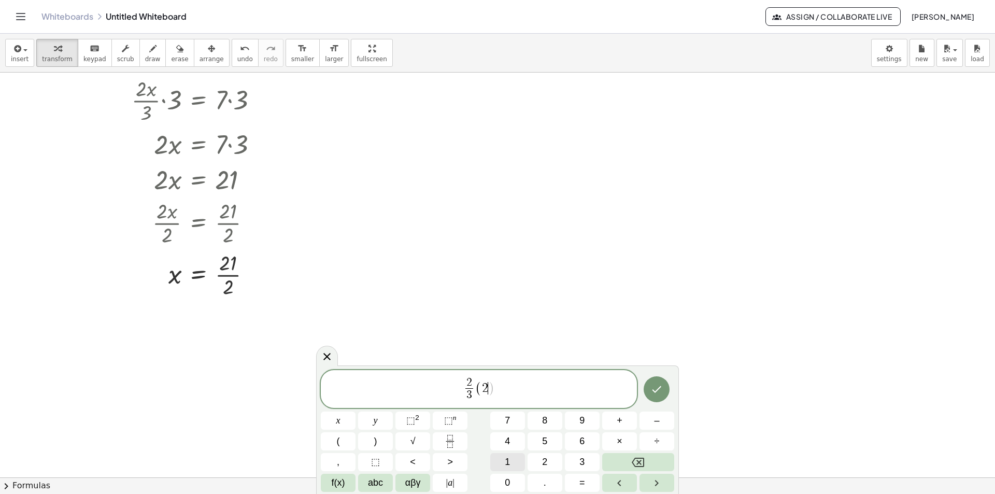
click at [514, 461] on button "1" at bounding box center [507, 462] width 35 height 18
click at [447, 441] on rect "Fraction" at bounding box center [450, 441] width 8 height 1
click at [549, 461] on button "2" at bounding box center [544, 462] width 35 height 18
click at [372, 437] on button ")" at bounding box center [375, 441] width 35 height 18
click at [378, 445] on button ")" at bounding box center [375, 441] width 35 height 18
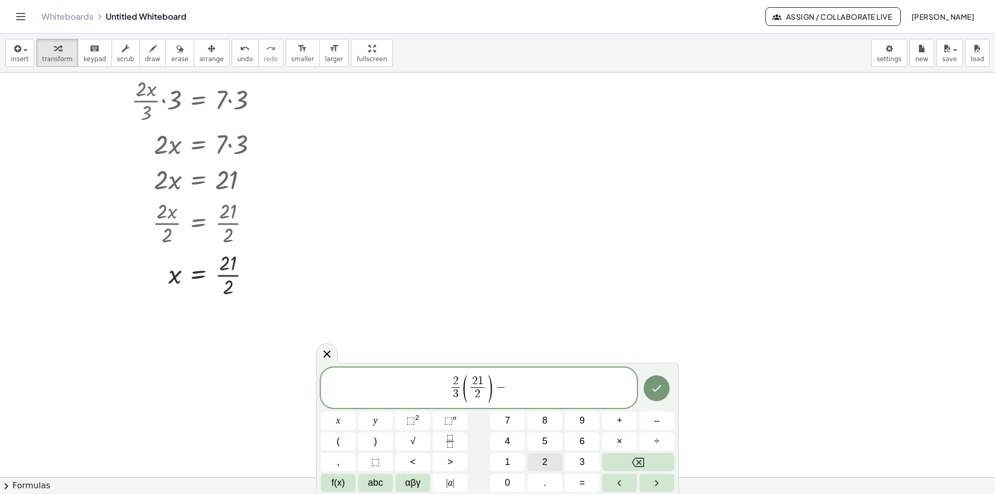
click at [547, 453] on button "2" at bounding box center [544, 462] width 35 height 18
click at [582, 478] on span "=" at bounding box center [582, 483] width 6 height 14
click at [547, 441] on span "5" at bounding box center [544, 441] width 5 height 14
click at [657, 390] on icon "Done" at bounding box center [656, 388] width 12 height 12
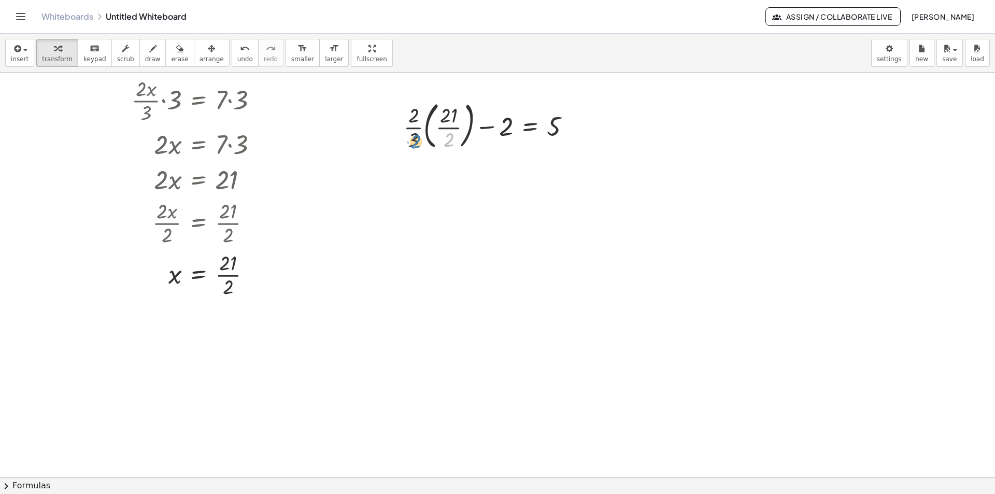
drag, startPoint x: 449, startPoint y: 142, endPoint x: 416, endPoint y: 144, distance: 33.2
click at [416, 144] on div at bounding box center [490, 125] width 185 height 56
drag, startPoint x: 447, startPoint y: 124, endPoint x: 409, endPoint y: 122, distance: 37.9
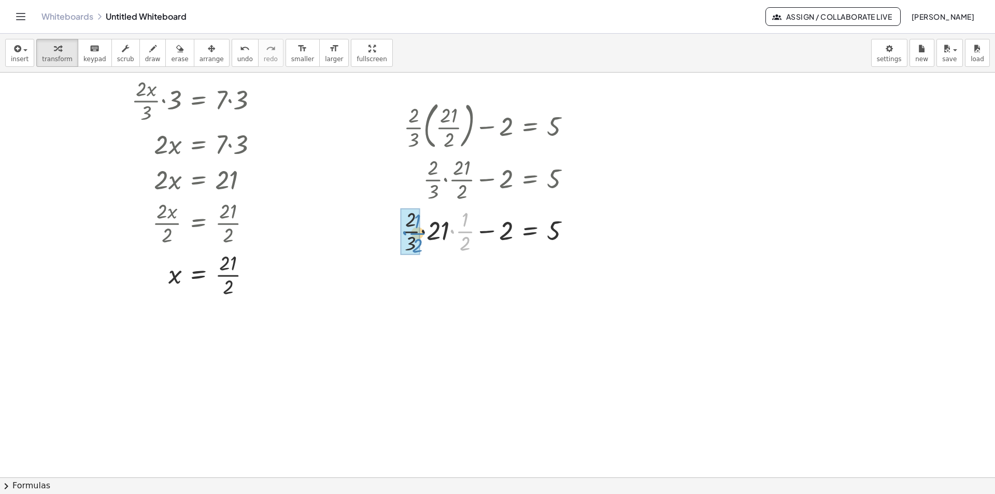
drag, startPoint x: 463, startPoint y: 175, endPoint x: 415, endPoint y: 177, distance: 47.7
click at [530, 126] on div "+ · · 2 · 3 · ( · 21 · 2 ) − 2 = 5 + · · 2 · 3 · · 21 · 2 − 2 = 5 · · 1 · 2 + ·…" at bounding box center [530, 126] width 0 height 0
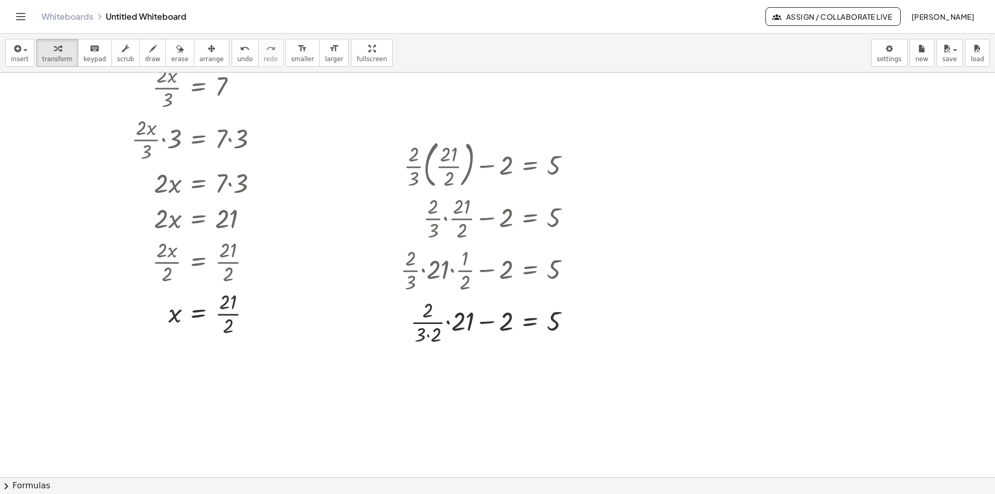
scroll to position [2480, 0]
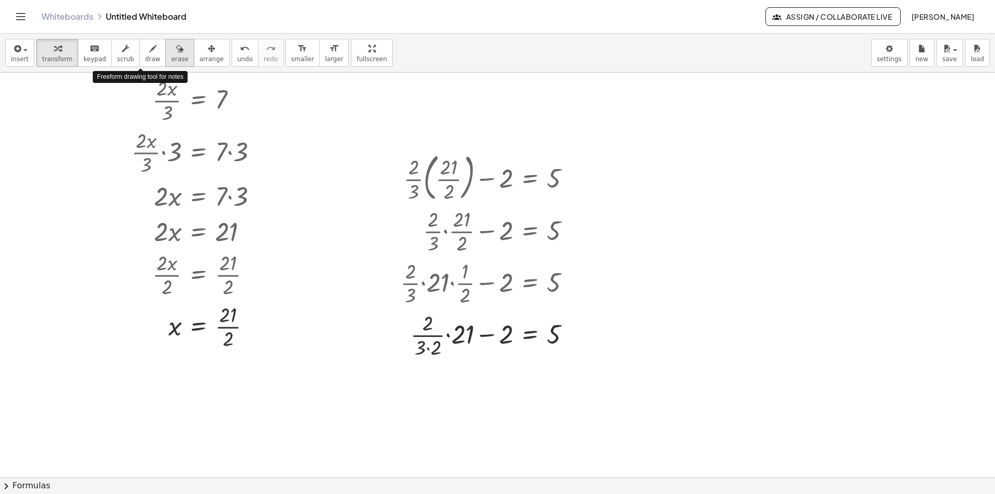
click at [176, 52] on icon "button" at bounding box center [179, 48] width 7 height 12
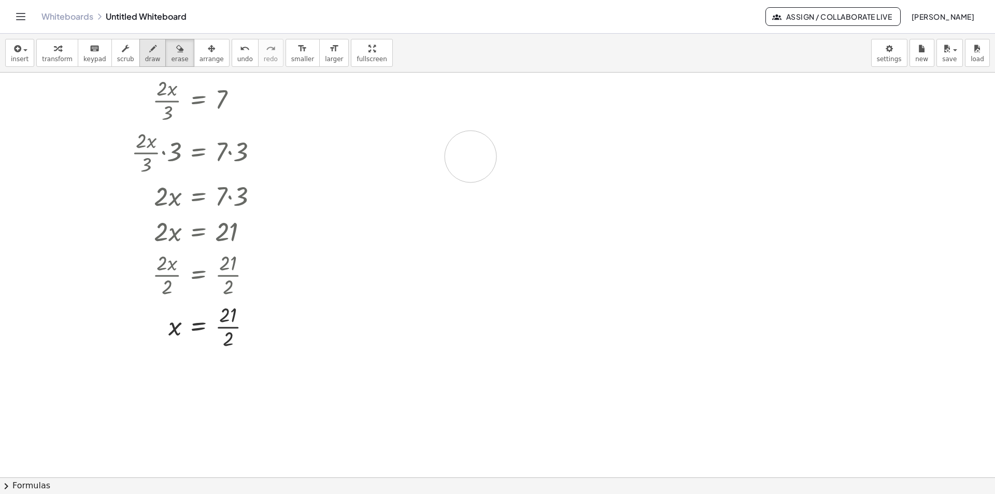
drag, startPoint x: 445, startPoint y: 256, endPoint x: 139, endPoint y: 53, distance: 366.9
click at [145, 58] on span "draw" at bounding box center [153, 58] width 16 height 7
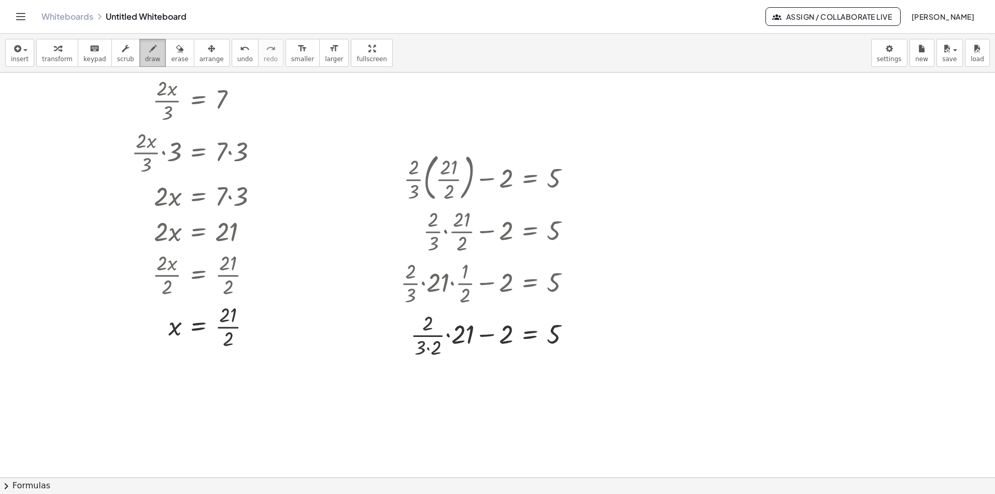
click at [149, 53] on icon "button" at bounding box center [152, 48] width 7 height 12
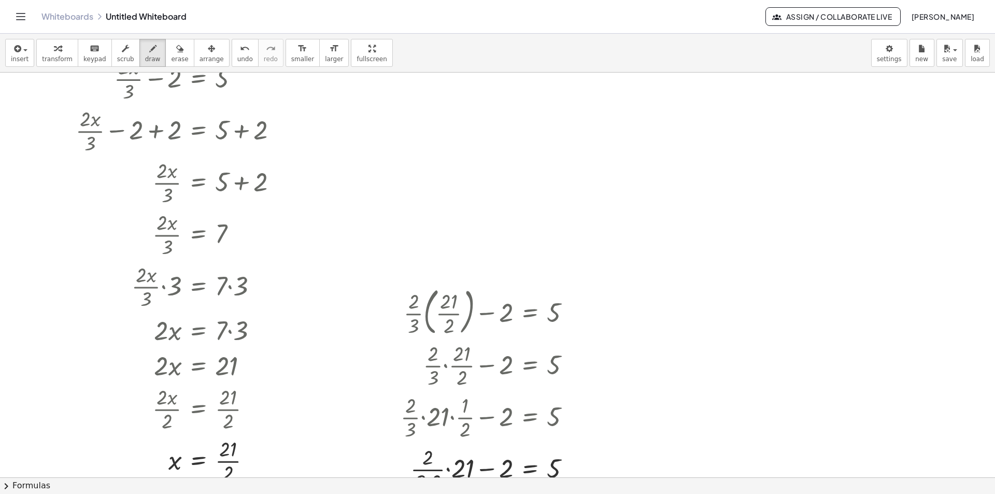
scroll to position [2324, 0]
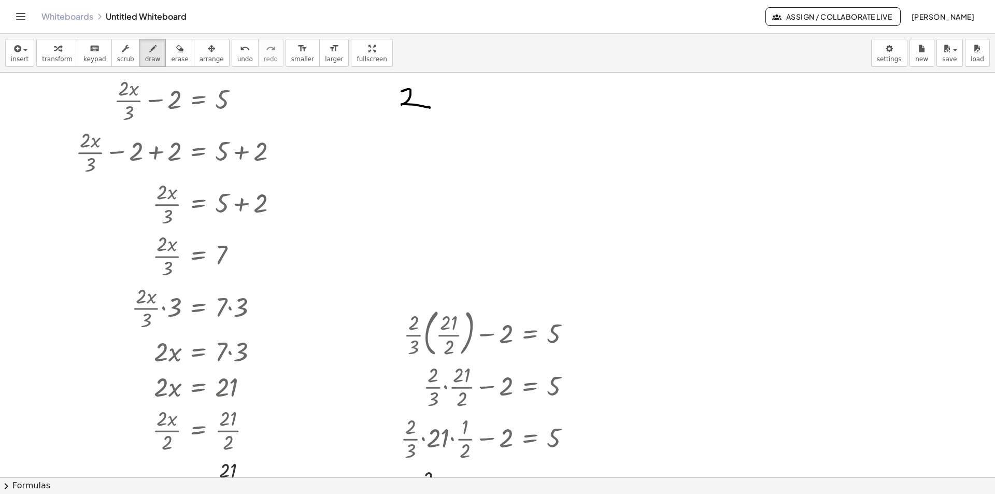
drag, startPoint x: 402, startPoint y: 91, endPoint x: 416, endPoint y: 107, distance: 21.0
drag, startPoint x: 405, startPoint y: 116, endPoint x: 397, endPoint y: 116, distance: 7.3
drag, startPoint x: 405, startPoint y: 125, endPoint x: 421, endPoint y: 137, distance: 20.4
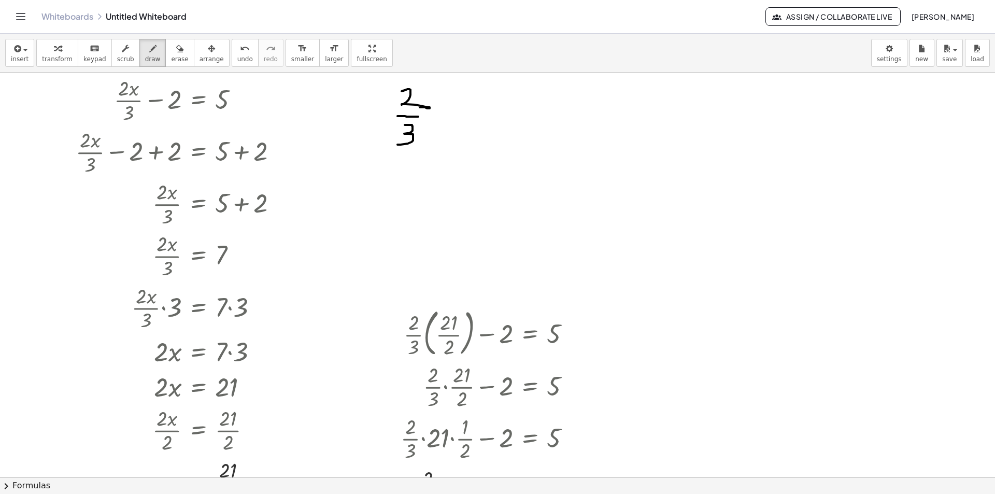
drag, startPoint x: 455, startPoint y: 92, endPoint x: 450, endPoint y: 139, distance: 47.4
drag, startPoint x: 472, startPoint y: 84, endPoint x: 487, endPoint y: 94, distance: 18.0
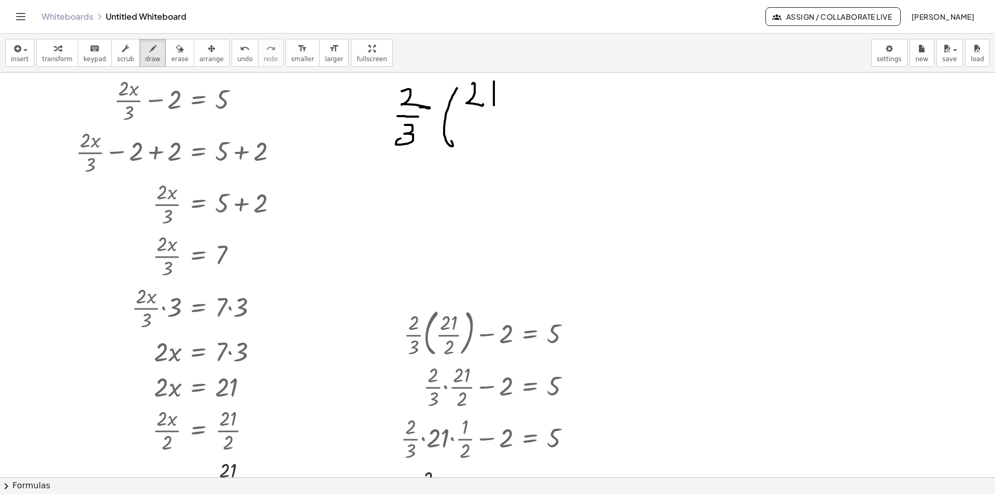
drag, startPoint x: 494, startPoint y: 81, endPoint x: 493, endPoint y: 109, distance: 27.5
drag, startPoint x: 491, startPoint y: 120, endPoint x: 470, endPoint y: 125, distance: 21.9
drag, startPoint x: 469, startPoint y: 130, endPoint x: 491, endPoint y: 131, distance: 21.3
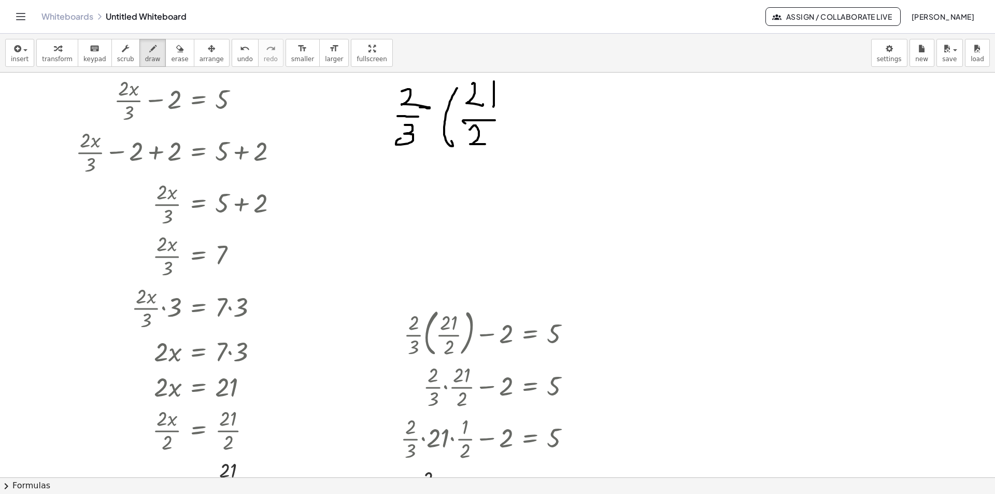
drag, startPoint x: 502, startPoint y: 82, endPoint x: 505, endPoint y: 140, distance: 58.1
drag, startPoint x: 538, startPoint y: 110, endPoint x: 568, endPoint y: 95, distance: 33.1
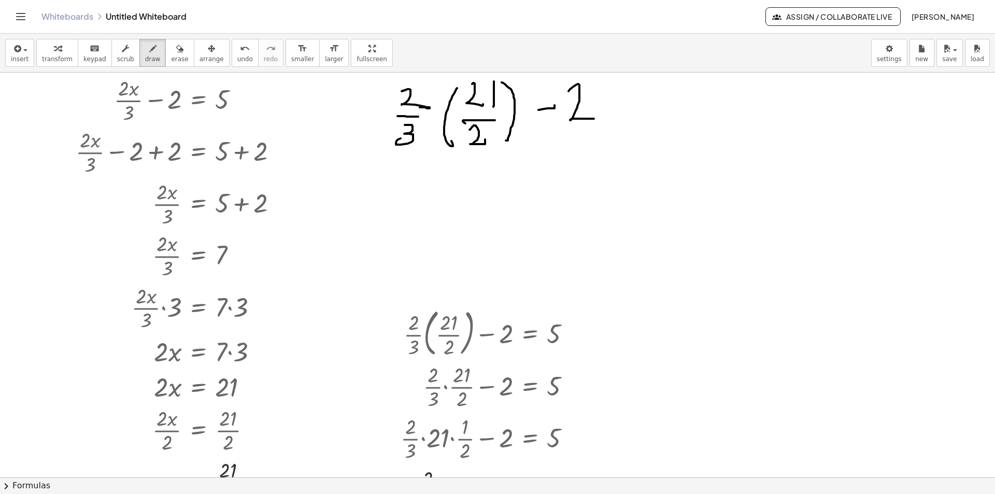
drag, startPoint x: 568, startPoint y: 91, endPoint x: 589, endPoint y: 115, distance: 31.6
drag, startPoint x: 611, startPoint y: 113, endPoint x: 622, endPoint y: 105, distance: 14.1
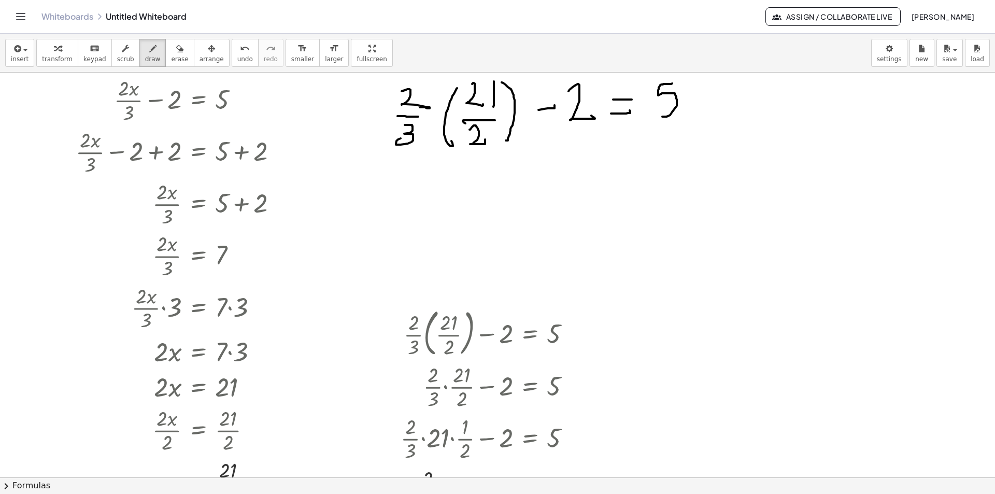
drag, startPoint x: 670, startPoint y: 84, endPoint x: 662, endPoint y: 117, distance: 33.6
drag, startPoint x: 470, startPoint y: 165, endPoint x: 461, endPoint y: 173, distance: 11.7
drag, startPoint x: 469, startPoint y: 165, endPoint x: 470, endPoint y: 192, distance: 27.0
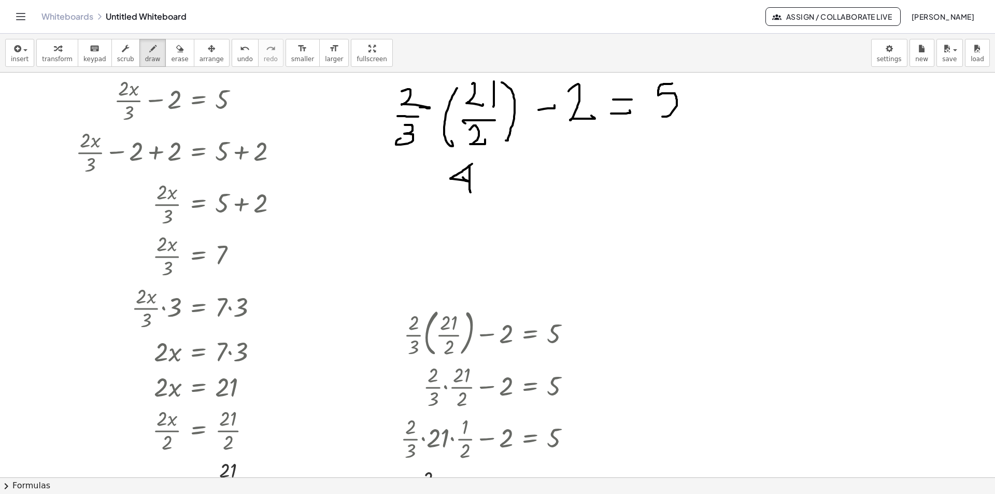
drag, startPoint x: 481, startPoint y: 168, endPoint x: 495, endPoint y: 179, distance: 17.7
drag, startPoint x: 514, startPoint y: 195, endPoint x: 477, endPoint y: 192, distance: 38.0
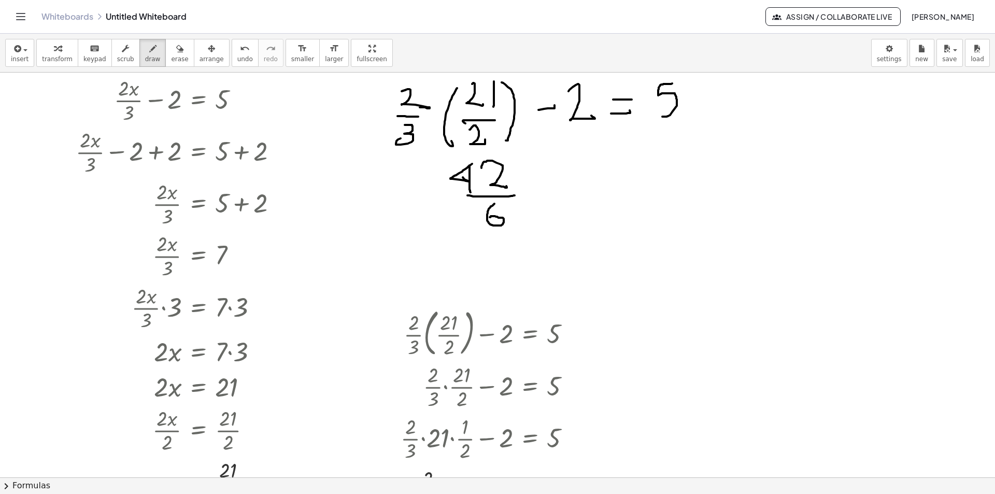
drag, startPoint x: 490, startPoint y: 208, endPoint x: 496, endPoint y: 213, distance: 8.1
drag, startPoint x: 531, startPoint y: 181, endPoint x: 549, endPoint y: 184, distance: 18.9
drag, startPoint x: 560, startPoint y: 166, endPoint x: 575, endPoint y: 181, distance: 21.2
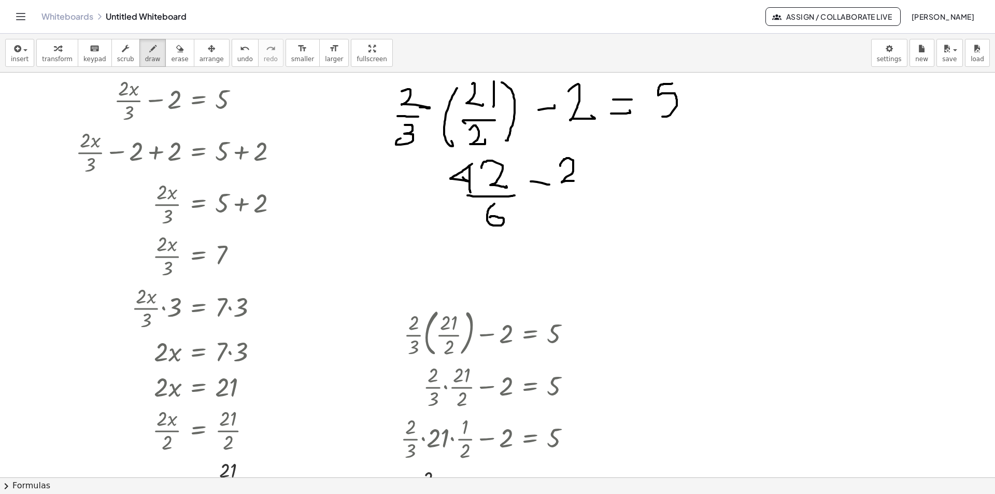
drag, startPoint x: 597, startPoint y: 176, endPoint x: 613, endPoint y: 174, distance: 15.7
drag, startPoint x: 612, startPoint y: 164, endPoint x: 663, endPoint y: 148, distance: 53.3
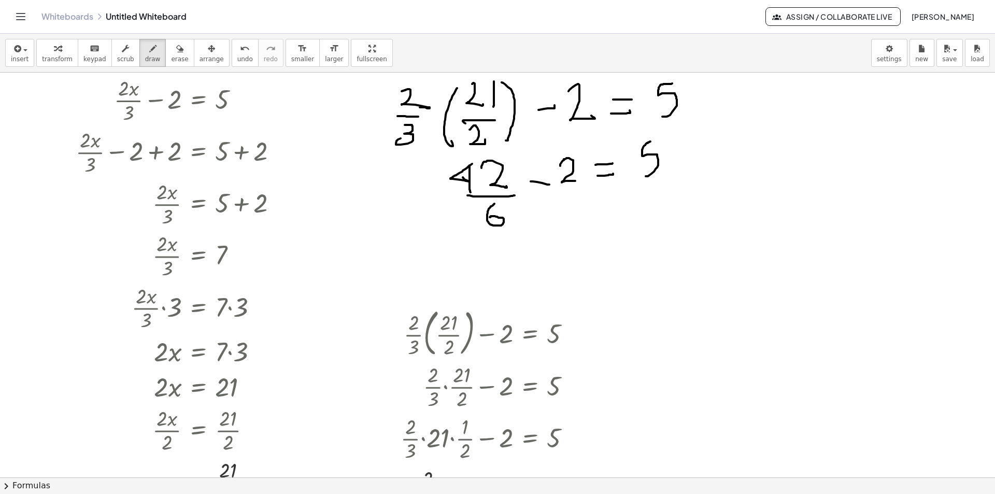
drag, startPoint x: 649, startPoint y: 142, endPoint x: 645, endPoint y: 164, distance: 22.2
drag, startPoint x: 651, startPoint y: 140, endPoint x: 659, endPoint y: 140, distance: 7.8
drag, startPoint x: 481, startPoint y: 237, endPoint x: 497, endPoint y: 262, distance: 30.0
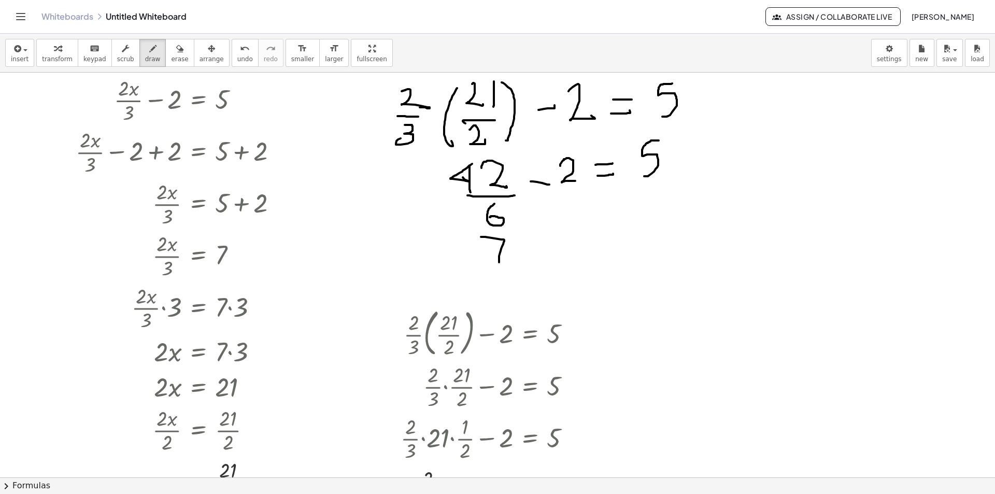
drag, startPoint x: 501, startPoint y: 256, endPoint x: 487, endPoint y: 259, distance: 13.7
drag, startPoint x: 519, startPoint y: 251, endPoint x: 539, endPoint y: 251, distance: 20.2
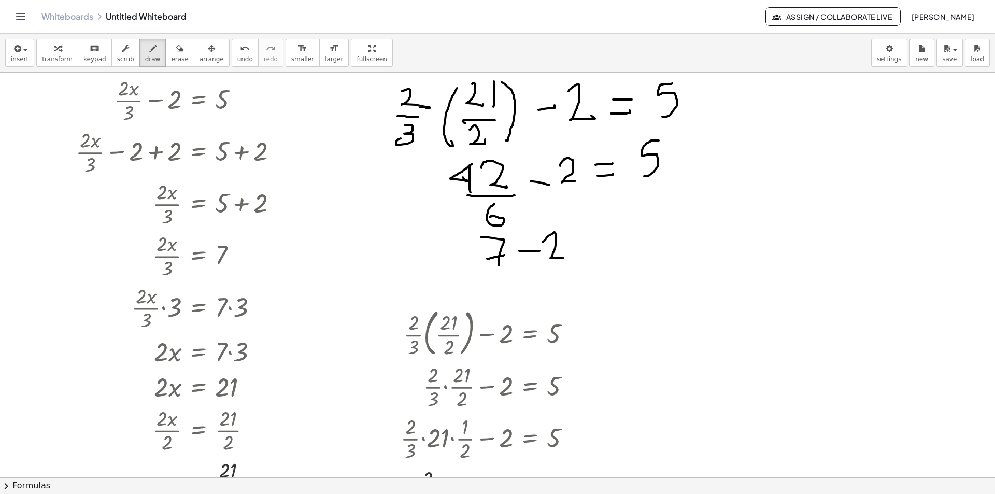
drag, startPoint x: 542, startPoint y: 242, endPoint x: 563, endPoint y: 258, distance: 26.2
drag, startPoint x: 578, startPoint y: 252, endPoint x: 581, endPoint y: 244, distance: 9.0
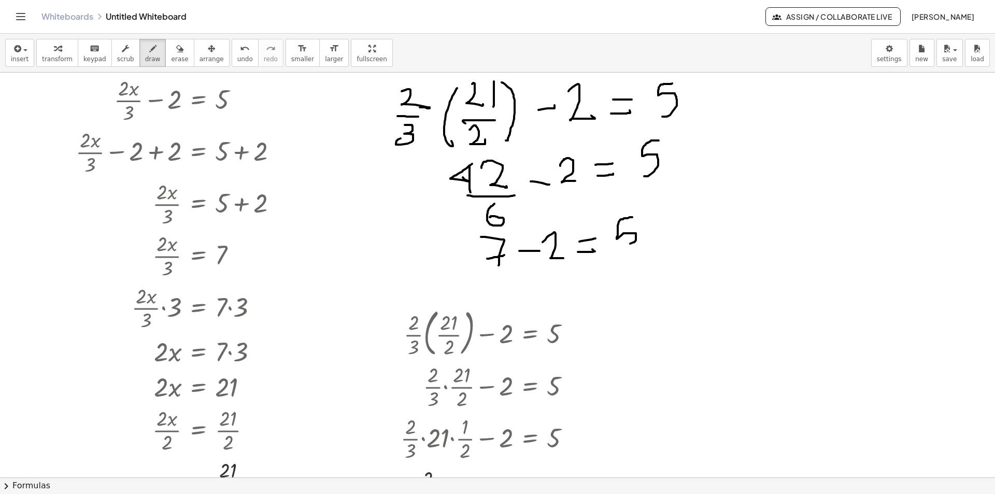
drag, startPoint x: 632, startPoint y: 217, endPoint x: 632, endPoint y: 249, distance: 31.6
drag, startPoint x: 820, startPoint y: 97, endPoint x: 830, endPoint y: 105, distance: 12.2
drag, startPoint x: 832, startPoint y: 91, endPoint x: 839, endPoint y: 101, distance: 13.0
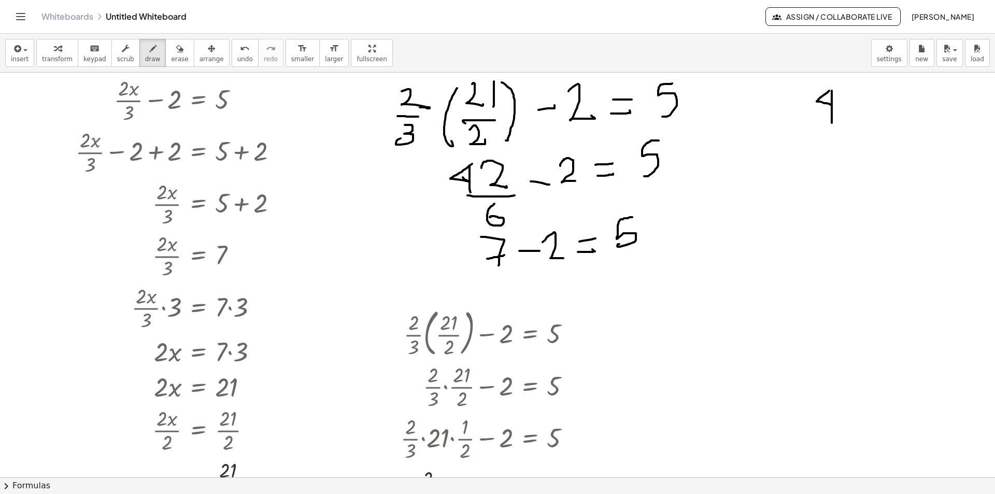
drag, startPoint x: 849, startPoint y: 91, endPoint x: 873, endPoint y: 98, distance: 25.4
drag, startPoint x: 869, startPoint y: 86, endPoint x: 906, endPoint y: 78, distance: 37.7
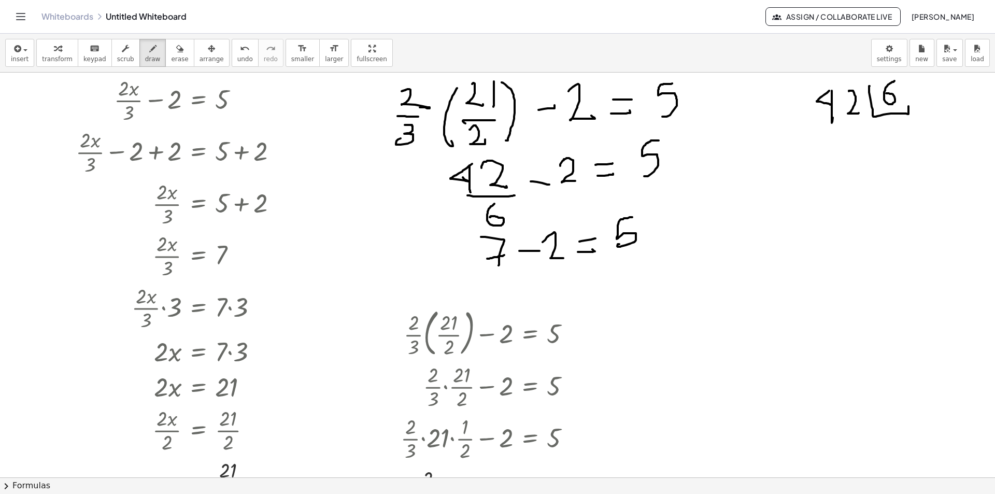
drag, startPoint x: 892, startPoint y: 82, endPoint x: 890, endPoint y: 91, distance: 9.0
drag, startPoint x: 886, startPoint y: 126, endPoint x: 902, endPoint y: 141, distance: 21.6
drag, startPoint x: 905, startPoint y: 135, endPoint x: 873, endPoint y: 121, distance: 34.8
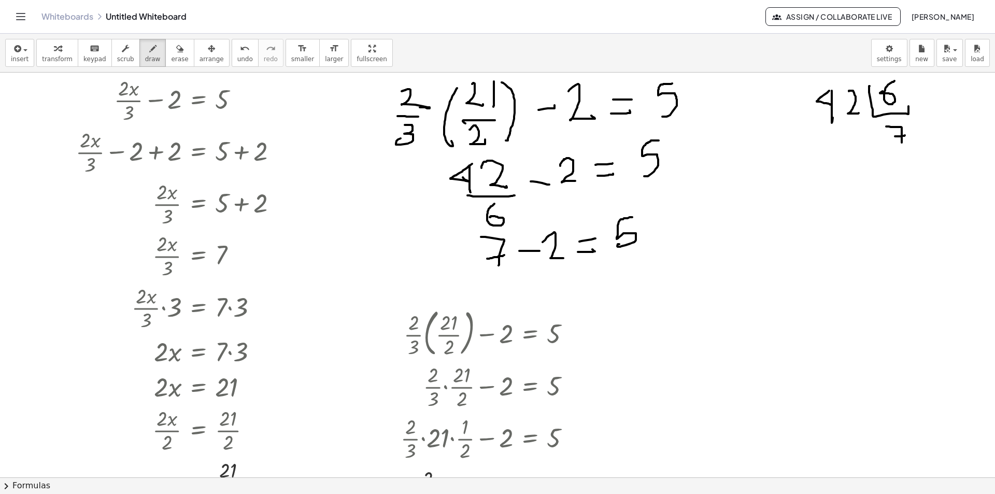
drag, startPoint x: 848, startPoint y: 129, endPoint x: 854, endPoint y: 134, distance: 7.8
drag, startPoint x: 563, startPoint y: 275, endPoint x: 546, endPoint y: 292, distance: 24.2
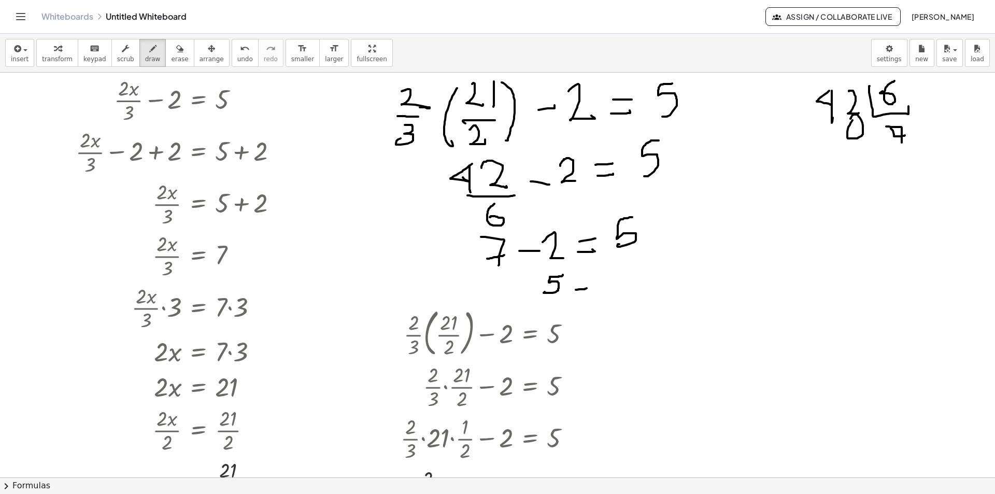
drag, startPoint x: 576, startPoint y: 290, endPoint x: 569, endPoint y: 279, distance: 12.8
drag, startPoint x: 568, startPoint y: 279, endPoint x: 607, endPoint y: 269, distance: 39.6
drag, startPoint x: 623, startPoint y: 265, endPoint x: 612, endPoint y: 290, distance: 26.9
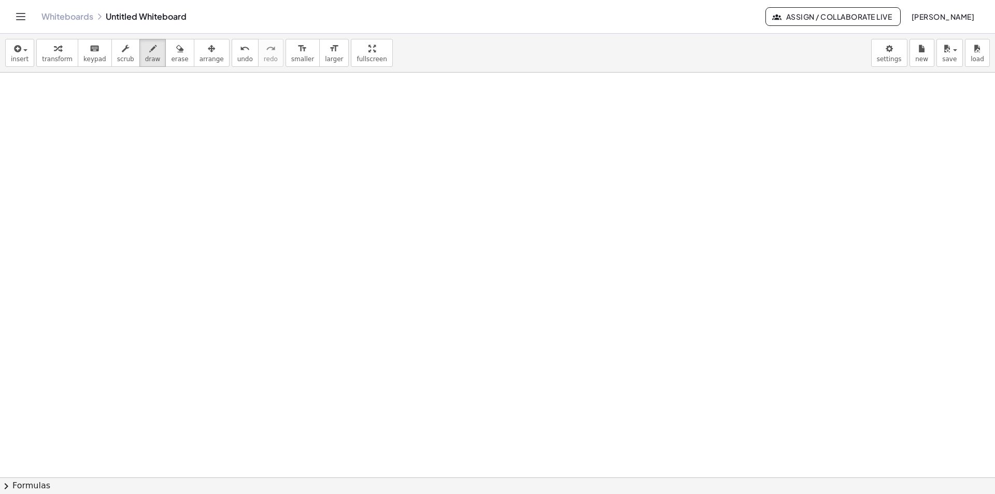
scroll to position [2739, 0]
click at [21, 54] on div "button" at bounding box center [20, 48] width 18 height 12
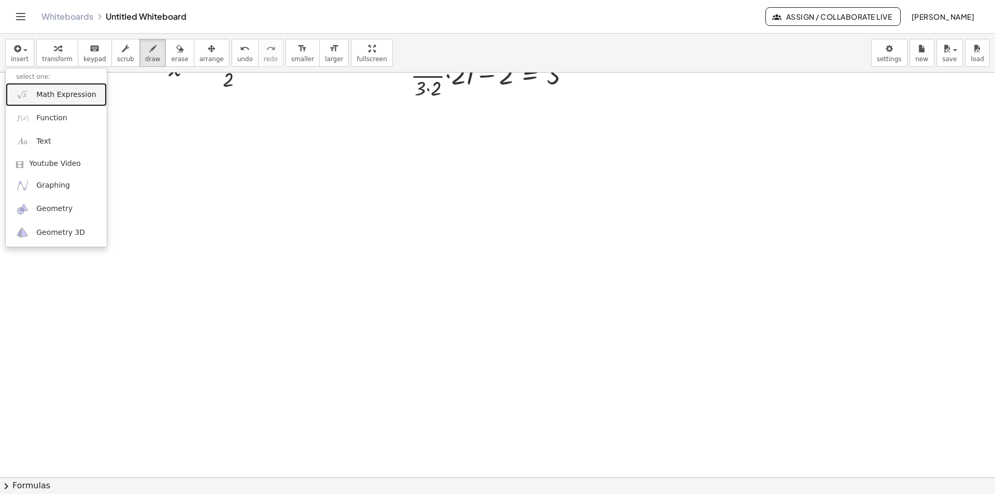
click at [69, 96] on span "Math Expression" at bounding box center [66, 95] width 60 height 10
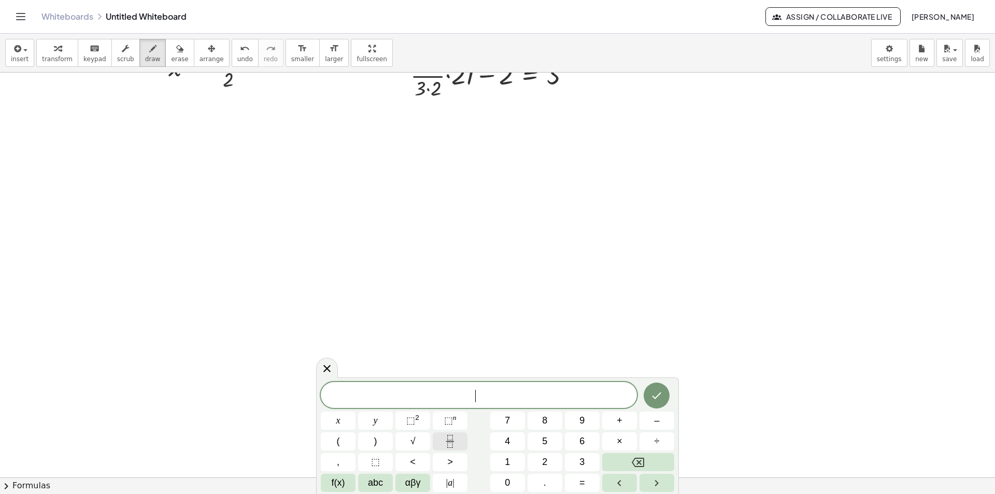
click at [455, 438] on icon "Fraction" at bounding box center [450, 441] width 13 height 13
click at [479, 400] on span at bounding box center [478, 395] width 7 height 14
click at [569, 440] on button "6" at bounding box center [582, 441] width 35 height 18
click at [608, 421] on button "+" at bounding box center [619, 420] width 35 height 18
click at [547, 439] on span "5" at bounding box center [544, 441] width 5 height 14
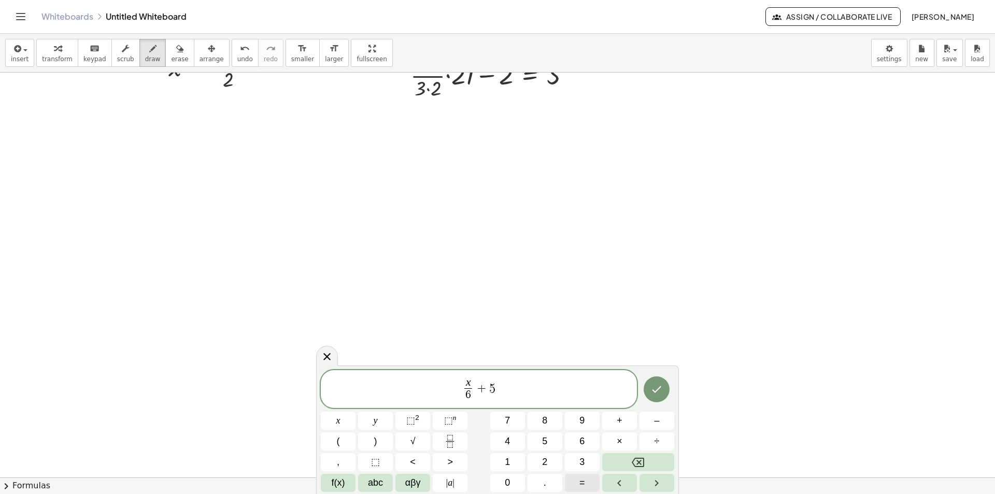
click at [581, 481] on span "=" at bounding box center [582, 483] width 6 height 14
click at [449, 438] on icon "Fraction" at bounding box center [450, 441] width 13 height 13
click at [453, 445] on icon "Fraction" at bounding box center [450, 441] width 13 height 13
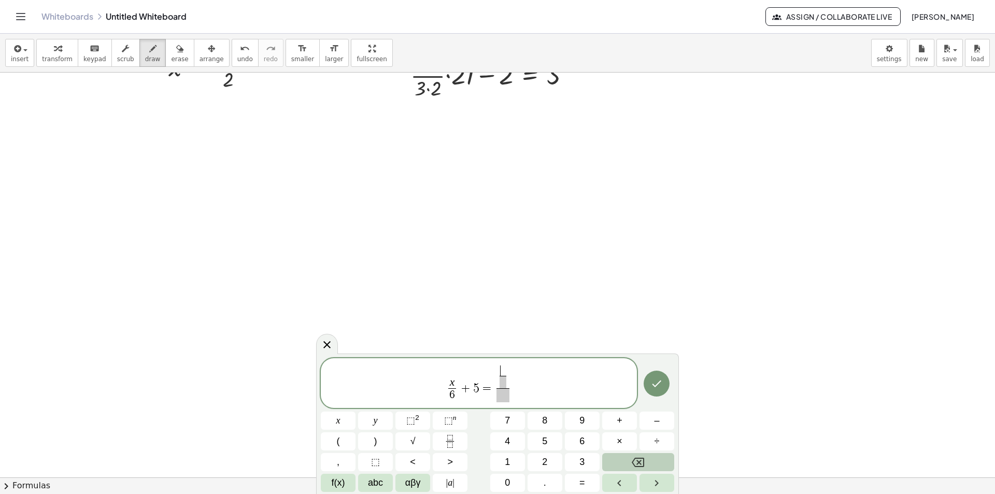
click at [642, 457] on icon "Backspace" at bounding box center [638, 461] width 12 height 9
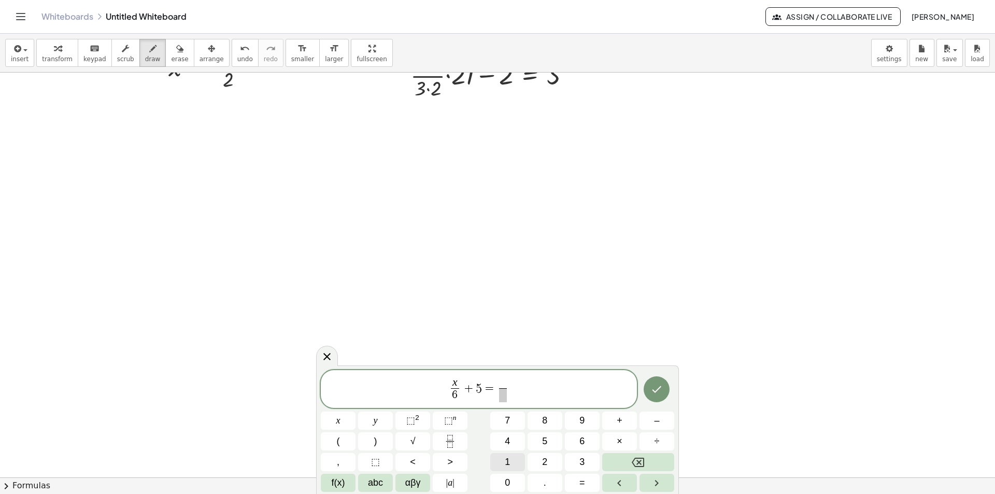
click at [500, 457] on button "1" at bounding box center [507, 462] width 35 height 18
click at [506, 395] on span "​" at bounding box center [503, 395] width 8 height 14
click at [578, 458] on button "3" at bounding box center [582, 462] width 35 height 18
click at [662, 422] on button "–" at bounding box center [656, 420] width 35 height 18
click at [664, 391] on button "Done" at bounding box center [657, 389] width 26 height 26
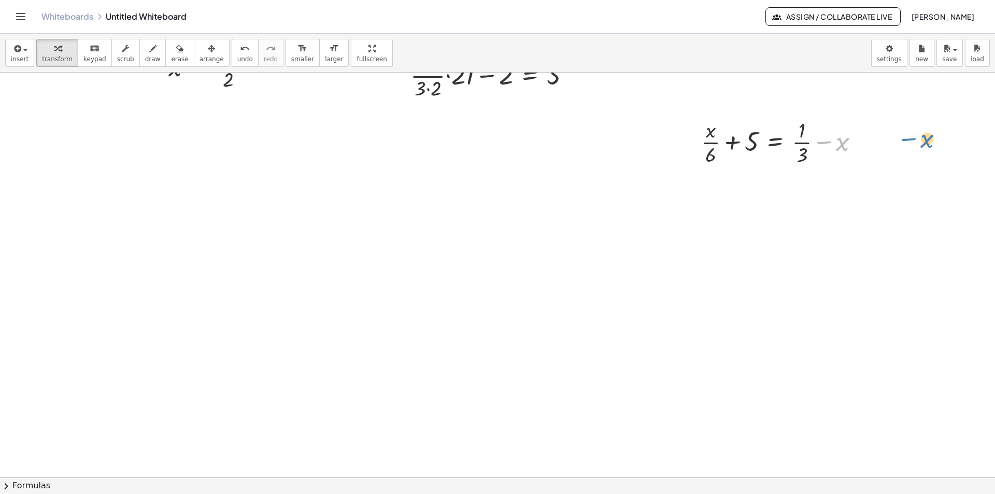
drag, startPoint x: 854, startPoint y: 143, endPoint x: 938, endPoint y: 140, distance: 84.5
click at [860, 141] on div at bounding box center [861, 142] width 11 height 11
click at [704, 138] on div at bounding box center [784, 142] width 177 height 52
click at [758, 130] on div at bounding box center [784, 142] width 177 height 52
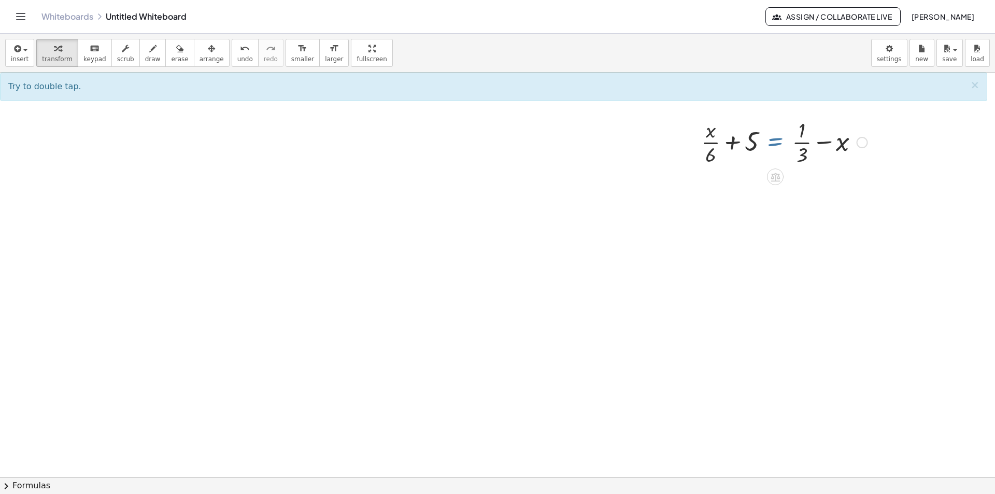
drag, startPoint x: 783, startPoint y: 133, endPoint x: 791, endPoint y: 140, distance: 10.6
click at [782, 135] on div at bounding box center [784, 142] width 177 height 52
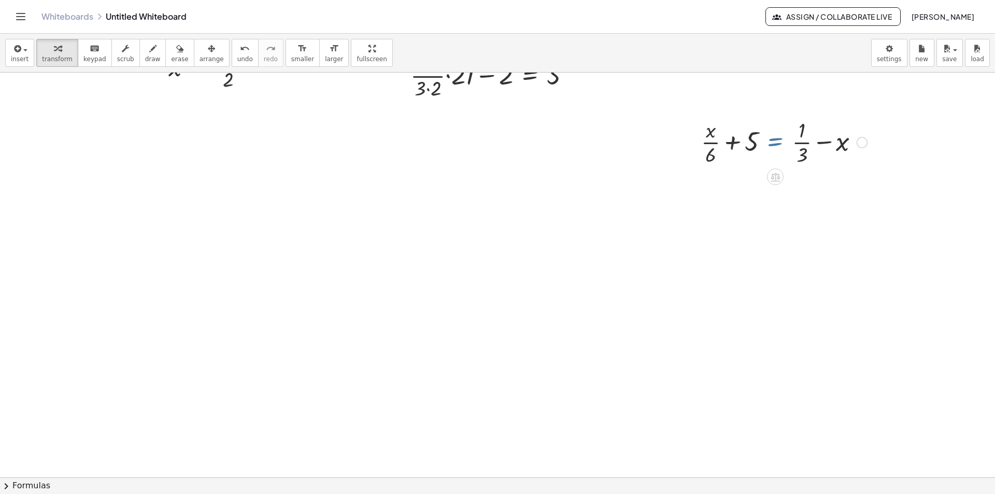
click at [791, 141] on div at bounding box center [784, 142] width 177 height 52
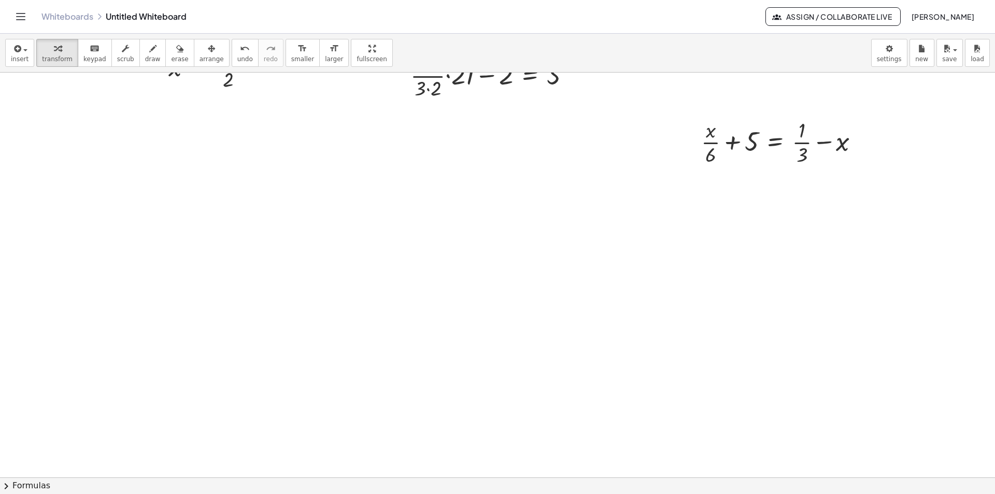
drag, startPoint x: 654, startPoint y: 193, endPoint x: 661, endPoint y: 199, distance: 8.8
click at [149, 52] on icon "button" at bounding box center [152, 48] width 7 height 12
drag, startPoint x: 678, startPoint y: 194, endPoint x: 674, endPoint y: 199, distance: 7.0
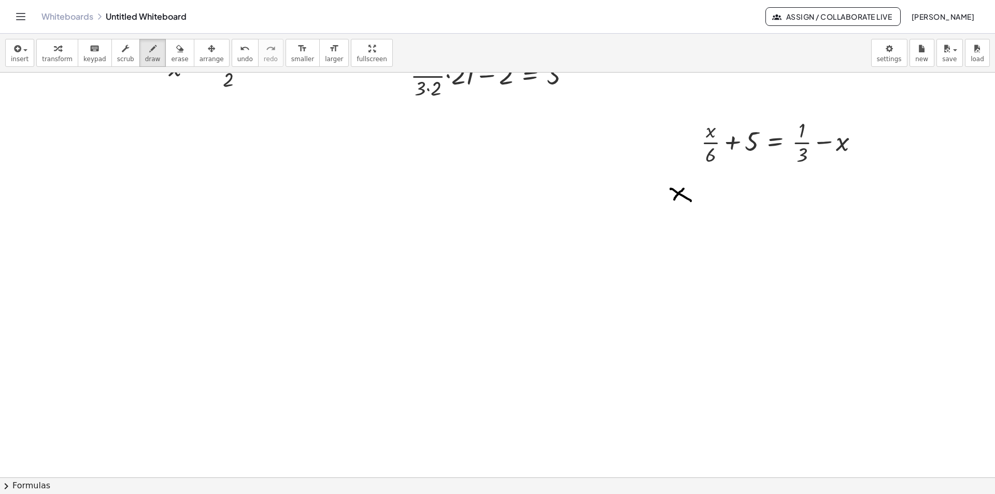
drag, startPoint x: 670, startPoint y: 189, endPoint x: 692, endPoint y: 203, distance: 25.6
drag, startPoint x: 695, startPoint y: 214, endPoint x: 681, endPoint y: 218, distance: 14.0
drag, startPoint x: 680, startPoint y: 221, endPoint x: 715, endPoint y: 252, distance: 46.6
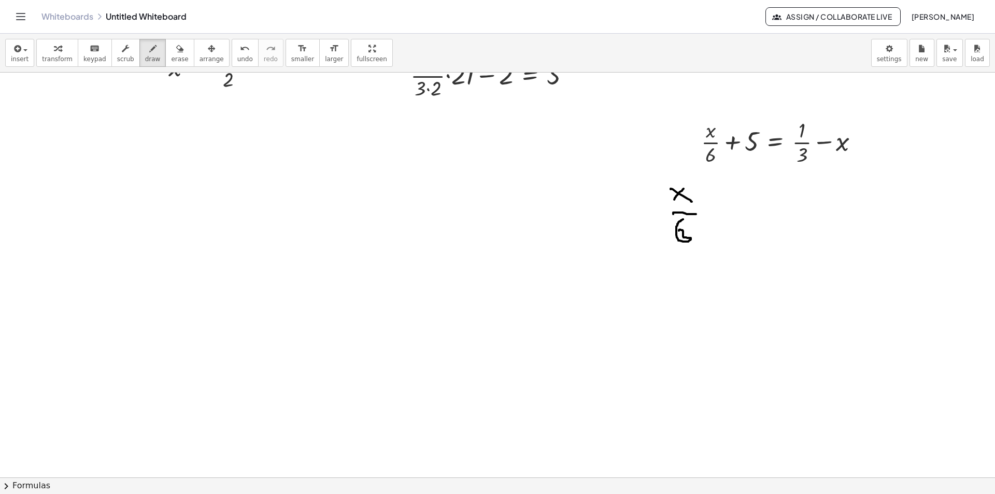
click at [169, 54] on button "erase" at bounding box center [179, 53] width 28 height 28
drag, startPoint x: 689, startPoint y: 228, endPoint x: 405, endPoint y: 165, distance: 291.3
click at [139, 51] on button "draw" at bounding box center [152, 53] width 27 height 28
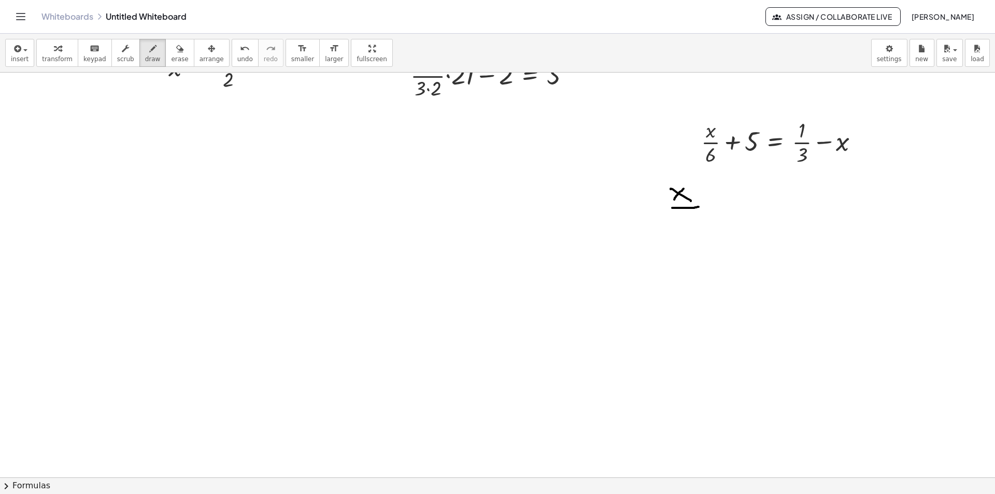
drag, startPoint x: 698, startPoint y: 207, endPoint x: 690, endPoint y: 227, distance: 22.3
drag, startPoint x: 689, startPoint y: 211, endPoint x: 704, endPoint y: 227, distance: 22.0
drag, startPoint x: 718, startPoint y: 188, endPoint x: 717, endPoint y: 210, distance: 22.3
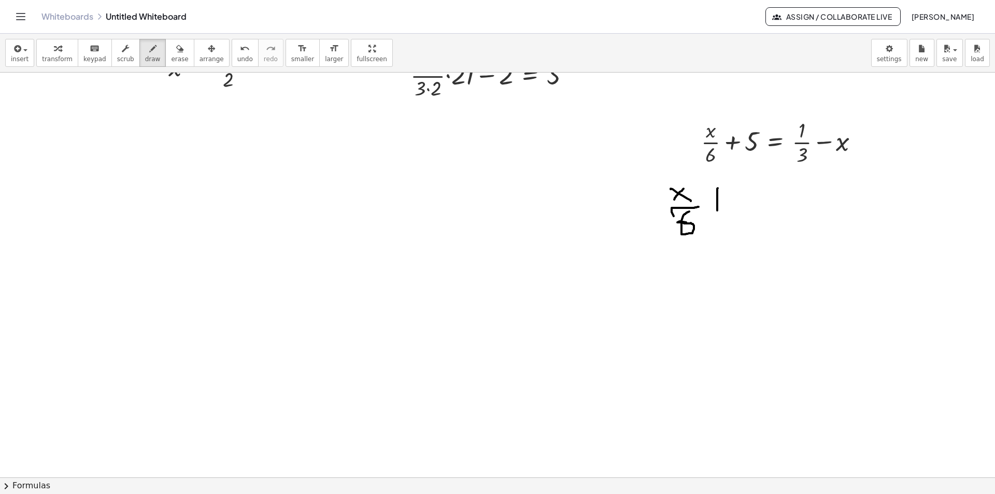
drag, startPoint x: 722, startPoint y: 199, endPoint x: 733, endPoint y: 197, distance: 11.6
drag, startPoint x: 749, startPoint y: 192, endPoint x: 738, endPoint y: 206, distance: 17.4
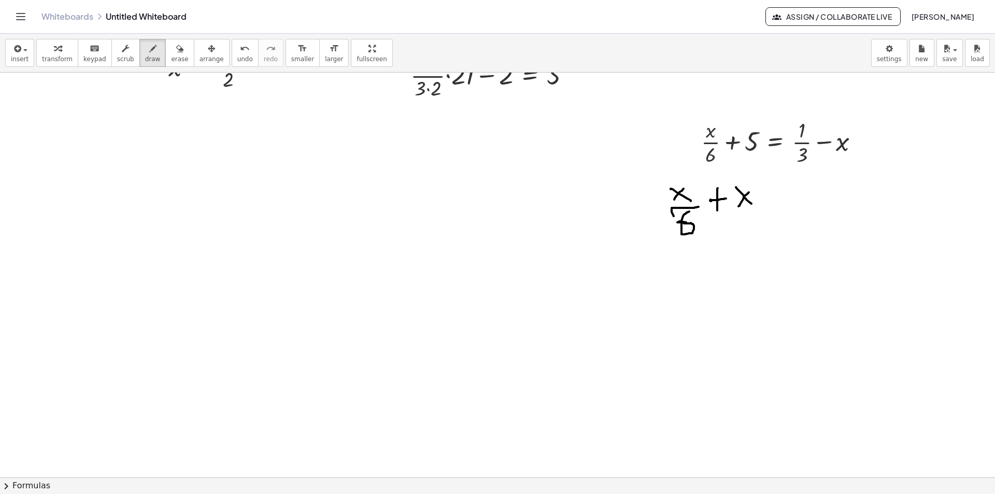
drag, startPoint x: 736, startPoint y: 187, endPoint x: 751, endPoint y: 204, distance: 22.7
drag, startPoint x: 766, startPoint y: 203, endPoint x: 776, endPoint y: 203, distance: 9.3
drag, startPoint x: 763, startPoint y: 195, endPoint x: 774, endPoint y: 191, distance: 11.5
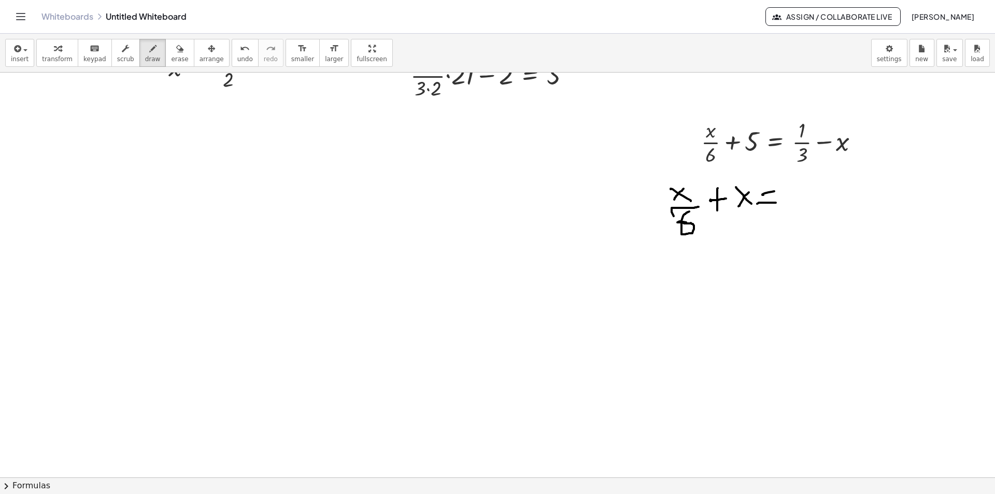
drag, startPoint x: 806, startPoint y: 177, endPoint x: 801, endPoint y: 190, distance: 13.5
drag, startPoint x: 809, startPoint y: 197, endPoint x: 790, endPoint y: 207, distance: 21.1
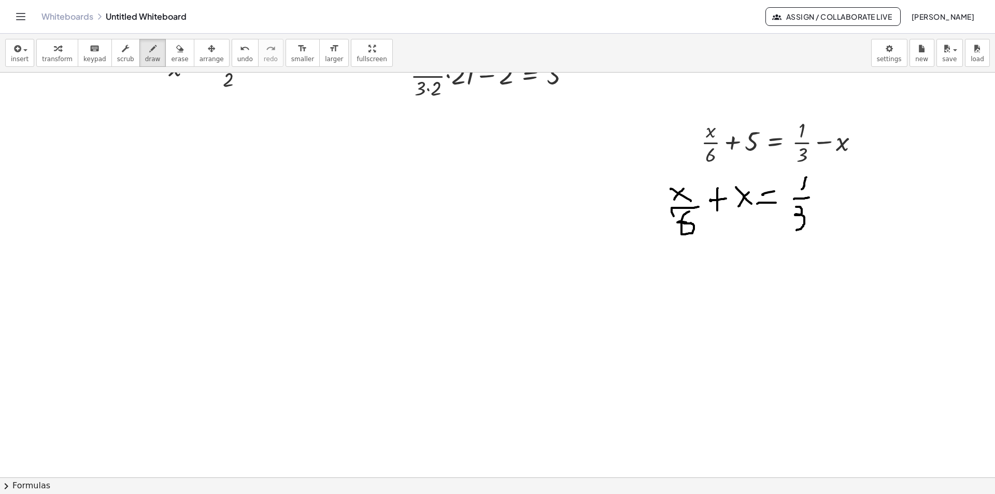
drag, startPoint x: 797, startPoint y: 207, endPoint x: 796, endPoint y: 230, distance: 23.3
drag, startPoint x: 855, startPoint y: 171, endPoint x: 853, endPoint y: 218, distance: 46.7
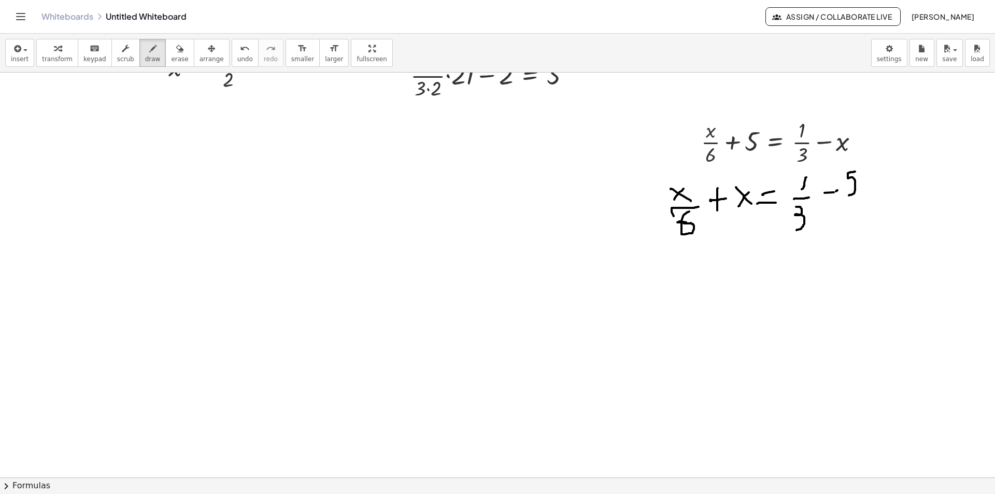
drag, startPoint x: 664, startPoint y: 278, endPoint x: 736, endPoint y: 279, distance: 71.5
drag, startPoint x: 736, startPoint y: 207, endPoint x: 751, endPoint y: 207, distance: 14.5
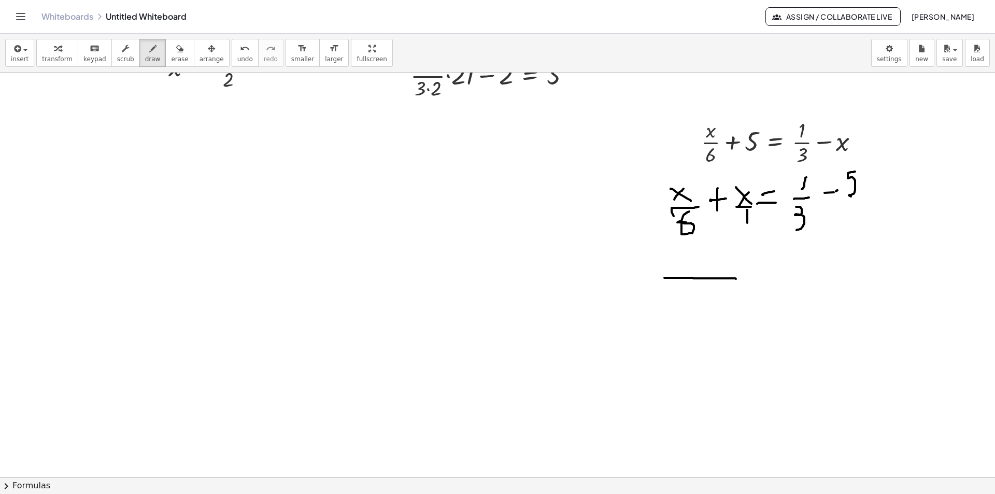
drag, startPoint x: 747, startPoint y: 210, endPoint x: 747, endPoint y: 223, distance: 13.0
drag, startPoint x: 746, startPoint y: 210, endPoint x: 733, endPoint y: 226, distance: 20.6
drag, startPoint x: 698, startPoint y: 284, endPoint x: 711, endPoint y: 299, distance: 19.9
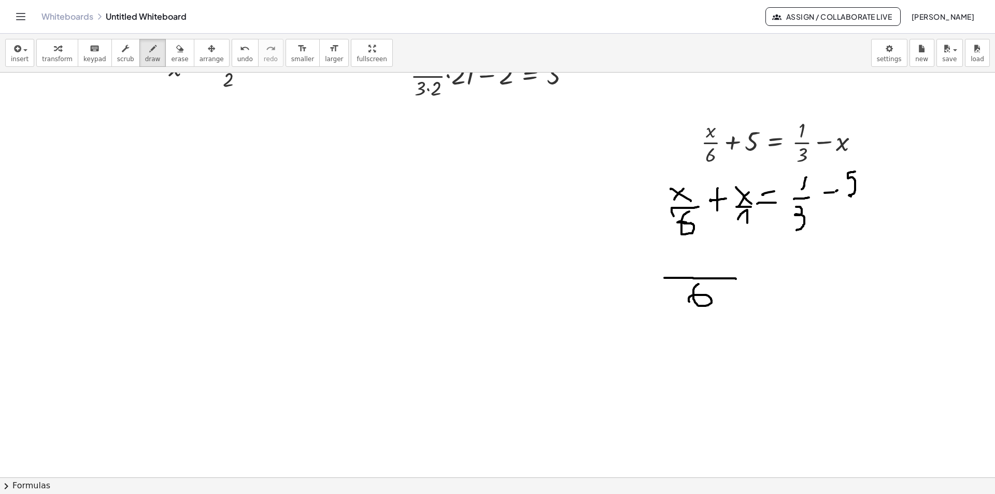
drag, startPoint x: 685, startPoint y: 255, endPoint x: 666, endPoint y: 258, distance: 19.9
drag, startPoint x: 665, startPoint y: 255, endPoint x: 681, endPoint y: 284, distance: 32.9
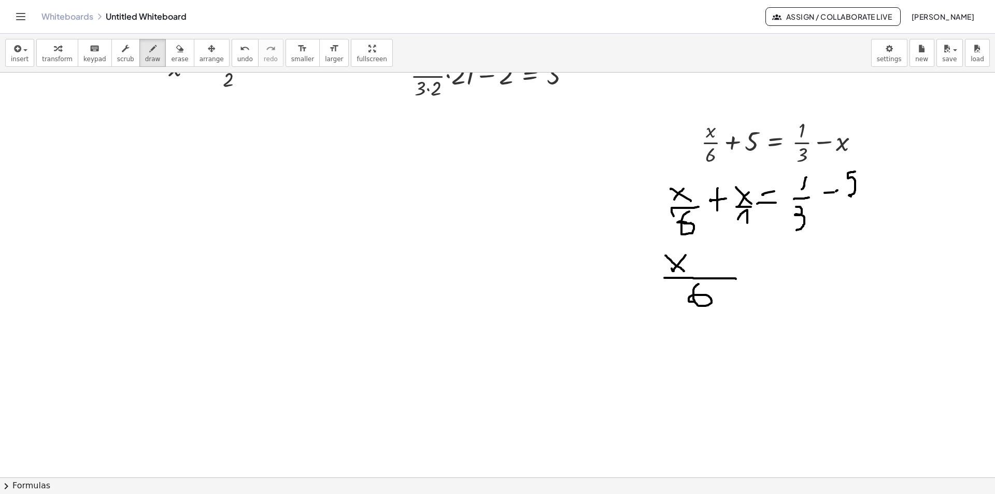
drag, startPoint x: 701, startPoint y: 245, endPoint x: 701, endPoint y: 269, distance: 23.8
drag, startPoint x: 723, startPoint y: 249, endPoint x: 724, endPoint y: 261, distance: 12.0
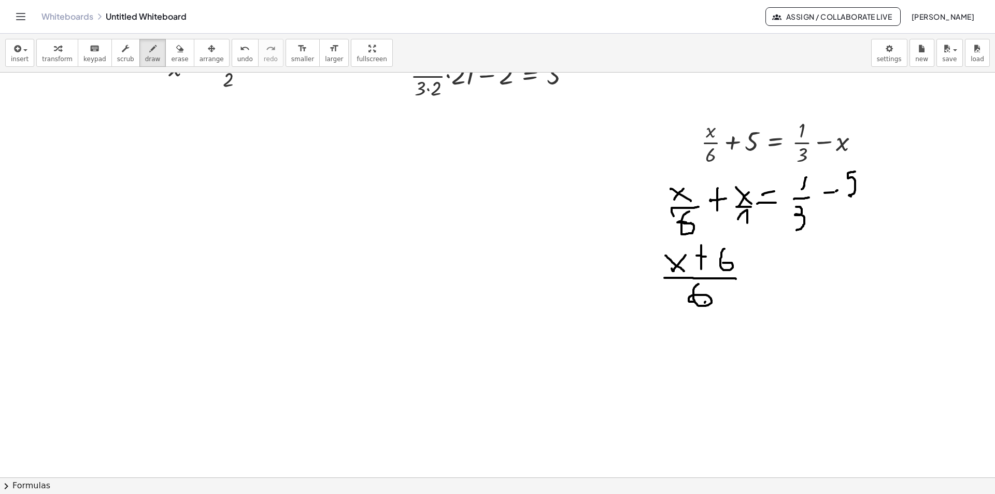
drag, startPoint x: 746, startPoint y: 254, endPoint x: 737, endPoint y: 256, distance: 9.2
drag, startPoint x: 736, startPoint y: 253, endPoint x: 751, endPoint y: 270, distance: 22.8
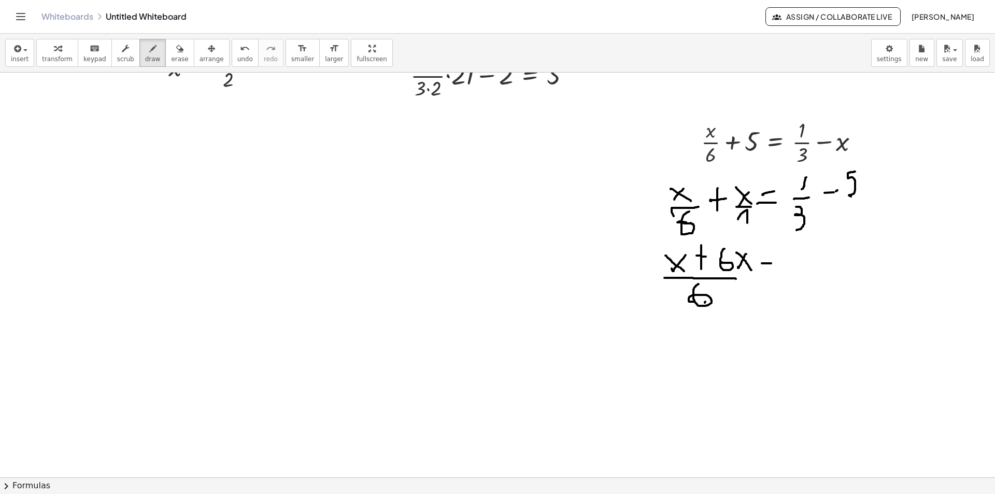
drag, startPoint x: 762, startPoint y: 263, endPoint x: 771, endPoint y: 264, distance: 9.4
drag, startPoint x: 763, startPoint y: 266, endPoint x: 787, endPoint y: 273, distance: 24.8
drag, startPoint x: 789, startPoint y: 267, endPoint x: 838, endPoint y: 269, distance: 49.3
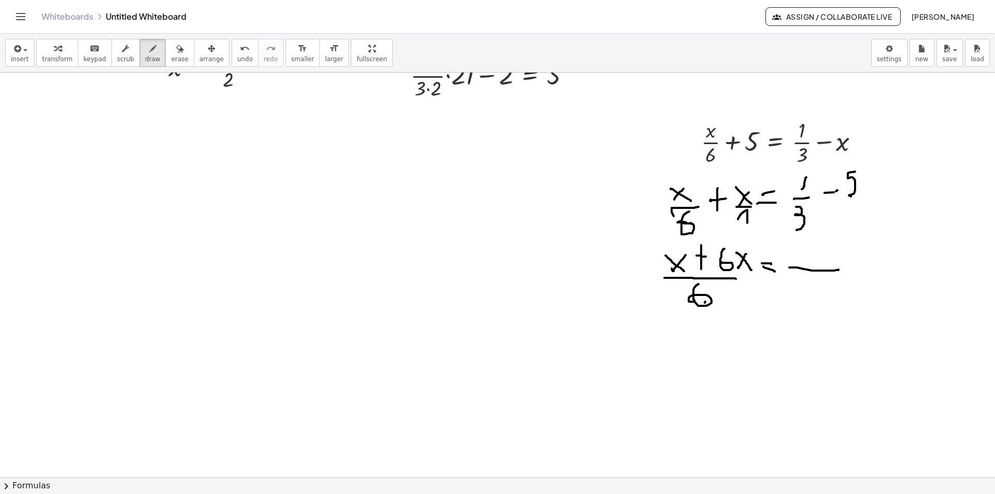
drag, startPoint x: 859, startPoint y: 199, endPoint x: 847, endPoint y: 202, distance: 12.1
drag, startPoint x: 853, startPoint y: 207, endPoint x: 853, endPoint y: 214, distance: 6.7
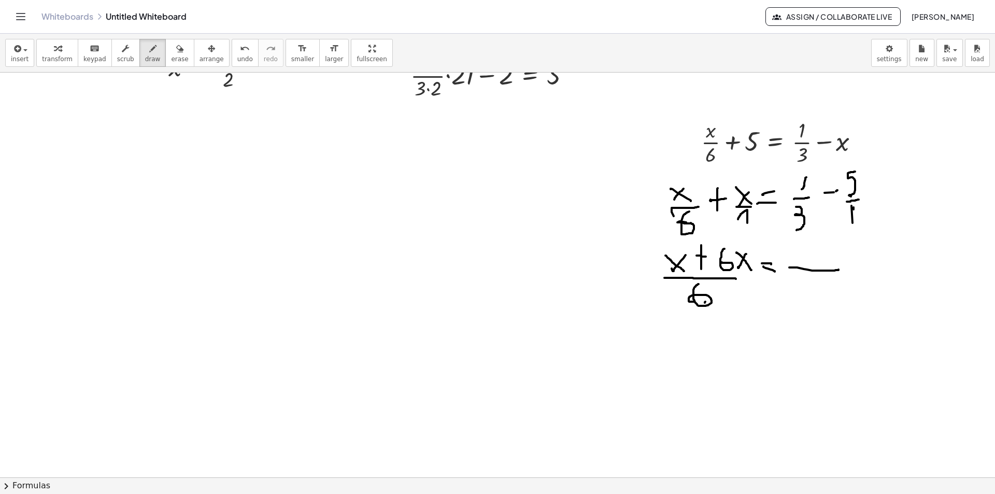
drag, startPoint x: 806, startPoint y: 278, endPoint x: 805, endPoint y: 302, distance: 23.8
drag, startPoint x: 794, startPoint y: 241, endPoint x: 794, endPoint y: 254, distance: 13.0
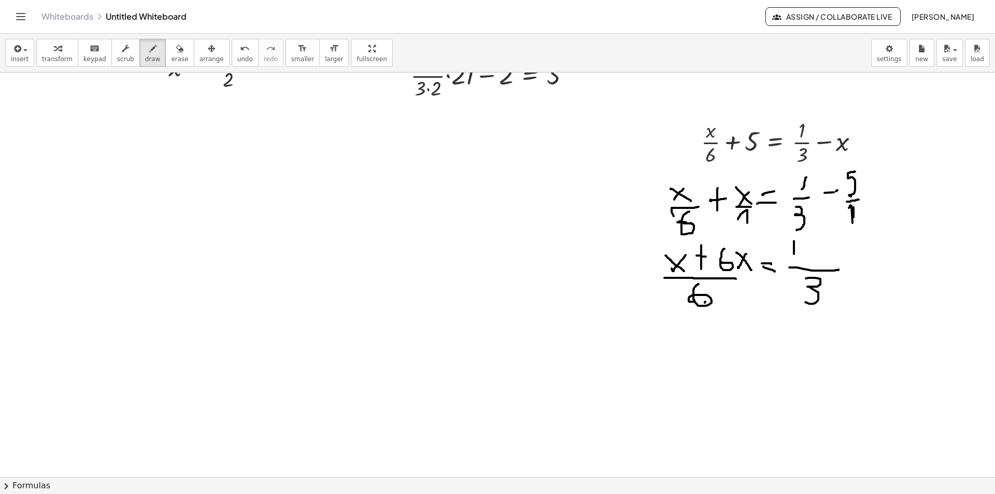
drag, startPoint x: 805, startPoint y: 247, endPoint x: 816, endPoint y: 247, distance: 11.4
drag, startPoint x: 835, startPoint y: 235, endPoint x: 840, endPoint y: 245, distance: 11.1
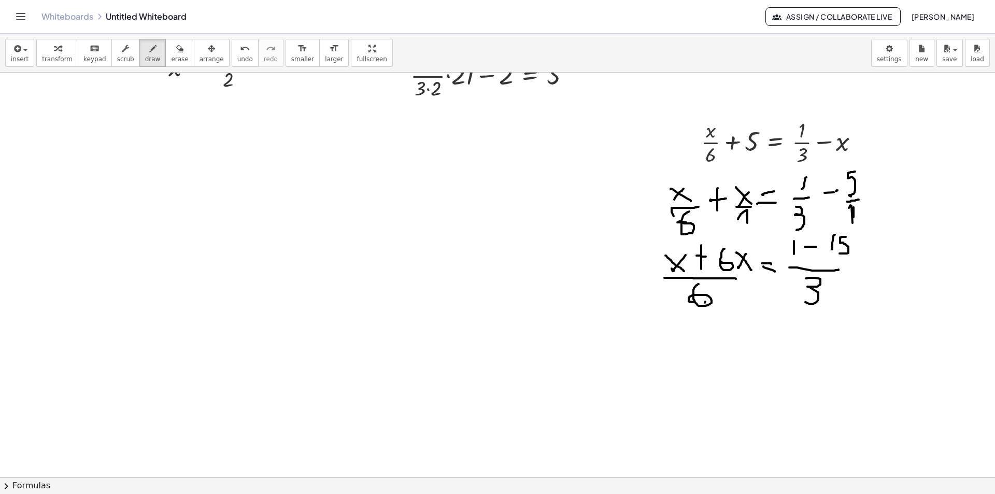
drag, startPoint x: 843, startPoint y: 237, endPoint x: 850, endPoint y: 231, distance: 8.4
drag, startPoint x: 681, startPoint y: 323, endPoint x: 683, endPoint y: 335, distance: 12.6
drag, startPoint x: 699, startPoint y: 333, endPoint x: 708, endPoint y: 334, distance: 8.9
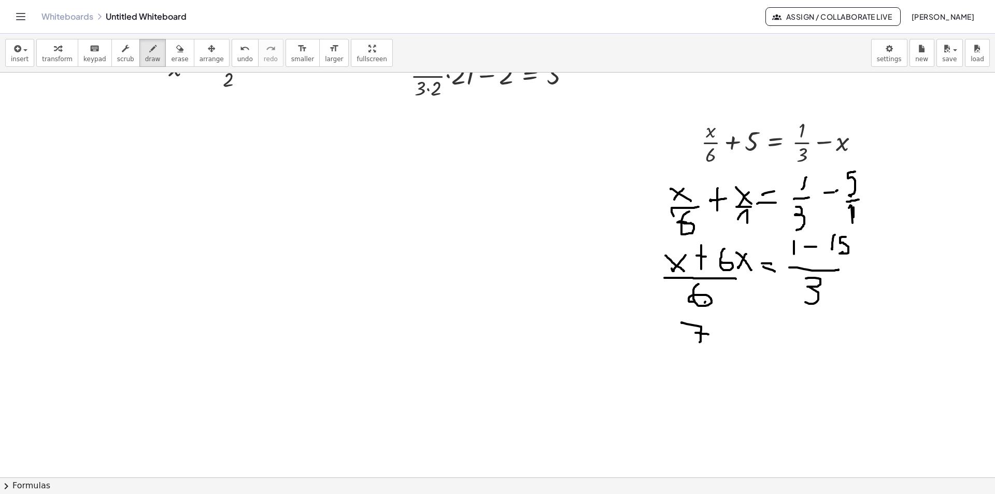
drag, startPoint x: 728, startPoint y: 328, endPoint x: 720, endPoint y: 326, distance: 9.2
drag, startPoint x: 719, startPoint y: 324, endPoint x: 730, endPoint y: 338, distance: 18.1
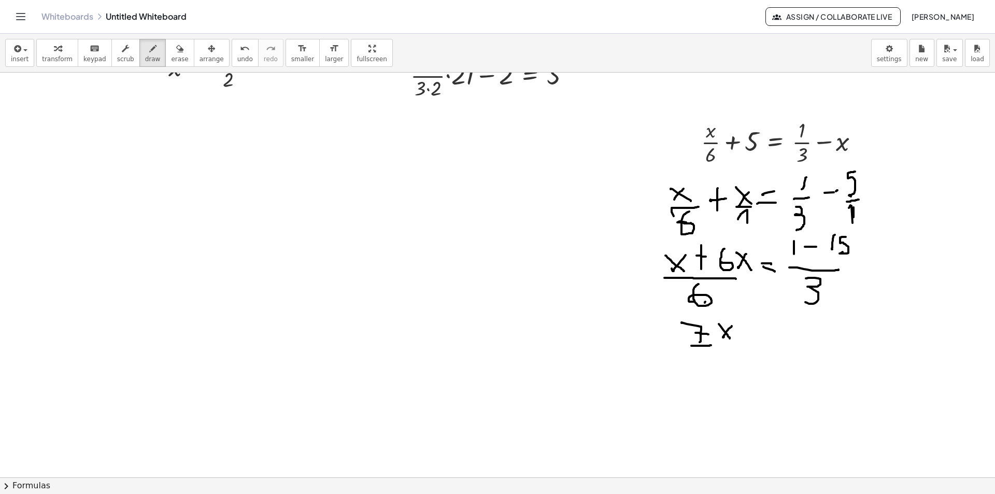
drag, startPoint x: 708, startPoint y: 346, endPoint x: 697, endPoint y: 352, distance: 12.4
drag, startPoint x: 706, startPoint y: 350, endPoint x: 705, endPoint y: 360, distance: 10.0
drag, startPoint x: 758, startPoint y: 333, endPoint x: 752, endPoint y: 335, distance: 6.6
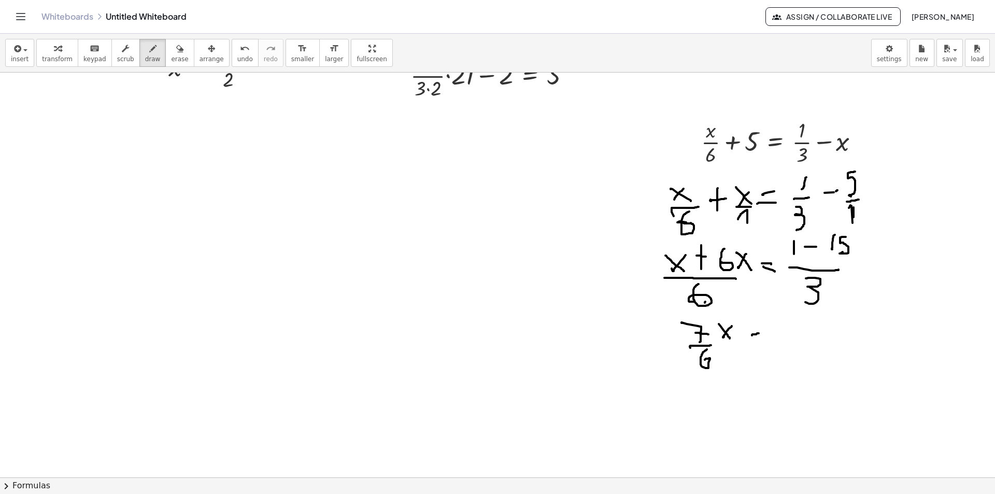
drag, startPoint x: 760, startPoint y: 322, endPoint x: 749, endPoint y: 321, distance: 10.9
drag, startPoint x: 783, startPoint y: 332, endPoint x: 810, endPoint y: 334, distance: 27.5
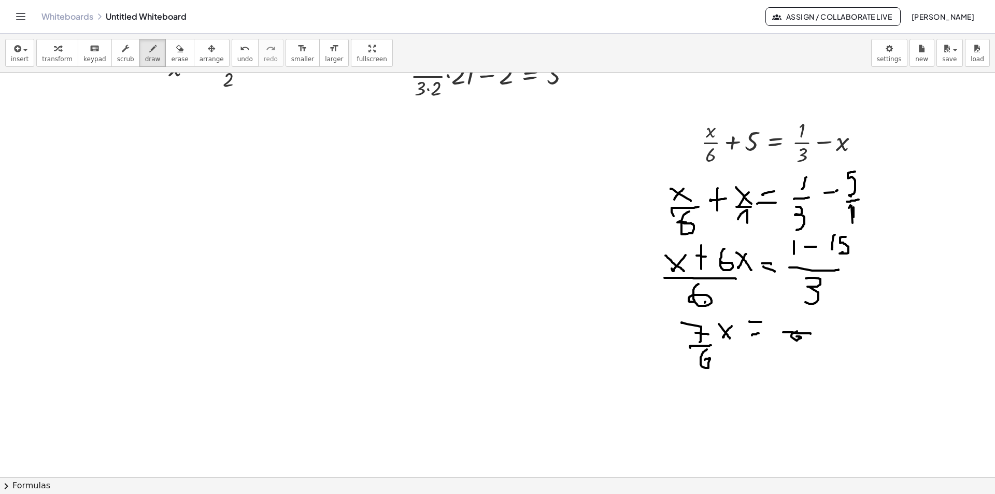
click at [176, 52] on icon "button" at bounding box center [179, 48] width 7 height 12
drag, startPoint x: 144, startPoint y: 57, endPoint x: 761, endPoint y: 425, distance: 719.1
click at [145, 57] on span "draw" at bounding box center [153, 58] width 16 height 7
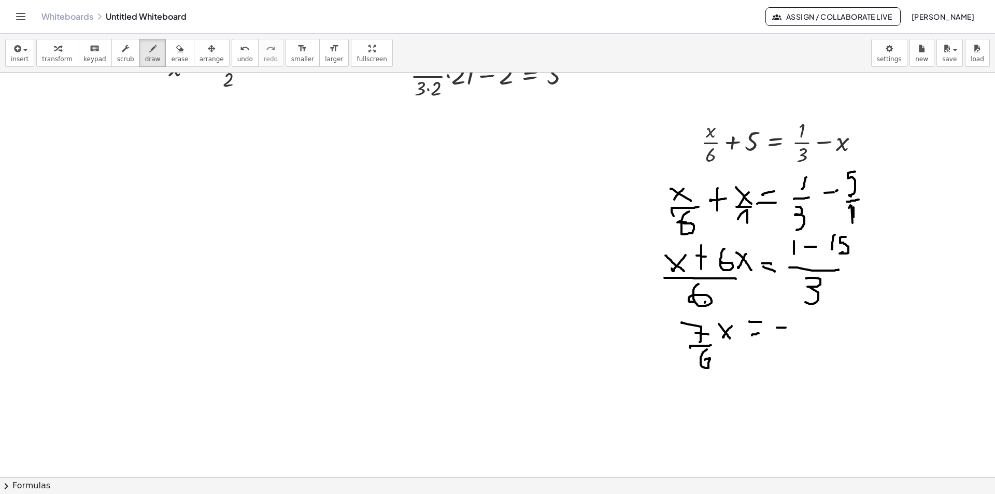
drag, startPoint x: 777, startPoint y: 327, endPoint x: 790, endPoint y: 328, distance: 13.5
drag, startPoint x: 804, startPoint y: 314, endPoint x: 812, endPoint y: 324, distance: 12.5
drag, startPoint x: 816, startPoint y: 322, endPoint x: 823, endPoint y: 327, distance: 9.1
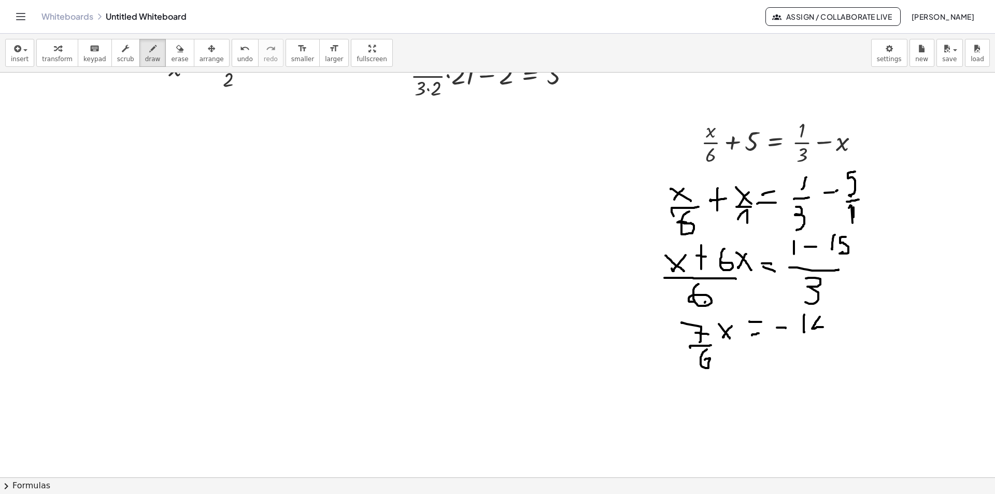
drag, startPoint x: 820, startPoint y: 314, endPoint x: 823, endPoint y: 338, distance: 24.5
drag, startPoint x: 827, startPoint y: 345, endPoint x: 801, endPoint y: 353, distance: 27.5
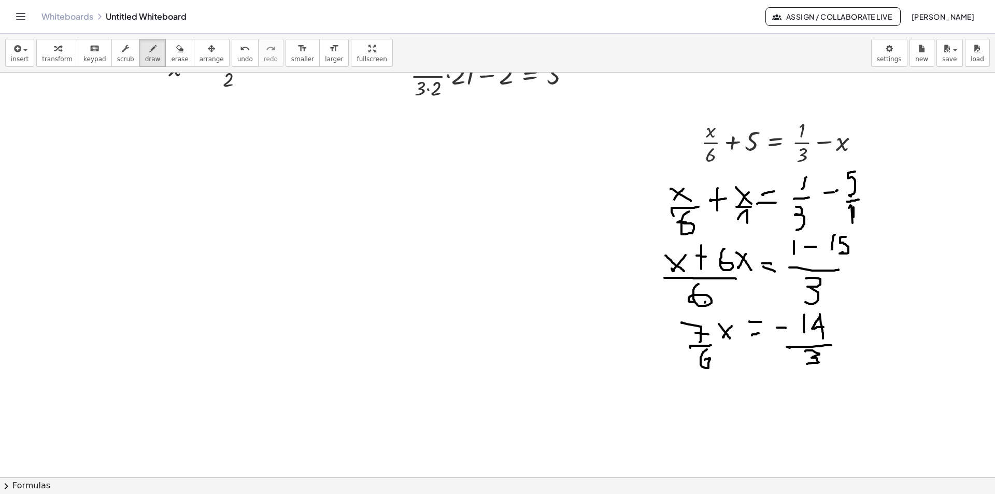
drag, startPoint x: 805, startPoint y: 351, endPoint x: 807, endPoint y: 364, distance: 12.5
drag, startPoint x: 696, startPoint y: 383, endPoint x: 705, endPoint y: 393, distance: 12.8
drag, startPoint x: 704, startPoint y: 391, endPoint x: 713, endPoint y: 385, distance: 10.2
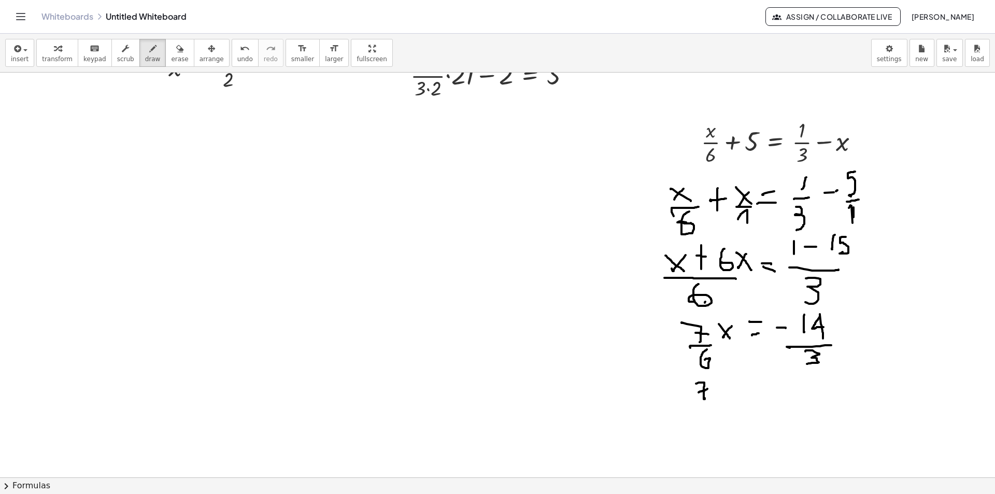
drag, startPoint x: 720, startPoint y: 383, endPoint x: 714, endPoint y: 391, distance: 9.3
drag, startPoint x: 713, startPoint y: 387, endPoint x: 724, endPoint y: 398, distance: 15.4
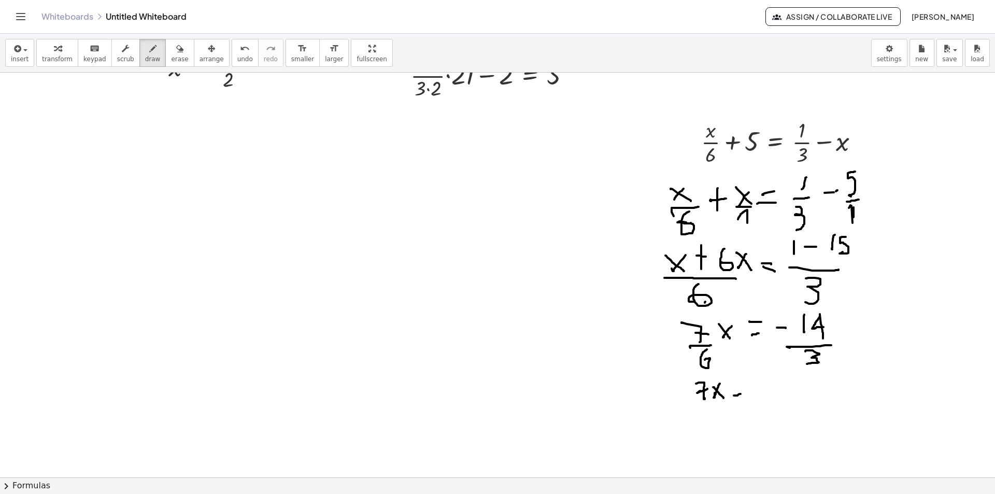
drag, startPoint x: 734, startPoint y: 395, endPoint x: 740, endPoint y: 394, distance: 6.9
drag, startPoint x: 754, startPoint y: 387, endPoint x: 761, endPoint y: 387, distance: 7.3
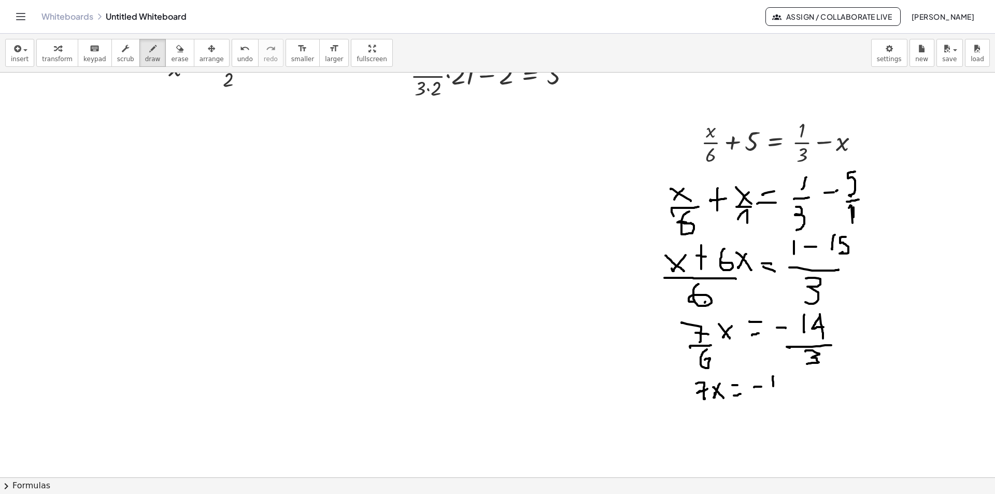
drag, startPoint x: 773, startPoint y: 376, endPoint x: 779, endPoint y: 385, distance: 11.2
drag, startPoint x: 790, startPoint y: 373, endPoint x: 789, endPoint y: 381, distance: 8.4
drag, startPoint x: 789, startPoint y: 372, endPoint x: 794, endPoint y: 392, distance: 20.7
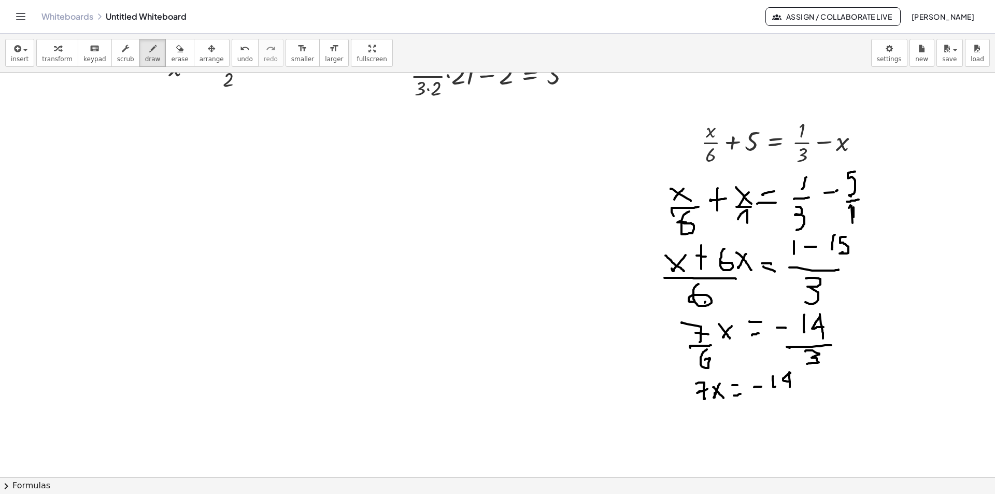
drag, startPoint x: 776, startPoint y: 398, endPoint x: 769, endPoint y: 400, distance: 7.0
drag, startPoint x: 772, startPoint y: 405, endPoint x: 782, endPoint y: 419, distance: 17.1
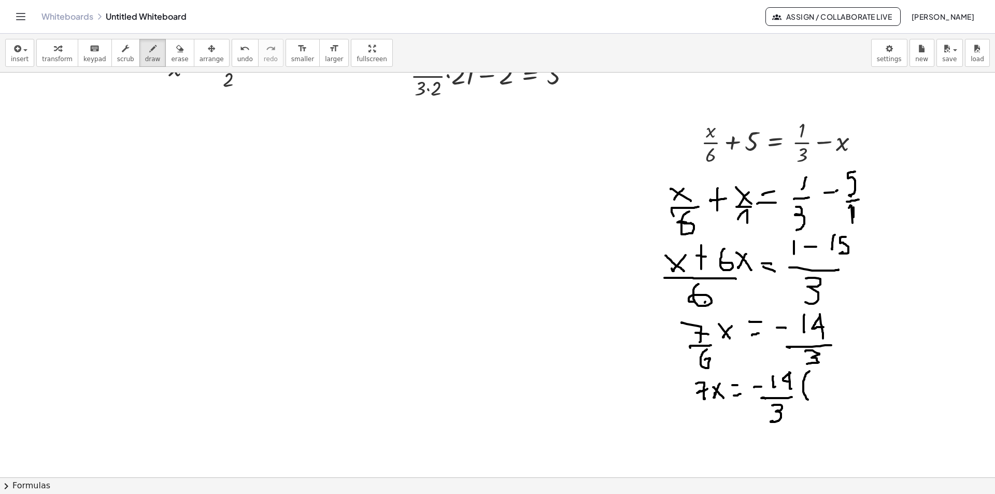
drag, startPoint x: 809, startPoint y: 371, endPoint x: 802, endPoint y: 393, distance: 23.4
drag, startPoint x: 820, startPoint y: 369, endPoint x: 826, endPoint y: 397, distance: 28.2
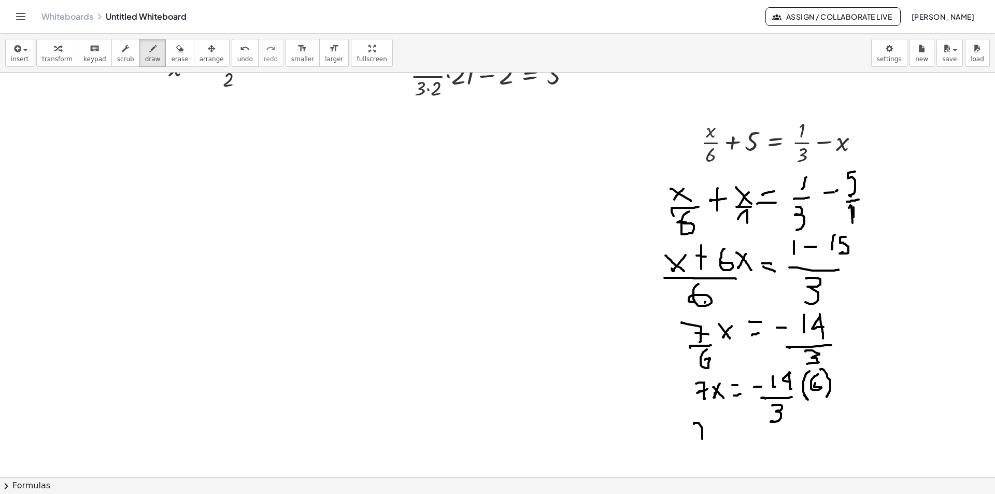
drag, startPoint x: 694, startPoint y: 424, endPoint x: 703, endPoint y: 435, distance: 14.0
drag, startPoint x: 723, startPoint y: 428, endPoint x: 715, endPoint y: 429, distance: 8.3
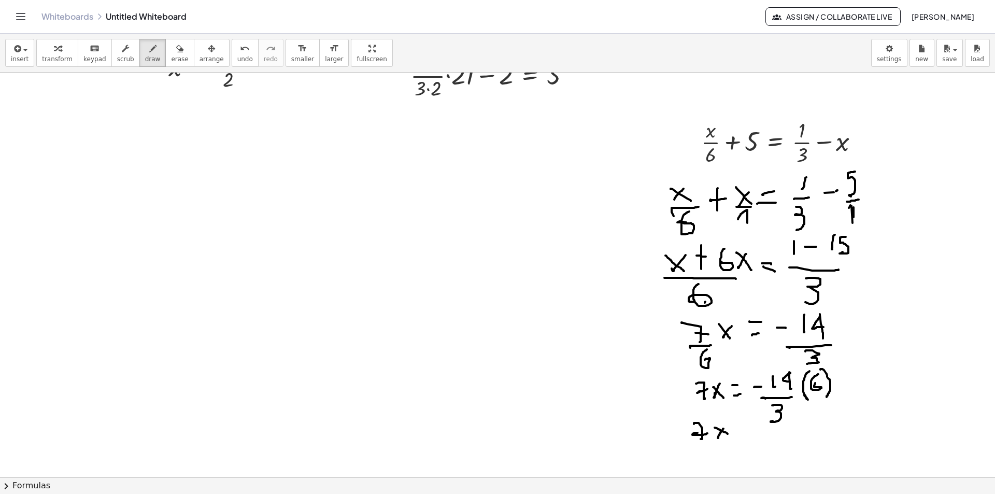
drag, startPoint x: 714, startPoint y: 427, endPoint x: 733, endPoint y: 437, distance: 21.1
drag, startPoint x: 742, startPoint y: 440, endPoint x: 750, endPoint y: 438, distance: 8.5
drag, startPoint x: 742, startPoint y: 428, endPoint x: 748, endPoint y: 426, distance: 6.7
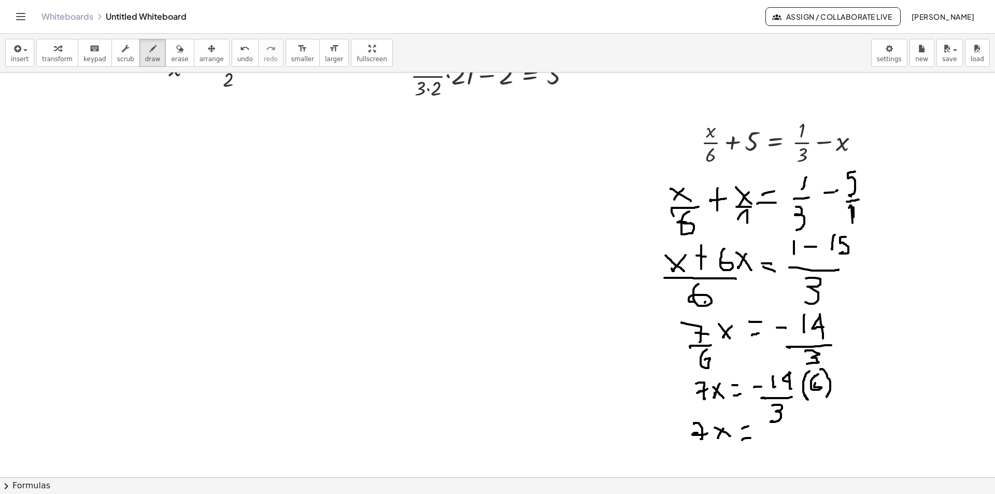
drag, startPoint x: 898, startPoint y: 94, endPoint x: 898, endPoint y: 101, distance: 6.8
drag, startPoint x: 913, startPoint y: 90, endPoint x: 913, endPoint y: 101, distance: 11.4
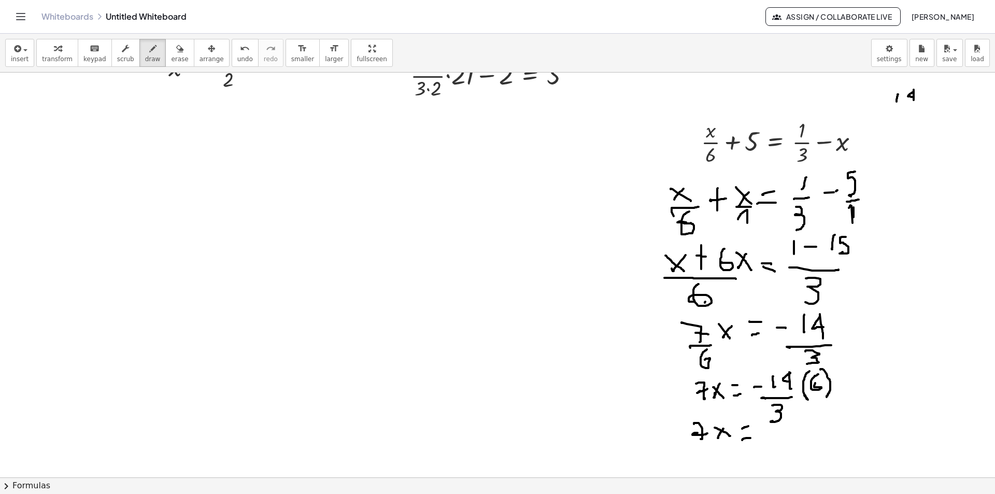
drag, startPoint x: 897, startPoint y: 120, endPoint x: 928, endPoint y: 109, distance: 33.6
drag, startPoint x: 920, startPoint y: 130, endPoint x: 927, endPoint y: 132, distance: 6.9
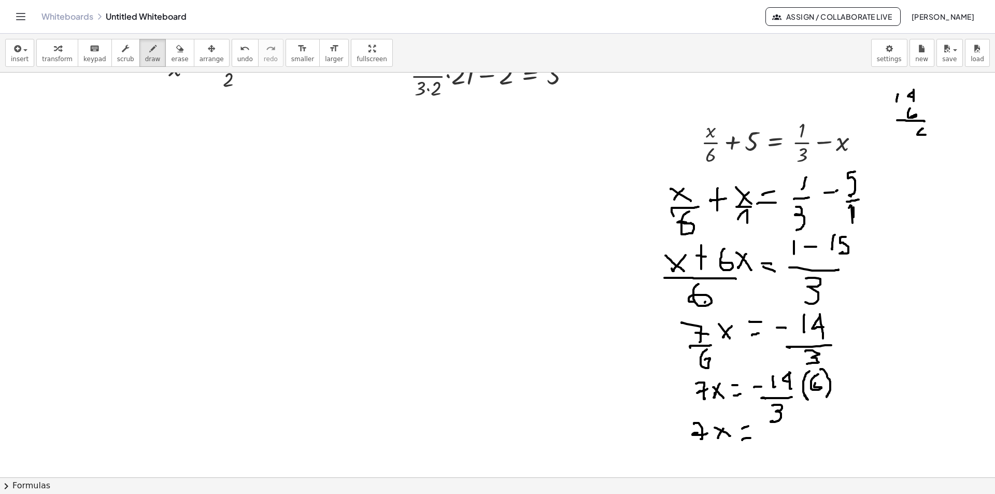
drag, startPoint x: 923, startPoint y: 125, endPoint x: 924, endPoint y: 138, distance: 13.6
drag, startPoint x: 903, startPoint y: 134, endPoint x: 927, endPoint y: 143, distance: 26.1
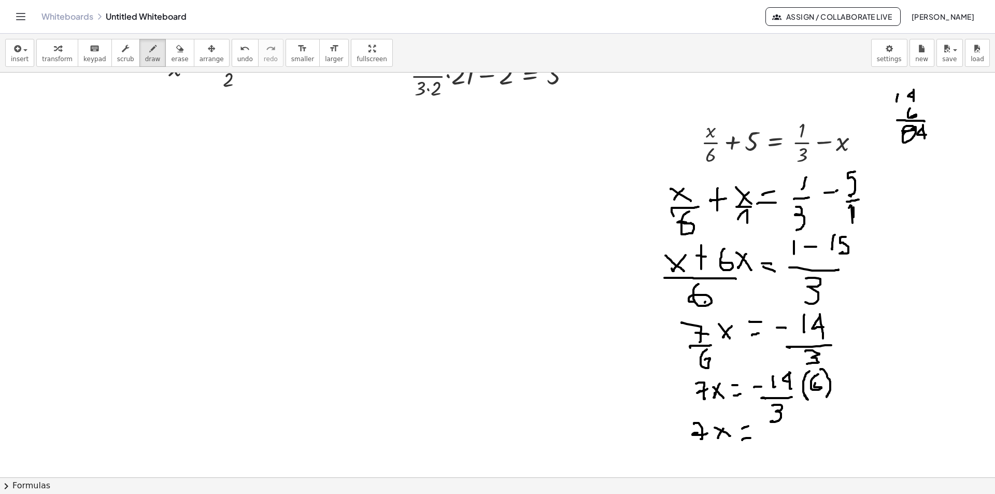
drag, startPoint x: 779, startPoint y: 432, endPoint x: 785, endPoint y: 431, distance: 6.8
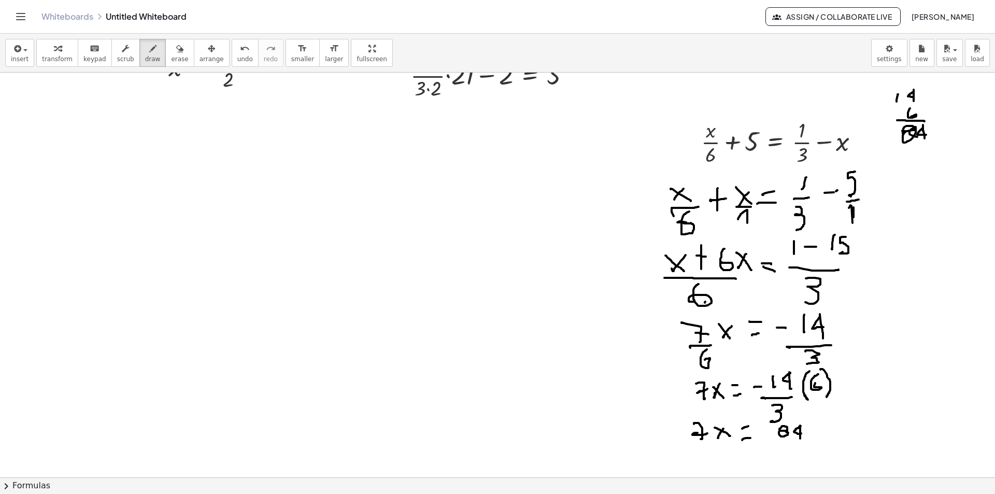
drag, startPoint x: 800, startPoint y: 430, endPoint x: 803, endPoint y: 441, distance: 11.3
drag, startPoint x: 805, startPoint y: 441, endPoint x: 781, endPoint y: 448, distance: 24.6
drag, startPoint x: 787, startPoint y: 446, endPoint x: 789, endPoint y: 465, distance: 19.3
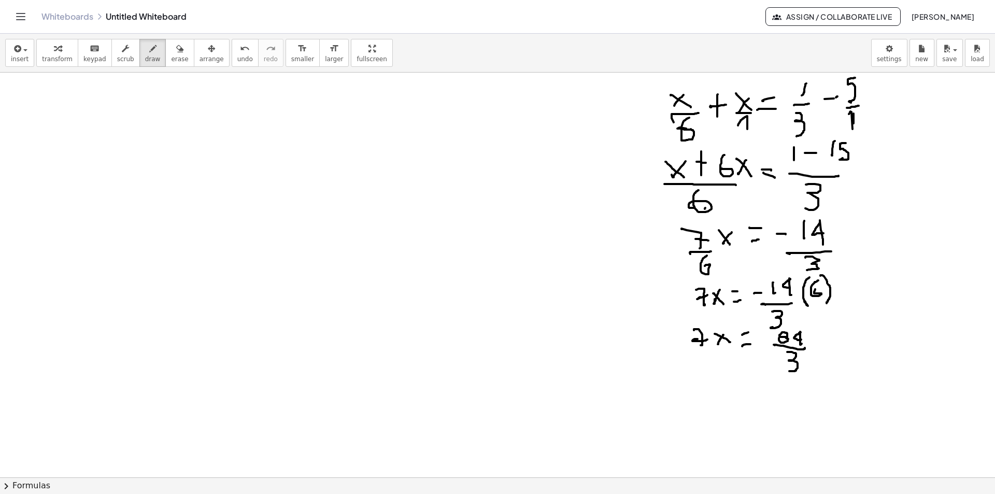
scroll to position [2781, 0]
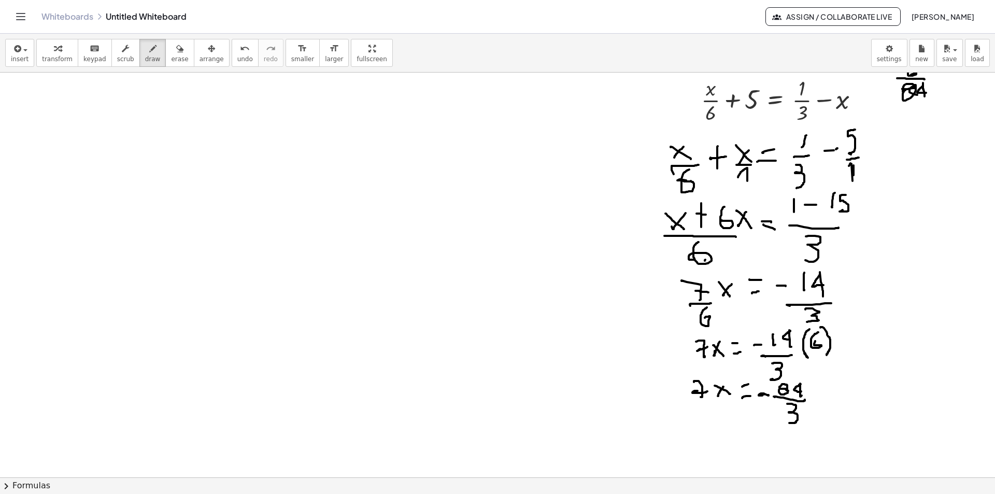
drag, startPoint x: 764, startPoint y: 394, endPoint x: 763, endPoint y: 408, distance: 14.6
drag, startPoint x: 716, startPoint y: 425, endPoint x: 707, endPoint y: 434, distance: 12.5
drag, startPoint x: 707, startPoint y: 425, endPoint x: 725, endPoint y: 446, distance: 27.5
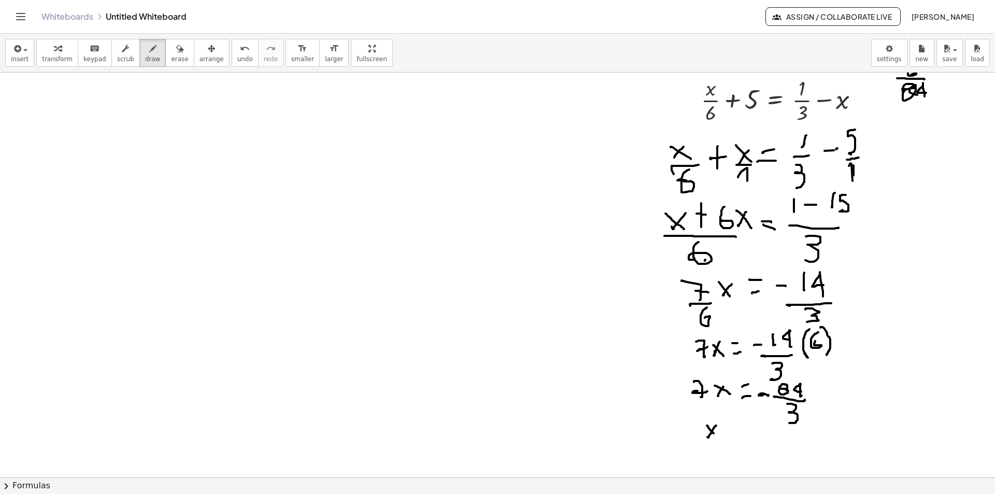
drag, startPoint x: 732, startPoint y: 437, endPoint x: 740, endPoint y: 435, distance: 9.0
drag, startPoint x: 730, startPoint y: 423, endPoint x: 739, endPoint y: 423, distance: 9.3
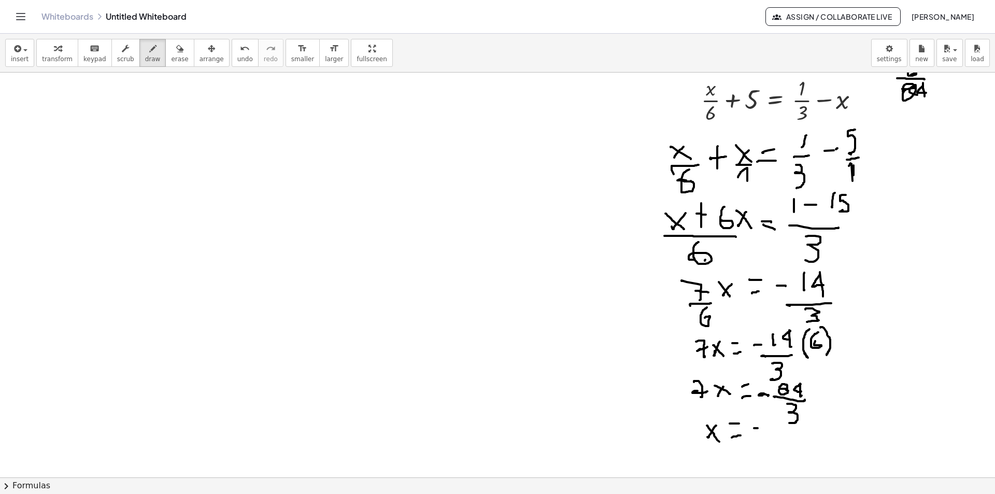
drag, startPoint x: 769, startPoint y: 426, endPoint x: 795, endPoint y: 425, distance: 25.4
drag, startPoint x: 796, startPoint y: 421, endPoint x: 801, endPoint y: 427, distance: 7.8
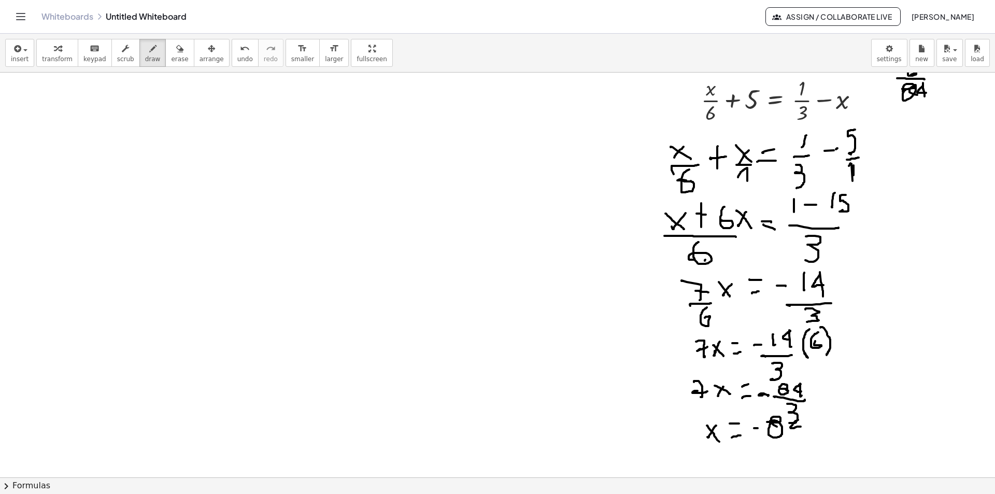
drag, startPoint x: 798, startPoint y: 417, endPoint x: 793, endPoint y: 442, distance: 25.9
drag, startPoint x: 804, startPoint y: 441, endPoint x: 791, endPoint y: 447, distance: 13.9
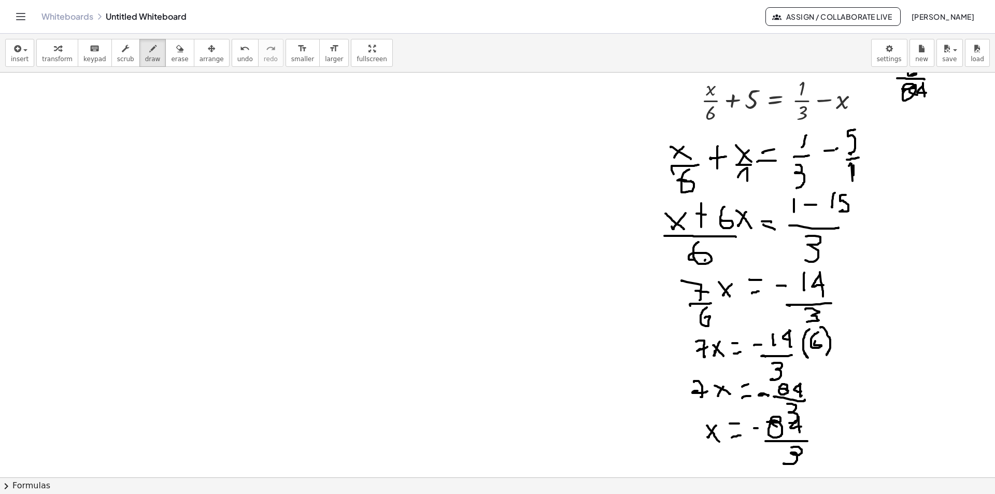
drag, startPoint x: 791, startPoint y: 447, endPoint x: 803, endPoint y: 470, distance: 26.0
drag, startPoint x: 823, startPoint y: 419, endPoint x: 826, endPoint y: 448, distance: 29.1
drag, startPoint x: 837, startPoint y: 413, endPoint x: 837, endPoint y: 431, distance: 17.6
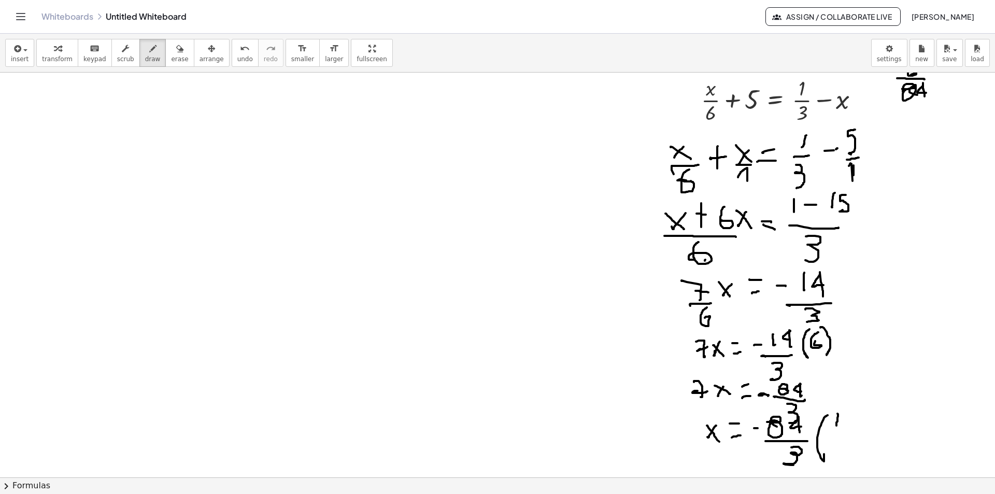
drag, startPoint x: 843, startPoint y: 433, endPoint x: 831, endPoint y: 442, distance: 15.7
drag, startPoint x: 830, startPoint y: 444, endPoint x: 840, endPoint y: 451, distance: 12.2
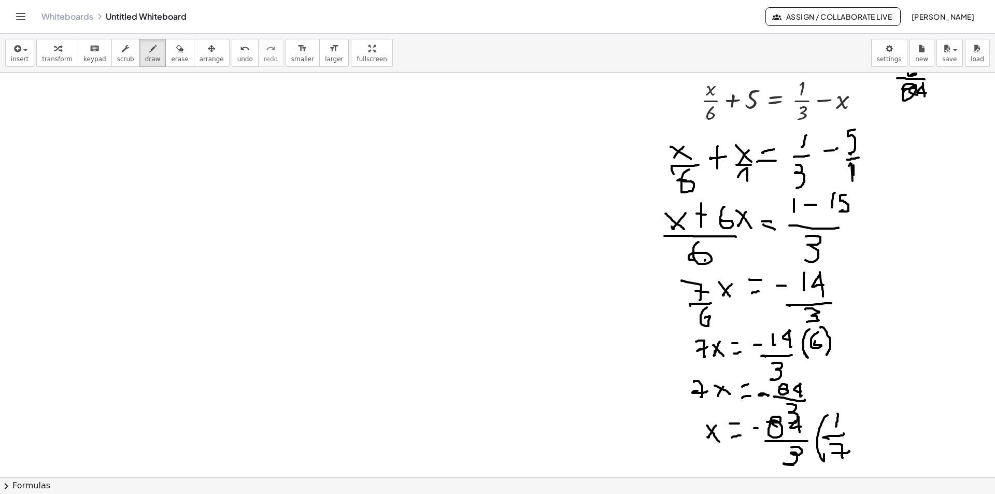
drag, startPoint x: 849, startPoint y: 451, endPoint x: 845, endPoint y: 431, distance: 20.1
drag, startPoint x: 845, startPoint y: 408, endPoint x: 859, endPoint y: 404, distance: 14.5
click at [176, 53] on icon "button" at bounding box center [179, 48] width 7 height 12
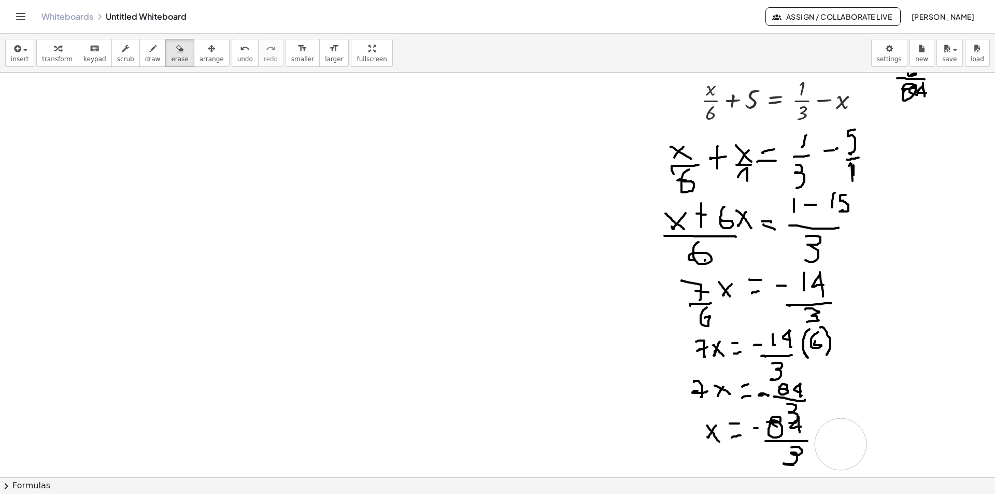
drag, startPoint x: 845, startPoint y: 427, endPoint x: 112, endPoint y: 32, distance: 832.7
drag, startPoint x: 147, startPoint y: 51, endPoint x: 633, endPoint y: 342, distance: 566.6
click at [147, 52] on button "draw" at bounding box center [152, 53] width 27 height 28
drag, startPoint x: 820, startPoint y: 409, endPoint x: 819, endPoint y: 452, distance: 43.0
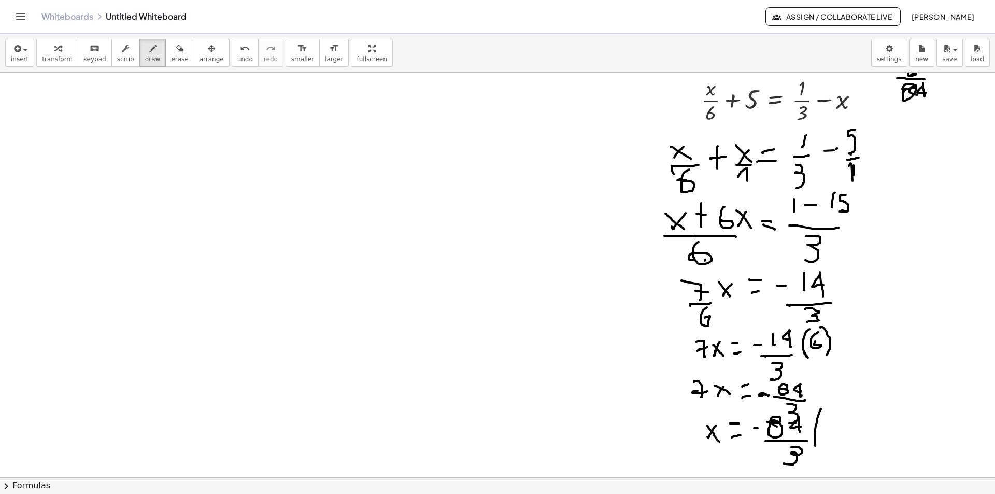
drag, startPoint x: 834, startPoint y: 413, endPoint x: 841, endPoint y: 447, distance: 33.8
drag, startPoint x: 849, startPoint y: 434, endPoint x: 846, endPoint y: 450, distance: 16.0
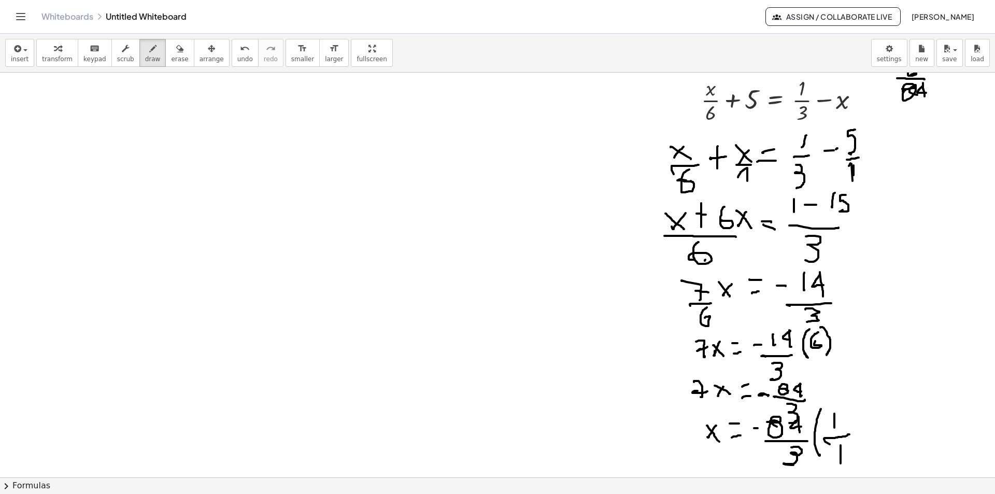
drag, startPoint x: 840, startPoint y: 445, endPoint x: 840, endPoint y: 465, distance: 19.7
drag, startPoint x: 841, startPoint y: 445, endPoint x: 841, endPoint y: 453, distance: 8.3
drag, startPoint x: 843, startPoint y: 454, endPoint x: 844, endPoint y: 444, distance: 10.4
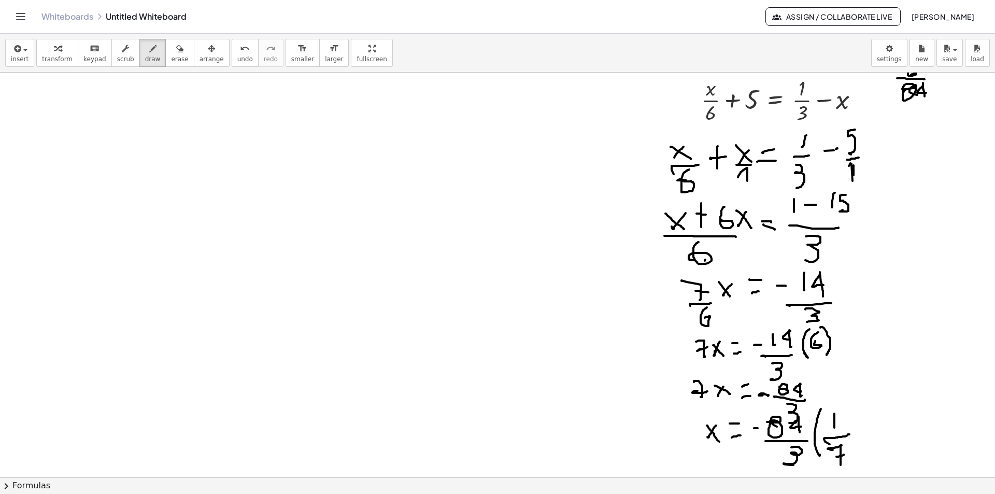
drag, startPoint x: 840, startPoint y: 399, endPoint x: 838, endPoint y: 438, distance: 38.9
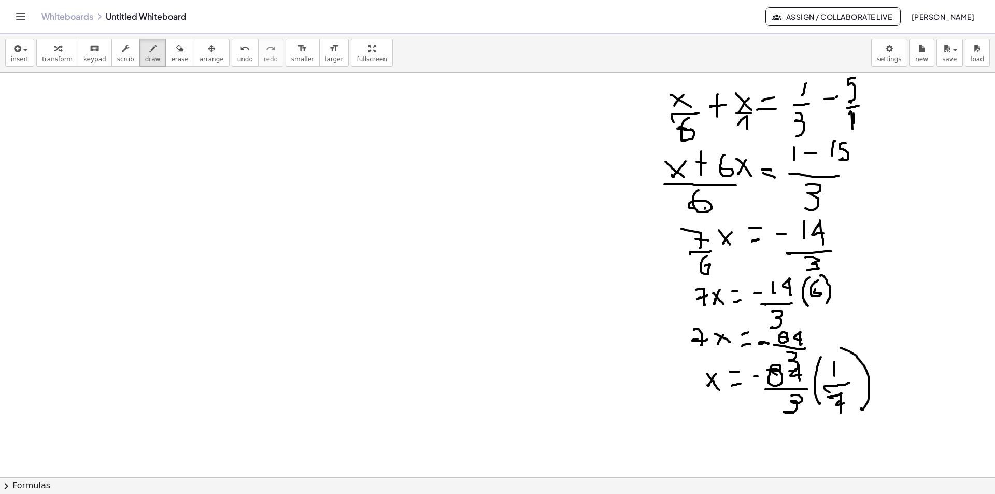
scroll to position [2884, 0]
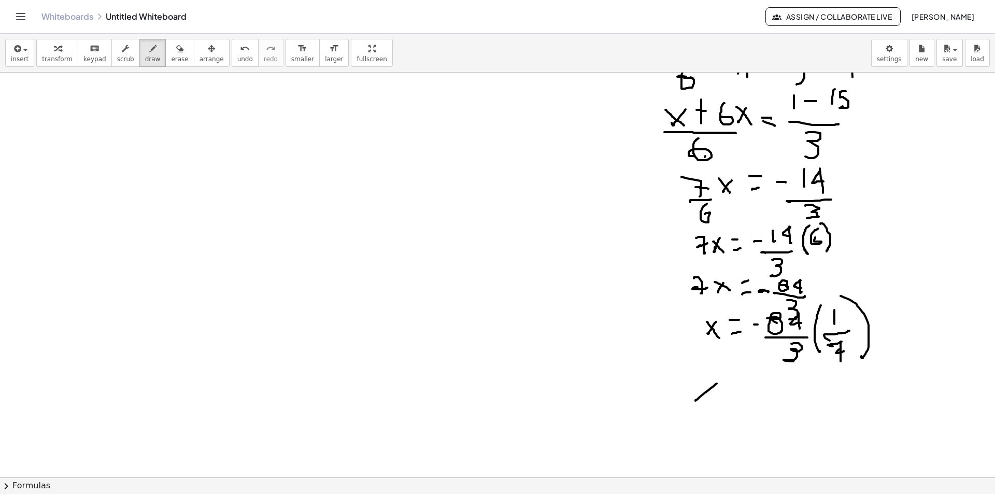
drag, startPoint x: 714, startPoint y: 385, endPoint x: 694, endPoint y: 391, distance: 21.0
drag, startPoint x: 696, startPoint y: 384, endPoint x: 708, endPoint y: 403, distance: 22.9
drag, startPoint x: 716, startPoint y: 399, endPoint x: 736, endPoint y: 401, distance: 19.8
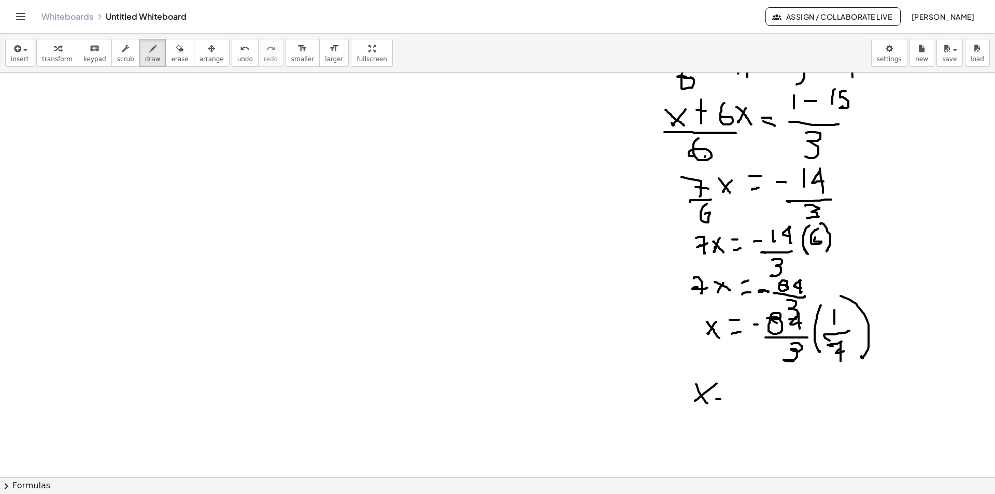
drag, startPoint x: 724, startPoint y: 391, endPoint x: 733, endPoint y: 389, distance: 8.5
drag, startPoint x: 751, startPoint y: 386, endPoint x: 764, endPoint y: 386, distance: 13.5
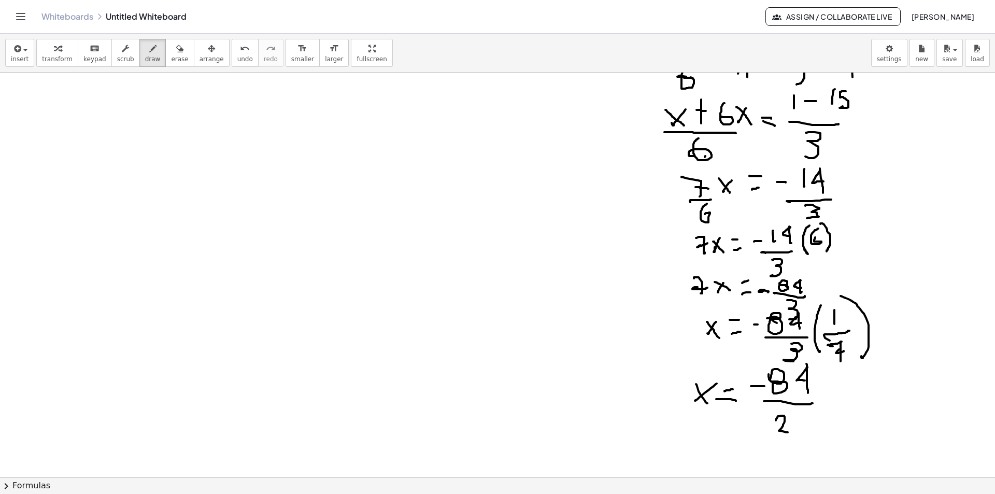
drag, startPoint x: 75, startPoint y: 109, endPoint x: 89, endPoint y: 101, distance: 16.3
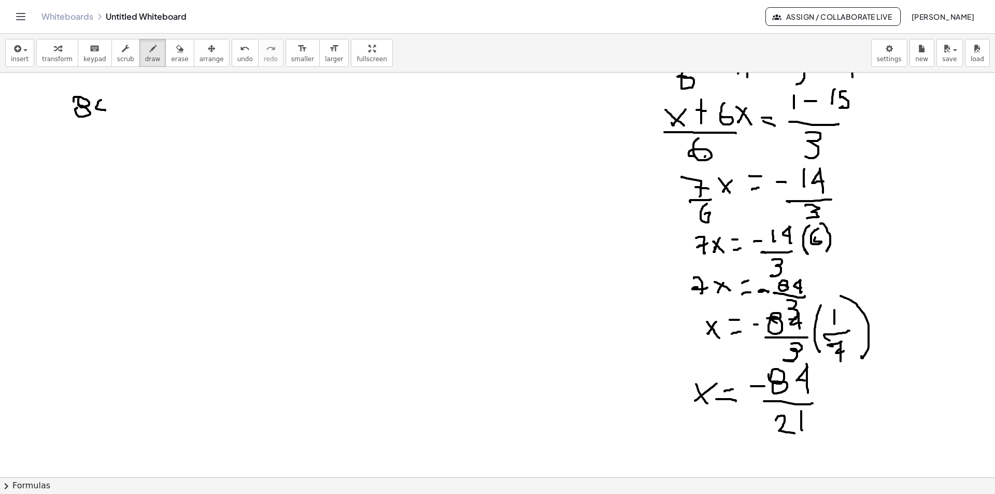
drag, startPoint x: 100, startPoint y: 101, endPoint x: 105, endPoint y: 110, distance: 11.1
drag, startPoint x: 103, startPoint y: 99, endPoint x: 103, endPoint y: 116, distance: 16.1
drag, startPoint x: 116, startPoint y: 100, endPoint x: 122, endPoint y: 97, distance: 7.0
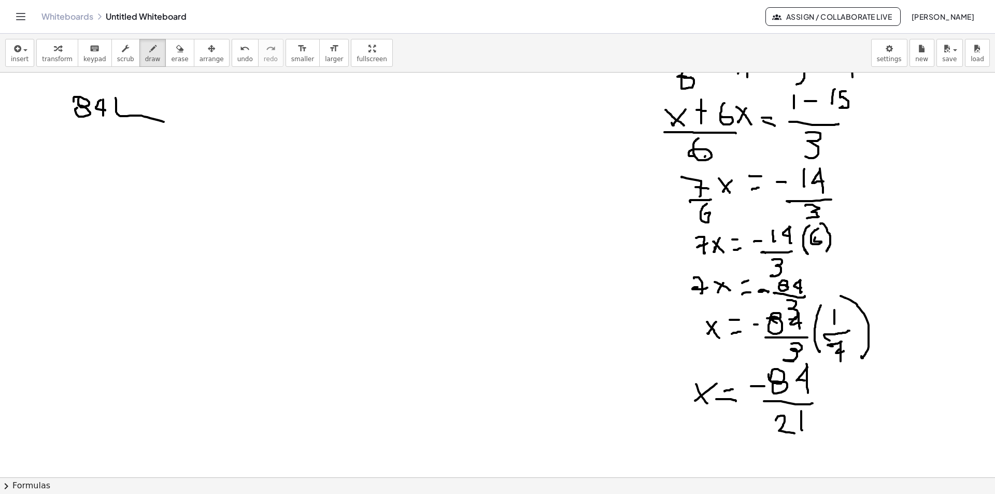
drag, startPoint x: 130, startPoint y: 93, endPoint x: 141, endPoint y: 107, distance: 18.1
drag, startPoint x: 148, startPoint y: 91, endPoint x: 149, endPoint y: 112, distance: 20.8
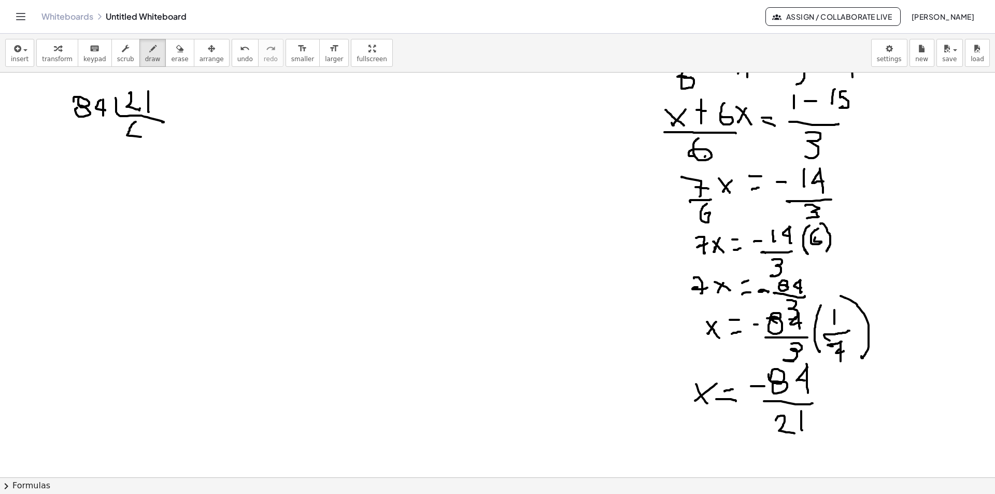
drag, startPoint x: 136, startPoint y: 122, endPoint x: 140, endPoint y: 135, distance: 14.3
drag, startPoint x: 136, startPoint y: 120, endPoint x: 135, endPoint y: 149, distance: 28.5
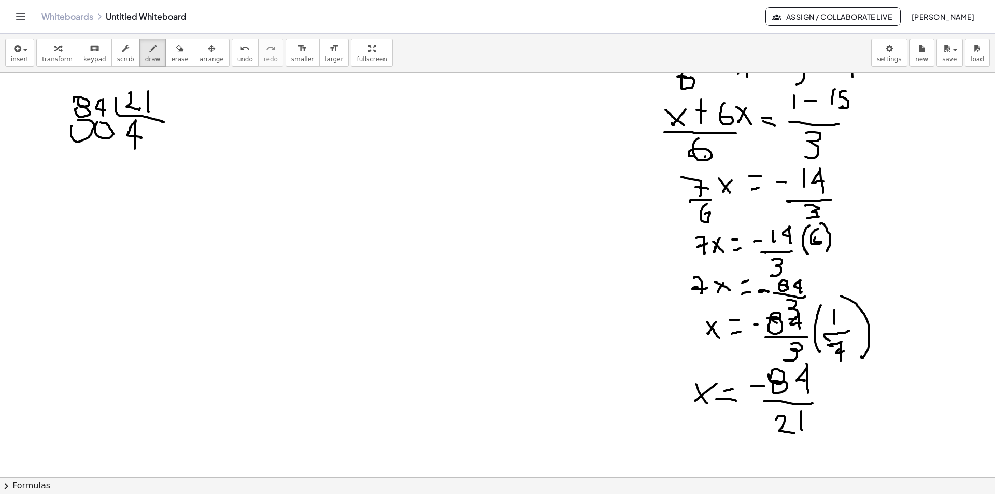
drag, startPoint x: 72, startPoint y: 126, endPoint x: 83, endPoint y: 134, distance: 13.7
drag, startPoint x: 720, startPoint y: 445, endPoint x: 709, endPoint y: 454, distance: 13.9
drag, startPoint x: 709, startPoint y: 447, endPoint x: 722, endPoint y: 460, distance: 18.7
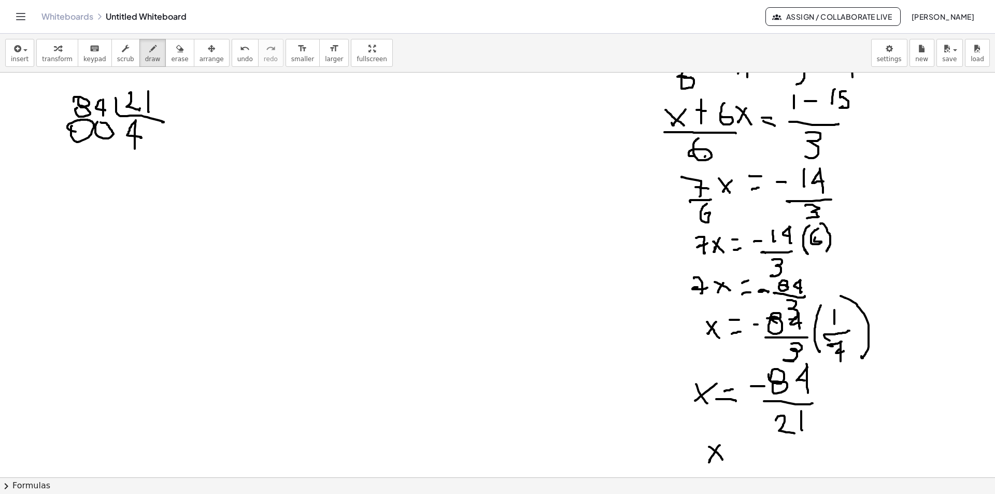
drag, startPoint x: 734, startPoint y: 457, endPoint x: 735, endPoint y: 450, distance: 7.8
drag, startPoint x: 782, startPoint y: 442, endPoint x: 780, endPoint y: 456, distance: 14.1
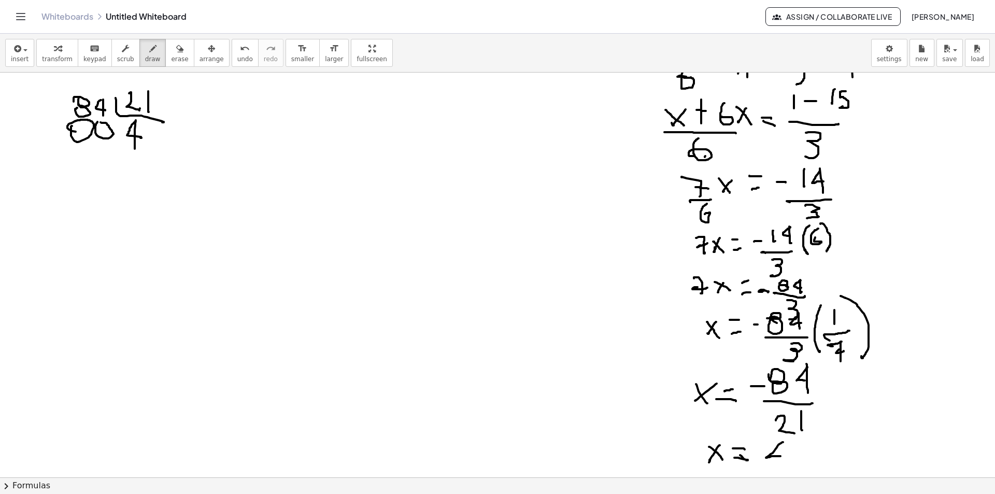
drag, startPoint x: 781, startPoint y: 443, endPoint x: 780, endPoint y: 463, distance: 20.2
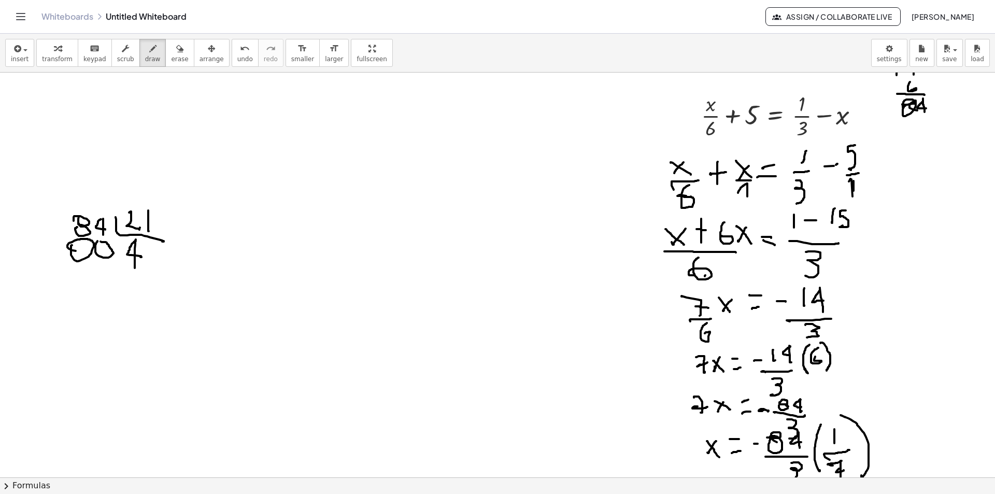
scroll to position [2729, 0]
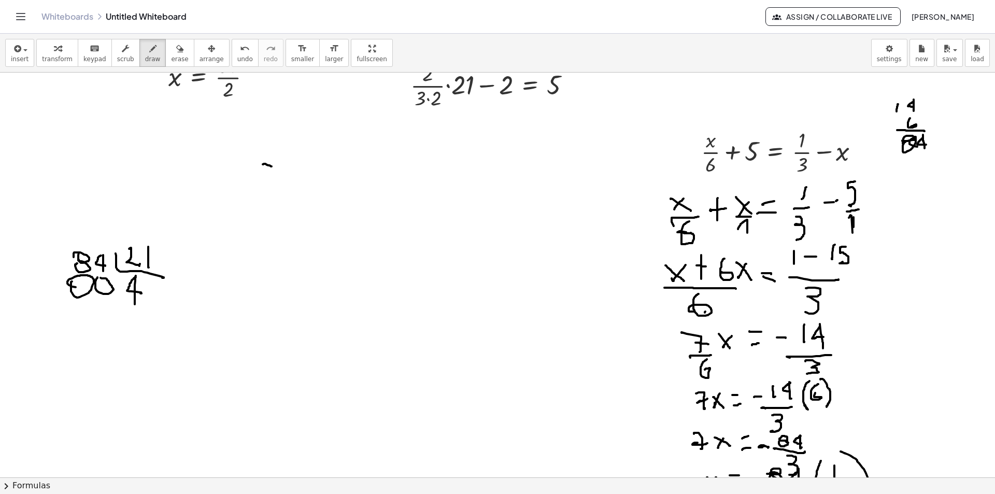
drag, startPoint x: 263, startPoint y: 164, endPoint x: 273, endPoint y: 167, distance: 10.2
drag, startPoint x: 302, startPoint y: 156, endPoint x: 316, endPoint y: 179, distance: 27.0
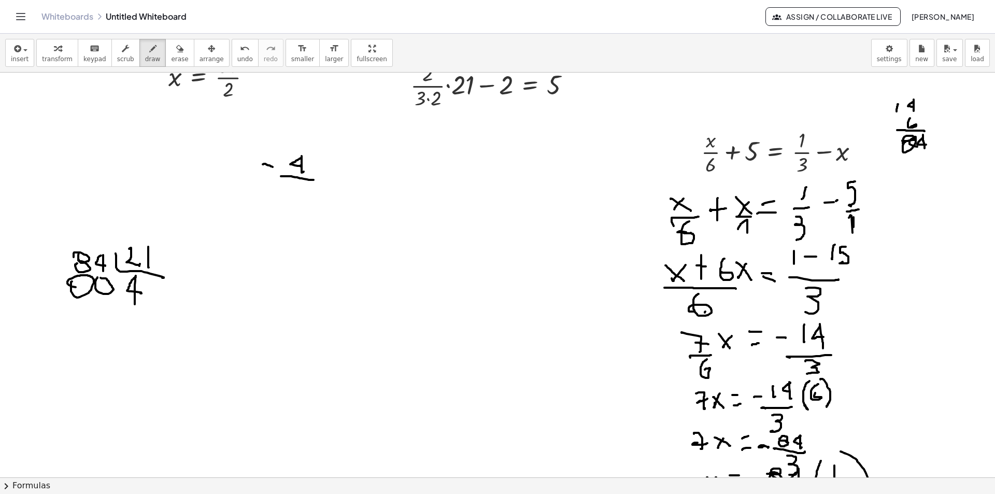
drag, startPoint x: 302, startPoint y: 178, endPoint x: 281, endPoint y: 176, distance: 20.8
drag, startPoint x: 293, startPoint y: 185, endPoint x: 296, endPoint y: 191, distance: 5.8
drag, startPoint x: 339, startPoint y: 154, endPoint x: 344, endPoint y: 167, distance: 13.8
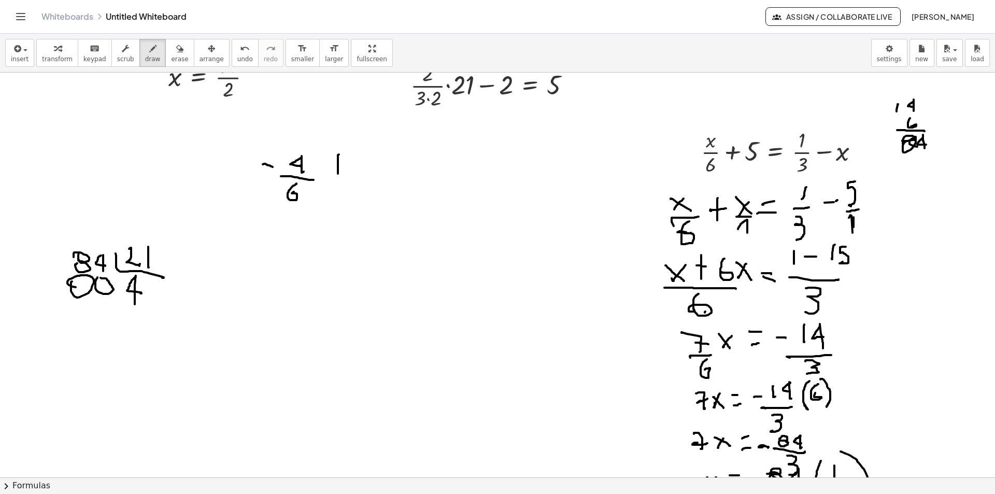
drag, startPoint x: 335, startPoint y: 164, endPoint x: 349, endPoint y: 154, distance: 17.1
drag, startPoint x: 370, startPoint y: 153, endPoint x: 366, endPoint y: 169, distance: 16.6
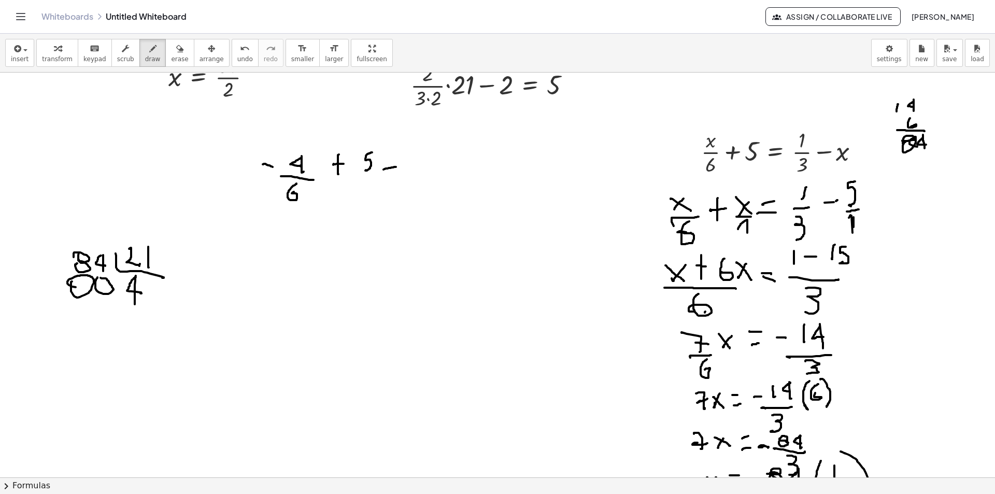
drag, startPoint x: 383, startPoint y: 169, endPoint x: 370, endPoint y: 158, distance: 17.6
drag, startPoint x: 384, startPoint y: 156, endPoint x: 392, endPoint y: 156, distance: 7.3
drag, startPoint x: 418, startPoint y: 151, endPoint x: 416, endPoint y: 159, distance: 7.9
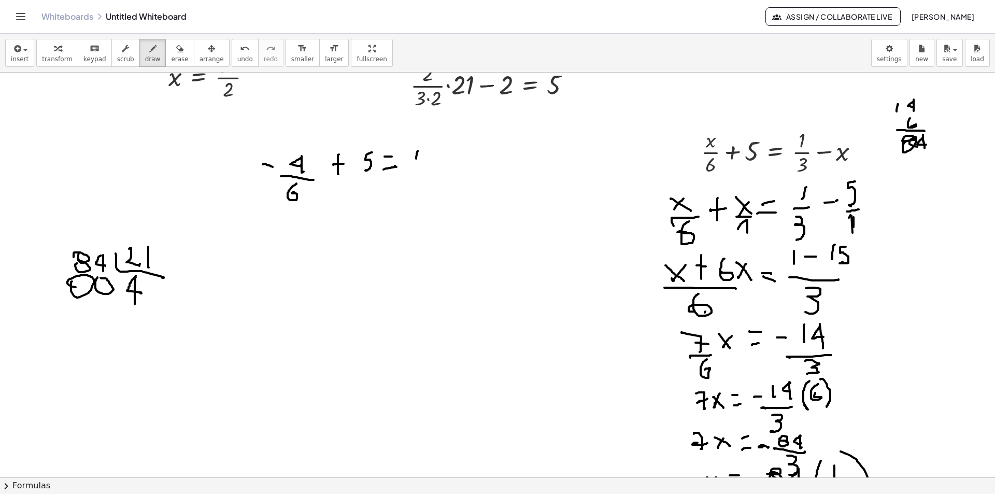
drag, startPoint x: 416, startPoint y: 167, endPoint x: 404, endPoint y: 171, distance: 12.8
drag, startPoint x: 417, startPoint y: 173, endPoint x: 402, endPoint y: 181, distance: 16.9
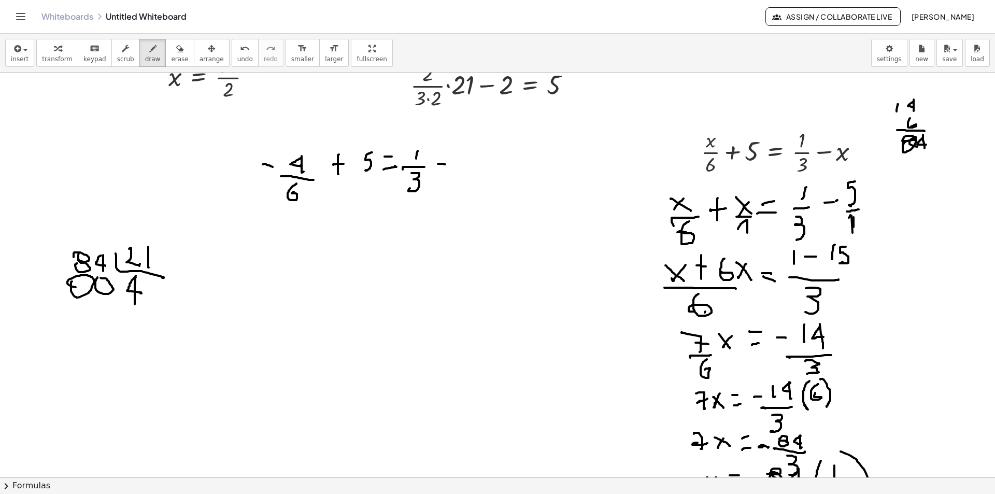
drag, startPoint x: 438, startPoint y: 164, endPoint x: 446, endPoint y: 165, distance: 7.8
drag, startPoint x: 459, startPoint y: 148, endPoint x: 457, endPoint y: 173, distance: 24.4
drag, startPoint x: 460, startPoint y: 162, endPoint x: 484, endPoint y: 153, distance: 25.9
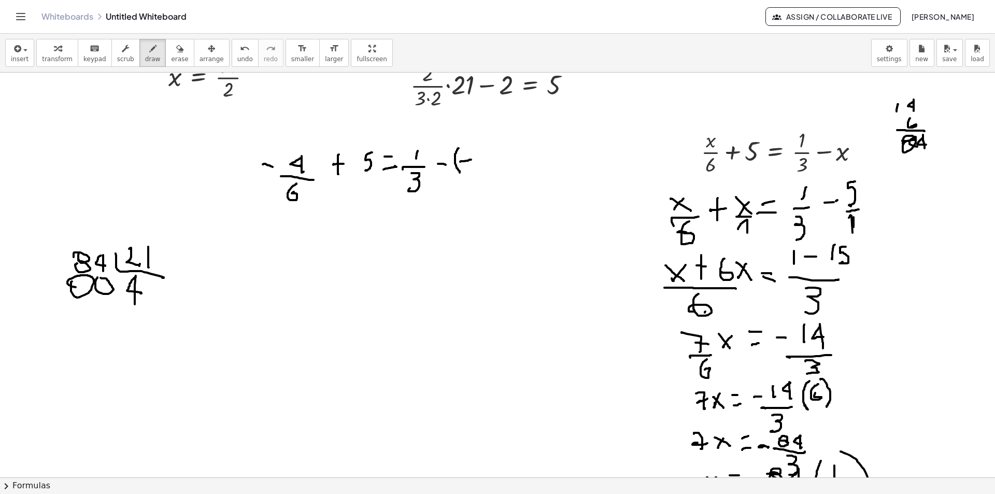
drag, startPoint x: 485, startPoint y: 150, endPoint x: 491, endPoint y: 154, distance: 6.6
drag, startPoint x: 487, startPoint y: 147, endPoint x: 490, endPoint y: 160, distance: 13.2
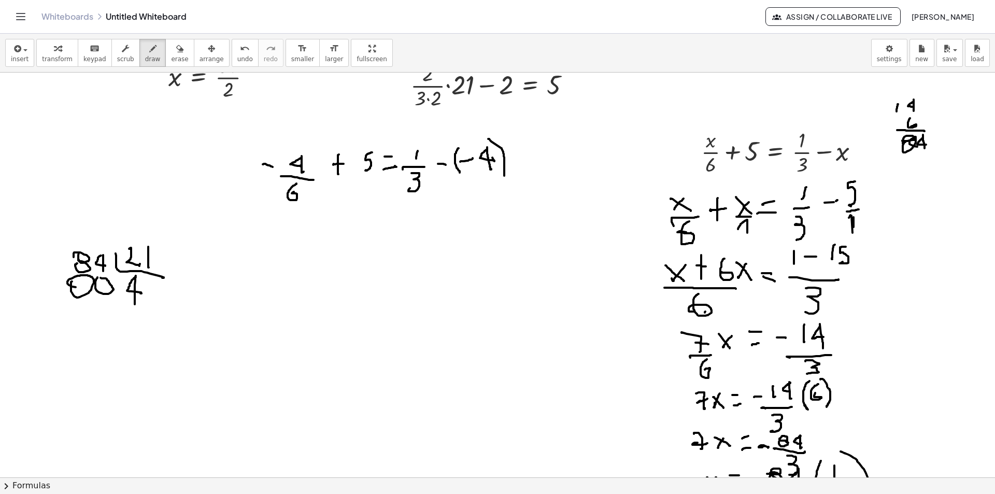
drag, startPoint x: 488, startPoint y: 139, endPoint x: 504, endPoint y: 176, distance: 40.1
drag, startPoint x: 255, startPoint y: 237, endPoint x: 271, endPoint y: 239, distance: 16.3
drag, startPoint x: 289, startPoint y: 224, endPoint x: 292, endPoint y: 232, distance: 8.4
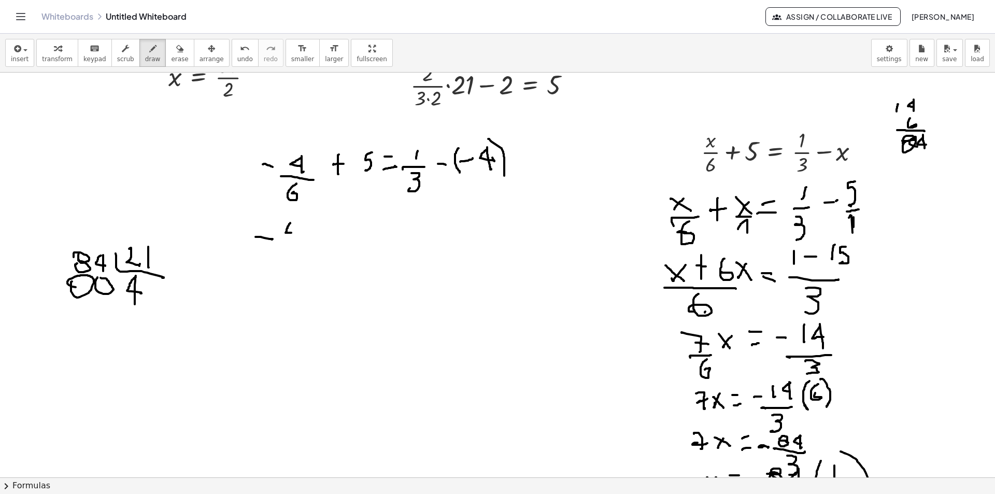
drag, startPoint x: 290, startPoint y: 223, endPoint x: 303, endPoint y: 249, distance: 29.4
drag, startPoint x: 300, startPoint y: 253, endPoint x: 282, endPoint y: 255, distance: 17.7
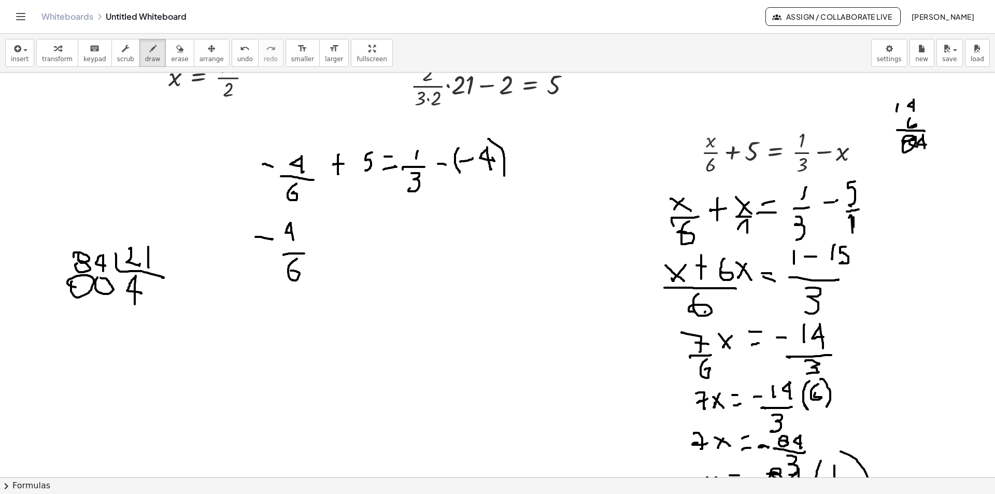
drag, startPoint x: 297, startPoint y: 259, endPoint x: 312, endPoint y: 262, distance: 15.9
drag, startPoint x: 323, startPoint y: 227, endPoint x: 330, endPoint y: 244, distance: 17.4
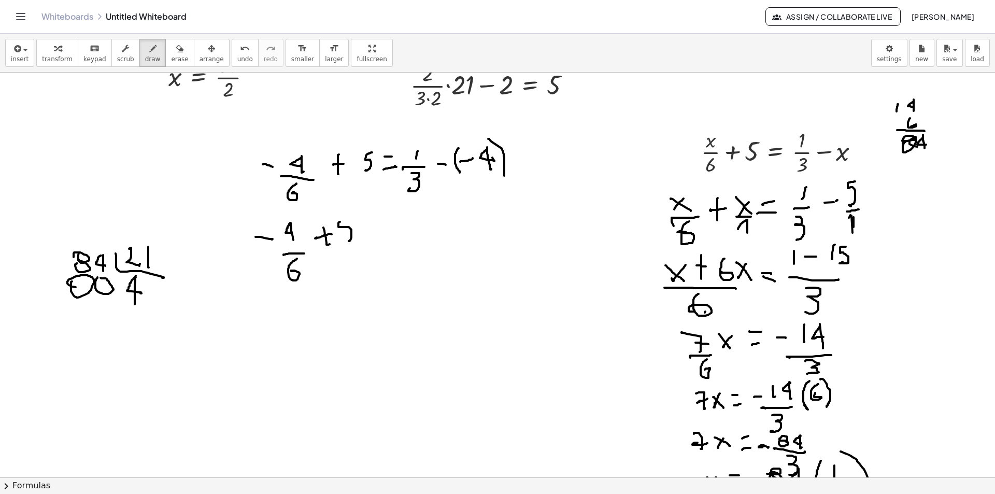
drag, startPoint x: 340, startPoint y: 222, endPoint x: 340, endPoint y: 228, distance: 6.7
drag, startPoint x: 354, startPoint y: 220, endPoint x: 366, endPoint y: 241, distance: 24.4
drag, startPoint x: 366, startPoint y: 240, endPoint x: 377, endPoint y: 236, distance: 11.6
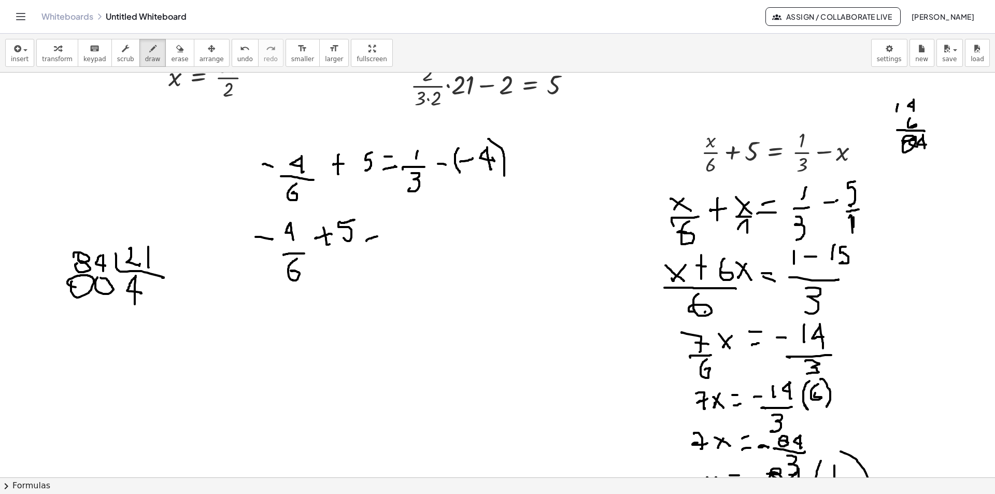
drag, startPoint x: 369, startPoint y: 225, endPoint x: 382, endPoint y: 223, distance: 13.2
drag, startPoint x: 406, startPoint y: 217, endPoint x: 398, endPoint y: 236, distance: 20.9
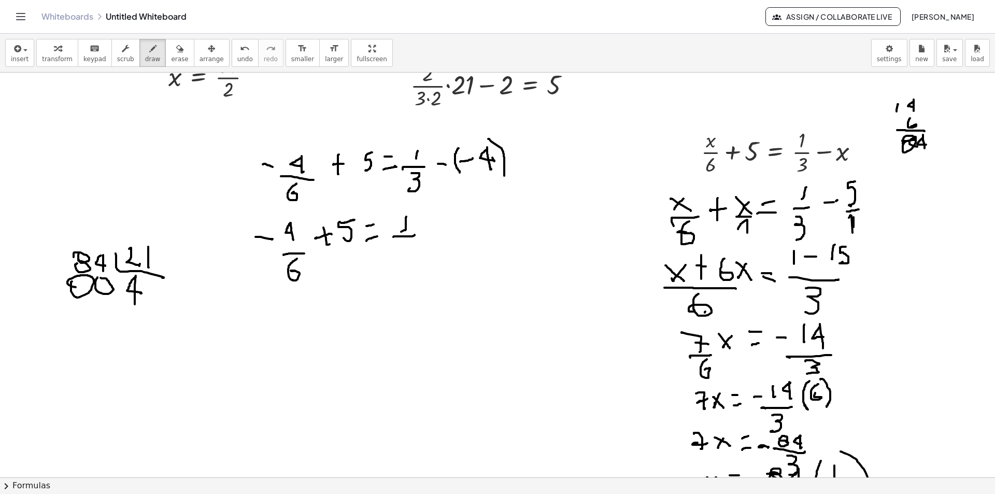
drag, startPoint x: 414, startPoint y: 235, endPoint x: 395, endPoint y: 241, distance: 20.6
click at [171, 59] on span "erase" at bounding box center [179, 58] width 17 height 7
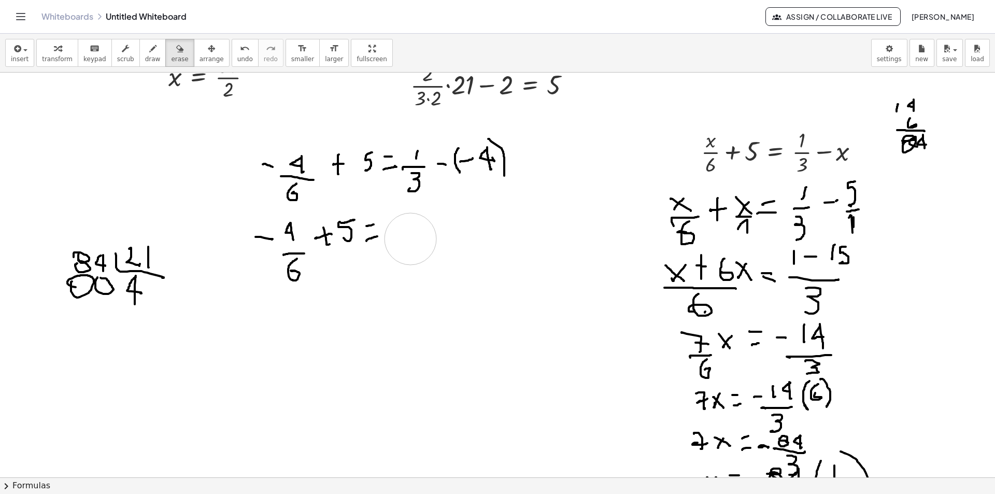
click at [145, 56] on span "draw" at bounding box center [153, 58] width 16 height 7
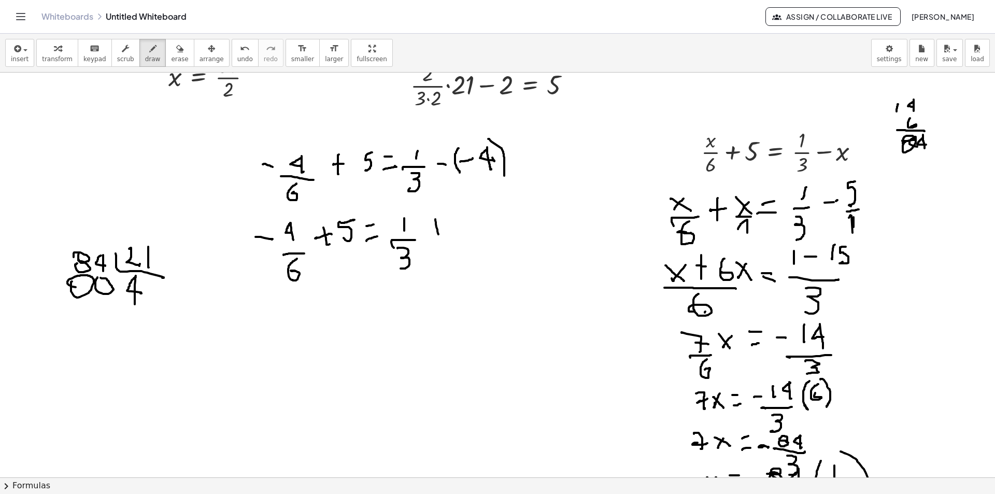
drag, startPoint x: 435, startPoint y: 219, endPoint x: 441, endPoint y: 235, distance: 16.6
drag, startPoint x: 436, startPoint y: 226, endPoint x: 442, endPoint y: 186, distance: 40.9
drag, startPoint x: 421, startPoint y: 219, endPoint x: 426, endPoint y: 235, distance: 16.4
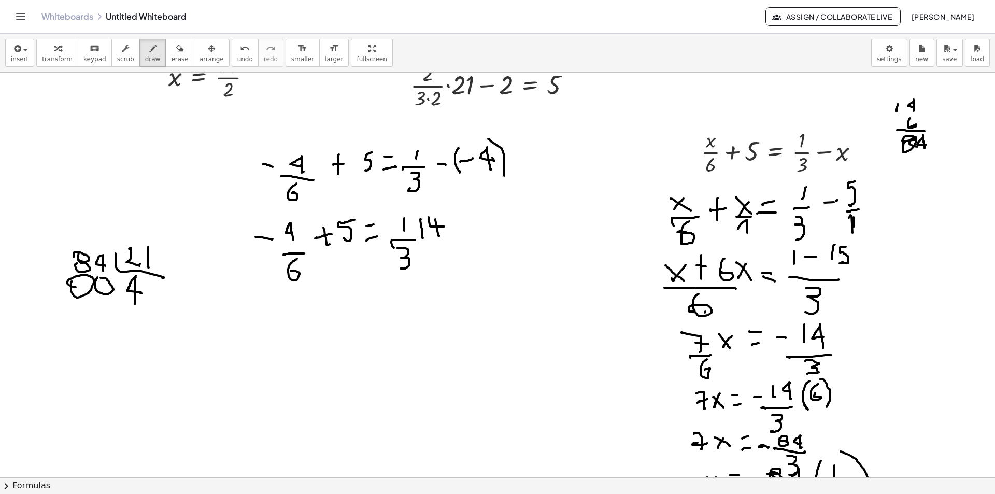
drag, startPoint x: 421, startPoint y: 227, endPoint x: 427, endPoint y: 227, distance: 6.2
drag, startPoint x: 268, startPoint y: 329, endPoint x: 363, endPoint y: 331, distance: 94.8
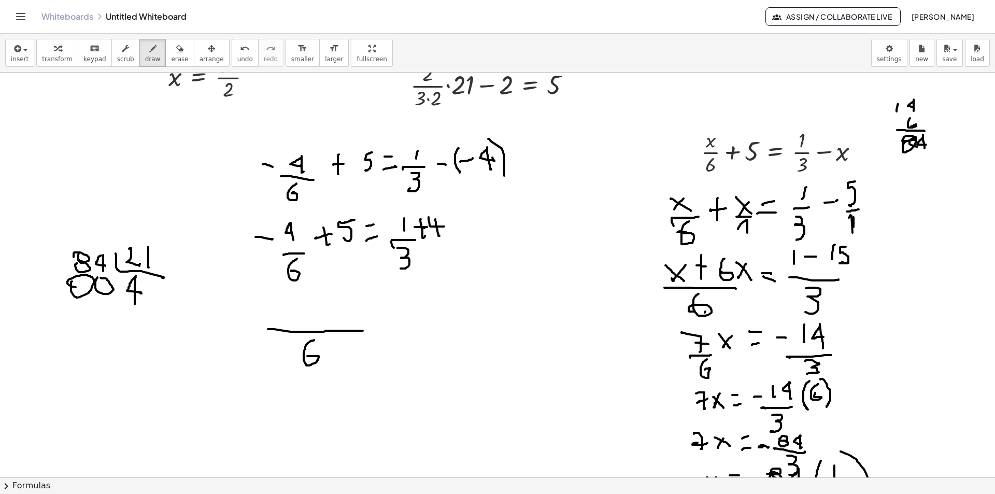
drag, startPoint x: 308, startPoint y: 342, endPoint x: 310, endPoint y: 357, distance: 14.6
drag, startPoint x: 271, startPoint y: 310, endPoint x: 282, endPoint y: 311, distance: 11.0
drag, startPoint x: 310, startPoint y: 299, endPoint x: 307, endPoint y: 308, distance: 9.3
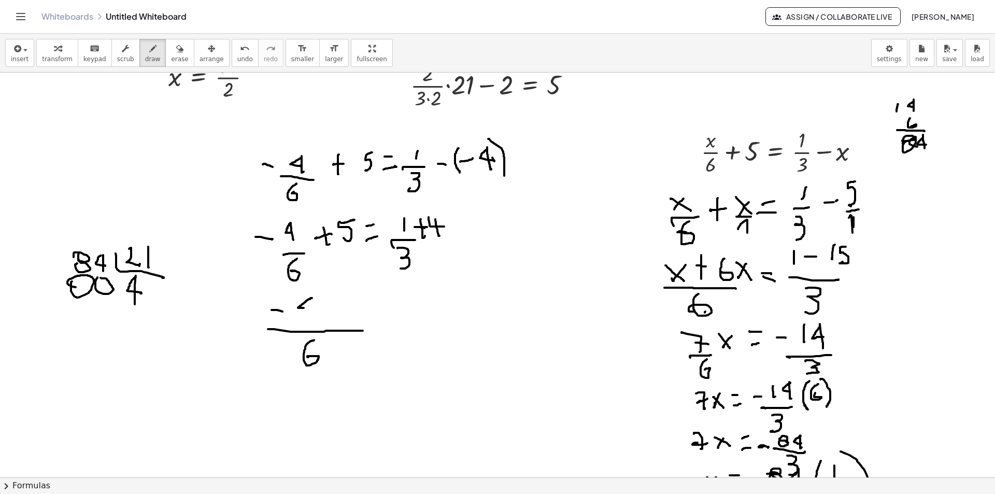
drag, startPoint x: 318, startPoint y: 307, endPoint x: 308, endPoint y: 299, distance: 12.9
drag, startPoint x: 310, startPoint y: 297, endPoint x: 311, endPoint y: 322, distance: 24.9
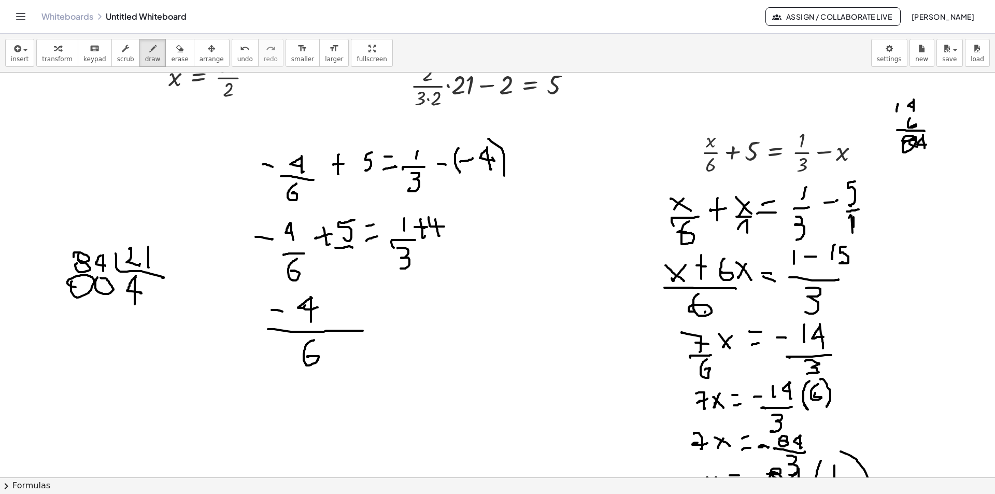
drag, startPoint x: 352, startPoint y: 248, endPoint x: 335, endPoint y: 248, distance: 17.1
drag, startPoint x: 350, startPoint y: 249, endPoint x: 352, endPoint y: 265, distance: 16.2
drag, startPoint x: 349, startPoint y: 249, endPoint x: 350, endPoint y: 254, distance: 5.3
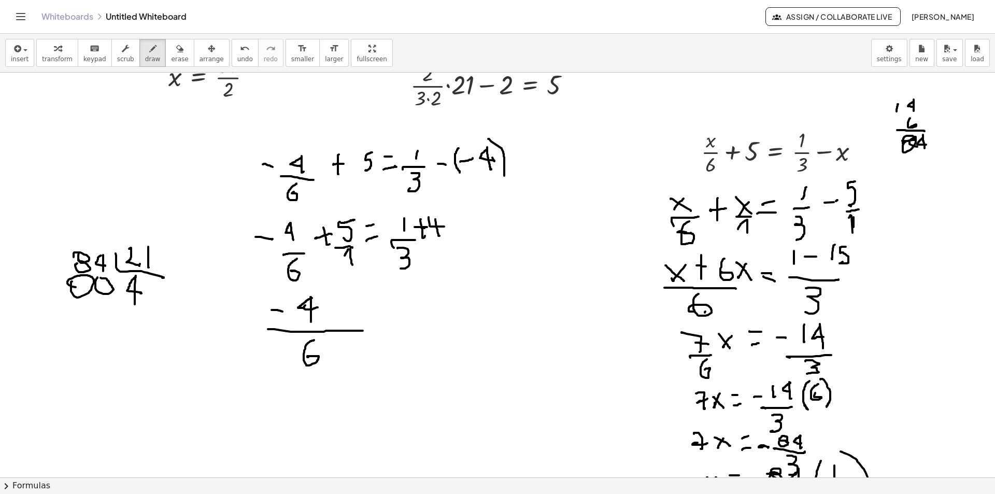
drag, startPoint x: 332, startPoint y: 310, endPoint x: 335, endPoint y: 315, distance: 5.6
drag, startPoint x: 337, startPoint y: 308, endPoint x: 326, endPoint y: 309, distance: 10.9
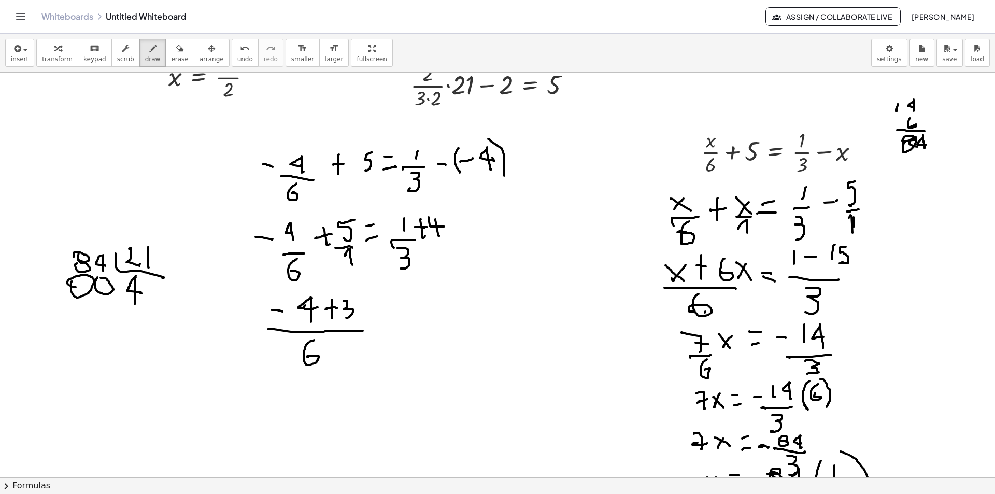
drag, startPoint x: 344, startPoint y: 301, endPoint x: 363, endPoint y: 317, distance: 25.4
drag, startPoint x: 355, startPoint y: 310, endPoint x: 360, endPoint y: 301, distance: 10.4
drag, startPoint x: 378, startPoint y: 312, endPoint x: 376, endPoint y: 304, distance: 8.0
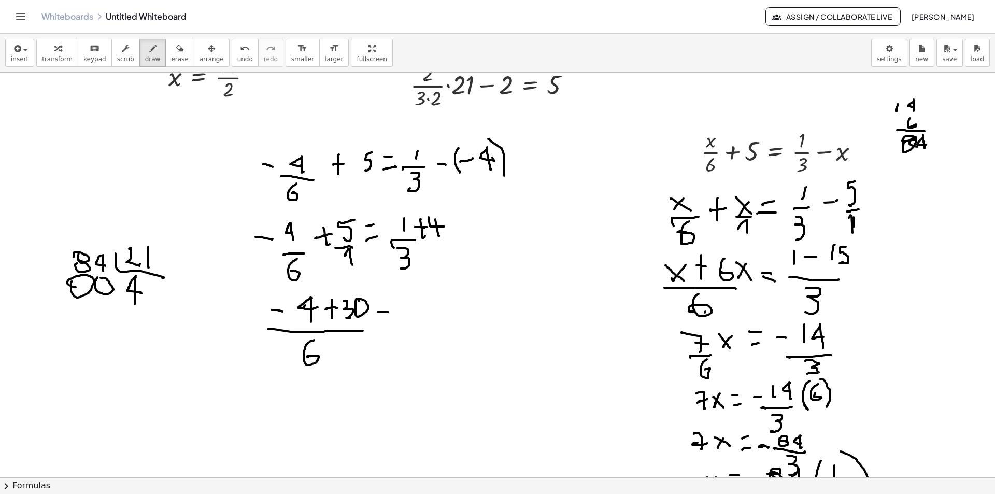
drag, startPoint x: 412, startPoint y: 309, endPoint x: 440, endPoint y: 287, distance: 35.4
drag, startPoint x: 434, startPoint y: 237, endPoint x: 441, endPoint y: 245, distance: 9.9
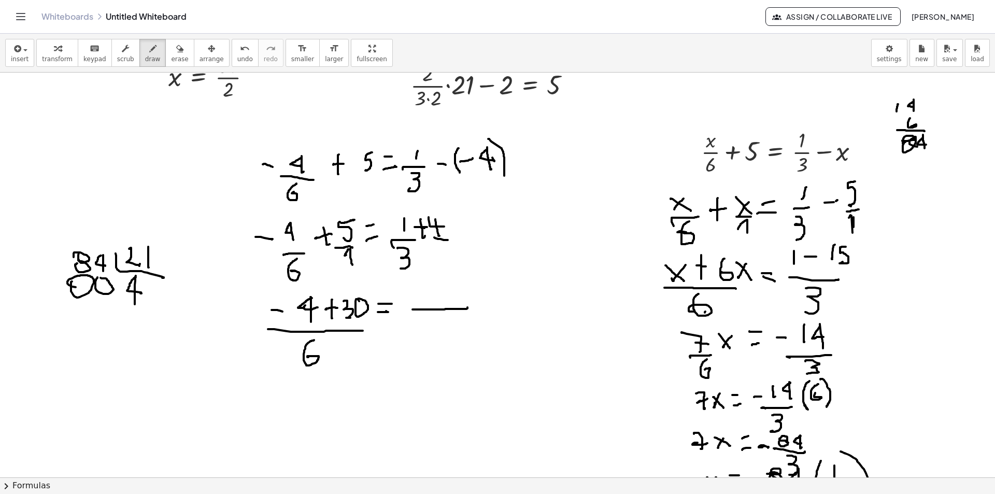
drag, startPoint x: 441, startPoint y: 245, endPoint x: 446, endPoint y: 263, distance: 18.9
drag, startPoint x: 432, startPoint y: 315, endPoint x: 439, endPoint y: 336, distance: 22.4
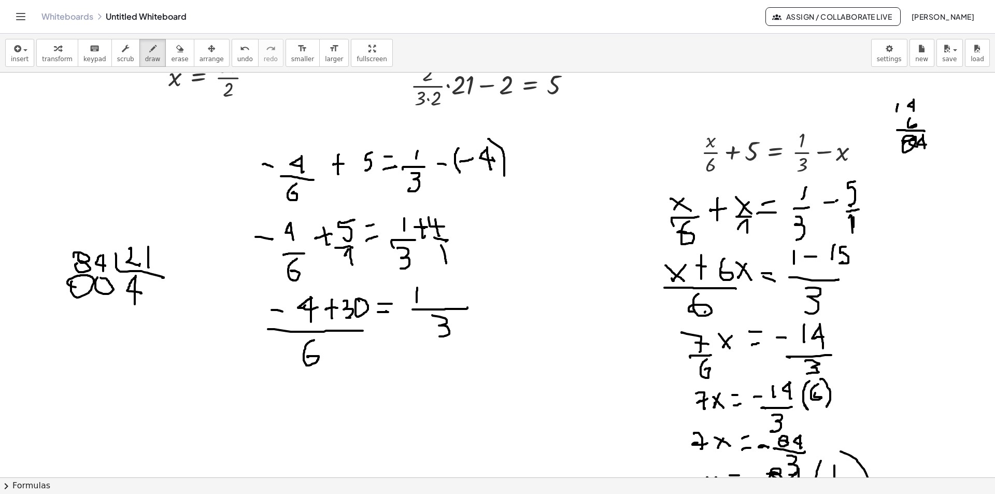
drag, startPoint x: 417, startPoint y: 288, endPoint x: 422, endPoint y: 312, distance: 24.9
drag, startPoint x: 433, startPoint y: 285, endPoint x: 433, endPoint y: 300, distance: 15.0
drag, startPoint x: 439, startPoint y: 292, endPoint x: 431, endPoint y: 294, distance: 8.4
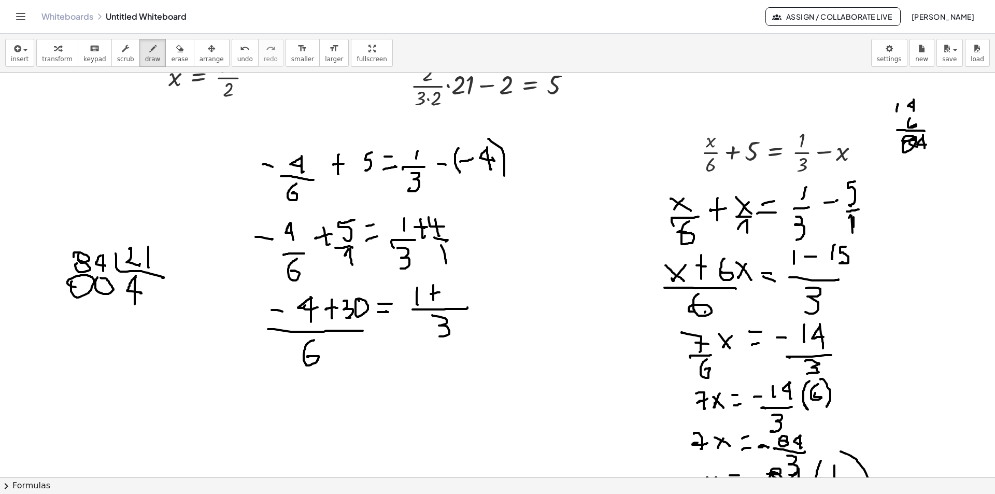
drag, startPoint x: 455, startPoint y: 283, endPoint x: 454, endPoint y: 298, distance: 15.1
drag, startPoint x: 452, startPoint y: 284, endPoint x: 457, endPoint y: 283, distance: 5.7
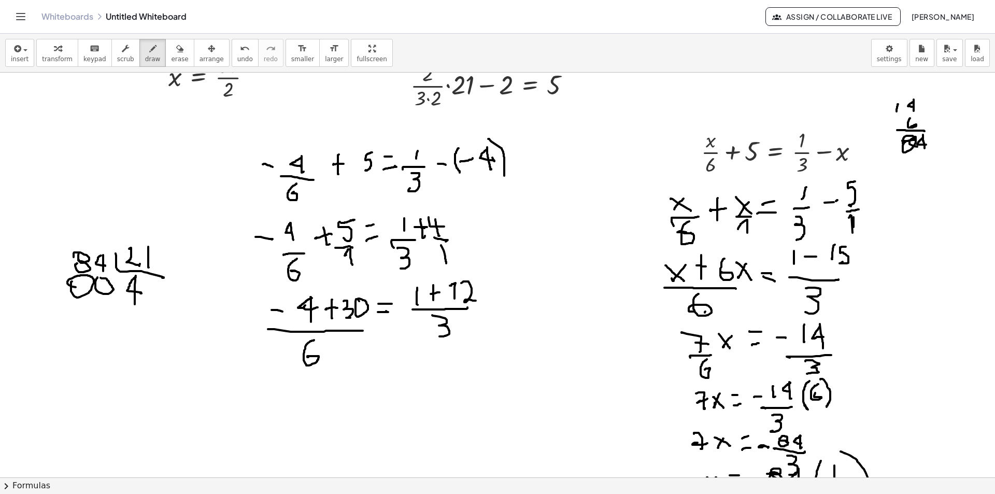
drag, startPoint x: 461, startPoint y: 283, endPoint x: 474, endPoint y: 302, distance: 22.9
drag, startPoint x: 291, startPoint y: 402, endPoint x: 314, endPoint y: 405, distance: 23.5
drag, startPoint x: 316, startPoint y: 412, endPoint x: 308, endPoint y: 413, distance: 7.8
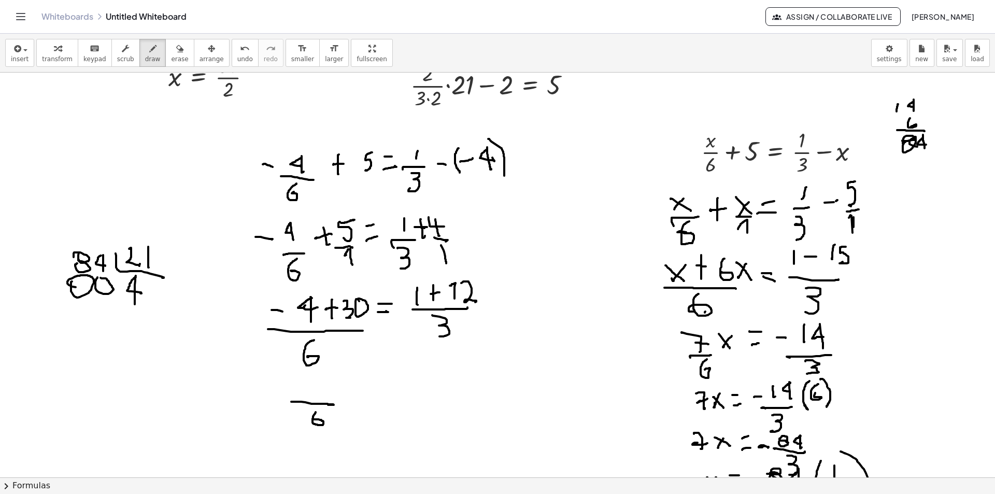
drag, startPoint x: 317, startPoint y: 409, endPoint x: 313, endPoint y: 419, distance: 10.2
drag, startPoint x: 302, startPoint y: 379, endPoint x: 309, endPoint y: 384, distance: 9.1
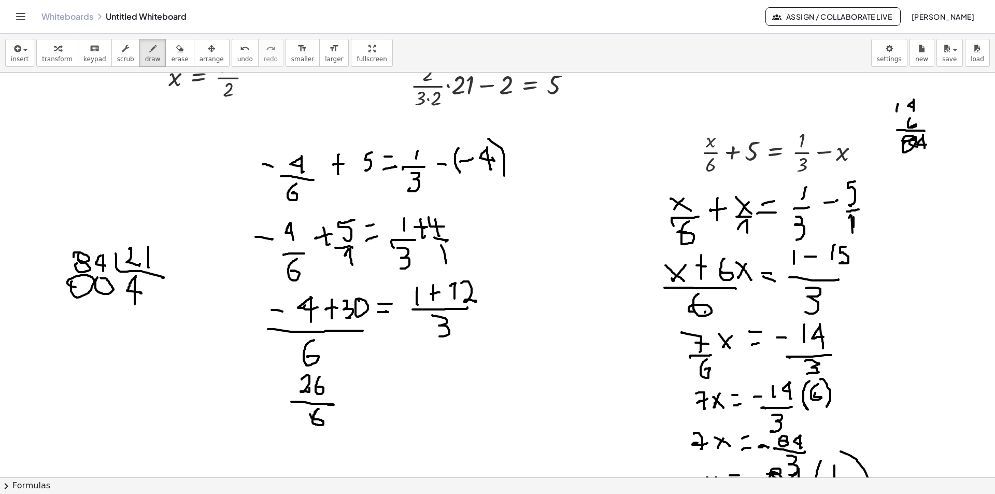
drag, startPoint x: 320, startPoint y: 377, endPoint x: 333, endPoint y: 392, distance: 20.2
drag, startPoint x: 346, startPoint y: 397, endPoint x: 348, endPoint y: 390, distance: 7.5
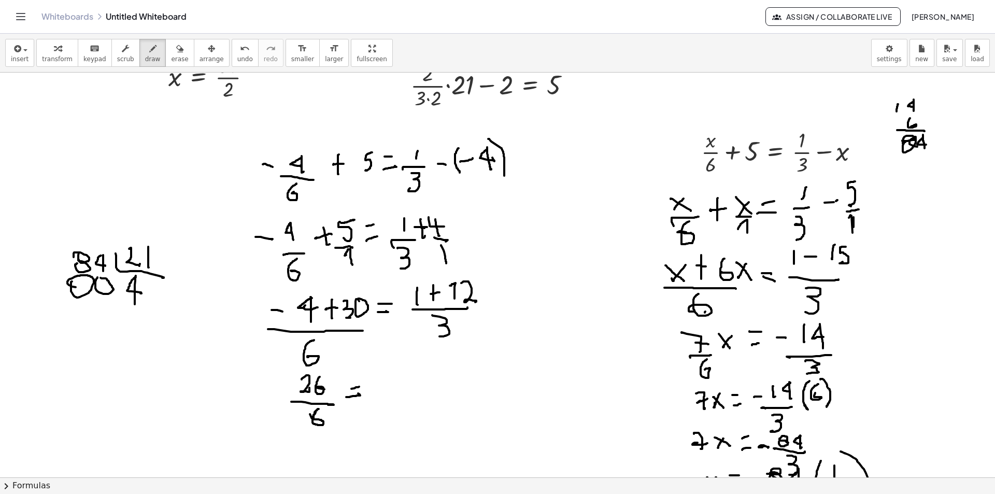
click at [171, 50] on div "button" at bounding box center [179, 48] width 17 height 12
drag, startPoint x: 389, startPoint y: 370, endPoint x: 150, endPoint y: 89, distance: 368.3
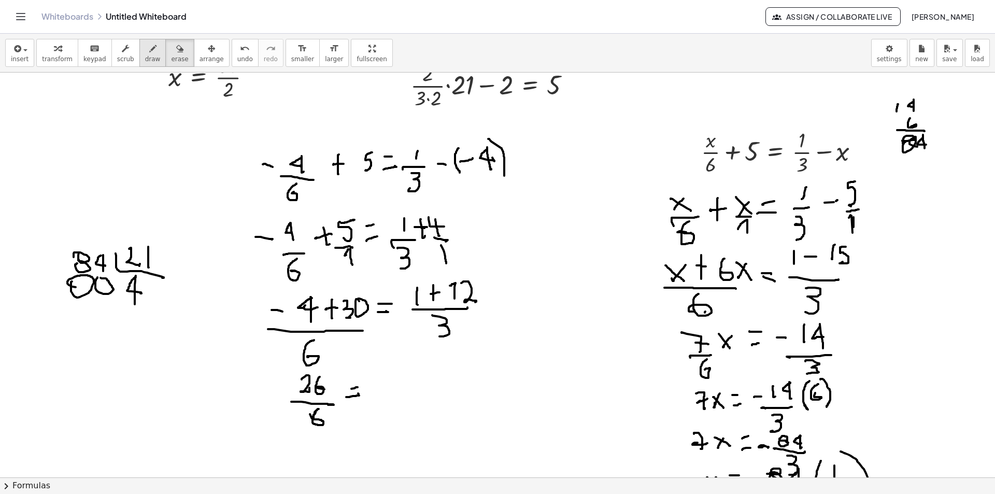
click at [149, 51] on icon "button" at bounding box center [152, 48] width 7 height 12
drag, startPoint x: 385, startPoint y: 377, endPoint x: 384, endPoint y: 393, distance: 16.7
drag, startPoint x: 392, startPoint y: 376, endPoint x: 392, endPoint y: 398, distance: 21.8
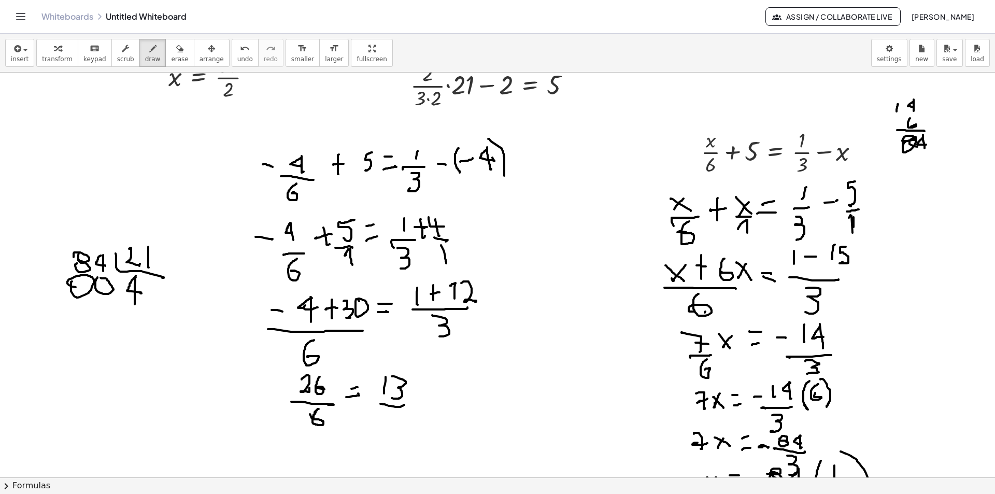
drag, startPoint x: 404, startPoint y: 405, endPoint x: 382, endPoint y: 412, distance: 22.9
drag, startPoint x: 388, startPoint y: 412, endPoint x: 377, endPoint y: 432, distance: 22.5
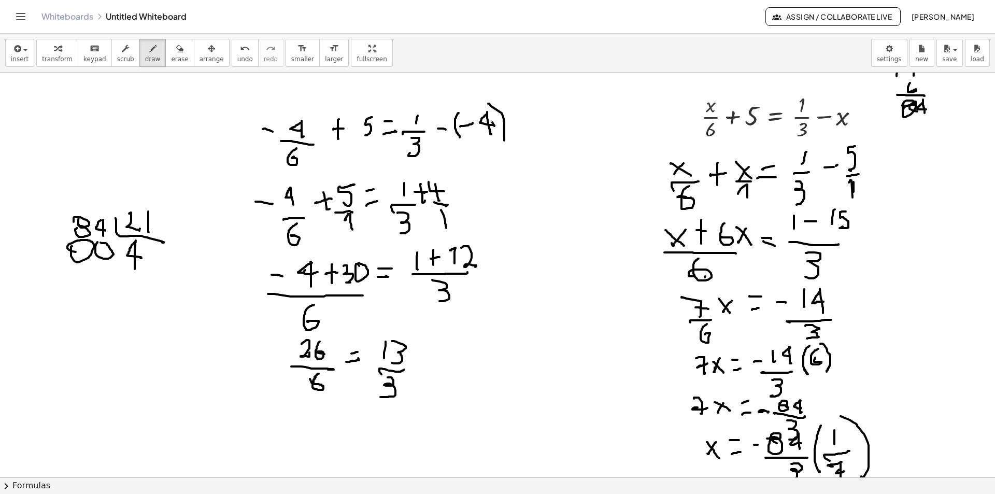
scroll to position [2781, 0]
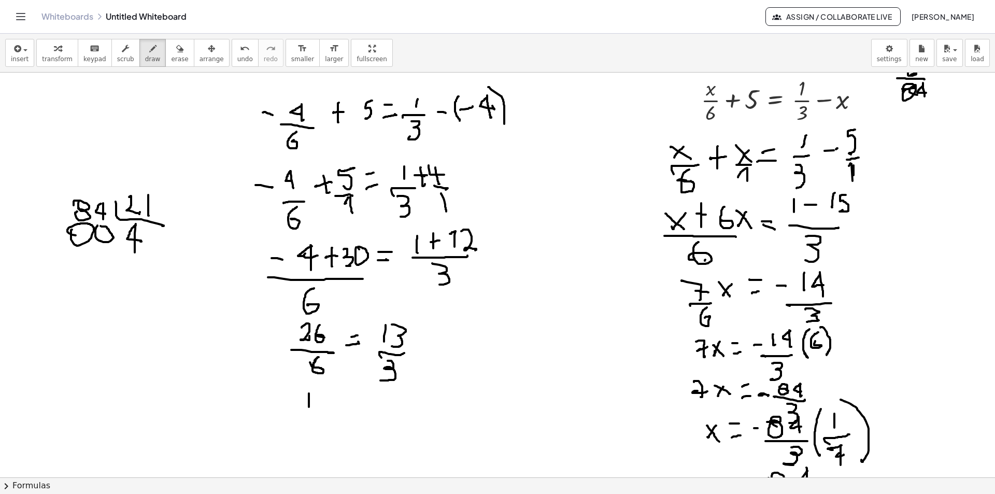
drag, startPoint x: 309, startPoint y: 393, endPoint x: 309, endPoint y: 407, distance: 13.5
drag, startPoint x: 313, startPoint y: 392, endPoint x: 324, endPoint y: 418, distance: 28.6
drag, startPoint x: 324, startPoint y: 412, endPoint x: 308, endPoint y: 391, distance: 26.2
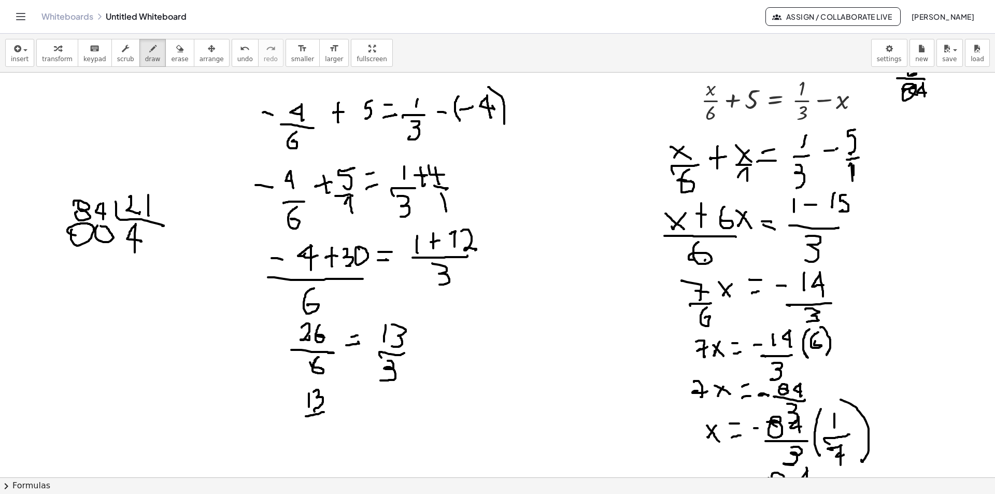
click at [171, 46] on div "button" at bounding box center [179, 48] width 17 height 12
drag, startPoint x: 293, startPoint y: 405, endPoint x: 311, endPoint y: 407, distance: 18.2
click at [145, 57] on span "draw" at bounding box center [153, 58] width 16 height 7
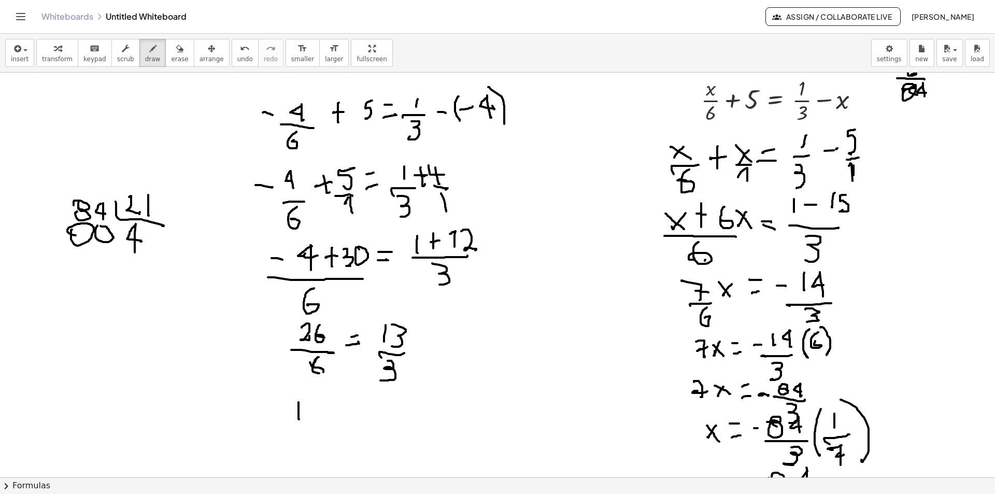
drag, startPoint x: 298, startPoint y: 402, endPoint x: 299, endPoint y: 419, distance: 17.1
drag, startPoint x: 306, startPoint y: 401, endPoint x: 310, endPoint y: 427, distance: 27.3
drag, startPoint x: 317, startPoint y: 430, endPoint x: 287, endPoint y: 450, distance: 35.8
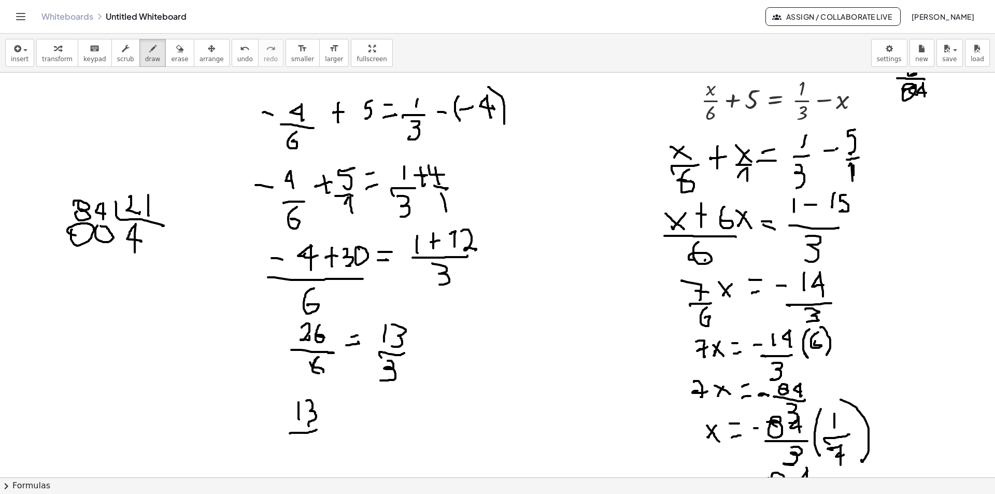
drag, startPoint x: 302, startPoint y: 442, endPoint x: 310, endPoint y: 465, distance: 24.3
drag, startPoint x: 347, startPoint y: 422, endPoint x: 338, endPoint y: 430, distance: 11.7
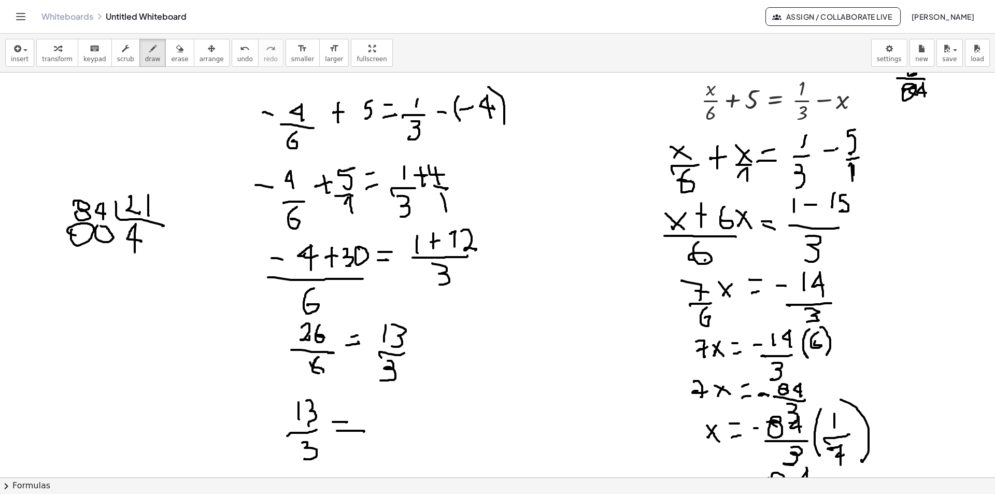
drag, startPoint x: 337, startPoint y: 431, endPoint x: 398, endPoint y: 407, distance: 65.6
drag, startPoint x: 383, startPoint y: 403, endPoint x: 388, endPoint y: 420, distance: 17.1
drag, startPoint x: 396, startPoint y: 405, endPoint x: 399, endPoint y: 436, distance: 30.7
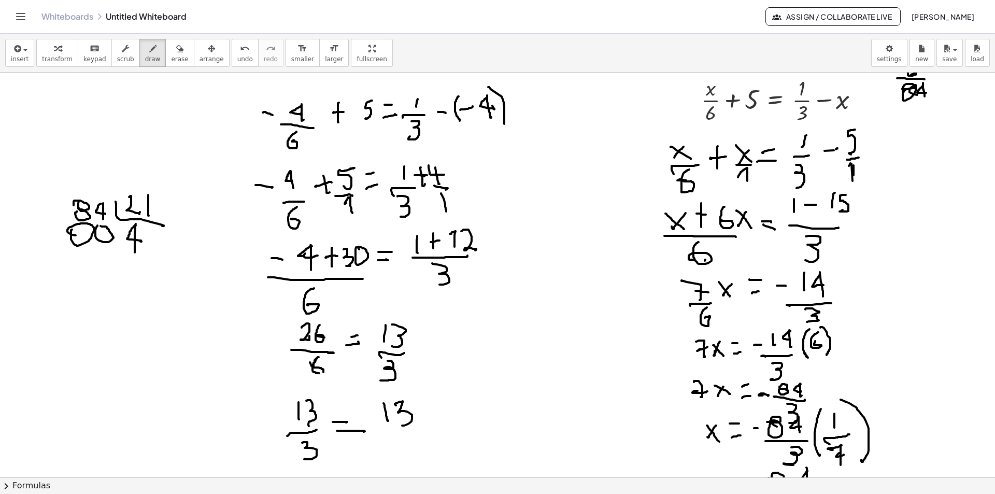
drag, startPoint x: 398, startPoint y: 431, endPoint x: 387, endPoint y: 442, distance: 16.1
drag, startPoint x: 397, startPoint y: 439, endPoint x: 389, endPoint y: 462, distance: 24.1
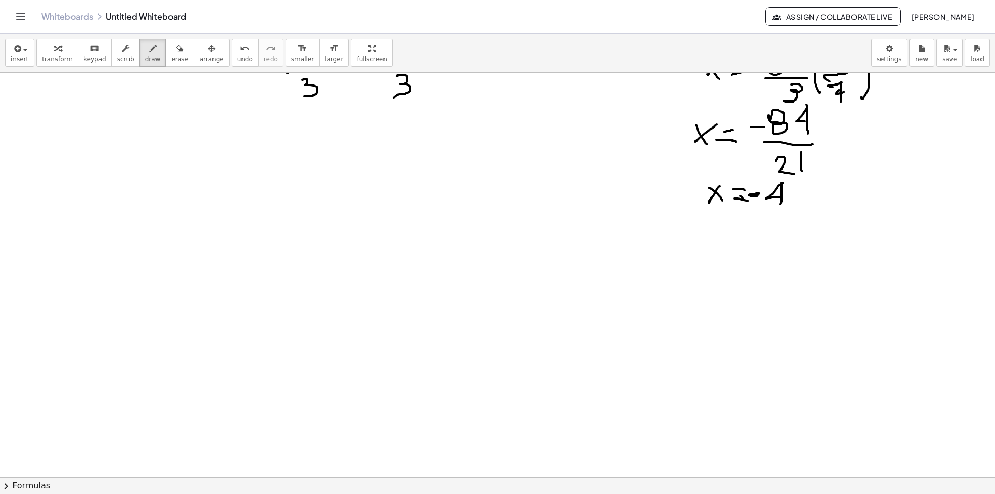
scroll to position [3195, 0]
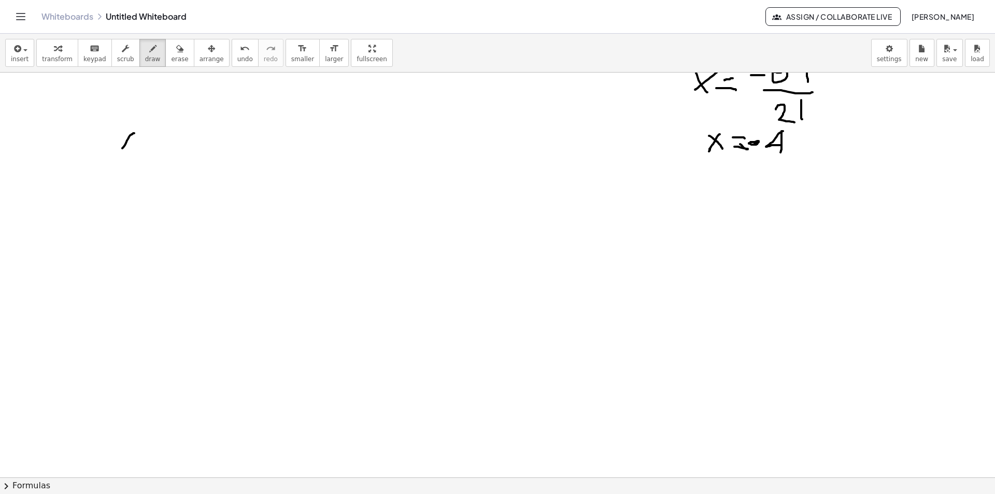
drag, startPoint x: 134, startPoint y: 133, endPoint x: 122, endPoint y: 148, distance: 19.2
drag, startPoint x: 123, startPoint y: 129, endPoint x: 135, endPoint y: 148, distance: 22.6
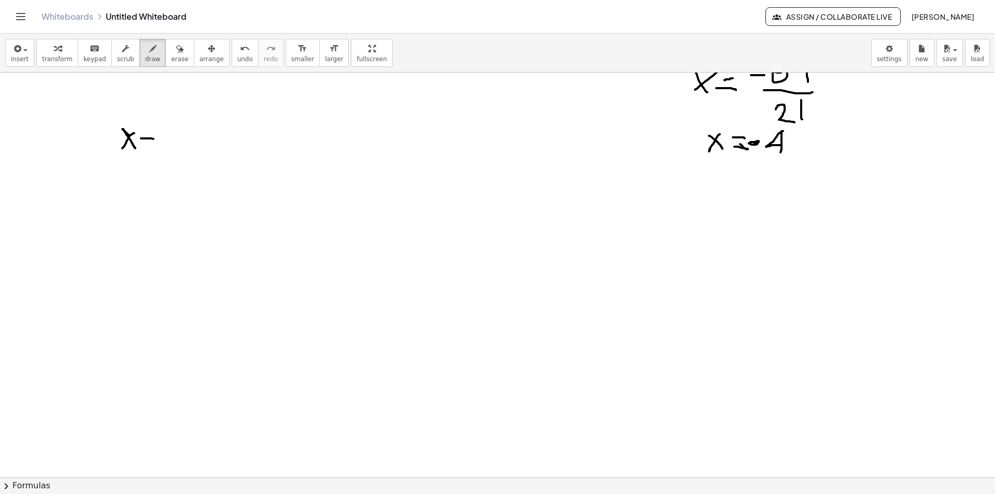
drag, startPoint x: 141, startPoint y: 138, endPoint x: 153, endPoint y: 139, distance: 12.4
drag, startPoint x: 160, startPoint y: 131, endPoint x: 182, endPoint y: 146, distance: 27.0
drag, startPoint x: 177, startPoint y: 162, endPoint x: 106, endPoint y: 184, distance: 74.6
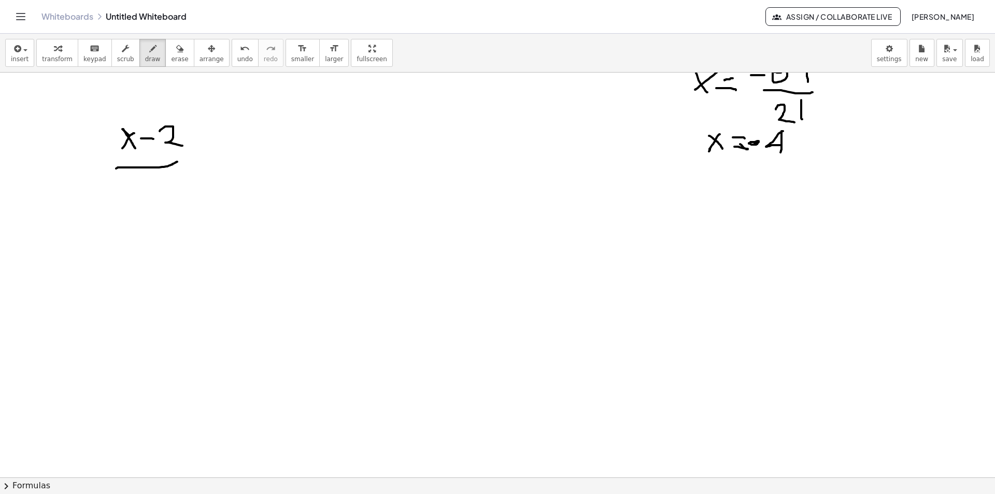
drag, startPoint x: 130, startPoint y: 188, endPoint x: 150, endPoint y: 190, distance: 20.3
drag, startPoint x: 160, startPoint y: 178, endPoint x: 178, endPoint y: 194, distance: 24.2
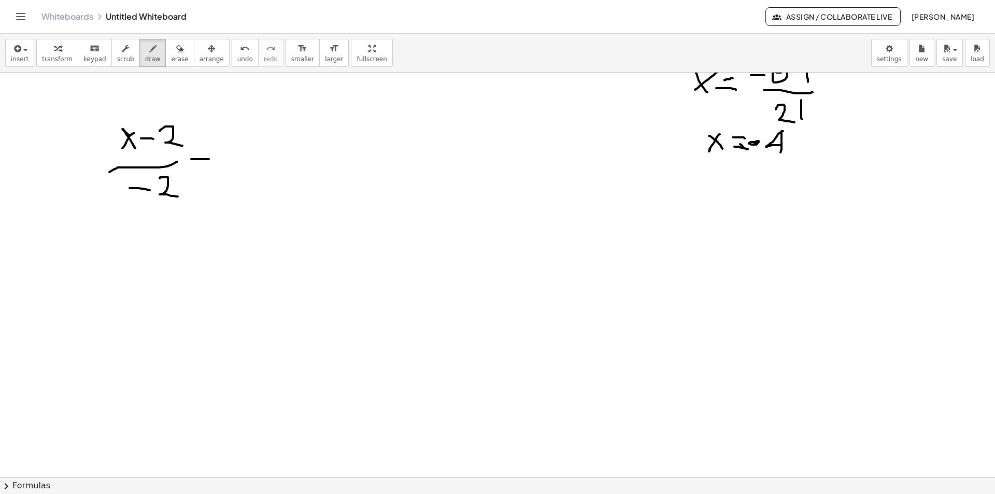
drag, startPoint x: 191, startPoint y: 159, endPoint x: 208, endPoint y: 156, distance: 17.3
drag, startPoint x: 192, startPoint y: 151, endPoint x: 212, endPoint y: 150, distance: 19.7
drag, startPoint x: 238, startPoint y: 138, endPoint x: 230, endPoint y: 153, distance: 17.6
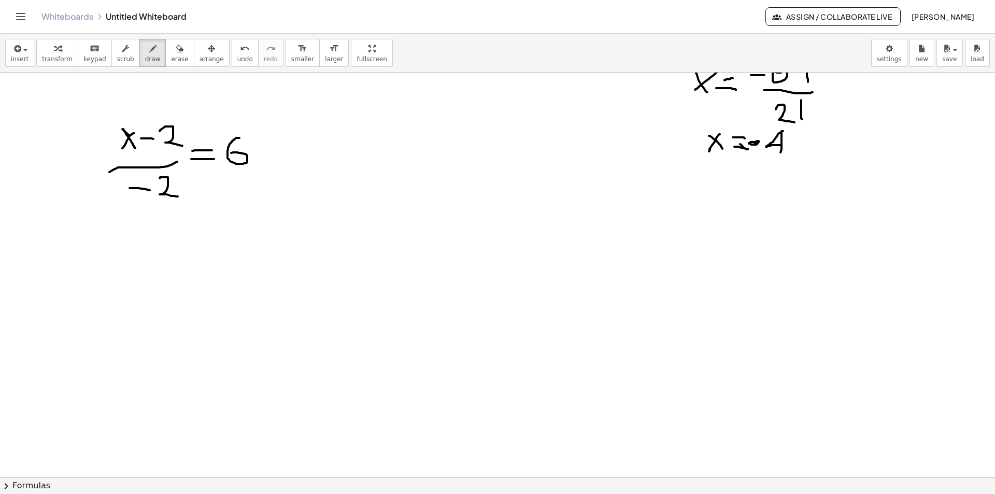
drag, startPoint x: 120, startPoint y: 232, endPoint x: 107, endPoint y: 241, distance: 15.5
drag, startPoint x: 104, startPoint y: 232, endPoint x: 124, endPoint y: 250, distance: 27.2
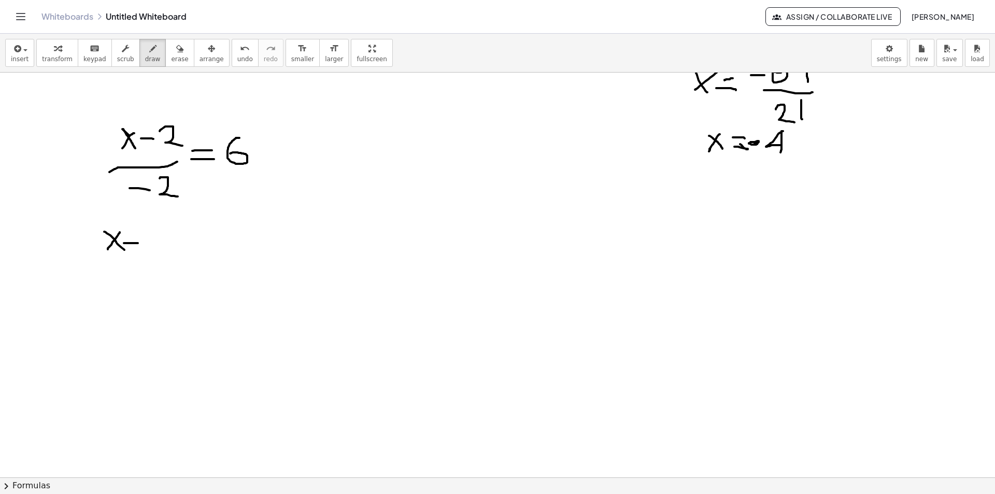
drag, startPoint x: 124, startPoint y: 243, endPoint x: 144, endPoint y: 237, distance: 20.5
drag, startPoint x: 143, startPoint y: 233, endPoint x: 175, endPoint y: 251, distance: 36.6
drag, startPoint x: 187, startPoint y: 243, endPoint x: 200, endPoint y: 243, distance: 13.0
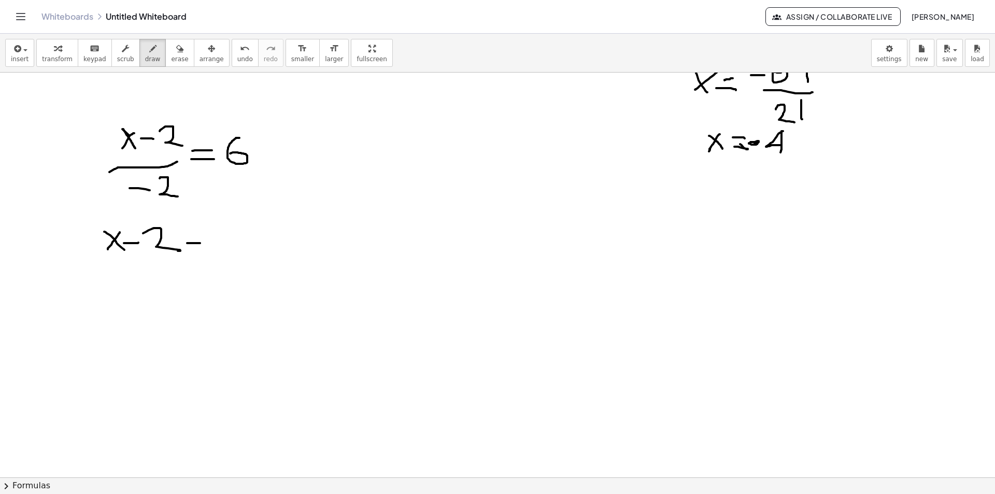
drag, startPoint x: 198, startPoint y: 233, endPoint x: 185, endPoint y: 234, distance: 12.4
drag, startPoint x: 220, startPoint y: 223, endPoint x: 218, endPoint y: 239, distance: 15.7
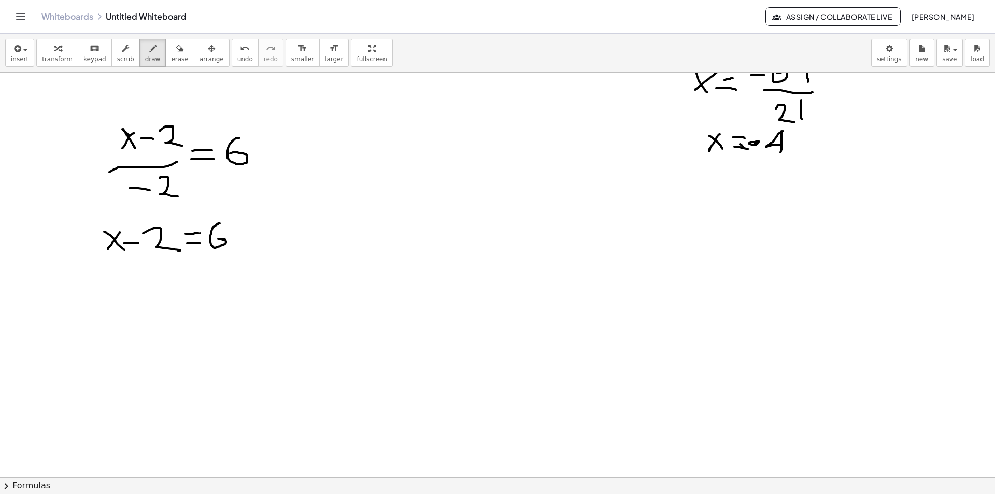
drag, startPoint x: 254, startPoint y: 218, endPoint x: 260, endPoint y: 252, distance: 34.8
drag, startPoint x: 268, startPoint y: 226, endPoint x: 284, endPoint y: 239, distance: 20.6
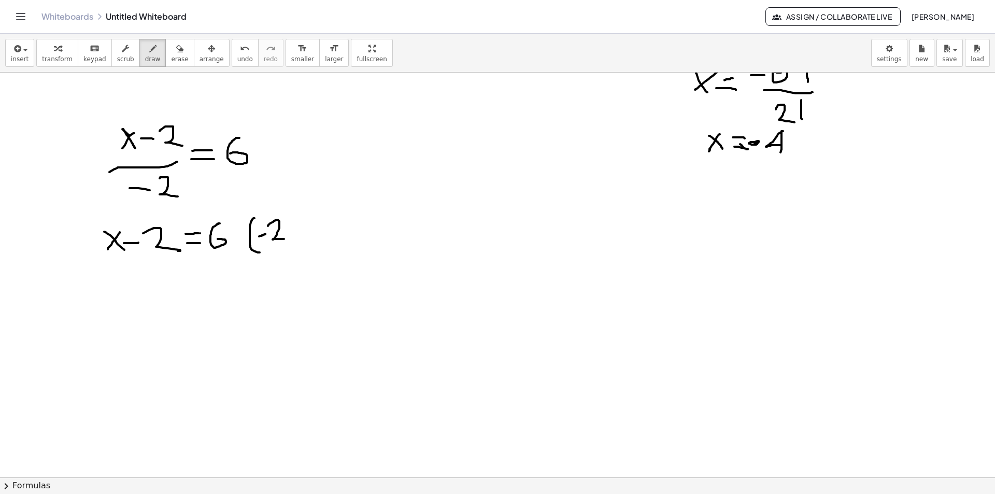
drag, startPoint x: 265, startPoint y: 234, endPoint x: 284, endPoint y: 228, distance: 19.5
drag, startPoint x: 283, startPoint y: 213, endPoint x: 295, endPoint y: 251, distance: 40.2
drag, startPoint x: 113, startPoint y: 282, endPoint x: 94, endPoint y: 280, distance: 19.3
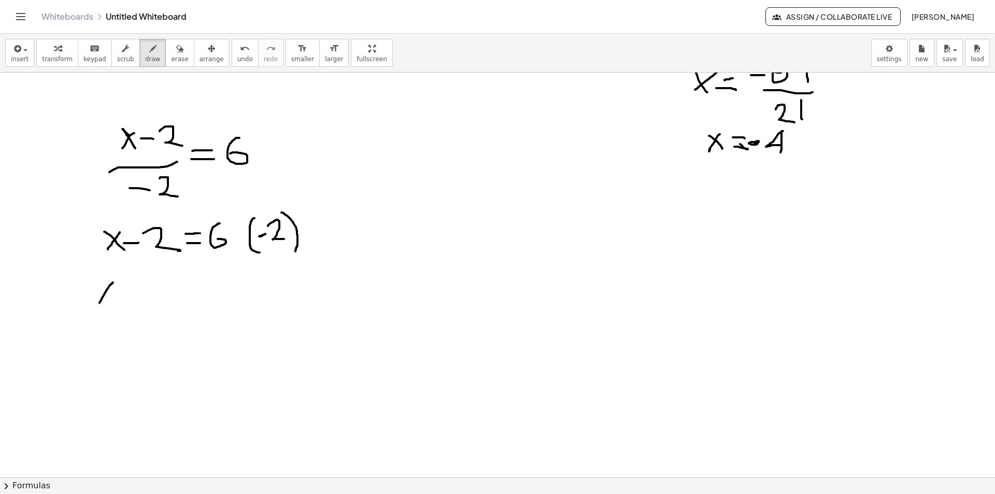
drag, startPoint x: 94, startPoint y: 278, endPoint x: 112, endPoint y: 299, distance: 27.5
drag, startPoint x: 143, startPoint y: 279, endPoint x: 157, endPoint y: 296, distance: 22.1
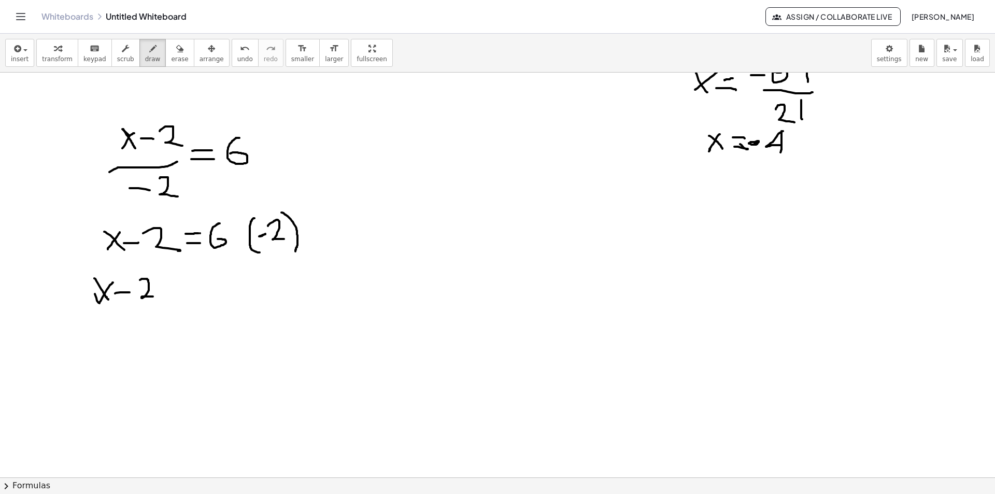
drag, startPoint x: 195, startPoint y: 280, endPoint x: 184, endPoint y: 280, distance: 10.4
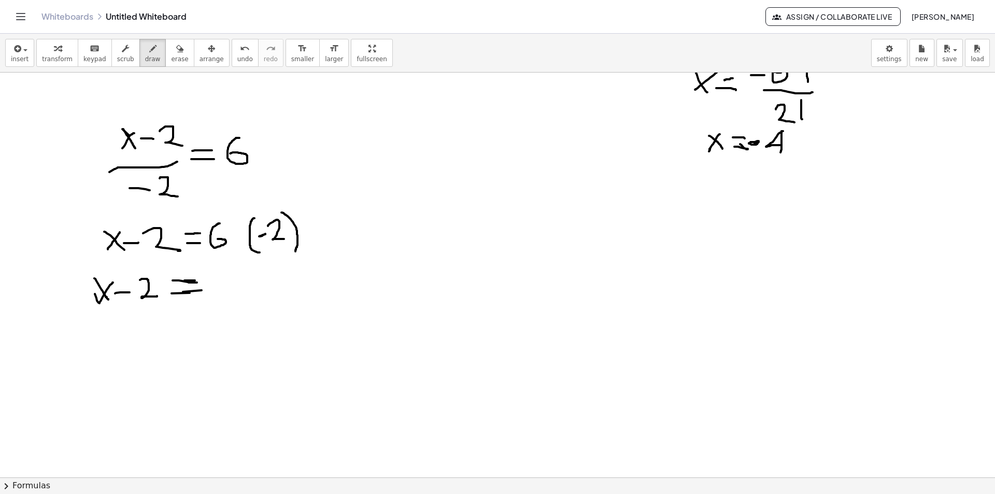
drag, startPoint x: 173, startPoint y: 280, endPoint x: 197, endPoint y: 282, distance: 24.4
drag, startPoint x: 258, startPoint y: 290, endPoint x: 258, endPoint y: 270, distance: 19.7
drag, startPoint x: 260, startPoint y: 268, endPoint x: 281, endPoint y: 292, distance: 31.5
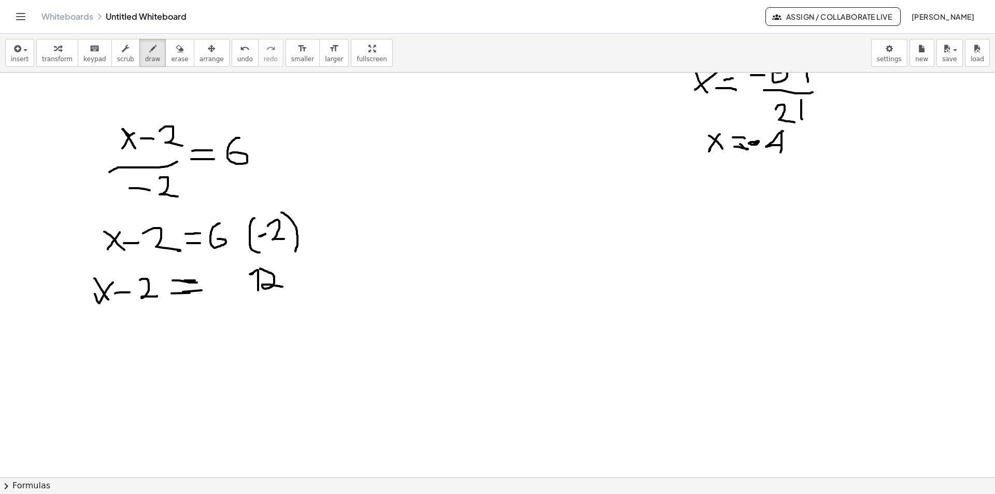
drag, startPoint x: 238, startPoint y: 282, endPoint x: 225, endPoint y: 283, distance: 13.5
drag, startPoint x: 123, startPoint y: 326, endPoint x: 117, endPoint y: 331, distance: 7.5
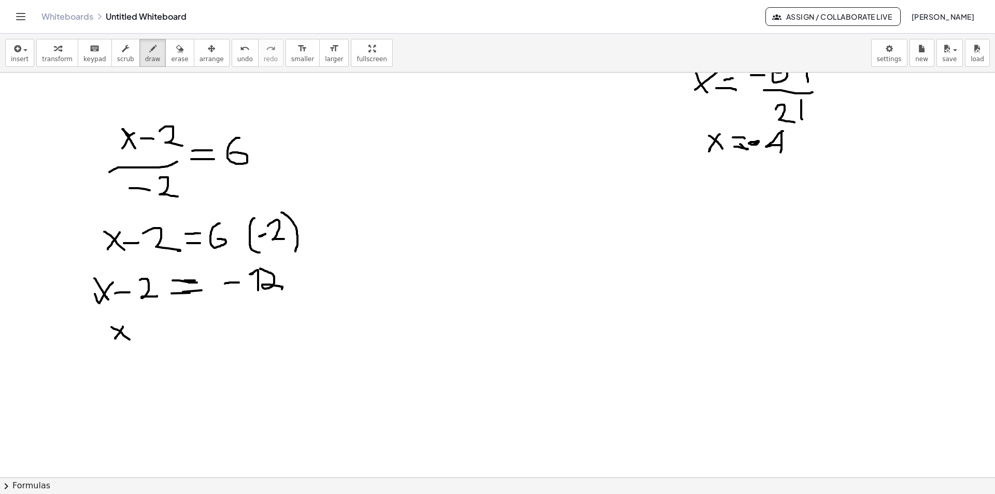
drag, startPoint x: 111, startPoint y: 327, endPoint x: 132, endPoint y: 336, distance: 22.3
drag, startPoint x: 135, startPoint y: 335, endPoint x: 139, endPoint y: 324, distance: 12.0
drag, startPoint x: 139, startPoint y: 324, endPoint x: 154, endPoint y: 324, distance: 15.5
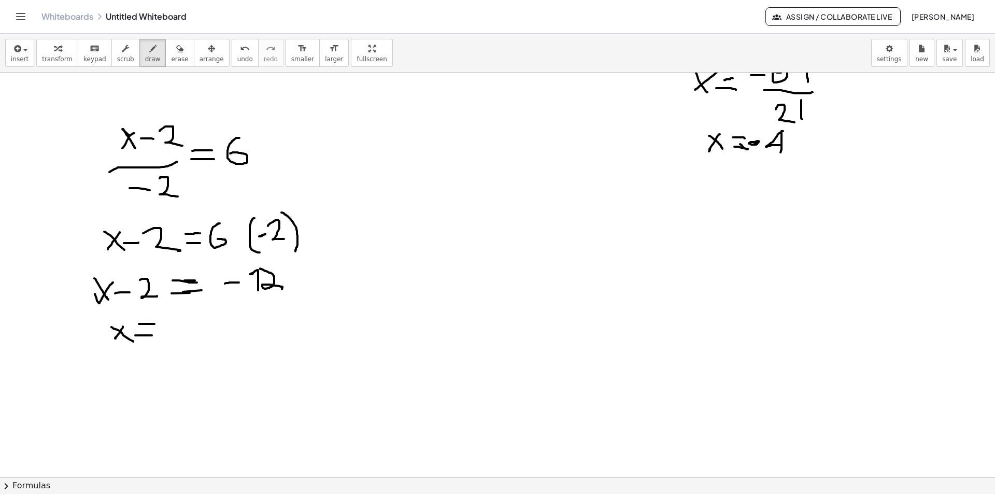
drag, startPoint x: 170, startPoint y: 327, endPoint x: 193, endPoint y: 323, distance: 23.2
drag, startPoint x: 186, startPoint y: 314, endPoint x: 194, endPoint y: 331, distance: 18.3
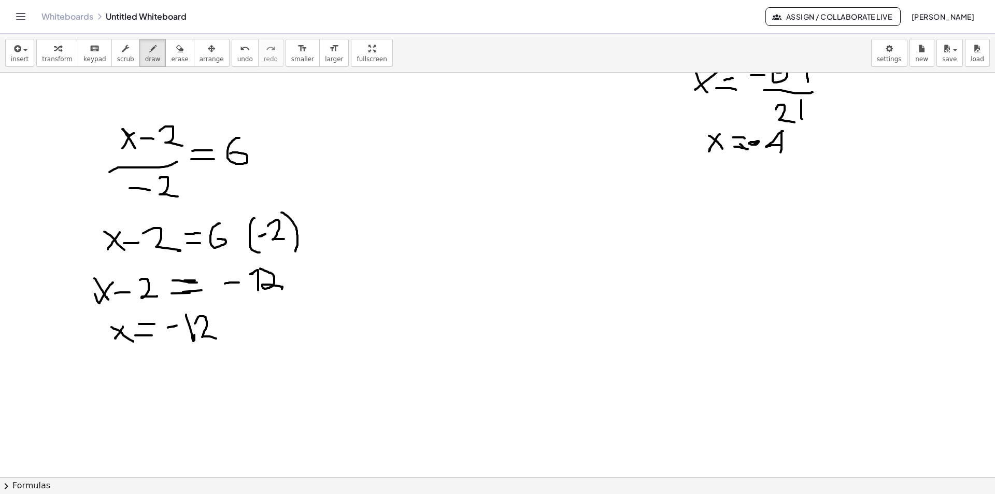
drag, startPoint x: 195, startPoint y: 323, endPoint x: 216, endPoint y: 338, distance: 26.0
drag, startPoint x: 218, startPoint y: 324, endPoint x: 226, endPoint y: 324, distance: 8.8
drag, startPoint x: 234, startPoint y: 317, endPoint x: 251, endPoint y: 333, distance: 23.5
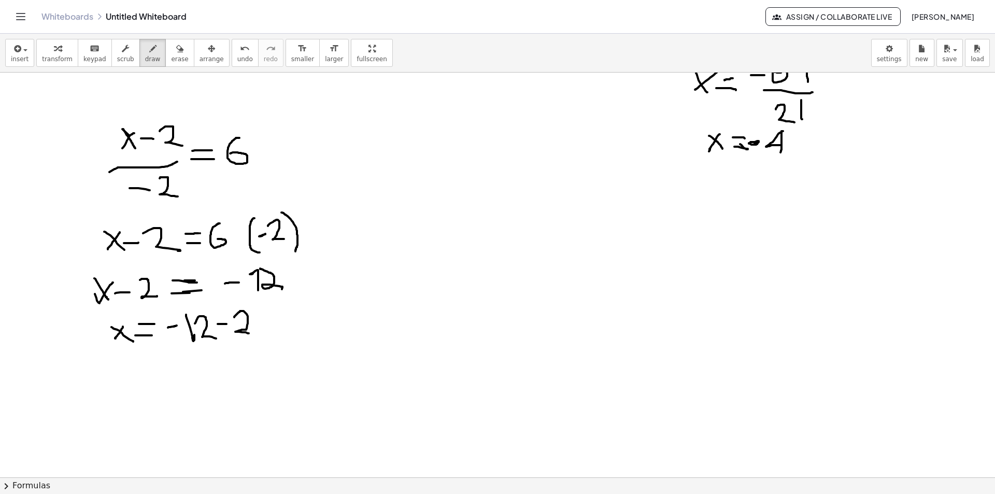
drag, startPoint x: 219, startPoint y: 316, endPoint x: 220, endPoint y: 331, distance: 15.1
drag, startPoint x: 123, startPoint y: 360, endPoint x: 110, endPoint y: 360, distance: 13.0
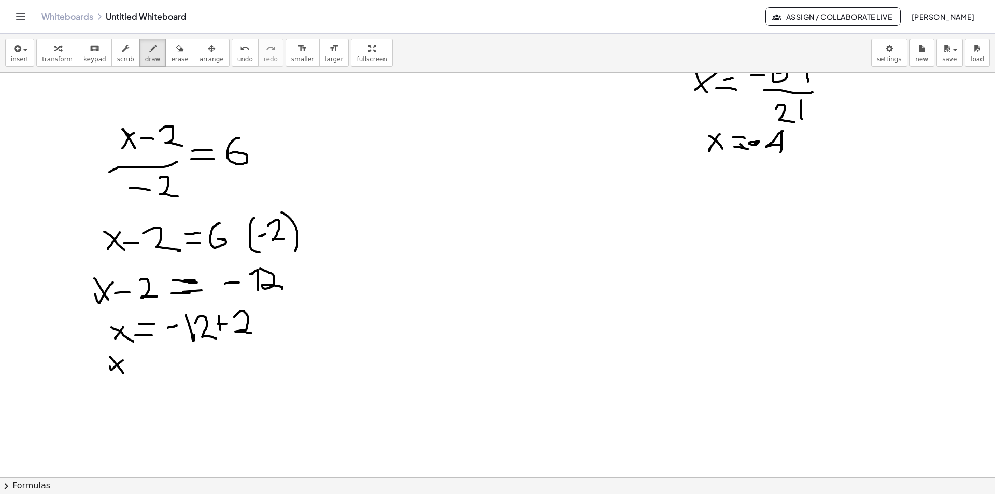
drag, startPoint x: 110, startPoint y: 356, endPoint x: 134, endPoint y: 371, distance: 28.6
drag, startPoint x: 138, startPoint y: 370, endPoint x: 147, endPoint y: 363, distance: 11.4
drag, startPoint x: 141, startPoint y: 358, endPoint x: 152, endPoint y: 359, distance: 11.4
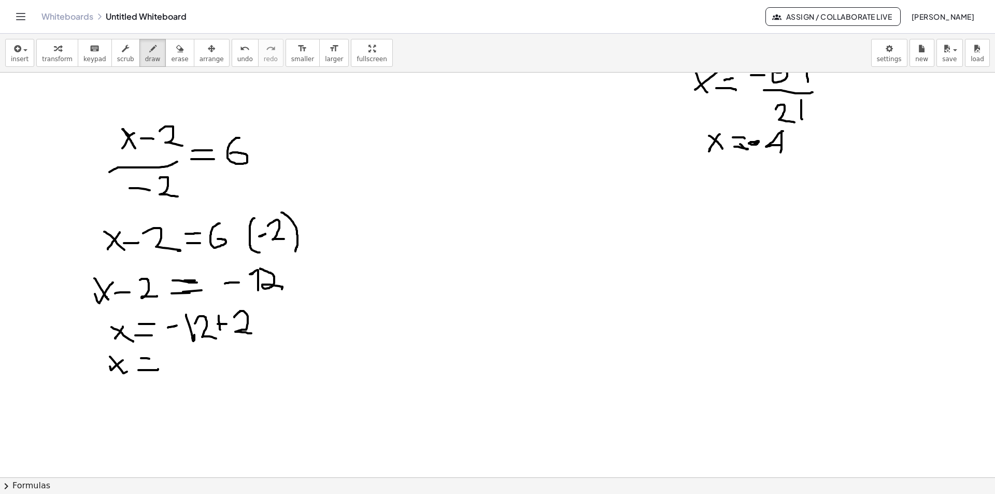
drag, startPoint x: 165, startPoint y: 362, endPoint x: 176, endPoint y: 361, distance: 11.4
drag, startPoint x: 189, startPoint y: 353, endPoint x: 200, endPoint y: 369, distance: 19.4
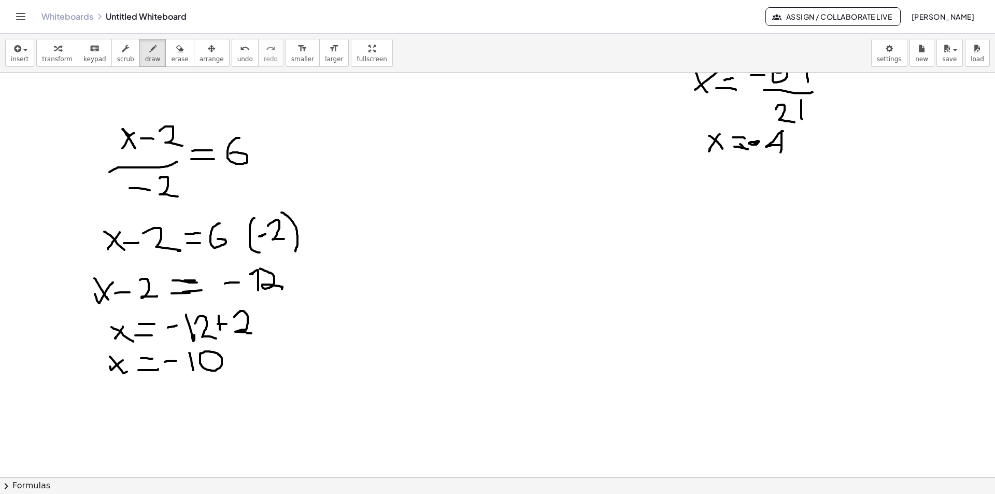
drag, startPoint x: 201, startPoint y: 353, endPoint x: 202, endPoint y: 366, distance: 13.0
drag, startPoint x: 368, startPoint y: 144, endPoint x: 378, endPoint y: 144, distance: 9.8
drag, startPoint x: 387, startPoint y: 137, endPoint x: 393, endPoint y: 136, distance: 6.8
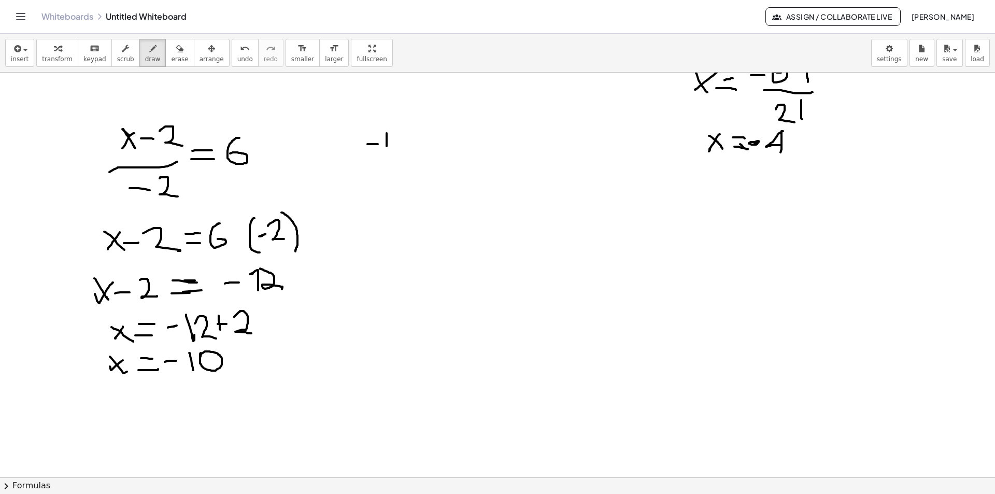
drag, startPoint x: 427, startPoint y: 138, endPoint x: 433, endPoint y: 138, distance: 6.2
drag, startPoint x: 449, startPoint y: 129, endPoint x: 456, endPoint y: 150, distance: 22.6
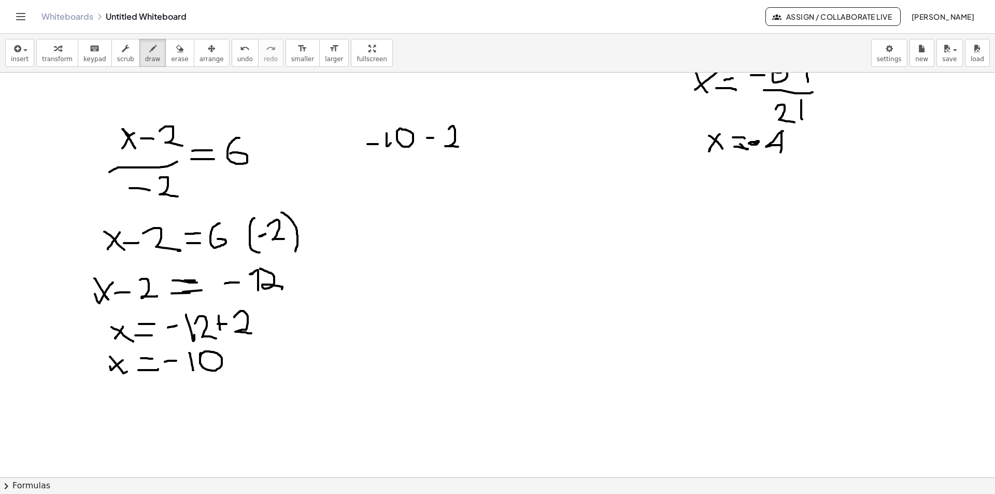
drag, startPoint x: 464, startPoint y: 159, endPoint x: 369, endPoint y: 159, distance: 95.3
drag, startPoint x: 398, startPoint y: 174, endPoint x: 408, endPoint y: 173, distance: 9.3
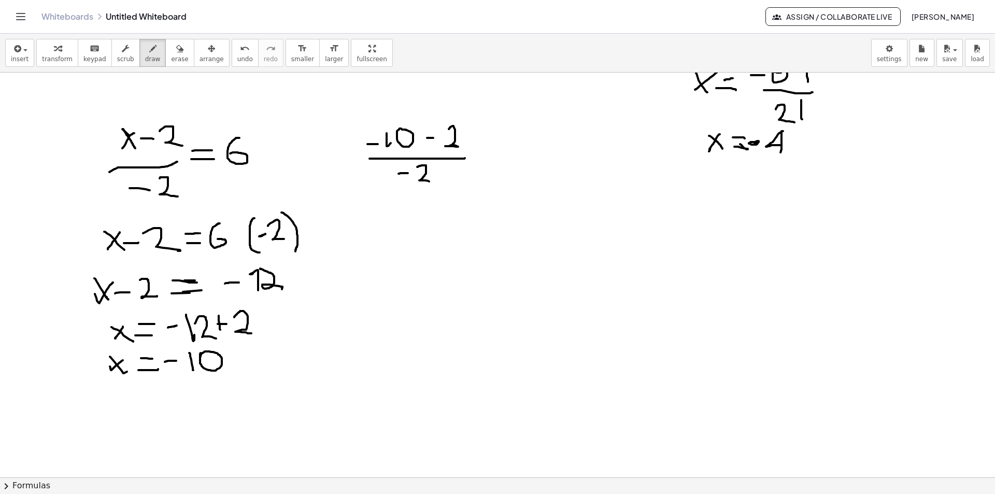
drag, startPoint x: 417, startPoint y: 167, endPoint x: 439, endPoint y: 176, distance: 23.5
drag, startPoint x: 477, startPoint y: 150, endPoint x: 462, endPoint y: 131, distance: 24.4
drag, startPoint x: 474, startPoint y: 135, endPoint x: 496, endPoint y: 129, distance: 23.6
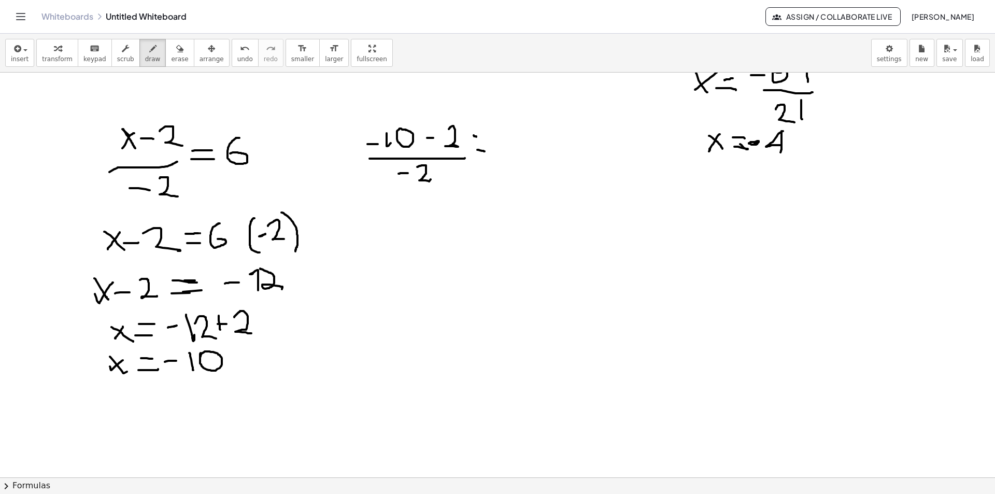
drag, startPoint x: 524, startPoint y: 123, endPoint x: 514, endPoint y: 136, distance: 16.0
drag, startPoint x: 403, startPoint y: 216, endPoint x: 414, endPoint y: 218, distance: 12.0
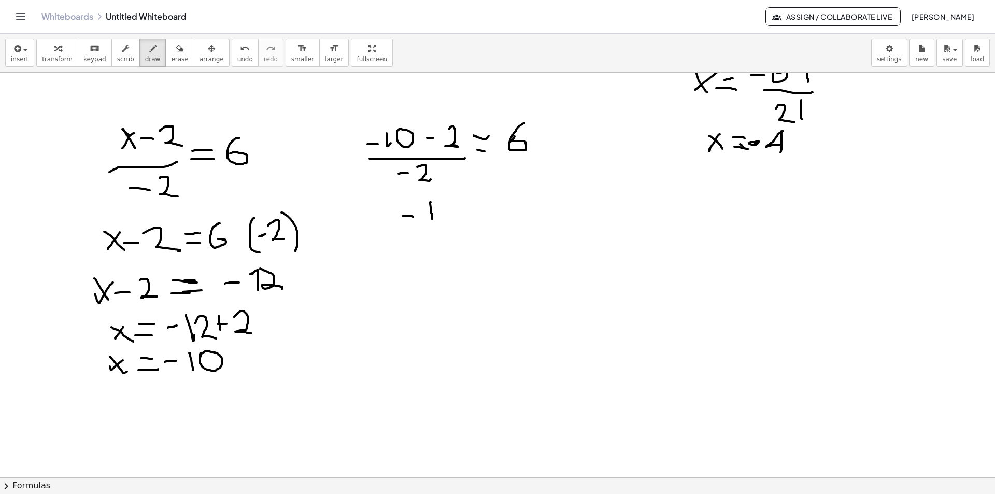
drag, startPoint x: 431, startPoint y: 202, endPoint x: 437, endPoint y: 223, distance: 21.8
drag, startPoint x: 445, startPoint y: 206, endPoint x: 467, endPoint y: 234, distance: 35.4
drag, startPoint x: 461, startPoint y: 235, endPoint x: 435, endPoint y: 240, distance: 25.9
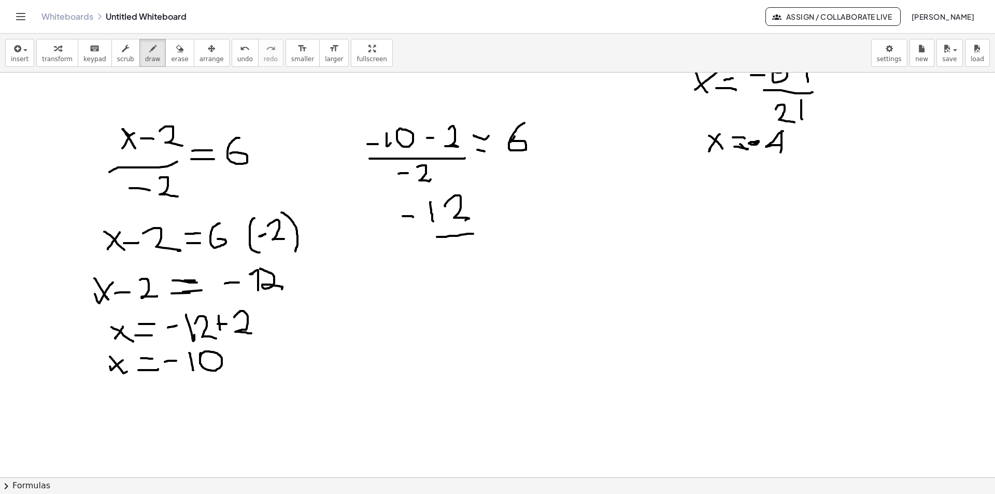
drag, startPoint x: 418, startPoint y: 254, endPoint x: 445, endPoint y: 254, distance: 26.9
drag, startPoint x: 446, startPoint y: 252, endPoint x: 461, endPoint y: 262, distance: 18.3
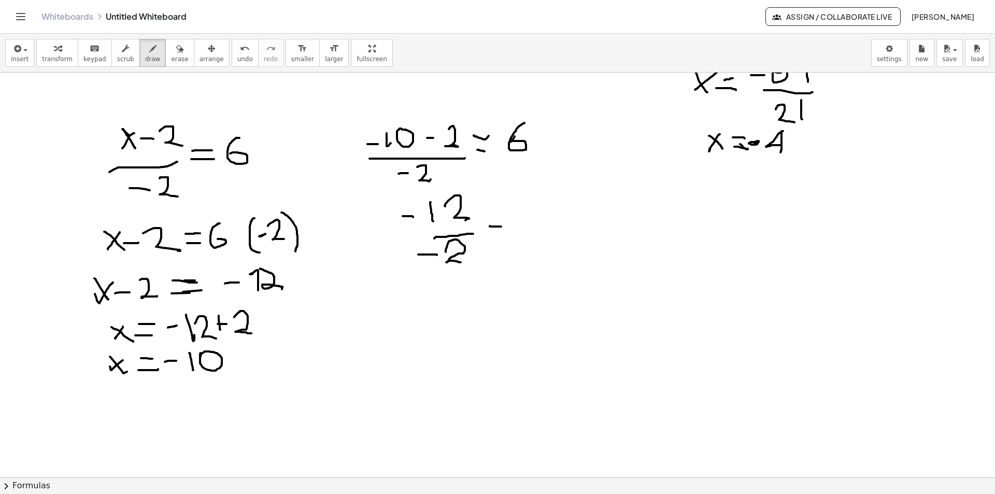
drag, startPoint x: 490, startPoint y: 226, endPoint x: 486, endPoint y: 217, distance: 9.5
drag, startPoint x: 486, startPoint y: 217, endPoint x: 530, endPoint y: 212, distance: 43.8
drag, startPoint x: 527, startPoint y: 210, endPoint x: 510, endPoint y: 227, distance: 23.8
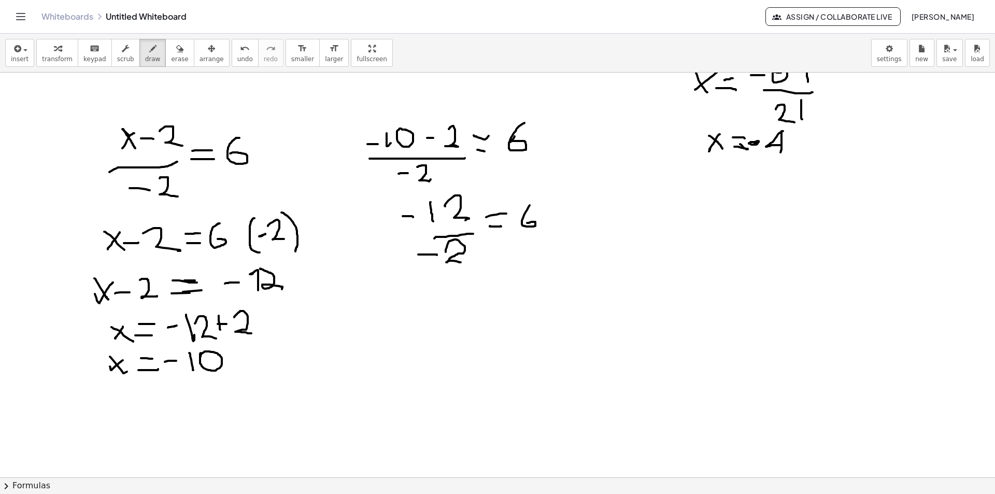
drag, startPoint x: 462, startPoint y: 297, endPoint x: 501, endPoint y: 310, distance: 41.5
drag, startPoint x: 490, startPoint y: 311, endPoint x: 506, endPoint y: 308, distance: 16.9
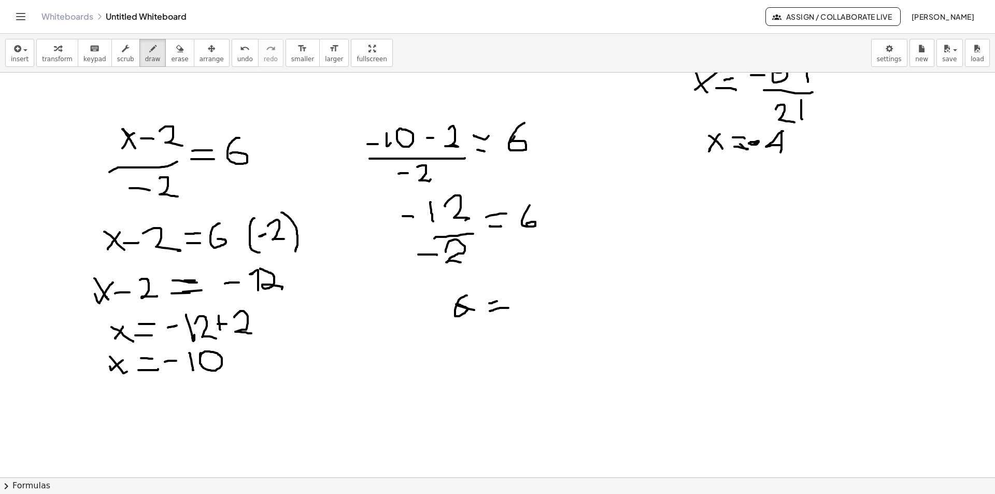
drag, startPoint x: 538, startPoint y: 280, endPoint x: 535, endPoint y: 296, distance: 16.0
click at [171, 58] on span "erase" at bounding box center [179, 58] width 17 height 7
drag, startPoint x: 454, startPoint y: 313, endPoint x: 109, endPoint y: 40, distance: 440.4
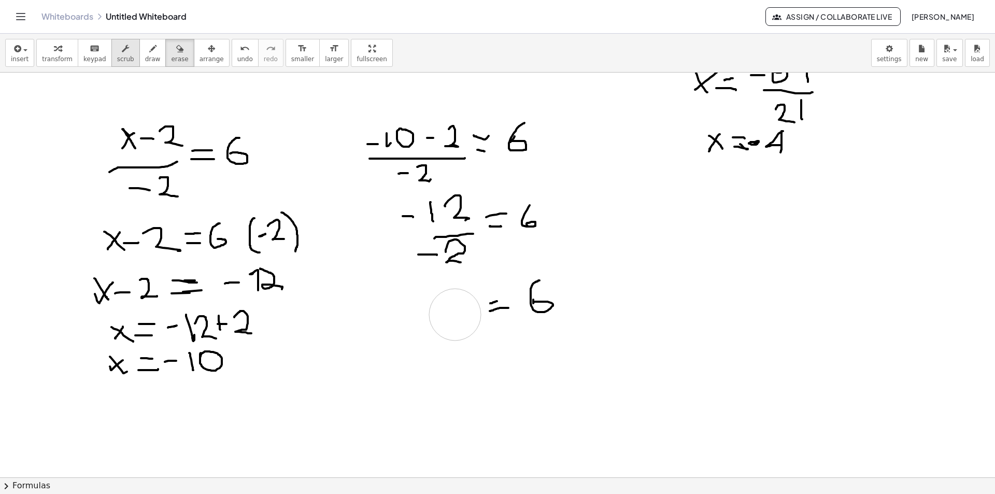
click at [149, 54] on icon "button" at bounding box center [152, 48] width 7 height 12
drag, startPoint x: 462, startPoint y: 290, endPoint x: 454, endPoint y: 313, distance: 24.6
